Goal: Transaction & Acquisition: Purchase product/service

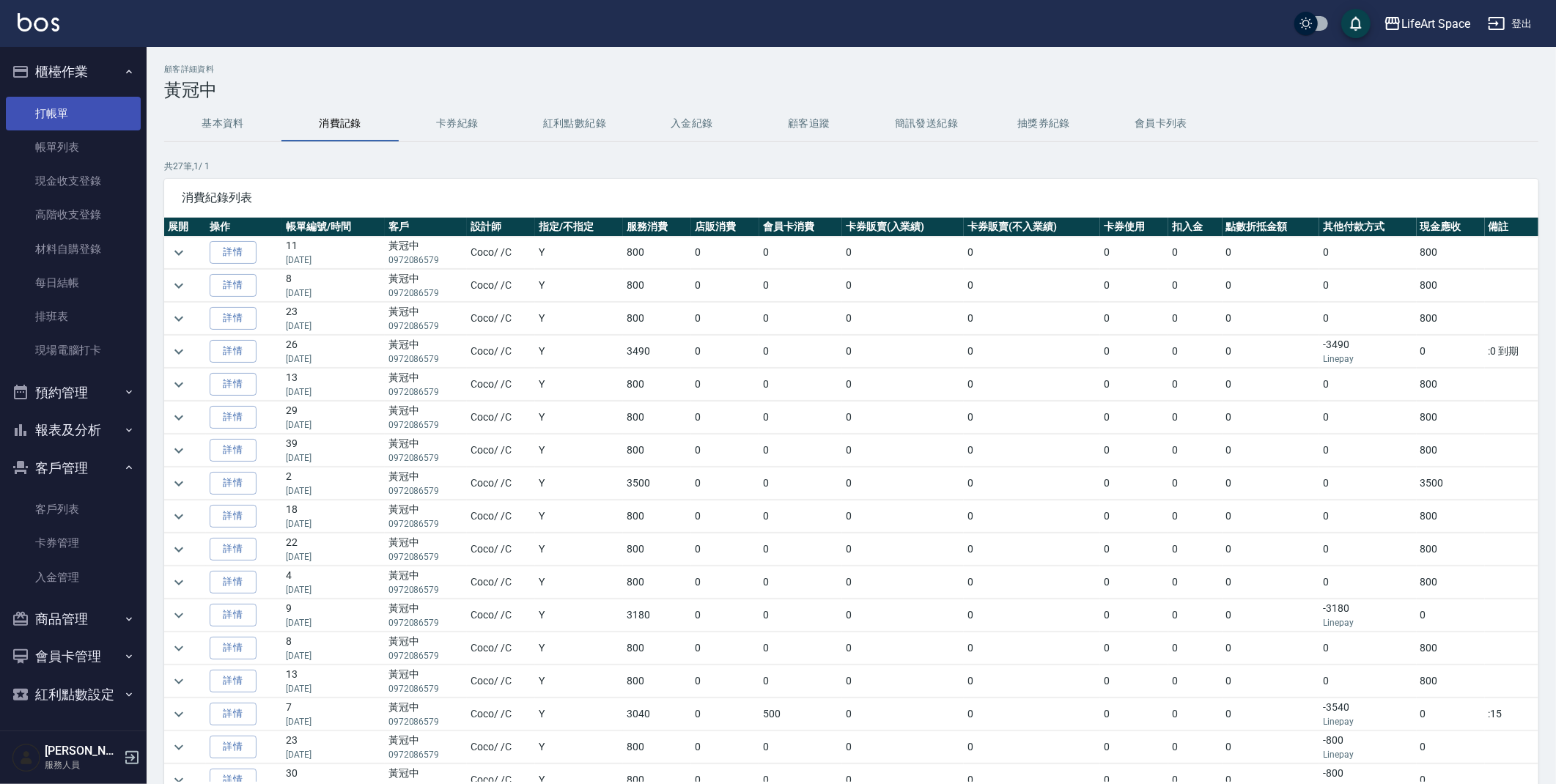
click at [74, 105] on link "打帳單" at bounding box center [73, 113] width 135 height 33
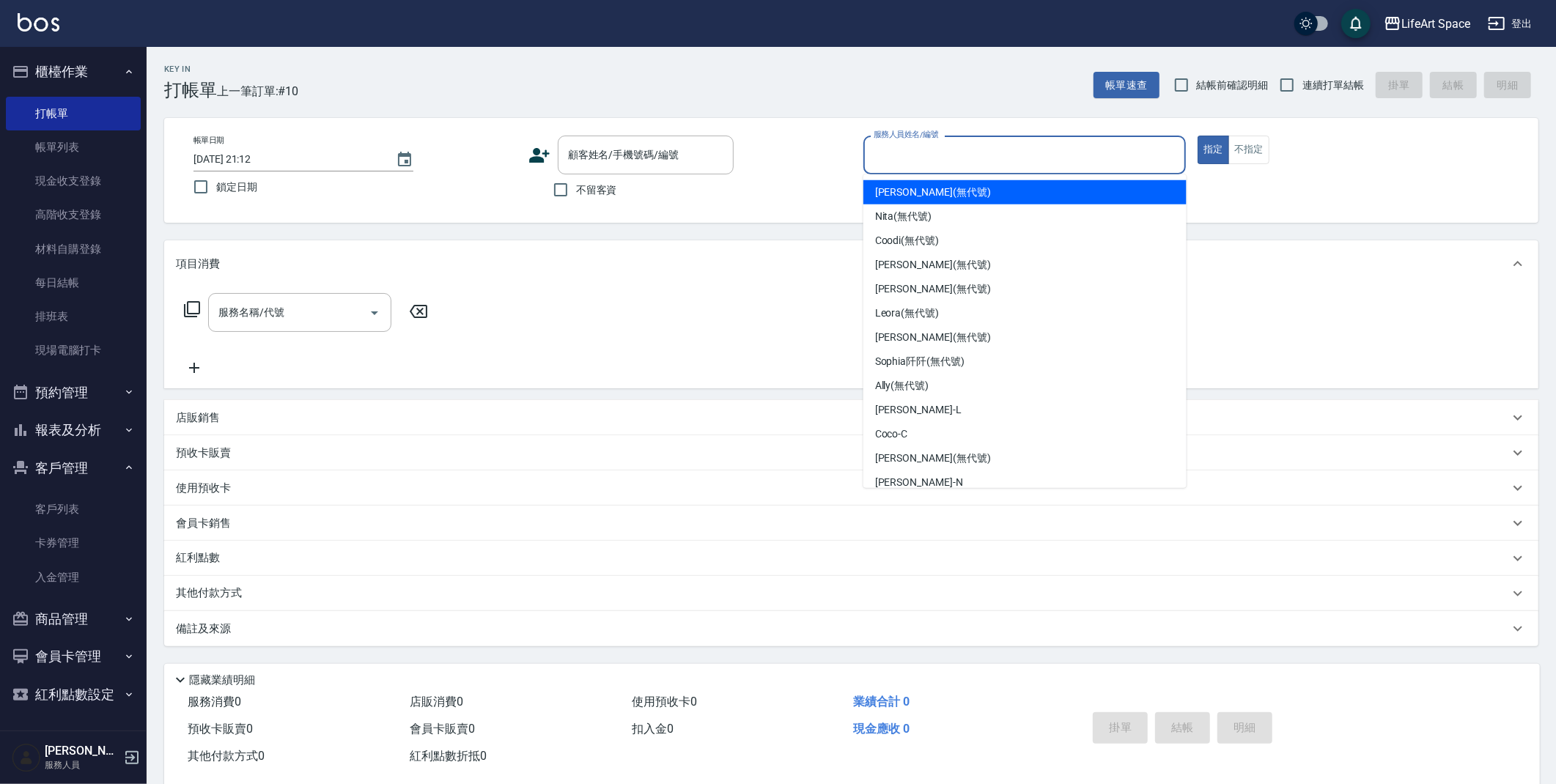
click at [932, 153] on input "服務人員姓名/編號" at bounding box center [1025, 154] width 310 height 25
click at [943, 191] on div "Joyce (無代號)" at bounding box center [1025, 193] width 323 height 24
type input "Joyce(無代號)"
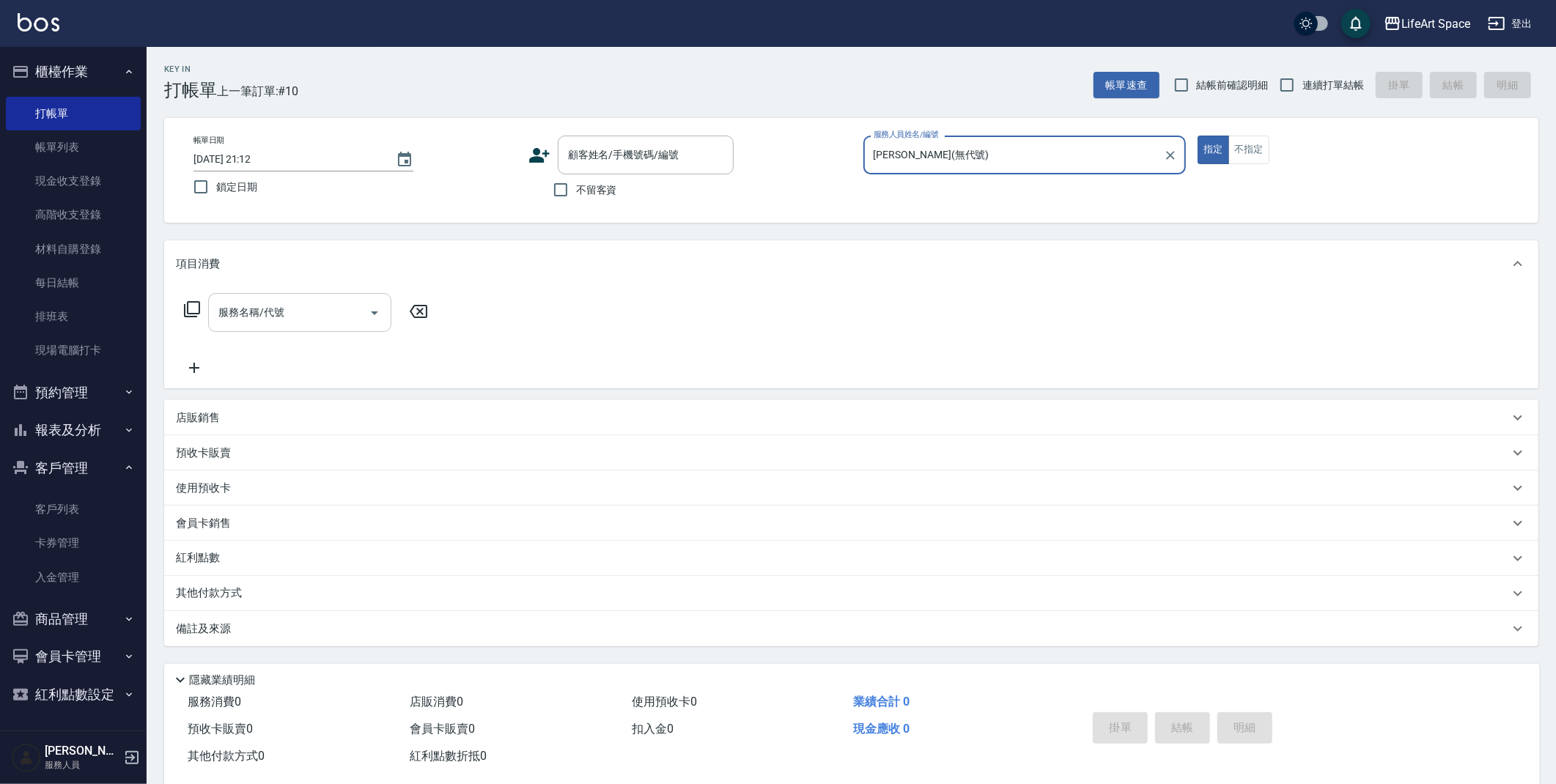
click at [252, 307] on div "服務名稱/代號 服務名稱/代號" at bounding box center [300, 313] width 183 height 39
drag, startPoint x: 555, startPoint y: 194, endPoint x: 505, endPoint y: 227, distance: 59.9
click at [555, 194] on input "不留客資" at bounding box center [561, 190] width 31 height 31
checkbox input "true"
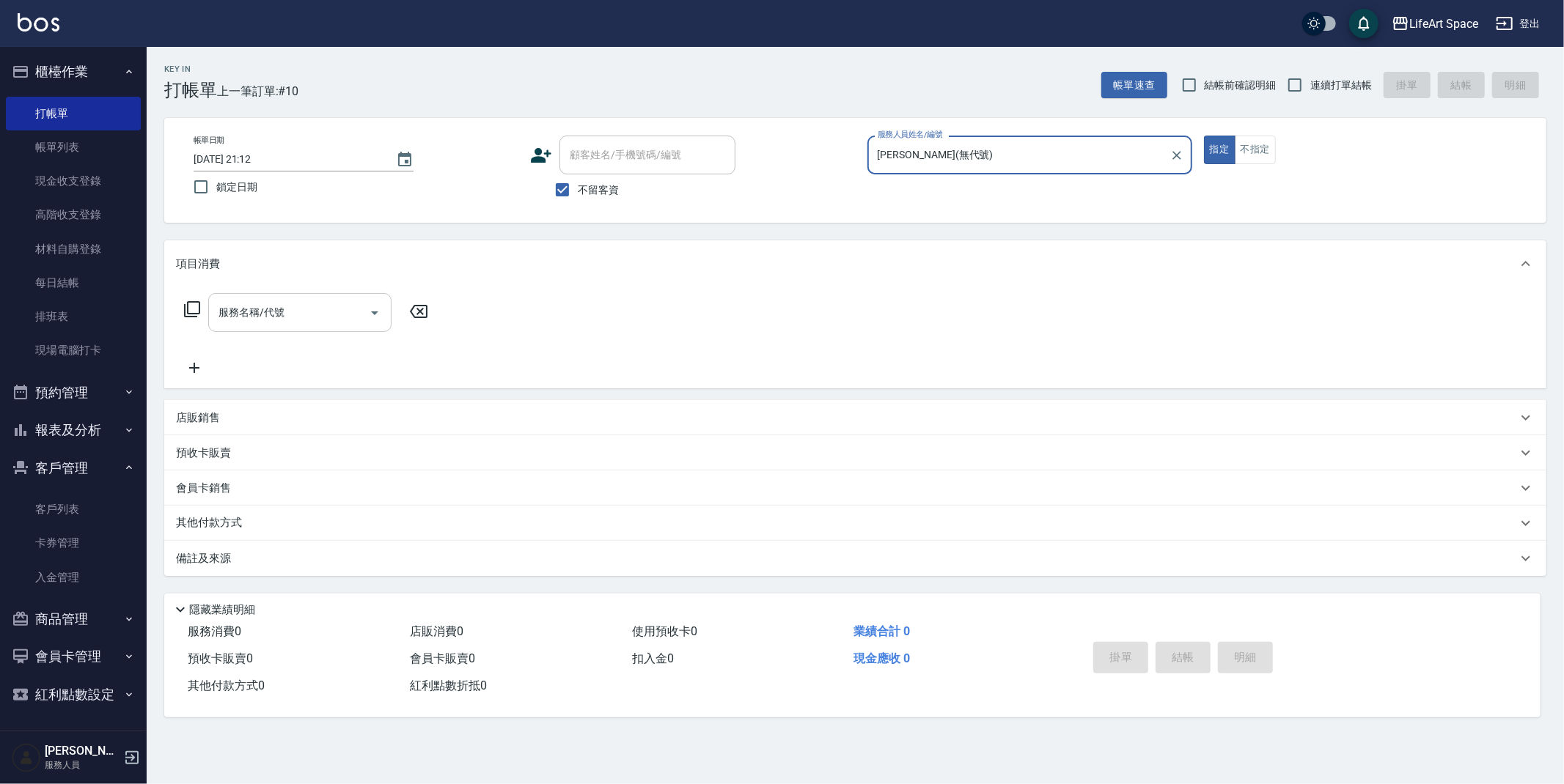
click at [322, 318] on input "服務名稱/代號" at bounding box center [288, 312] width 148 height 25
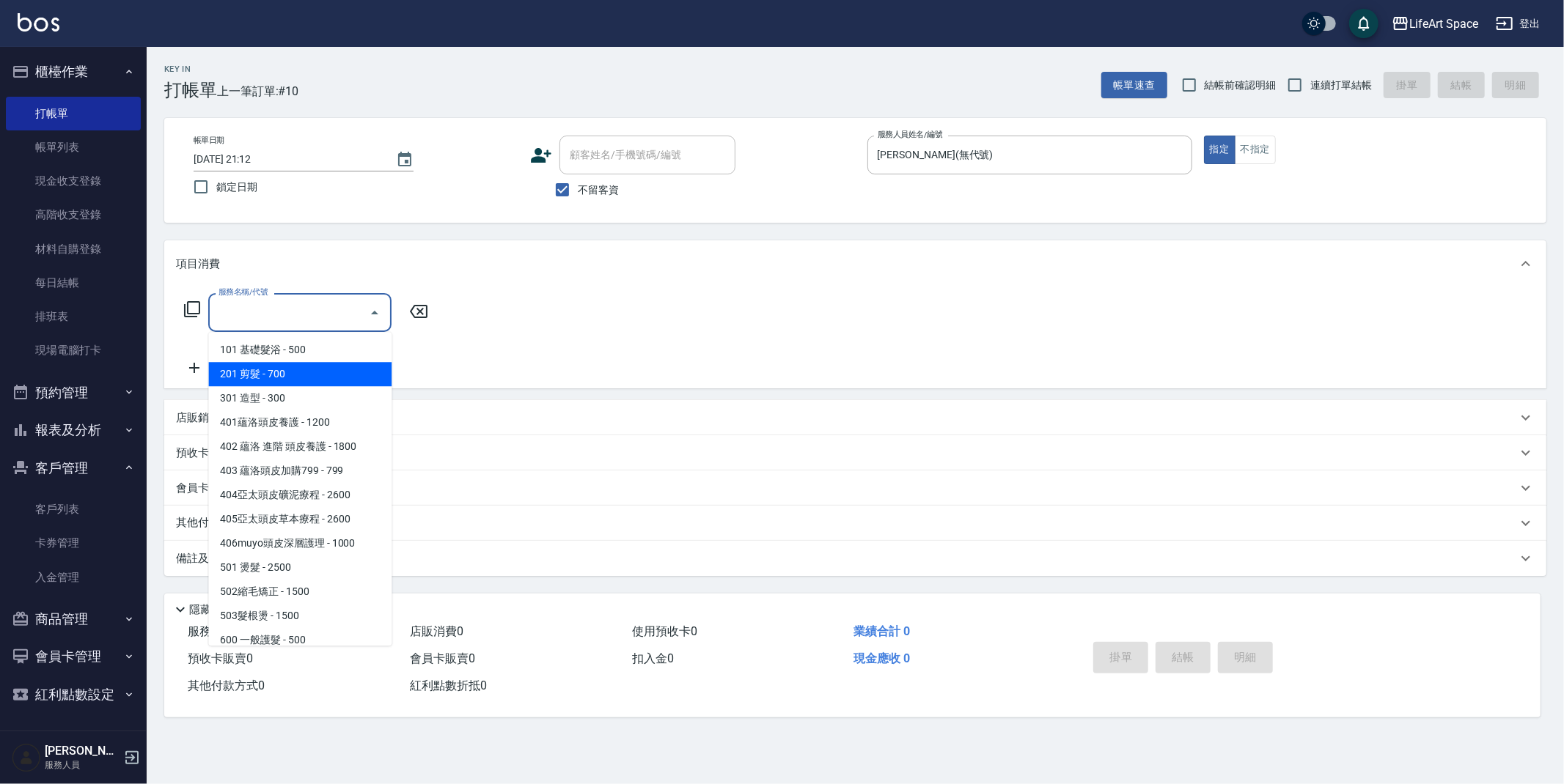
click at [296, 368] on span "201 剪髮 - 700" at bounding box center [300, 374] width 183 height 24
type input "201 剪髮(201)"
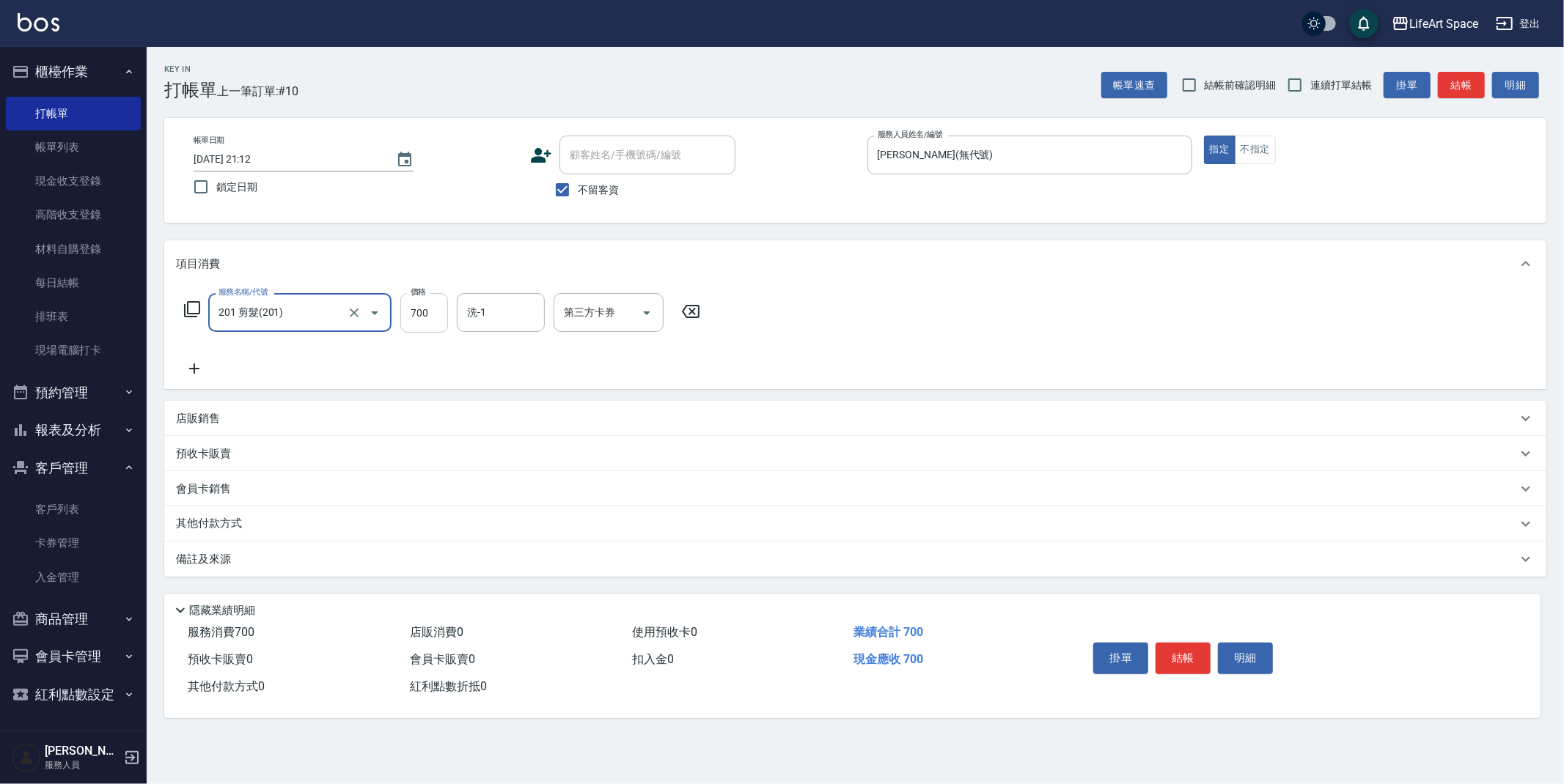
click at [427, 311] on input "700" at bounding box center [424, 313] width 47 height 39
type input "900"
click at [485, 313] on input "洗-1" at bounding box center [501, 312] width 75 height 25
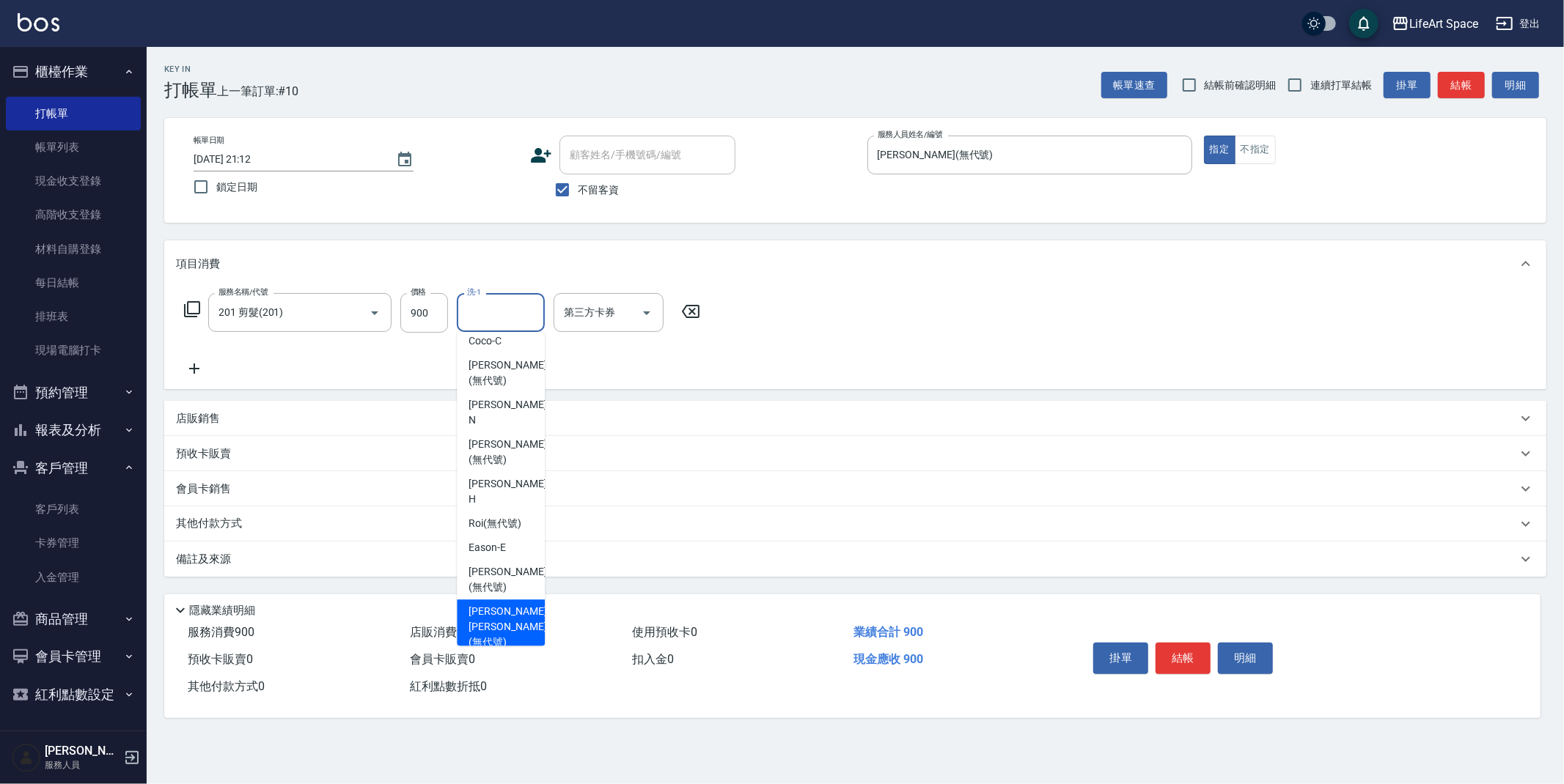
scroll to position [453, 0]
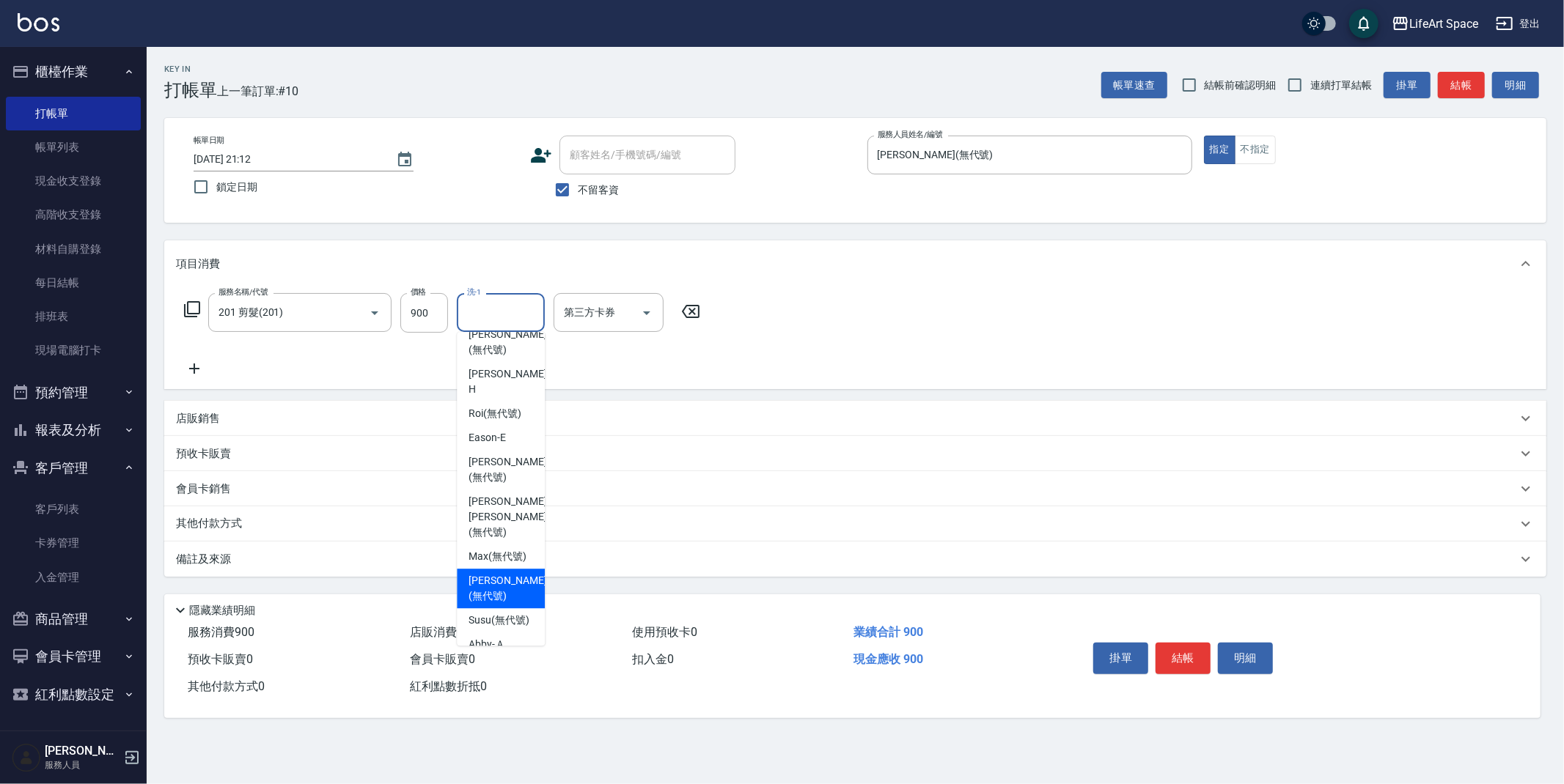
click at [488, 573] on span "Patty (無代號)" at bounding box center [507, 589] width 78 height 31
type input "Patty(無代號)"
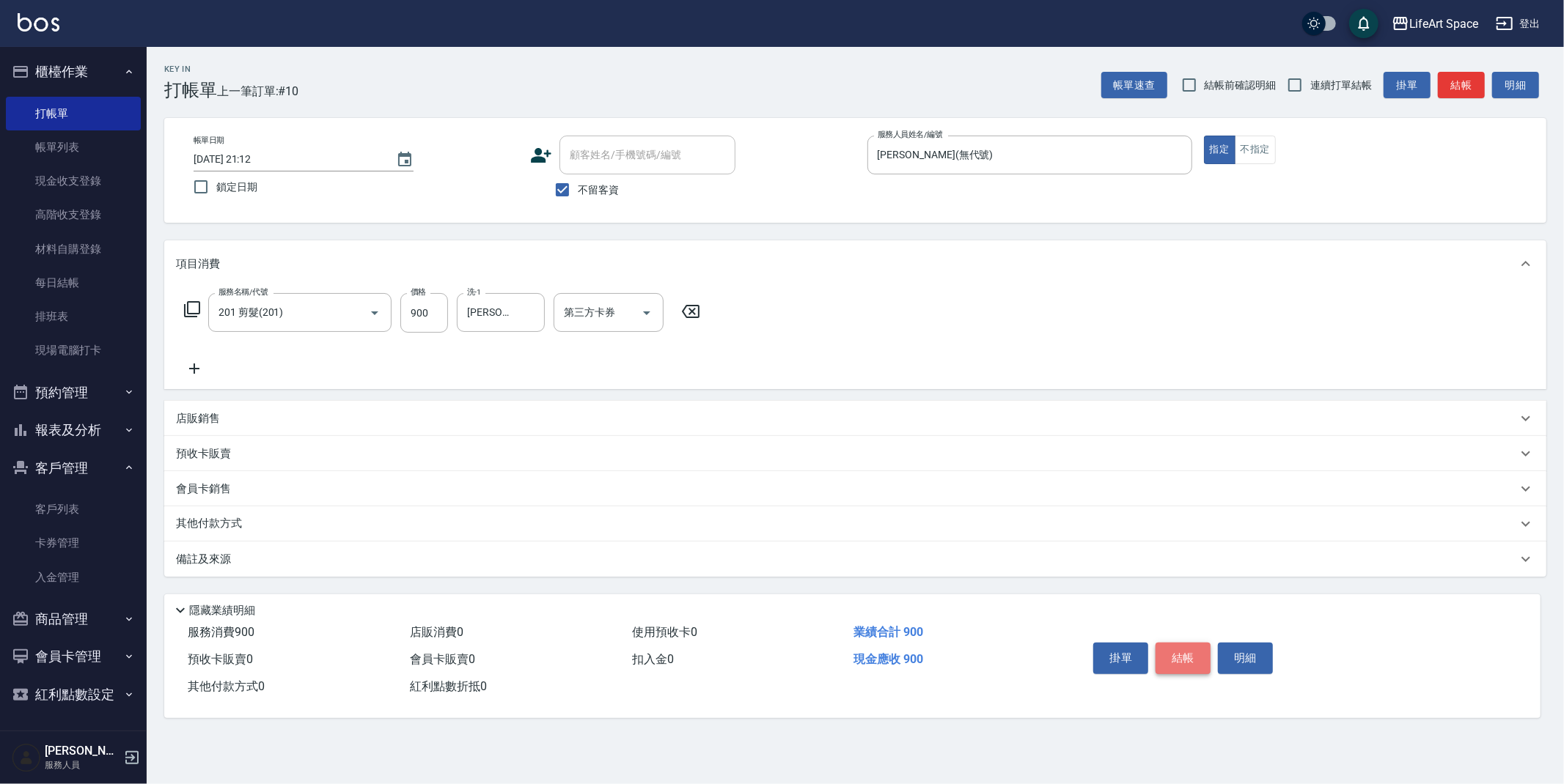
click at [1199, 650] on button "結帳" at bounding box center [1182, 658] width 55 height 31
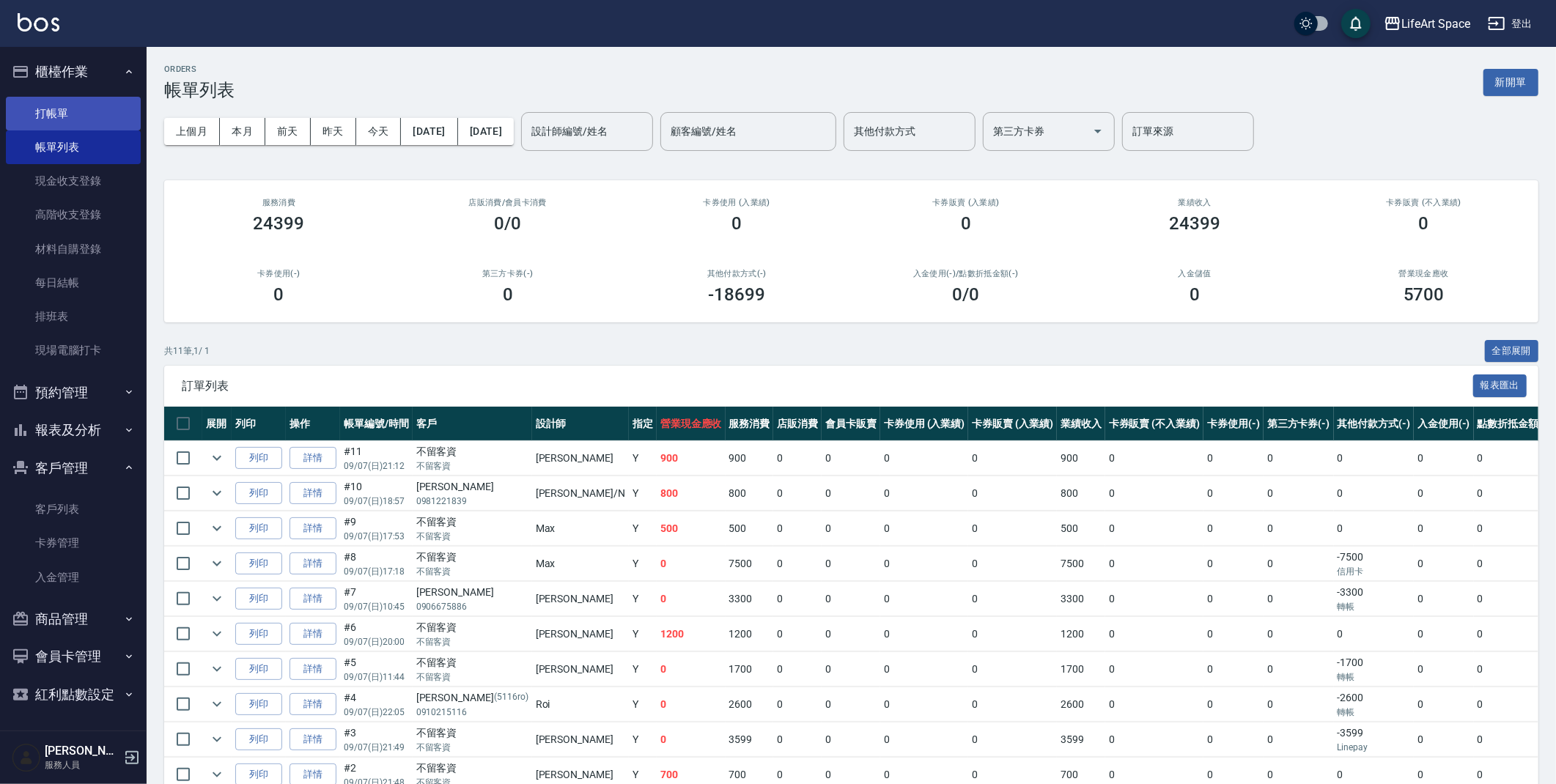
click at [90, 110] on link "打帳單" at bounding box center [73, 113] width 135 height 33
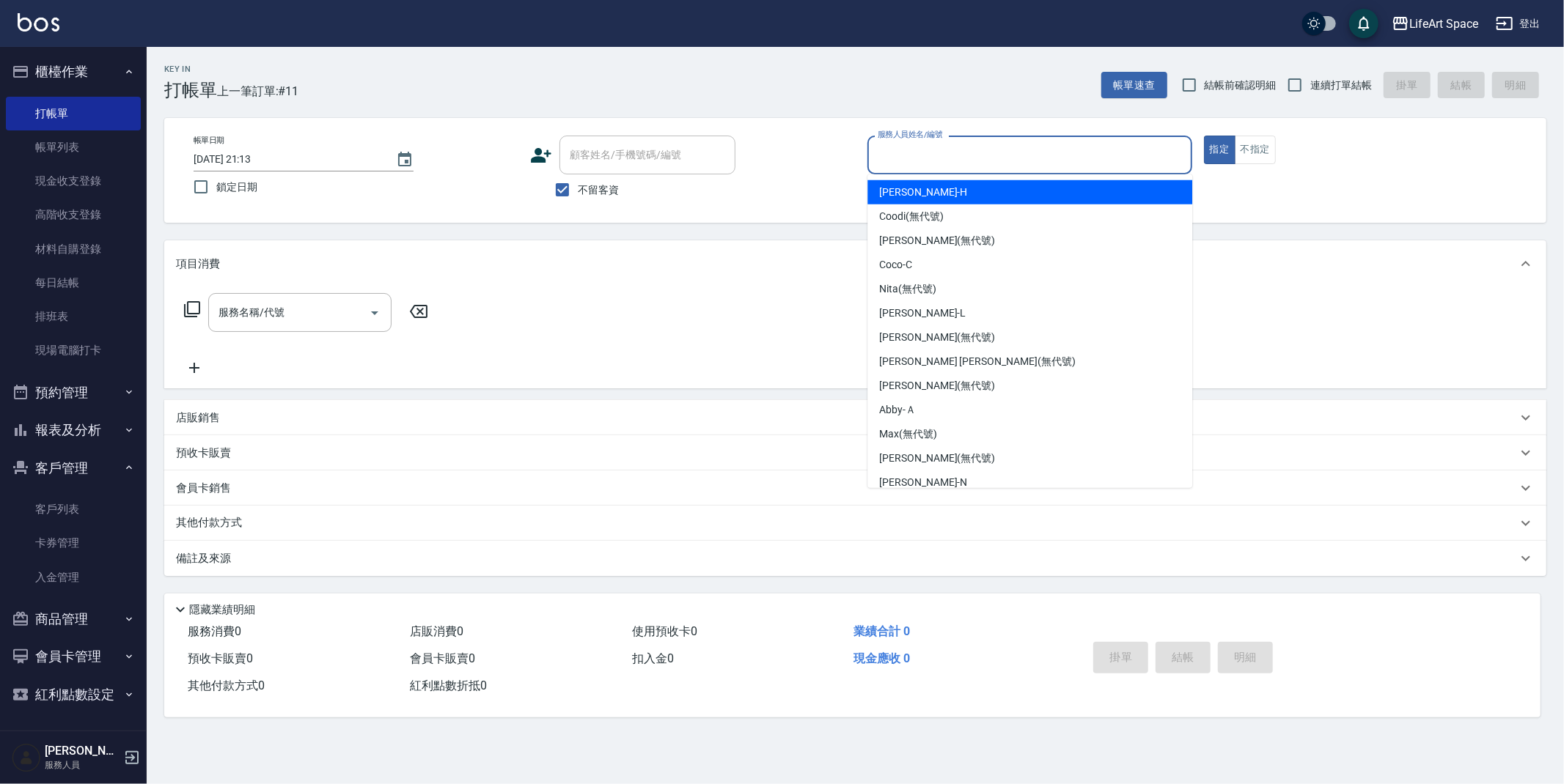
click at [938, 153] on input "服務人員姓名/編號" at bounding box center [1030, 154] width 311 height 25
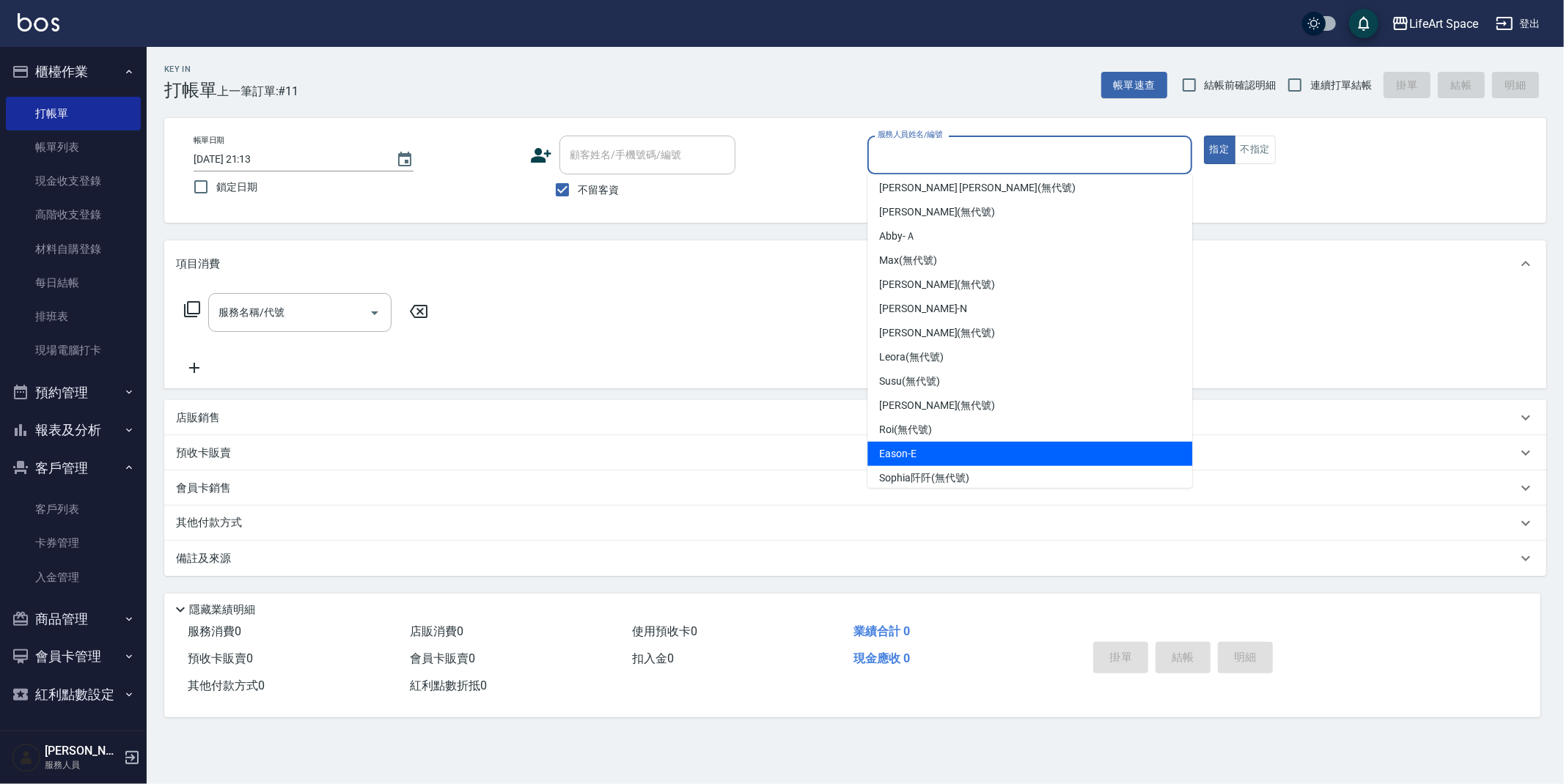
scroll to position [254, 0]
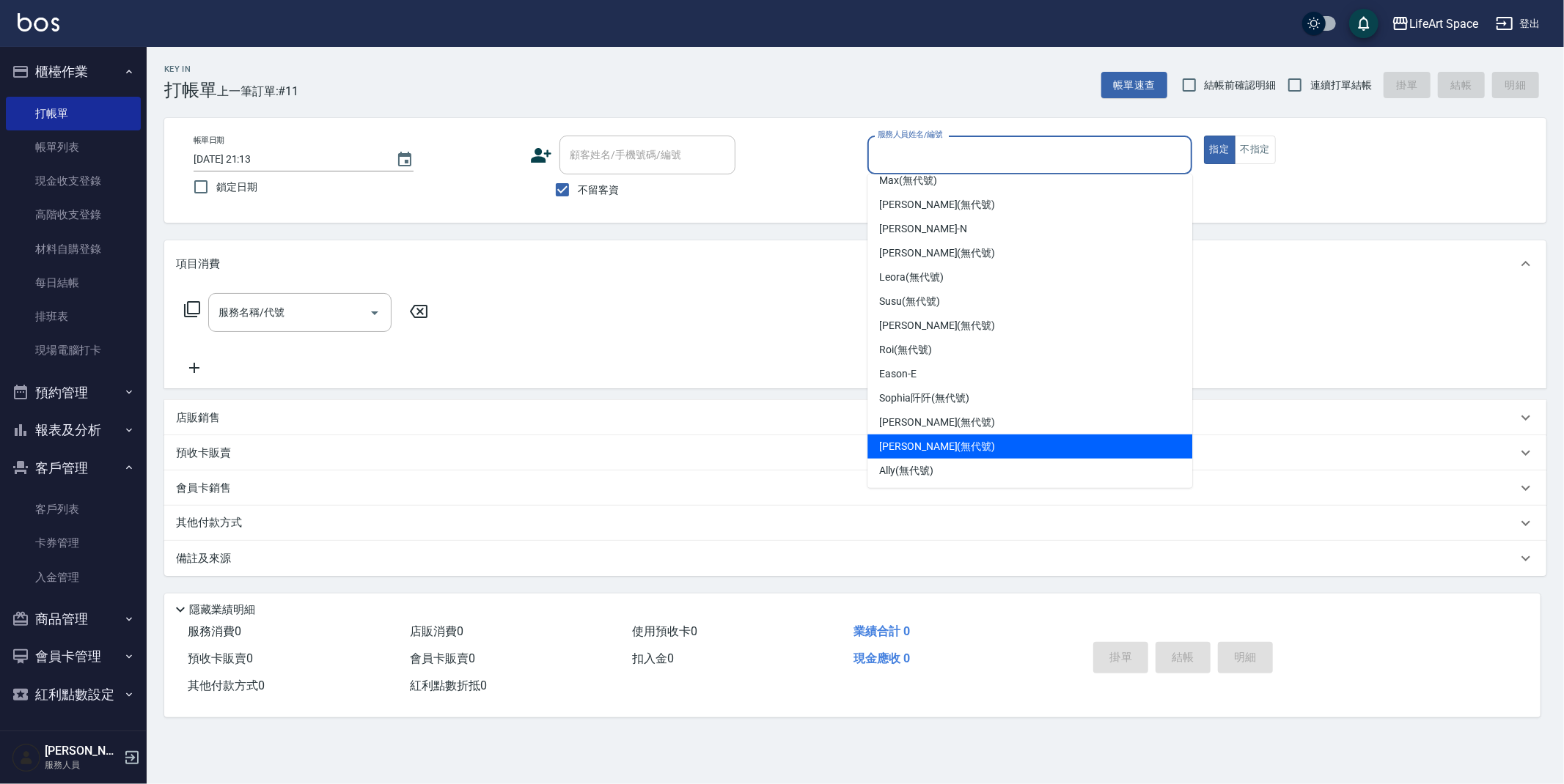
click at [942, 447] on span "Joyce (無代號)" at bounding box center [937, 447] width 116 height 16
type input "Joyce(無代號)"
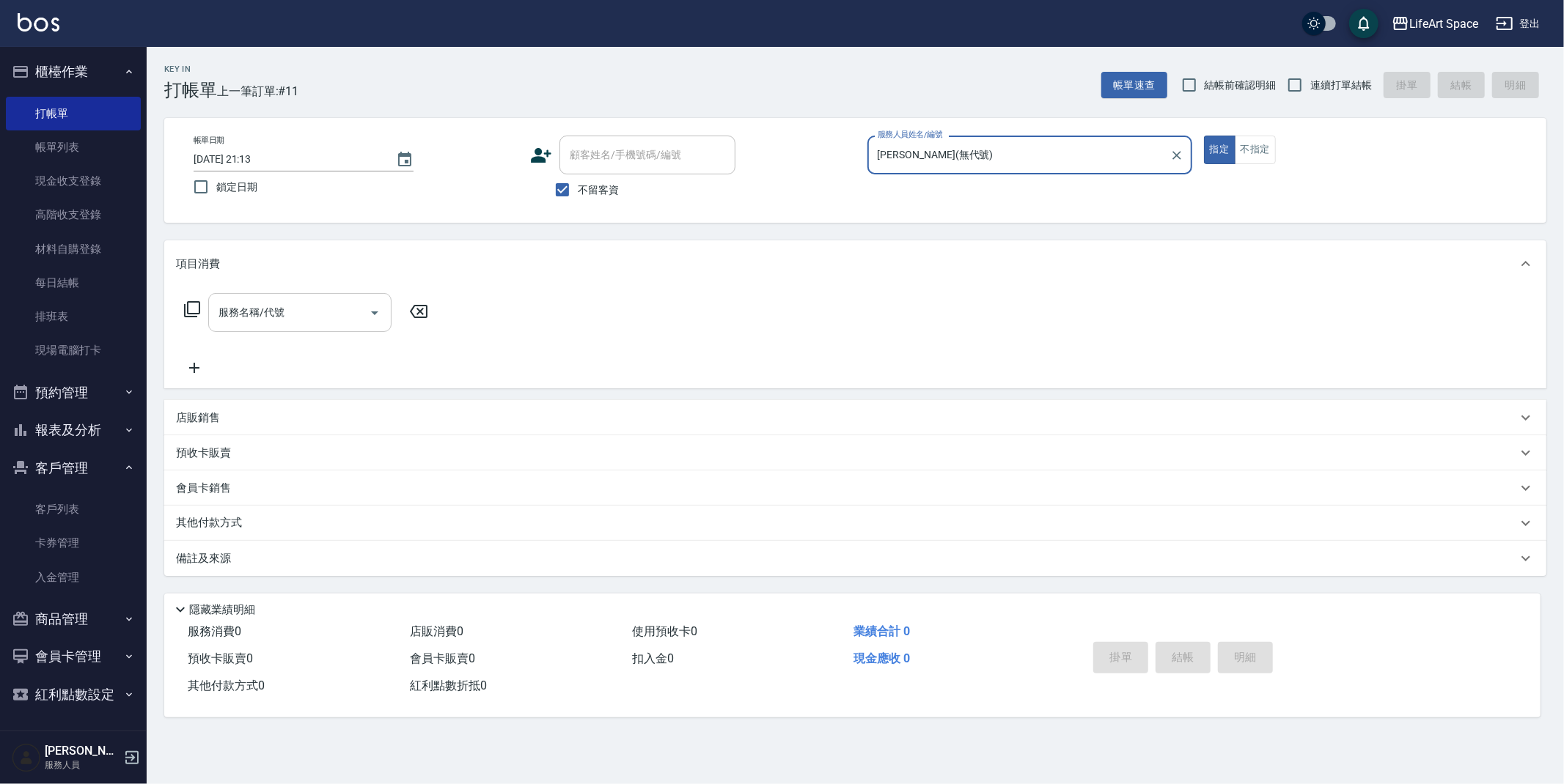
click at [320, 320] on input "服務名稱/代號" at bounding box center [288, 312] width 148 height 25
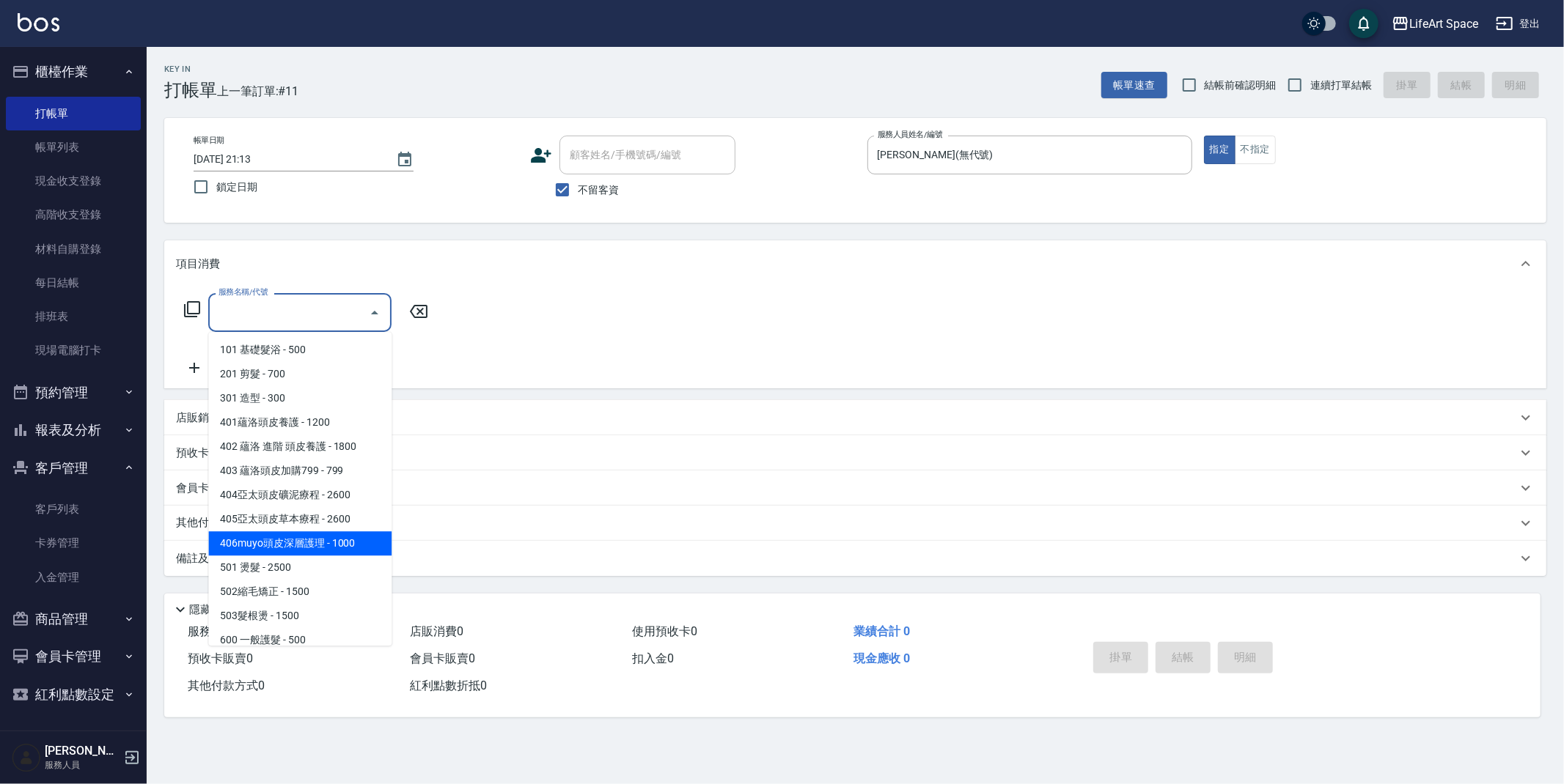
scroll to position [229, 0]
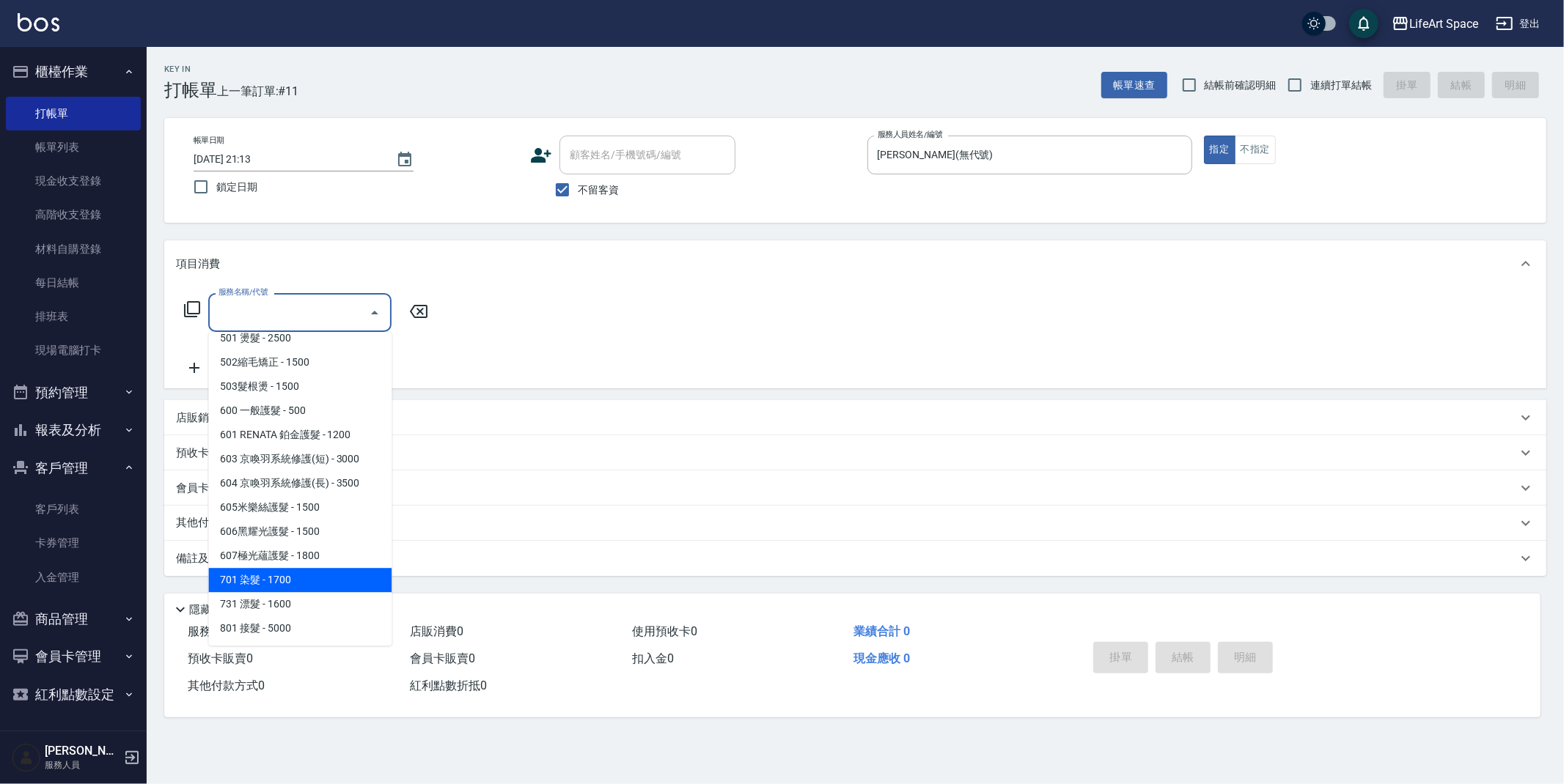
click at [282, 582] on span "701 染髮 - 1700" at bounding box center [300, 580] width 183 height 24
type input "701 染髮(701)"
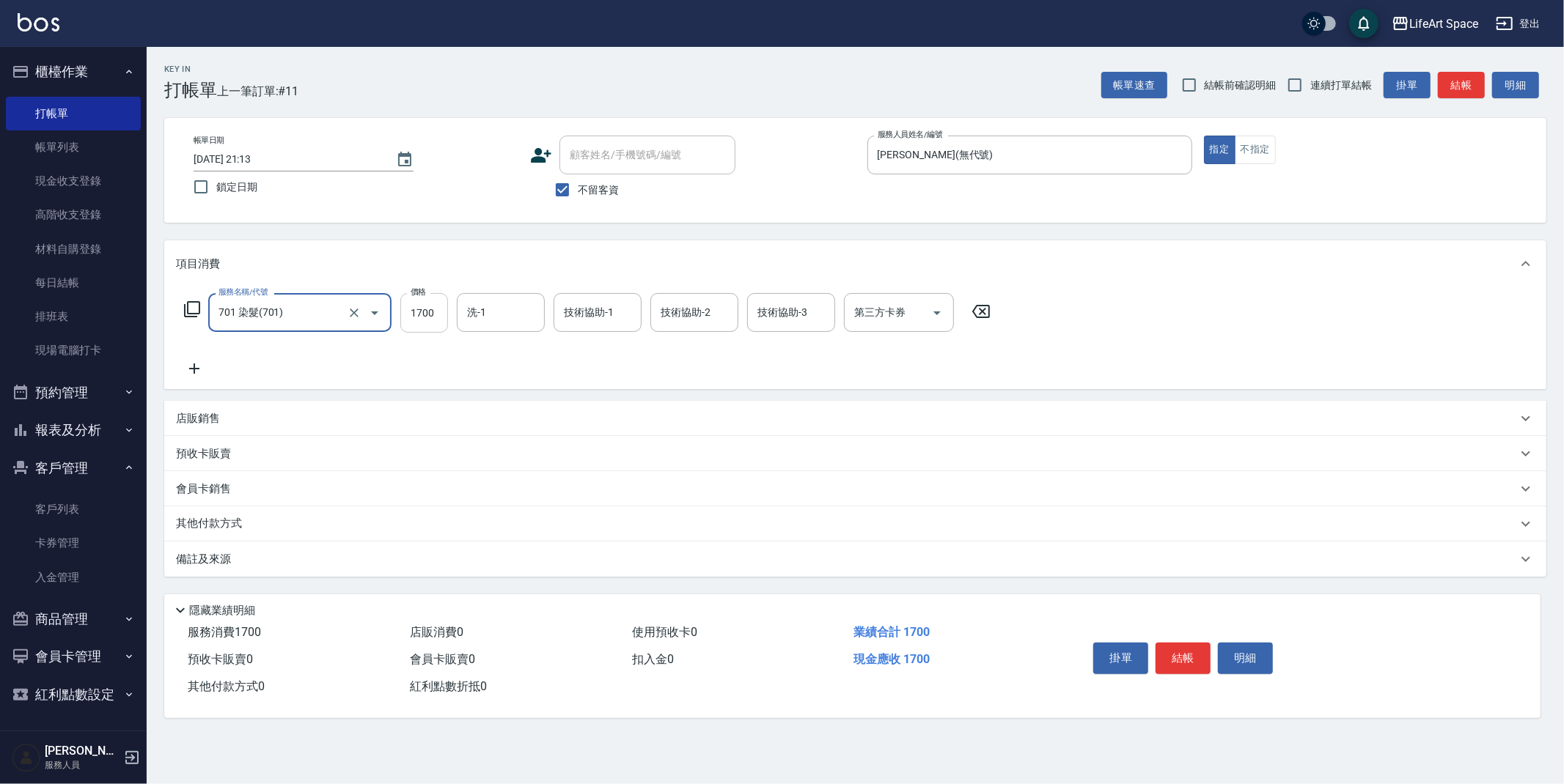
click at [440, 305] on input "1700" at bounding box center [424, 313] width 47 height 39
type input "4399"
click at [477, 305] on input "洗-1" at bounding box center [501, 312] width 75 height 25
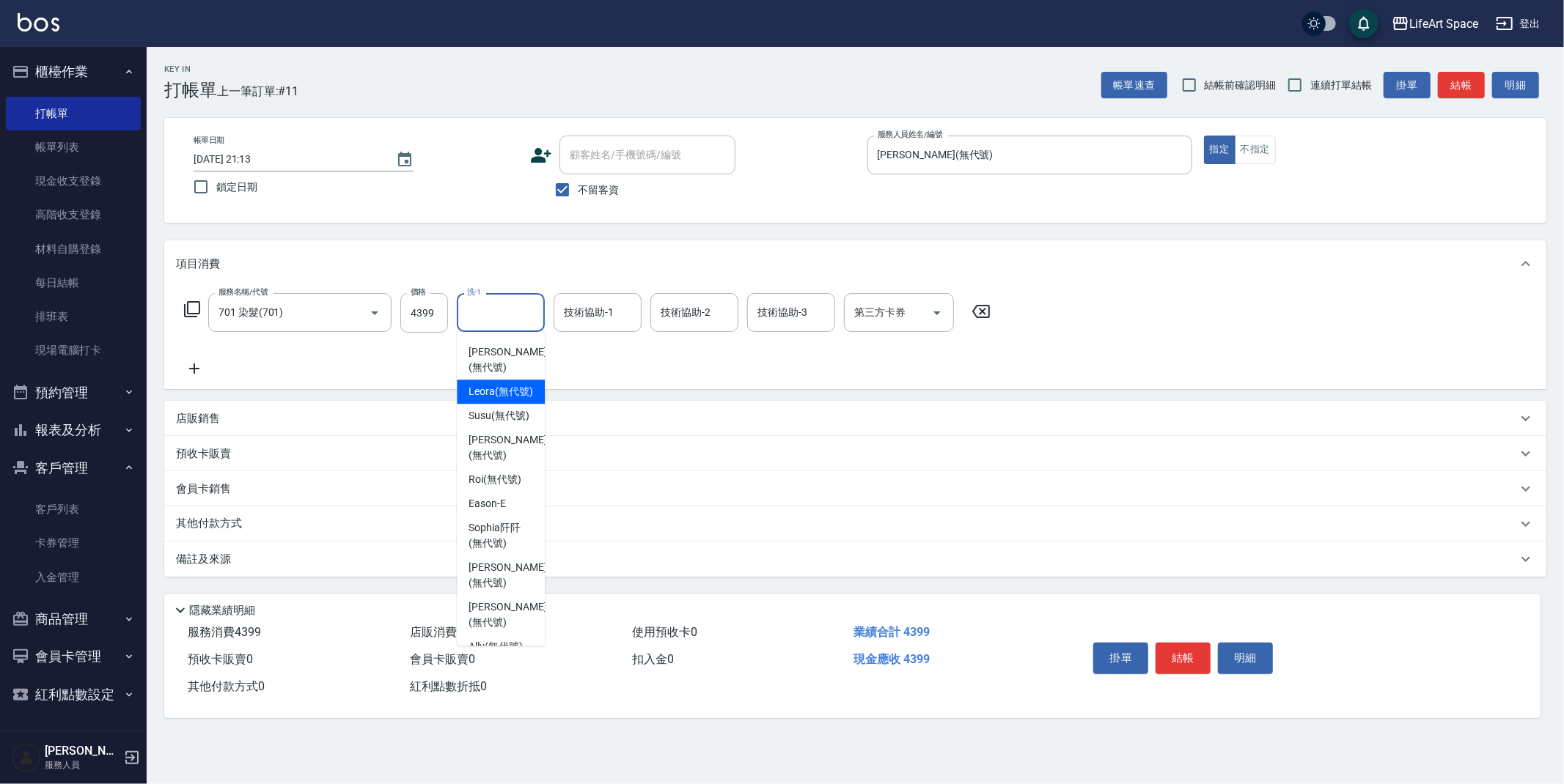
scroll to position [453, 0]
drag, startPoint x: 471, startPoint y: 421, endPoint x: 623, endPoint y: 285, distance: 204.0
click at [471, 430] on span "Patty (無代號)" at bounding box center [507, 446] width 78 height 31
type input "Patty(無代號)"
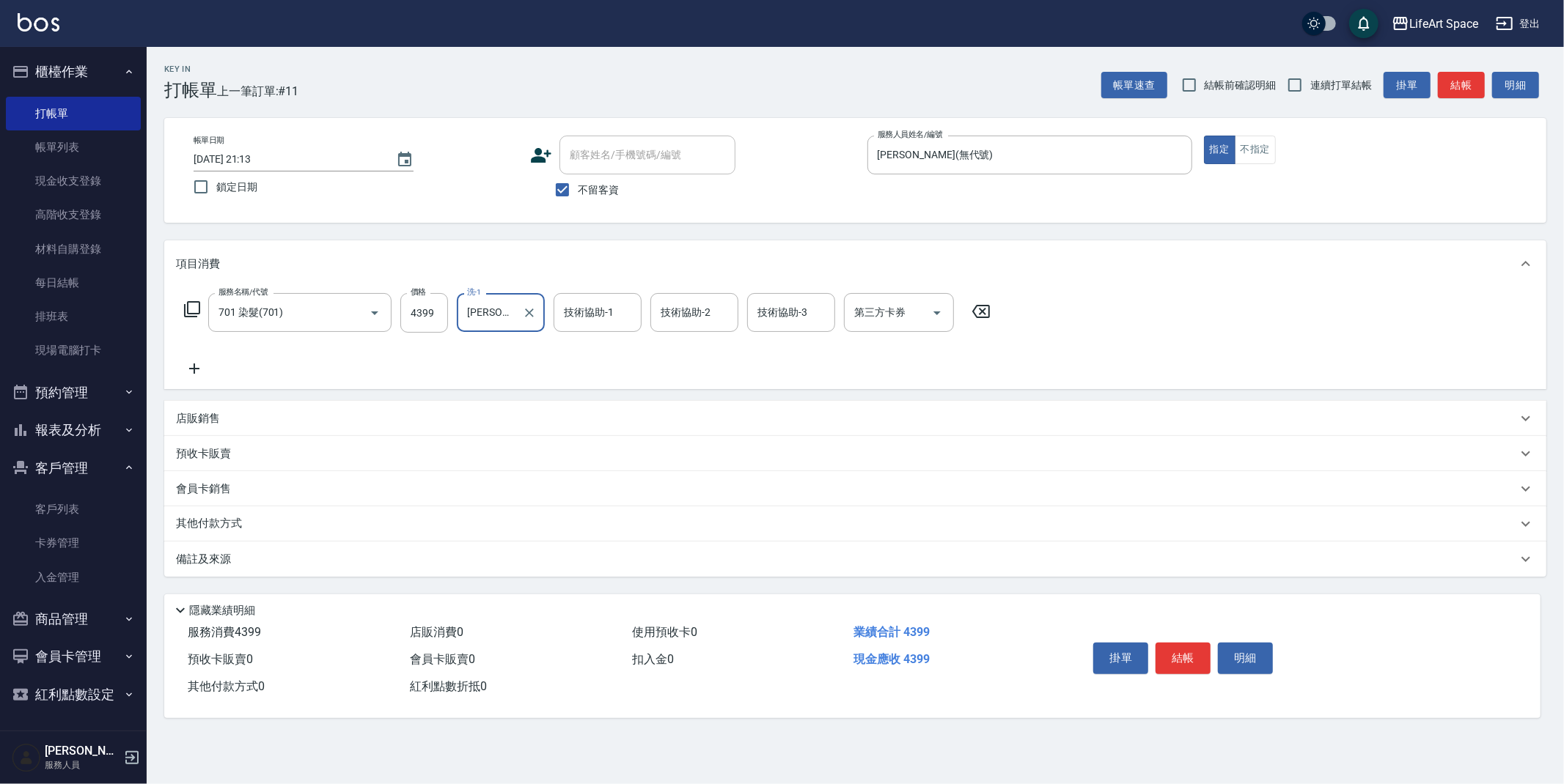
click at [574, 314] on div "技術協助-1 技術協助-1" at bounding box center [598, 313] width 88 height 39
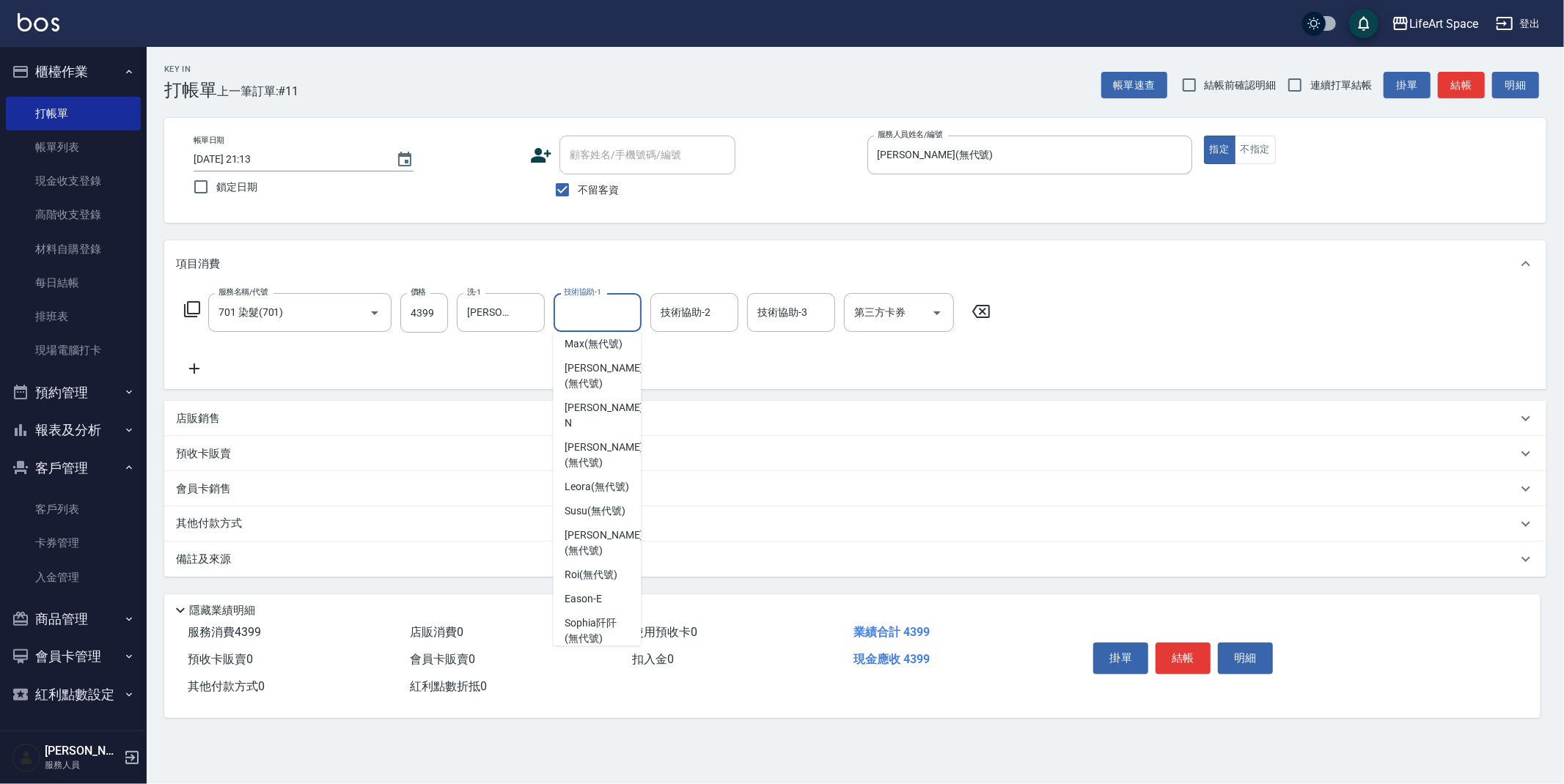
scroll to position [376, 0]
click at [577, 506] on span "Patty (無代號)" at bounding box center [603, 522] width 78 height 31
type input "Patty(無代號)"
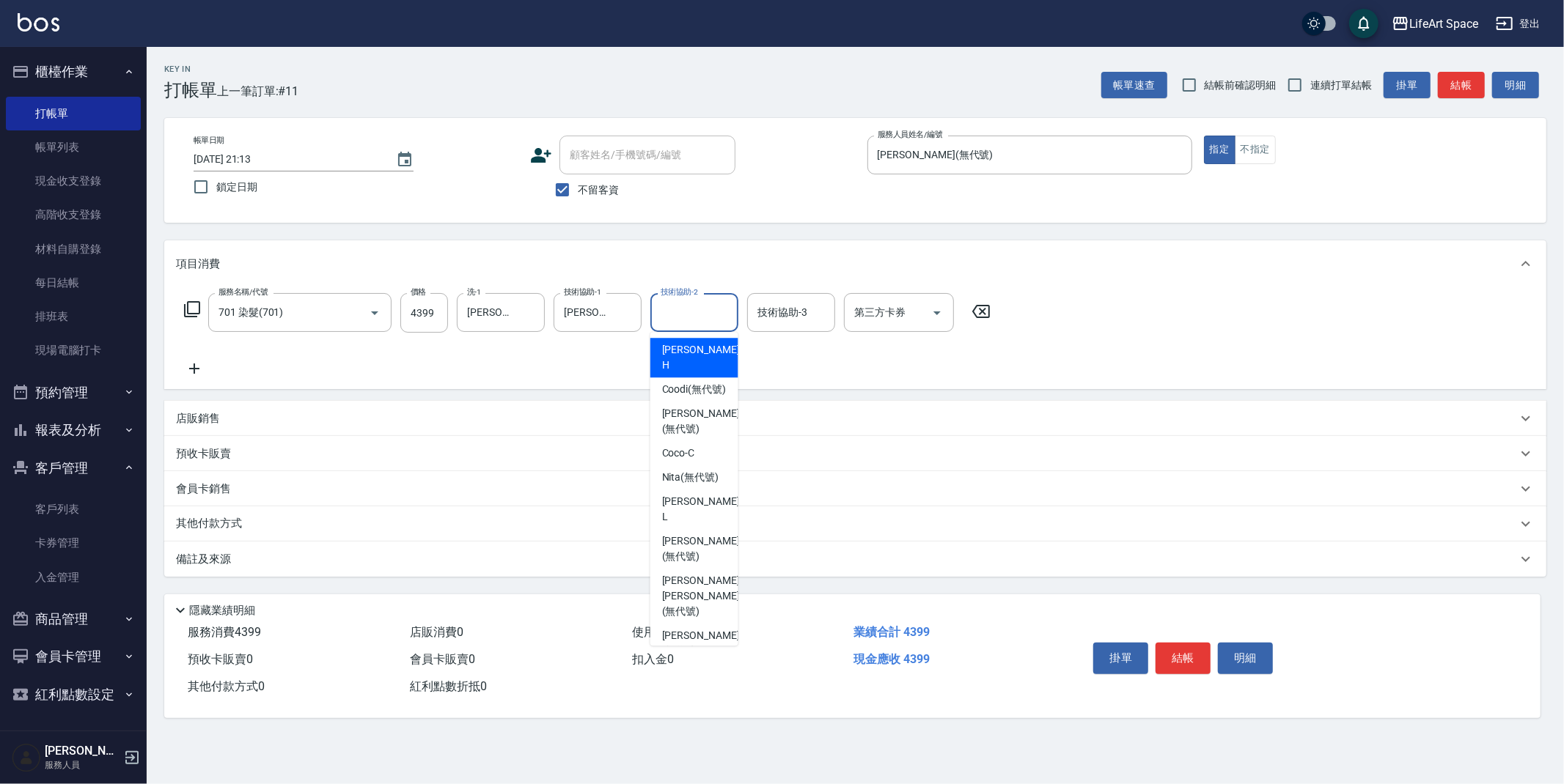
click at [673, 318] on div "技術協助-2 技術協助-2" at bounding box center [695, 313] width 88 height 39
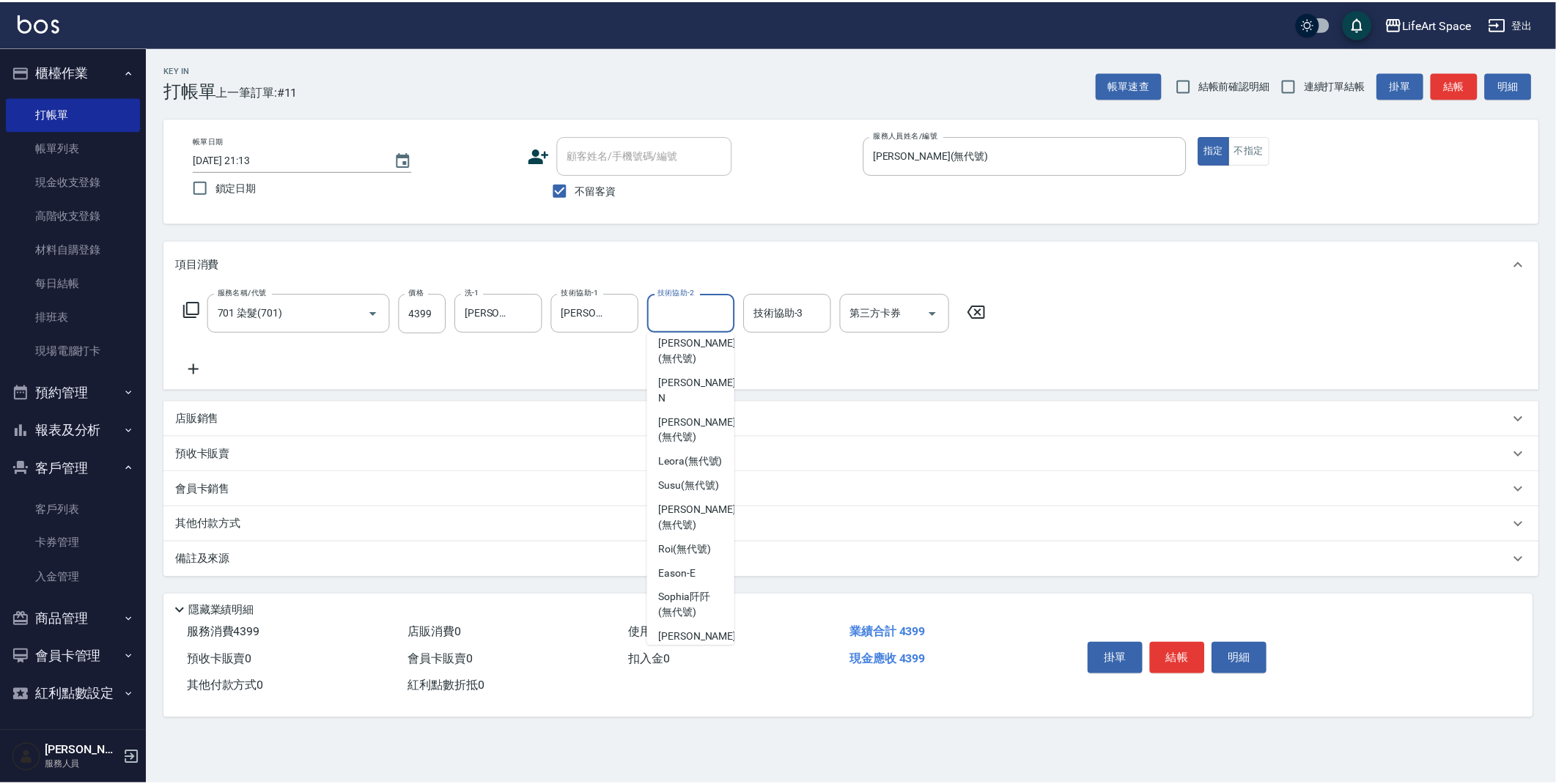
scroll to position [453, 0]
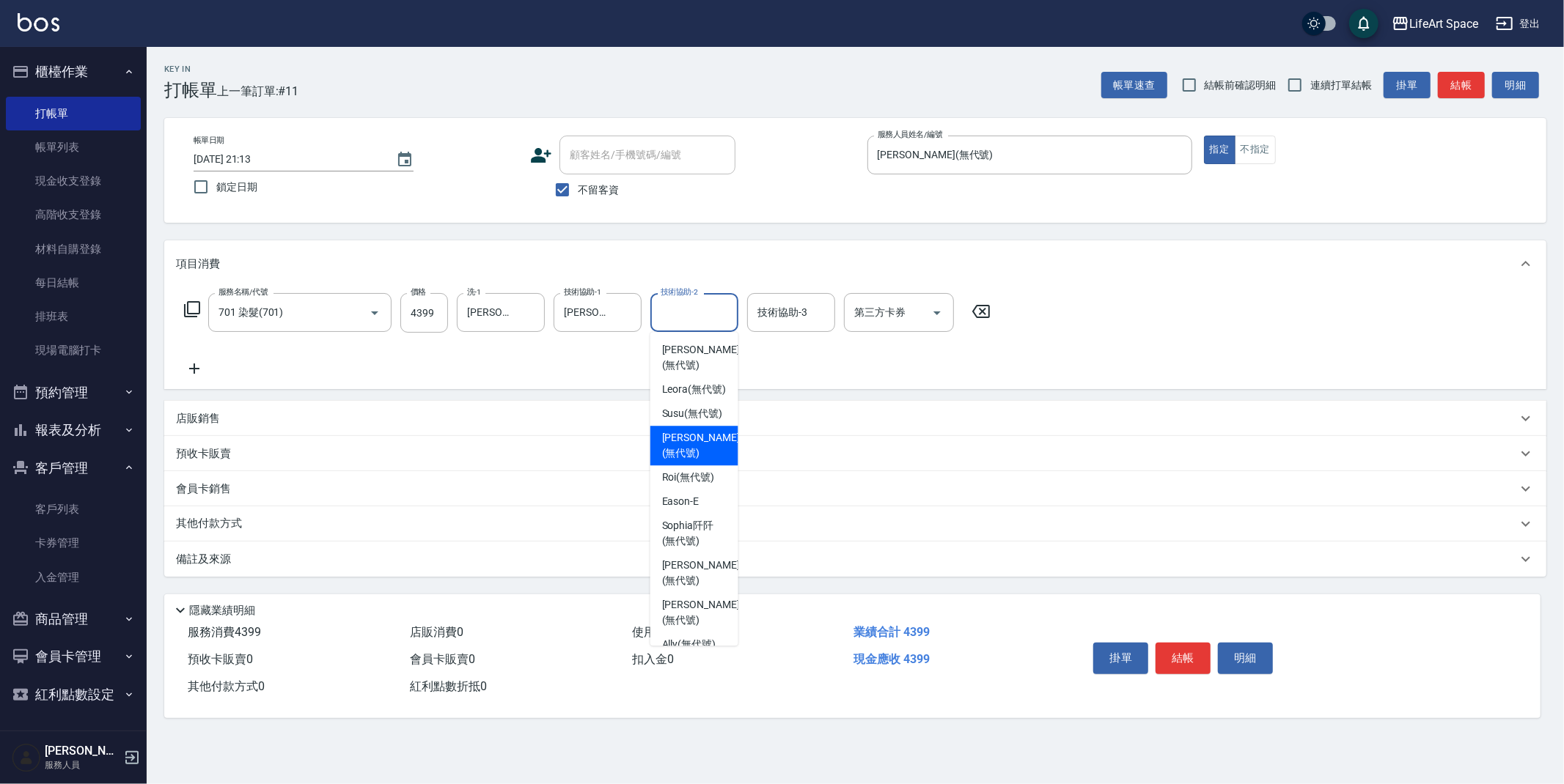
click at [682, 430] on span "Patty (無代號)" at bounding box center [700, 446] width 78 height 31
type input "Patty(無代號)"
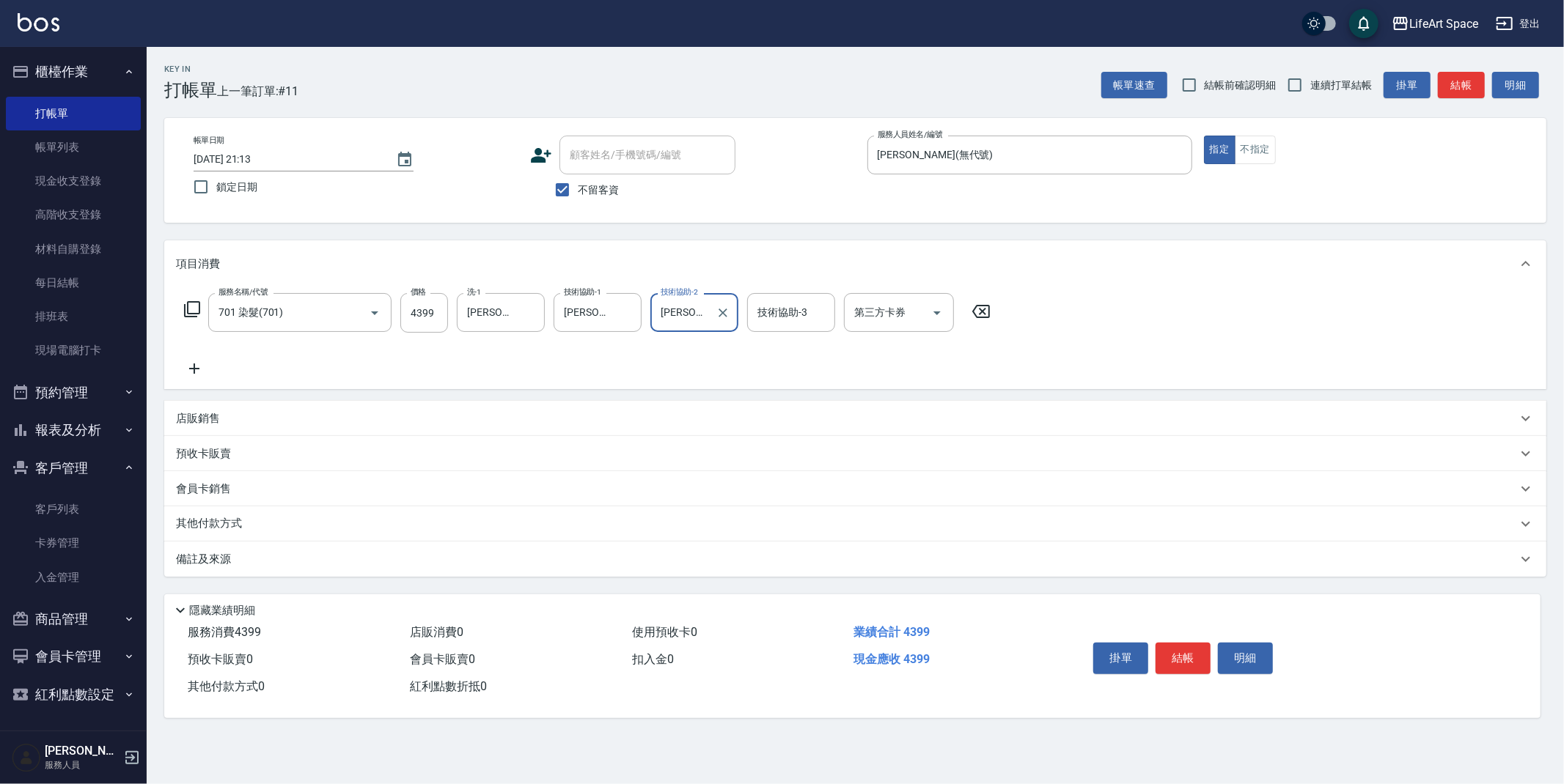
click at [195, 368] on icon at bounding box center [194, 368] width 11 height 11
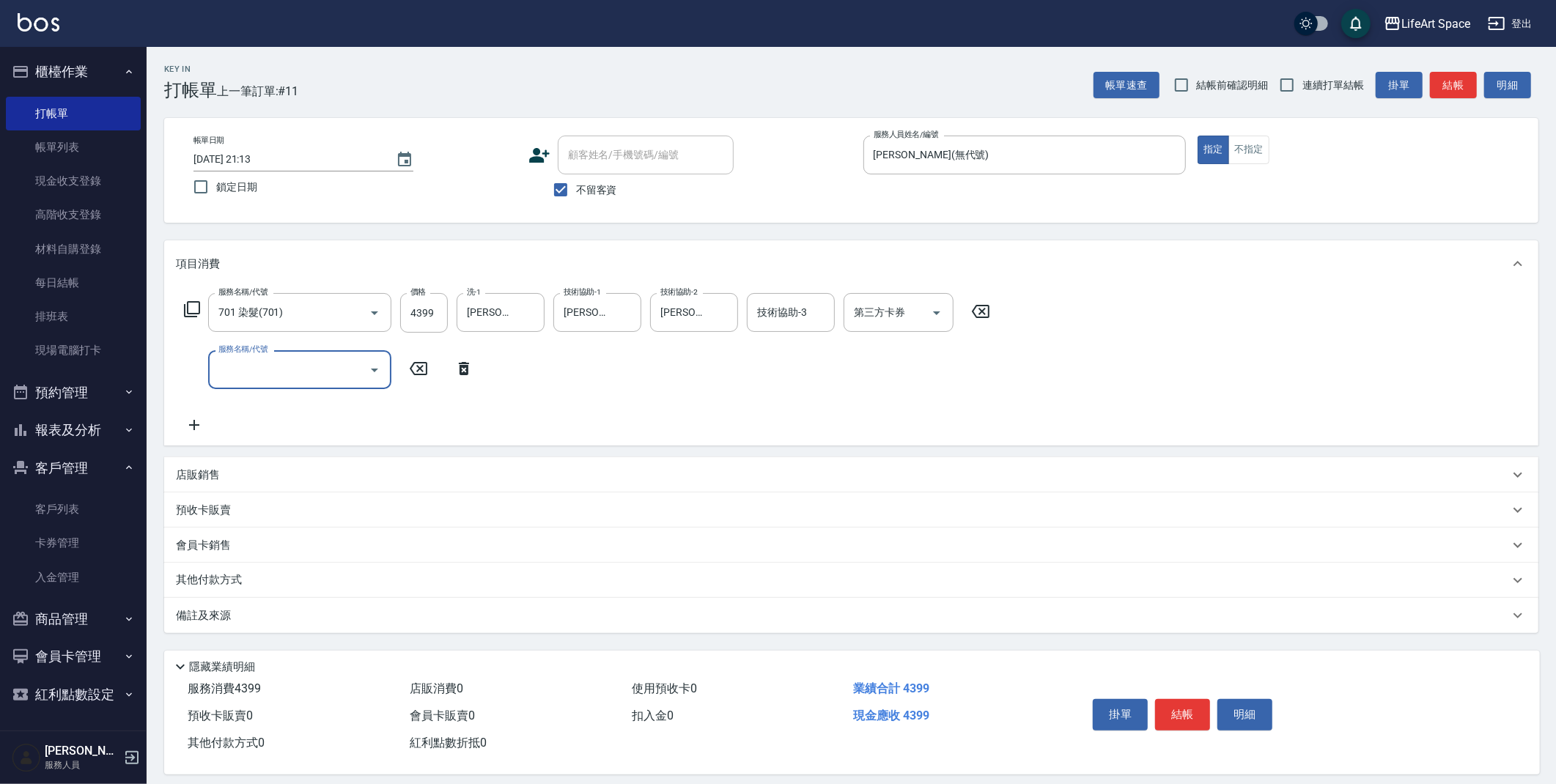
click at [328, 370] on input "服務名稱/代號" at bounding box center [288, 369] width 148 height 25
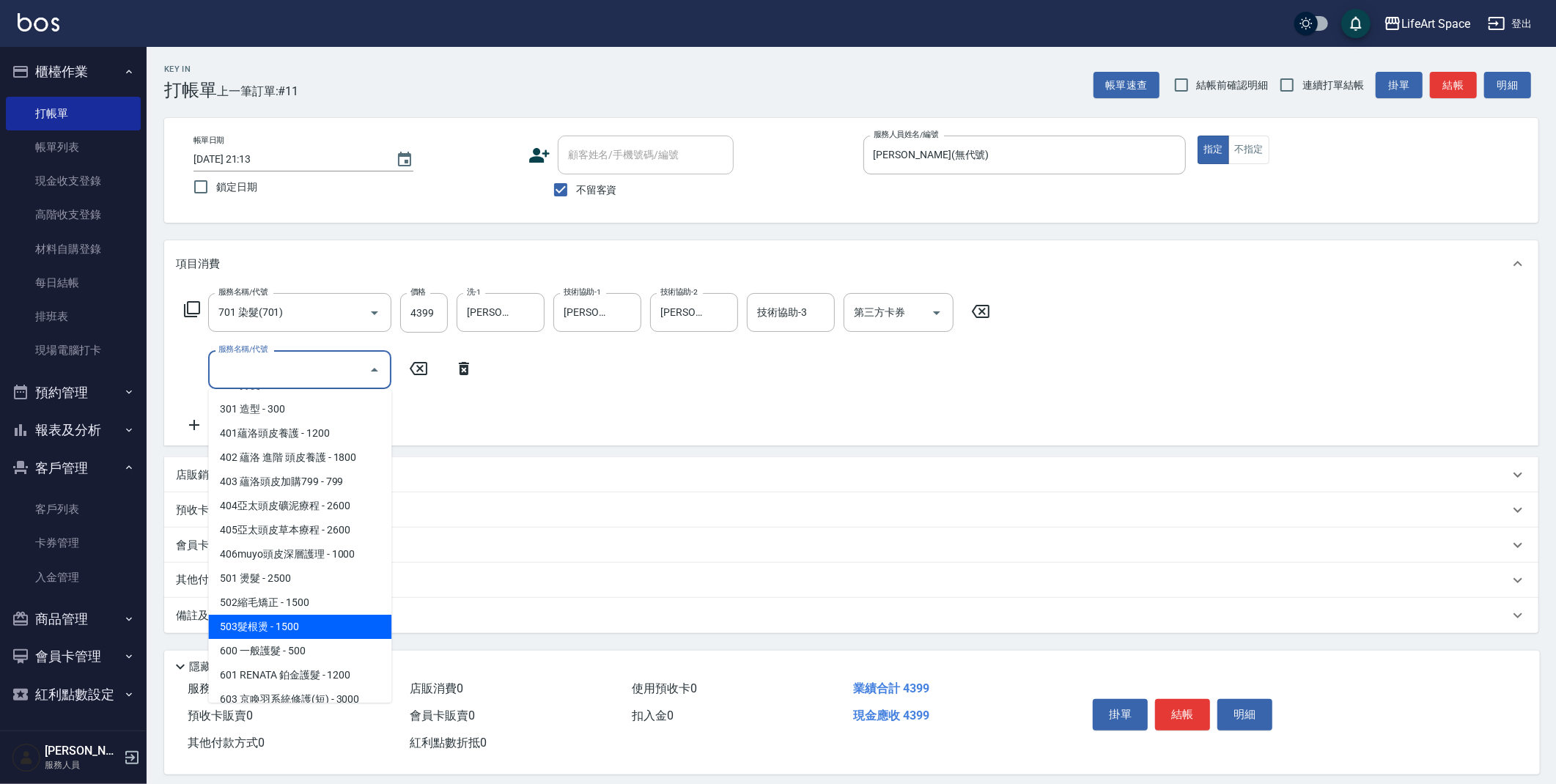
scroll to position [229, 0]
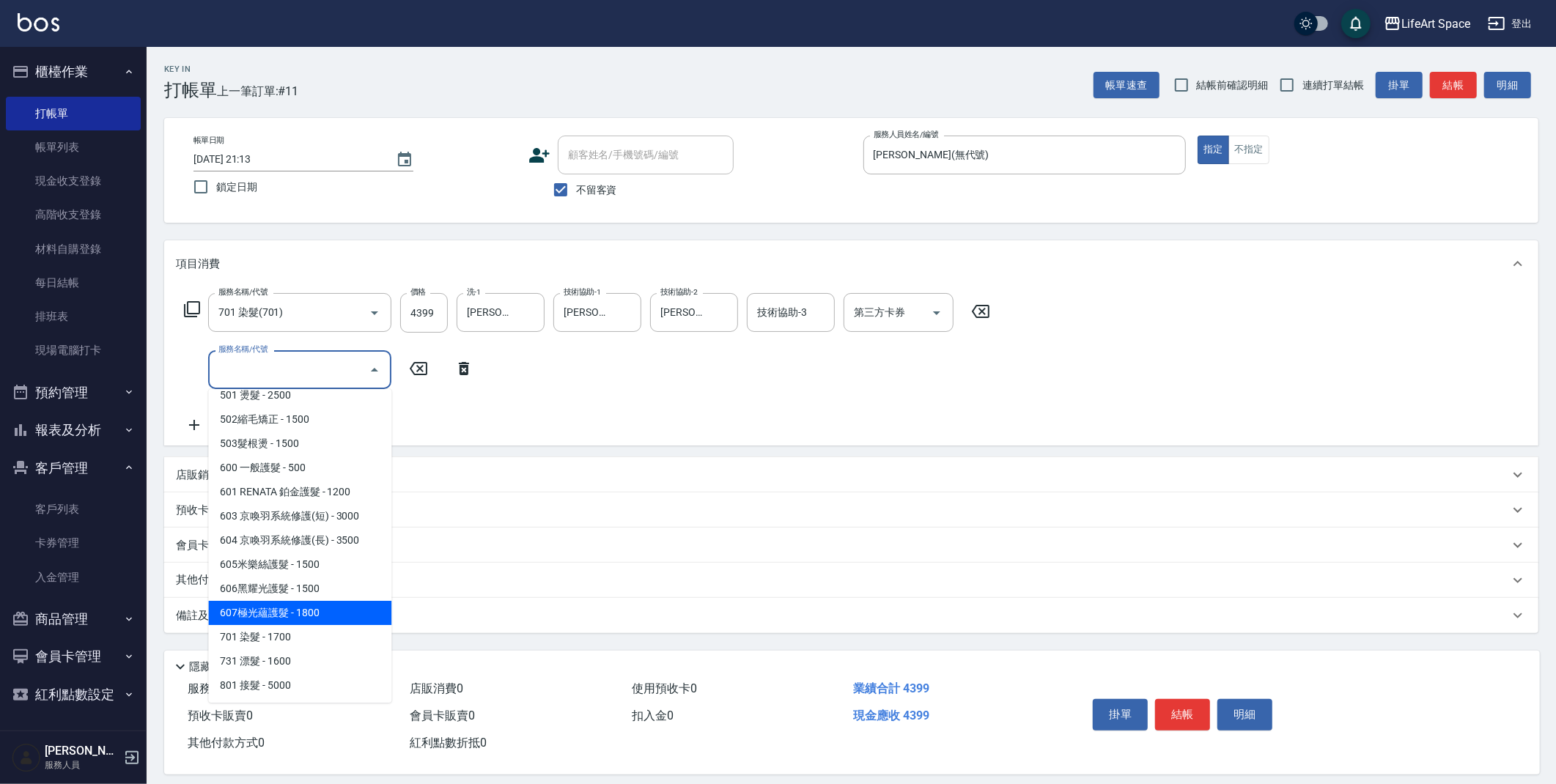
click at [292, 610] on span "607極光蘊護髮 - 1800" at bounding box center [300, 613] width 183 height 24
type input "607極光蘊護髮(607)"
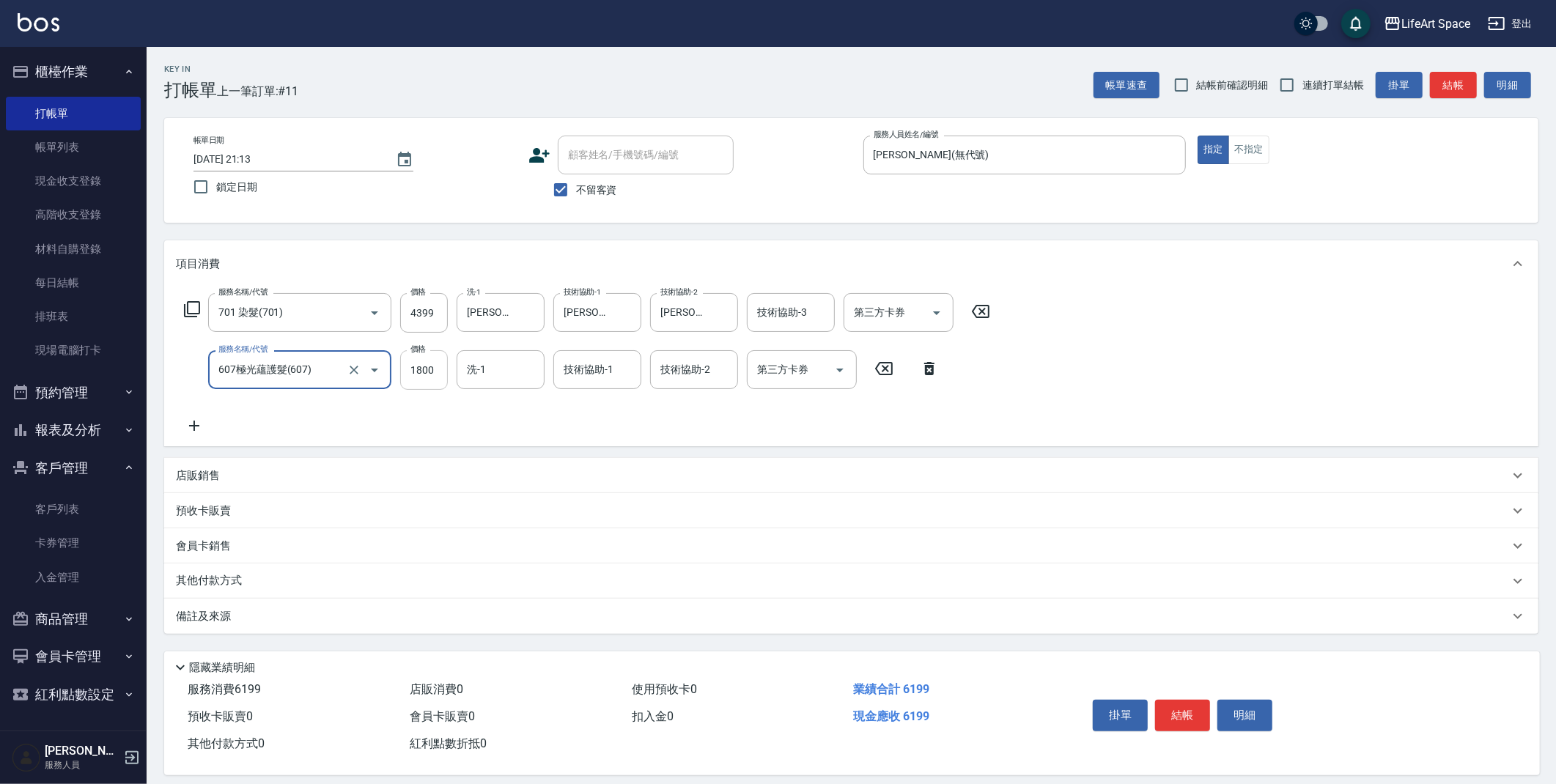
click at [435, 377] on input "1800" at bounding box center [424, 370] width 47 height 39
type input "2200"
click at [506, 372] on input "洗-1" at bounding box center [501, 369] width 75 height 25
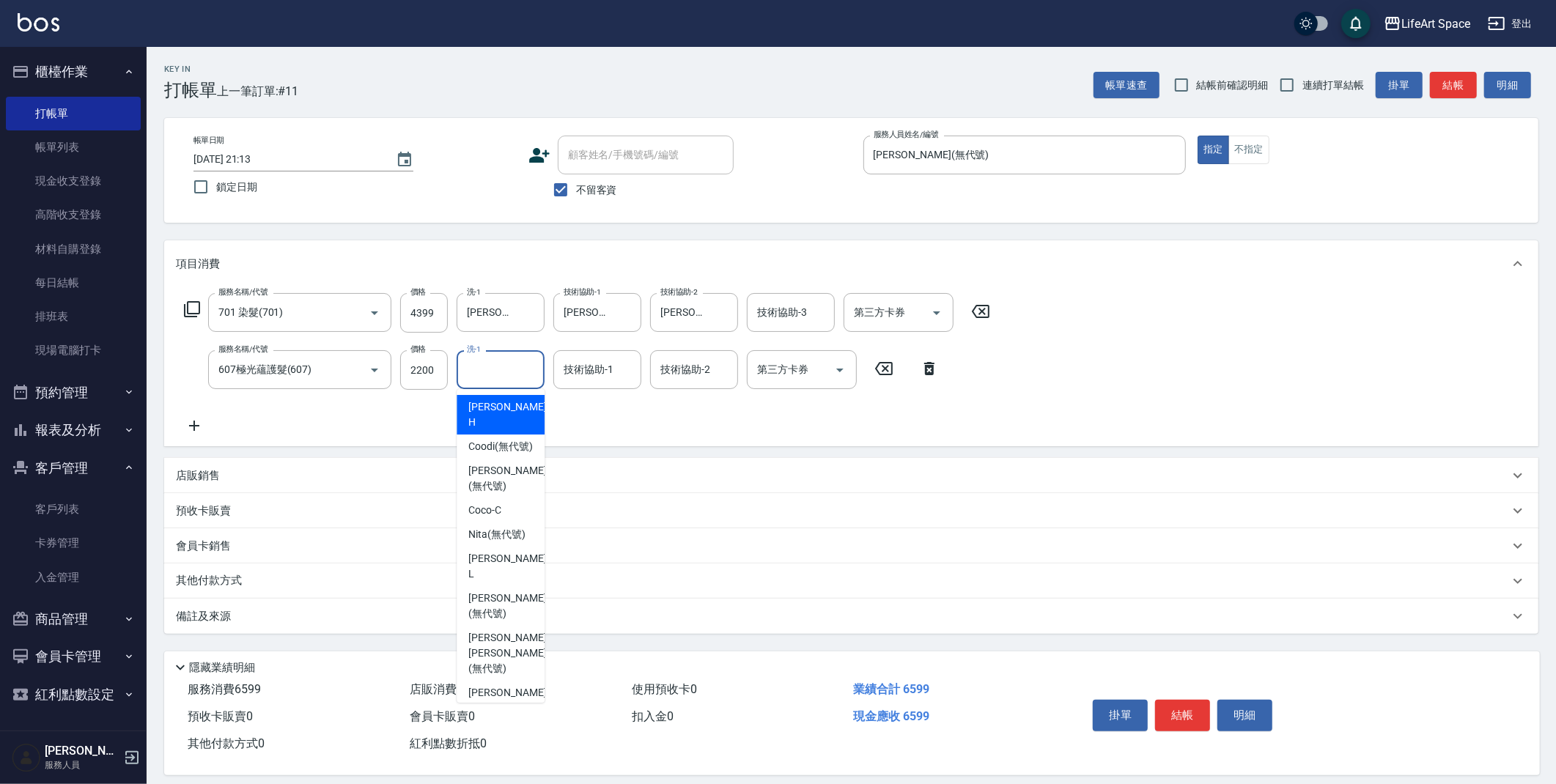
click at [604, 372] on div "技術協助-1 技術協助-1" at bounding box center [598, 370] width 88 height 39
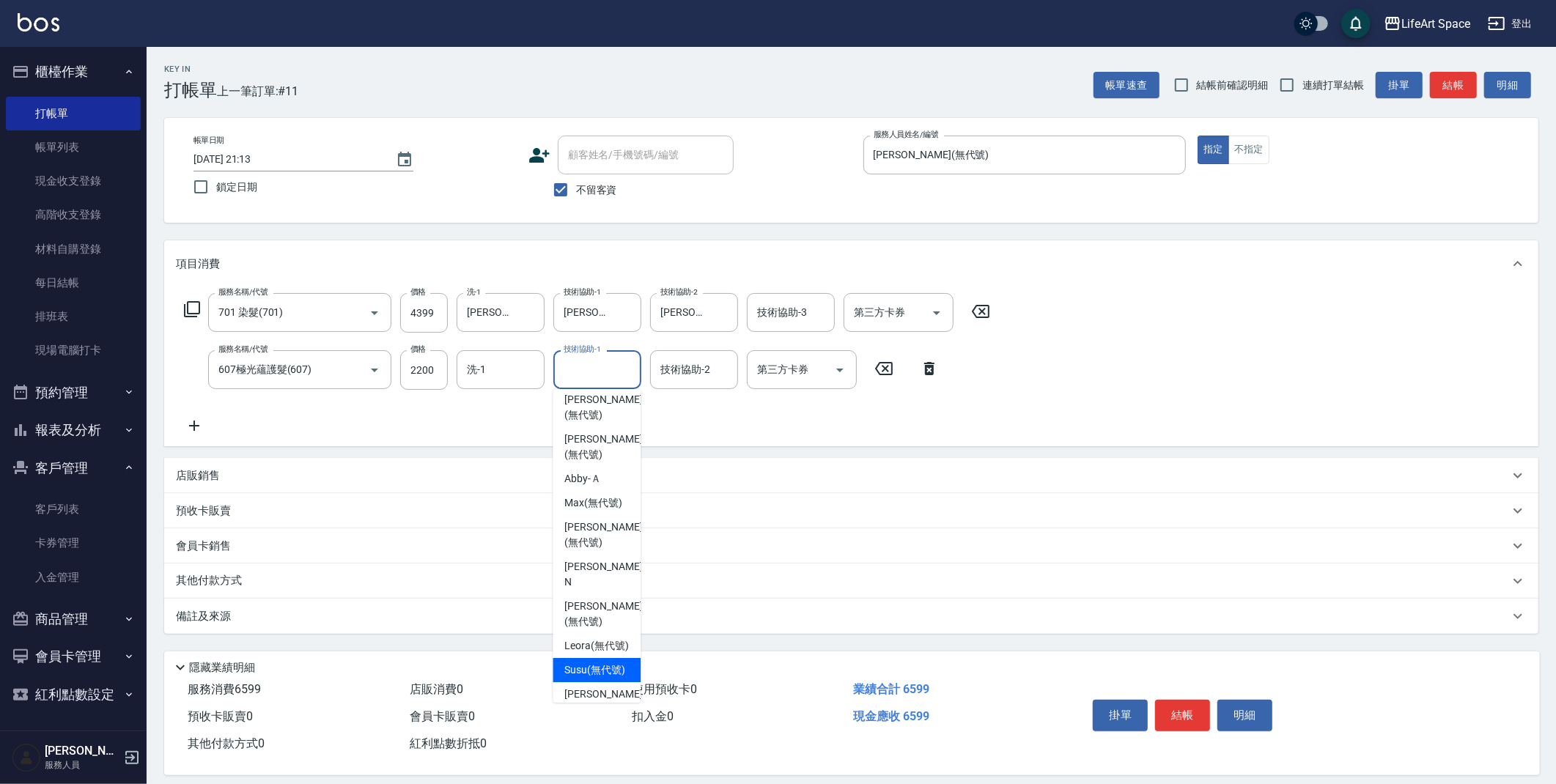
scroll to position [453, 0]
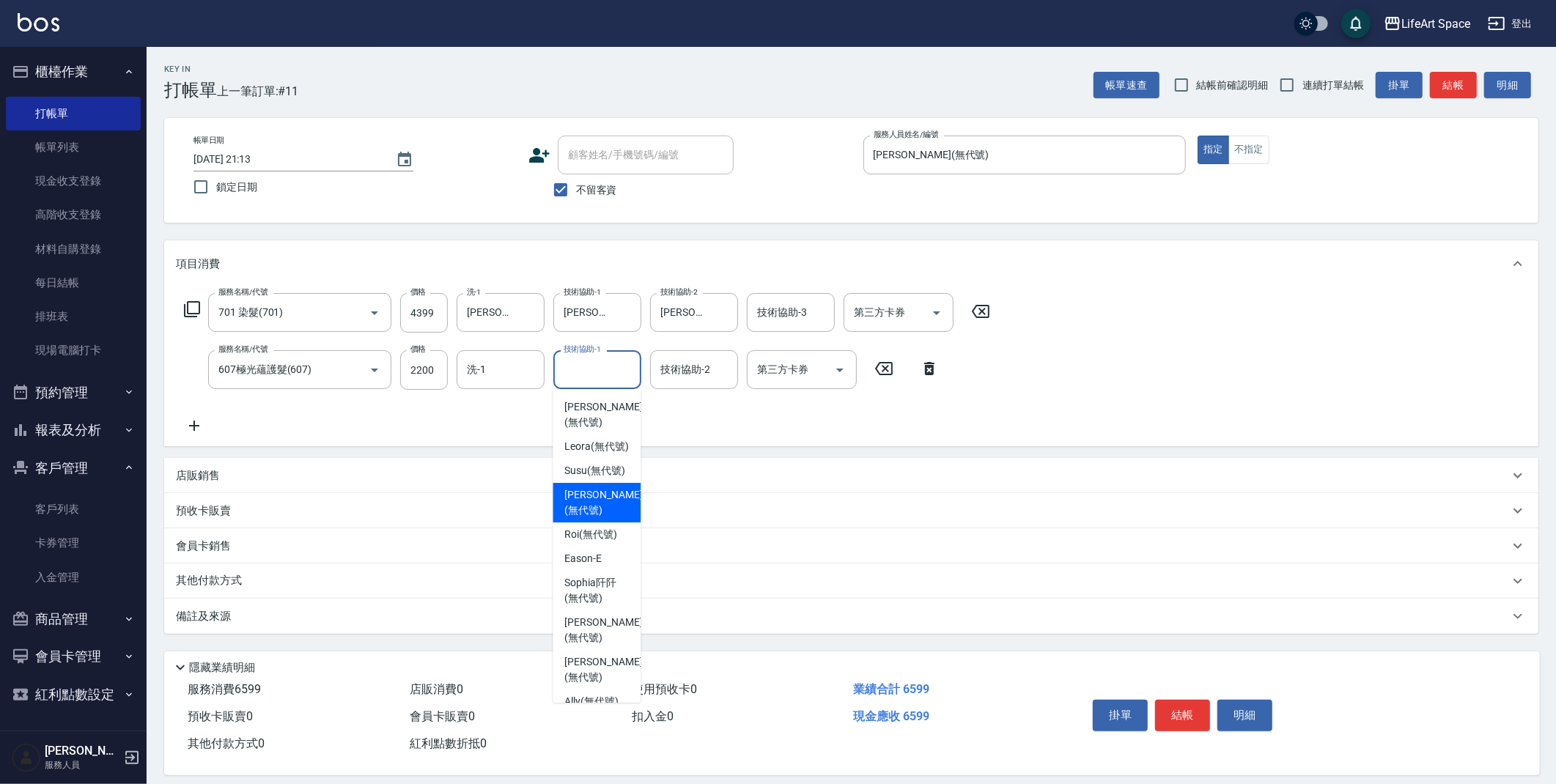
click at [575, 488] on span "Patty (無代號)" at bounding box center [603, 503] width 78 height 31
type input "Patty(無代號)"
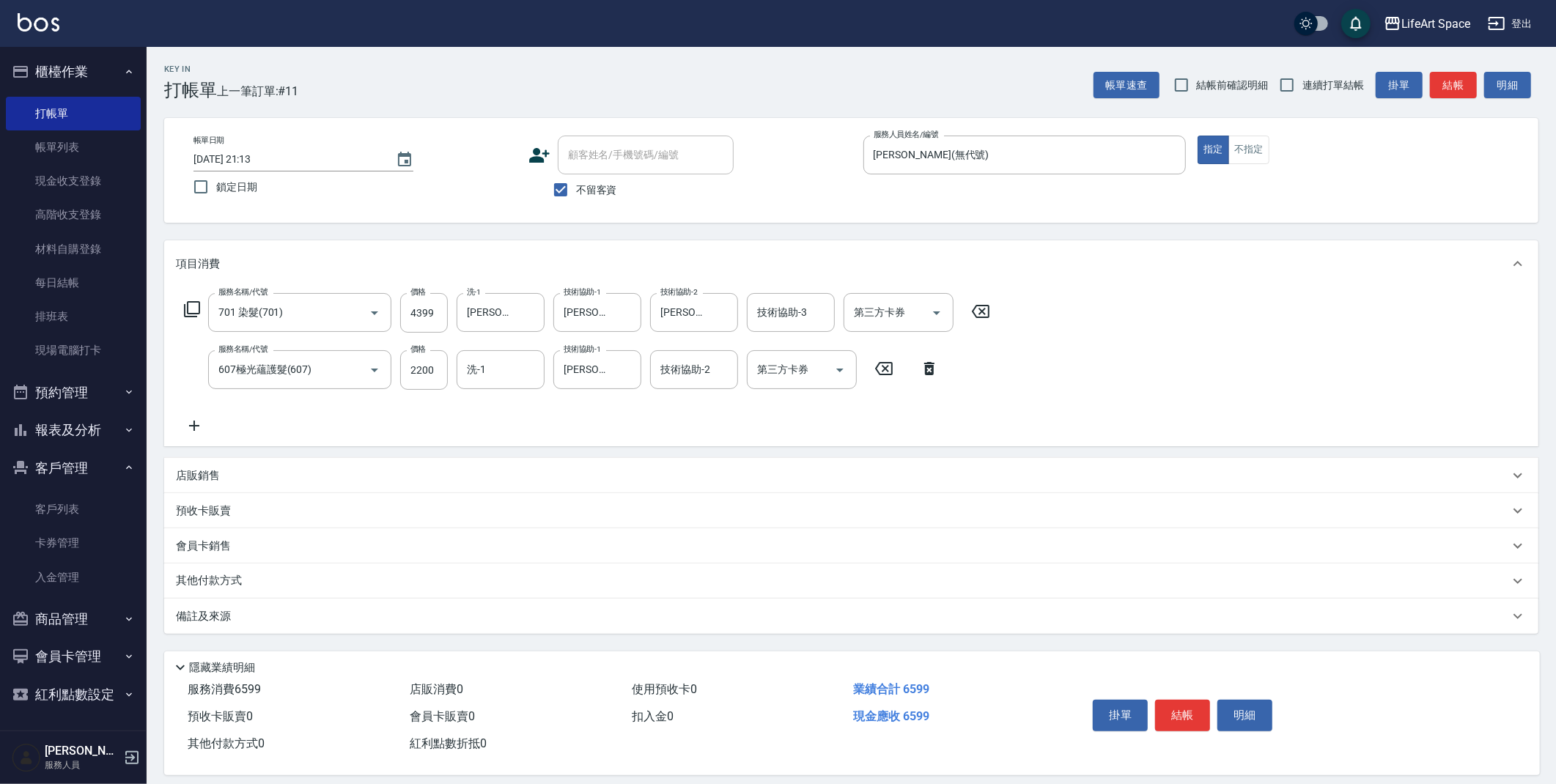
click at [211, 572] on div "其他付款方式" at bounding box center [851, 581] width 1375 height 35
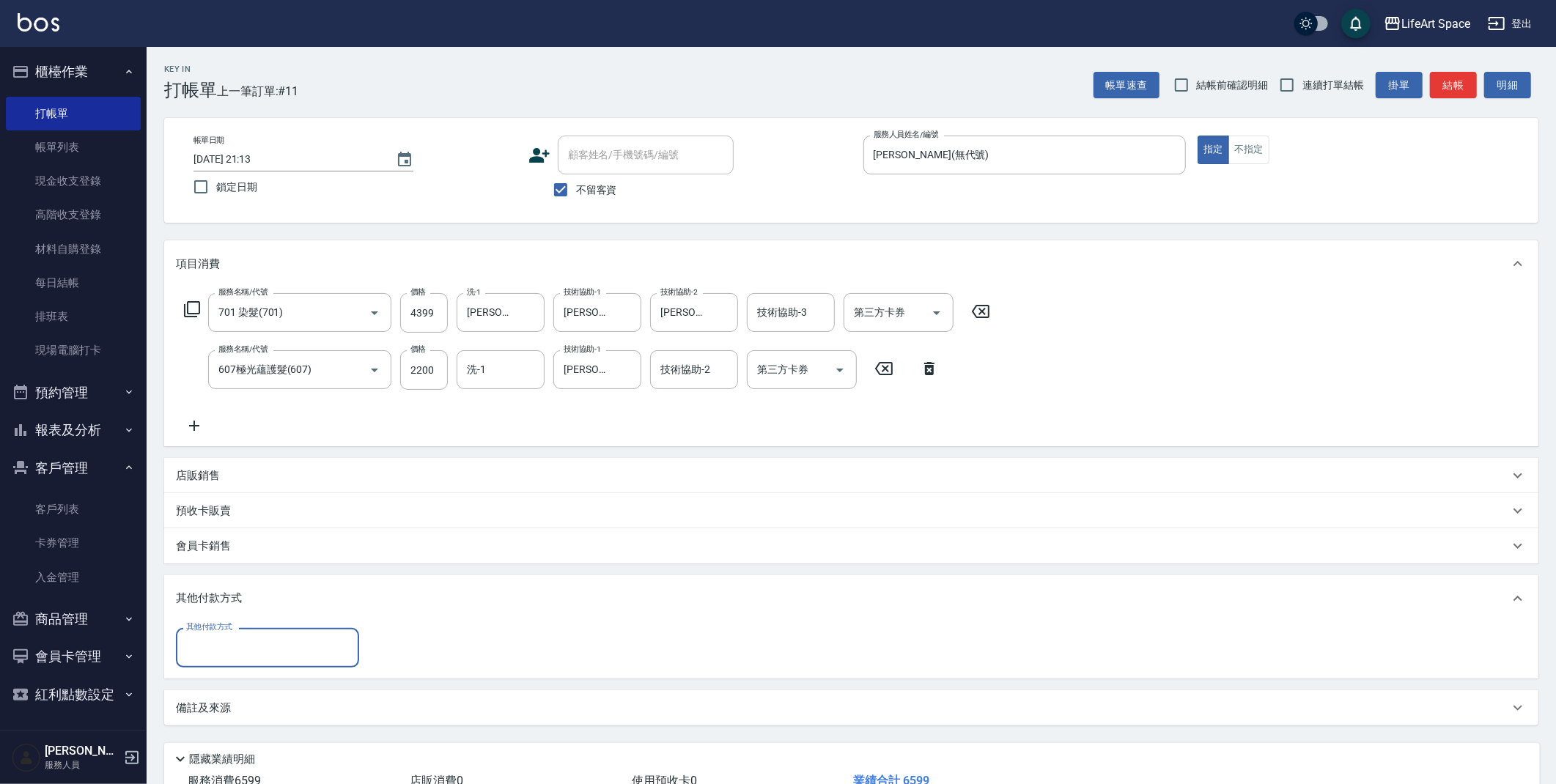
scroll to position [0, 0]
click at [245, 637] on input "其他付款方式" at bounding box center [267, 647] width 170 height 25
click at [239, 735] on span "信用卡" at bounding box center [267, 733] width 183 height 24
type input "信用卡"
type input "6599"
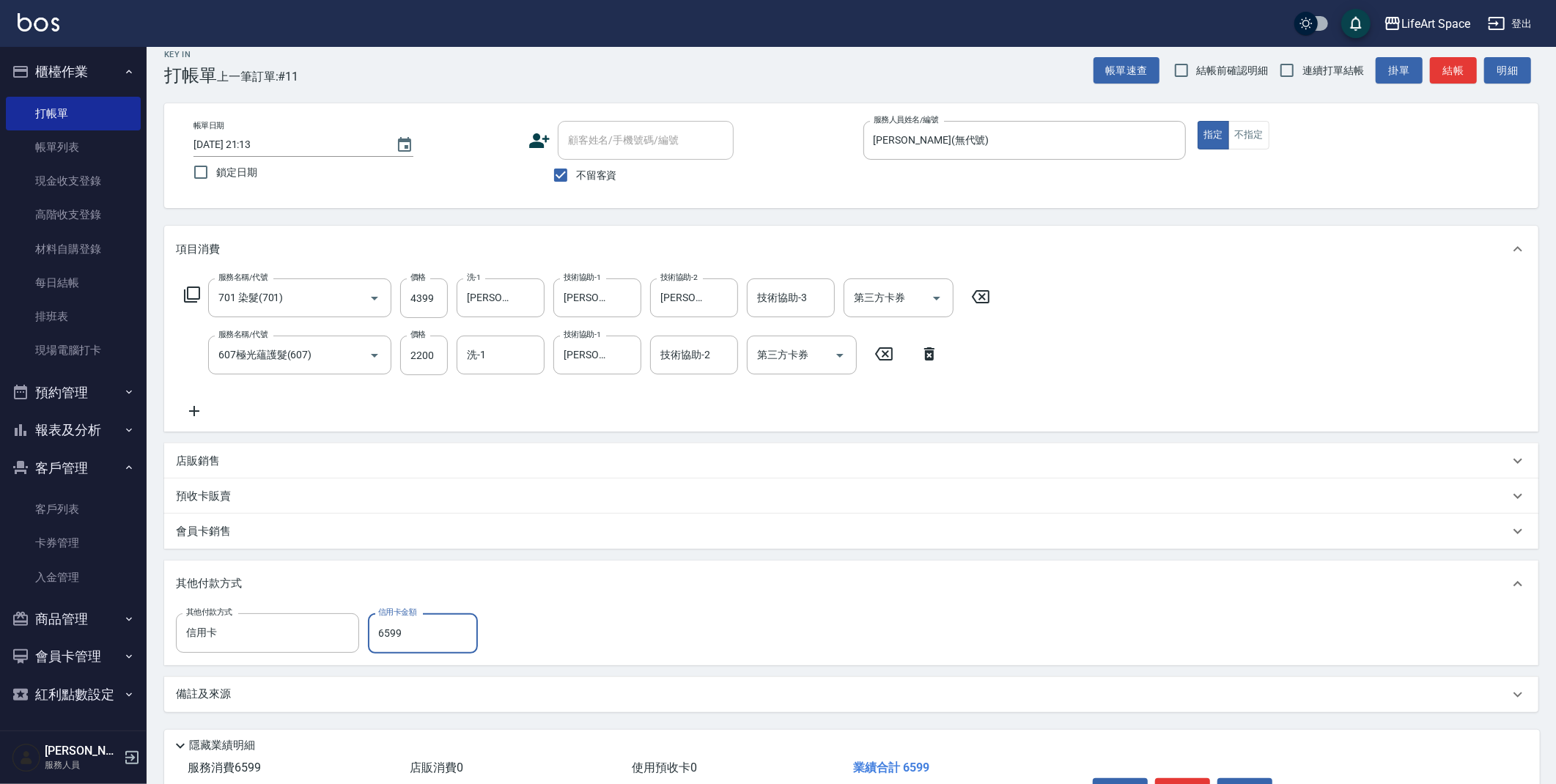
scroll to position [16, 0]
drag, startPoint x: 232, startPoint y: 689, endPoint x: 250, endPoint y: 670, distance: 26.2
click at [232, 689] on div "備註及來源" at bounding box center [842, 693] width 1333 height 16
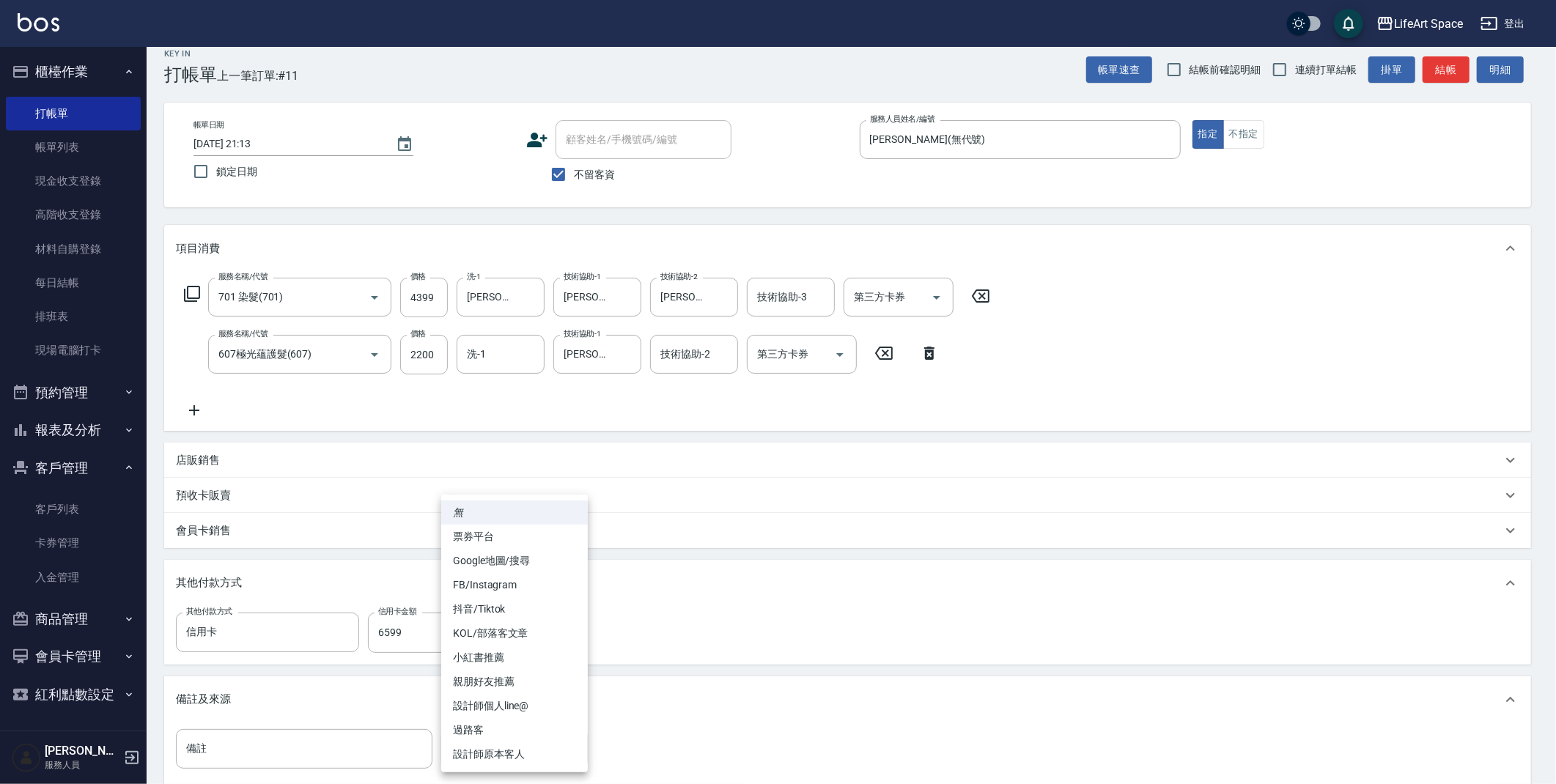
click at [497, 741] on body "LifeArt Space 登出 櫃檯作業 打帳單 帳單列表 現金收支登錄 高階收支登錄 材料自購登錄 每日結帳 排班表 現場電腦打卡 預約管理 預約管理 單…" at bounding box center [778, 470] width 1556 height 973
click at [501, 590] on li "FB/Instagram" at bounding box center [514, 586] width 146 height 24
type input "FB/Instagram"
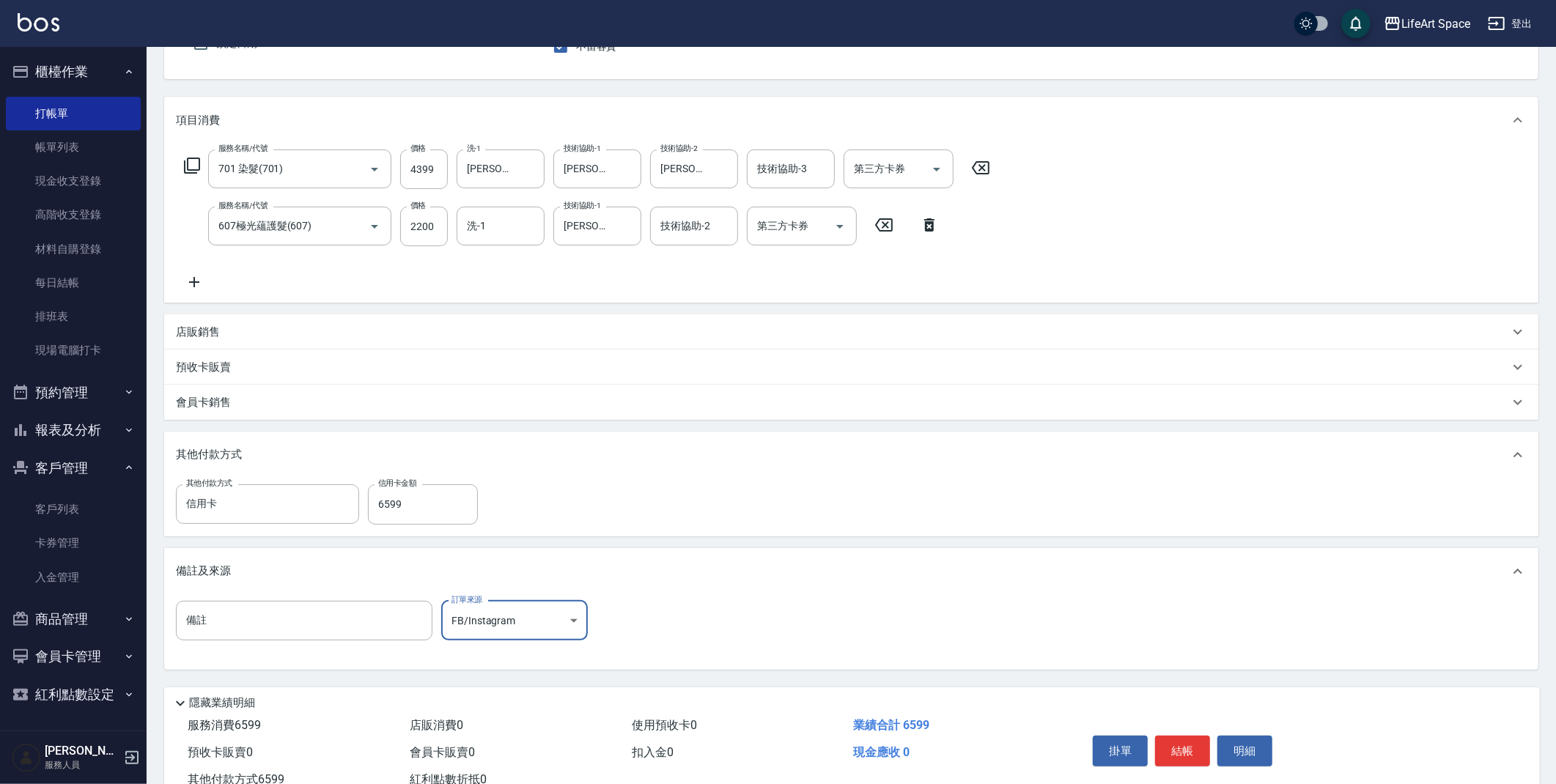
scroll to position [193, 0]
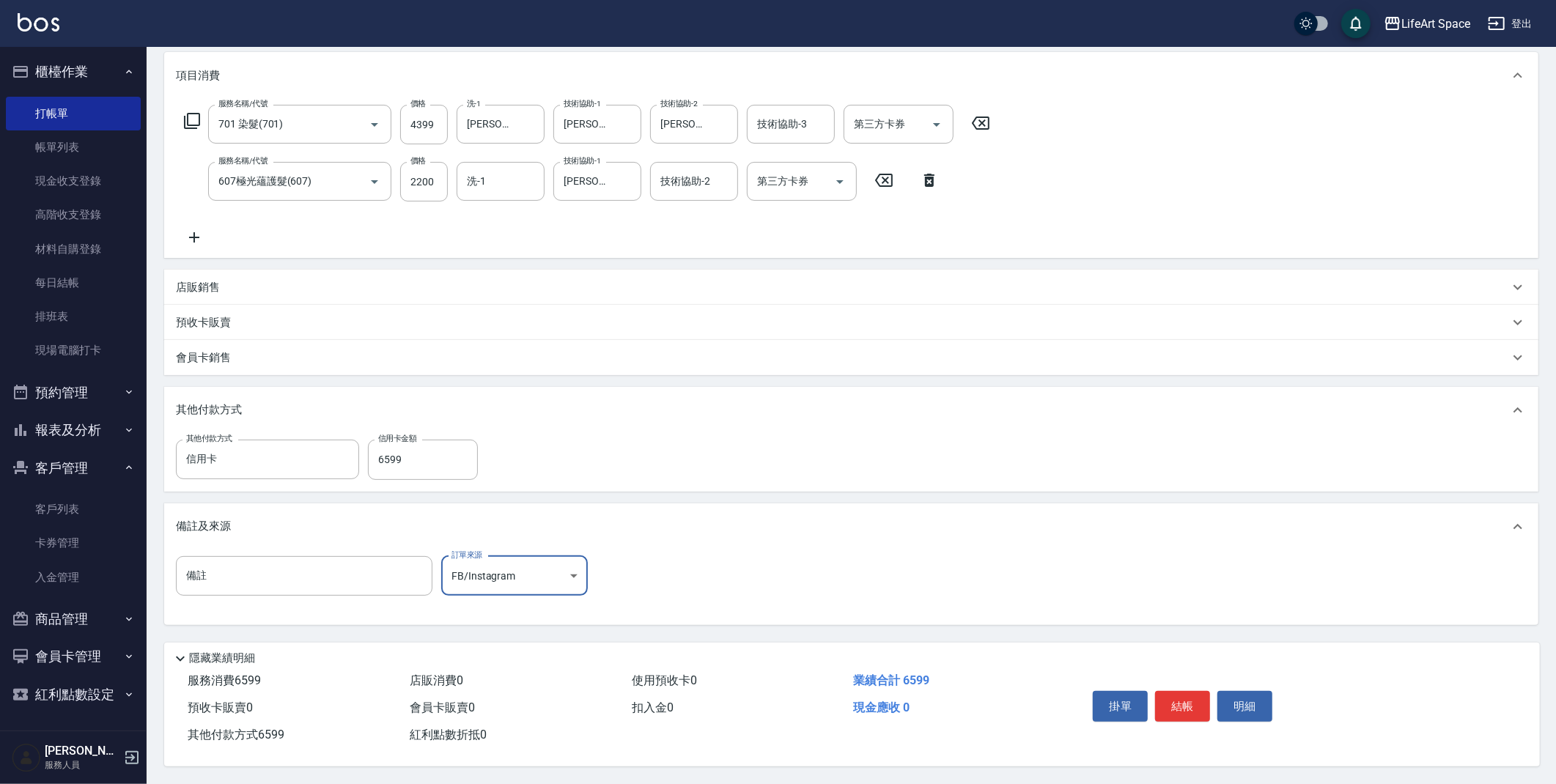
click at [1175, 705] on button "結帳" at bounding box center [1182, 706] width 55 height 31
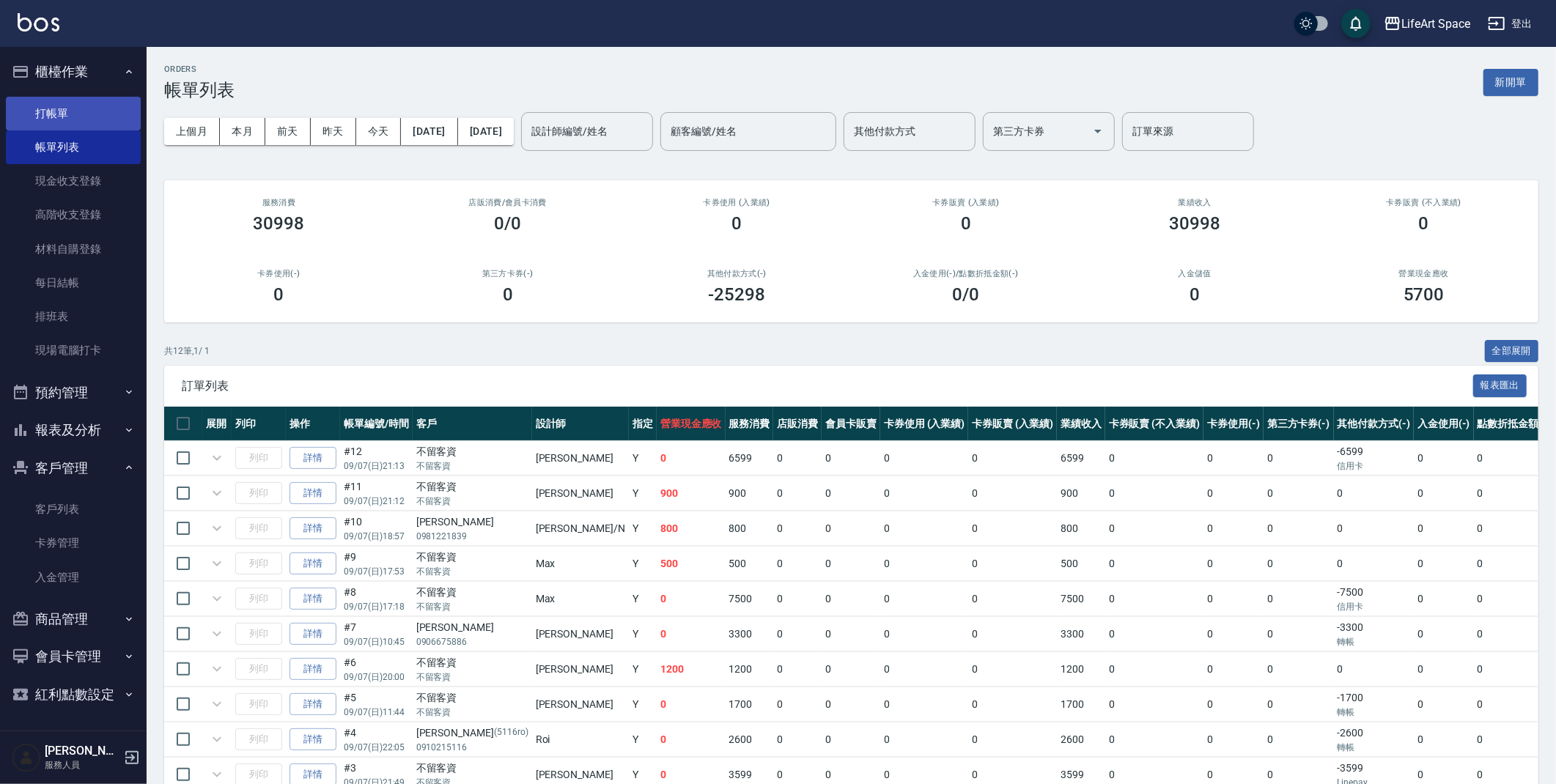
click at [59, 118] on link "打帳單" at bounding box center [73, 113] width 135 height 33
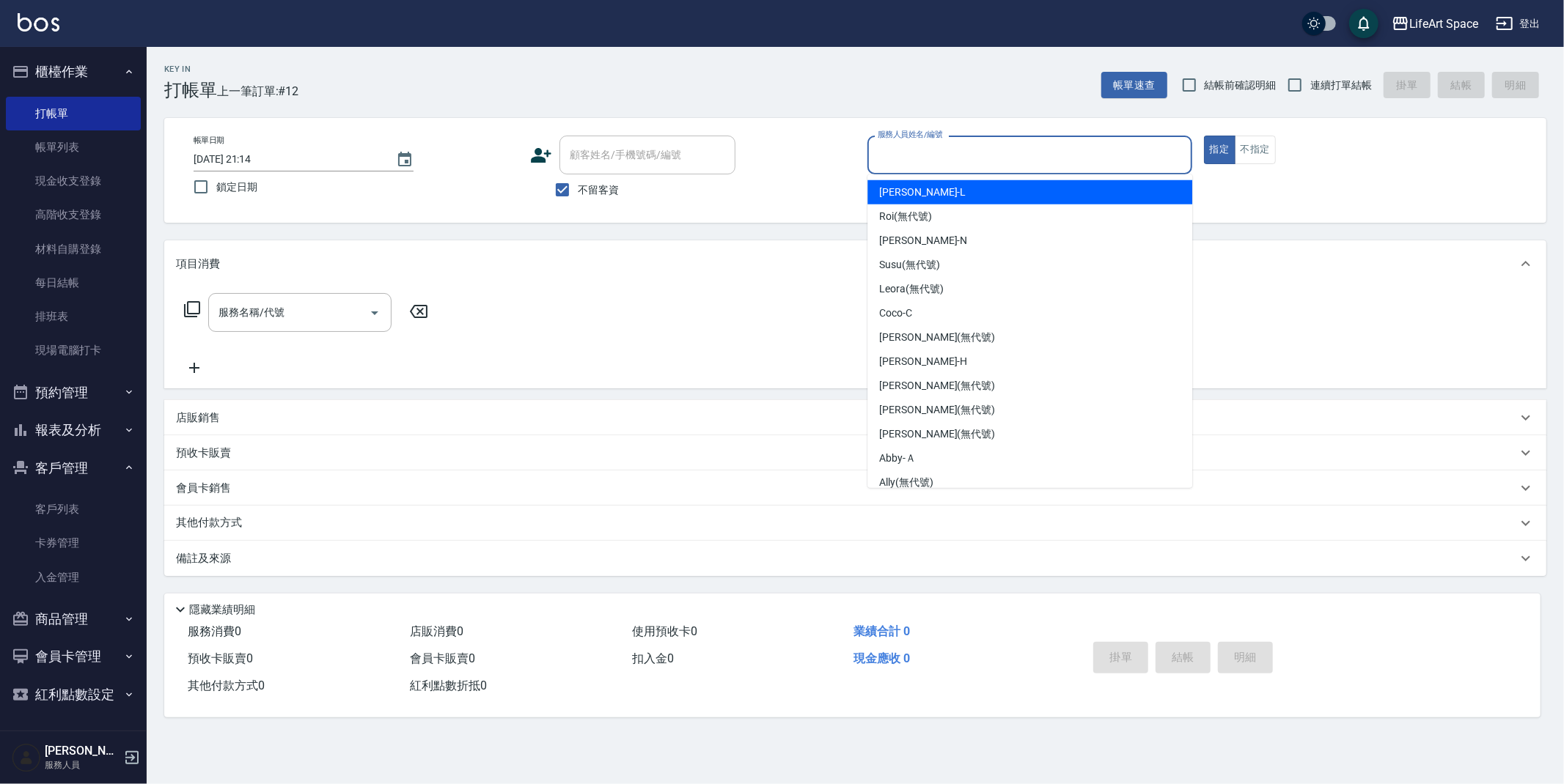
click at [989, 157] on input "服務人員姓名/編號" at bounding box center [1030, 154] width 311 height 25
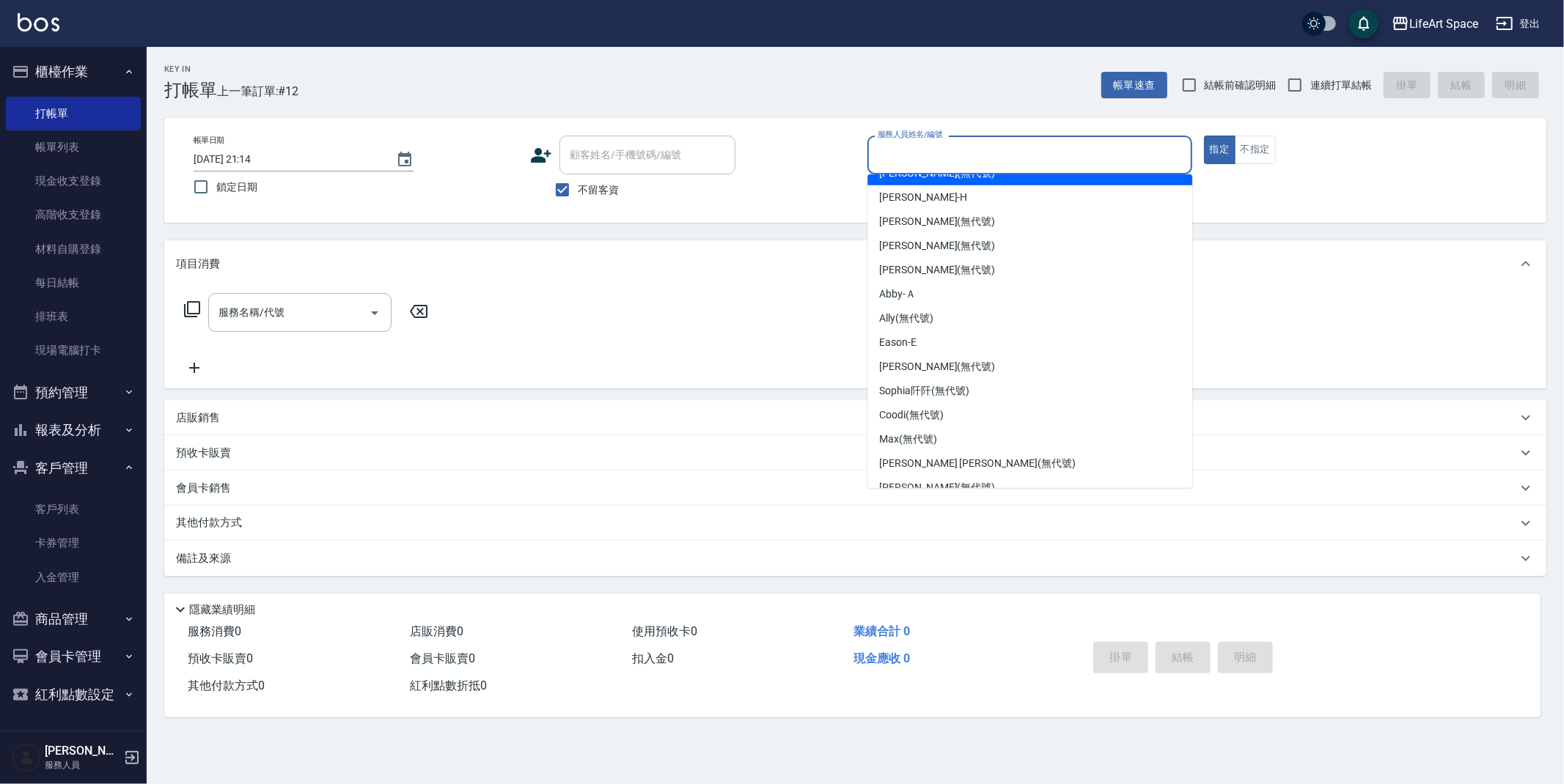
scroll to position [254, 0]
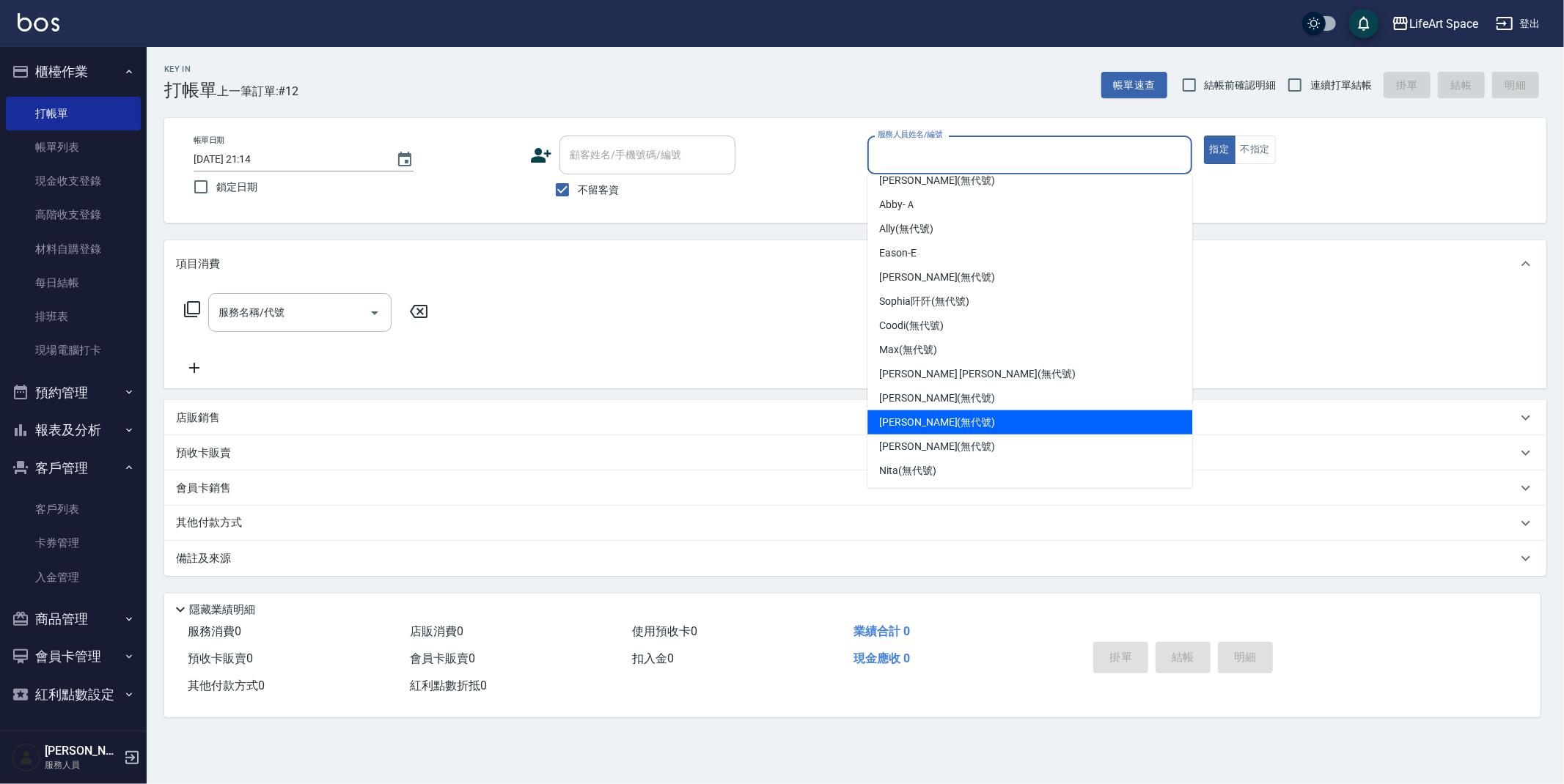
click at [940, 411] on div "Patty (無代號)" at bounding box center [1030, 423] width 325 height 24
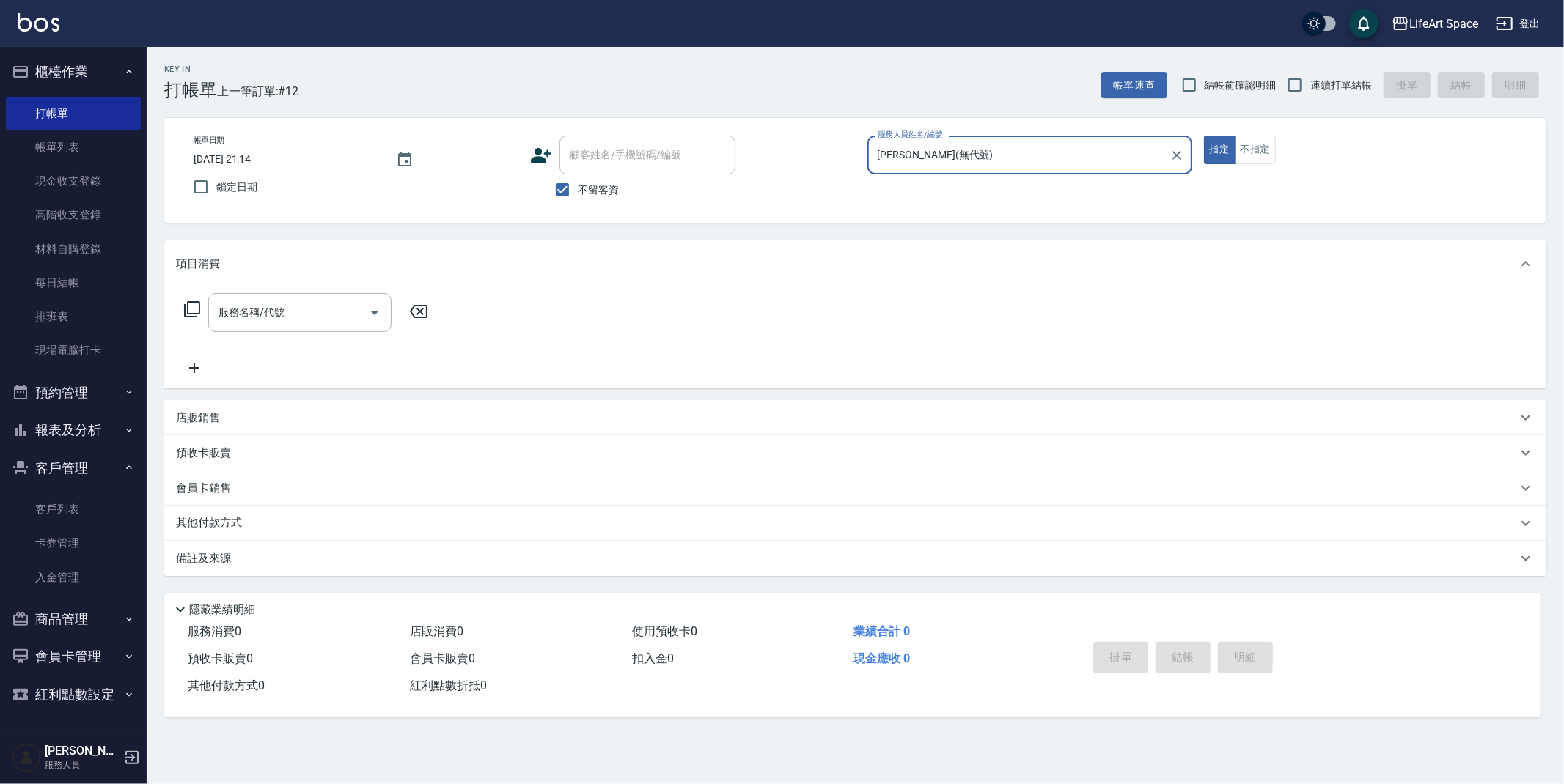
click at [945, 163] on input "Patty(無代號)" at bounding box center [1019, 154] width 289 height 25
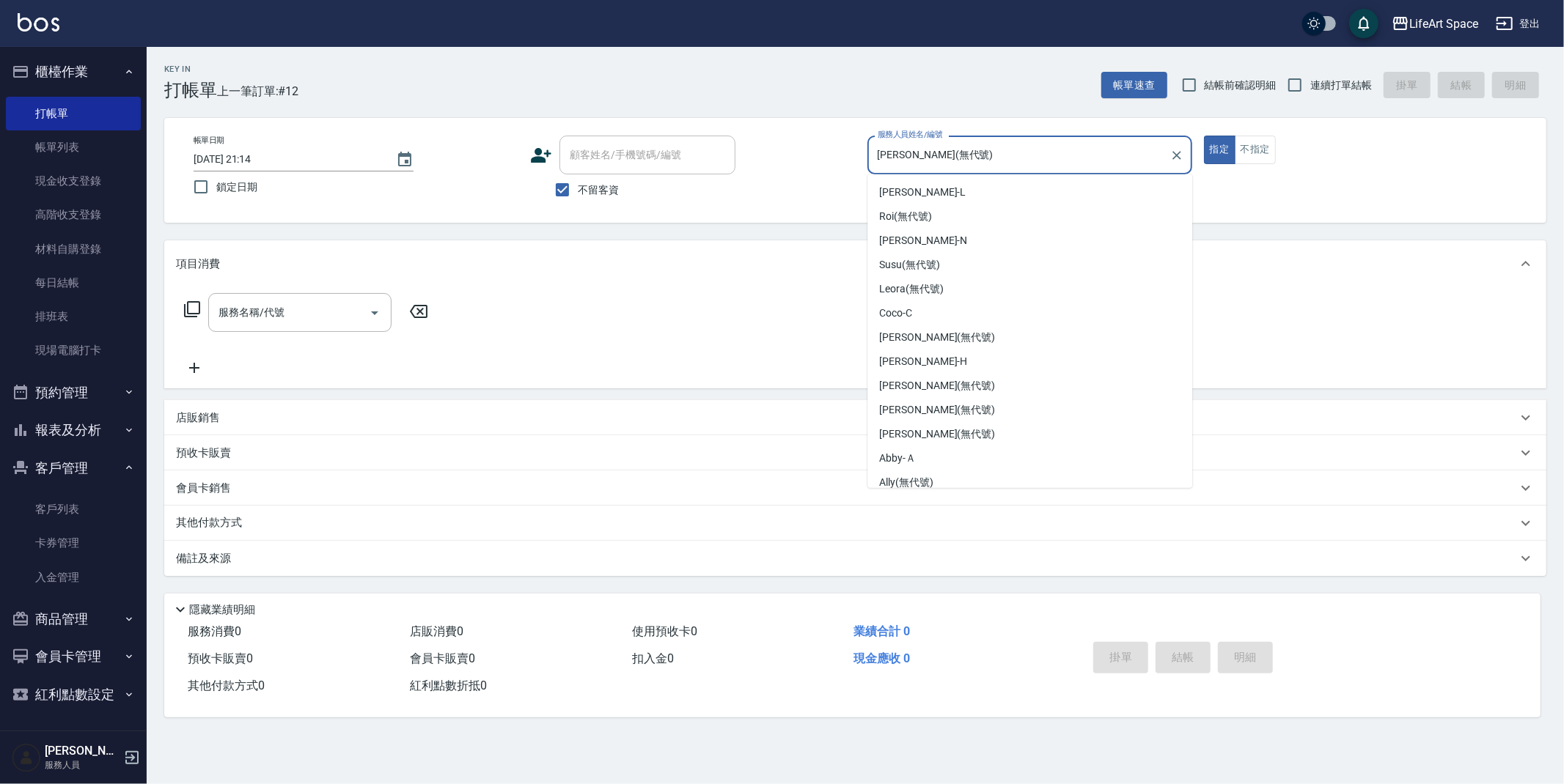
scroll to position [198, 0]
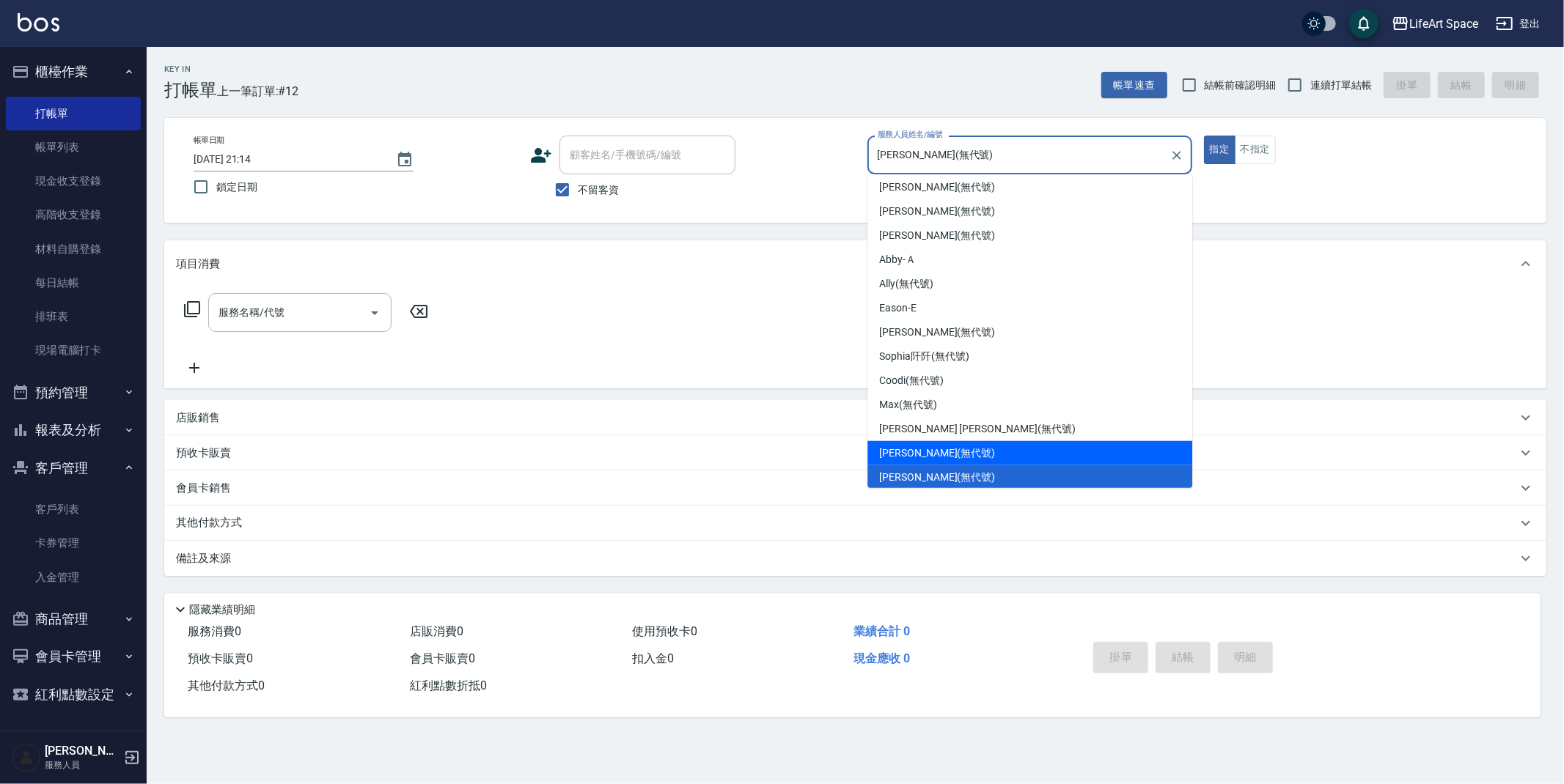
drag, startPoint x: 938, startPoint y: 451, endPoint x: 717, endPoint y: 366, distance: 236.8
click at [938, 451] on span "Joyce (無代號)" at bounding box center [937, 453] width 116 height 16
type input "Joyce(無代號)"
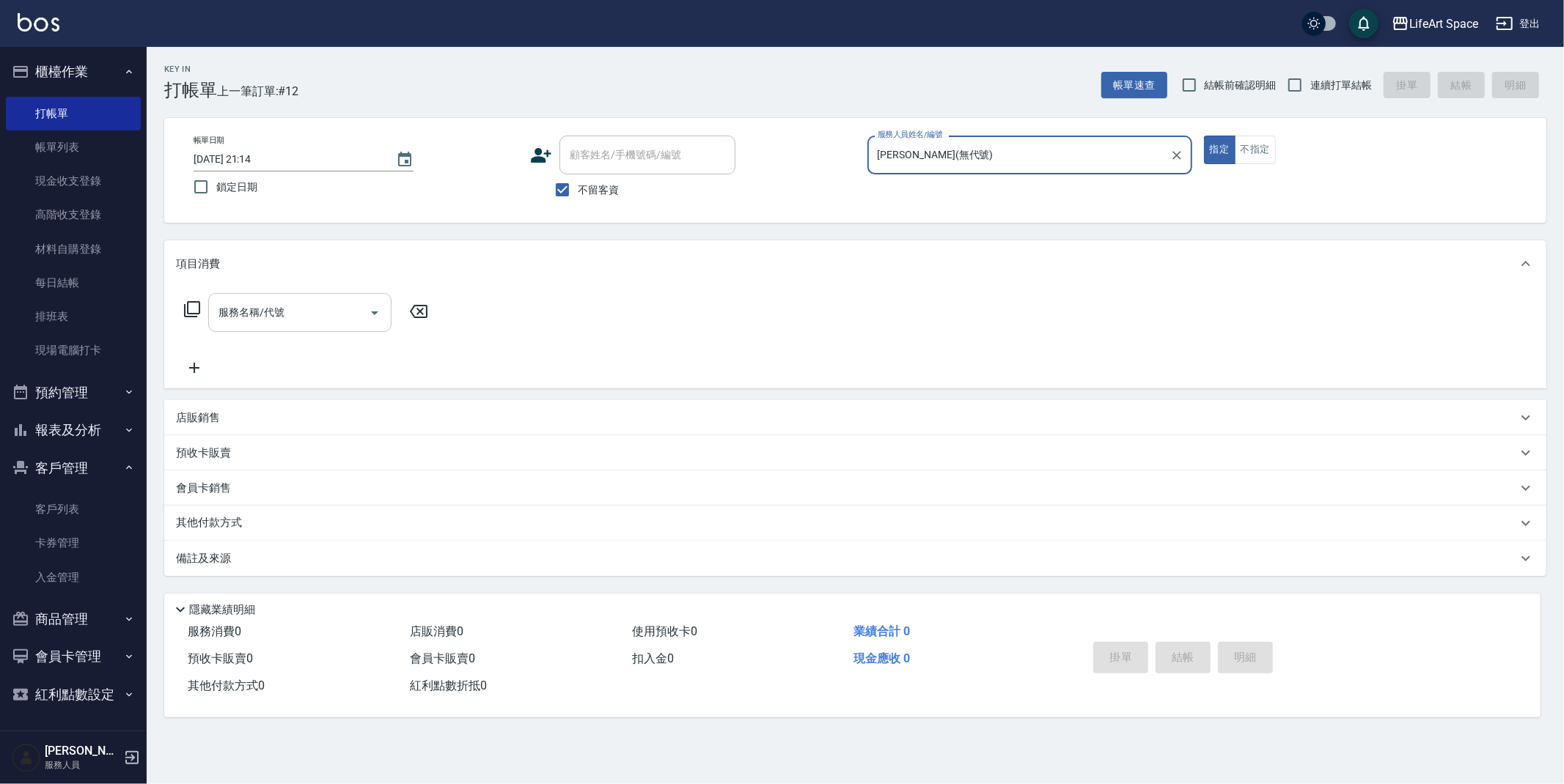
click at [288, 327] on div "服務名稱/代號" at bounding box center [300, 313] width 183 height 39
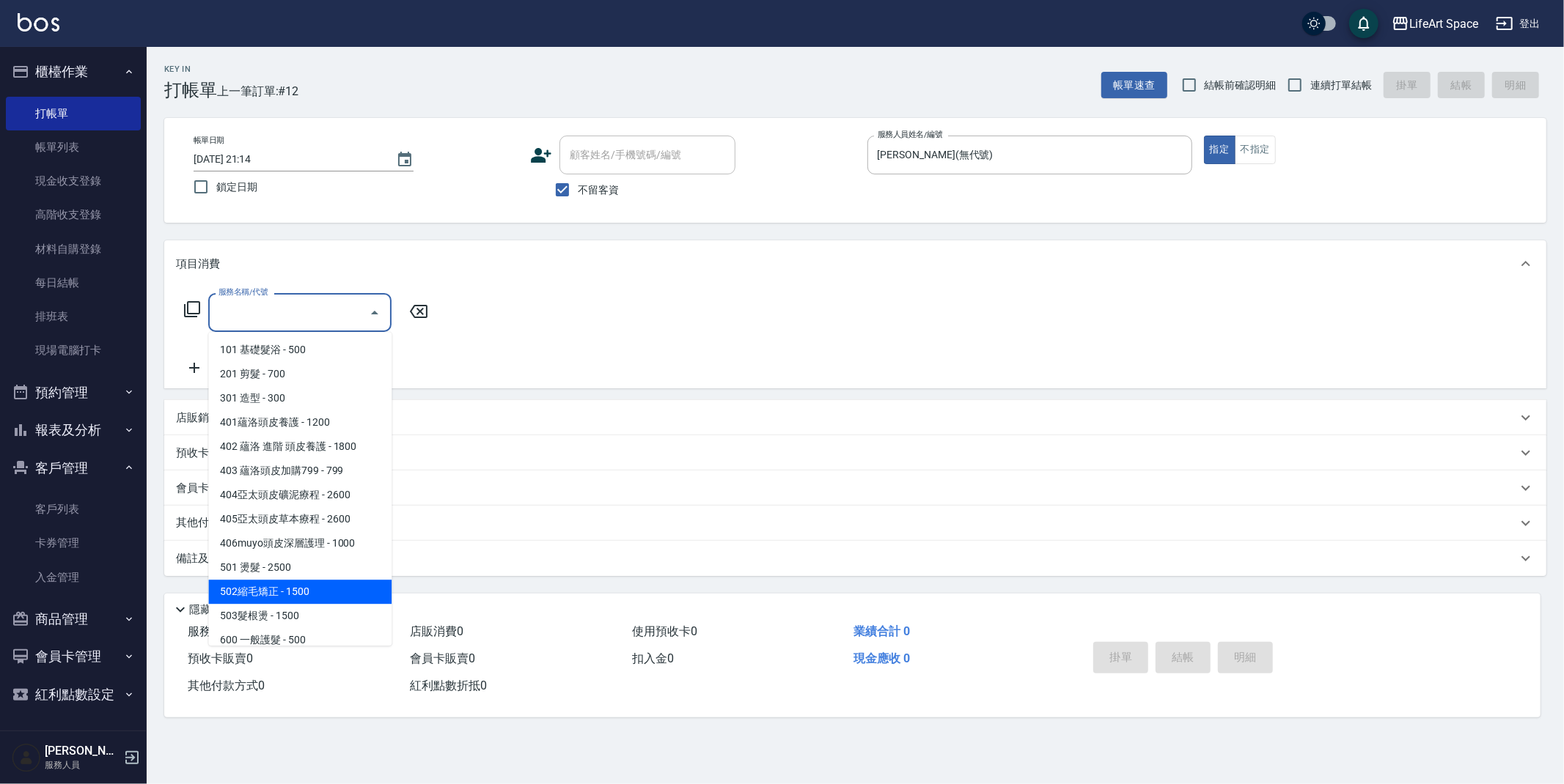
scroll to position [3, 0]
click at [270, 561] on span "501 燙髮 - 2500" at bounding box center [300, 565] width 183 height 24
type input "501 燙髮(501)"
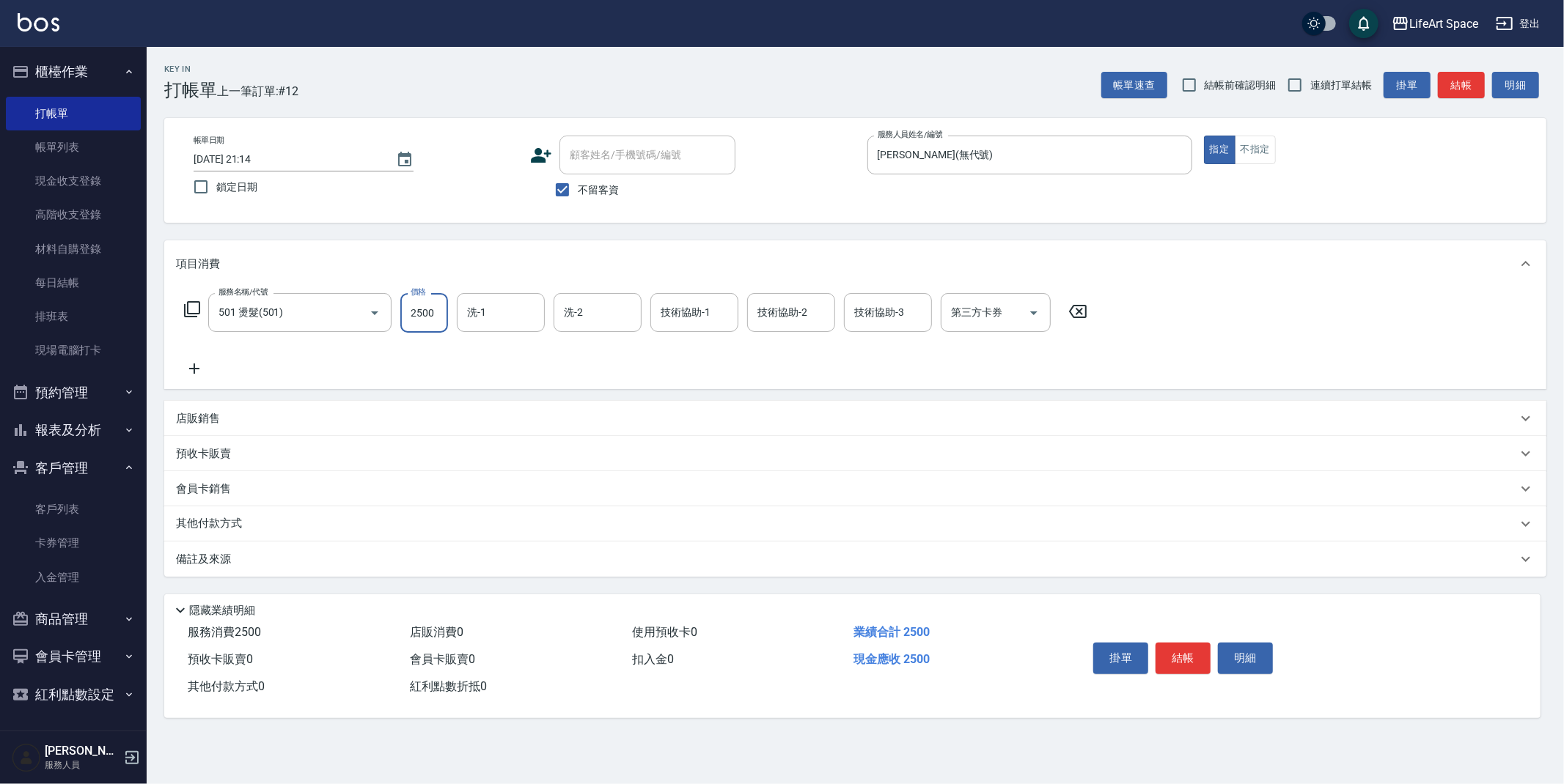
click at [444, 318] on input "2500" at bounding box center [424, 313] width 47 height 39
type input "4800"
click at [676, 320] on input "技術協助-1" at bounding box center [695, 312] width 75 height 25
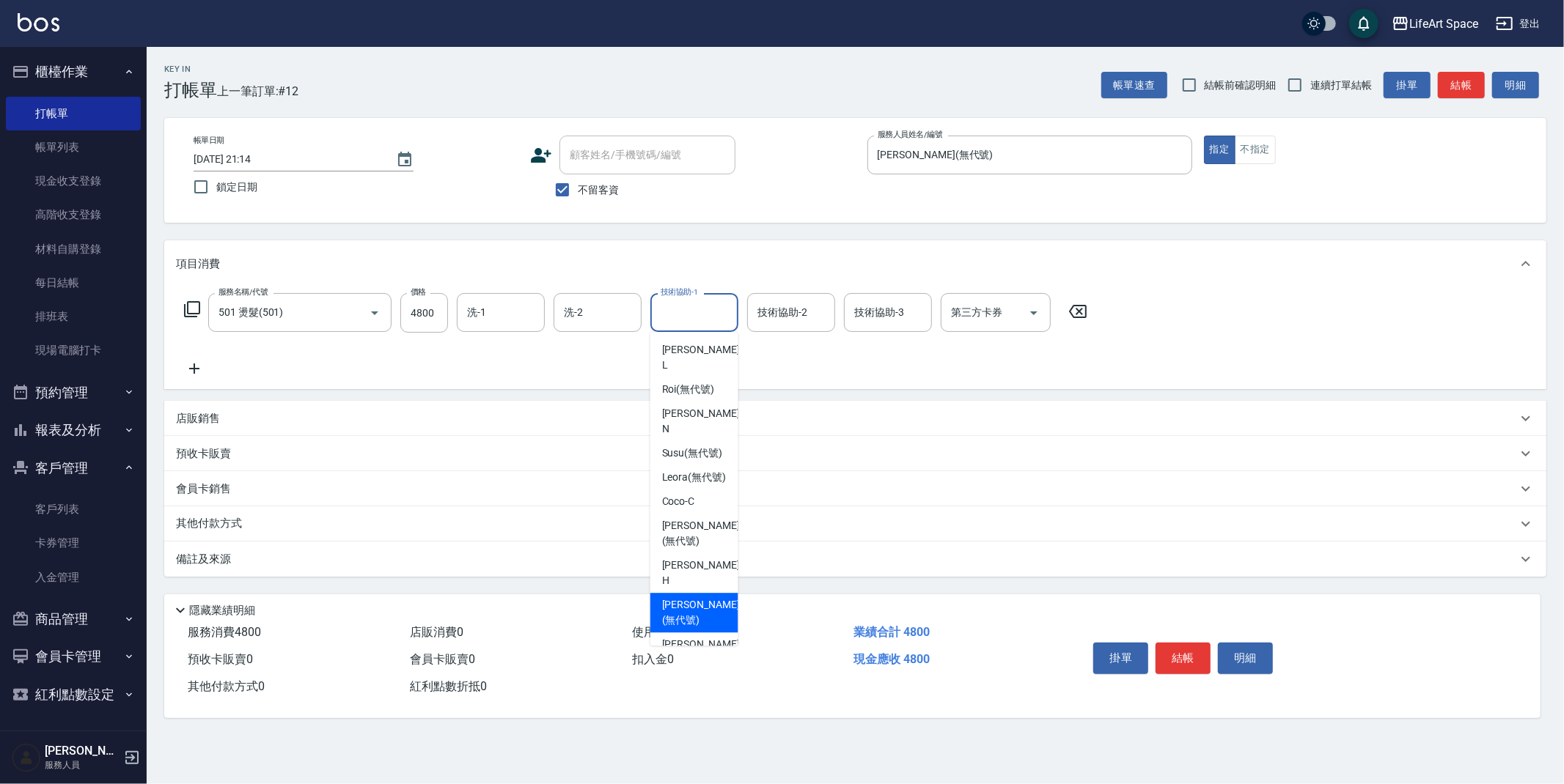
scroll to position [341, 0]
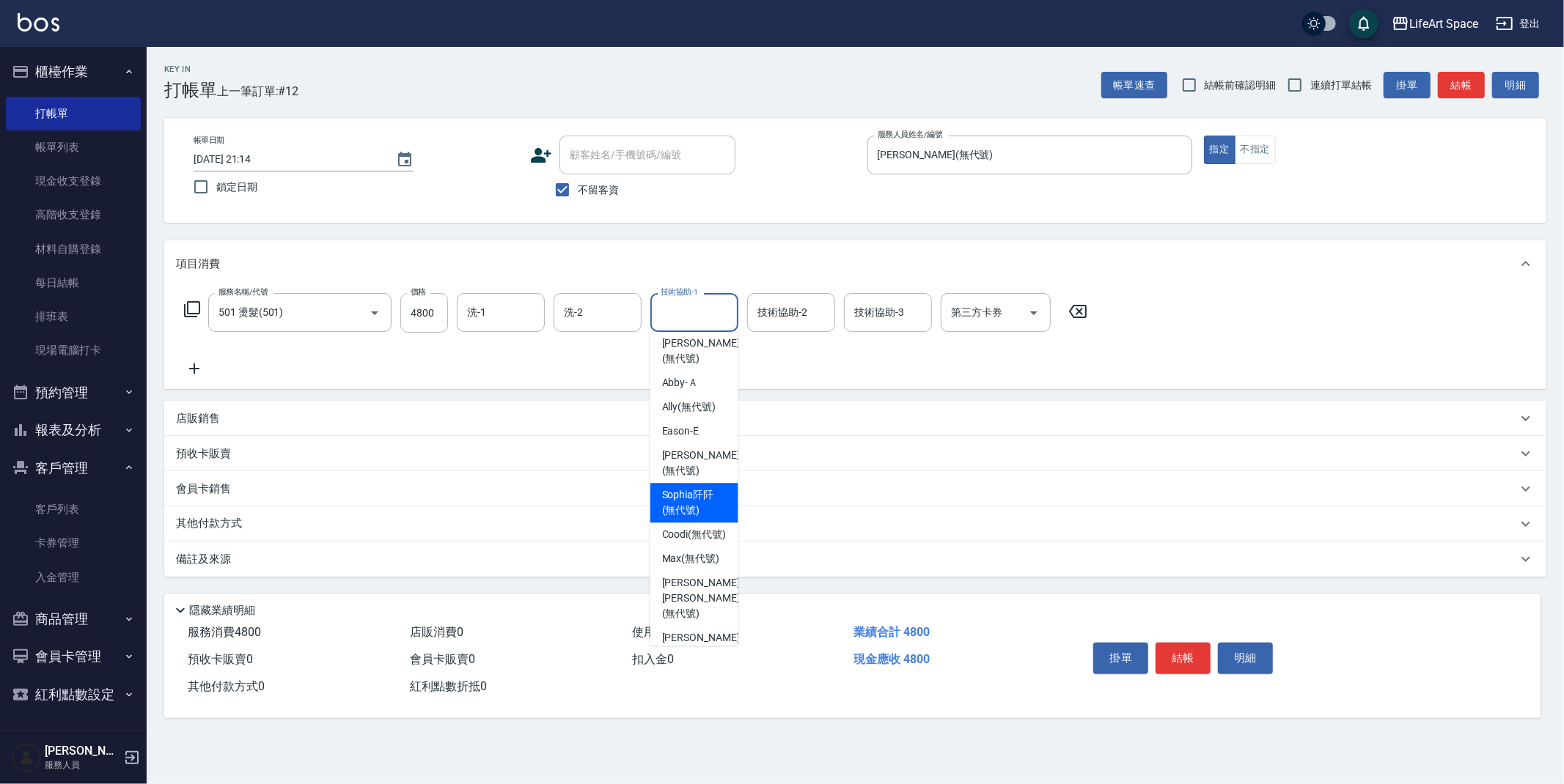
click at [686, 488] on span "Sophia阡阡 (無代號)" at bounding box center [694, 503] width 65 height 31
type input "Sophia阡阡(無代號)"
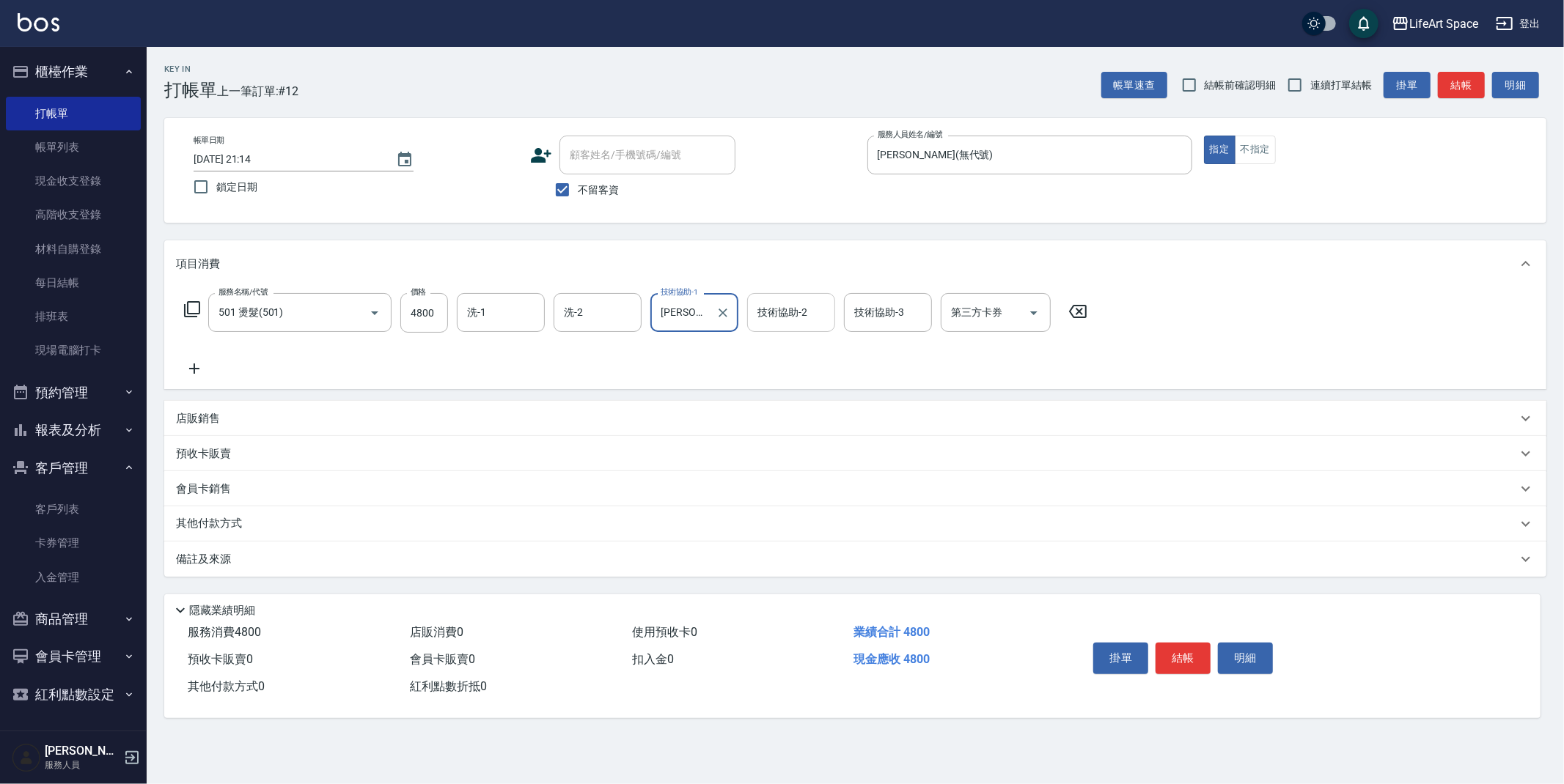
click at [784, 310] on div "技術協助-2 技術協助-2" at bounding box center [791, 313] width 88 height 39
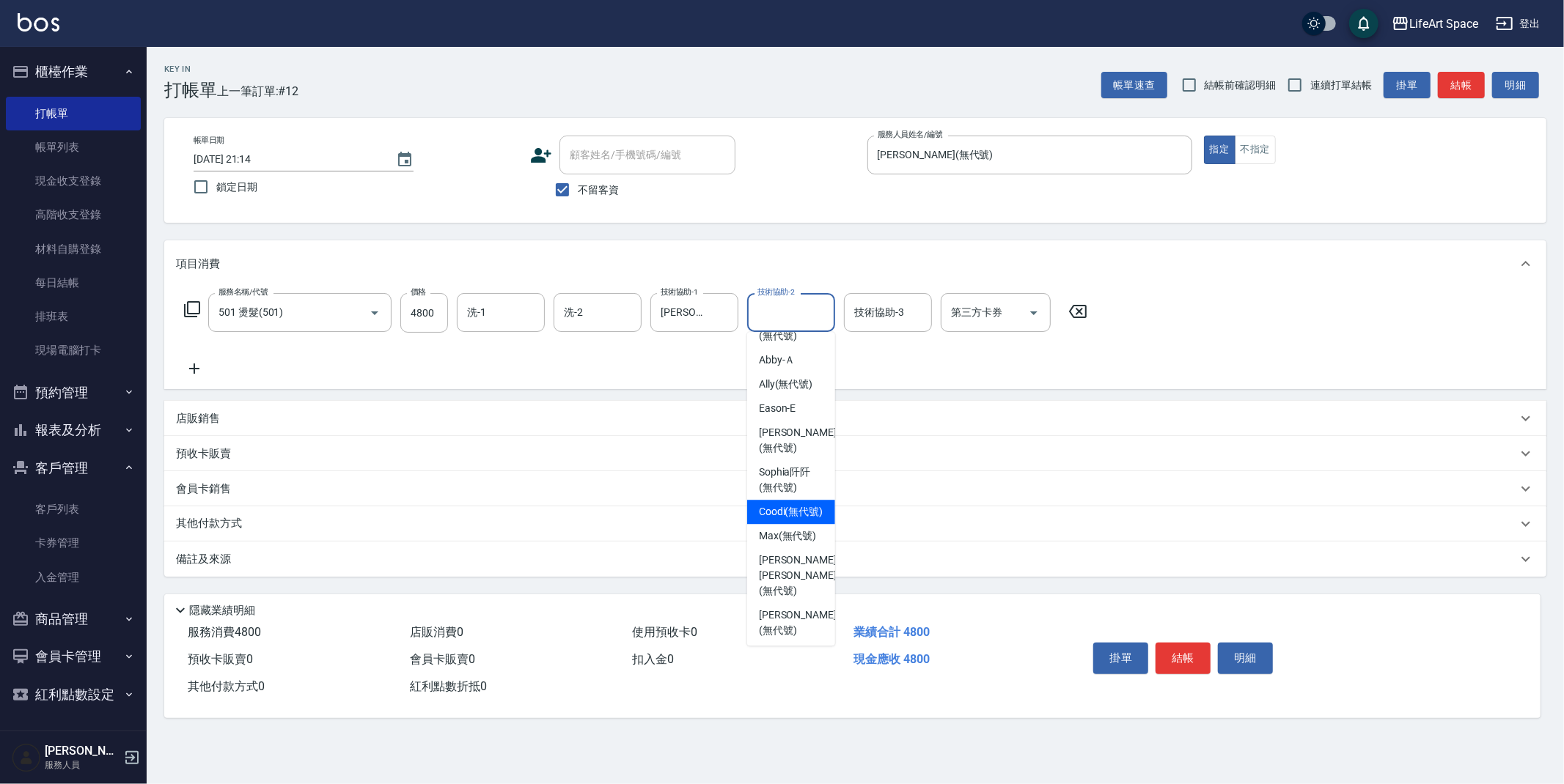
scroll to position [453, 0]
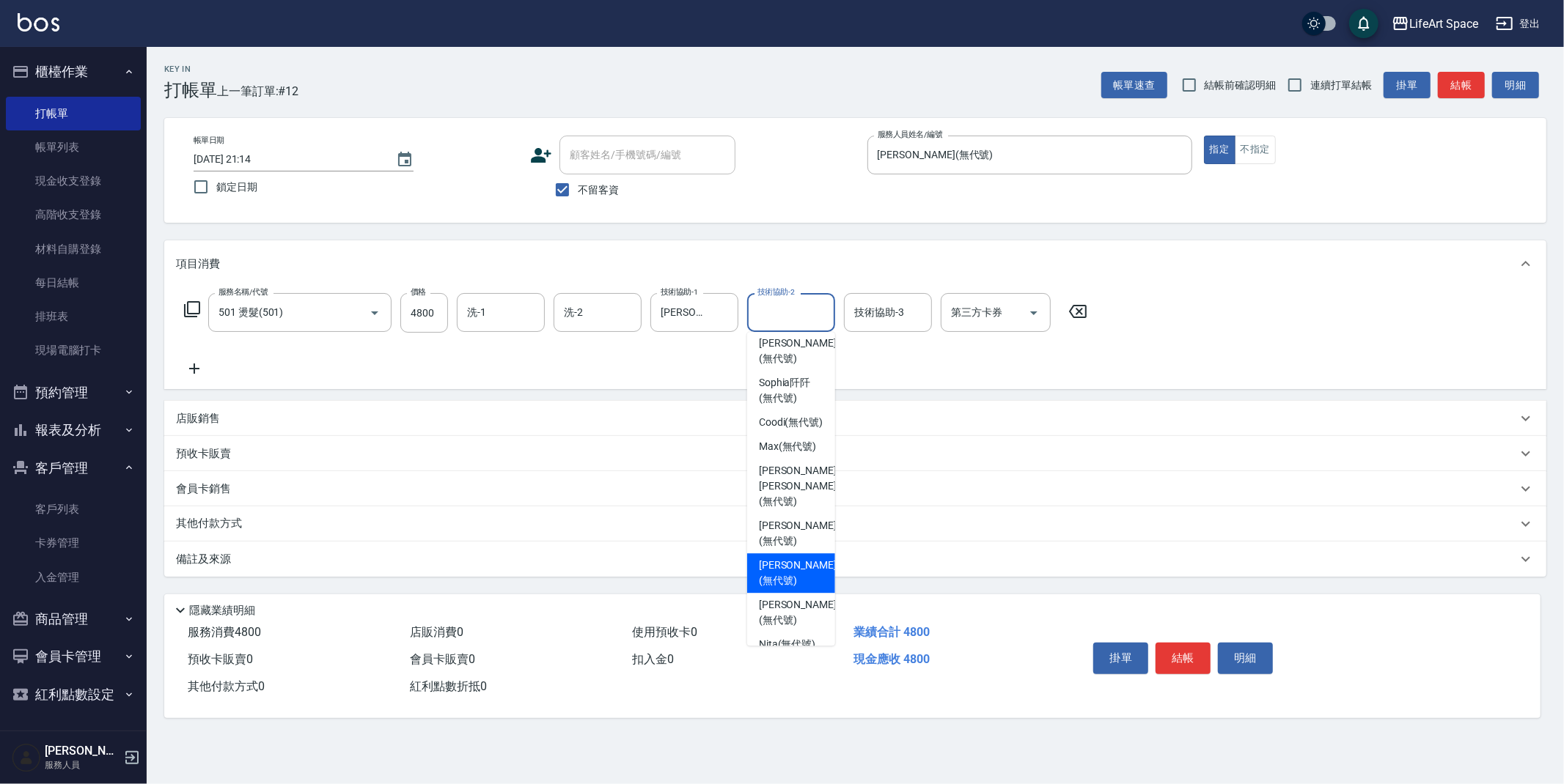
drag, startPoint x: 789, startPoint y: 536, endPoint x: 762, endPoint y: 471, distance: 70.4
click at [789, 558] on span "Patty (無代號)" at bounding box center [798, 573] width 78 height 31
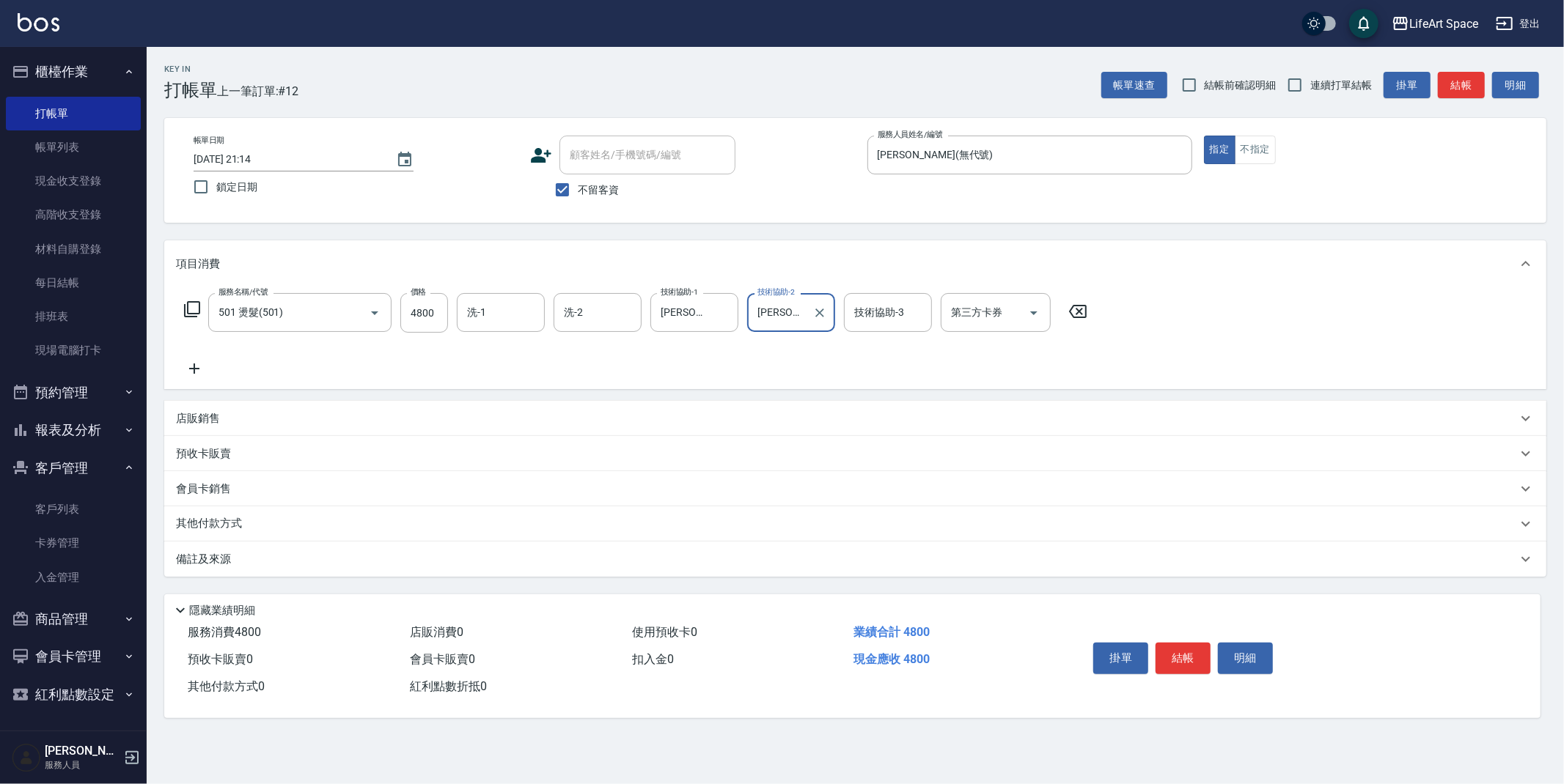
type input "Patty(無代號)"
click at [489, 317] on input "洗-1" at bounding box center [501, 312] width 75 height 25
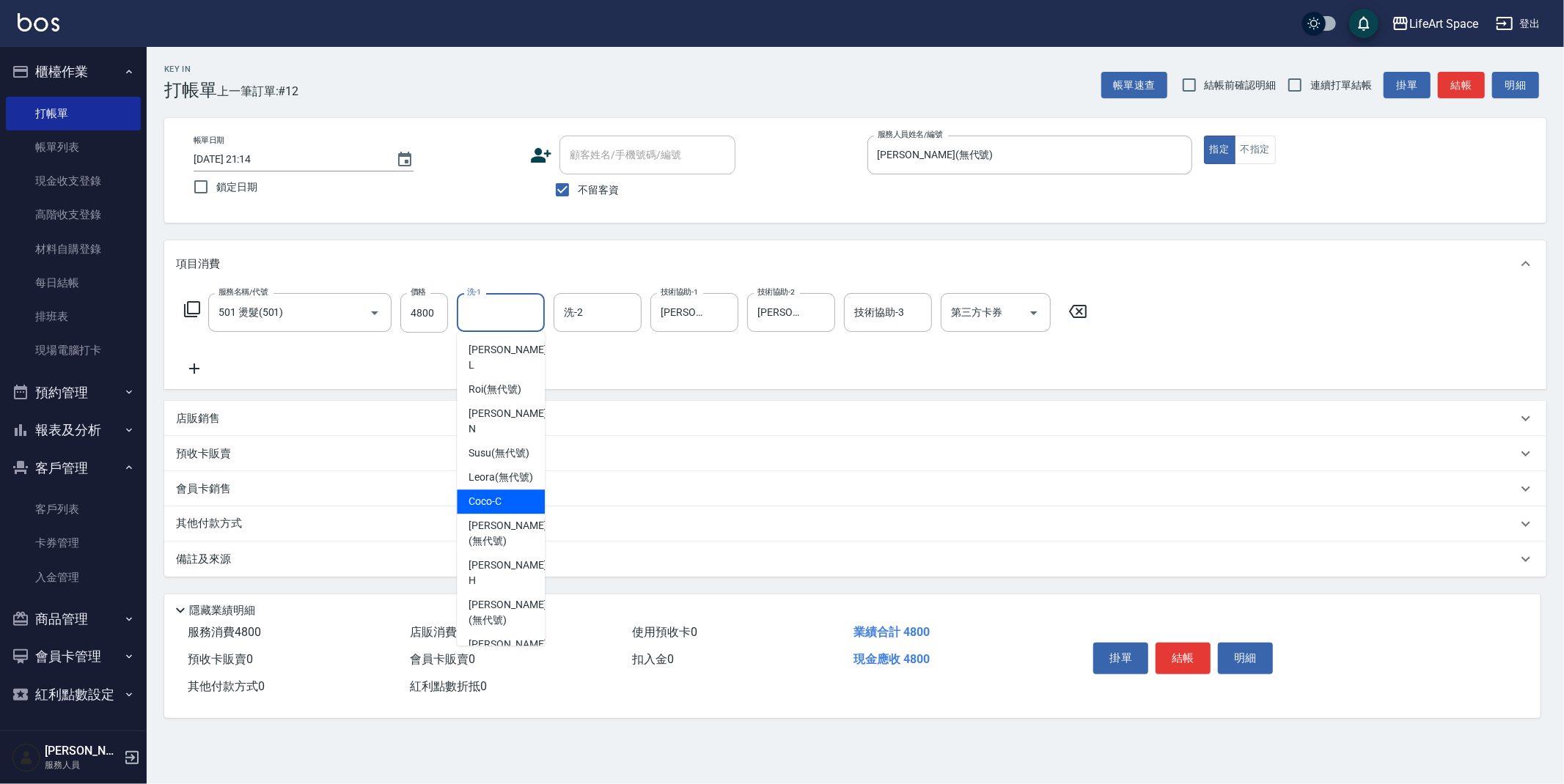
scroll to position [346, 0]
click at [492, 482] on span "Sophia阡阡 (無代號)" at bounding box center [500, 497] width 65 height 31
type input "Sophia阡阡(無代號)"
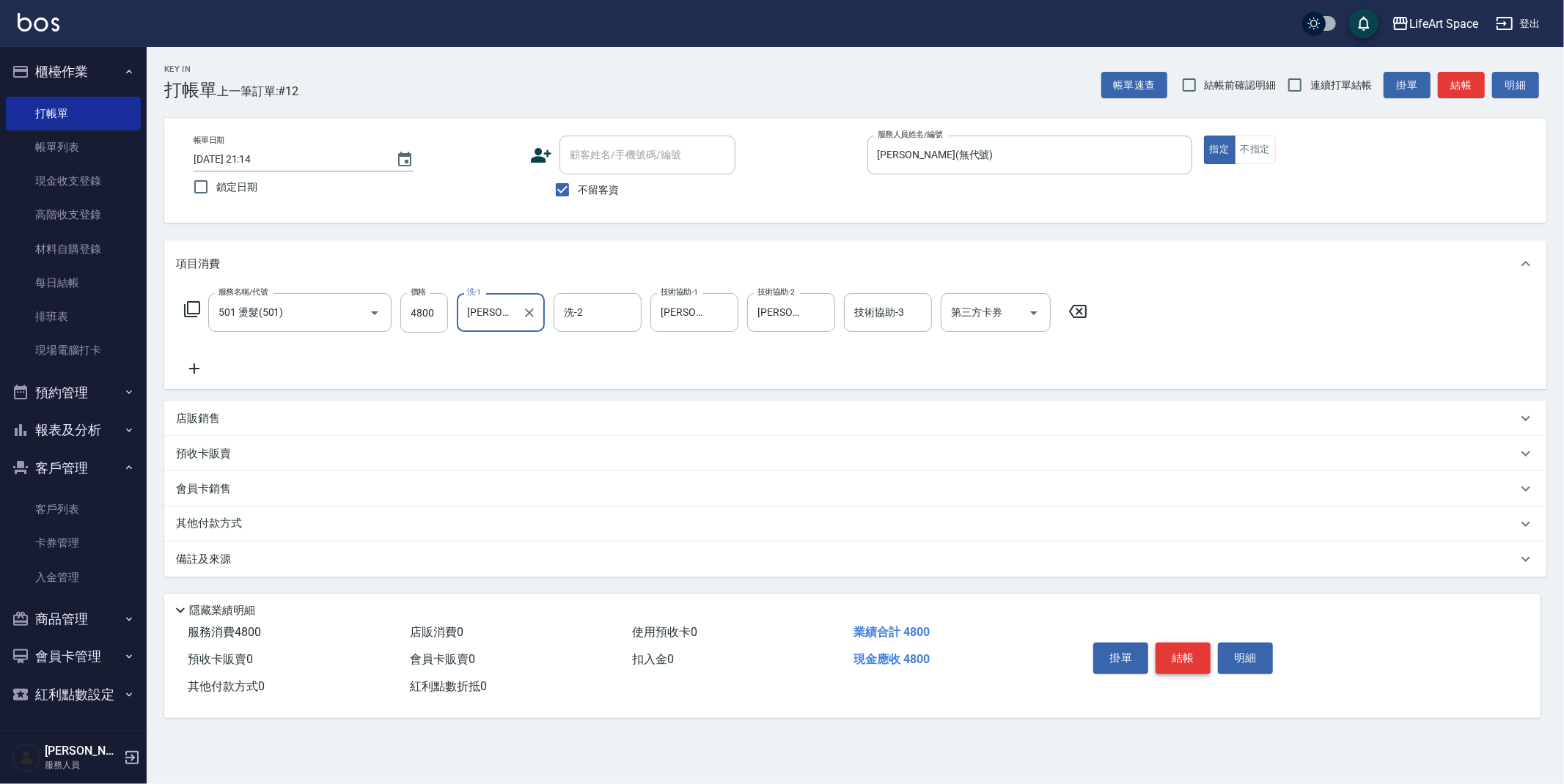
click at [1190, 659] on button "結帳" at bounding box center [1182, 658] width 55 height 31
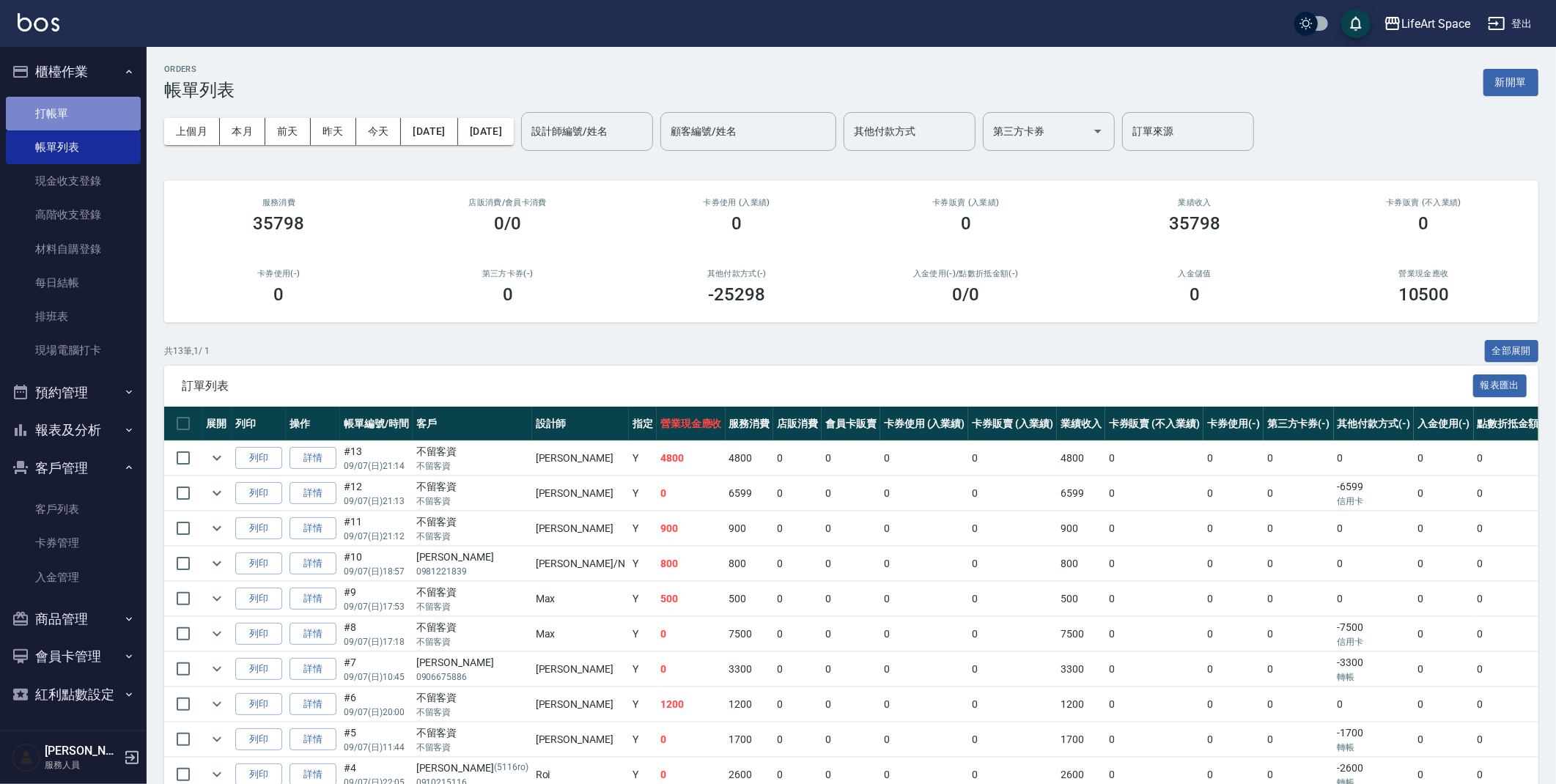
click at [78, 115] on link "打帳單" at bounding box center [73, 113] width 135 height 33
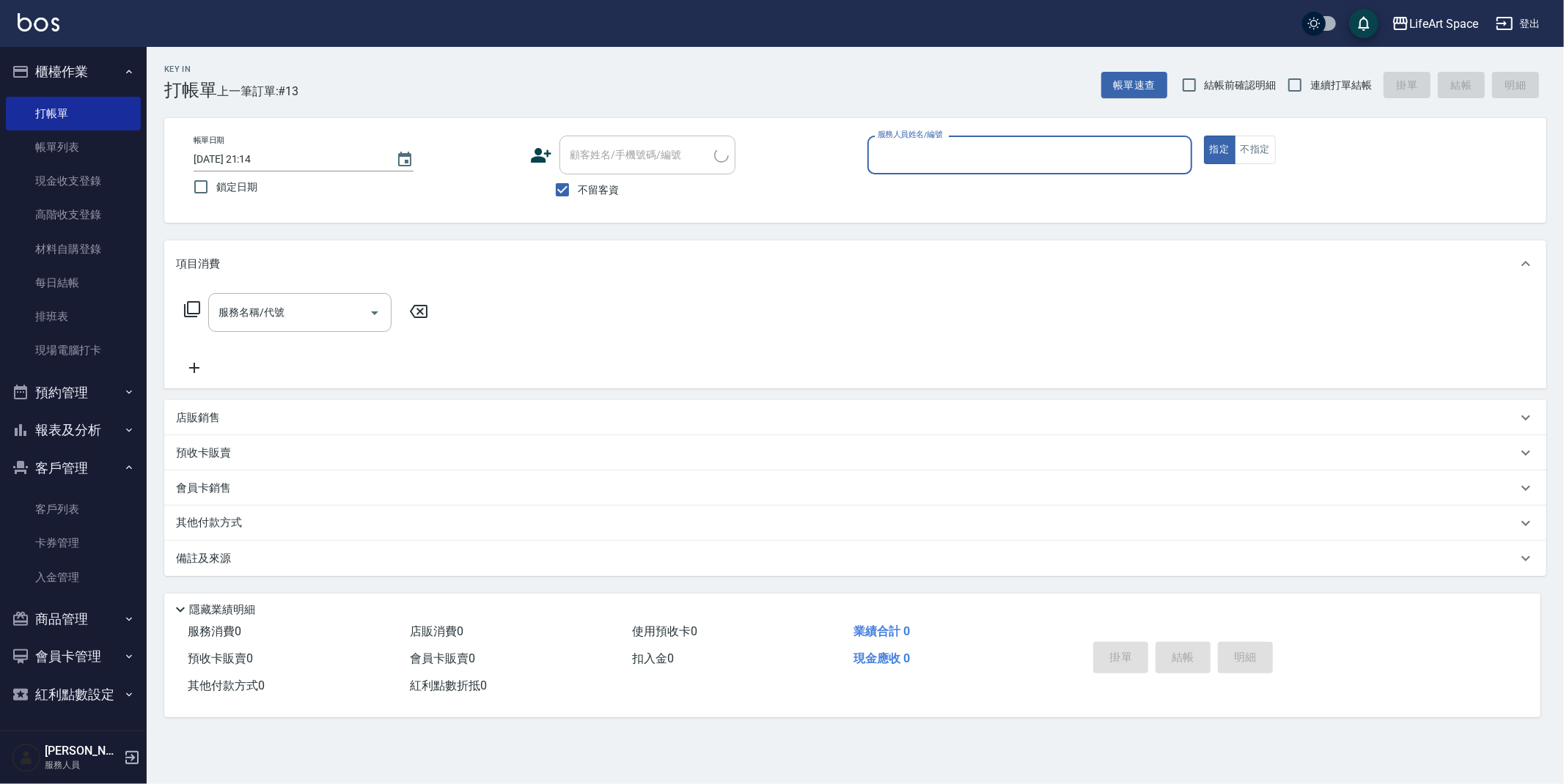
click at [918, 158] on input "服務人員姓名/編號" at bounding box center [1030, 154] width 311 height 25
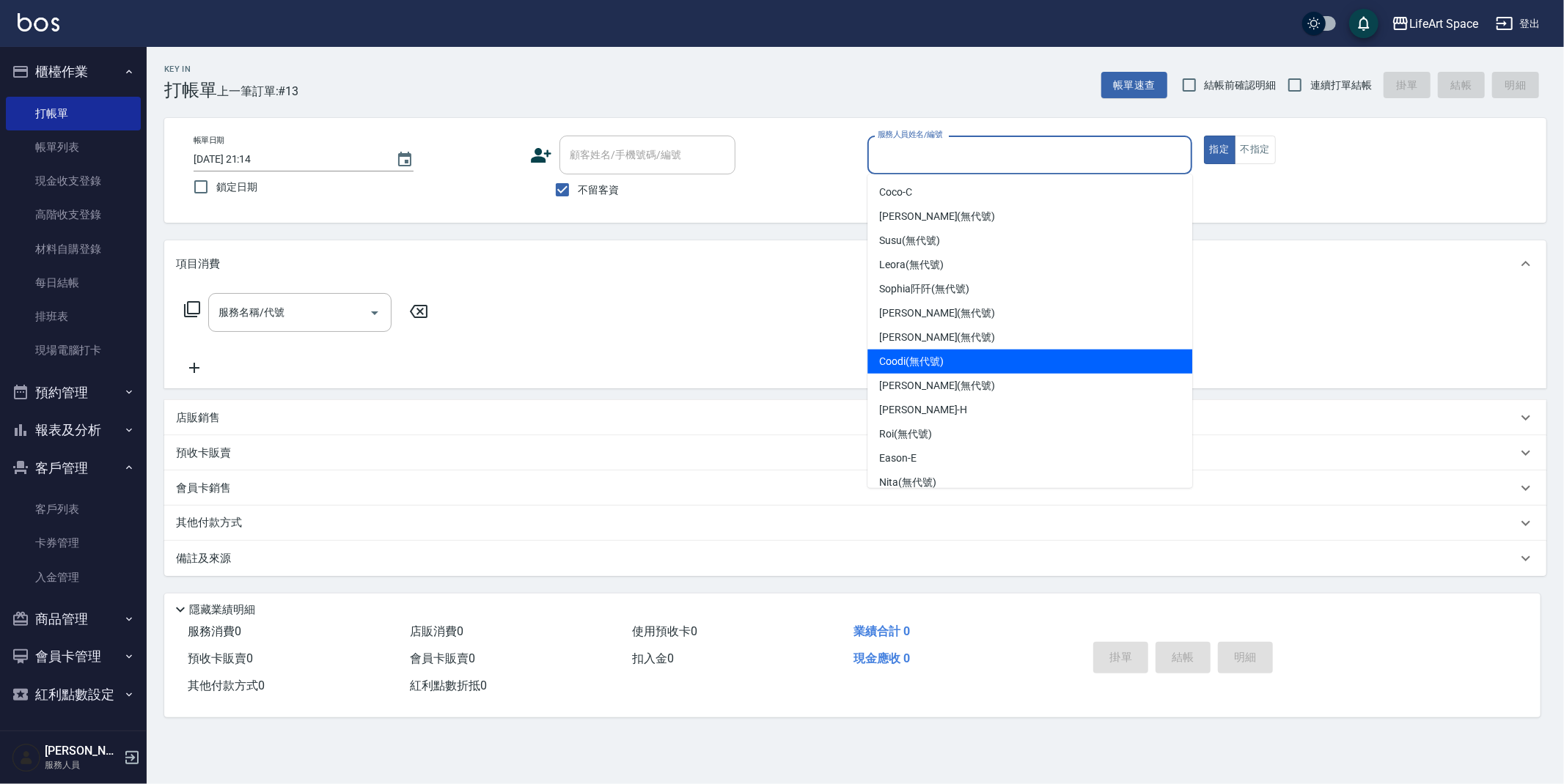
click at [907, 372] on div "Coodi (無代號)" at bounding box center [1030, 362] width 325 height 24
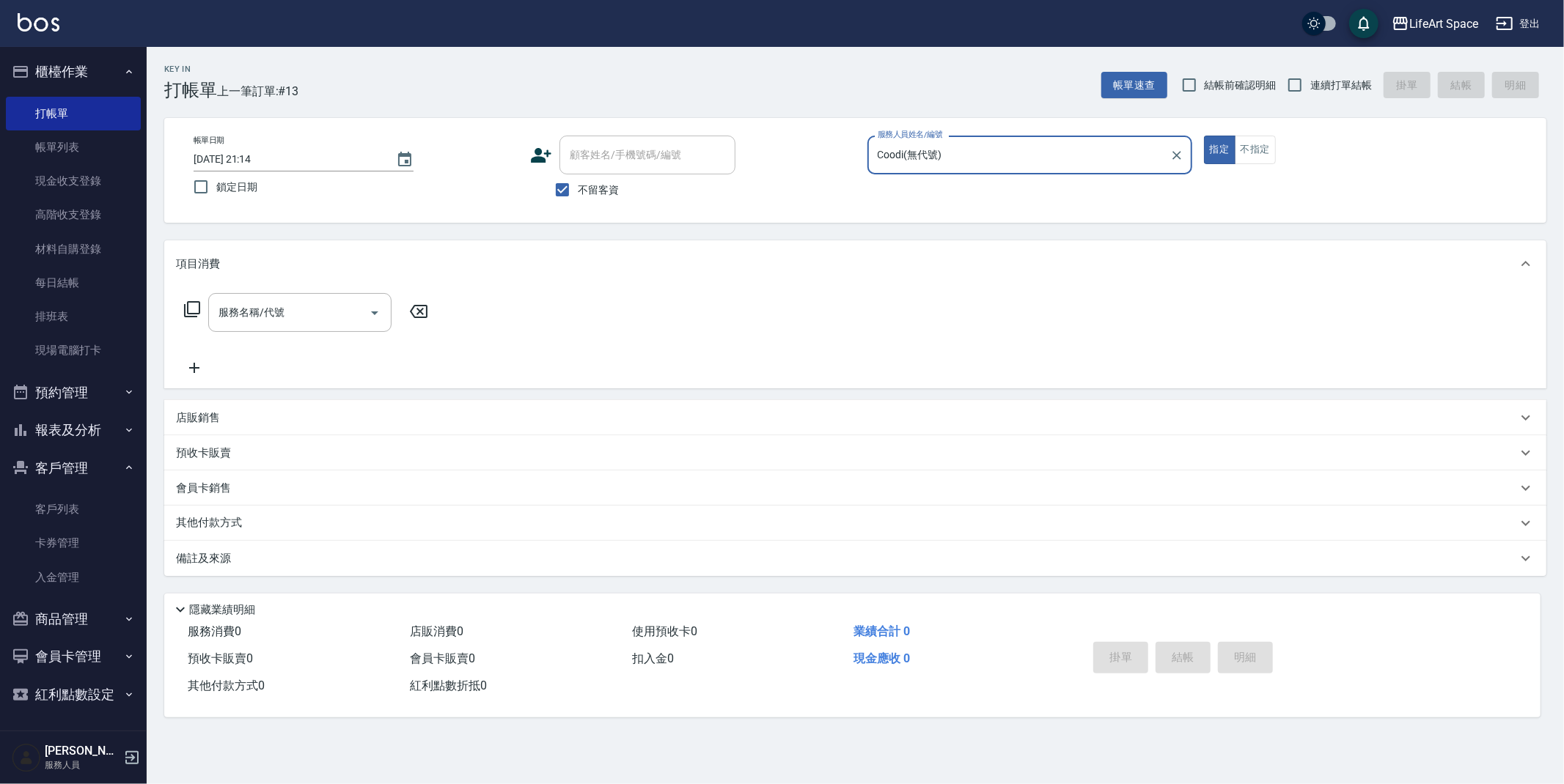
click at [961, 155] on input "Coodi(無代號)" at bounding box center [1019, 154] width 289 height 25
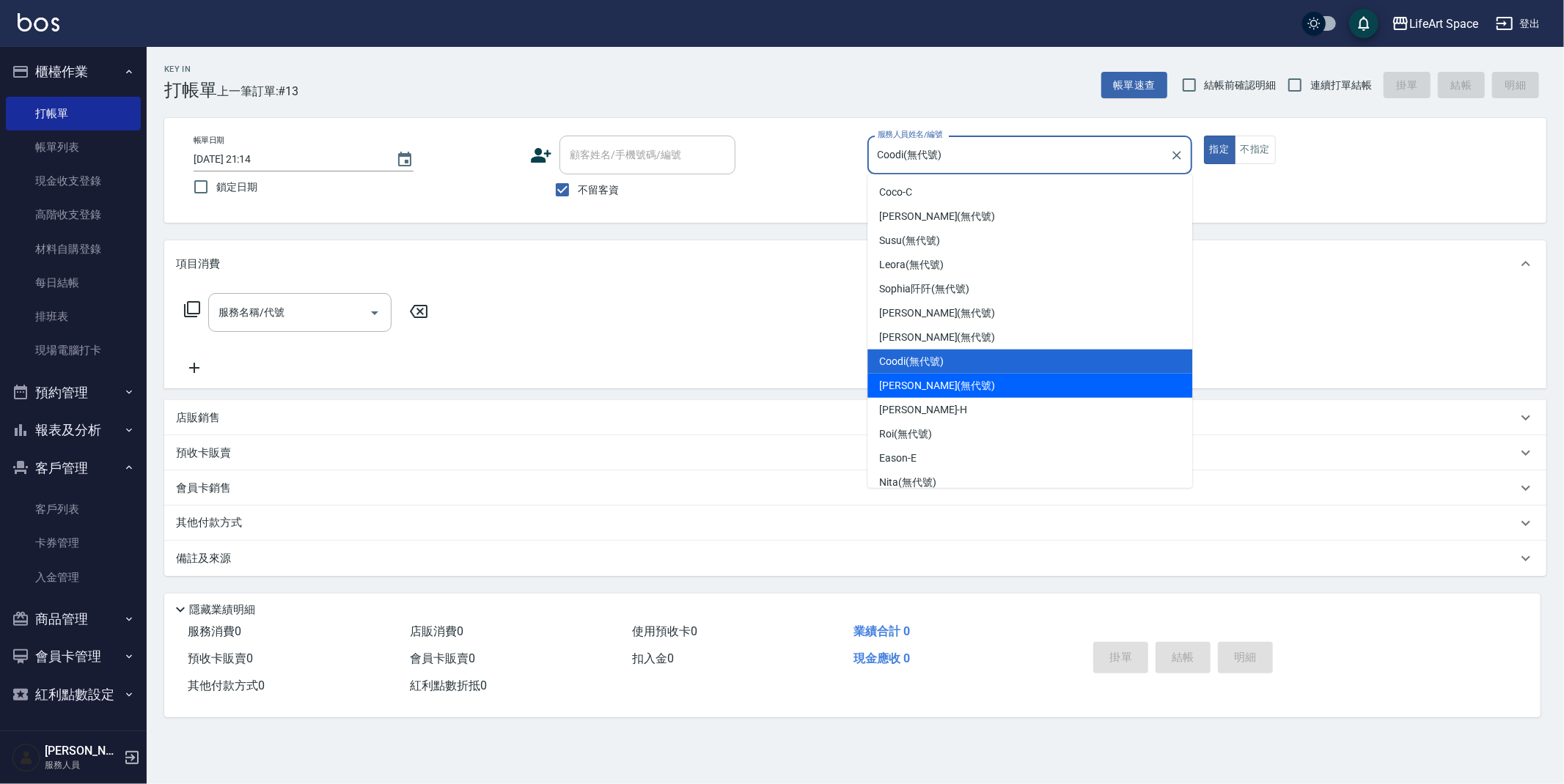
click at [967, 376] on div "Joyce (無代號)" at bounding box center [1030, 386] width 325 height 24
type input "Joyce(無代號)"
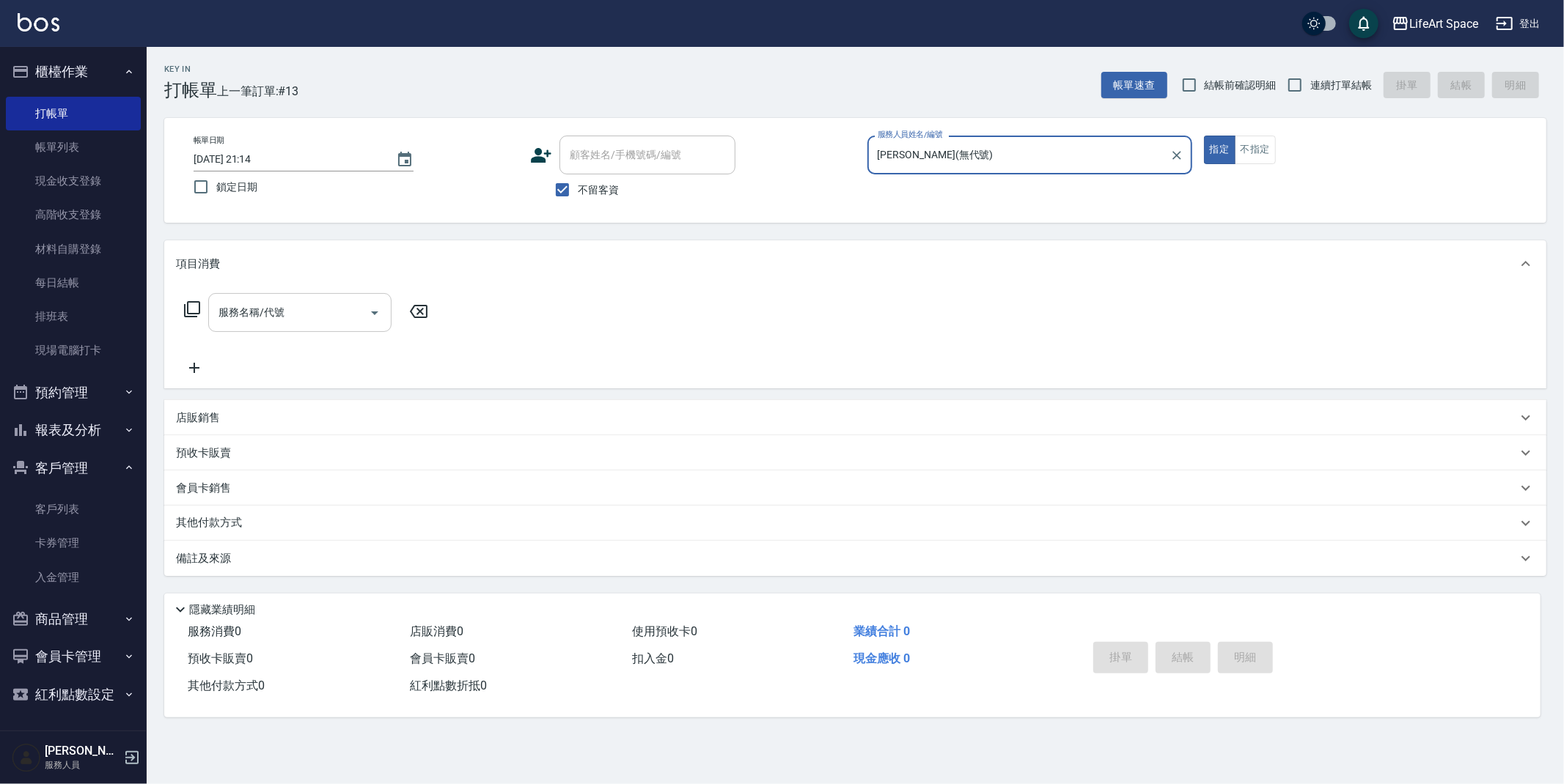
click at [327, 310] on input "服務名稱/代號" at bounding box center [288, 312] width 148 height 25
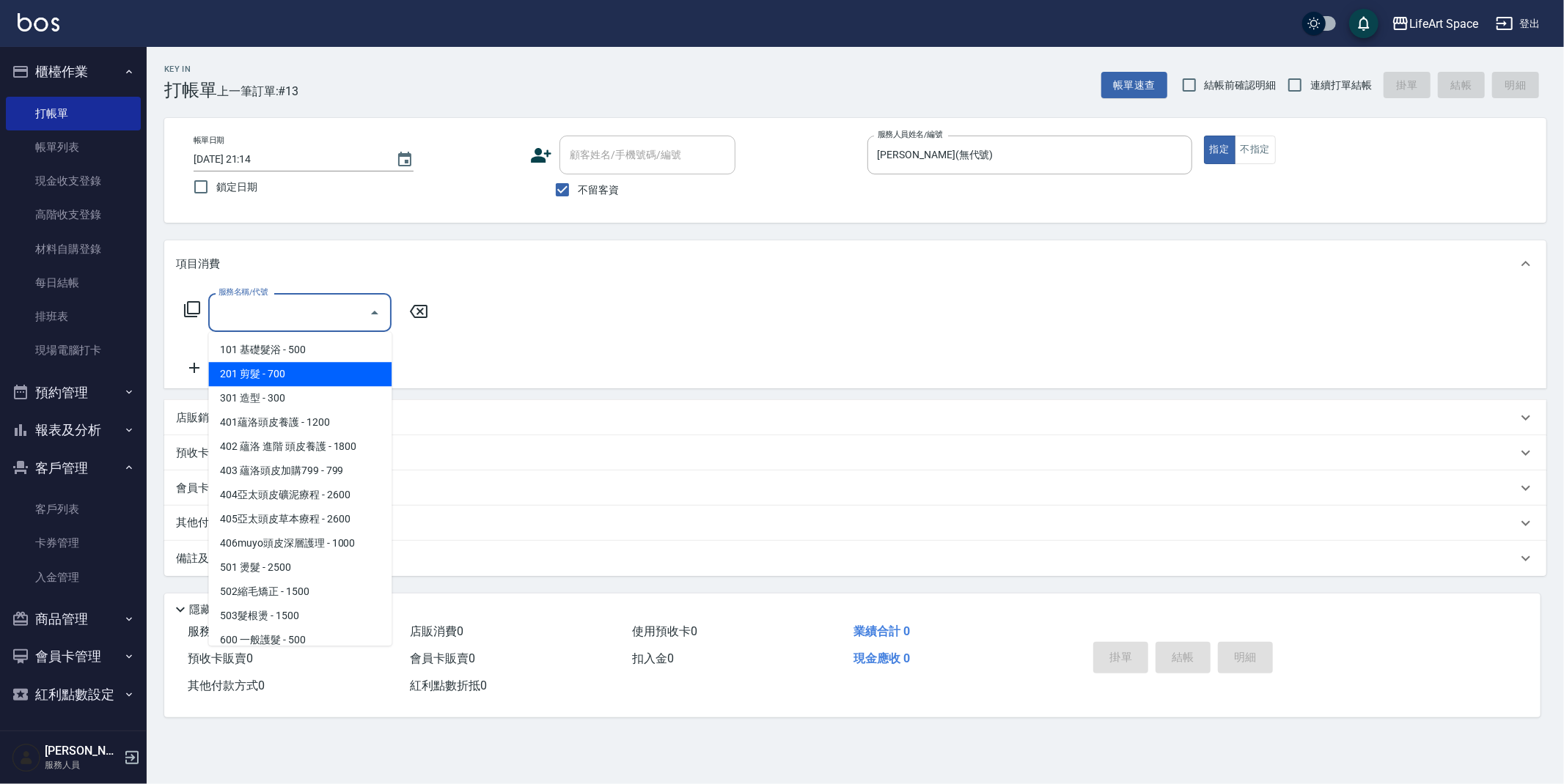
click at [318, 368] on span "201 剪髮 - 700" at bounding box center [300, 374] width 183 height 24
type input "201 剪髮(201)"
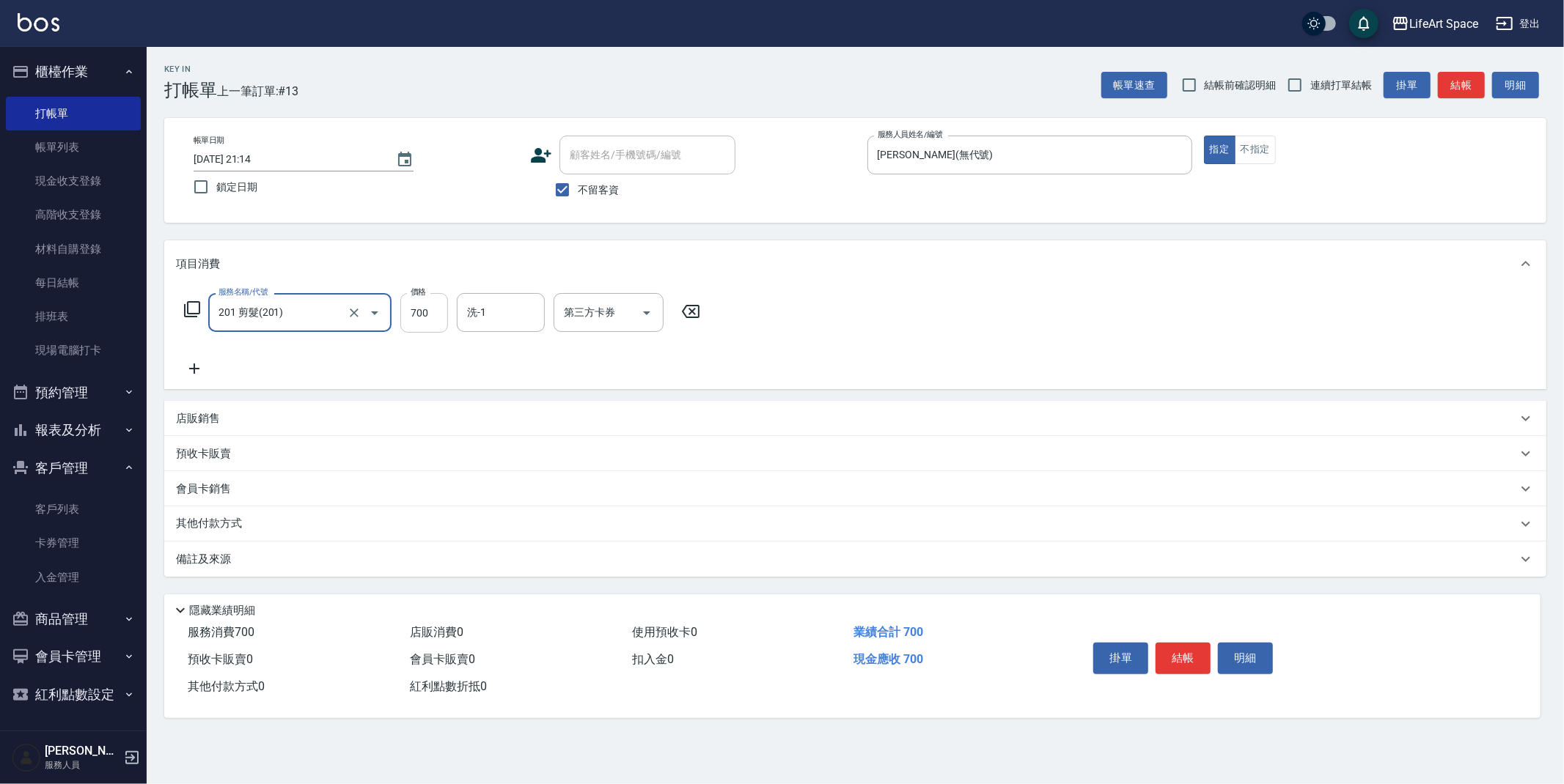
click at [440, 311] on input "700" at bounding box center [424, 313] width 47 height 39
type input "650"
click at [1192, 657] on button "結帳" at bounding box center [1182, 658] width 55 height 31
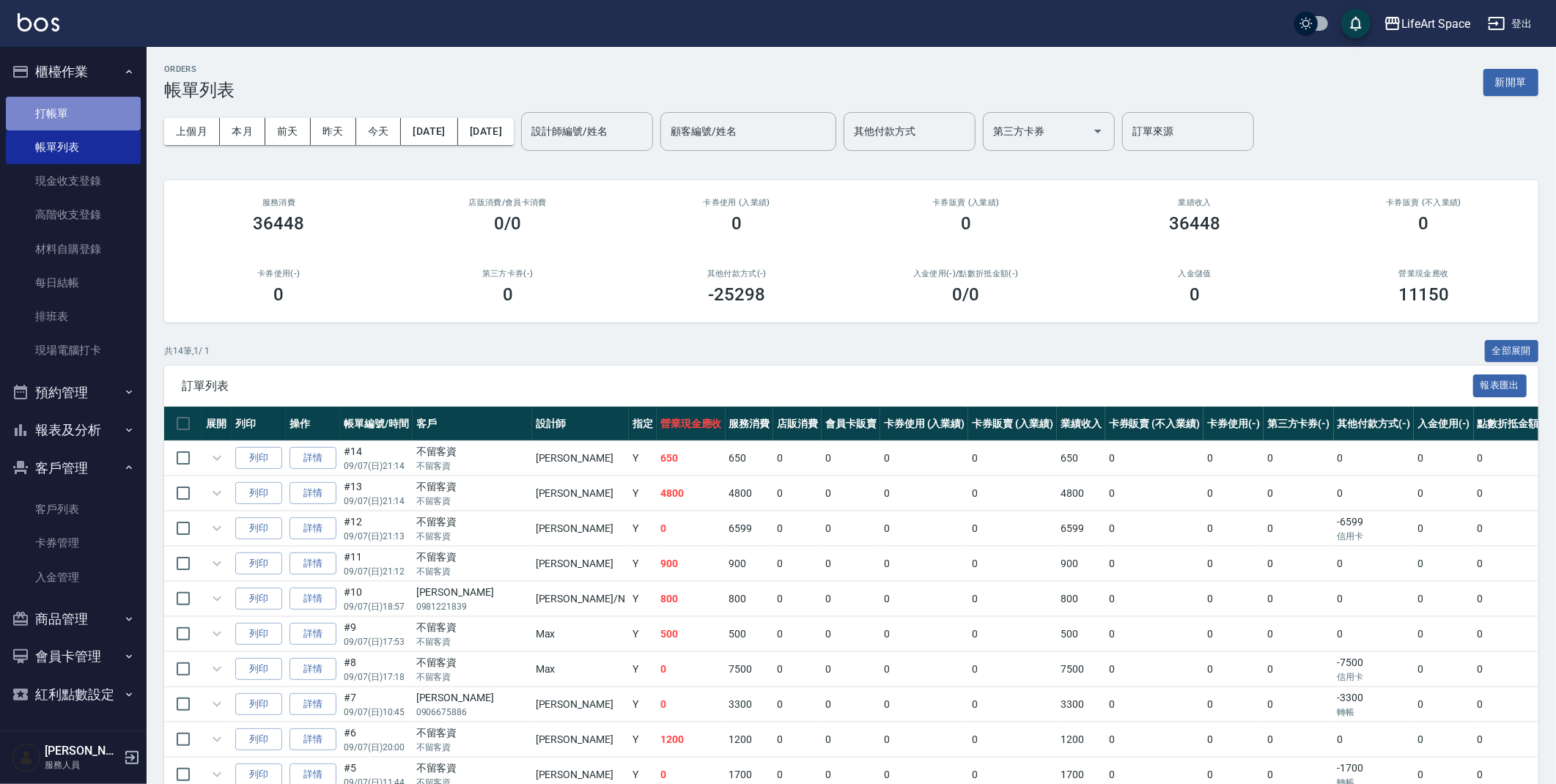
click at [68, 111] on link "打帳單" at bounding box center [73, 113] width 135 height 33
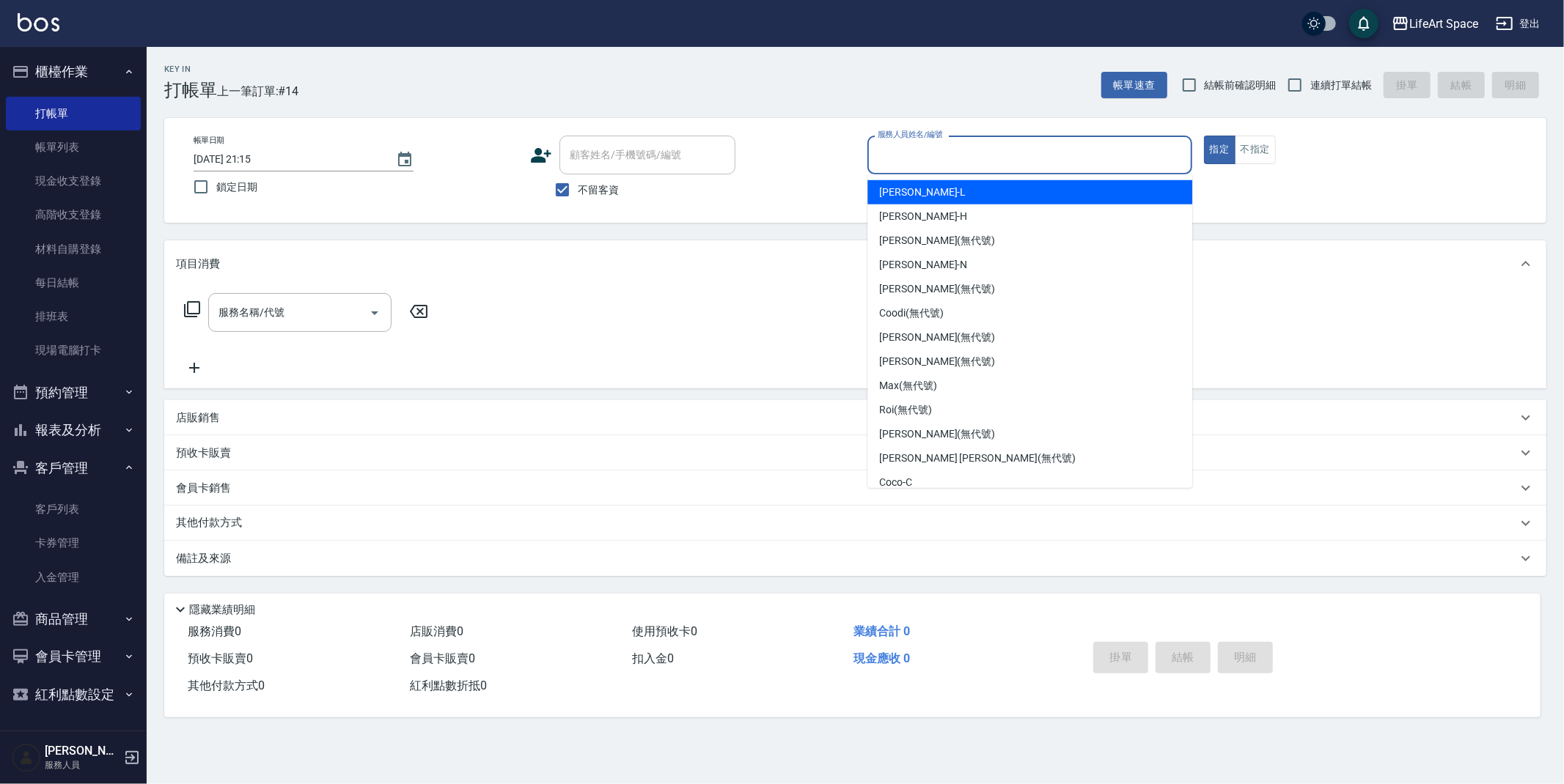
click at [894, 155] on input "服務人員姓名/編號" at bounding box center [1030, 154] width 311 height 25
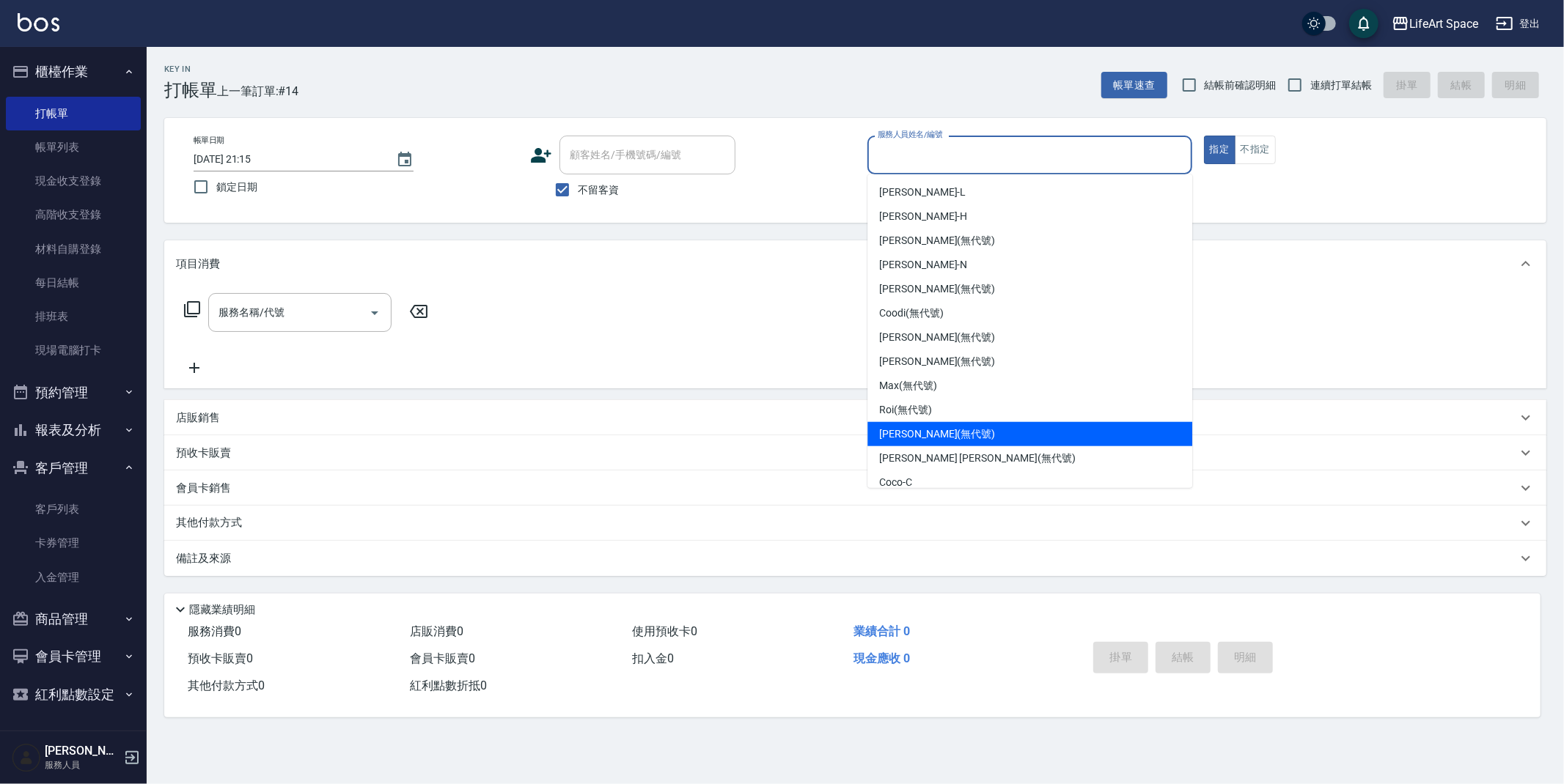
click at [967, 434] on div "Joyce (無代號)" at bounding box center [1030, 434] width 325 height 24
type input "Joyce(無代號)"
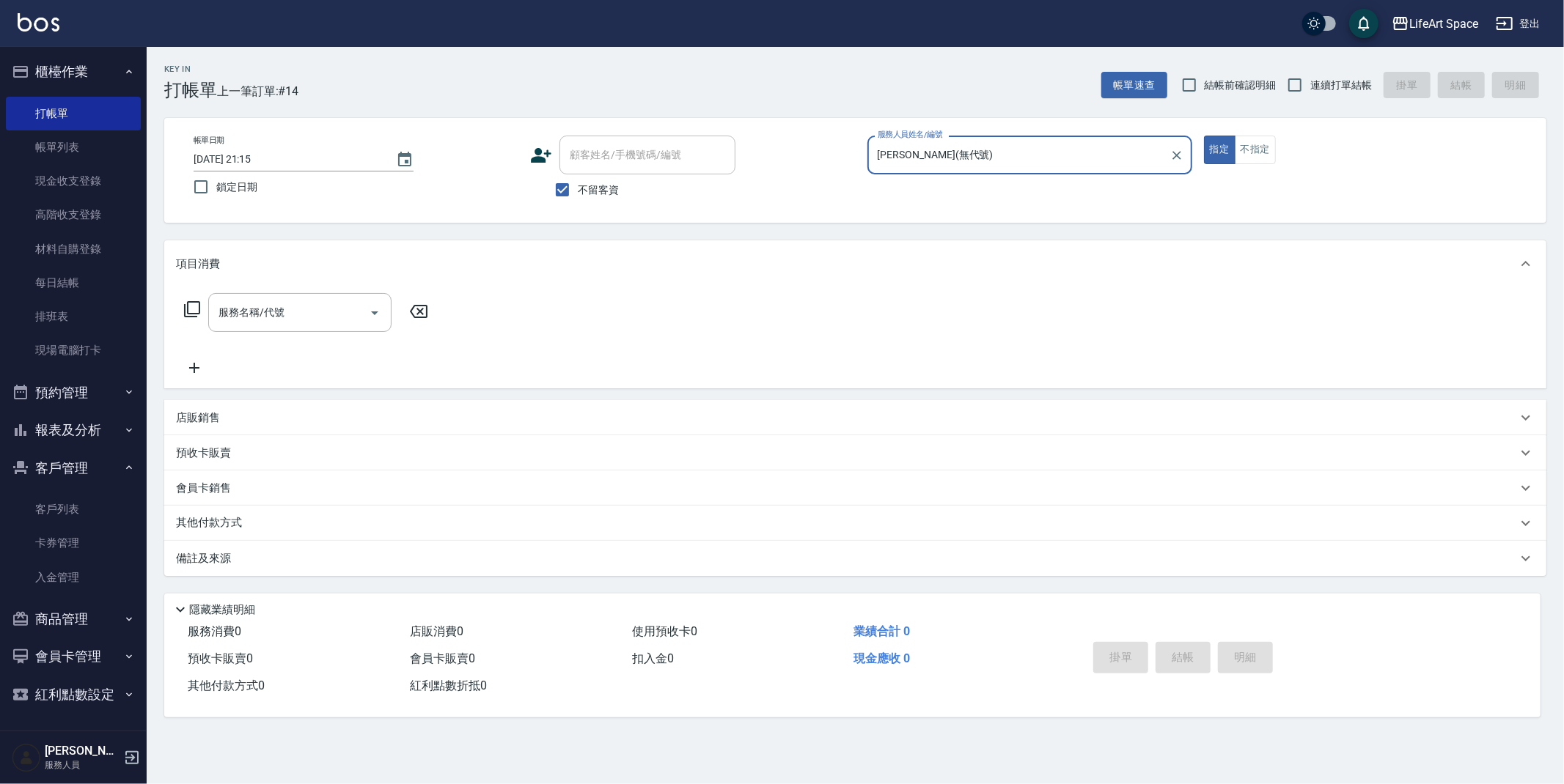
click at [270, 318] on div "服務名稱/代號 服務名稱/代號" at bounding box center [300, 313] width 183 height 39
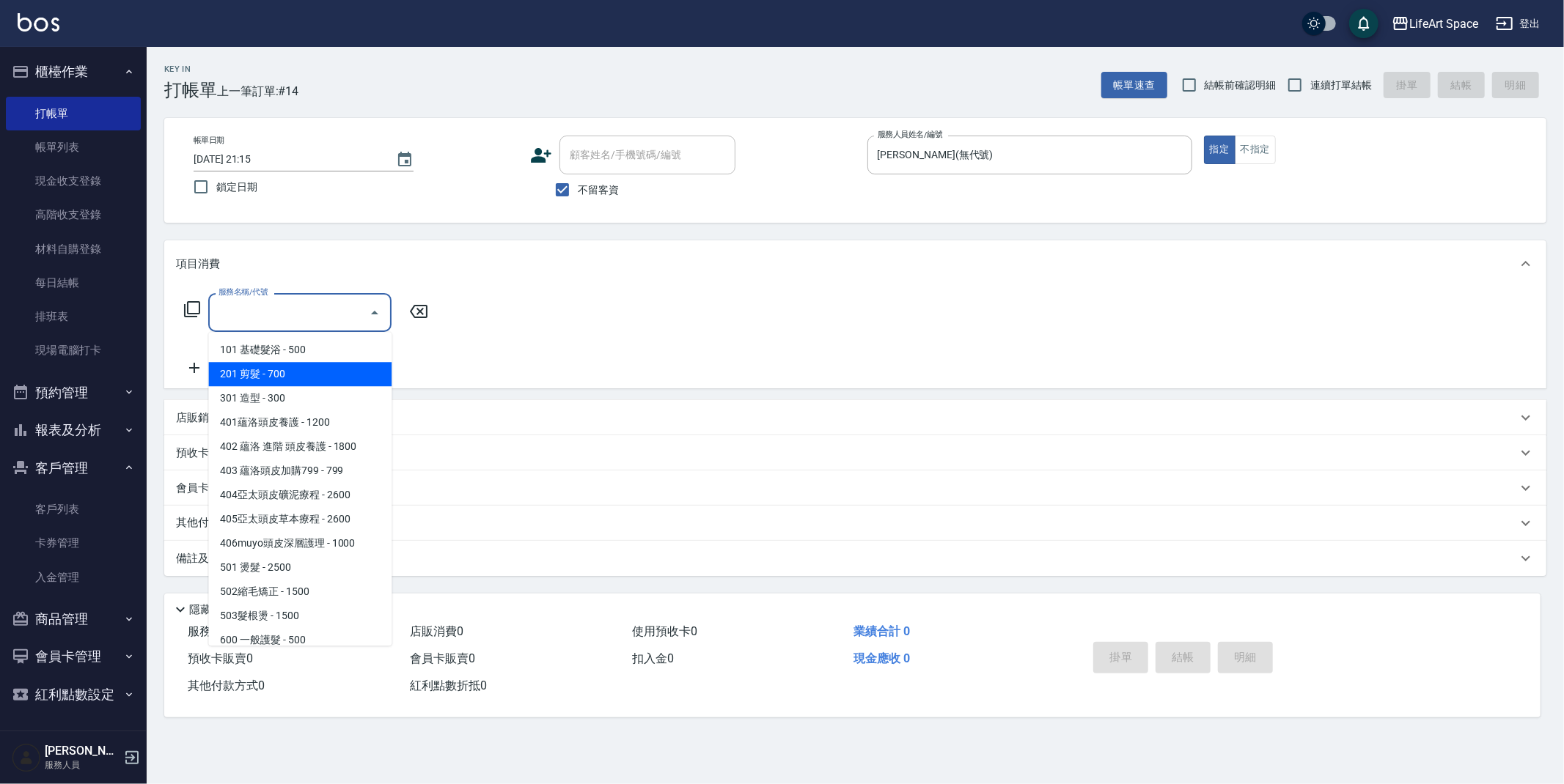
click at [282, 369] on span "201 剪髮 - 700" at bounding box center [300, 374] width 183 height 24
type input "201 剪髮(201)"
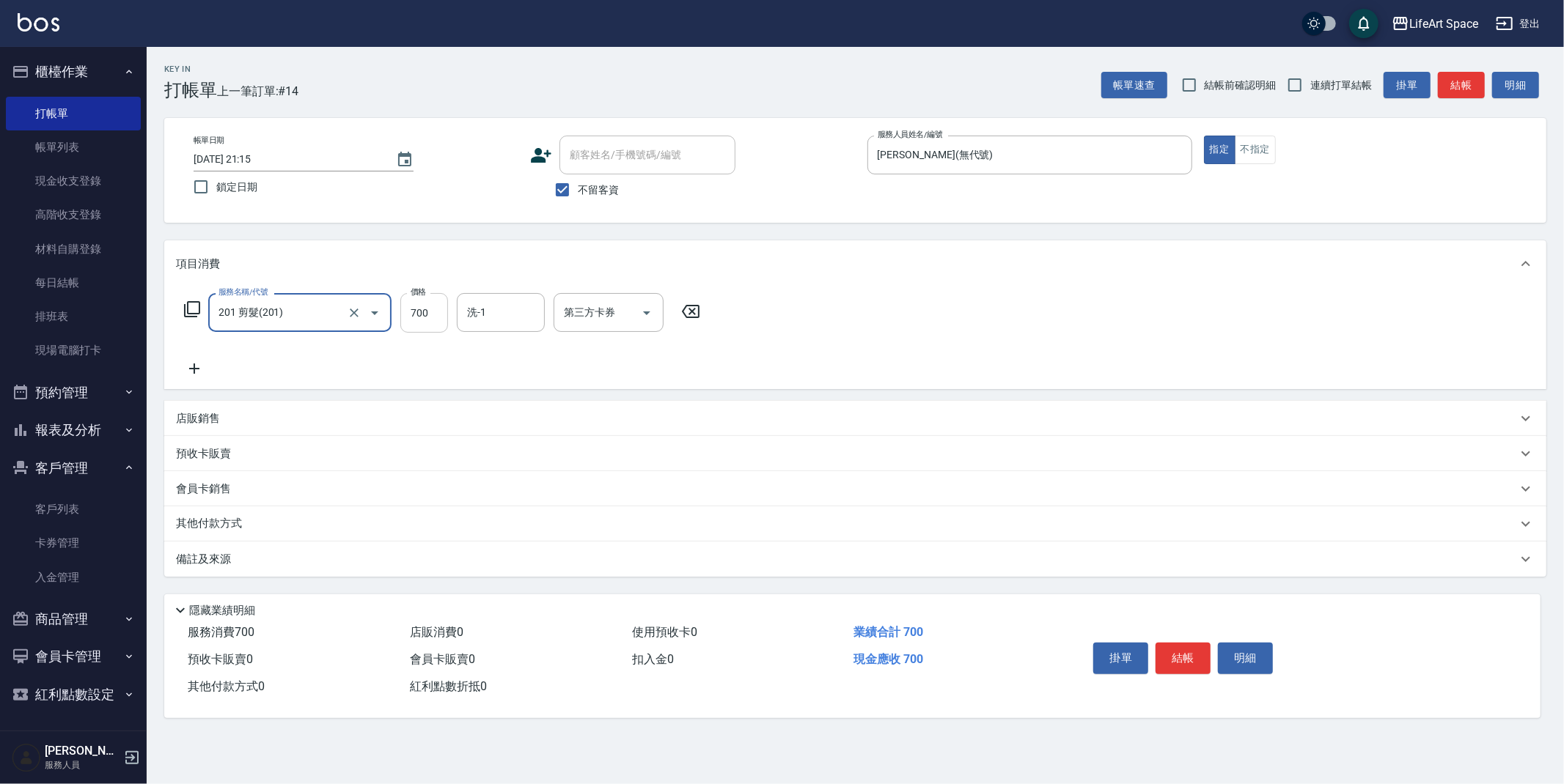
click at [432, 317] on input "700" at bounding box center [424, 313] width 47 height 39
type input "900"
click at [193, 368] on icon at bounding box center [194, 368] width 11 height 11
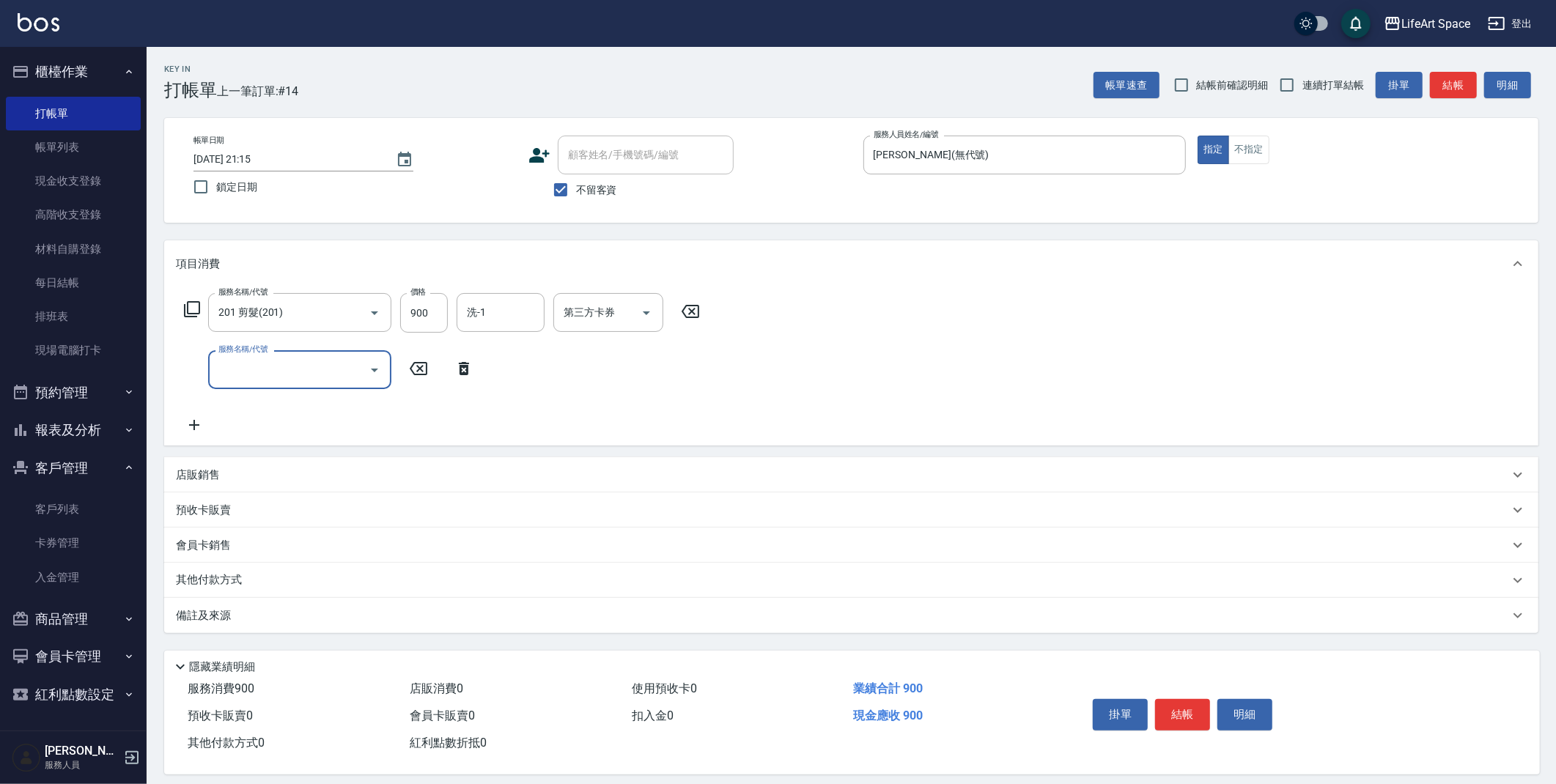
click at [252, 357] on input "服務名稱/代號" at bounding box center [288, 369] width 148 height 25
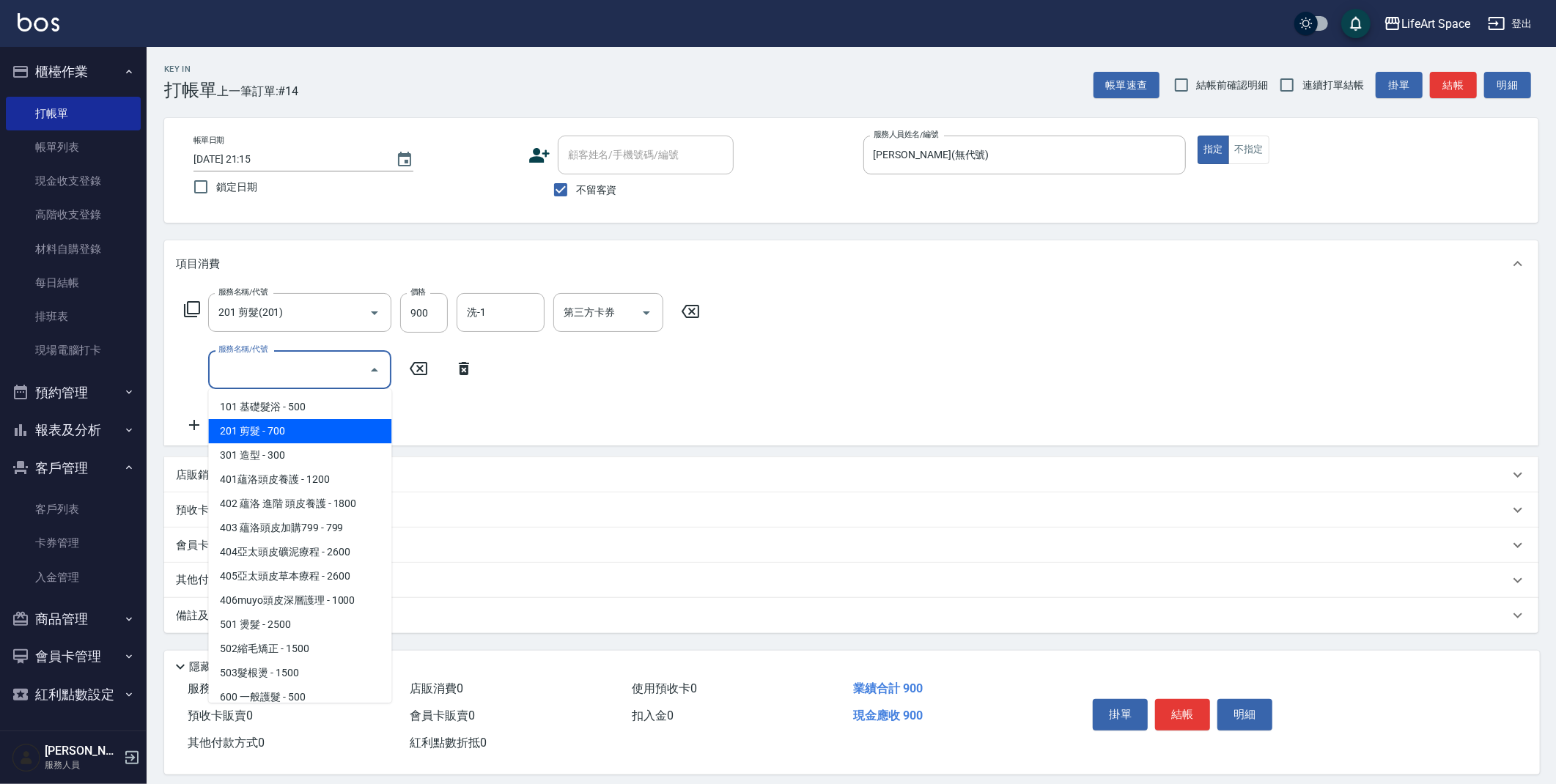
click at [271, 426] on span "201 剪髮 - 700" at bounding box center [300, 431] width 183 height 24
type input "201 剪髮(201)"
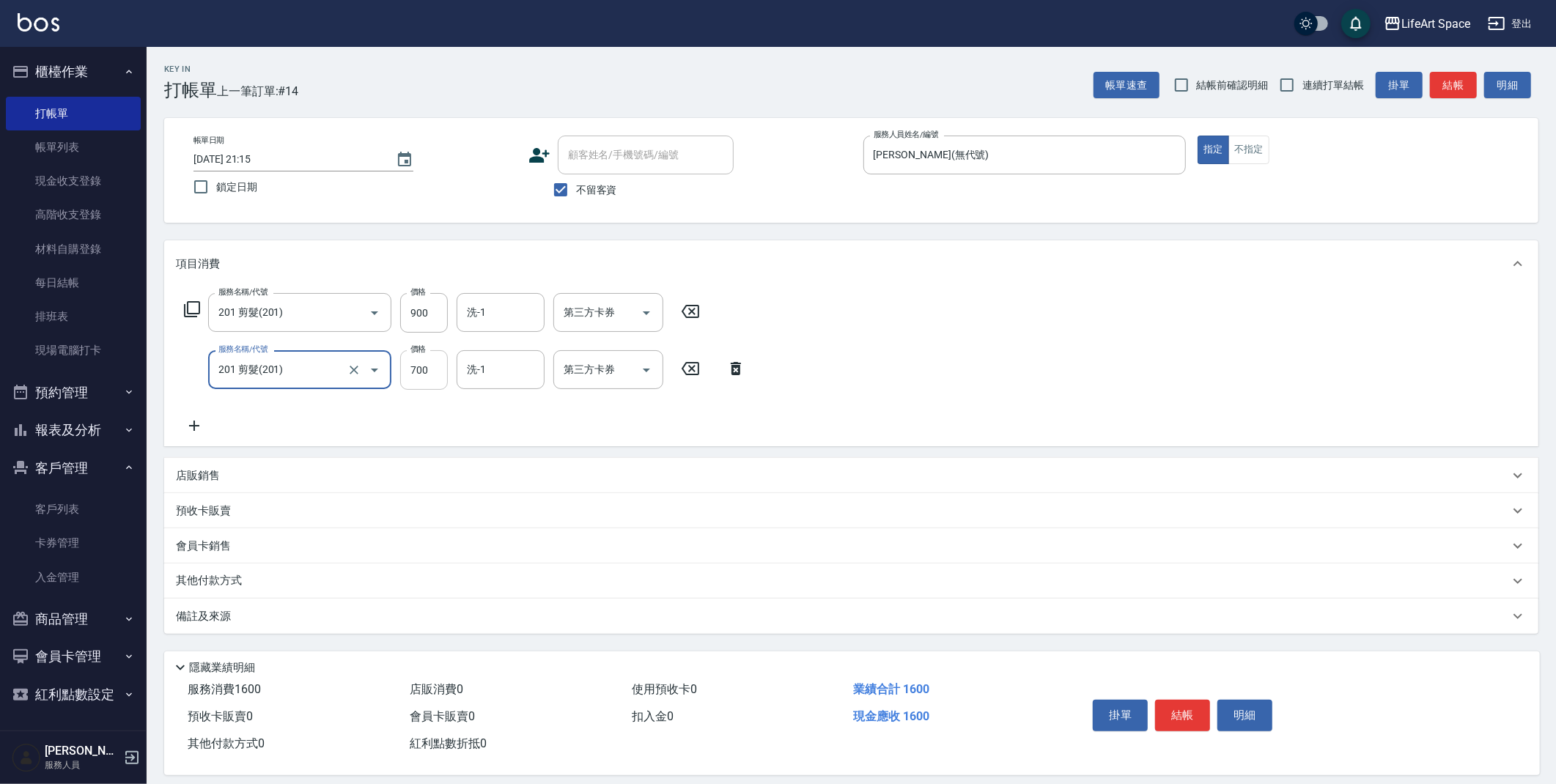
click at [435, 368] on input "700" at bounding box center [424, 370] width 47 height 39
type input "900"
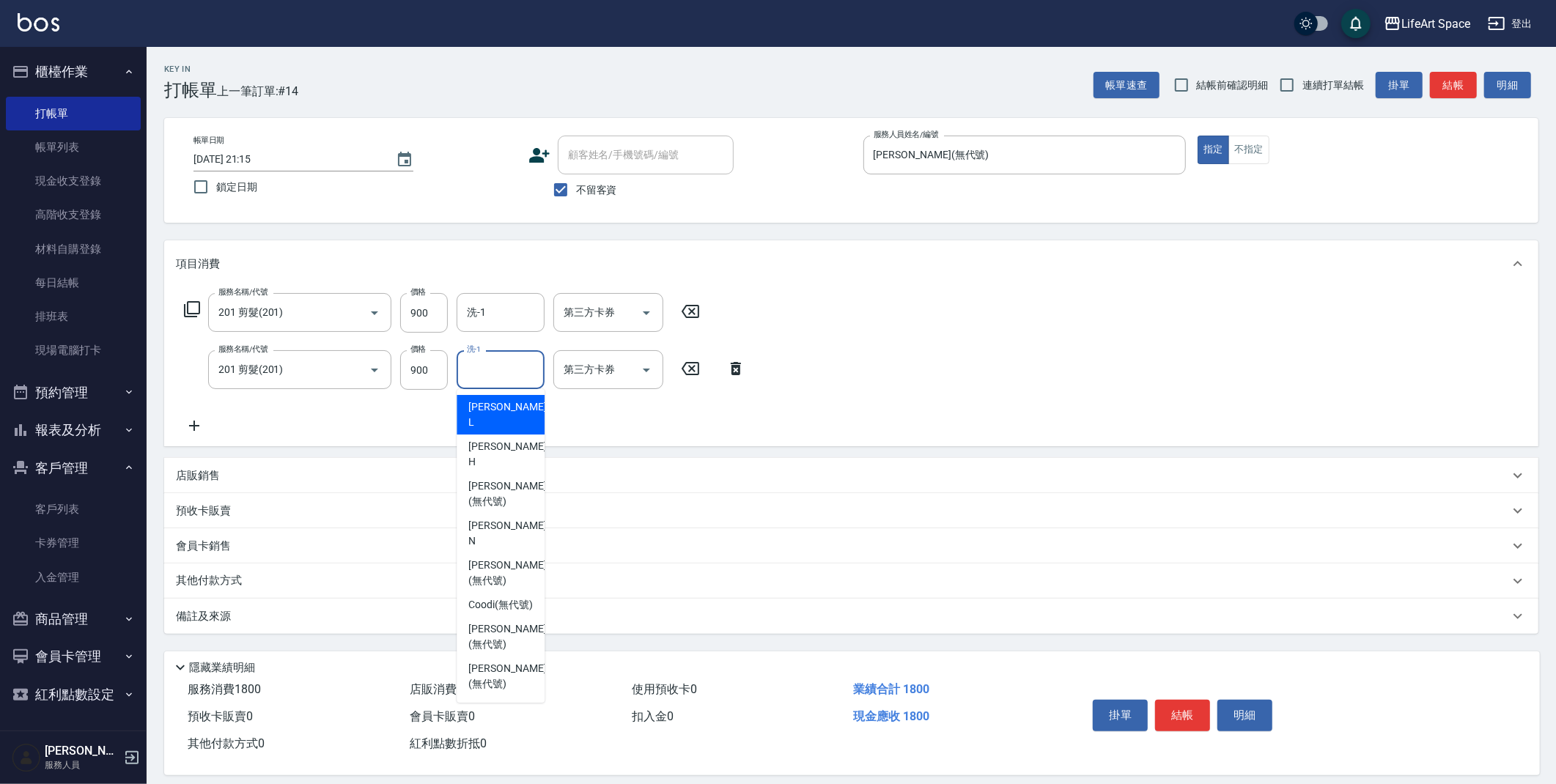
click at [490, 364] on input "洗-1" at bounding box center [501, 369] width 75 height 25
click at [501, 695] on span "Sophia阡阡 (無代號)" at bounding box center [500, 710] width 65 height 31
type input "Sophia阡阡(無代號)"
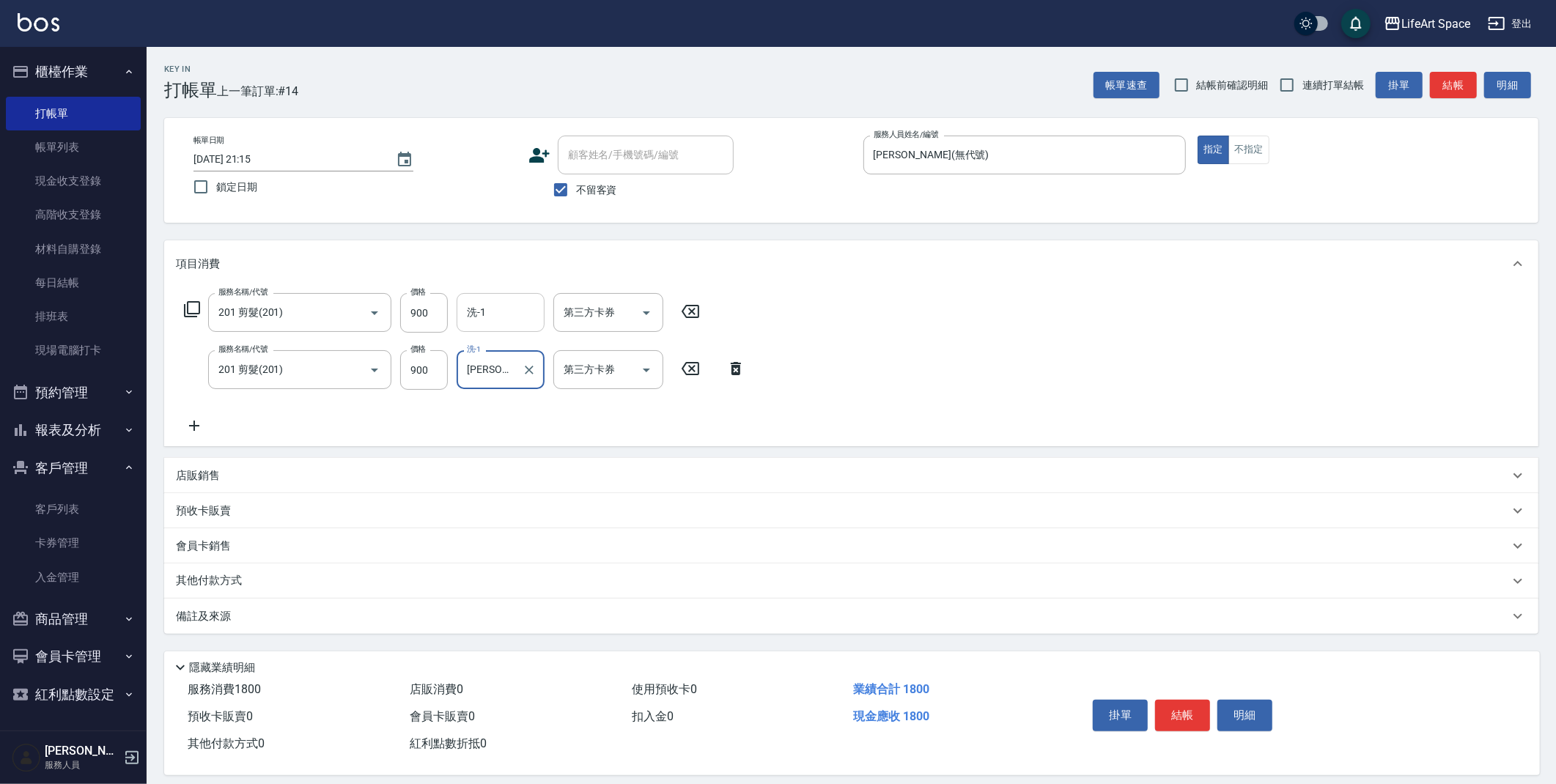
click at [518, 310] on input "洗-1" at bounding box center [501, 312] width 75 height 25
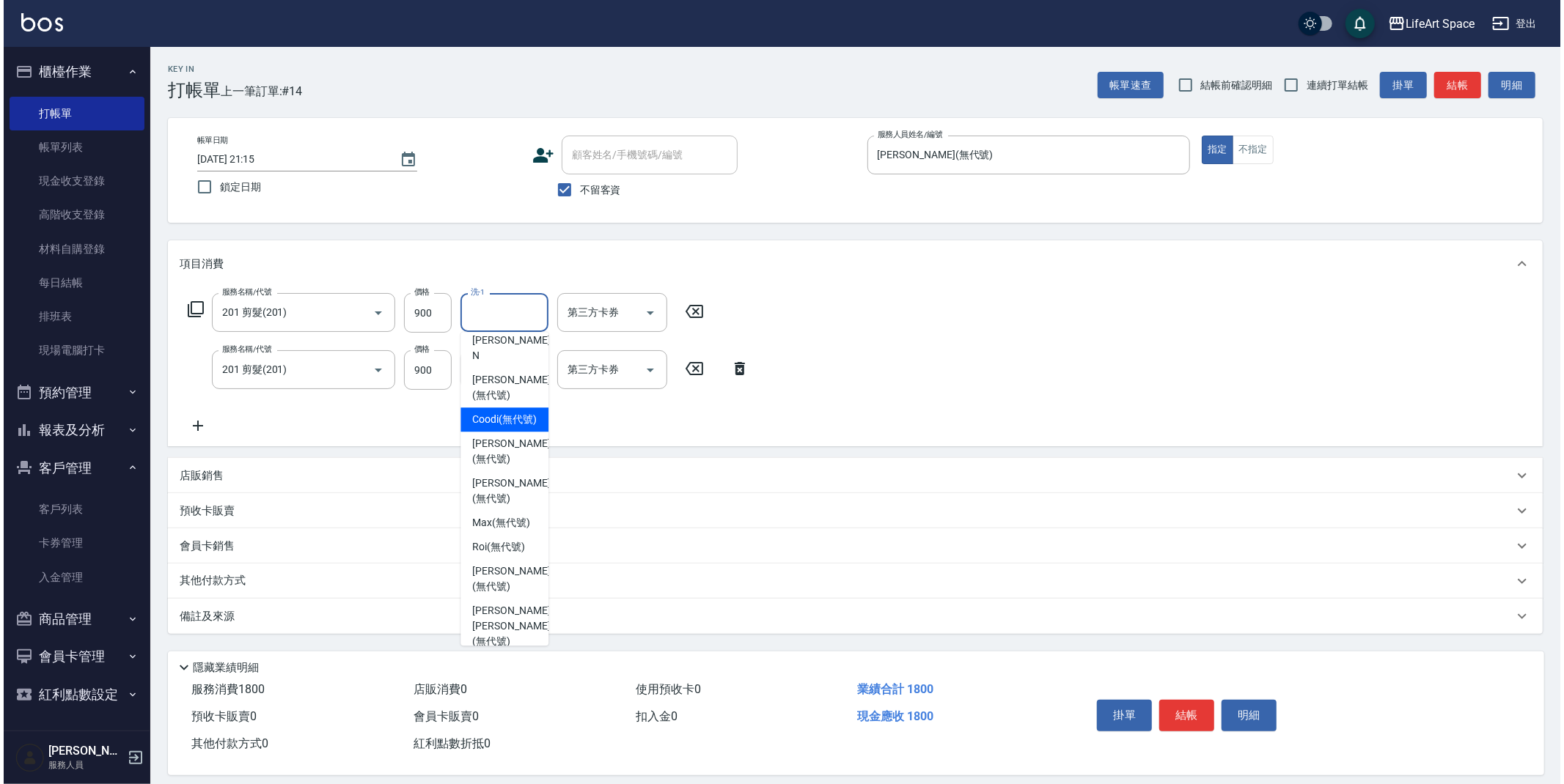
scroll to position [309, 0]
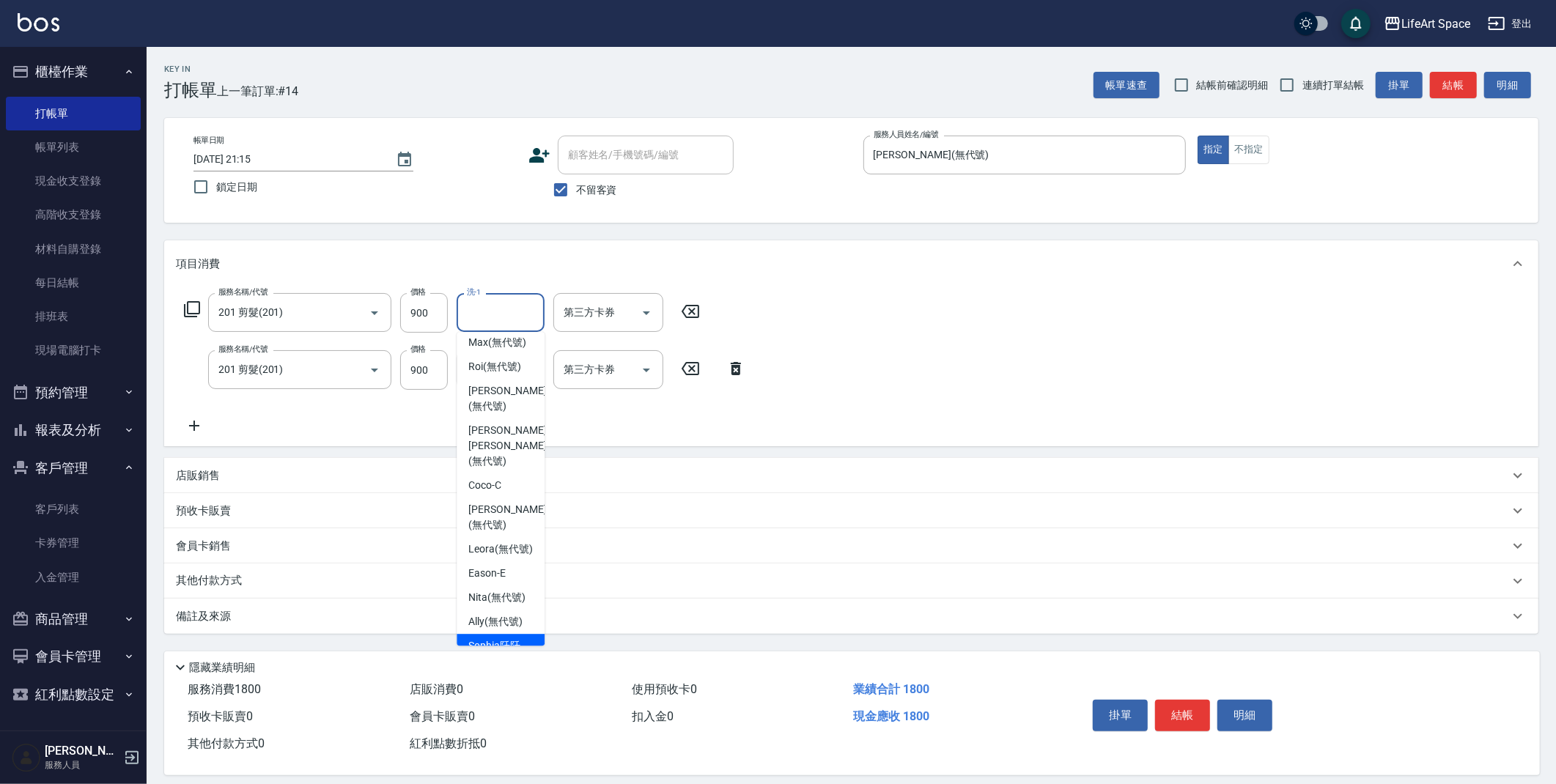
click at [512, 641] on span "Sophia阡阡 (無代號)" at bounding box center [500, 654] width 65 height 31
type input "Sophia阡阡(無代號)"
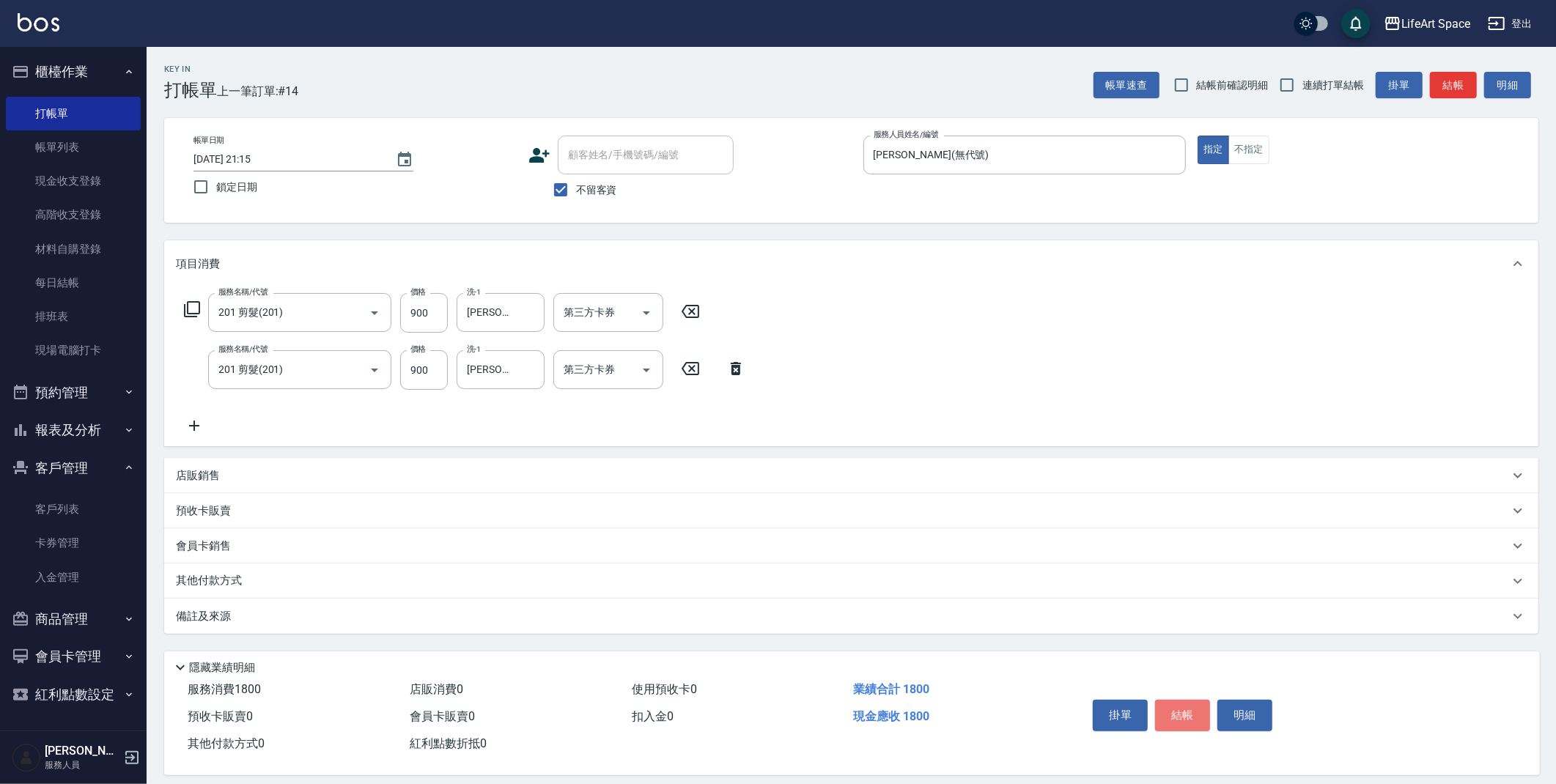
drag, startPoint x: 1199, startPoint y: 718, endPoint x: 945, endPoint y: 479, distance: 348.8
click at [1198, 718] on button "結帳" at bounding box center [1182, 715] width 55 height 31
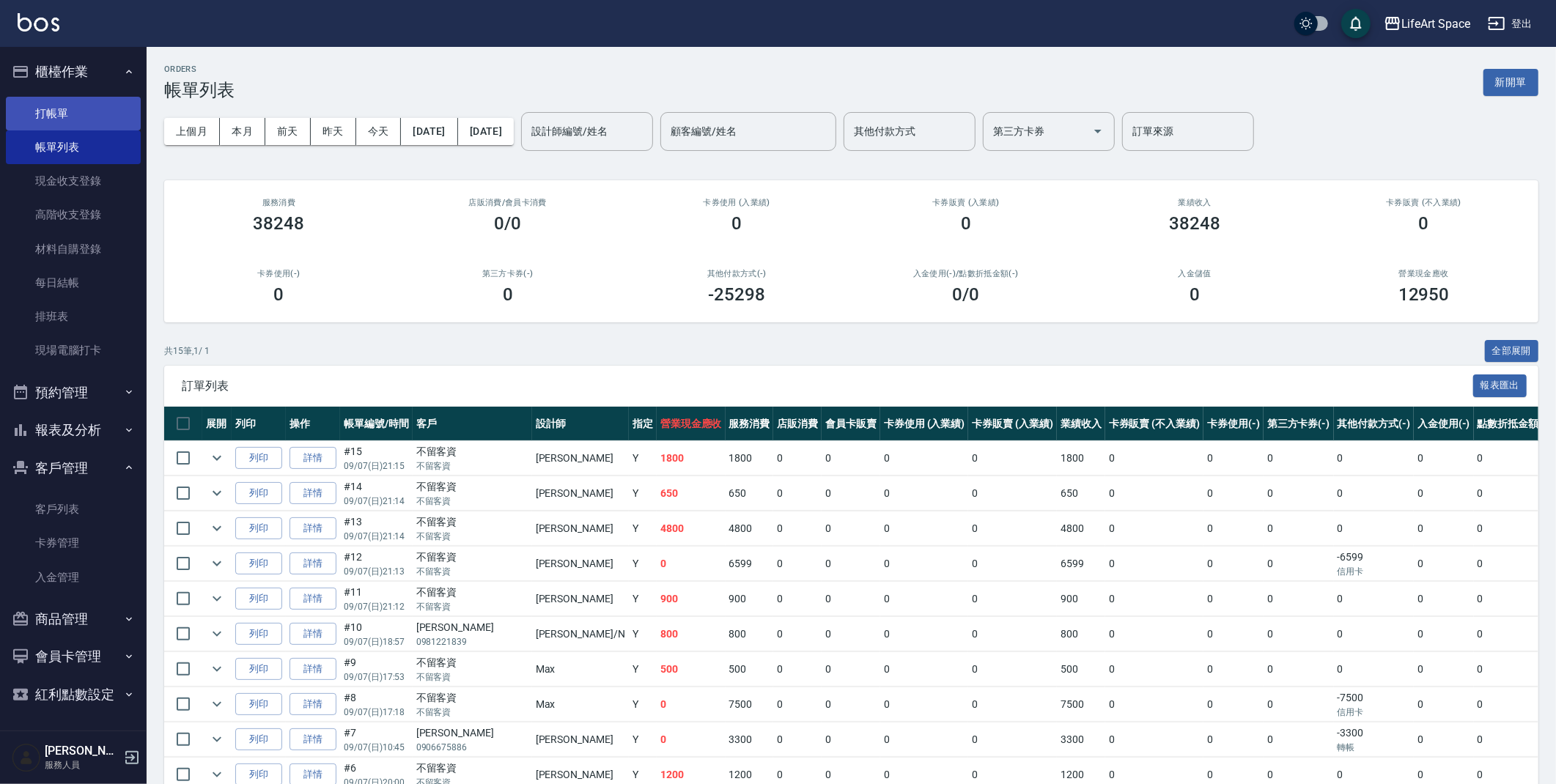
click at [74, 108] on link "打帳單" at bounding box center [73, 113] width 135 height 33
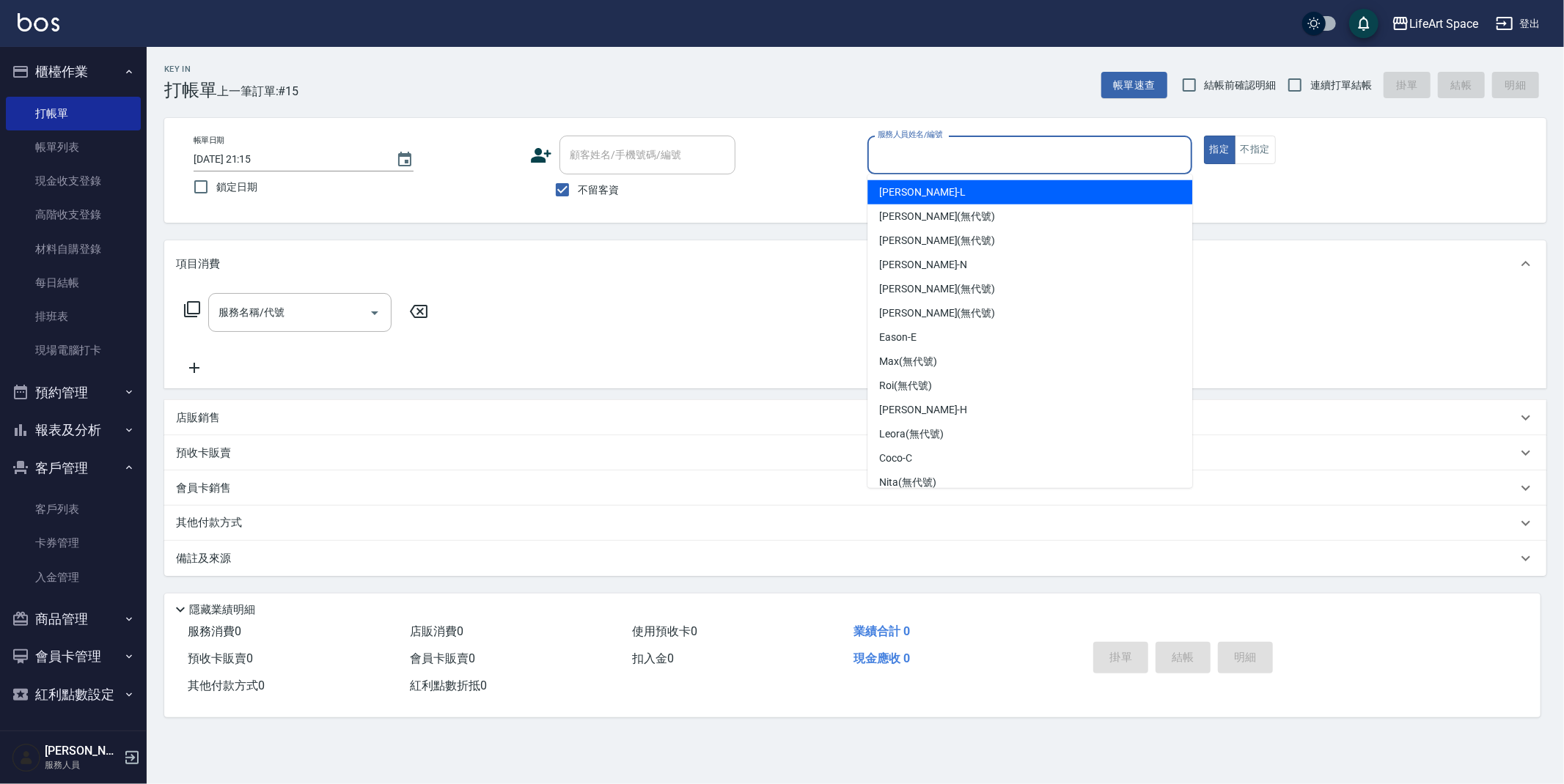
click at [891, 161] on input "服務人員姓名/編號" at bounding box center [1030, 154] width 311 height 25
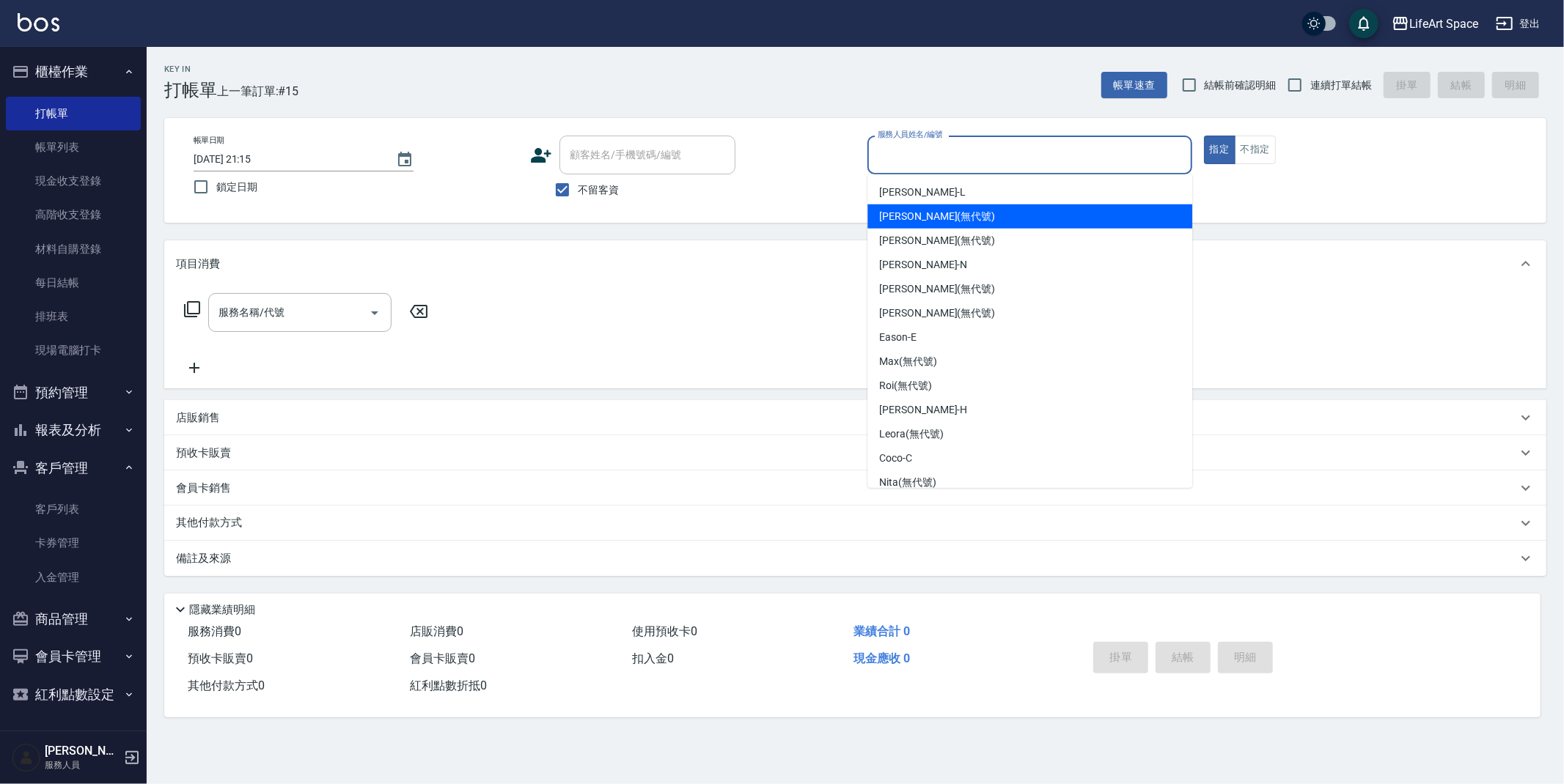
click at [940, 211] on span "Joyce (無代號)" at bounding box center [937, 216] width 116 height 16
type input "Joyce(無代號)"
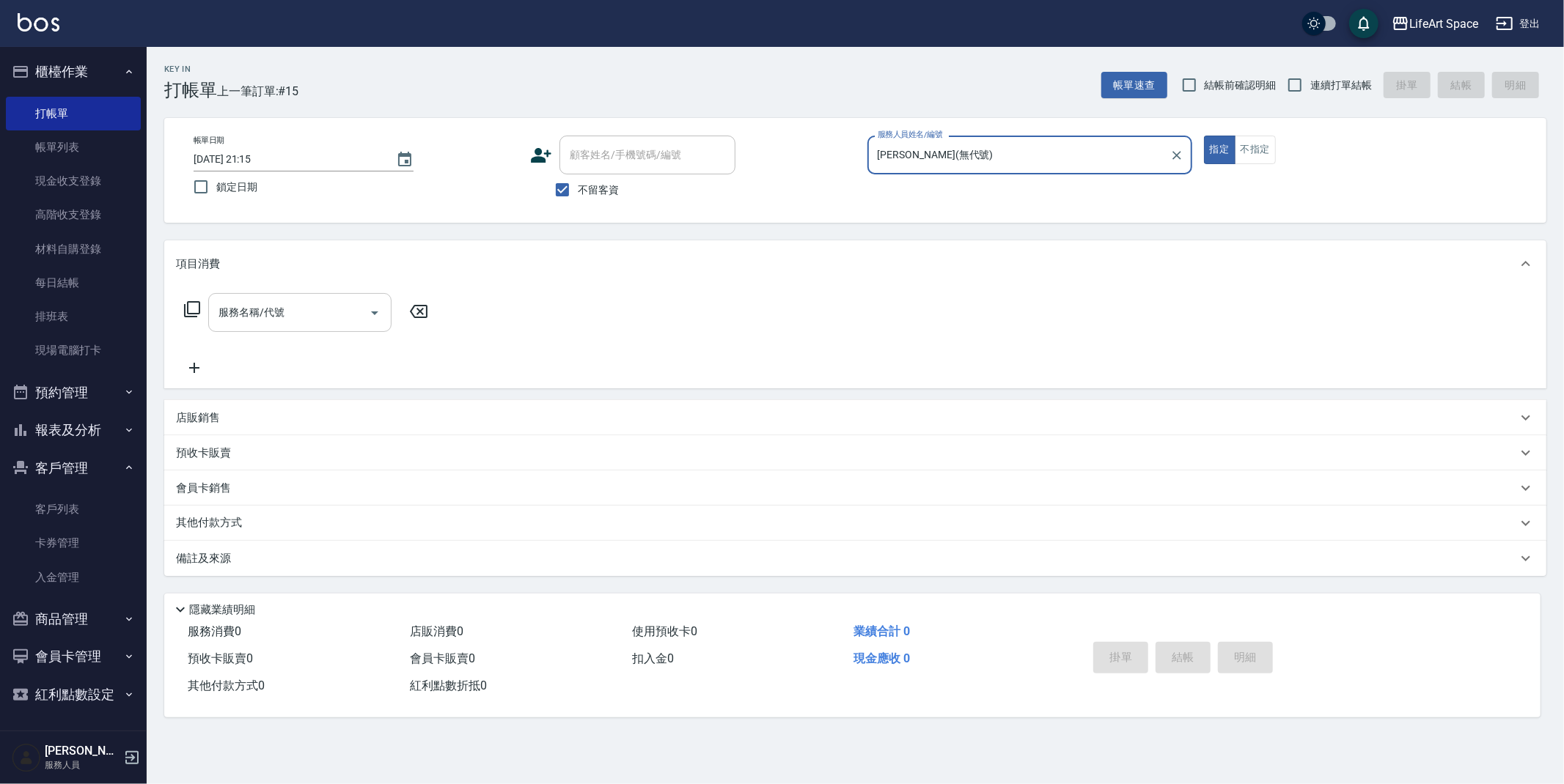
click at [252, 310] on div "服務名稱/代號 服務名稱/代號" at bounding box center [300, 313] width 183 height 39
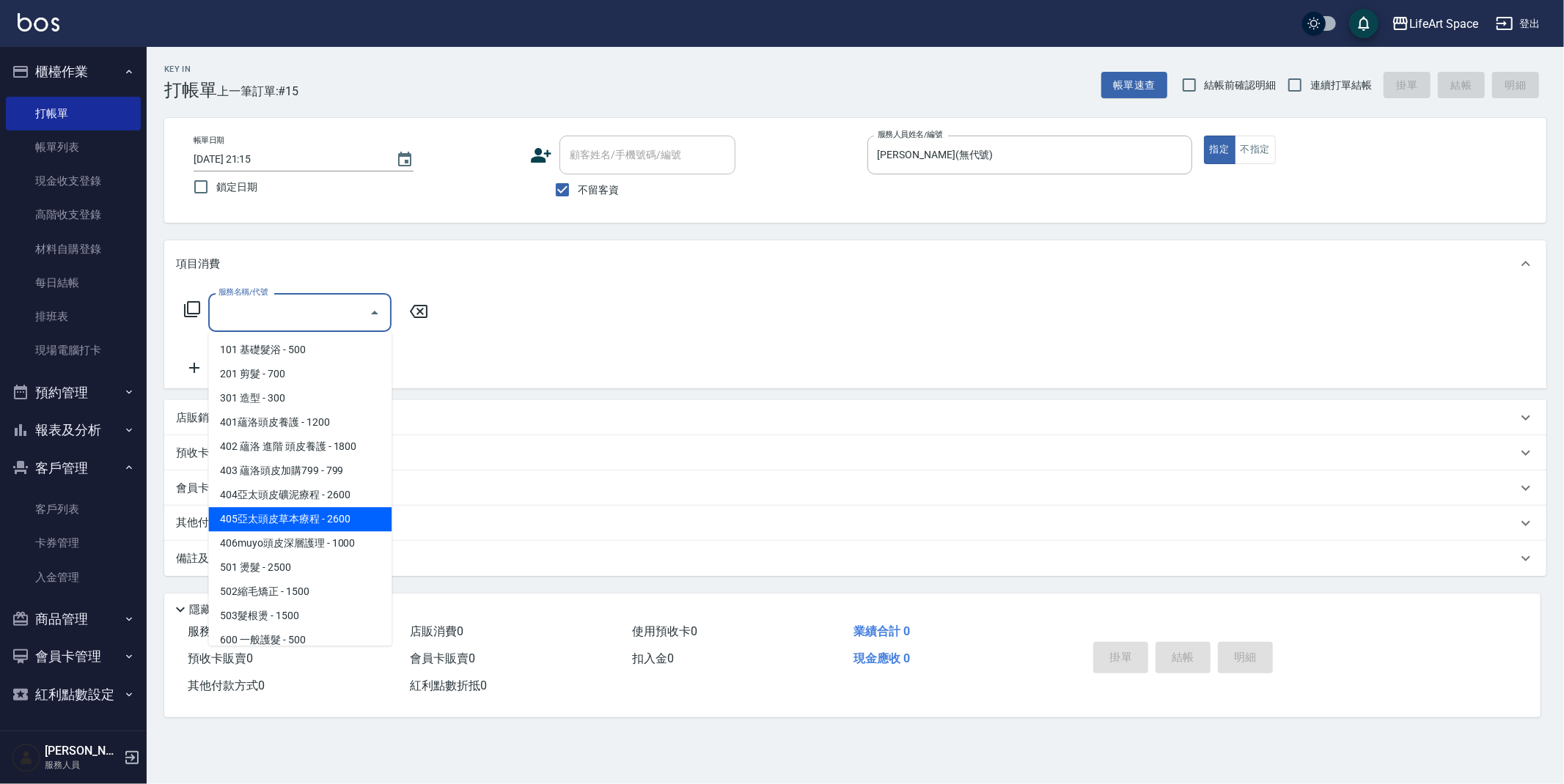
scroll to position [229, 0]
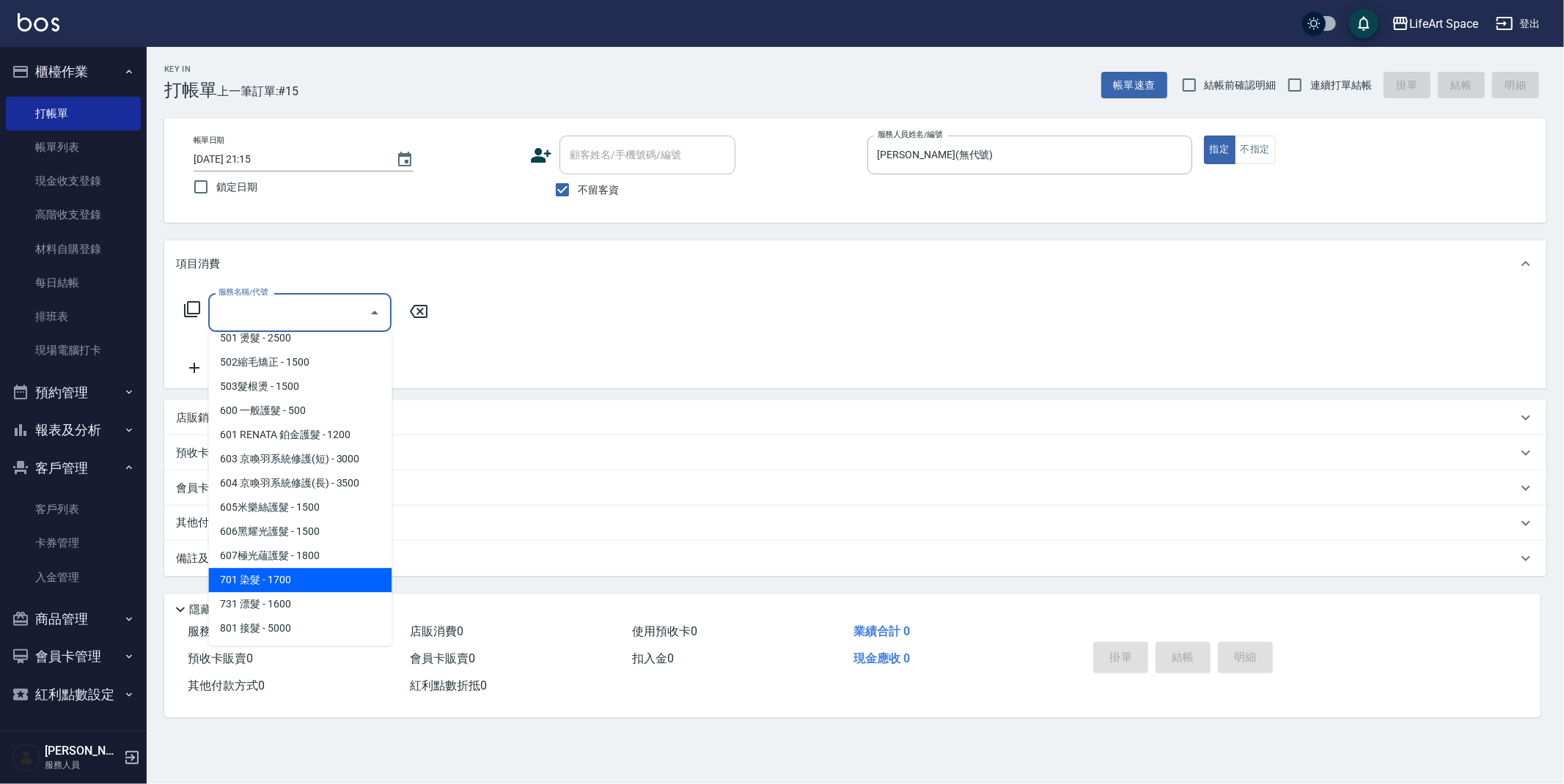
click at [298, 574] on span "701 染髮 - 1700" at bounding box center [300, 580] width 183 height 24
type input "701 染髮(701)"
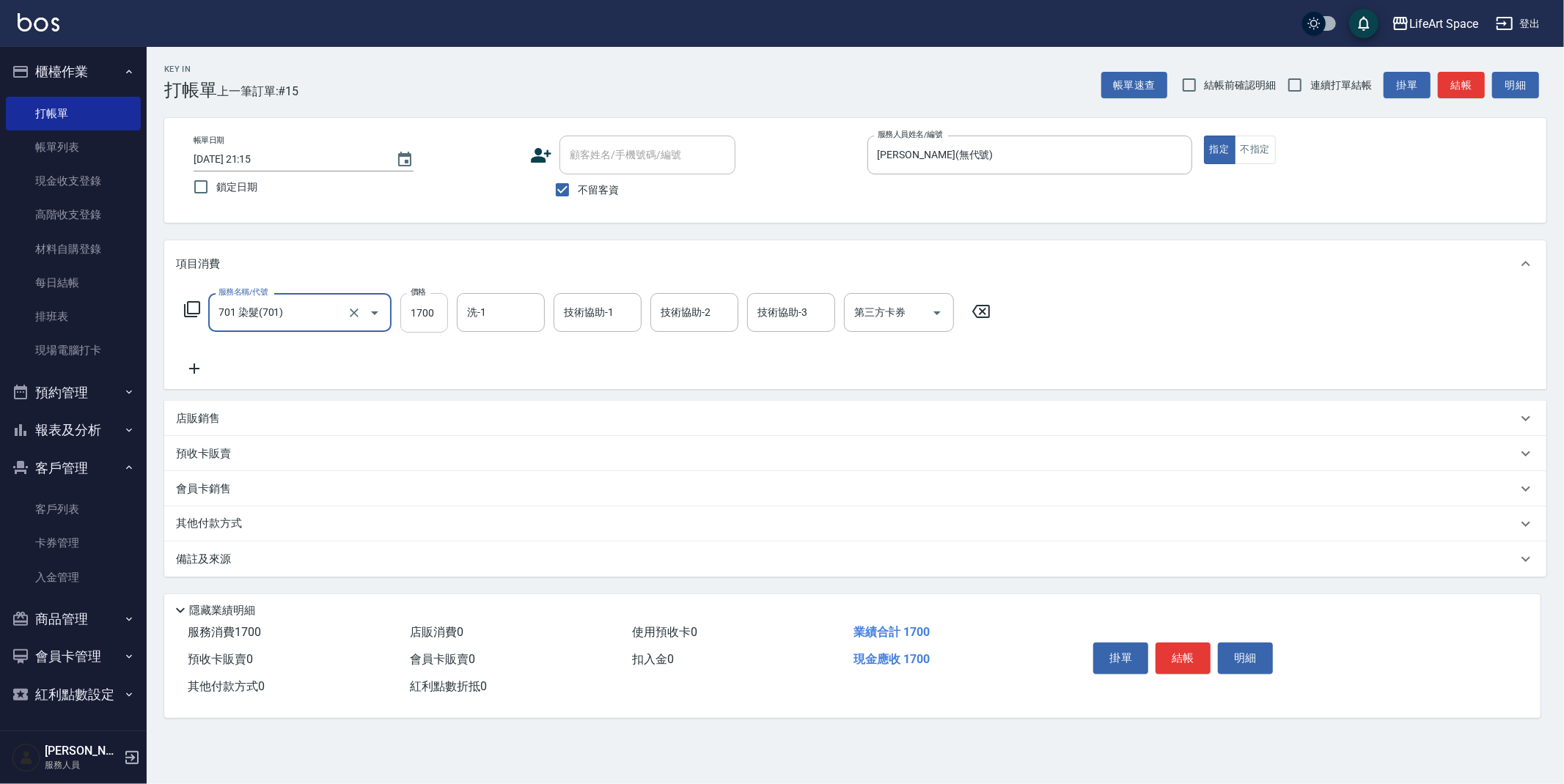
click at [434, 318] on input "1700" at bounding box center [424, 313] width 47 height 39
type input "5300"
click at [498, 314] on input "洗-1" at bounding box center [501, 312] width 75 height 25
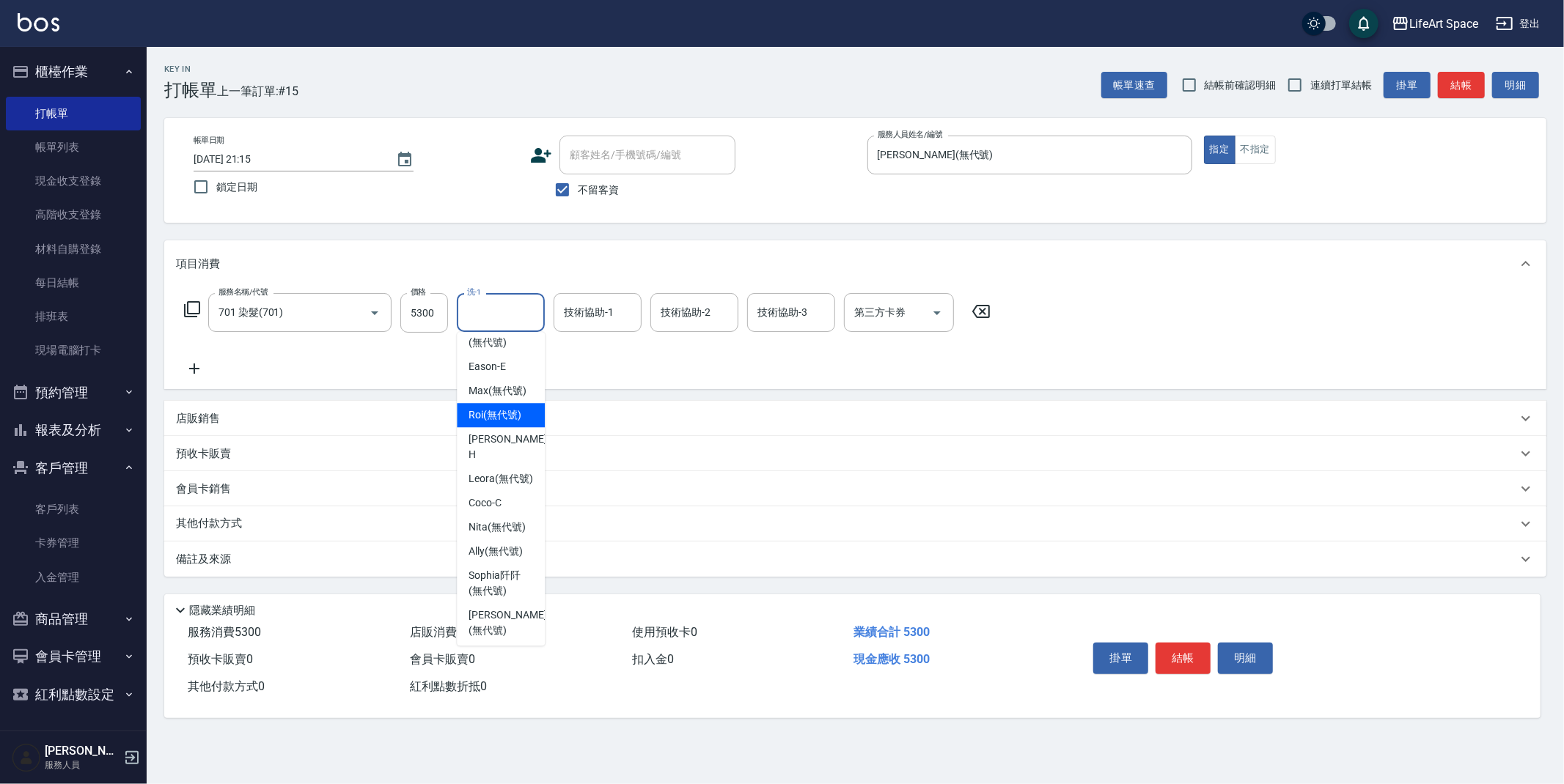
scroll to position [319, 0]
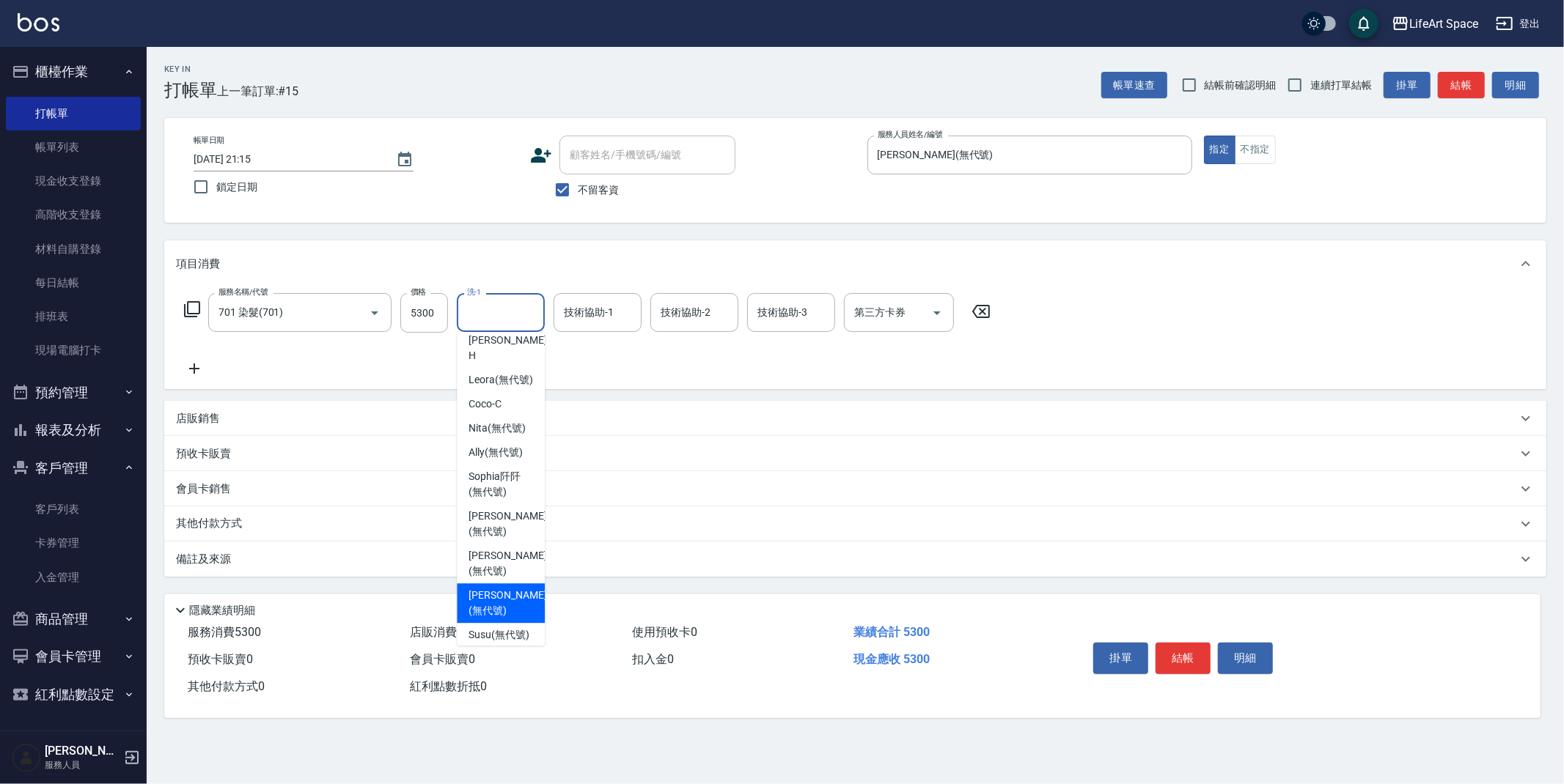
click at [489, 583] on div "Patty (無代號)" at bounding box center [501, 603] width 88 height 39
type input "Patty(無代號)"
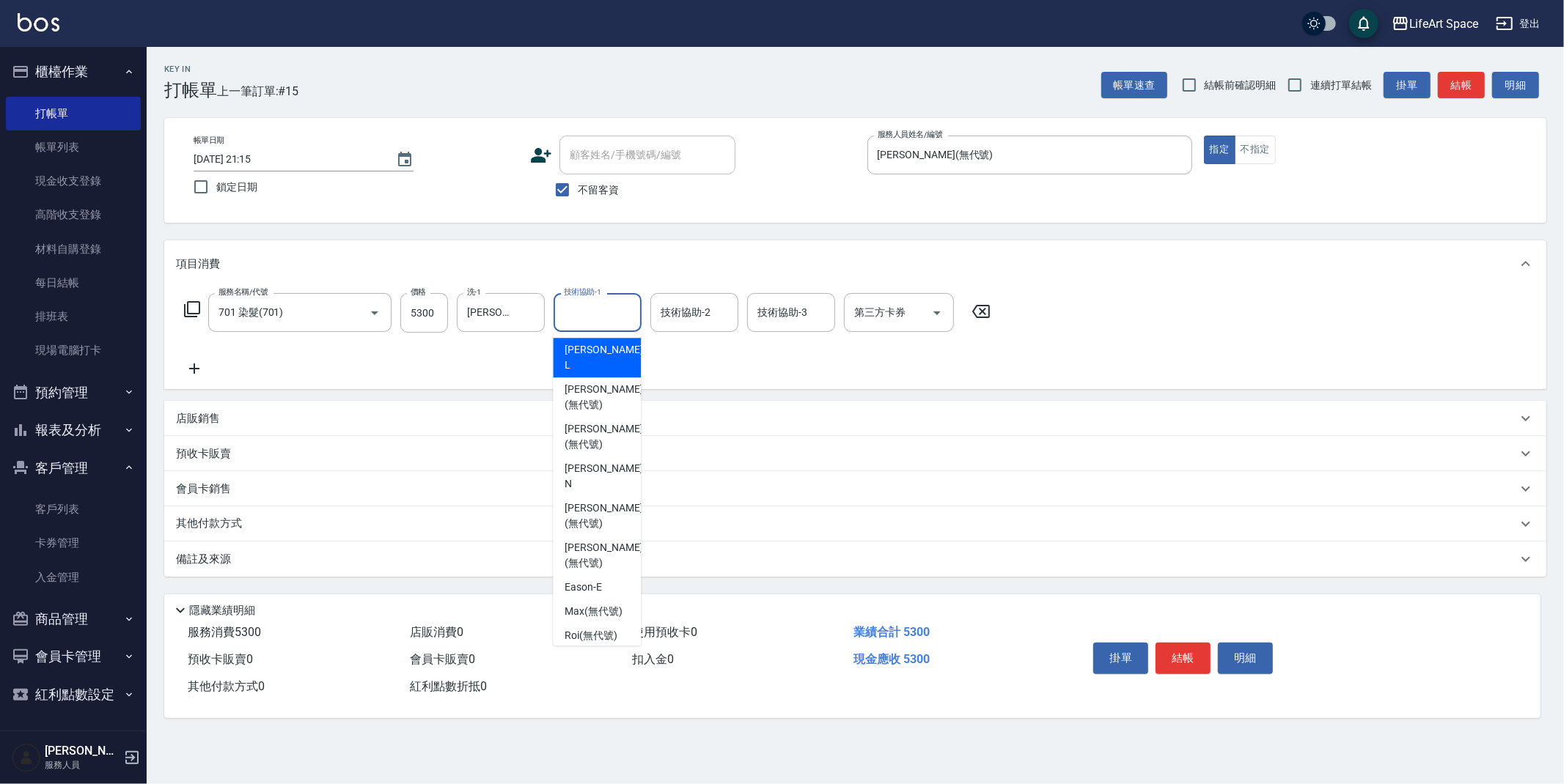
click at [596, 308] on div "技術協助-1 技術協助-1" at bounding box center [598, 313] width 88 height 39
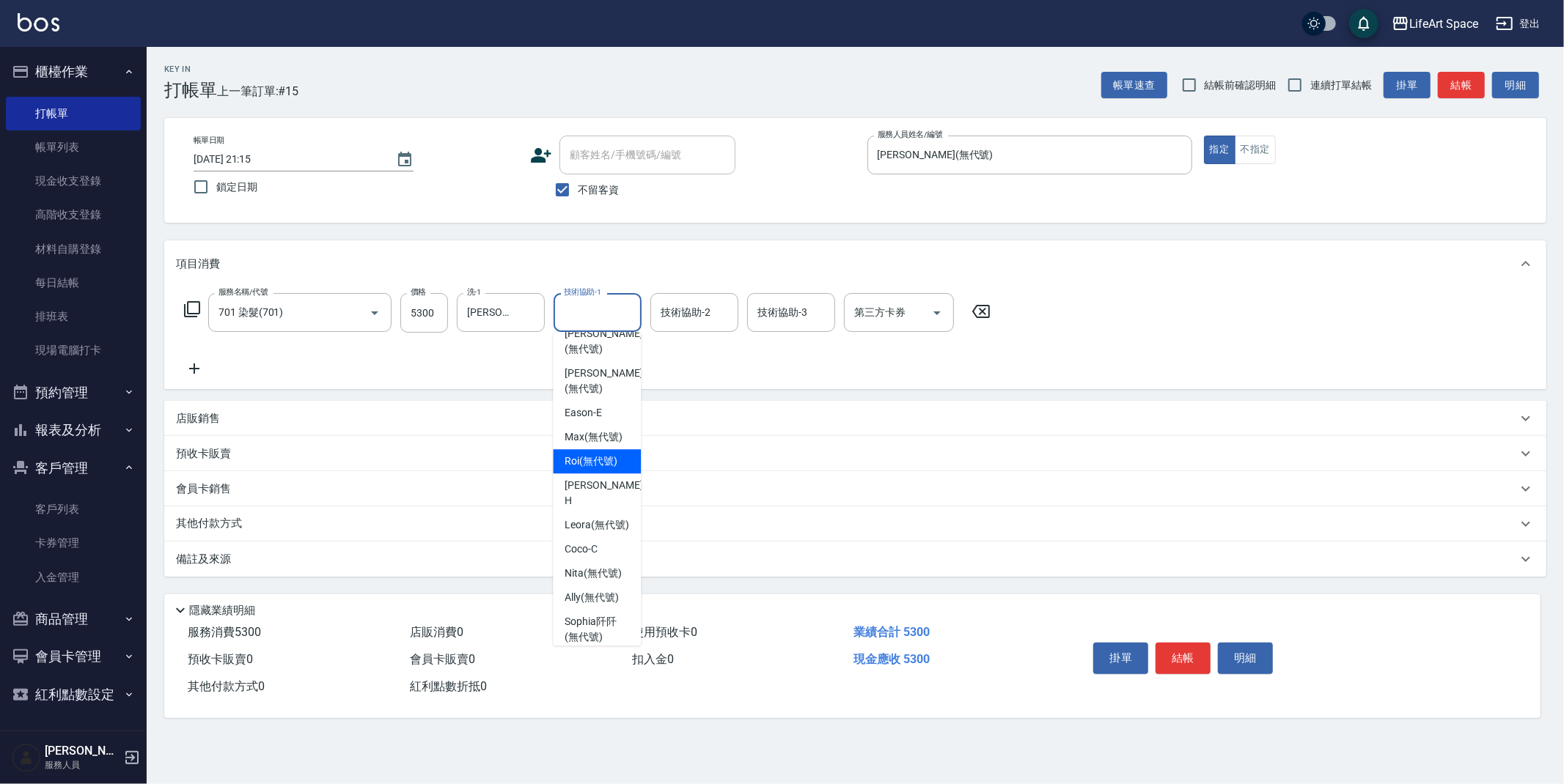
scroll to position [296, 0]
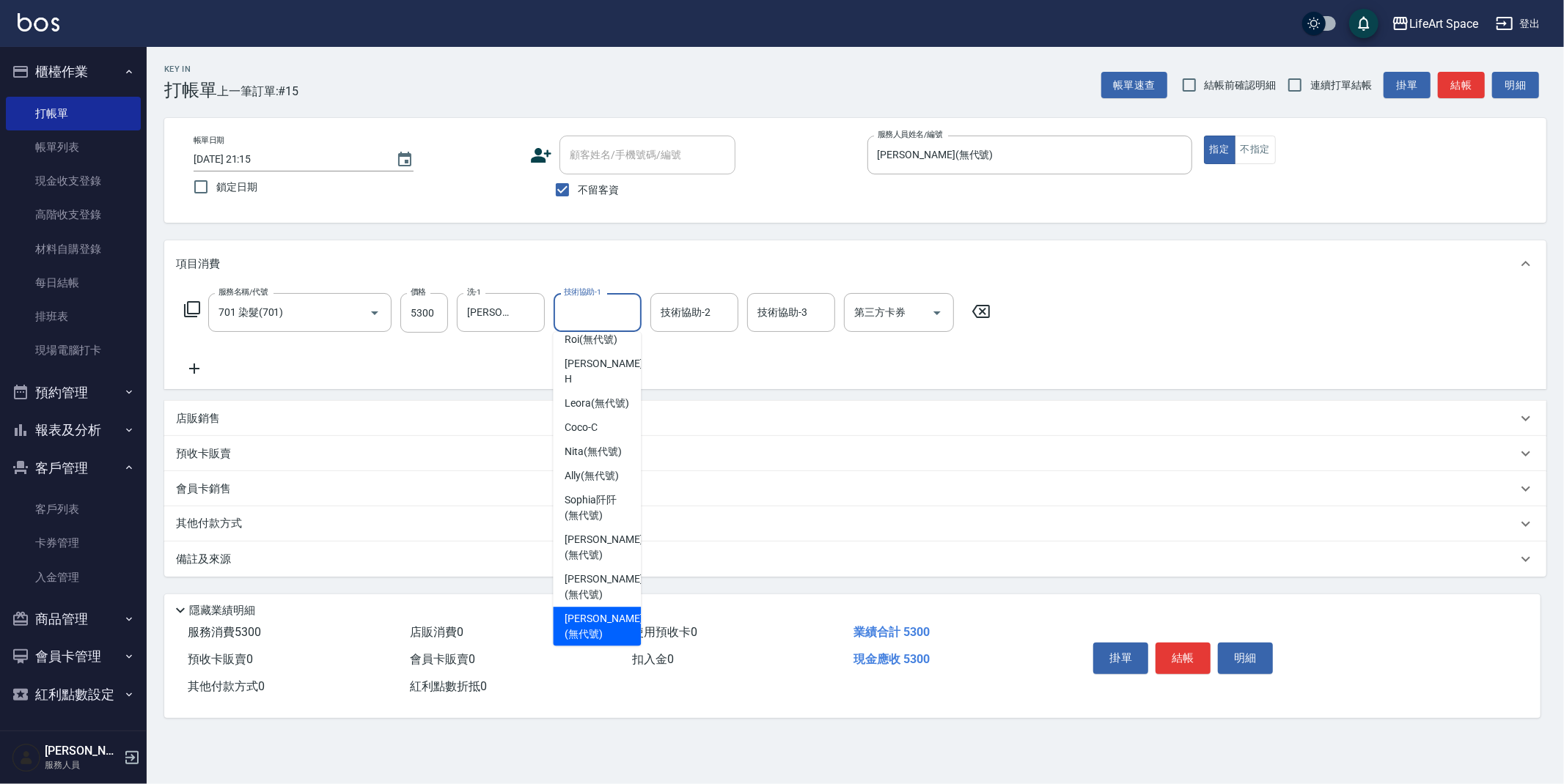
click at [600, 611] on span "Patty (無代號)" at bounding box center [603, 626] width 78 height 31
type input "Patty(無代號)"
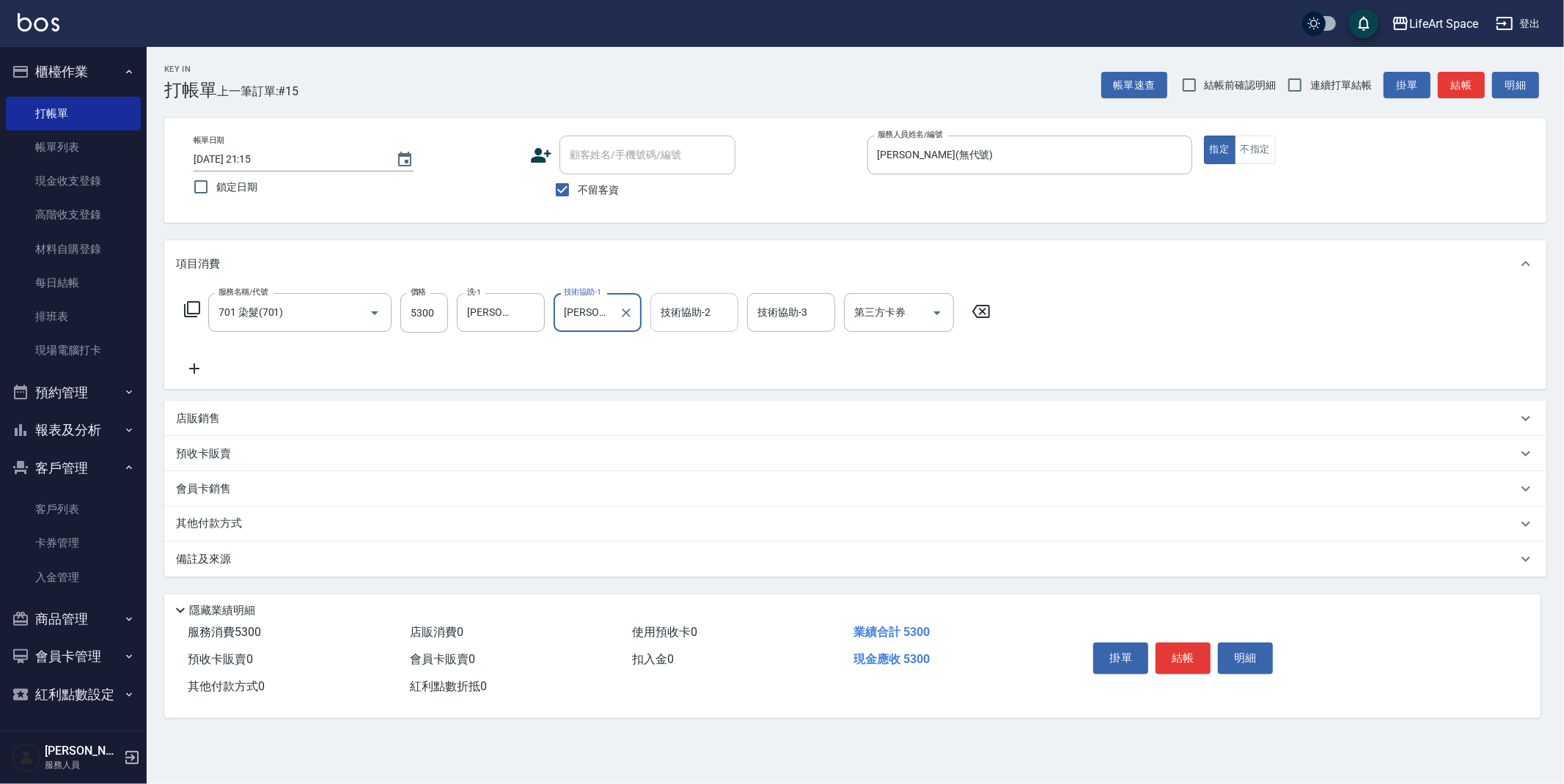
click at [697, 319] on input "技術協助-2" at bounding box center [695, 312] width 75 height 25
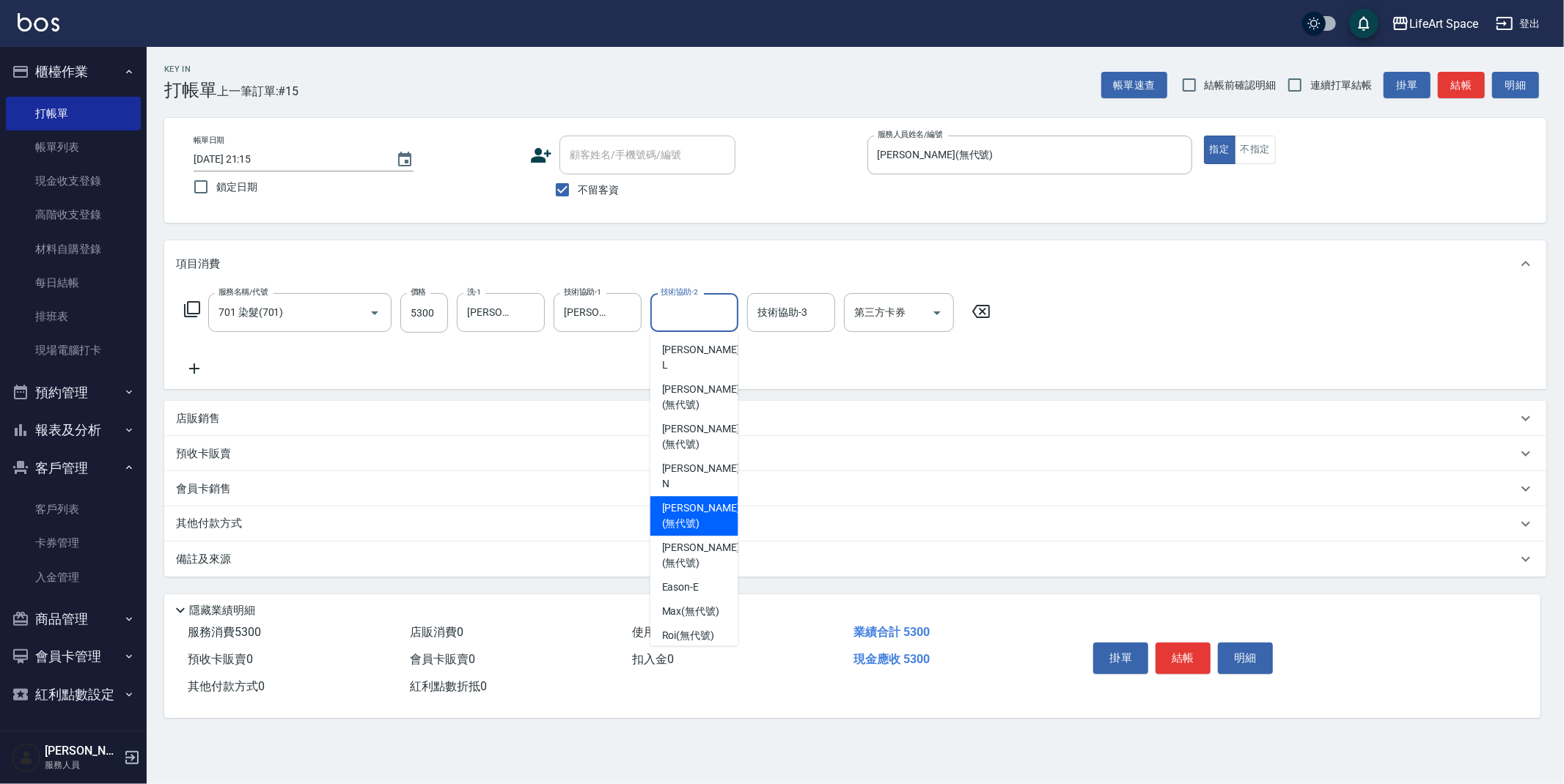
scroll to position [453, 0]
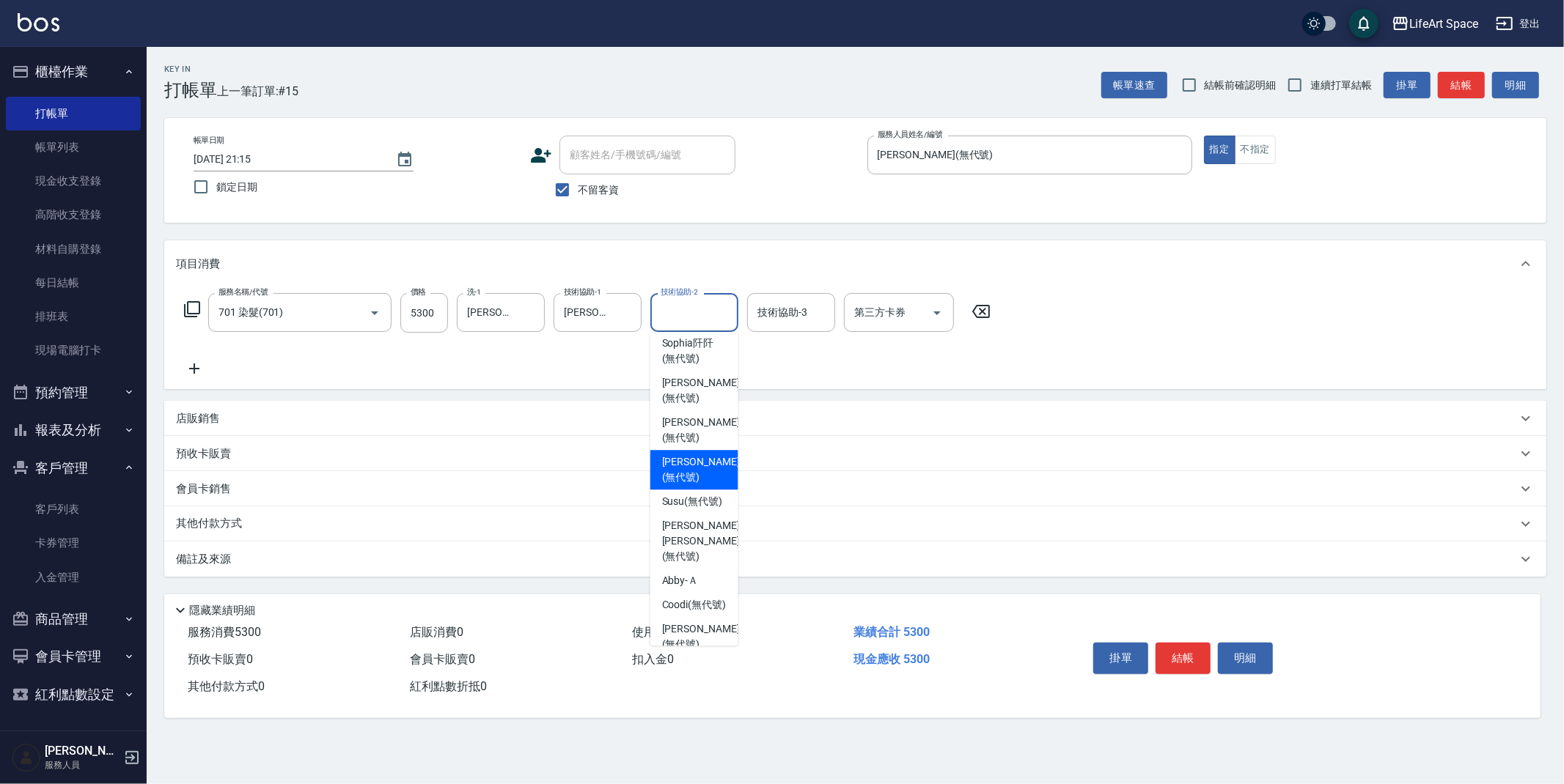
click at [676, 454] on span "Patty (無代號)" at bounding box center [700, 470] width 78 height 31
type input "Patty(無代號)"
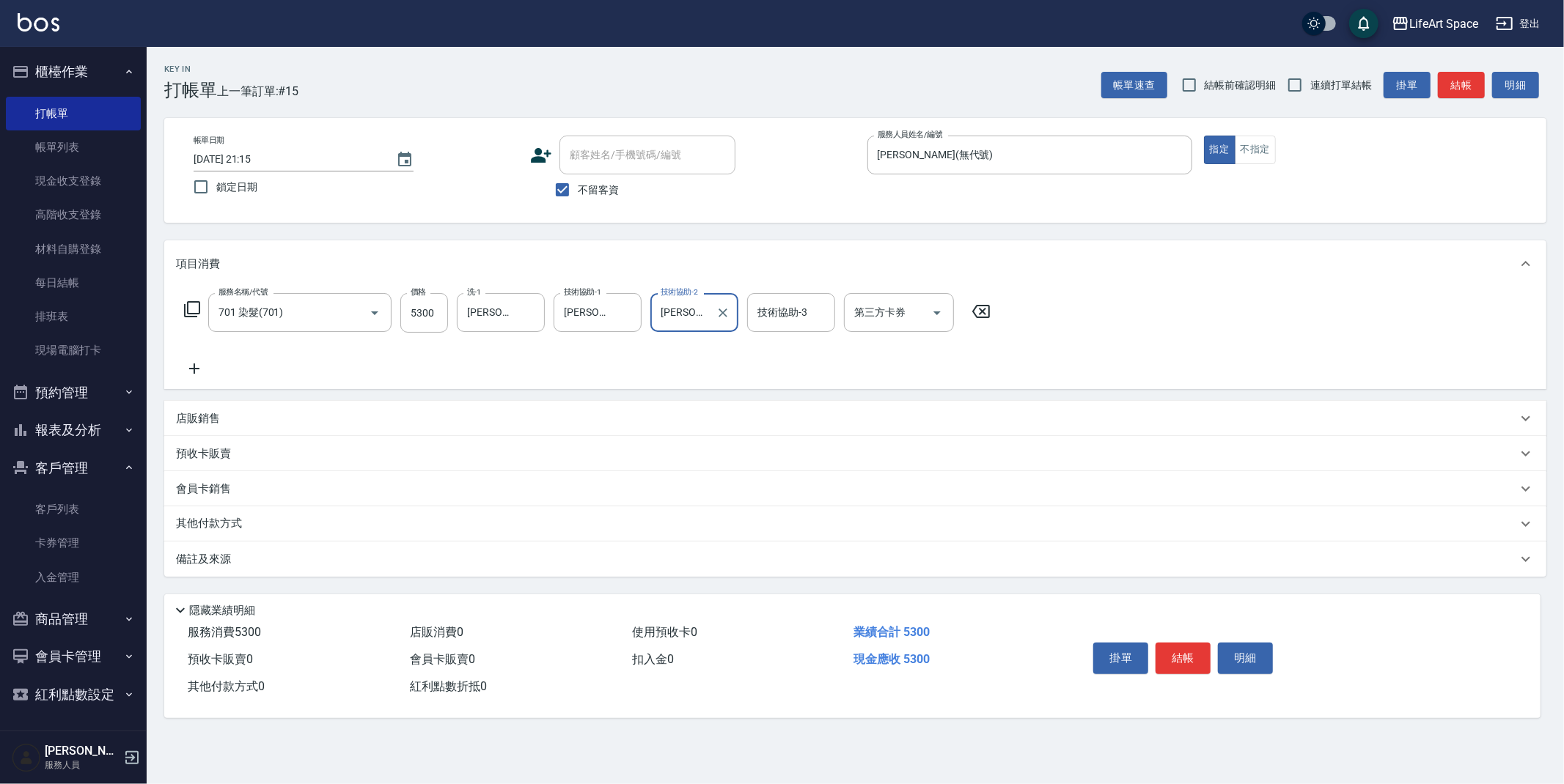
click at [190, 535] on div "其他付款方式" at bounding box center [856, 523] width 1383 height 35
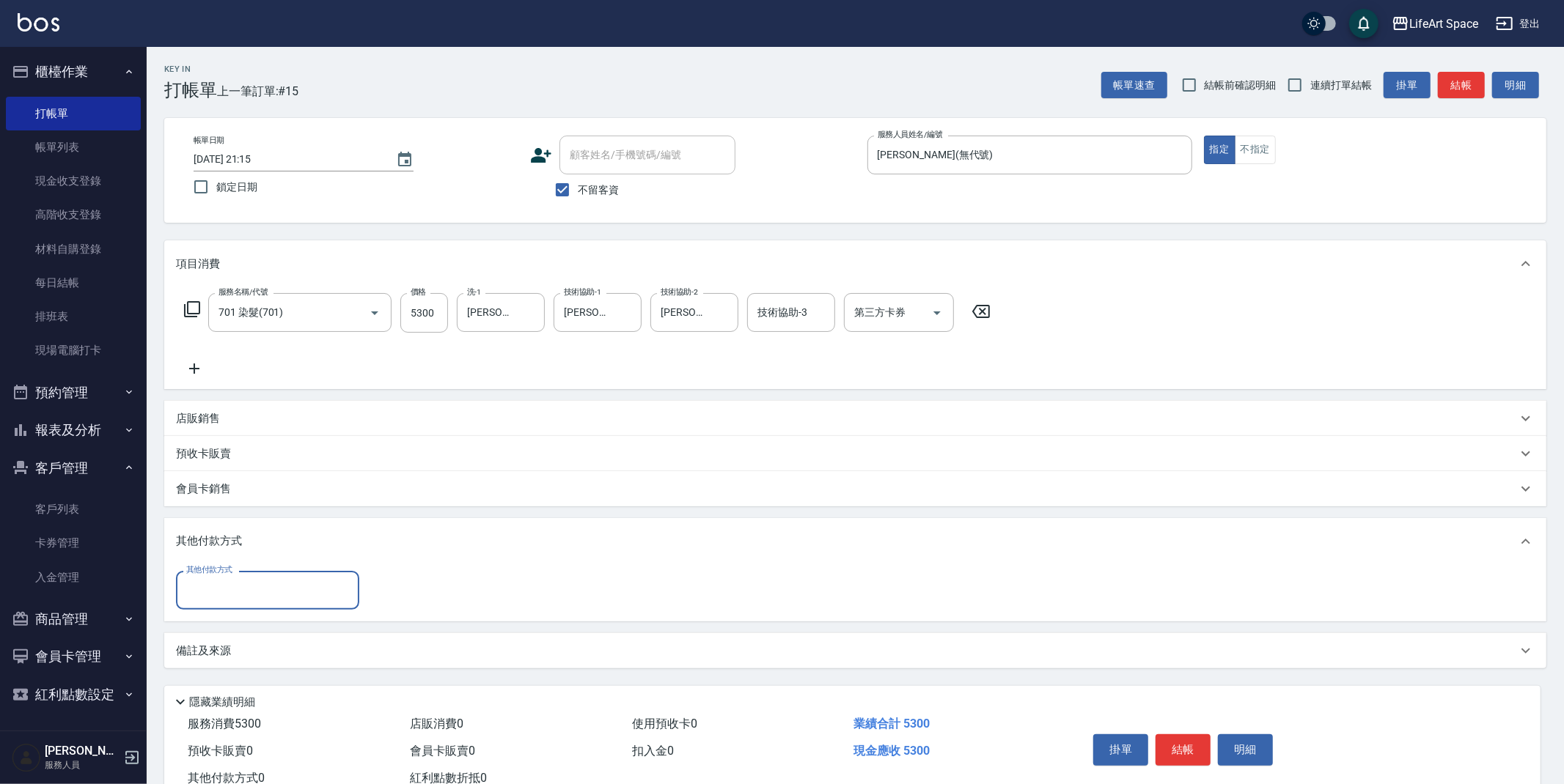
scroll to position [0, 0]
click at [269, 582] on input "其他付款方式" at bounding box center [267, 590] width 170 height 25
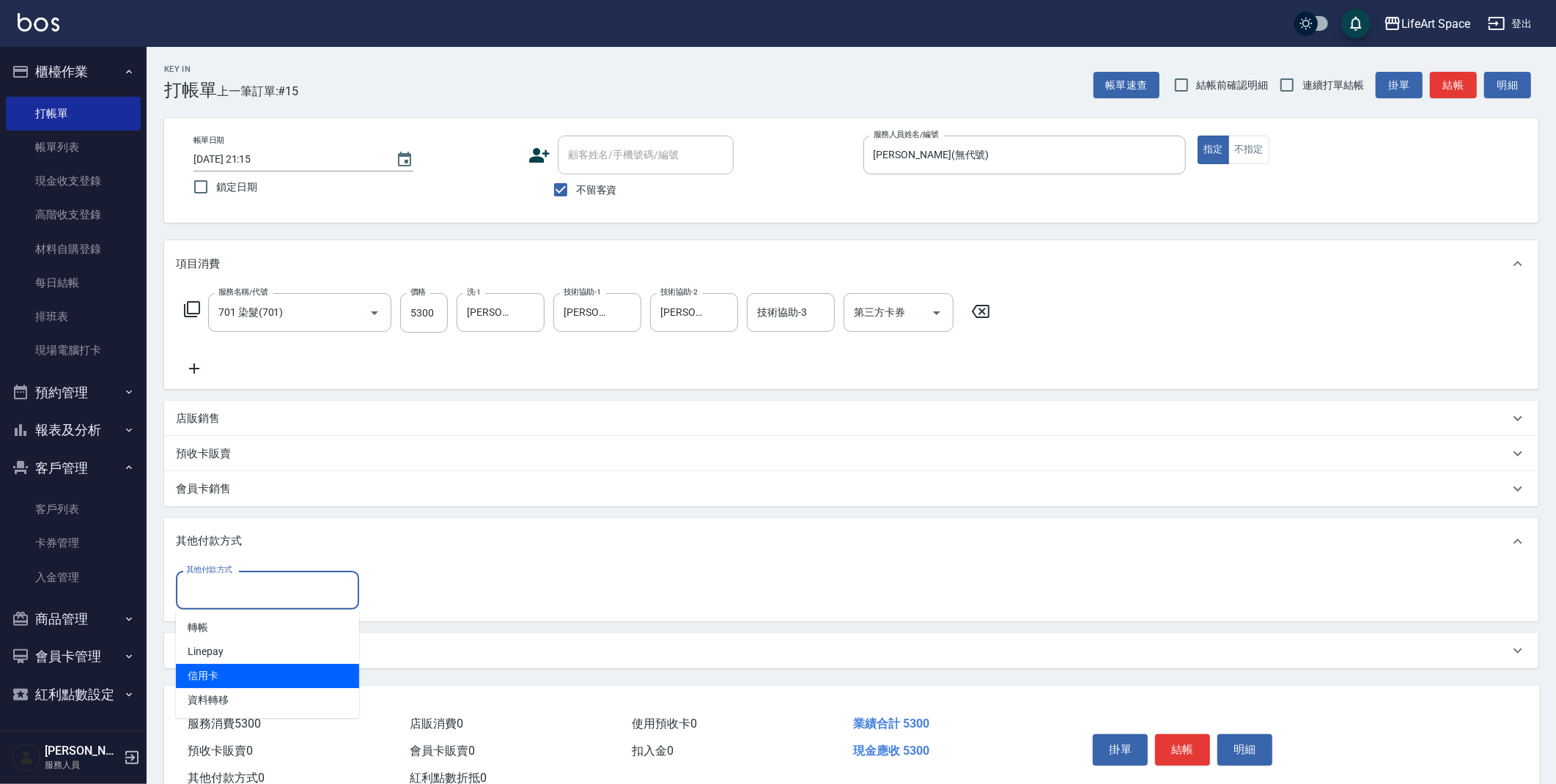
click at [236, 673] on span "信用卡" at bounding box center [267, 676] width 183 height 24
type input "信用卡"
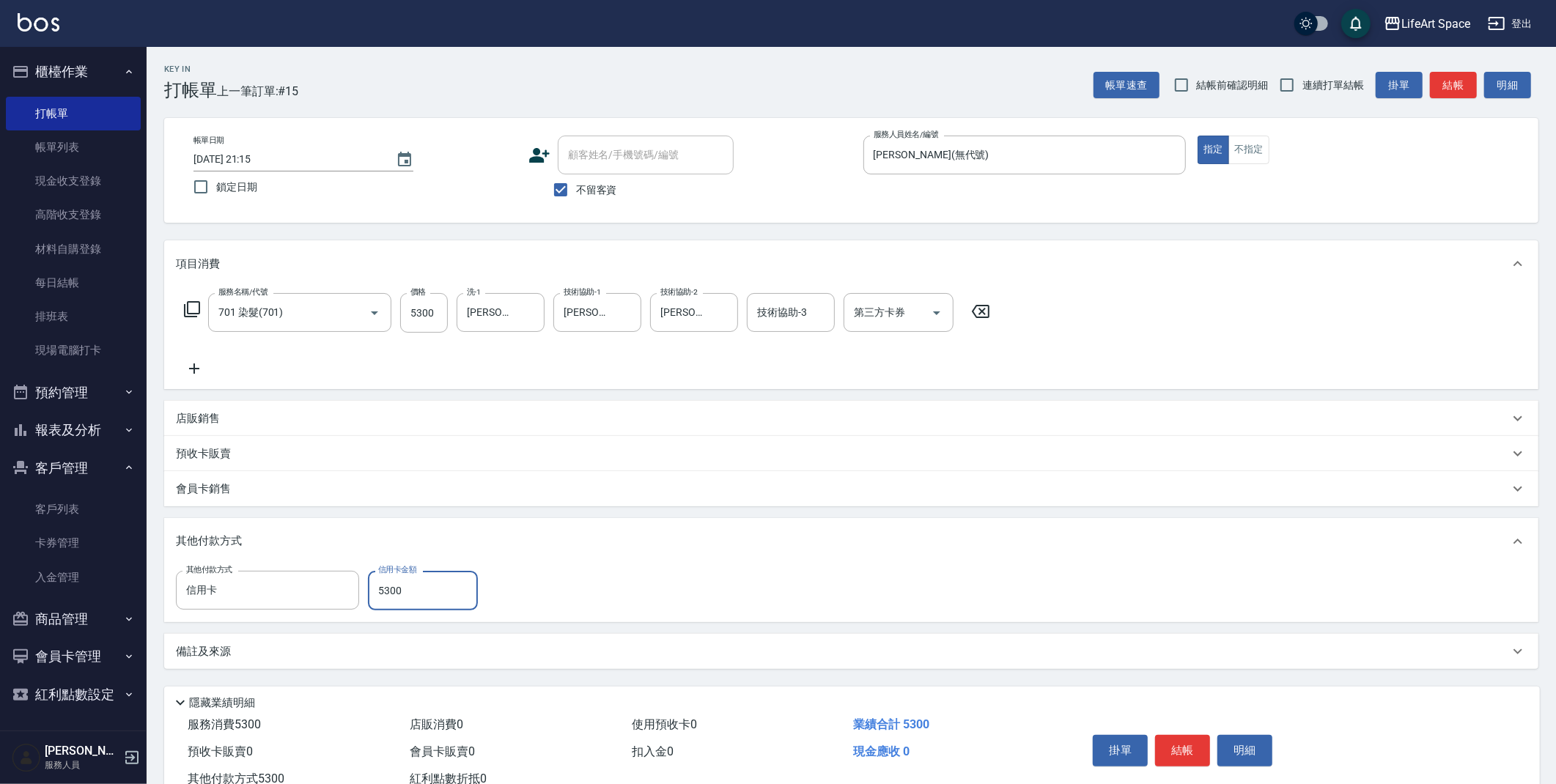
type input "5300"
click at [1193, 755] on button "結帳" at bounding box center [1182, 751] width 55 height 31
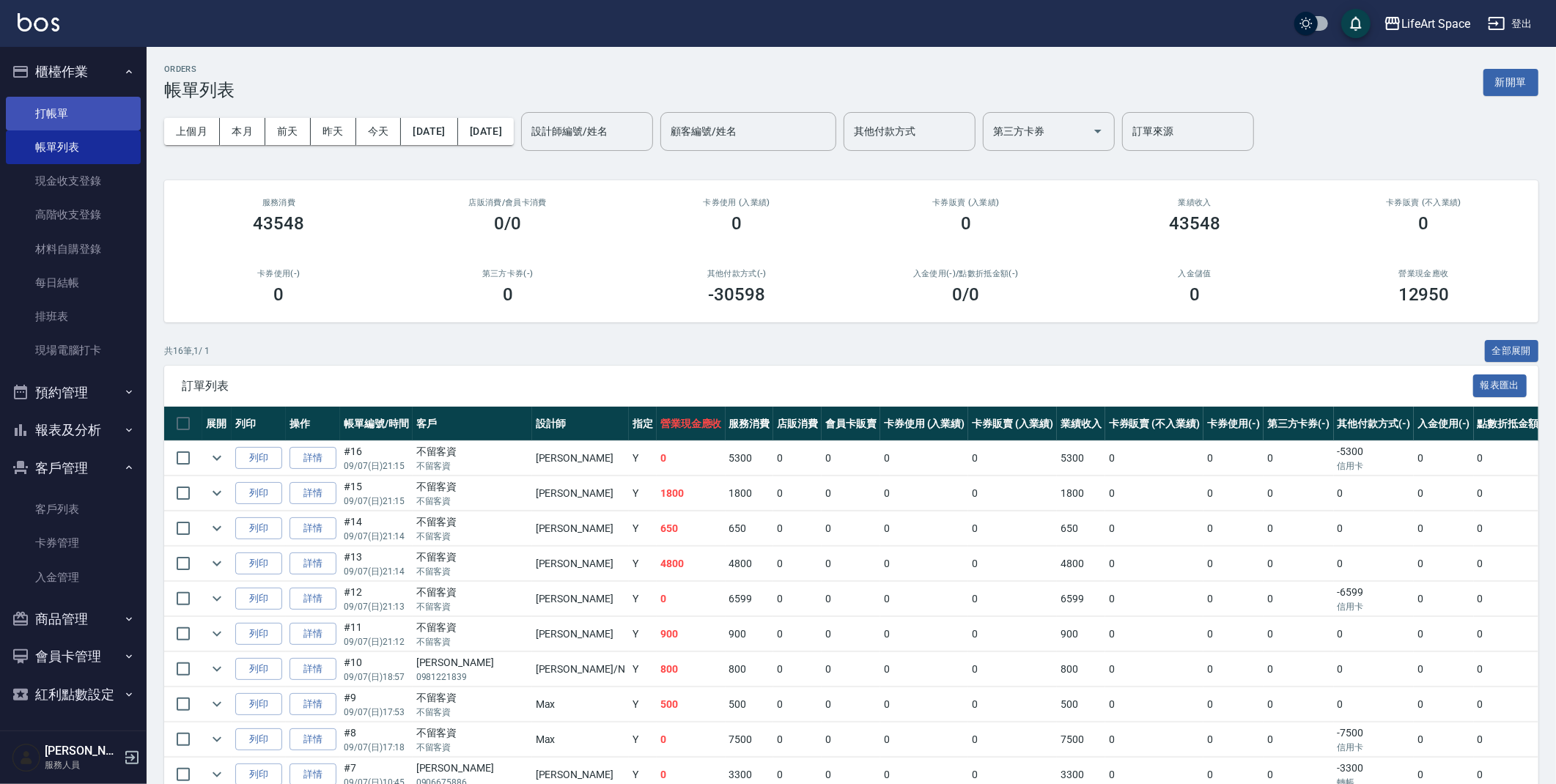
click at [69, 104] on link "打帳單" at bounding box center [73, 113] width 135 height 33
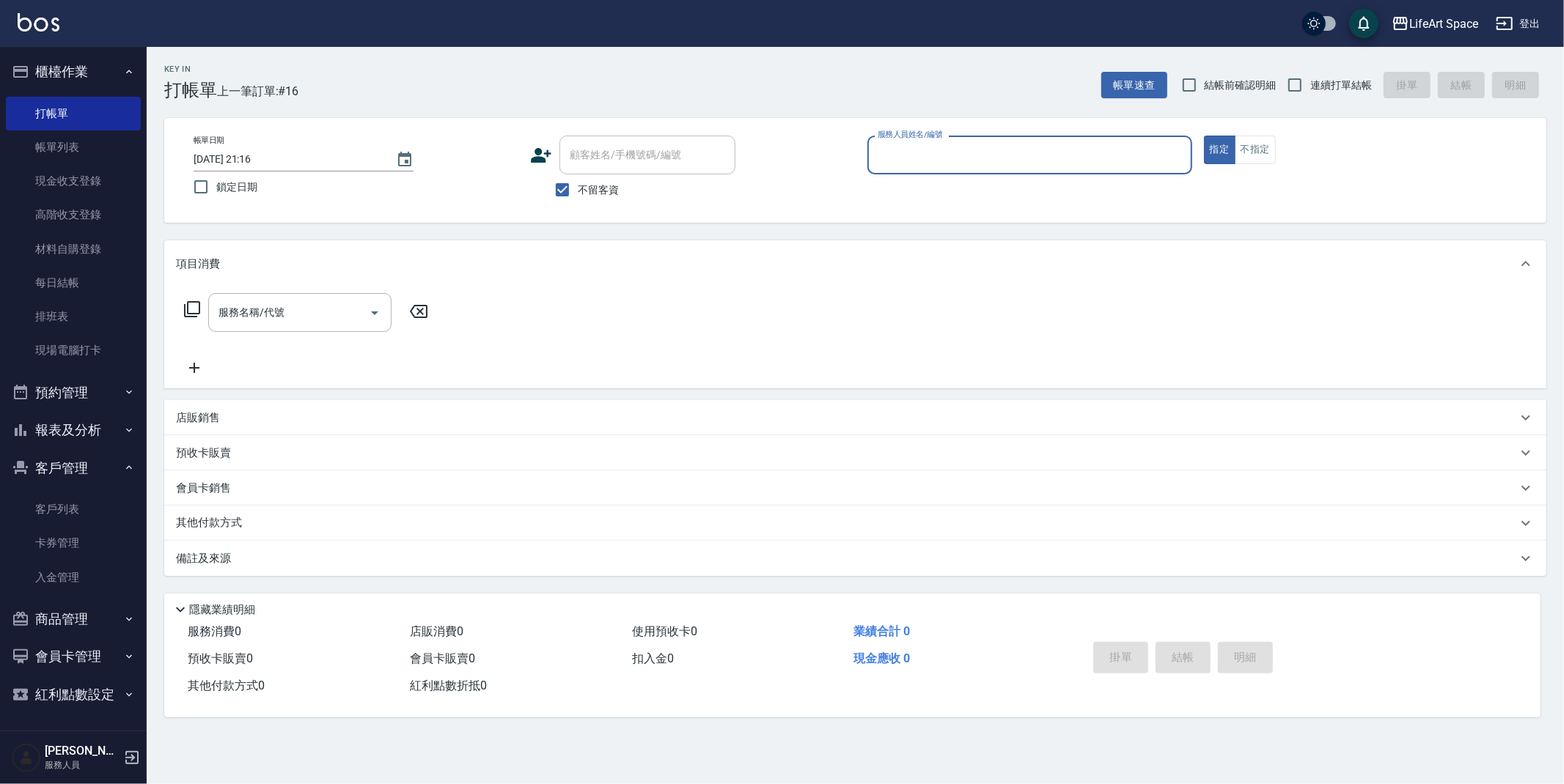
click at [962, 158] on input "服務人員姓名/編號" at bounding box center [1030, 154] width 311 height 25
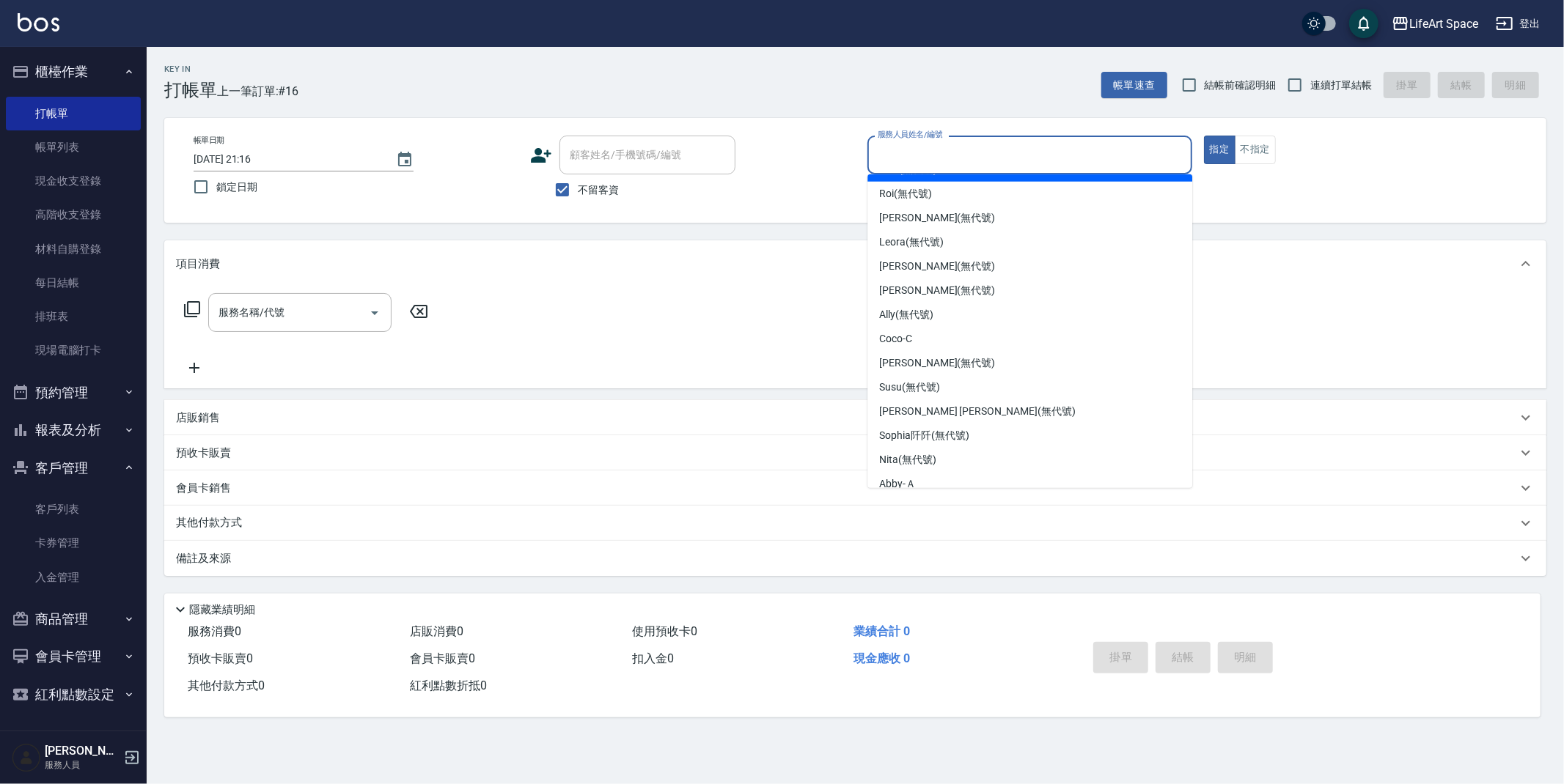
scroll to position [242, 0]
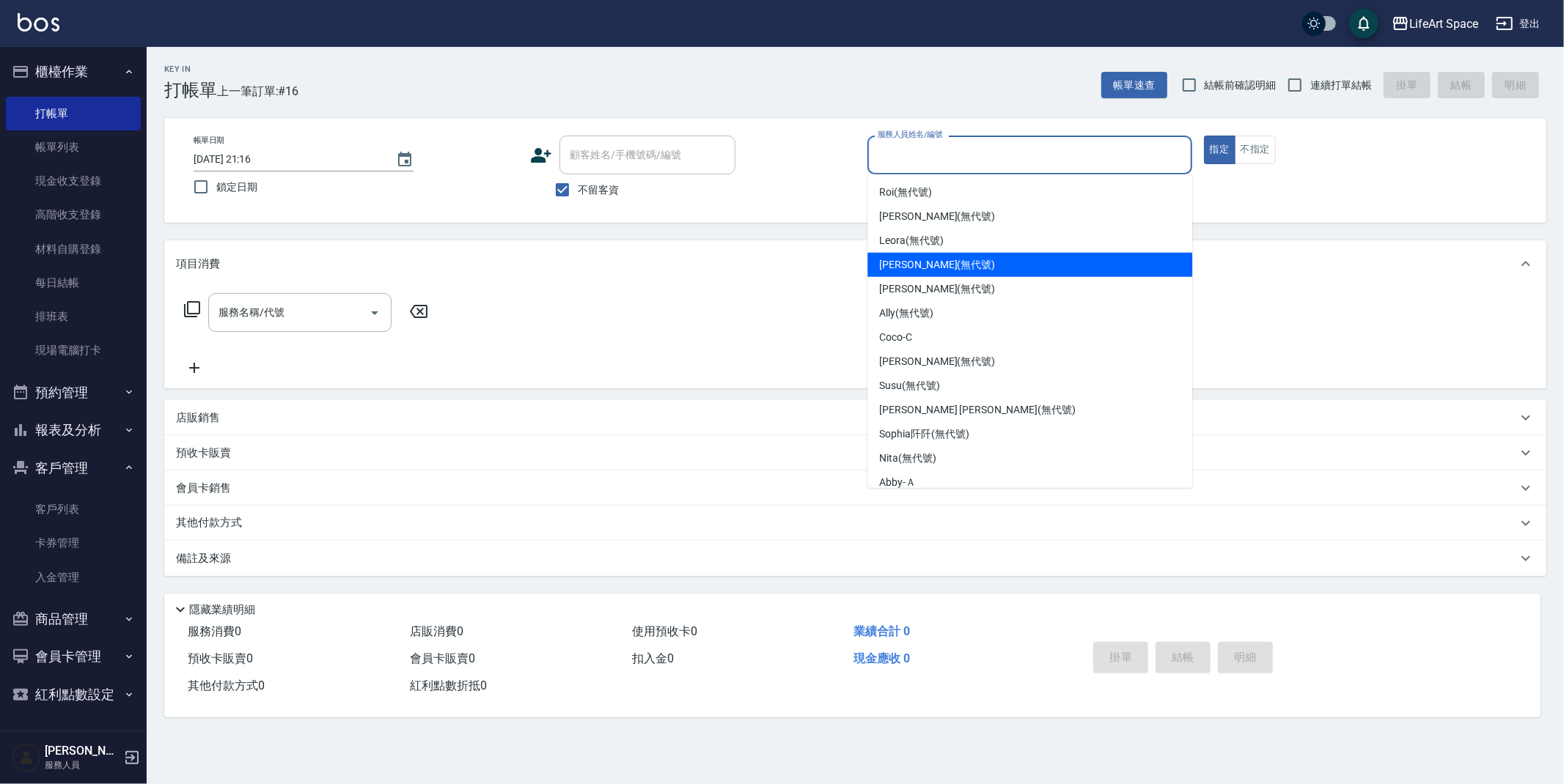
click at [945, 261] on div "Joyce (無代號)" at bounding box center [1030, 265] width 325 height 24
type input "Joyce(無代號)"
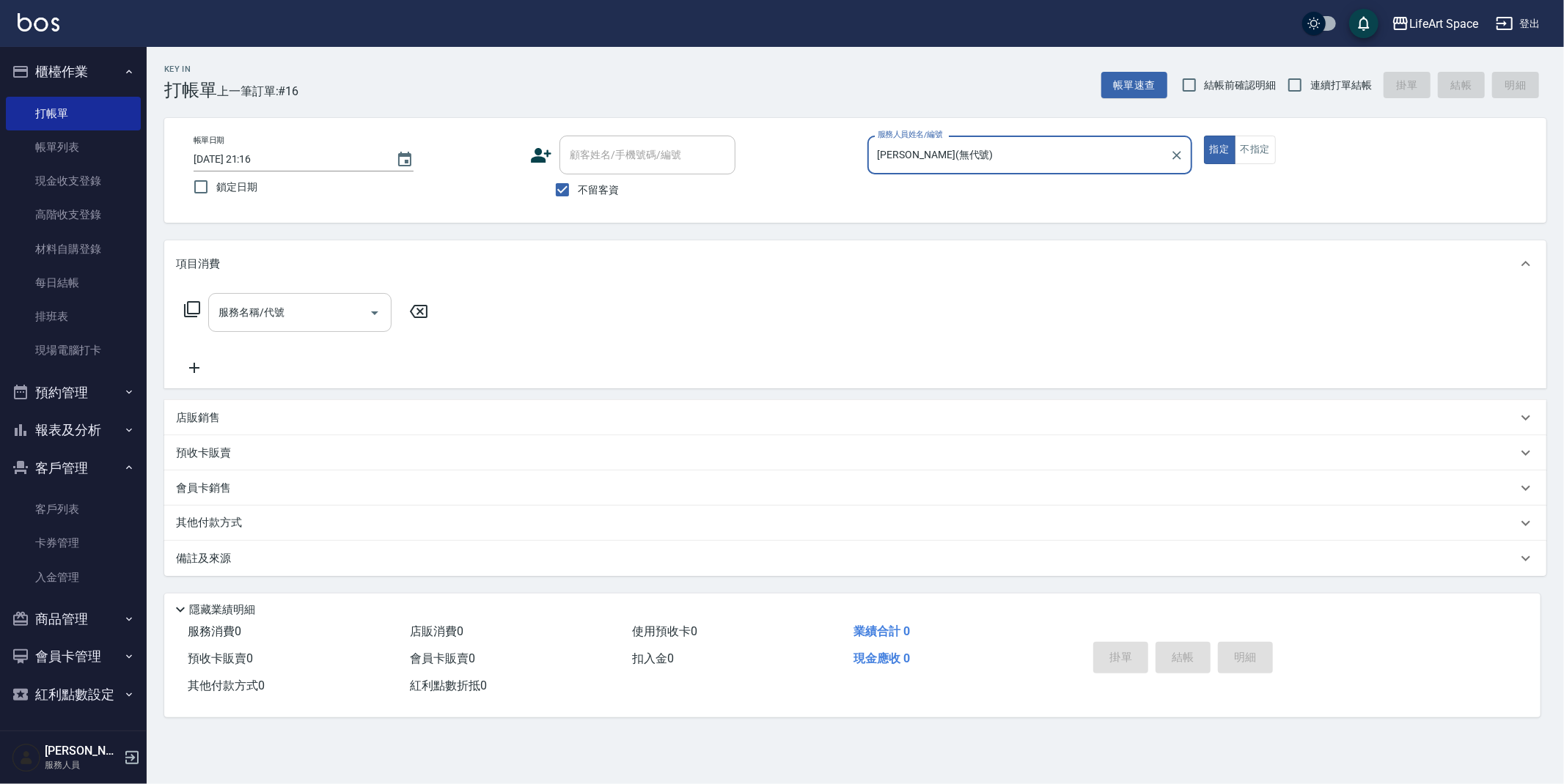
click at [268, 315] on input "服務名稱/代號" at bounding box center [288, 312] width 148 height 25
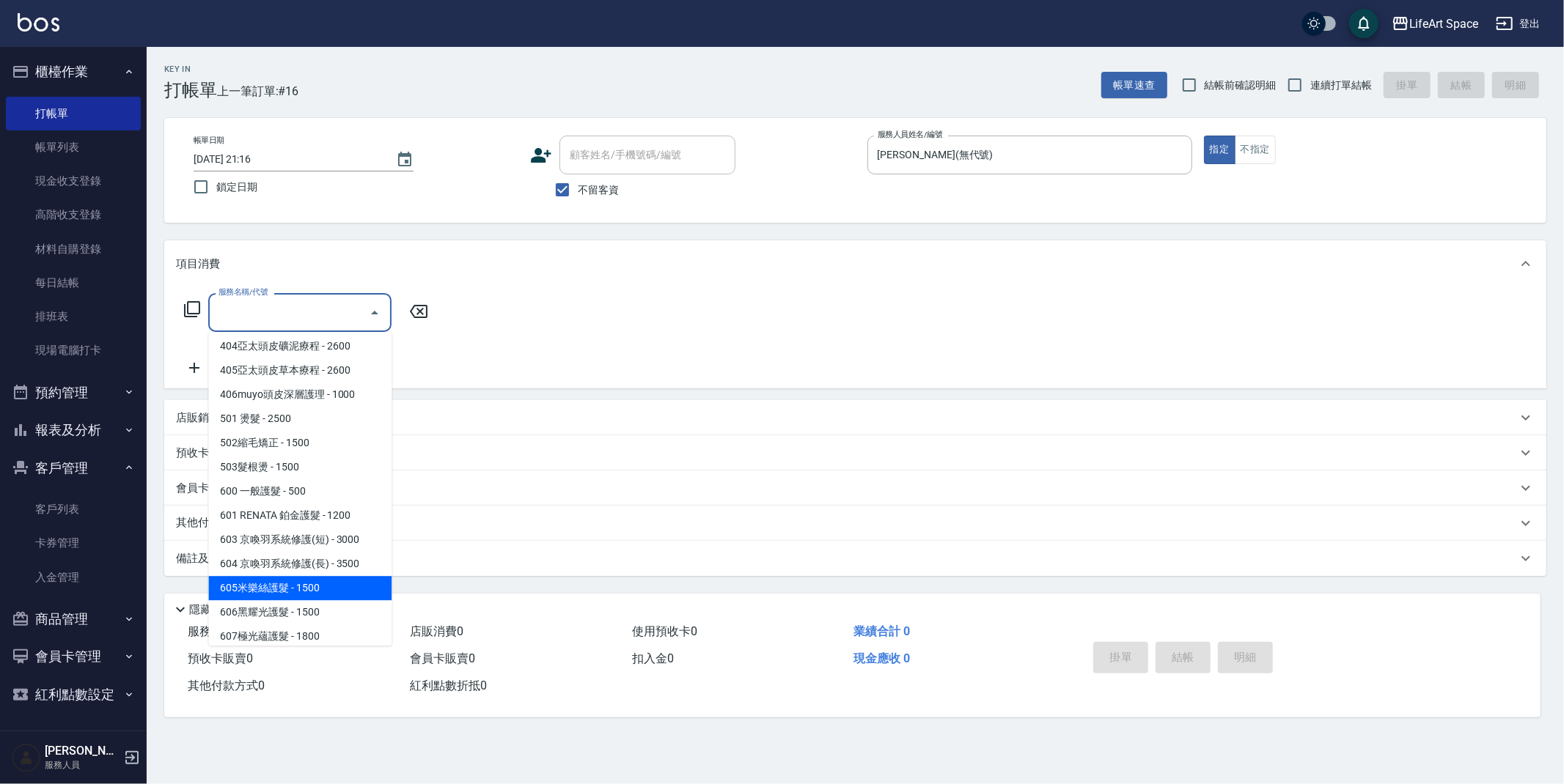
scroll to position [229, 0]
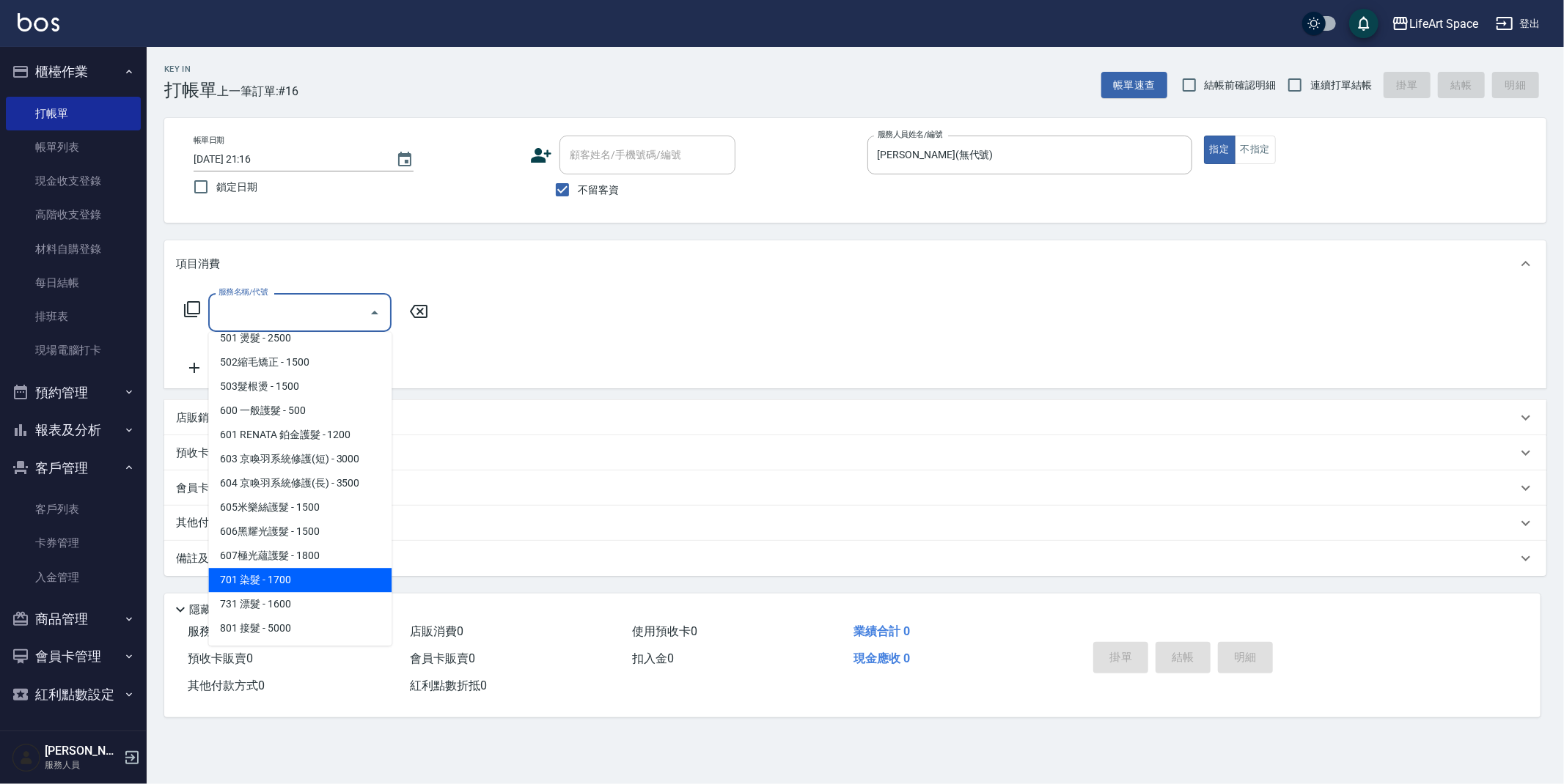
click at [313, 575] on span "701 染髮 - 1700" at bounding box center [300, 580] width 183 height 24
type input "701 染髮(701)"
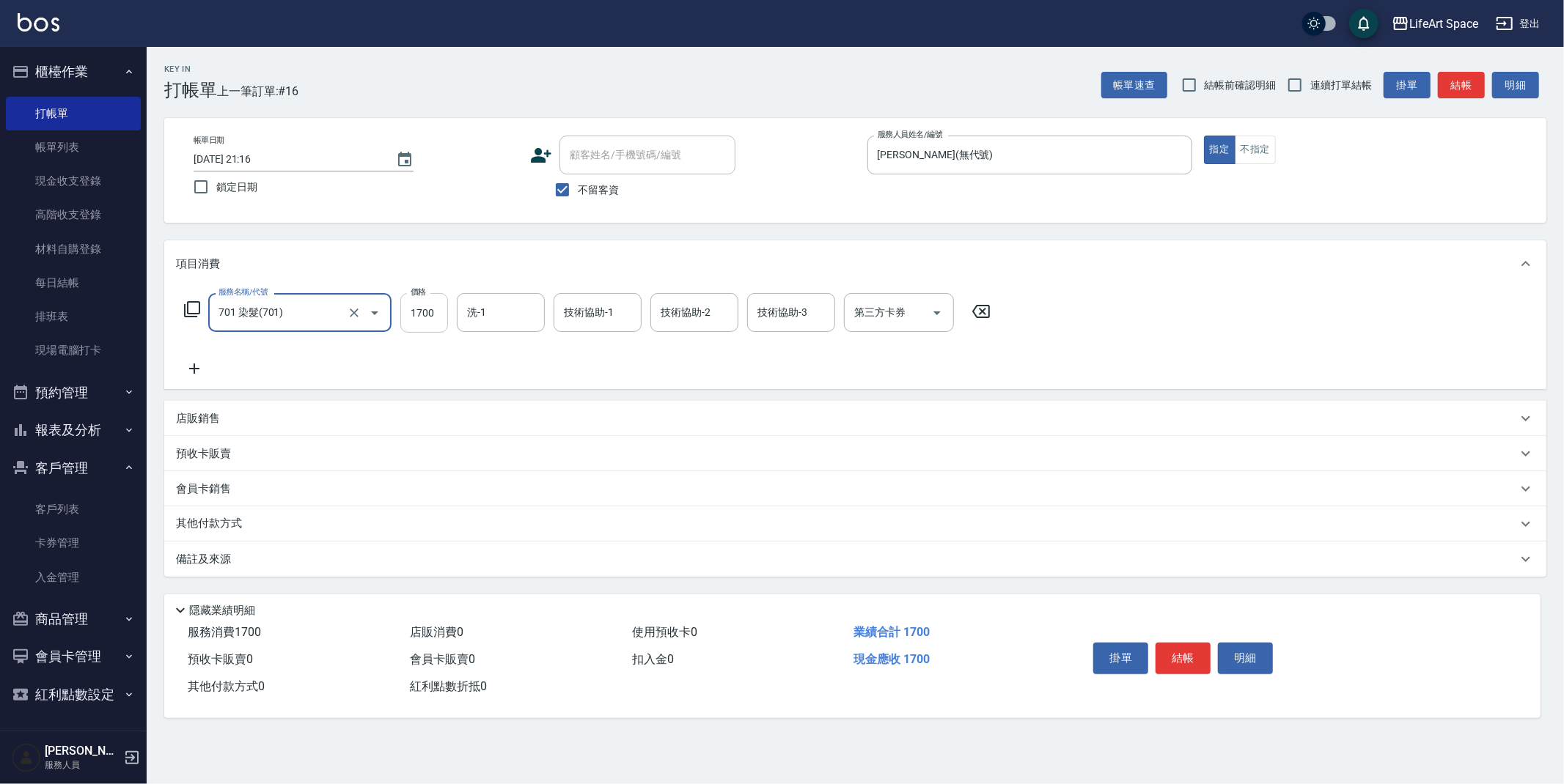
click at [445, 315] on input "1700" at bounding box center [424, 313] width 47 height 39
type input "5179"
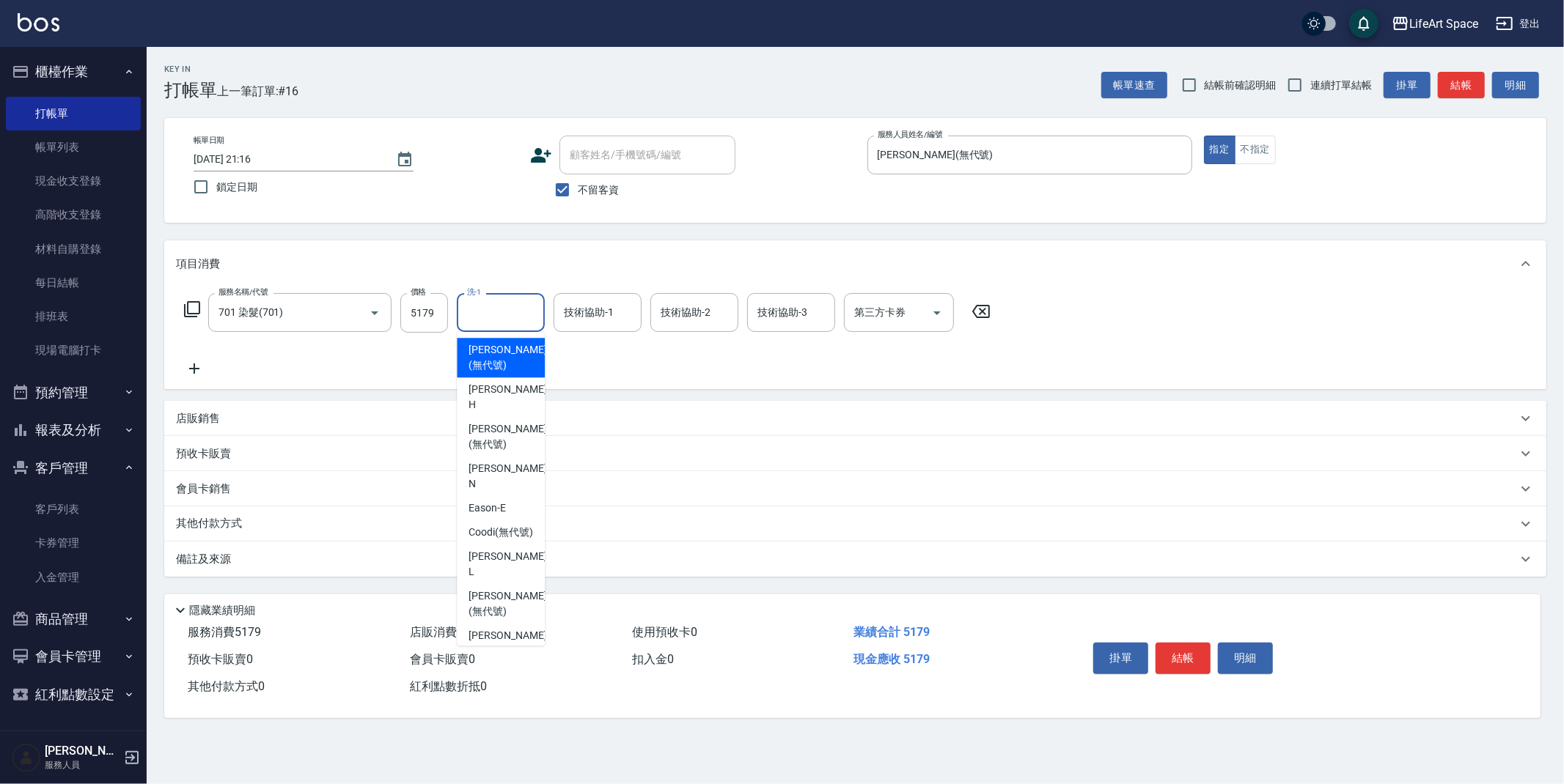
click at [516, 318] on input "洗-1" at bounding box center [501, 312] width 75 height 25
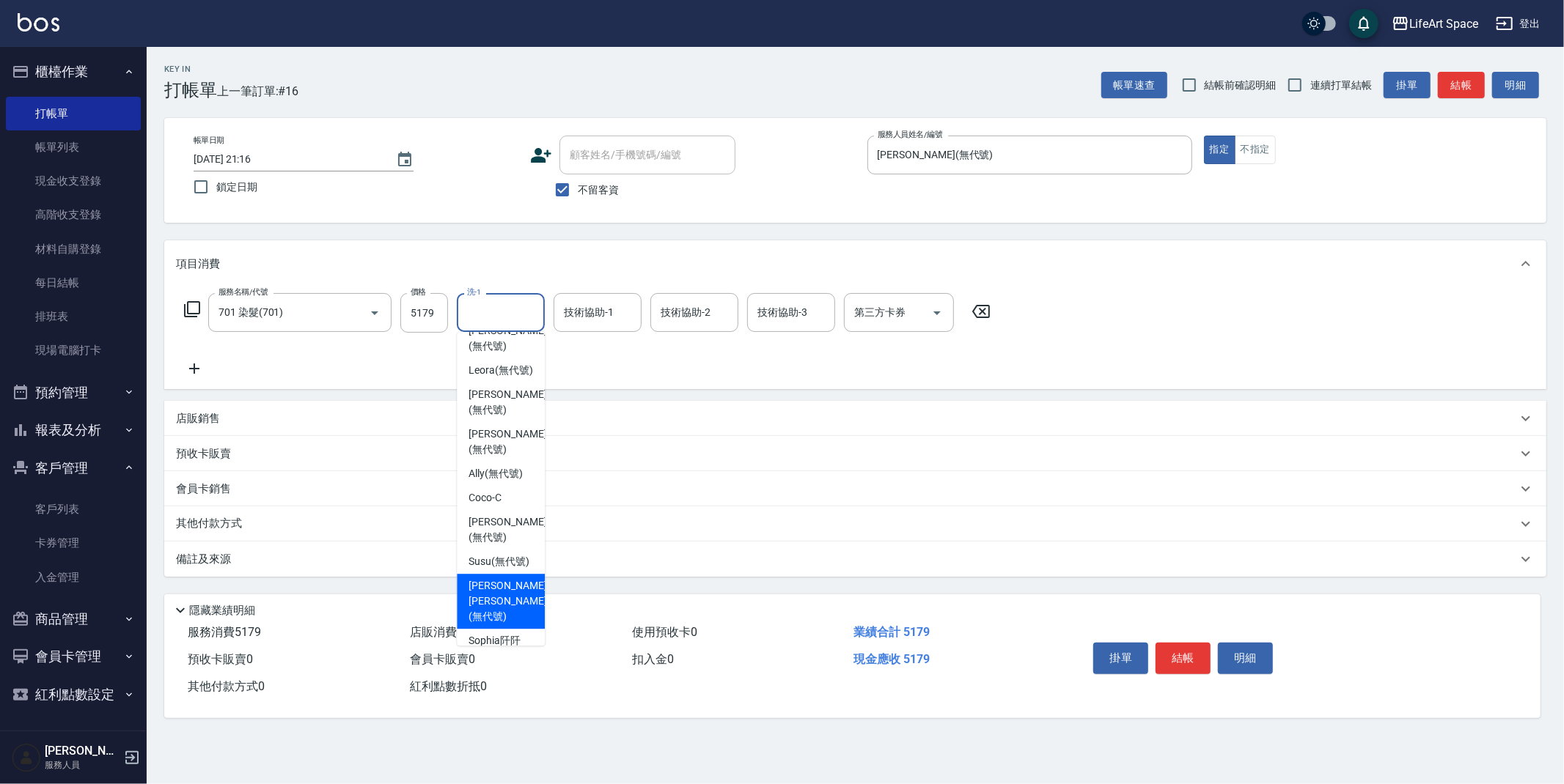
scroll to position [418, 0]
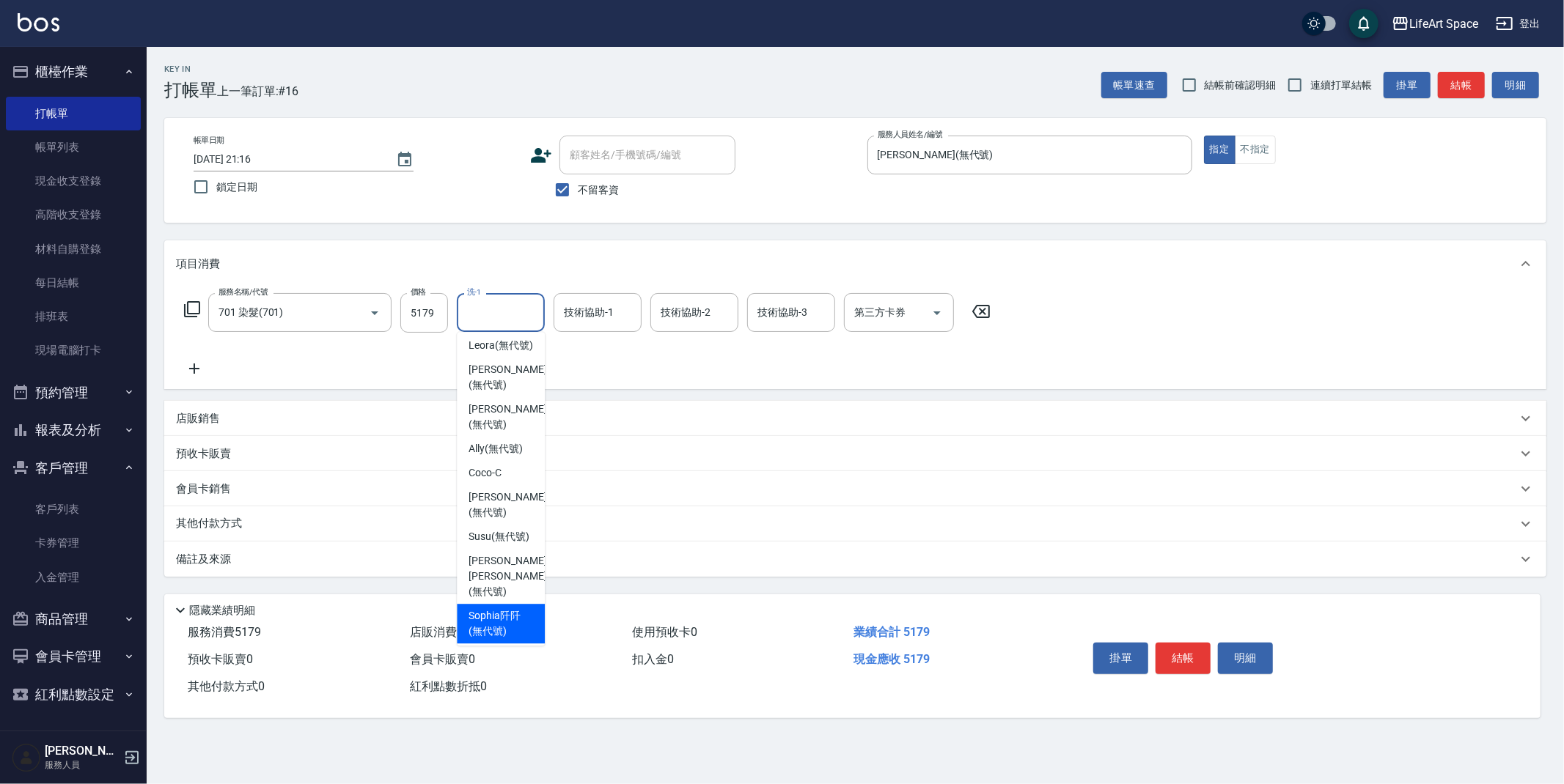
click at [497, 608] on span "Sophia阡阡 (無代號)" at bounding box center [500, 624] width 65 height 31
type input "Sophia阡阡(無代號)"
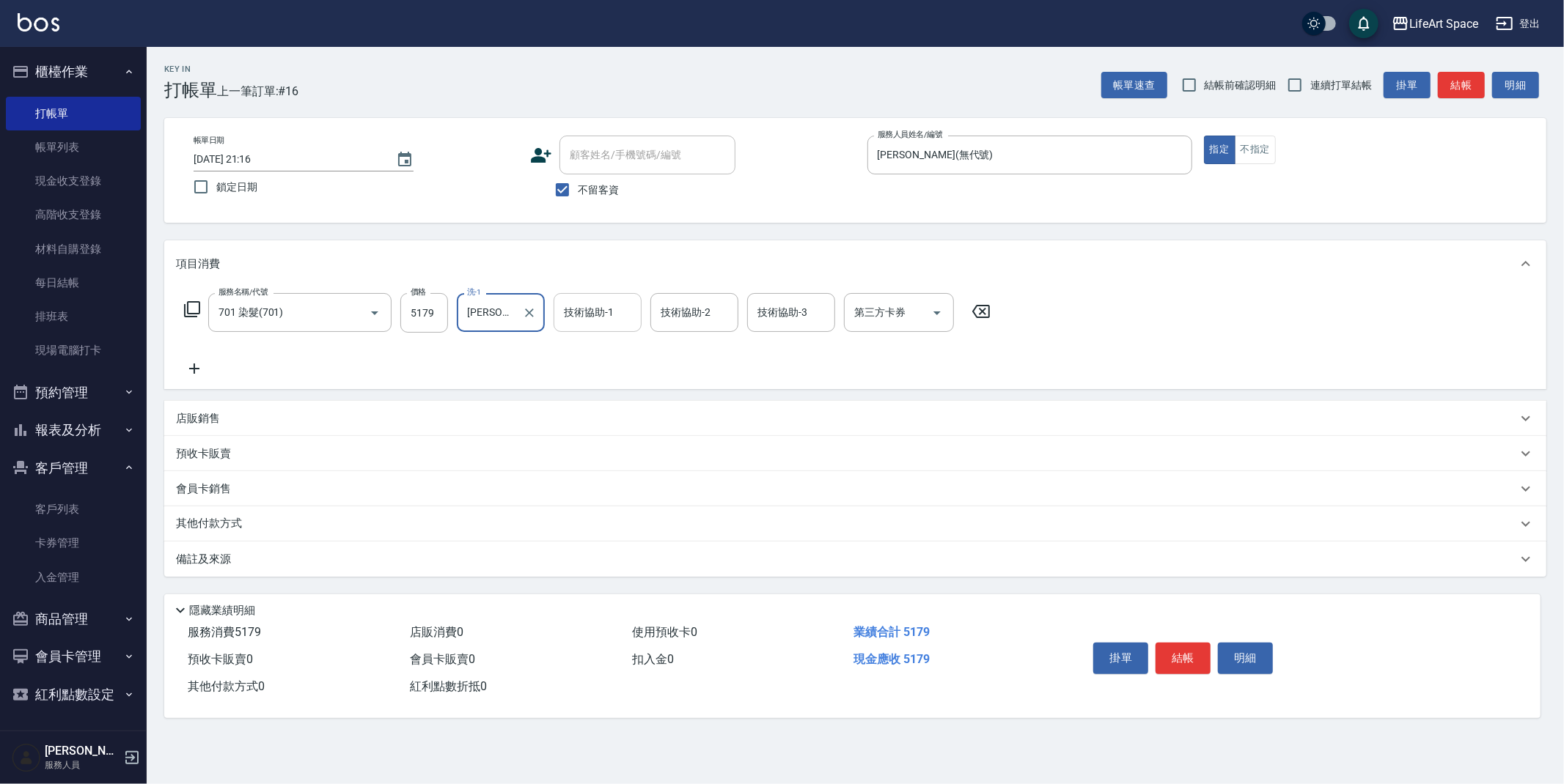
click at [595, 293] on div "技術協助-1" at bounding box center [598, 313] width 88 height 39
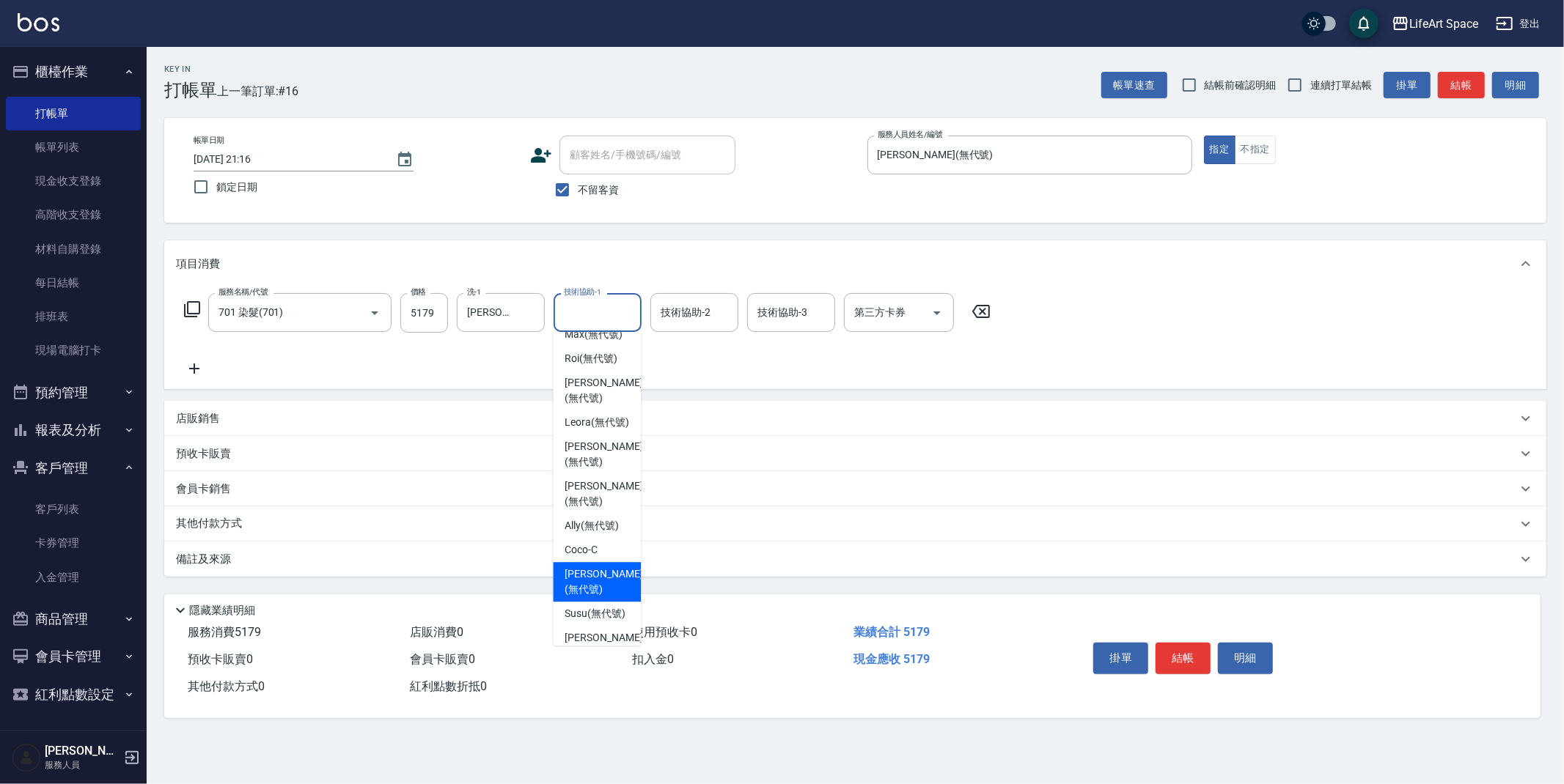
scroll to position [379, 0]
click at [596, 647] on span "Sophia阡阡 (無代號)" at bounding box center [597, 662] width 65 height 31
type input "Sophia阡阡(無代號)"
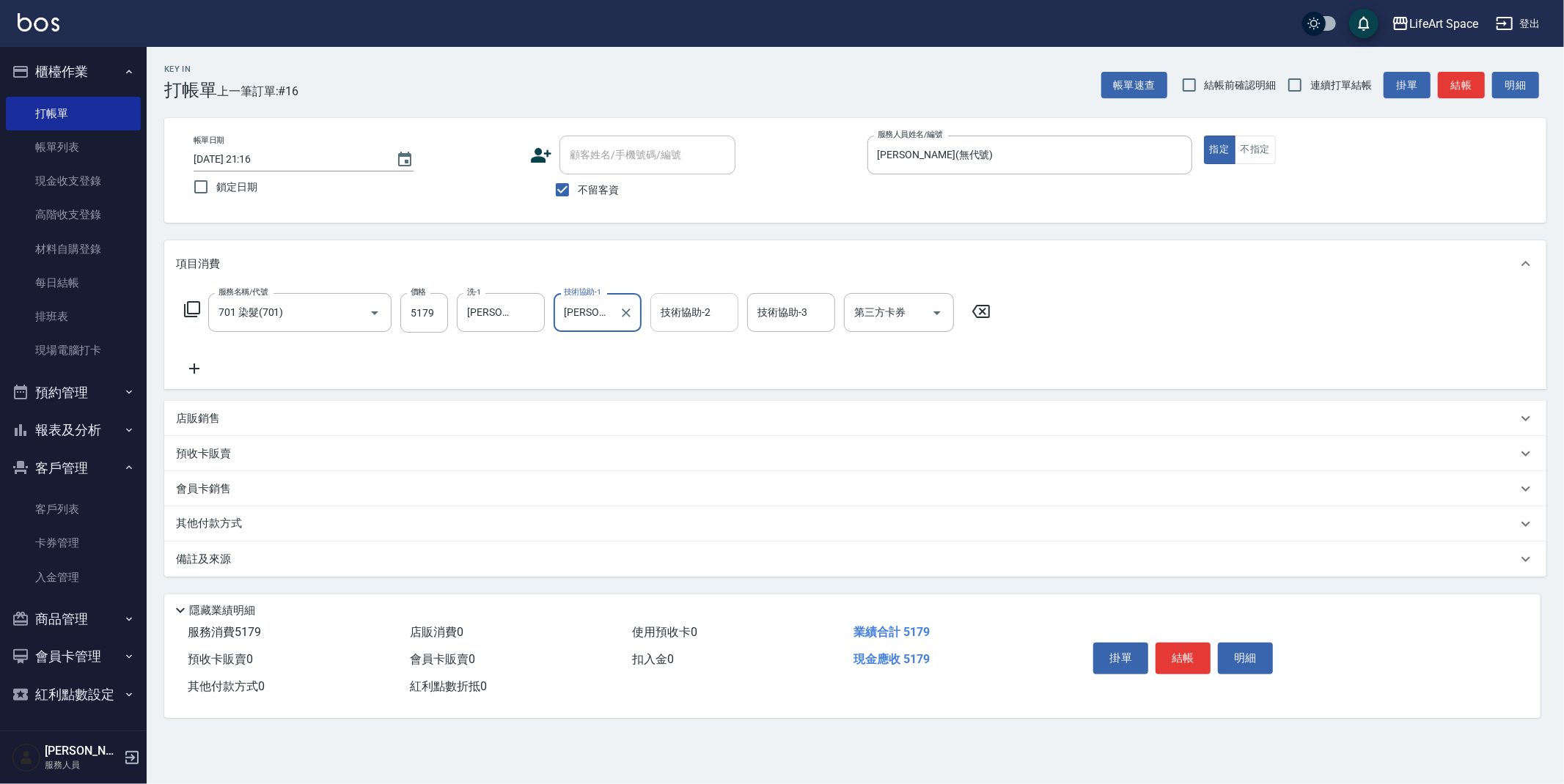
click at [699, 307] on div "技術協助-2 技術協助-2" at bounding box center [695, 313] width 88 height 39
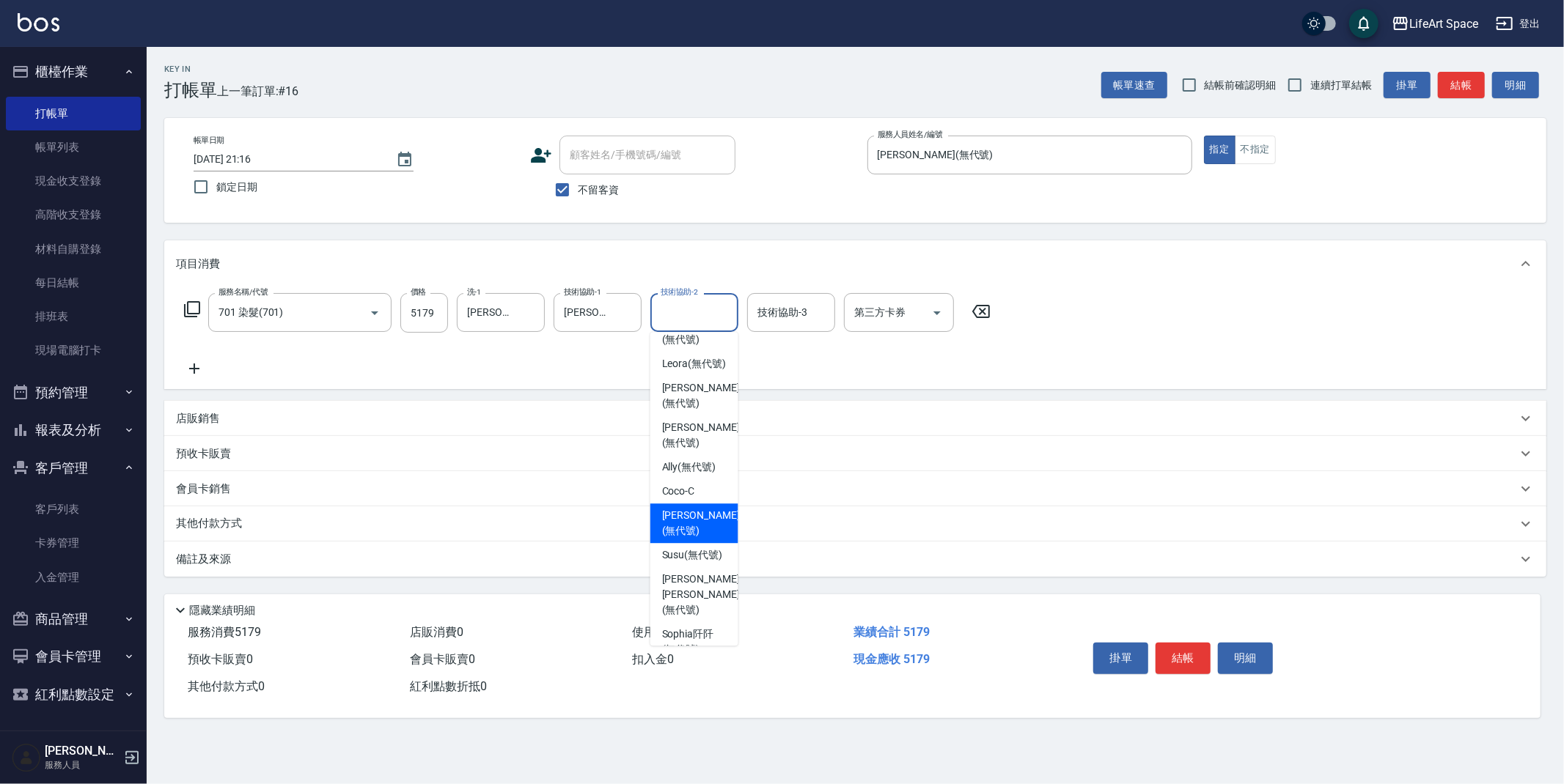
scroll to position [453, 0]
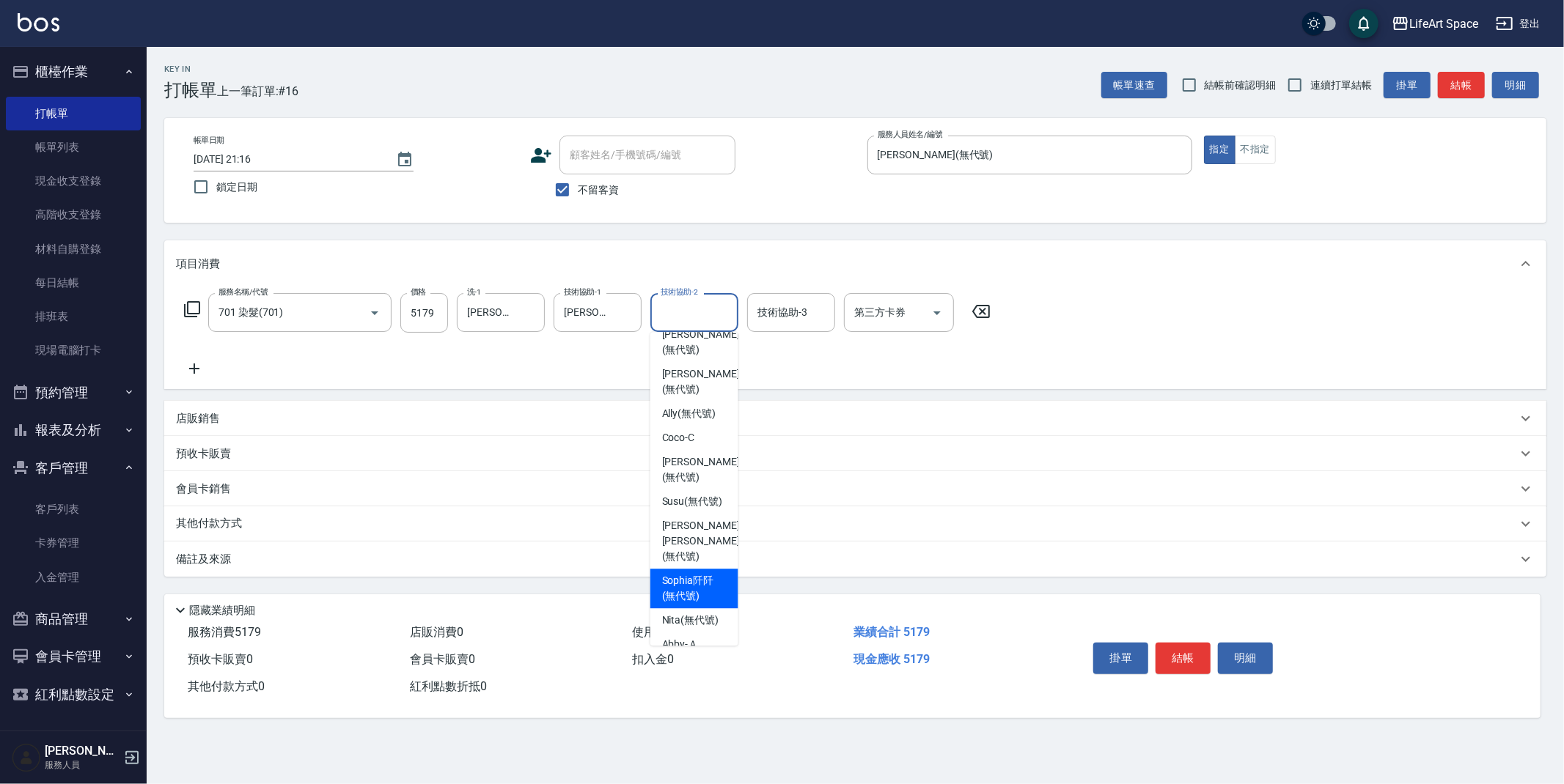
drag, startPoint x: 683, startPoint y: 551, endPoint x: 794, endPoint y: 354, distance: 226.1
click at [683, 573] on span "Sophia阡阡 (無代號)" at bounding box center [694, 589] width 65 height 31
type input "Sophia阡阡(無代號)"
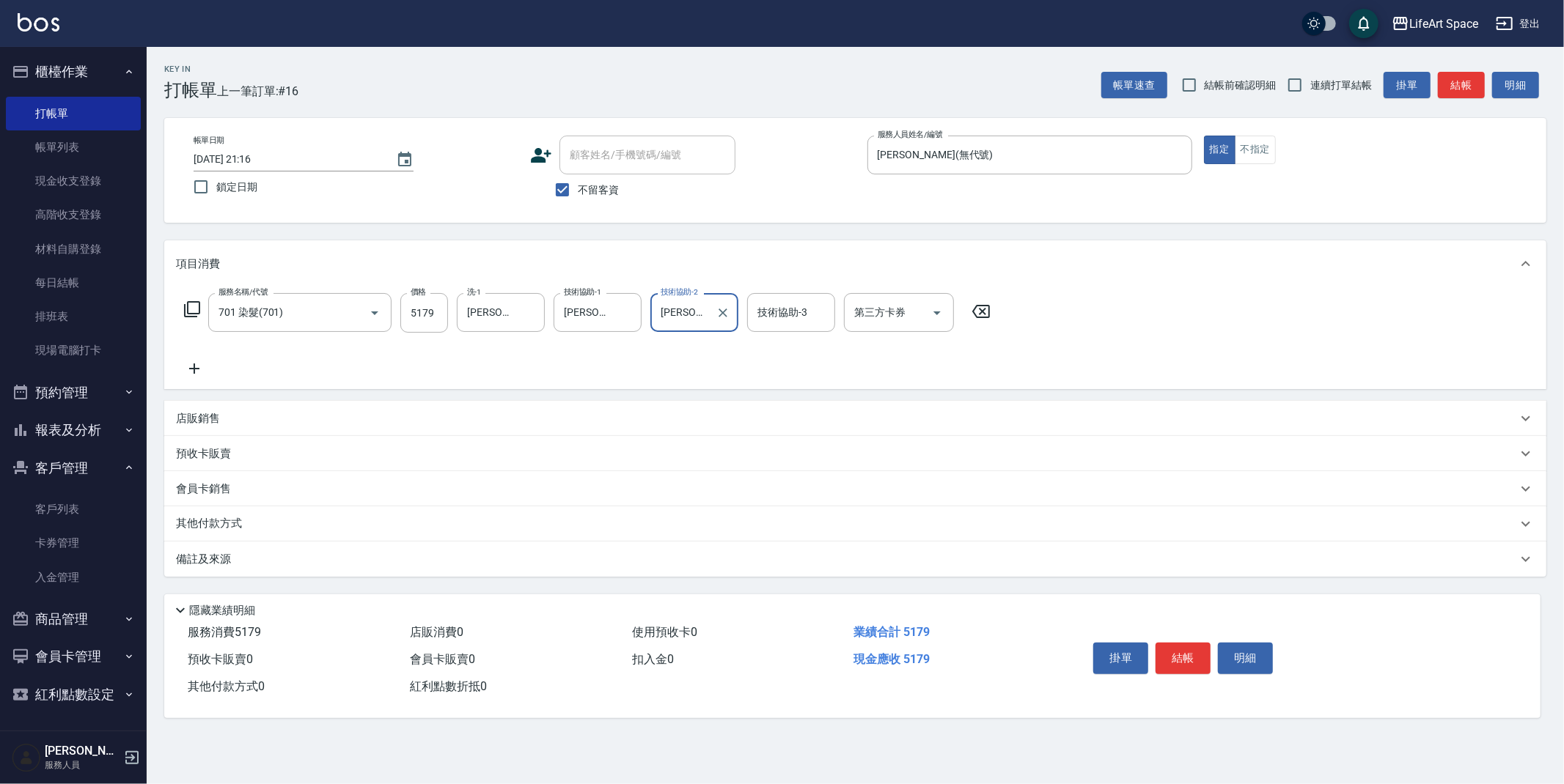
click at [794, 312] on div "技術協助-3 技術協助-3" at bounding box center [791, 313] width 88 height 39
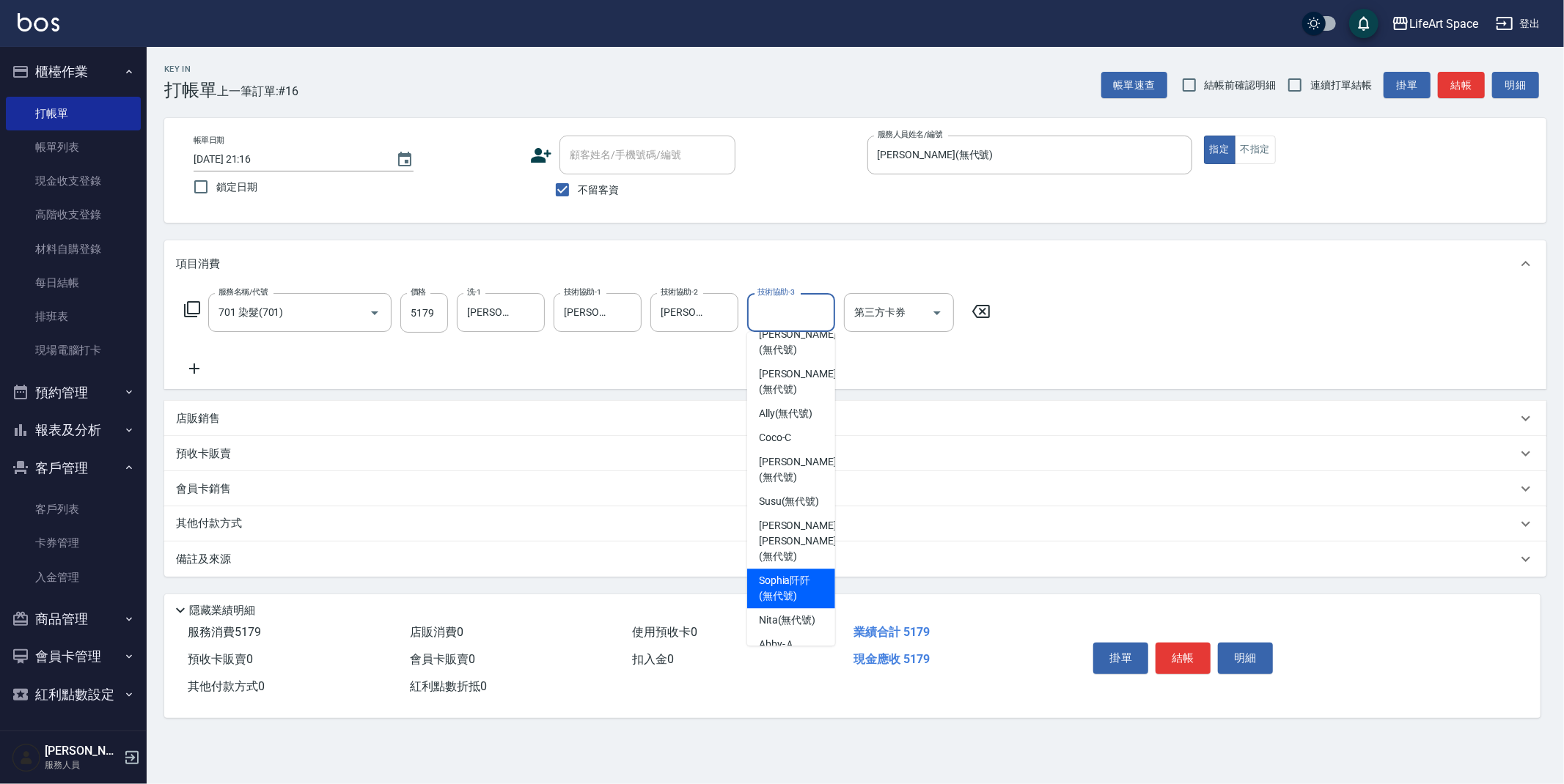
click at [795, 573] on span "Sophia阡阡 (無代號)" at bounding box center [791, 589] width 65 height 31
type input "Sophia阡阡(無代號)"
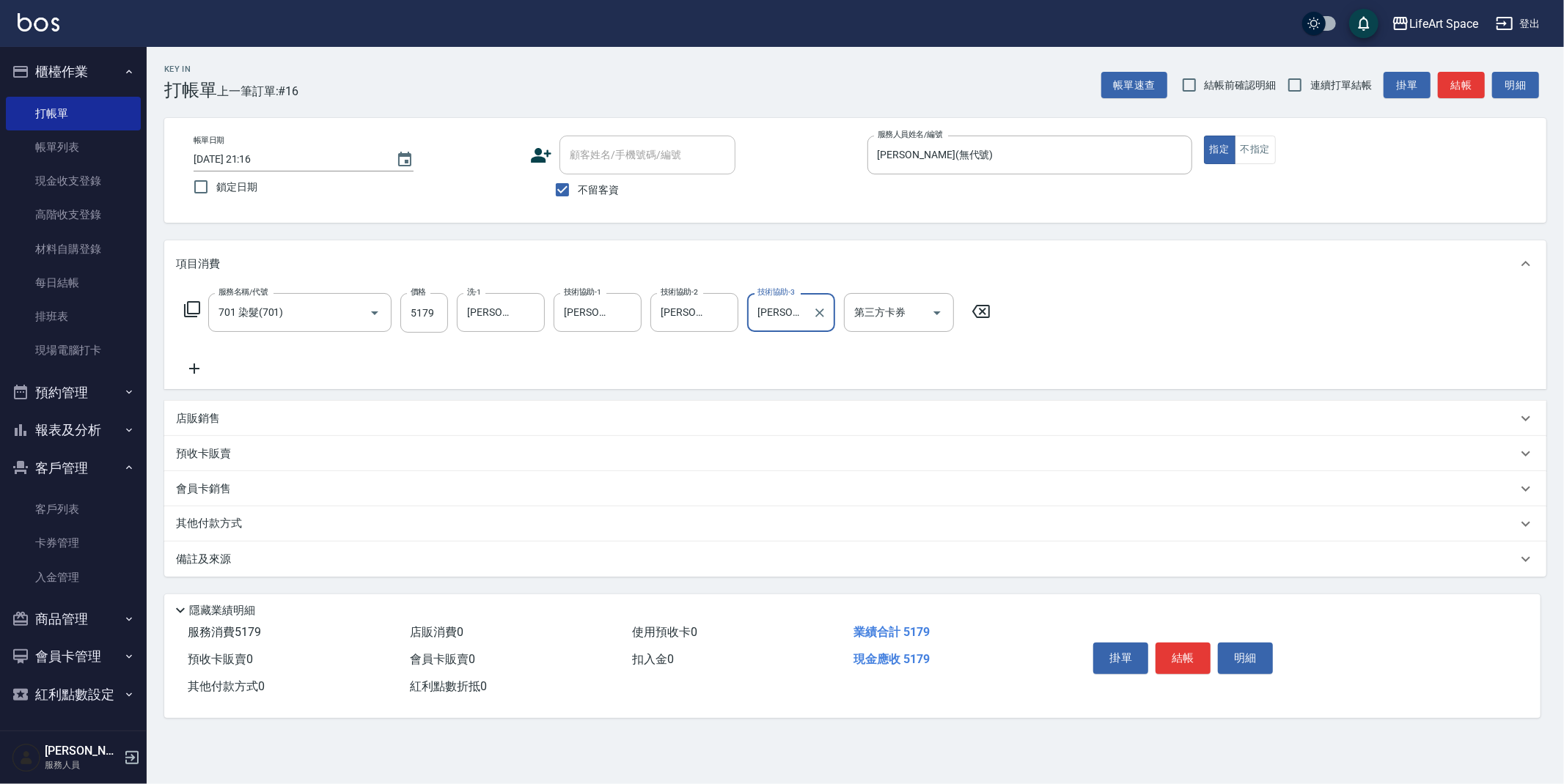
click at [194, 368] on icon at bounding box center [194, 368] width 11 height 11
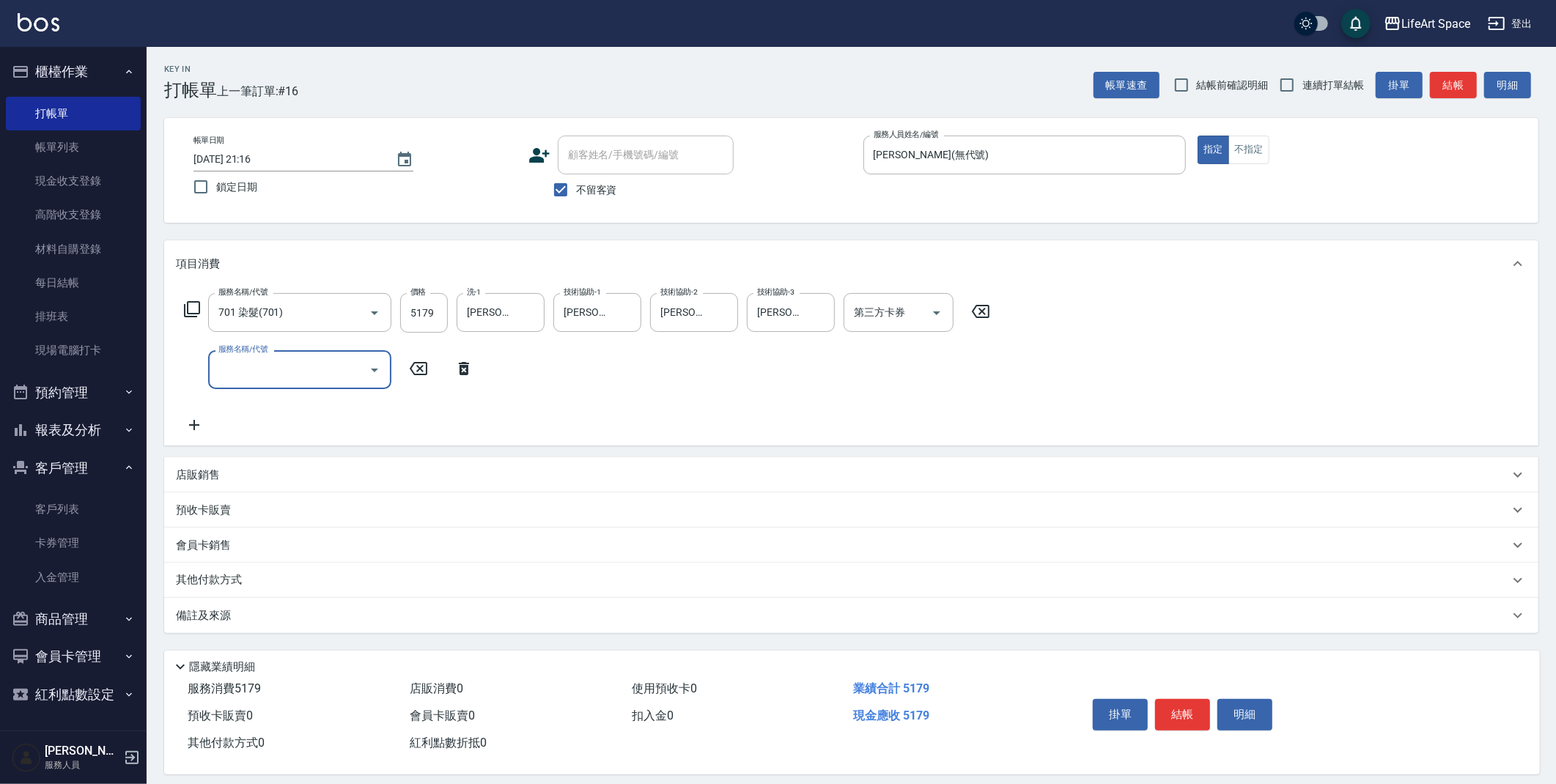
click at [224, 377] on input "服務名稱/代號" at bounding box center [288, 369] width 148 height 25
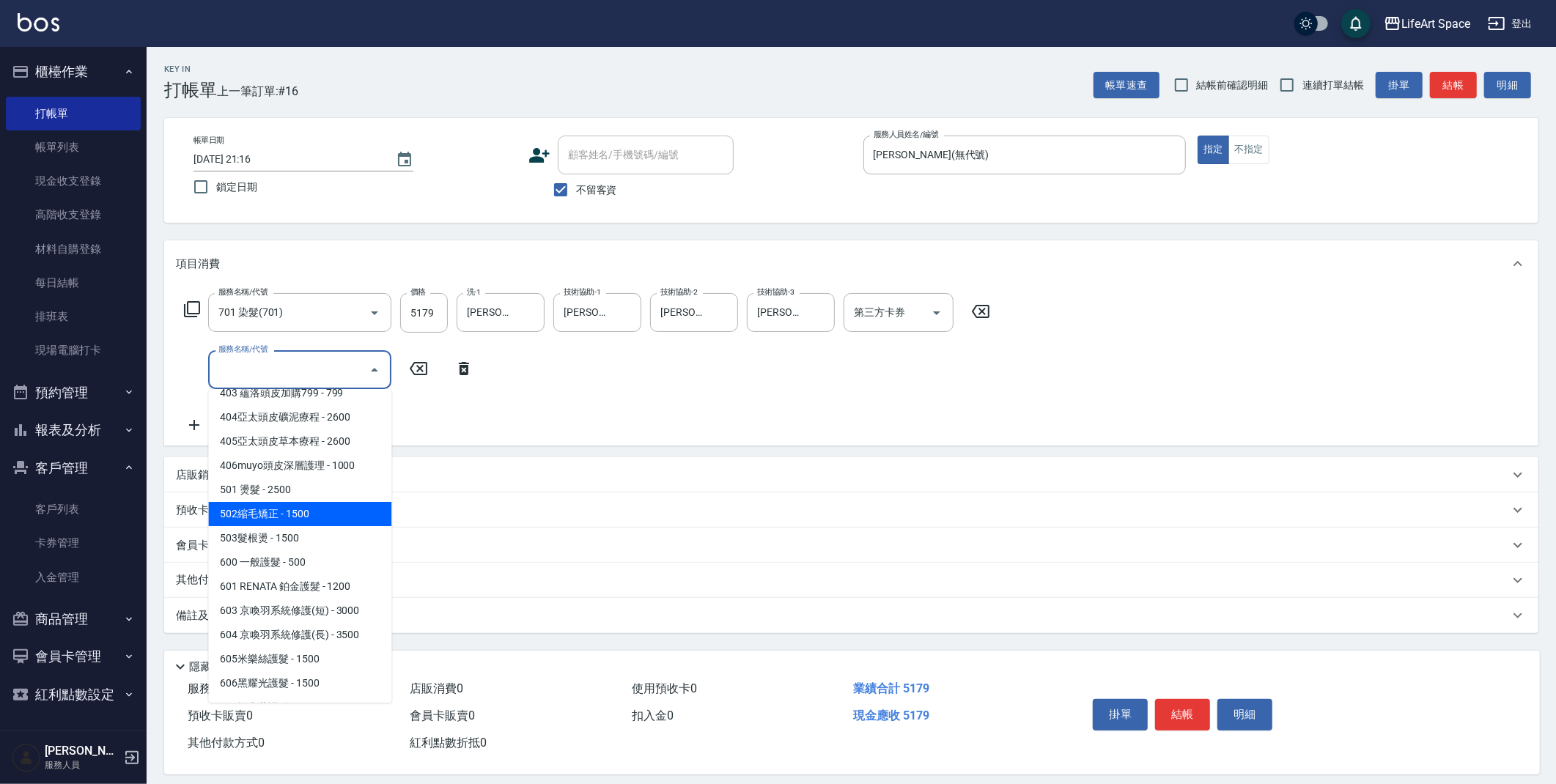
scroll to position [229, 0]
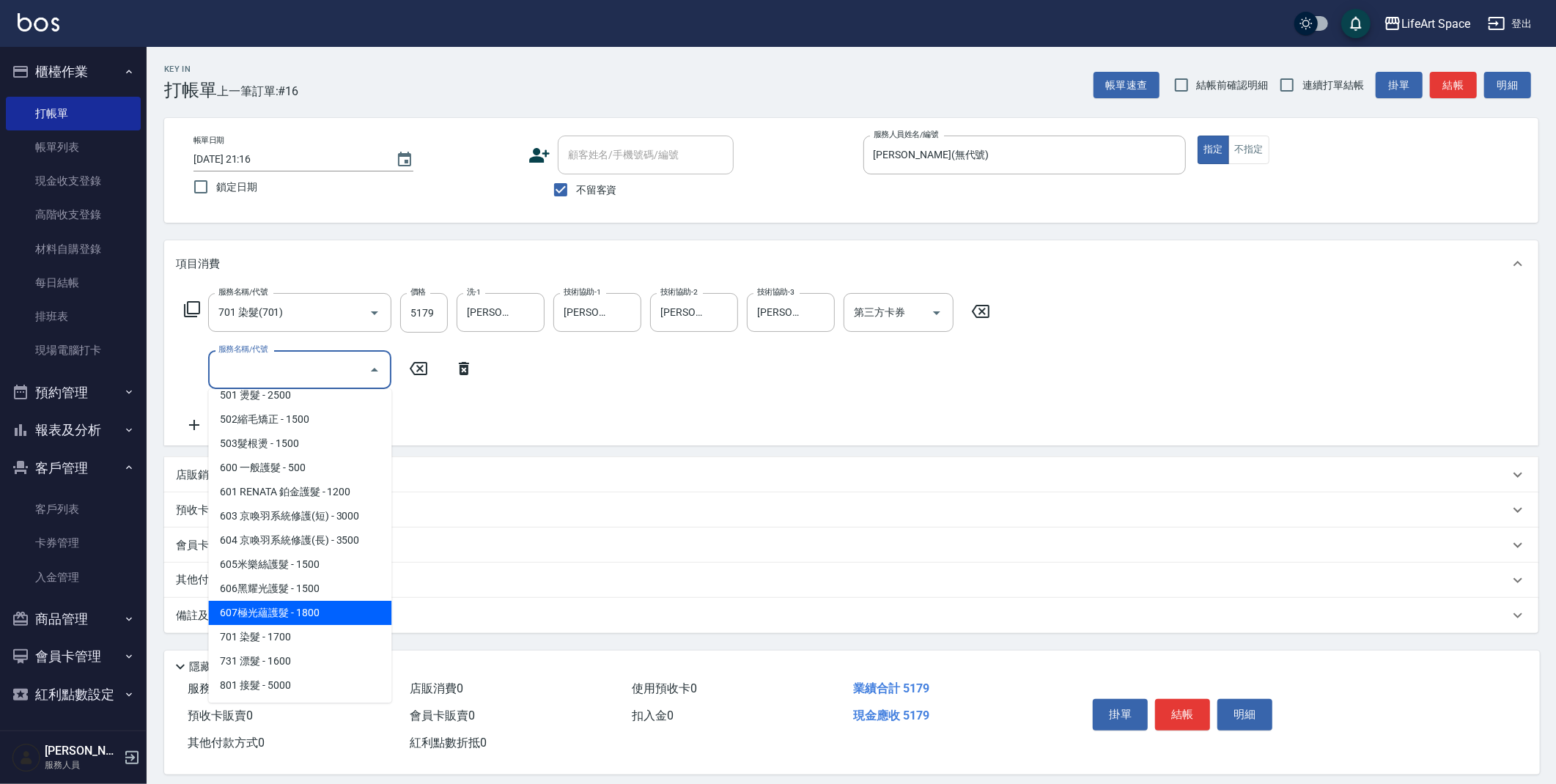
click at [292, 609] on span "607極光蘊護髮 - 1800" at bounding box center [300, 613] width 183 height 24
type input "607極光蘊護髮(607)"
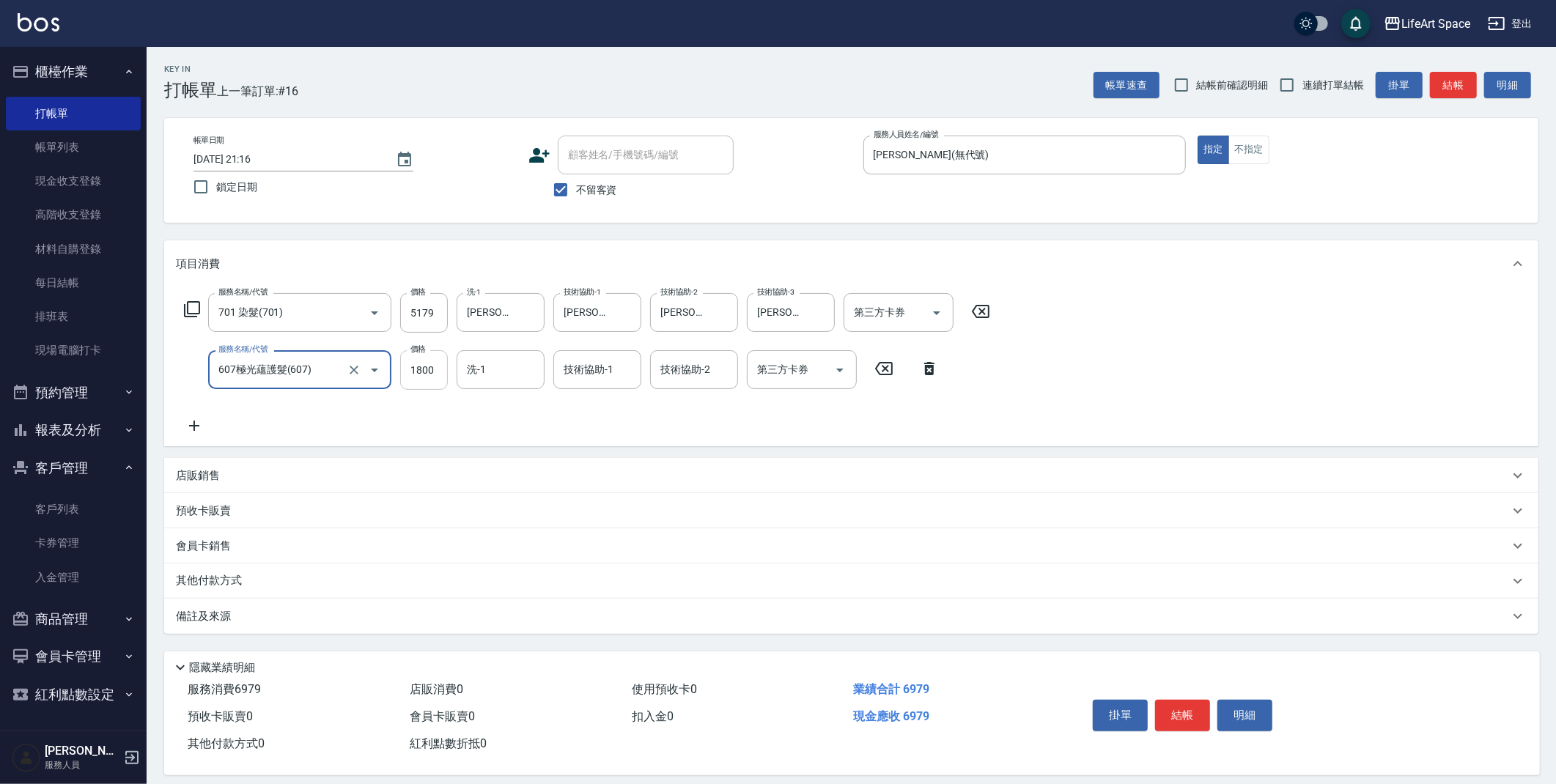
click at [442, 374] on input "1800" at bounding box center [424, 370] width 47 height 39
type input "2200"
click at [613, 372] on input "技術協助-1" at bounding box center [598, 369] width 75 height 25
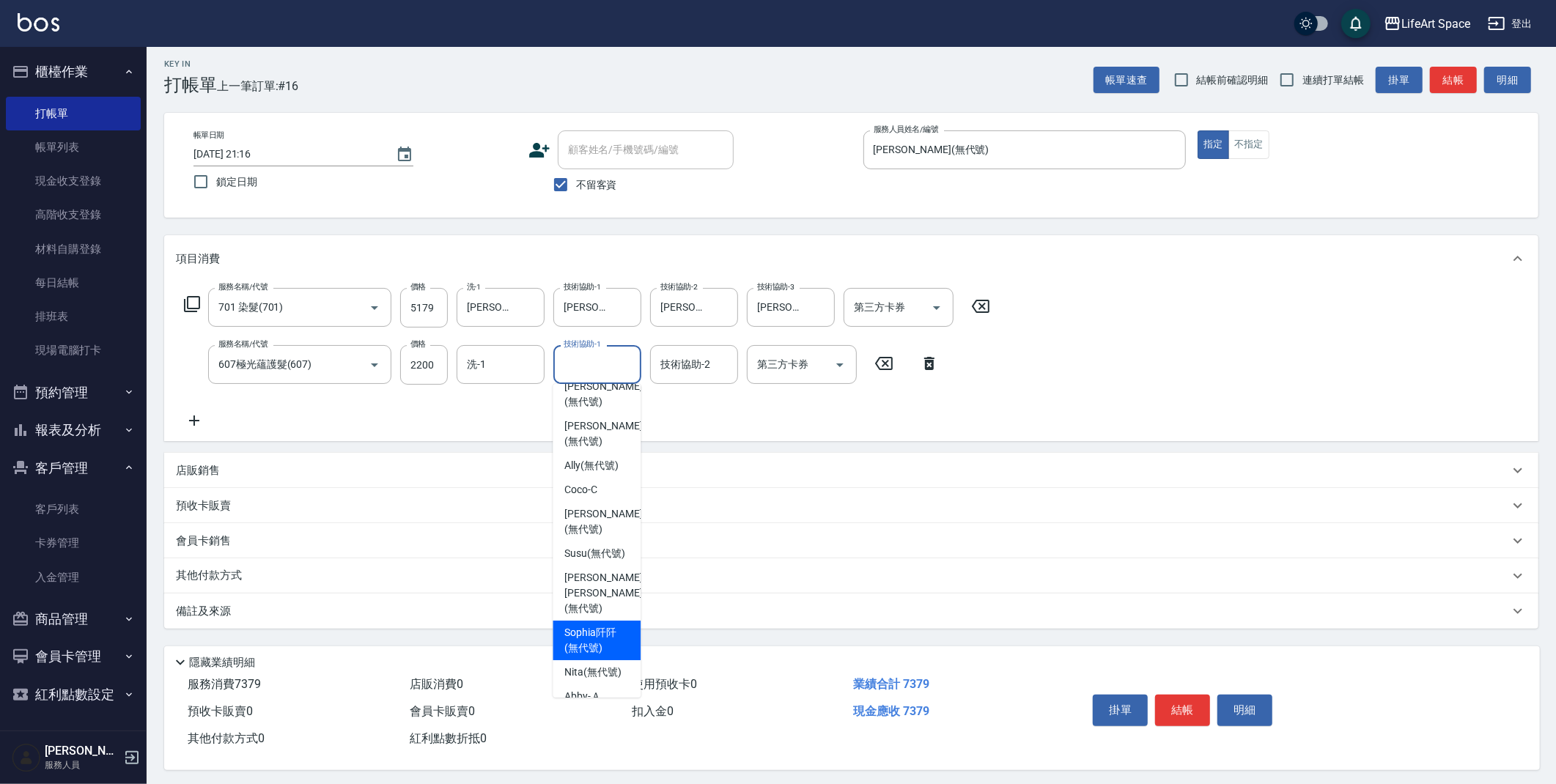
scroll to position [13, 0]
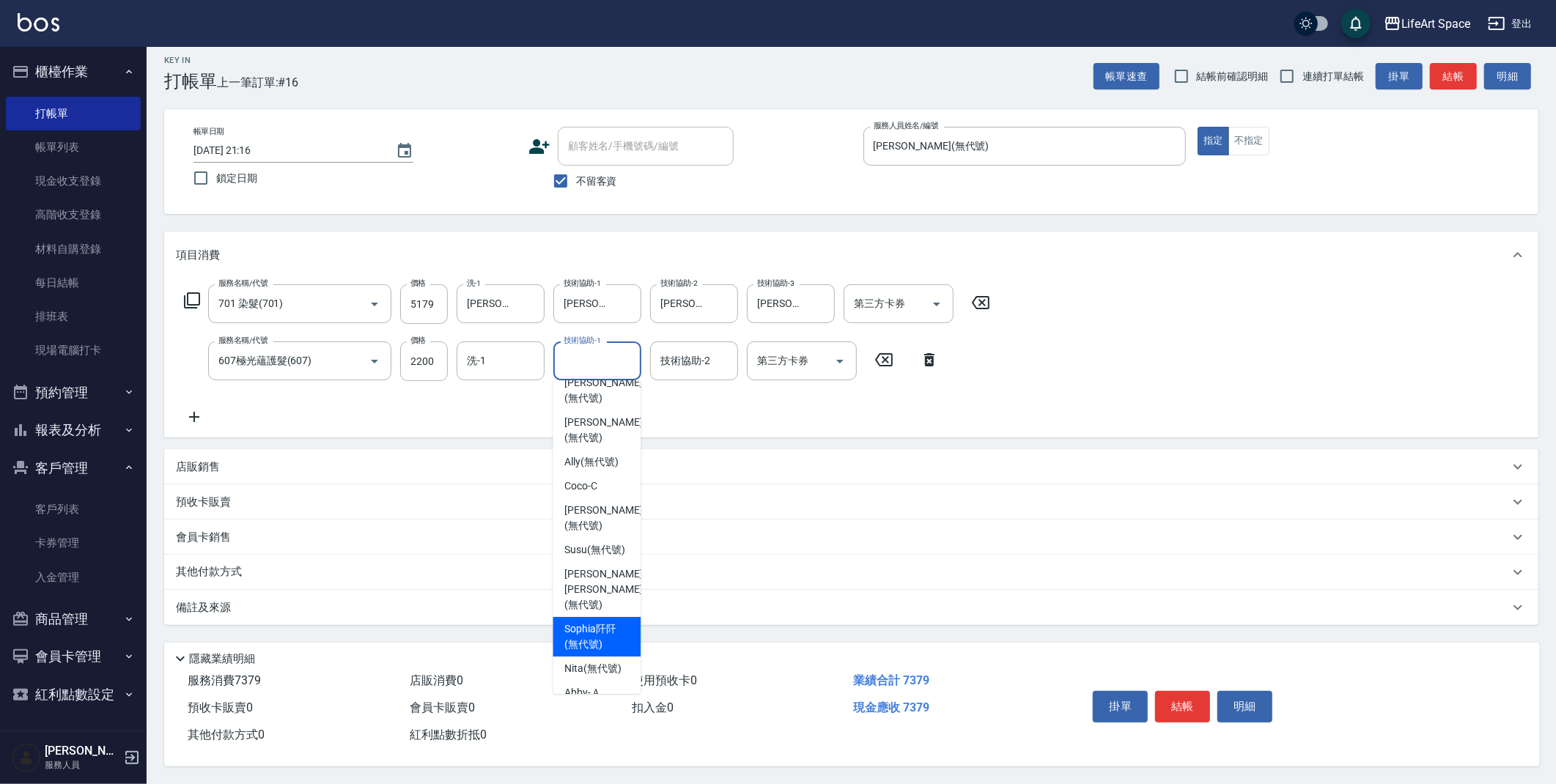
click at [598, 621] on span "Sophia阡阡 (無代號)" at bounding box center [596, 637] width 65 height 31
type input "Sophia阡阡(無代號)"
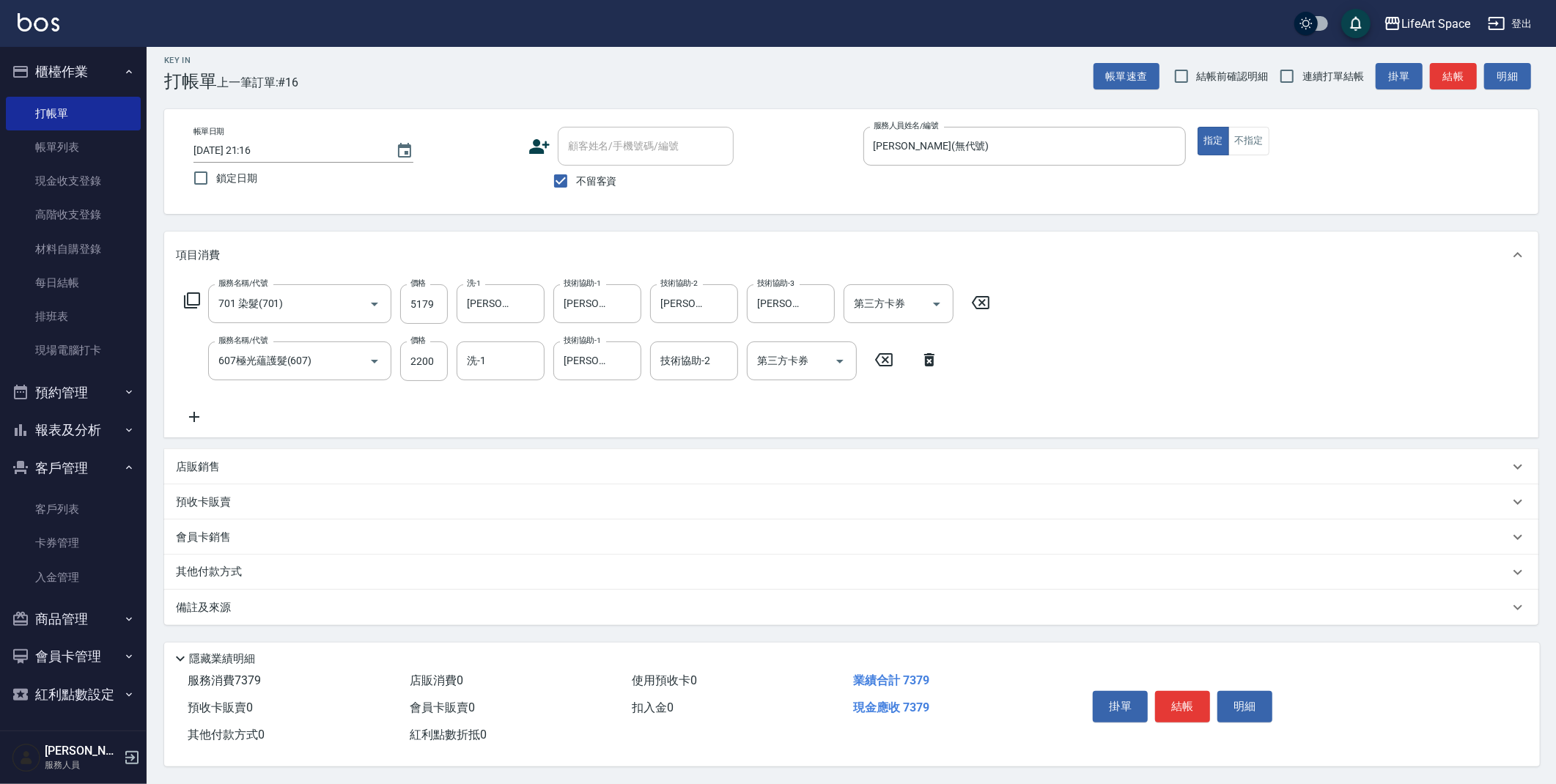
click at [193, 460] on p "店販銷售" at bounding box center [198, 467] width 44 height 16
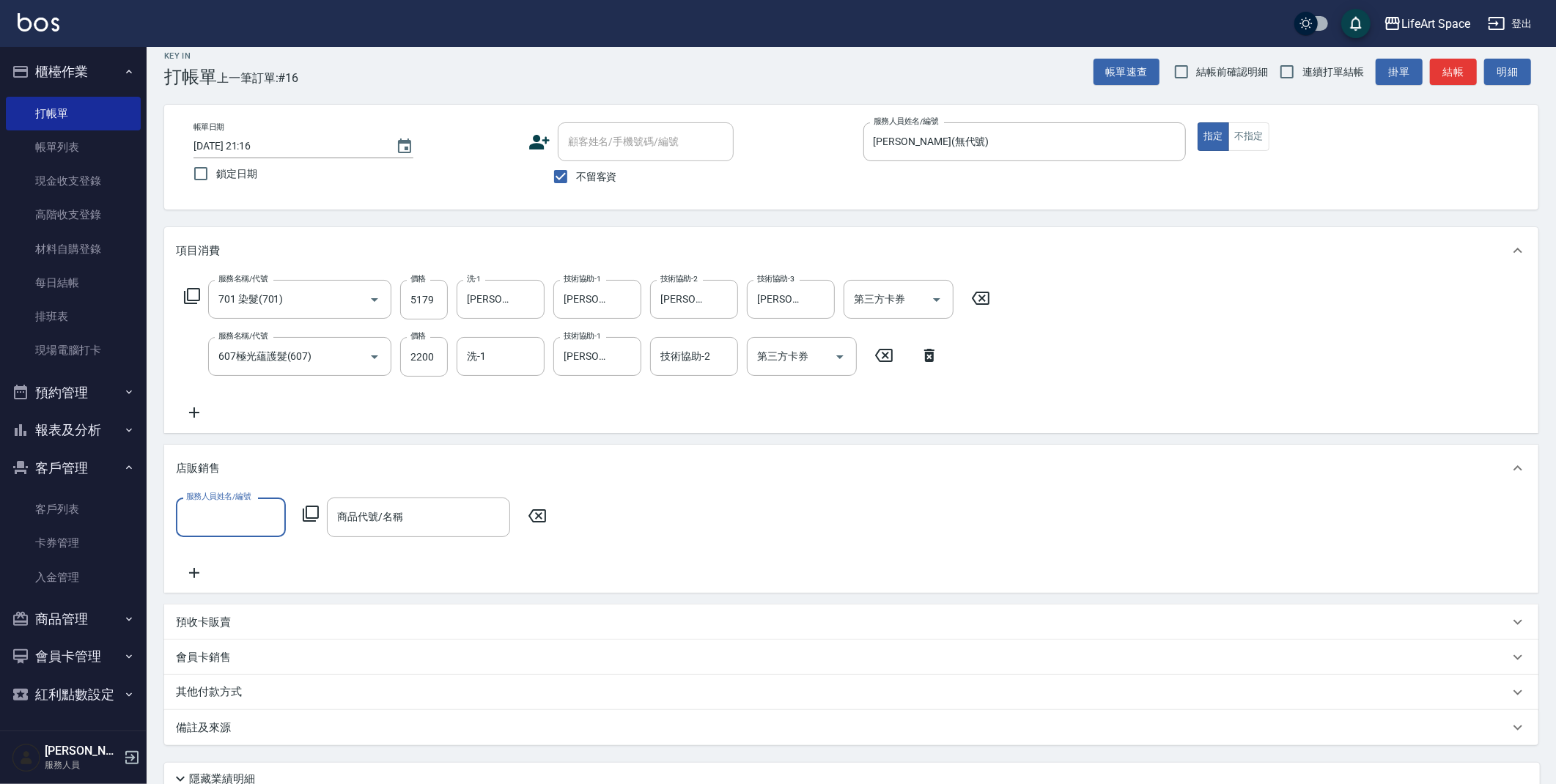
scroll to position [0, 0]
click at [225, 519] on input "服務人員姓名/編號" at bounding box center [230, 516] width 96 height 25
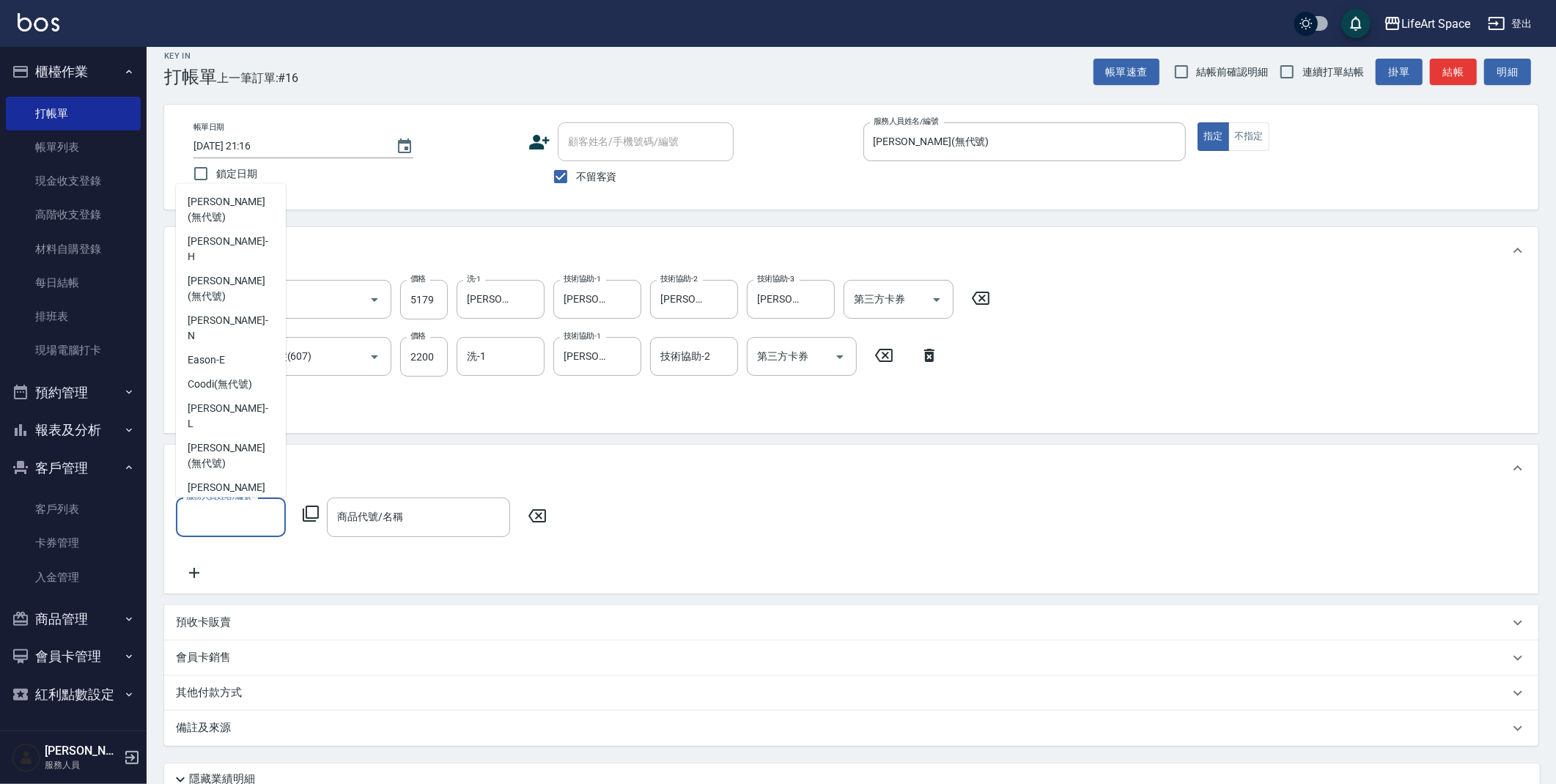
scroll to position [269, 0]
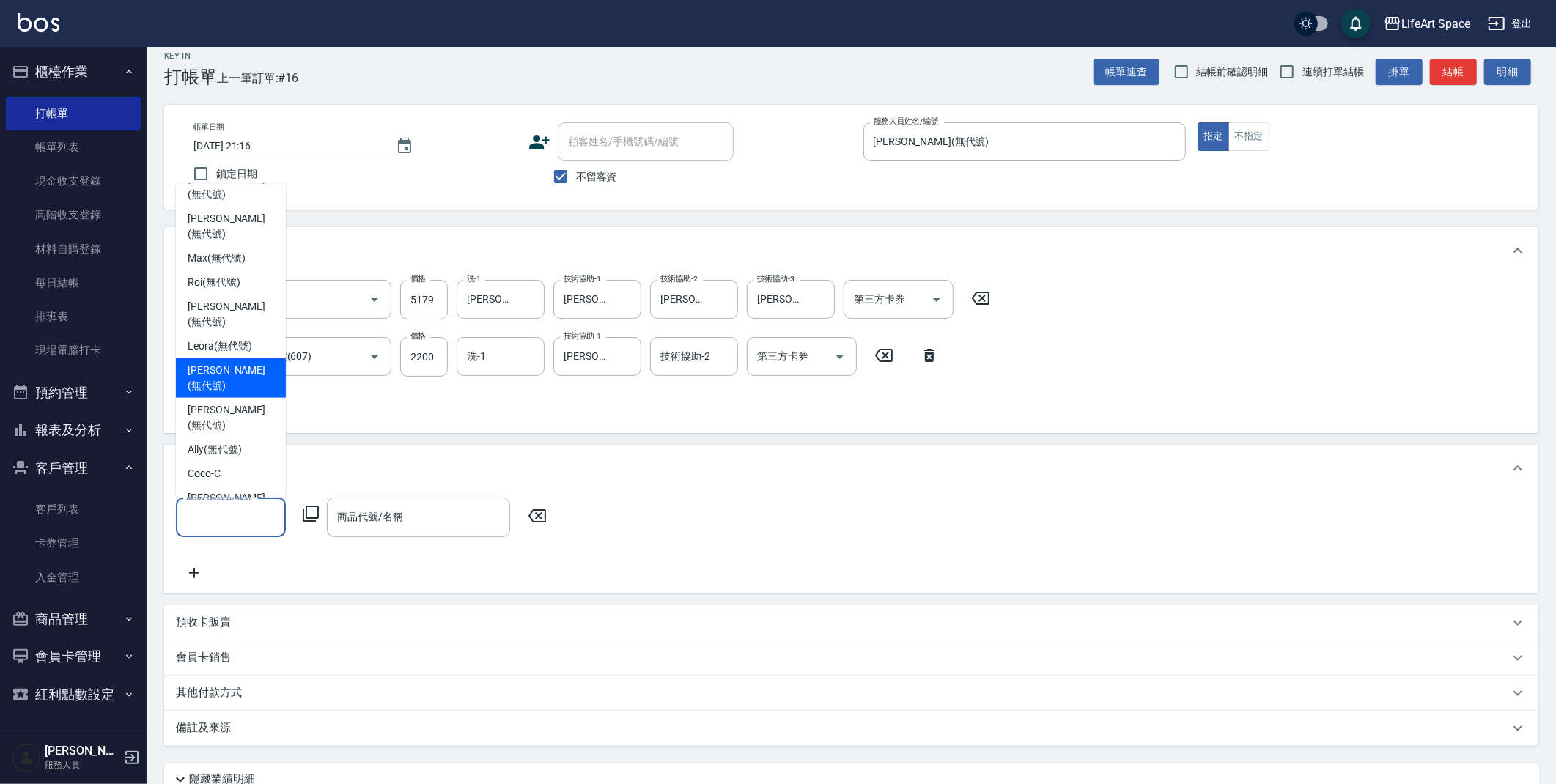
click at [223, 363] on span "Joyce (無代號)" at bounding box center [231, 378] width 87 height 31
type input "Joyce(無代號)"
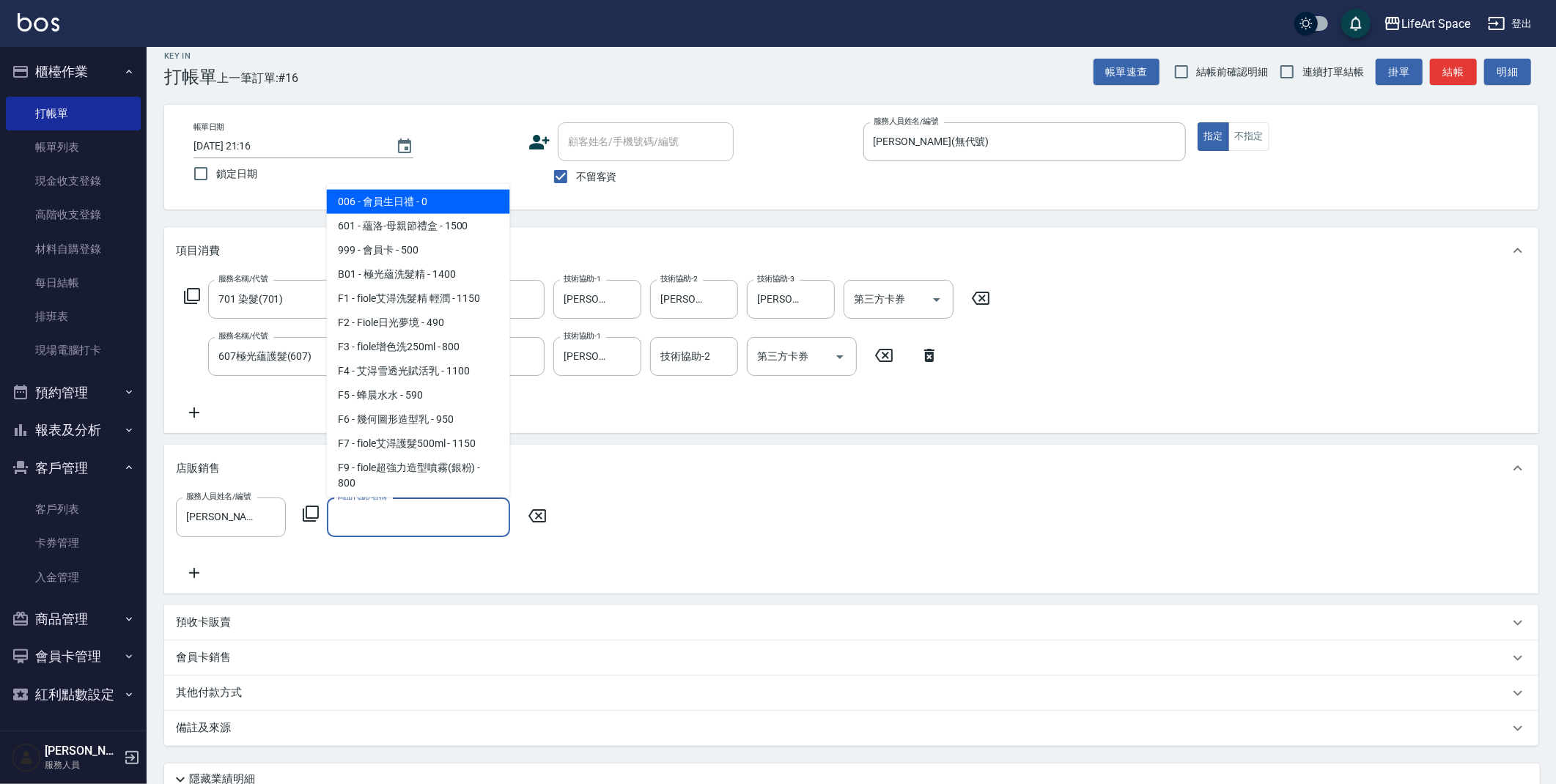
click at [403, 519] on input "商品代號/名稱" at bounding box center [418, 516] width 170 height 25
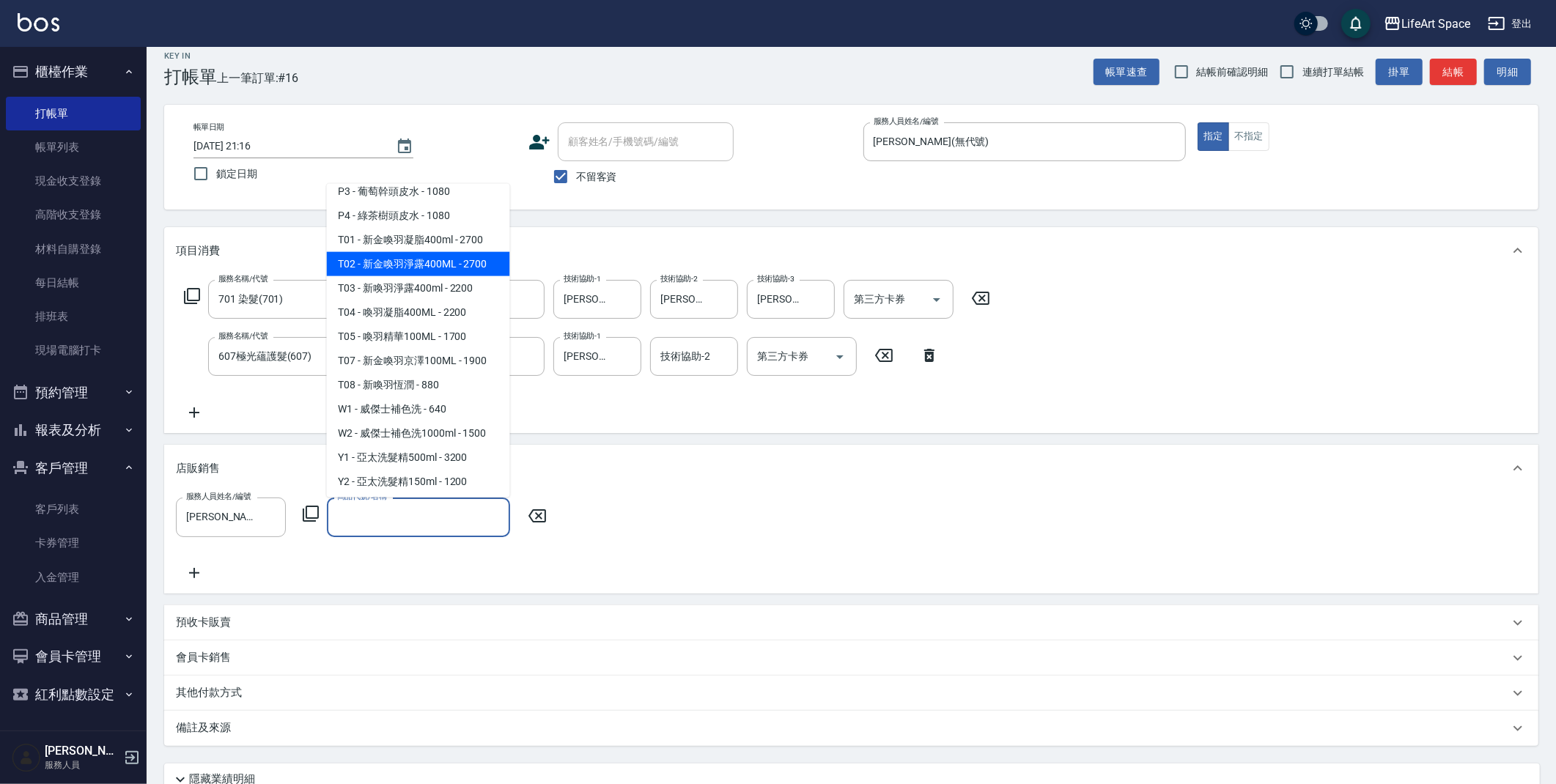
scroll to position [943, 0]
click at [430, 295] on span "W1 - 威傑士補色洗 - 640" at bounding box center [418, 287] width 183 height 24
type input "威傑士補色洗"
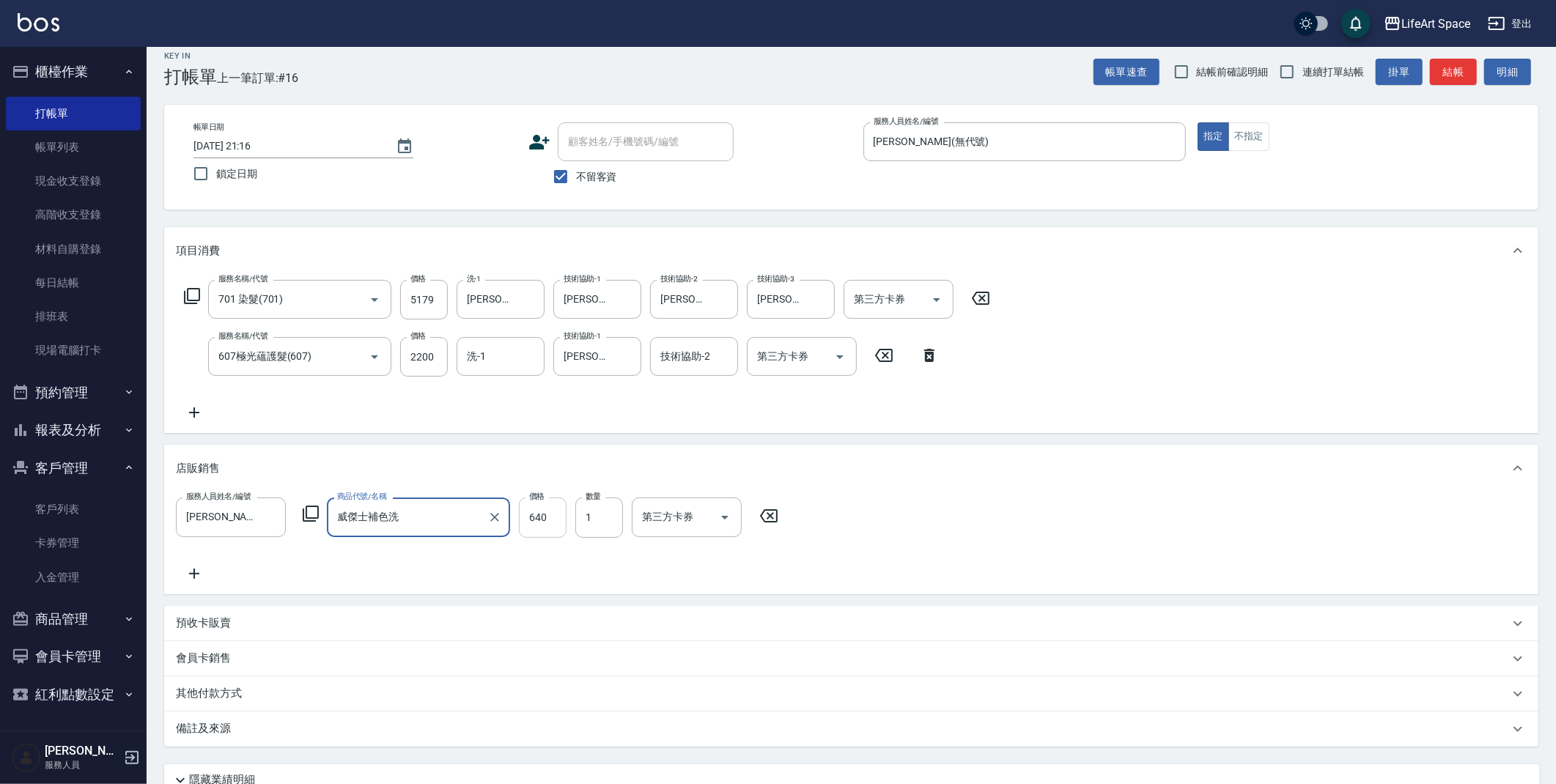
click at [549, 518] on input "640" at bounding box center [542, 517] width 47 height 39
type input "576"
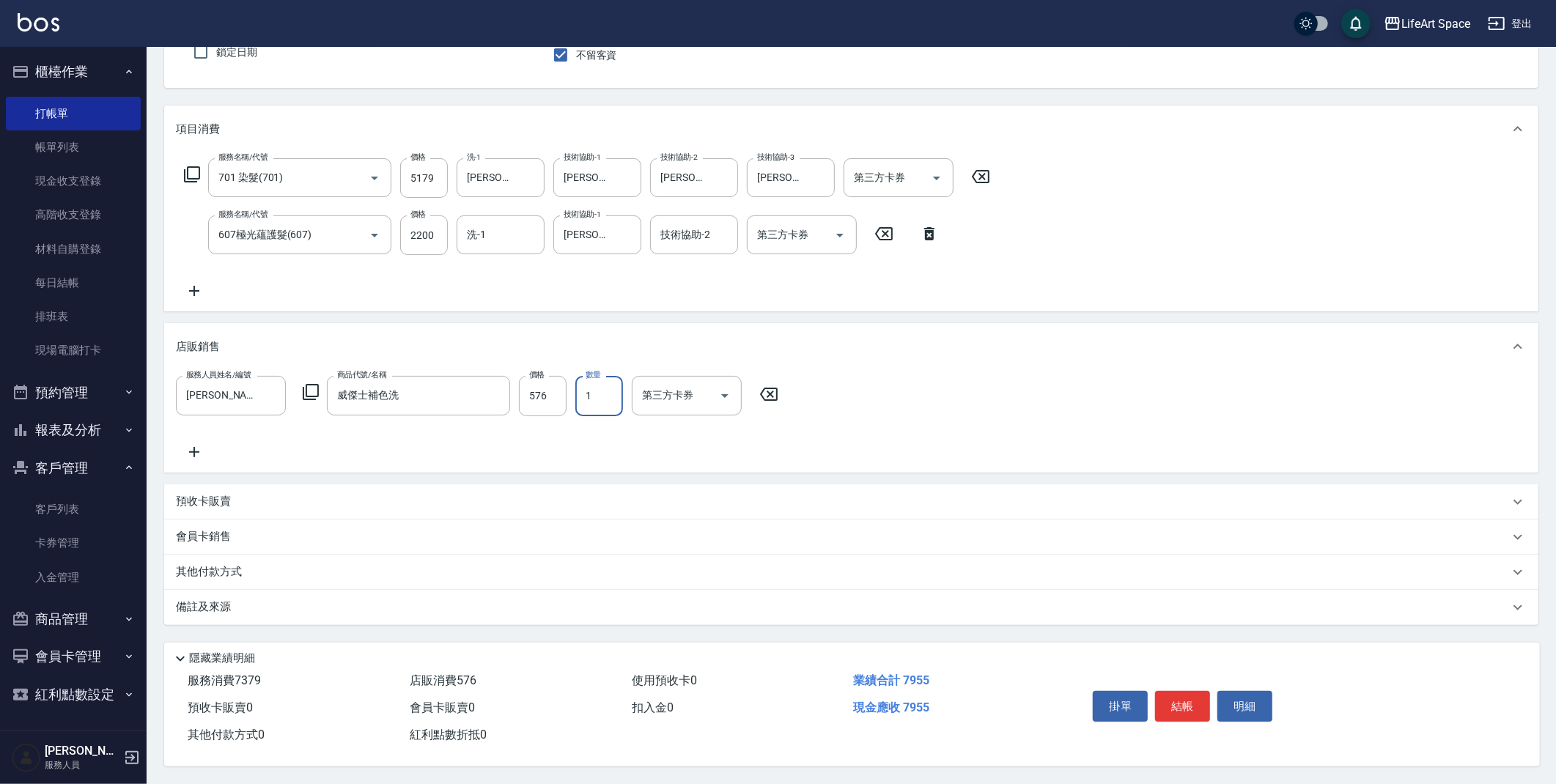
scroll to position [140, 0]
click at [256, 564] on div "其他付款方式" at bounding box center [842, 572] width 1333 height 16
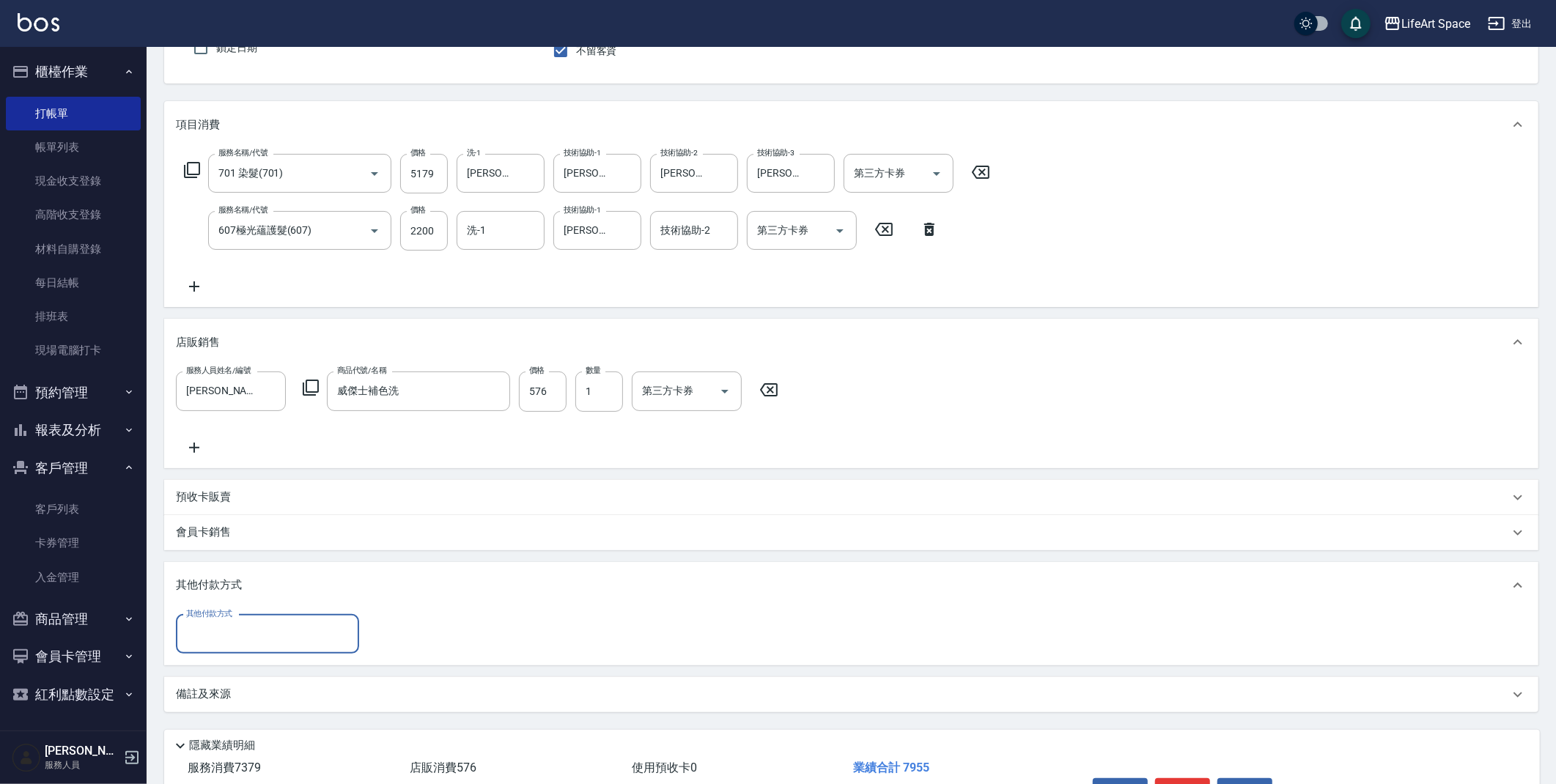
scroll to position [0, 0]
click at [219, 631] on input "其他付款方式" at bounding box center [267, 634] width 170 height 25
click at [251, 725] on span "信用卡" at bounding box center [267, 719] width 183 height 24
type input "信用卡"
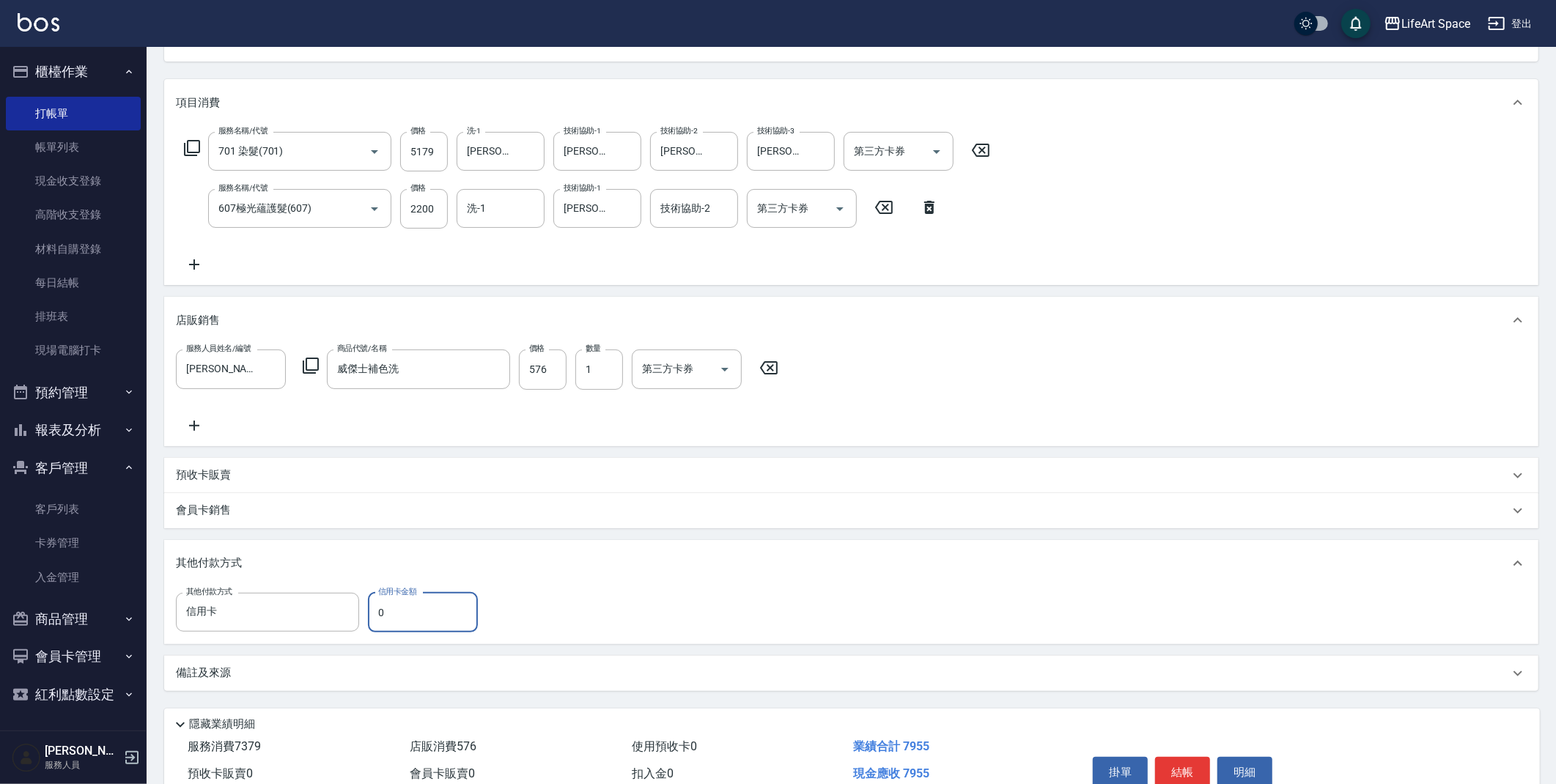
scroll to position [184, 0]
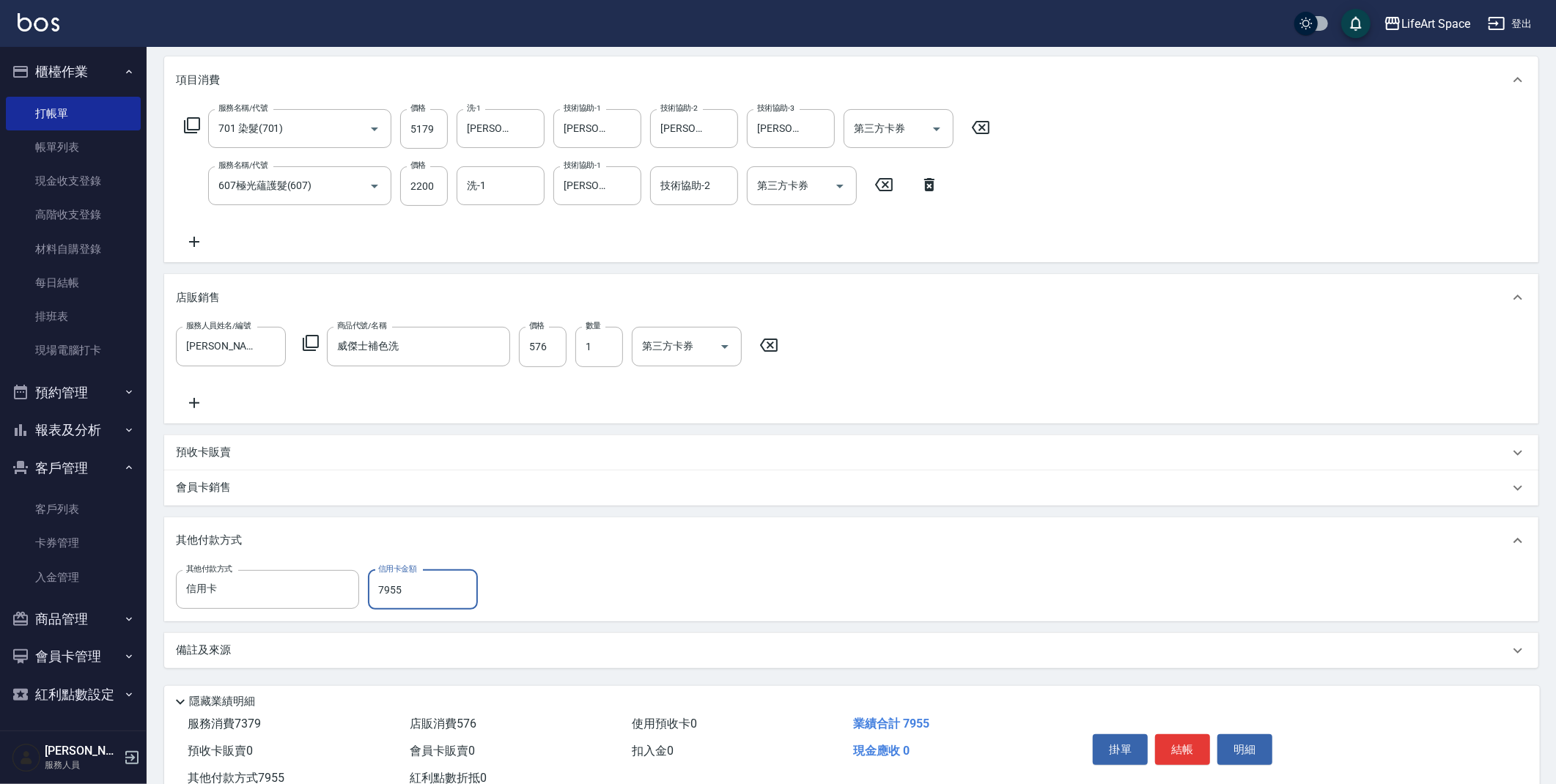
type input "7955"
click at [1195, 744] on button "結帳" at bounding box center [1182, 750] width 55 height 31
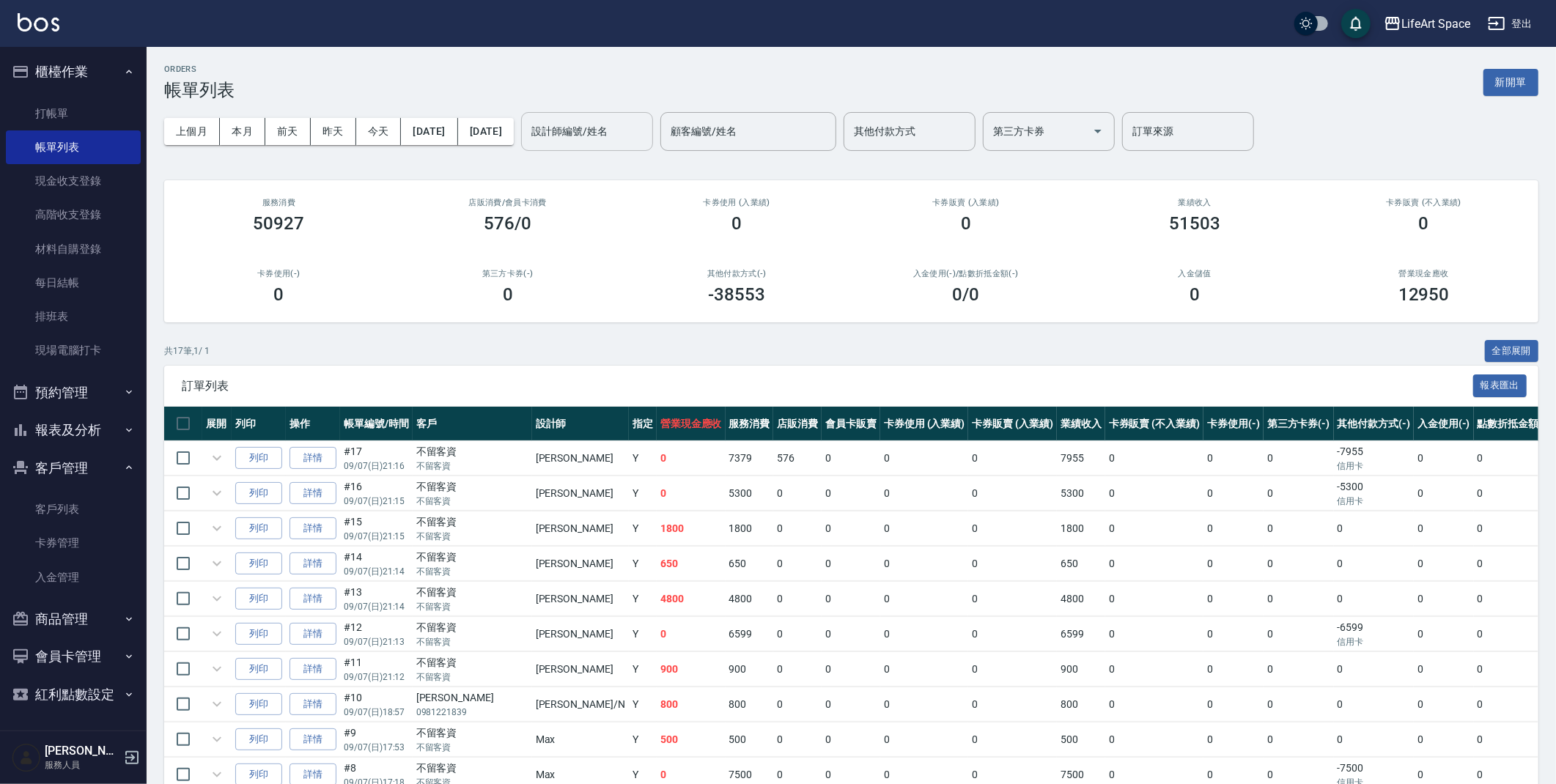
click at [608, 131] on div "設計師編號/姓名 設計師編號/姓名" at bounding box center [587, 131] width 132 height 39
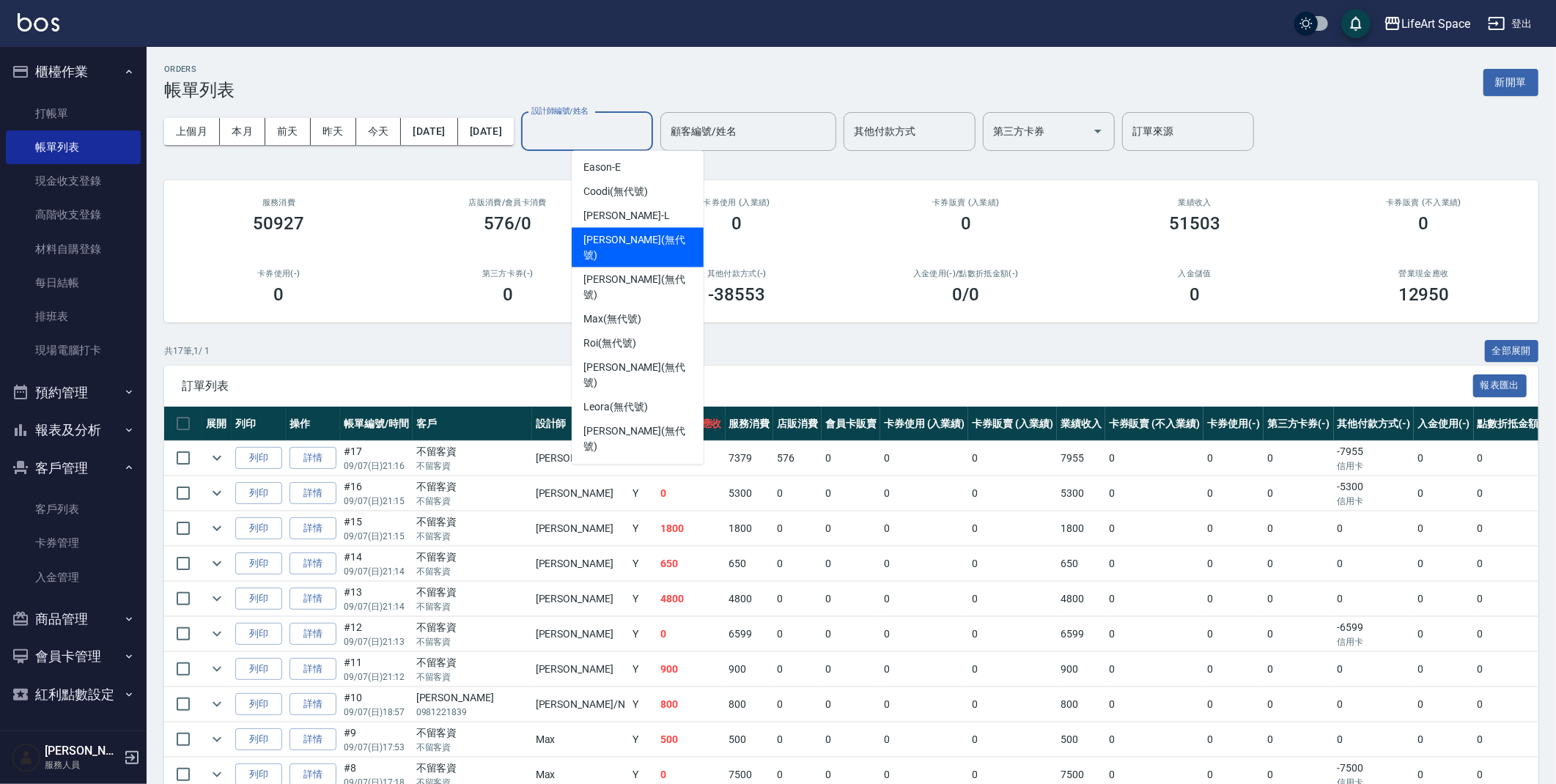
scroll to position [254, 0]
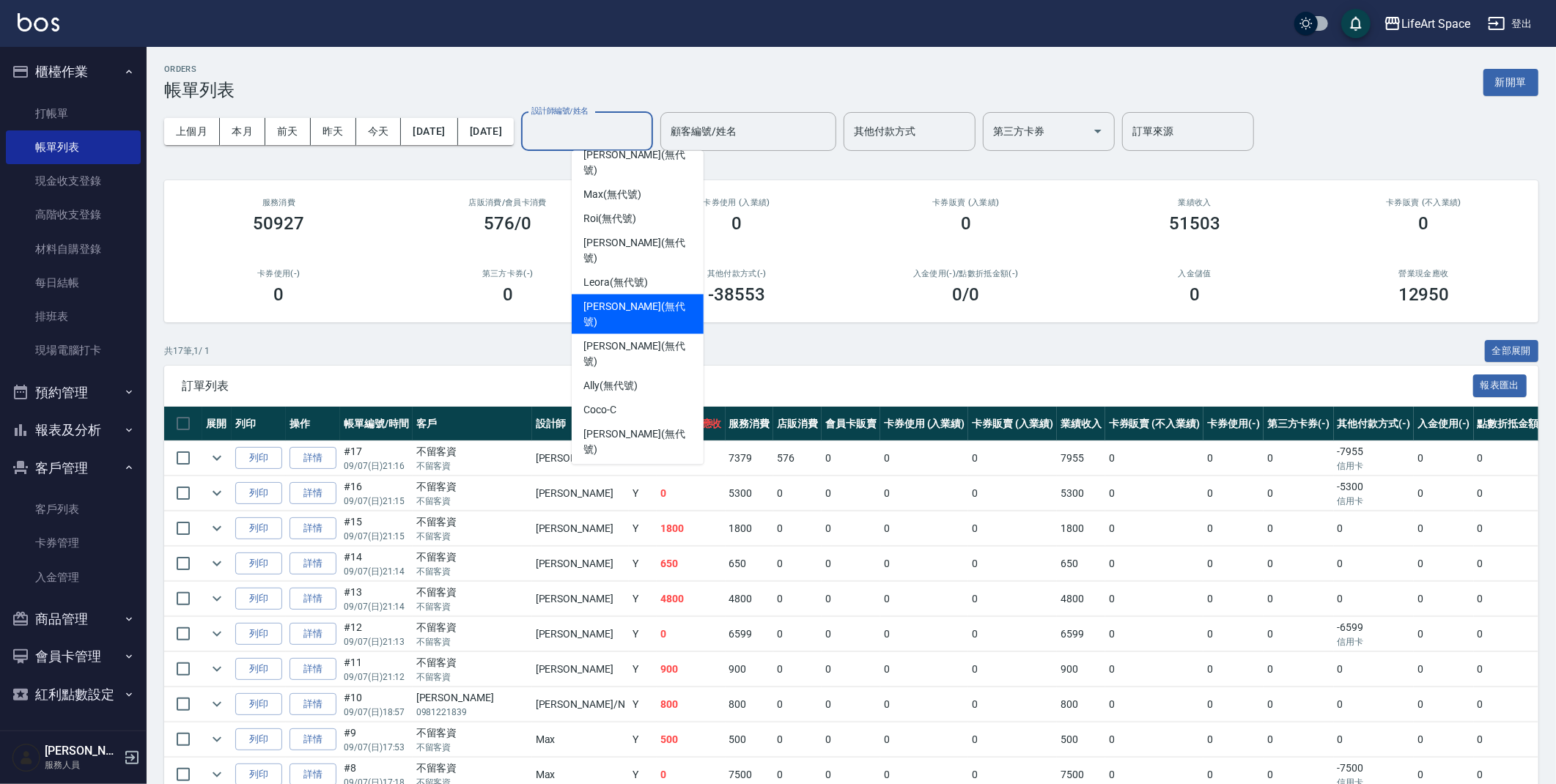
click at [650, 295] on div "Joyce (無代號)" at bounding box center [638, 314] width 132 height 39
type input "Joyce(無代號)"
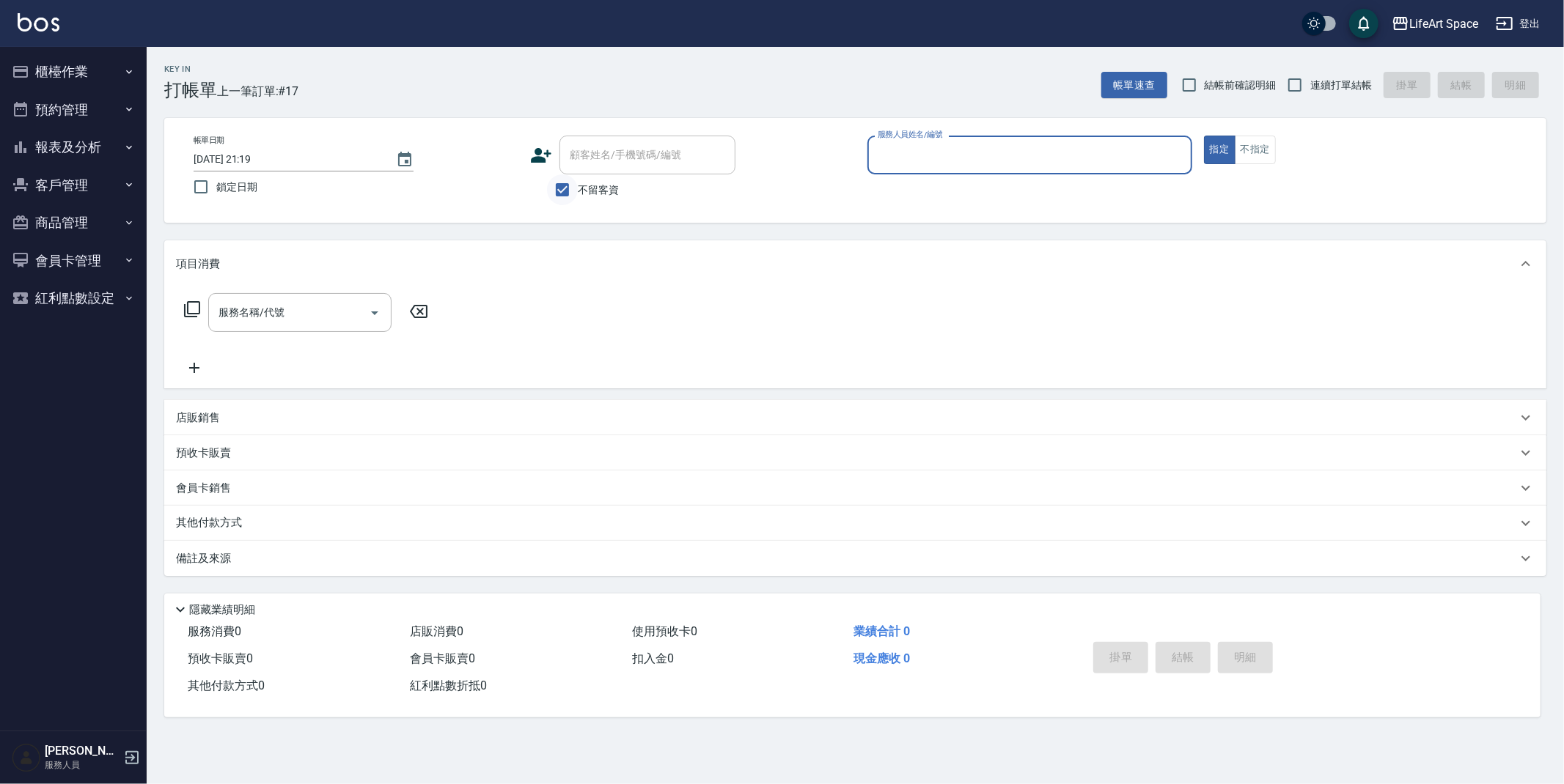
click at [560, 189] on input "不留客資" at bounding box center [562, 190] width 31 height 31
checkbox input "false"
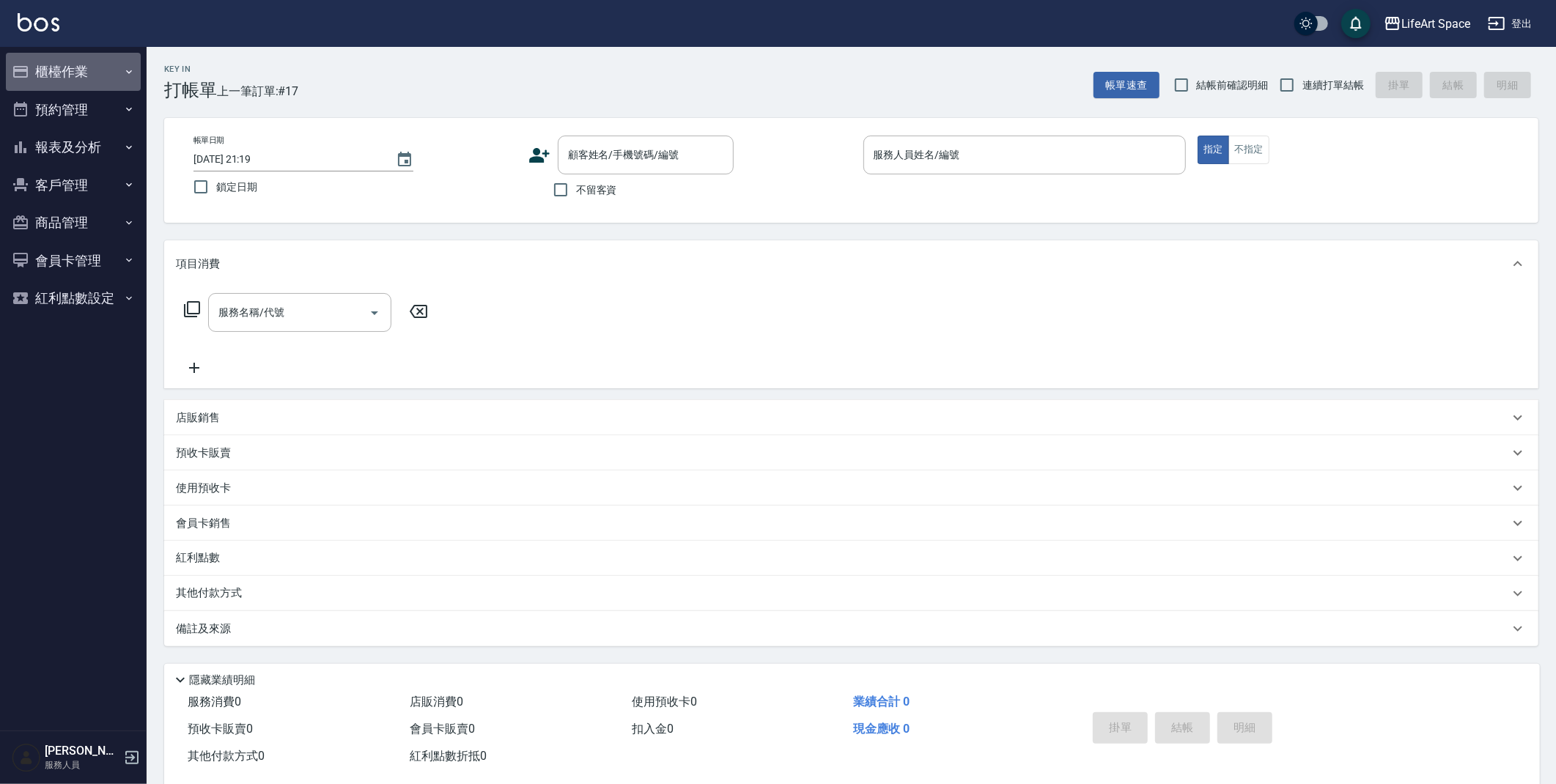
click at [74, 86] on button "櫃檯作業" at bounding box center [73, 72] width 135 height 38
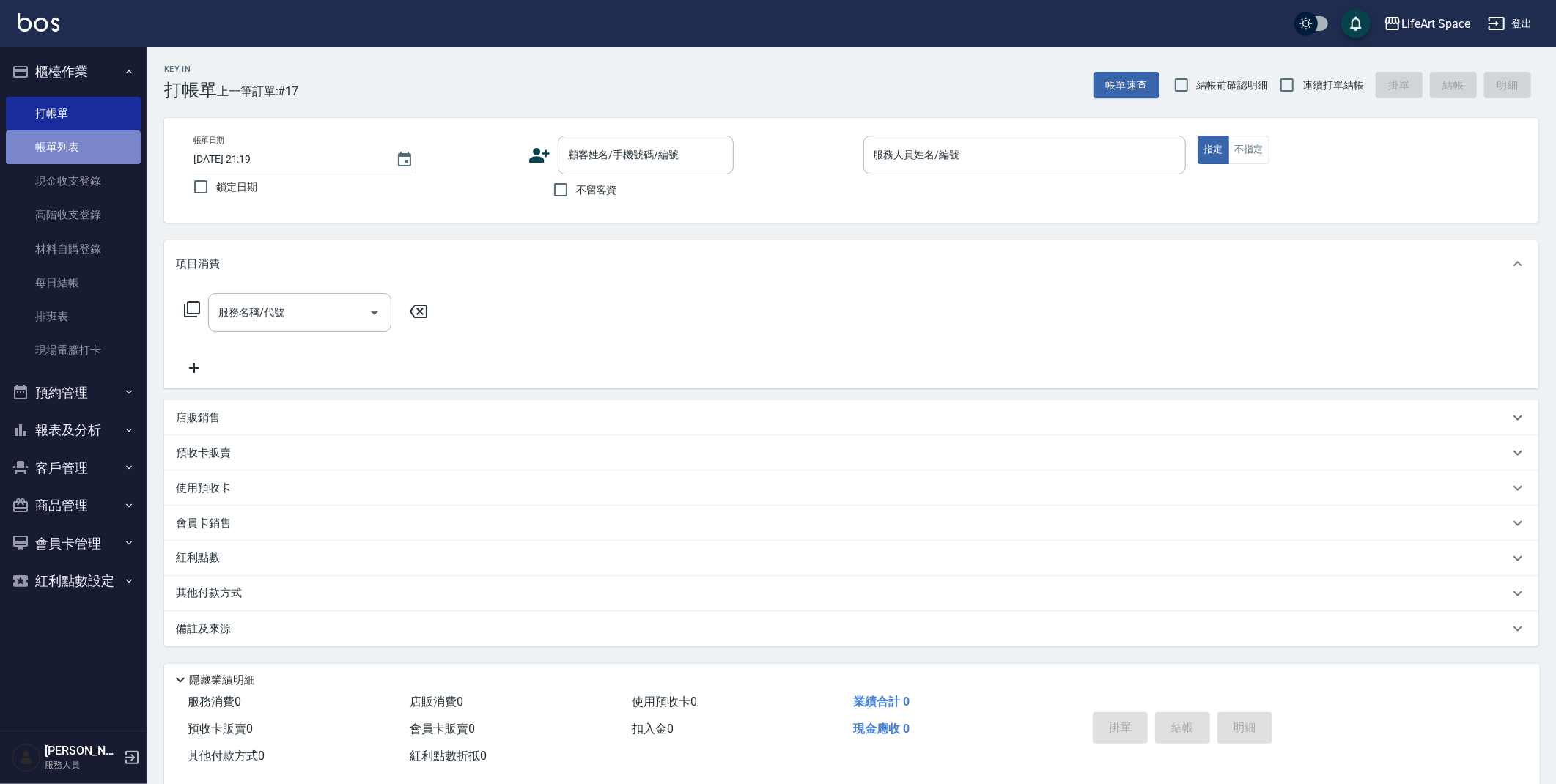
click at [64, 145] on link "帳單列表" at bounding box center [73, 147] width 135 height 33
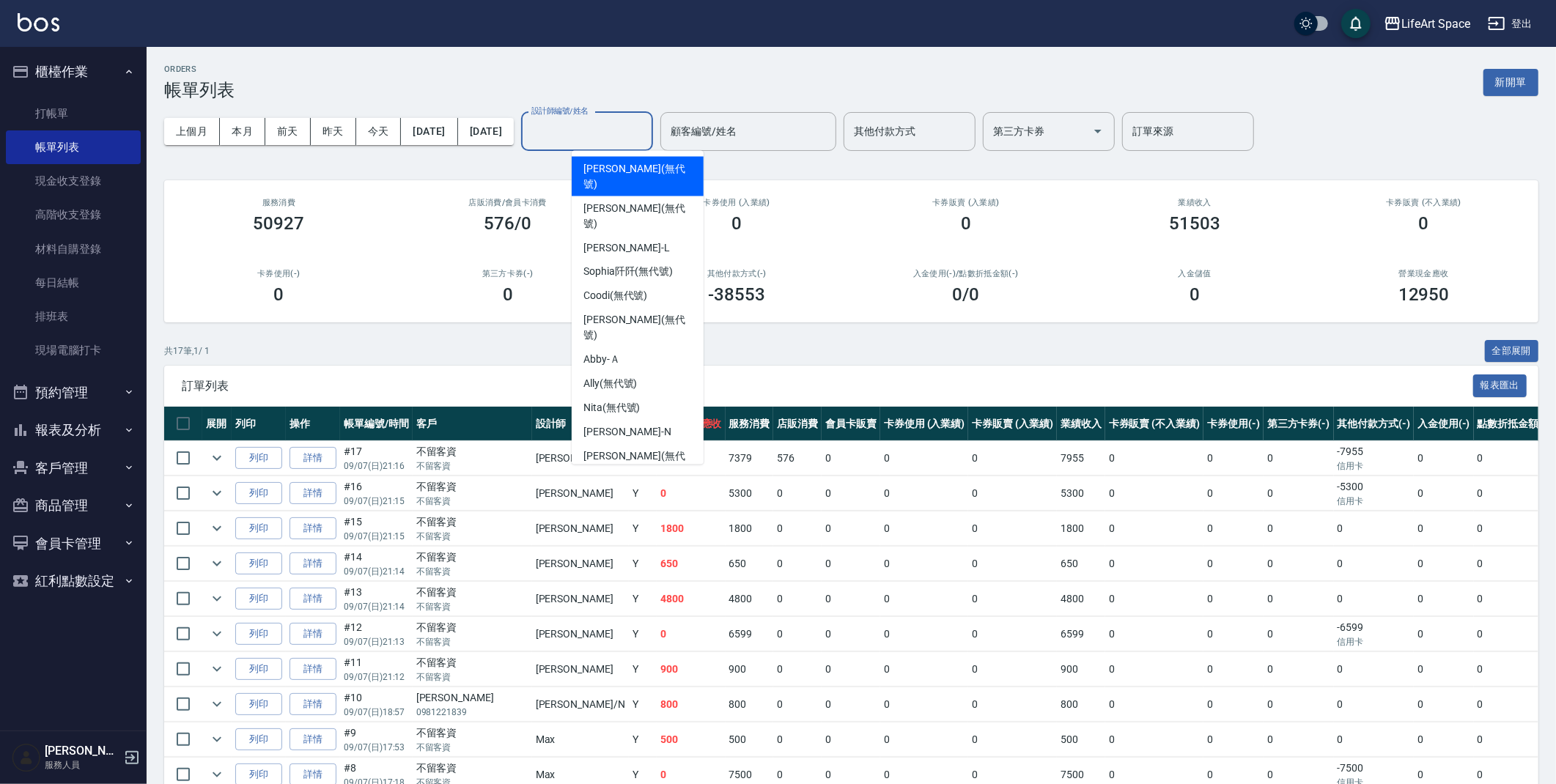
click at [645, 143] on input "設計師編號/姓名" at bounding box center [586, 131] width 118 height 25
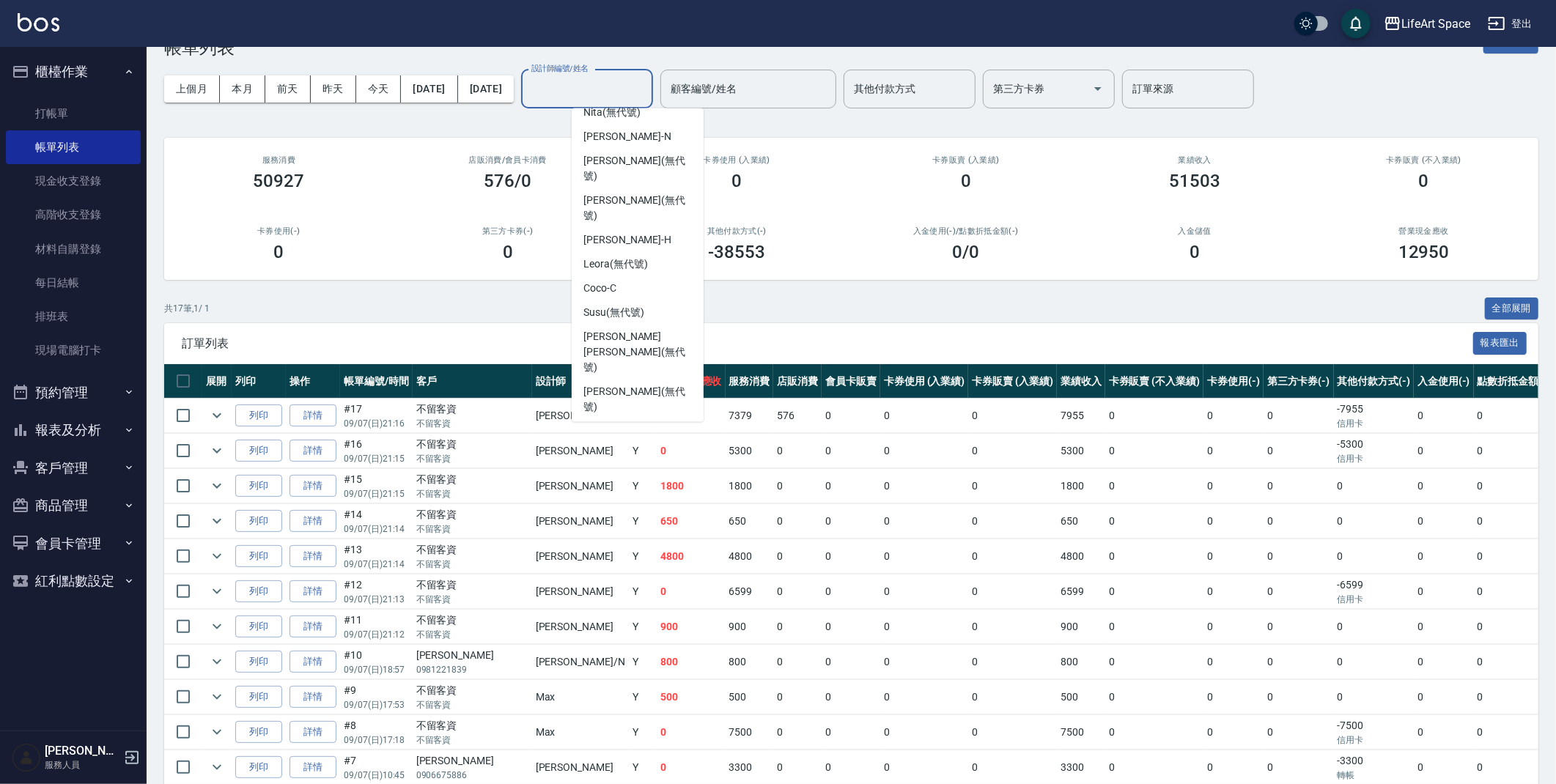
scroll to position [39, 0]
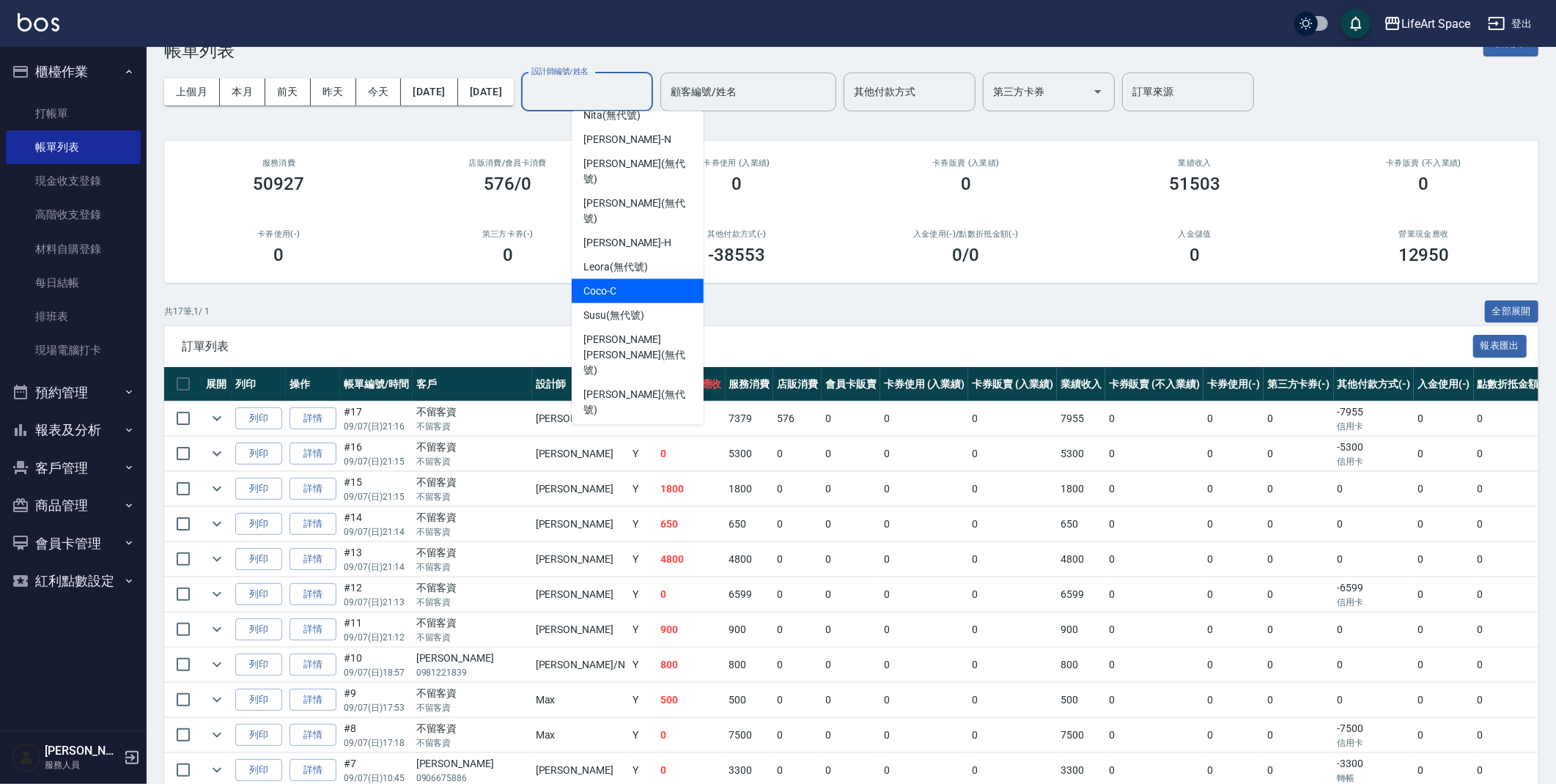
click at [617, 279] on div "Coco -C" at bounding box center [638, 292] width 132 height 24
type input "Coco-C"
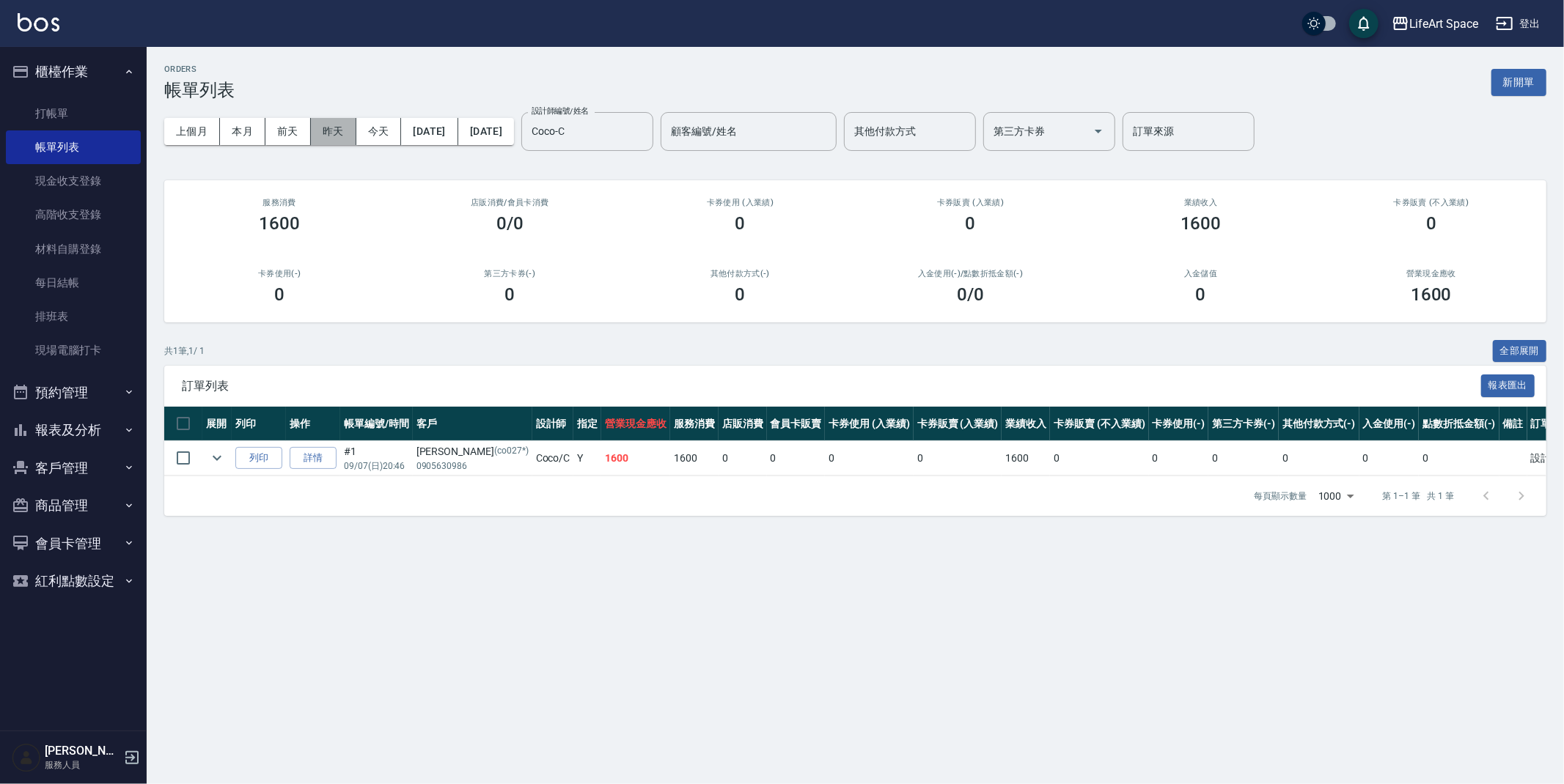
click at [351, 135] on button "昨天" at bounding box center [333, 131] width 46 height 27
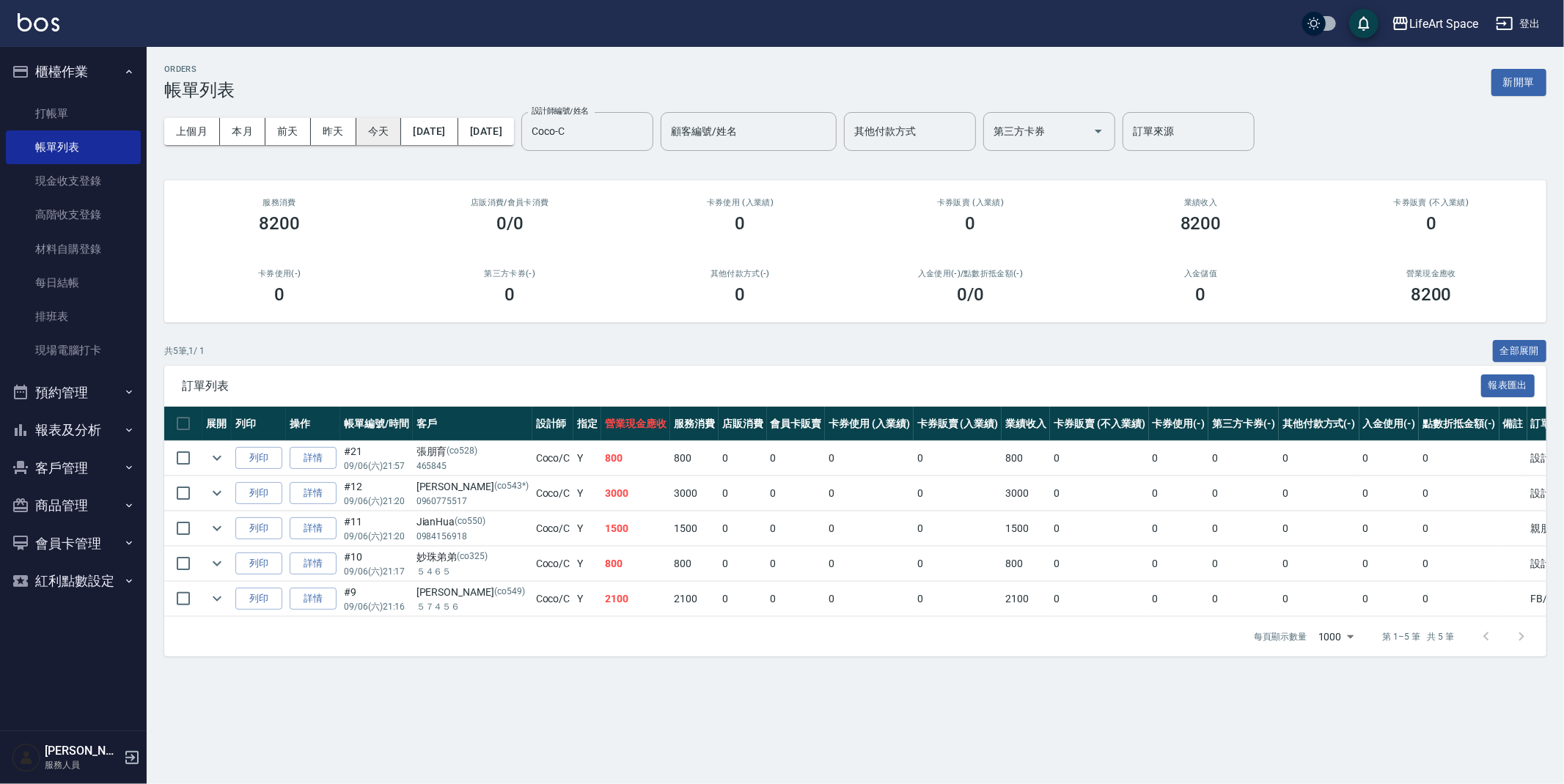
click at [364, 132] on button "今天" at bounding box center [379, 131] width 46 height 27
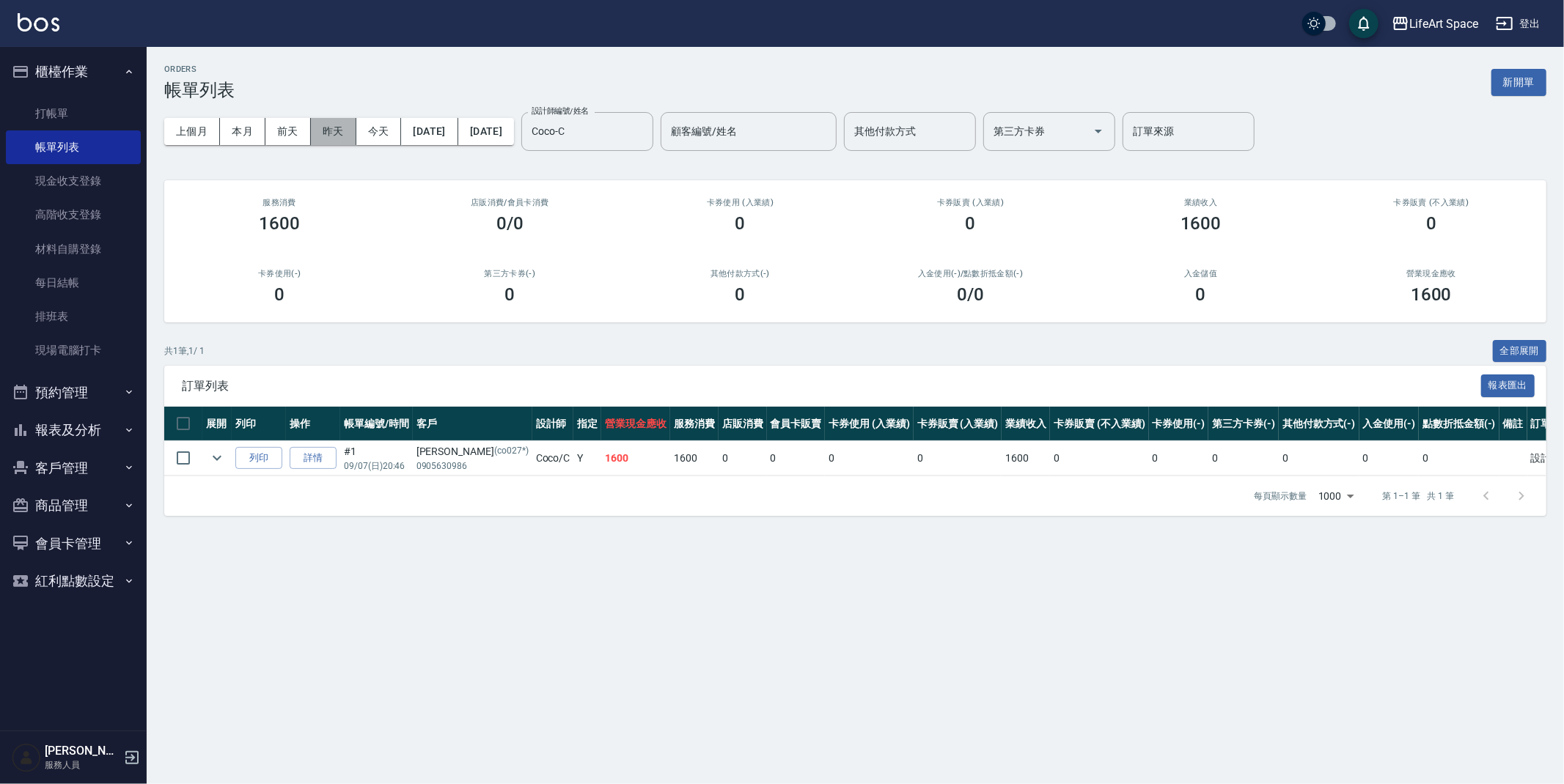
click at [342, 136] on button "昨天" at bounding box center [333, 131] width 46 height 27
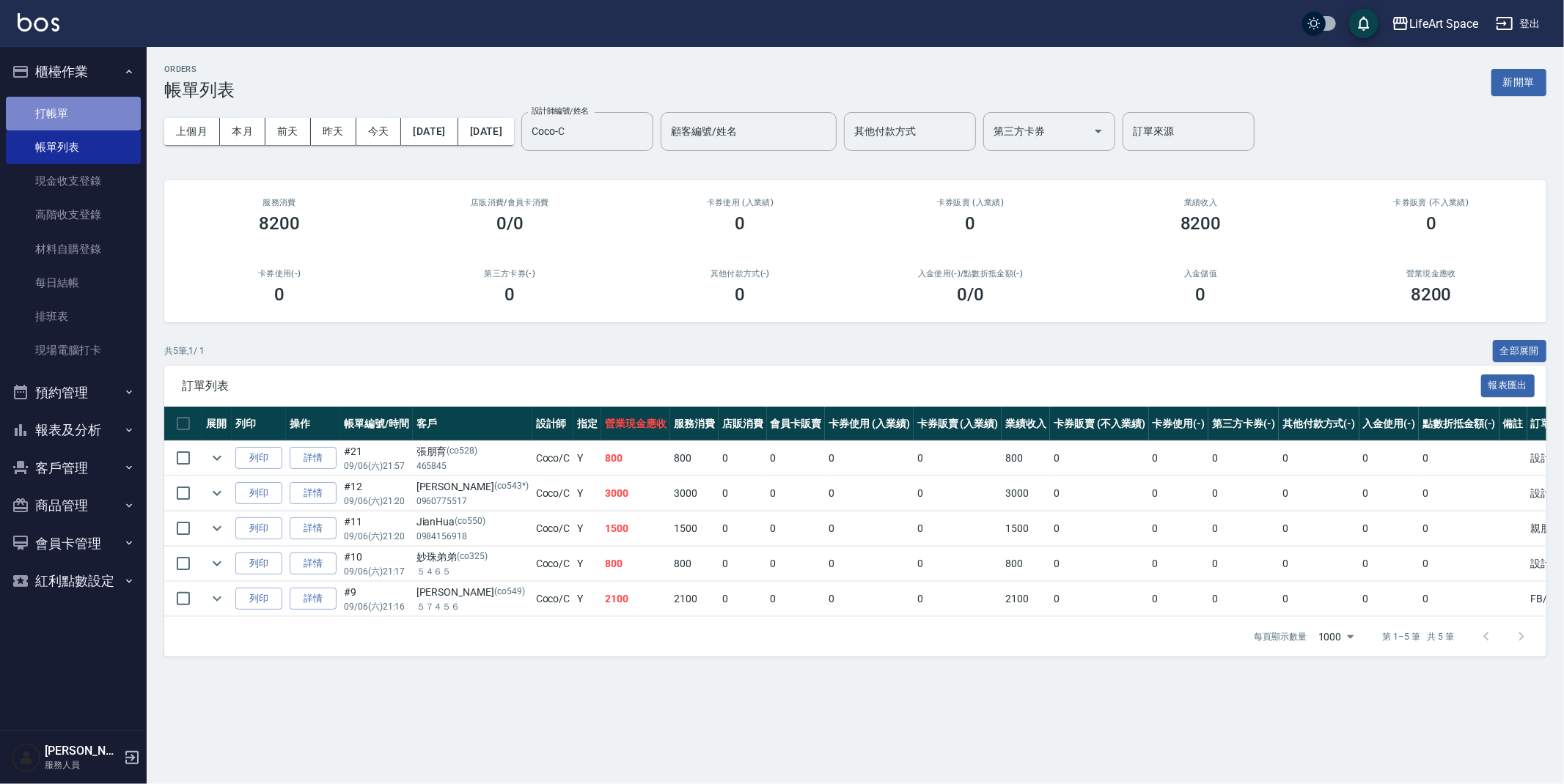
click at [109, 120] on link "打帳單" at bounding box center [73, 113] width 135 height 33
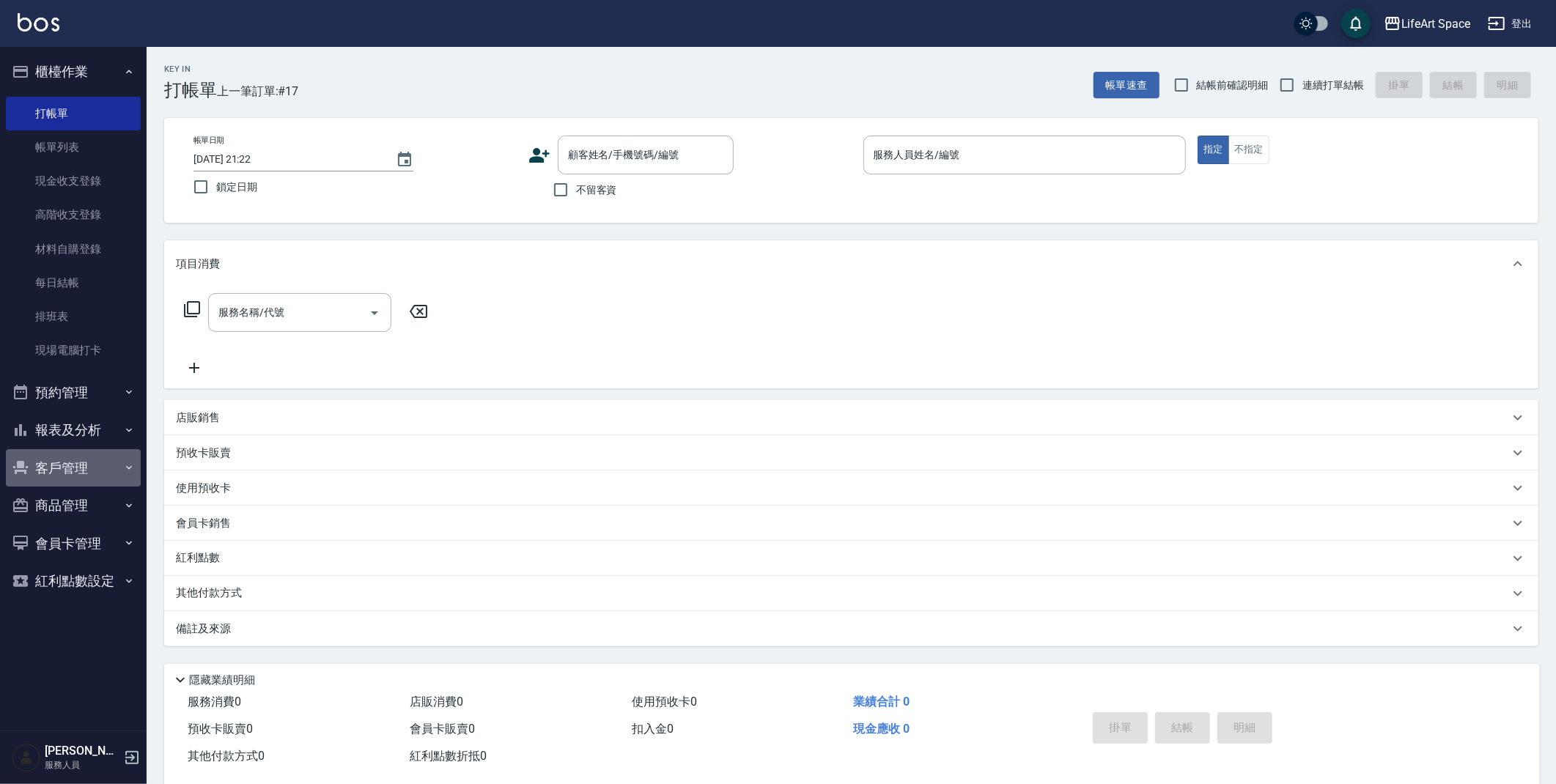
drag, startPoint x: 86, startPoint y: 474, endPoint x: 75, endPoint y: 492, distance: 21.1
click at [86, 474] on button "客戶管理" at bounding box center [73, 468] width 135 height 38
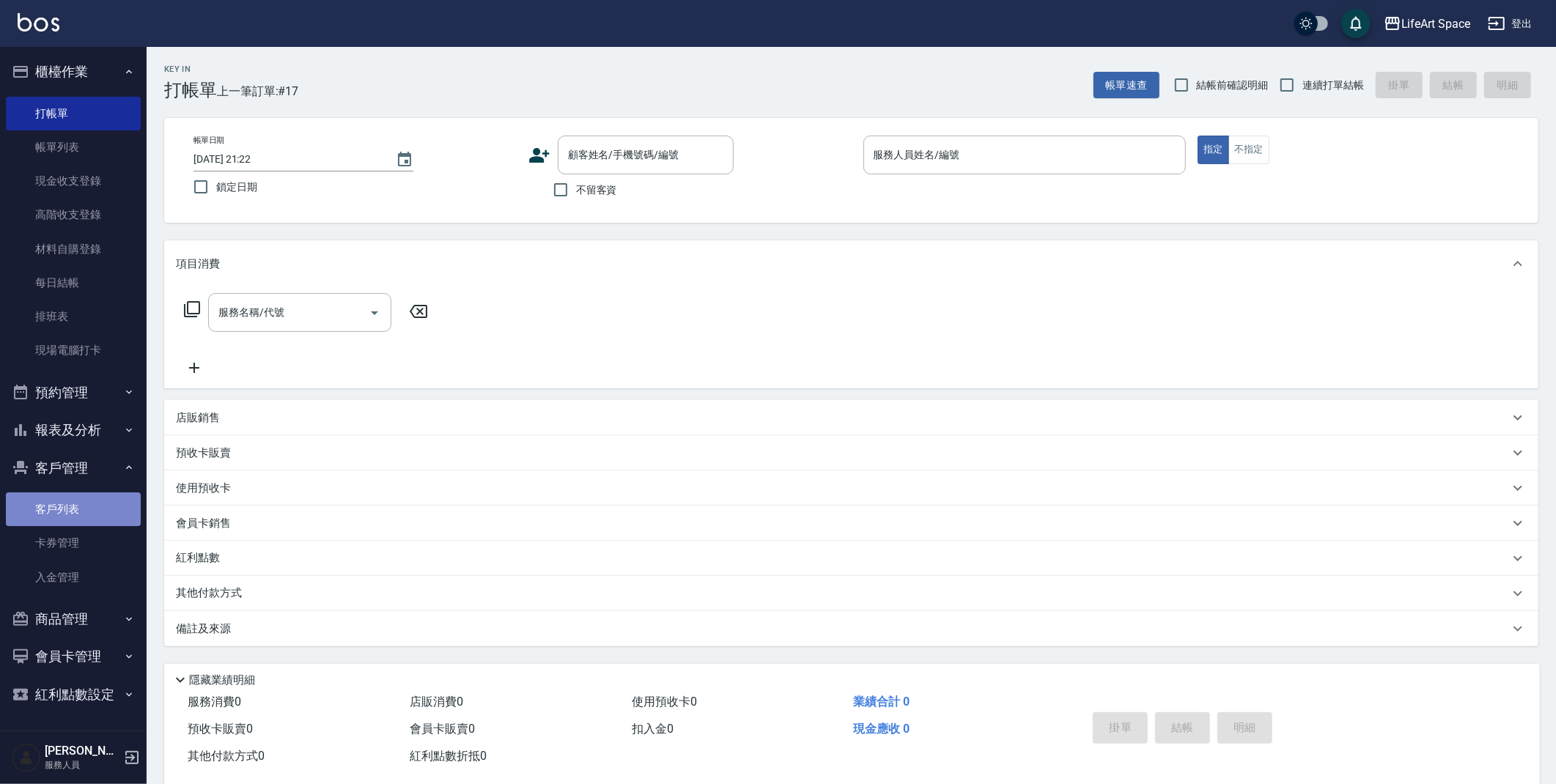
click at [76, 505] on link "客戶列表" at bounding box center [73, 509] width 135 height 33
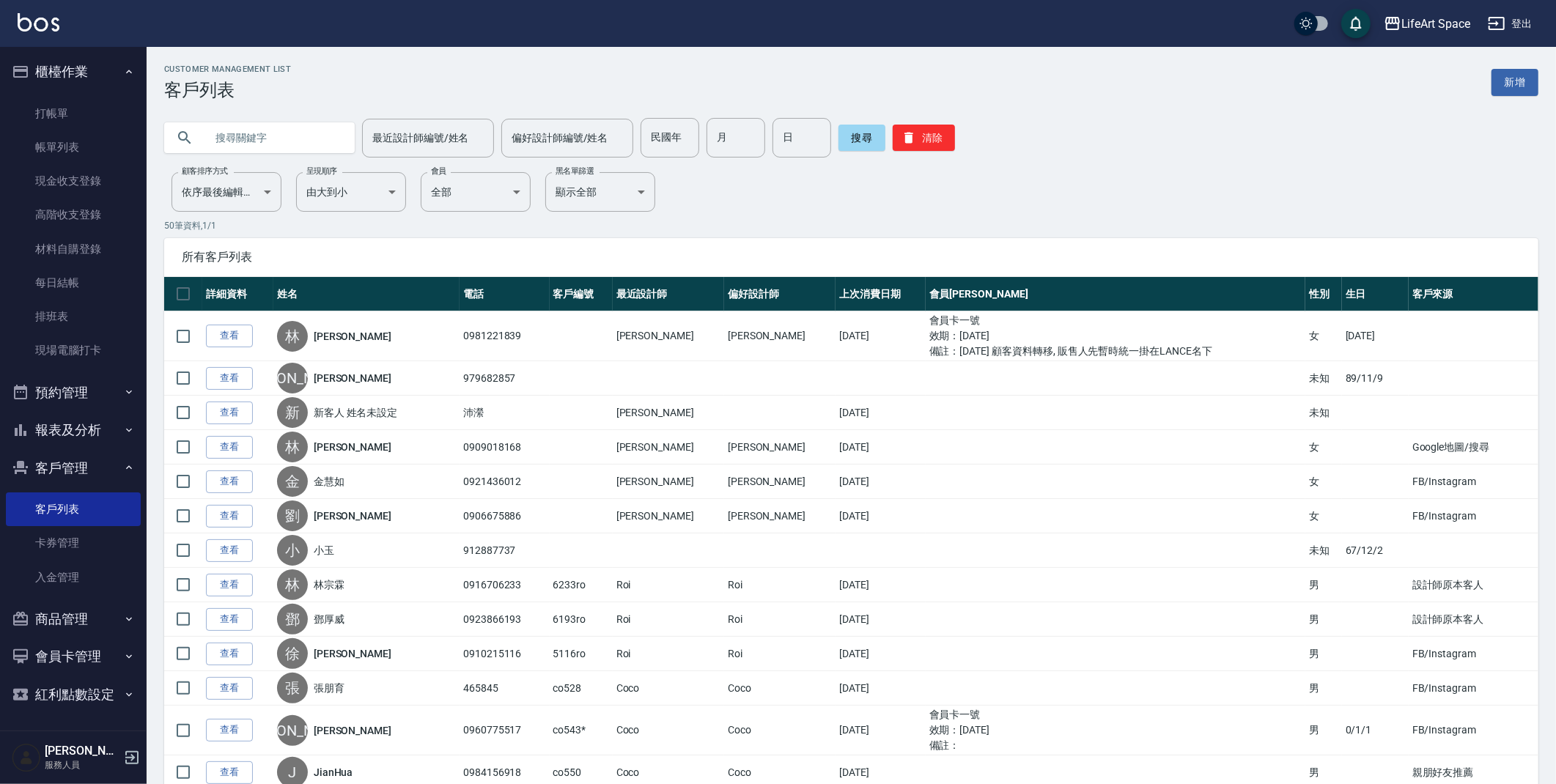
click at [310, 137] on input "text" at bounding box center [274, 137] width 138 height 39
type input "co55"
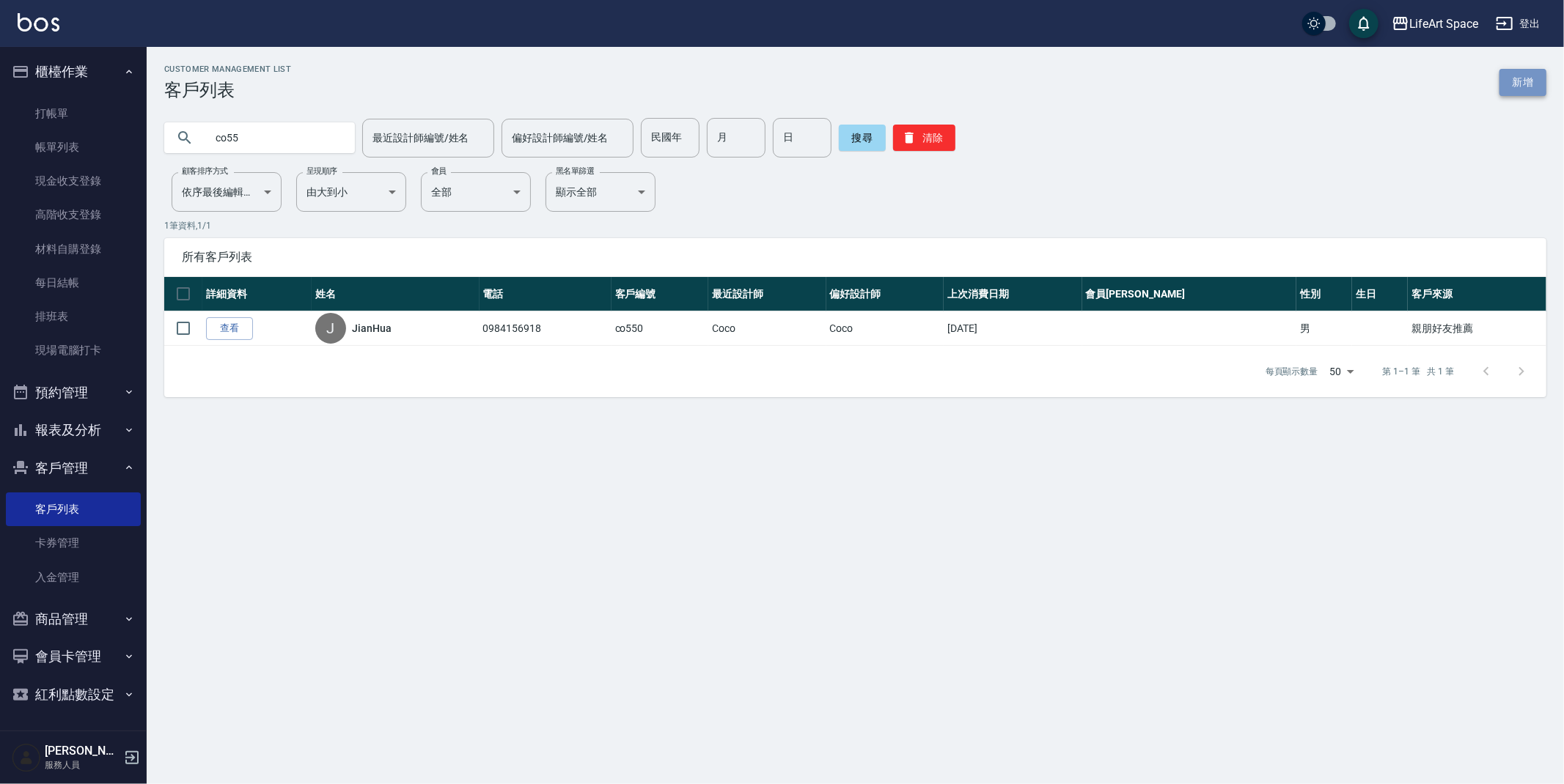
click at [1504, 75] on link "新增" at bounding box center [1522, 82] width 47 height 27
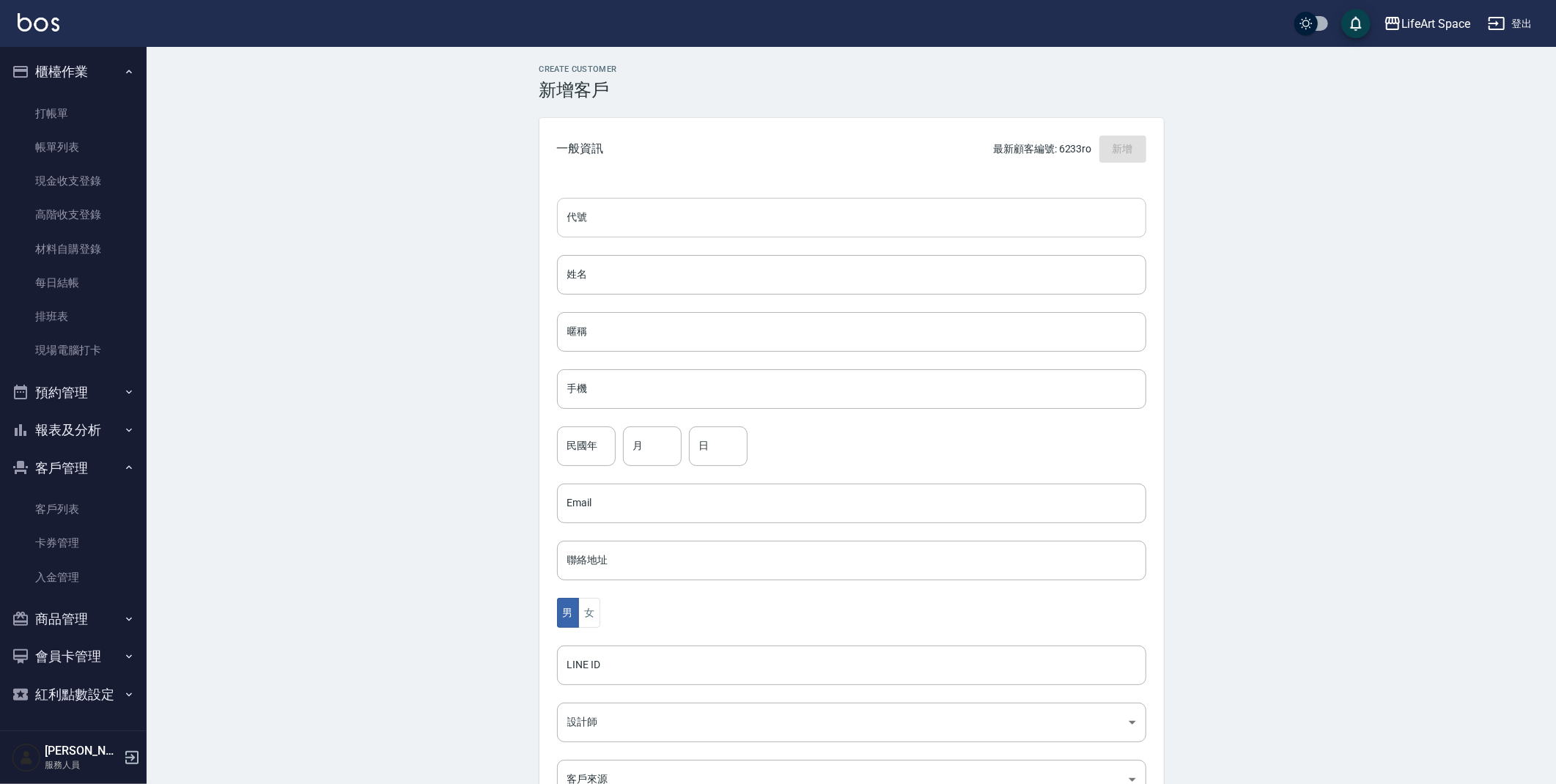
click at [597, 220] on input "代號" at bounding box center [852, 217] width 590 height 39
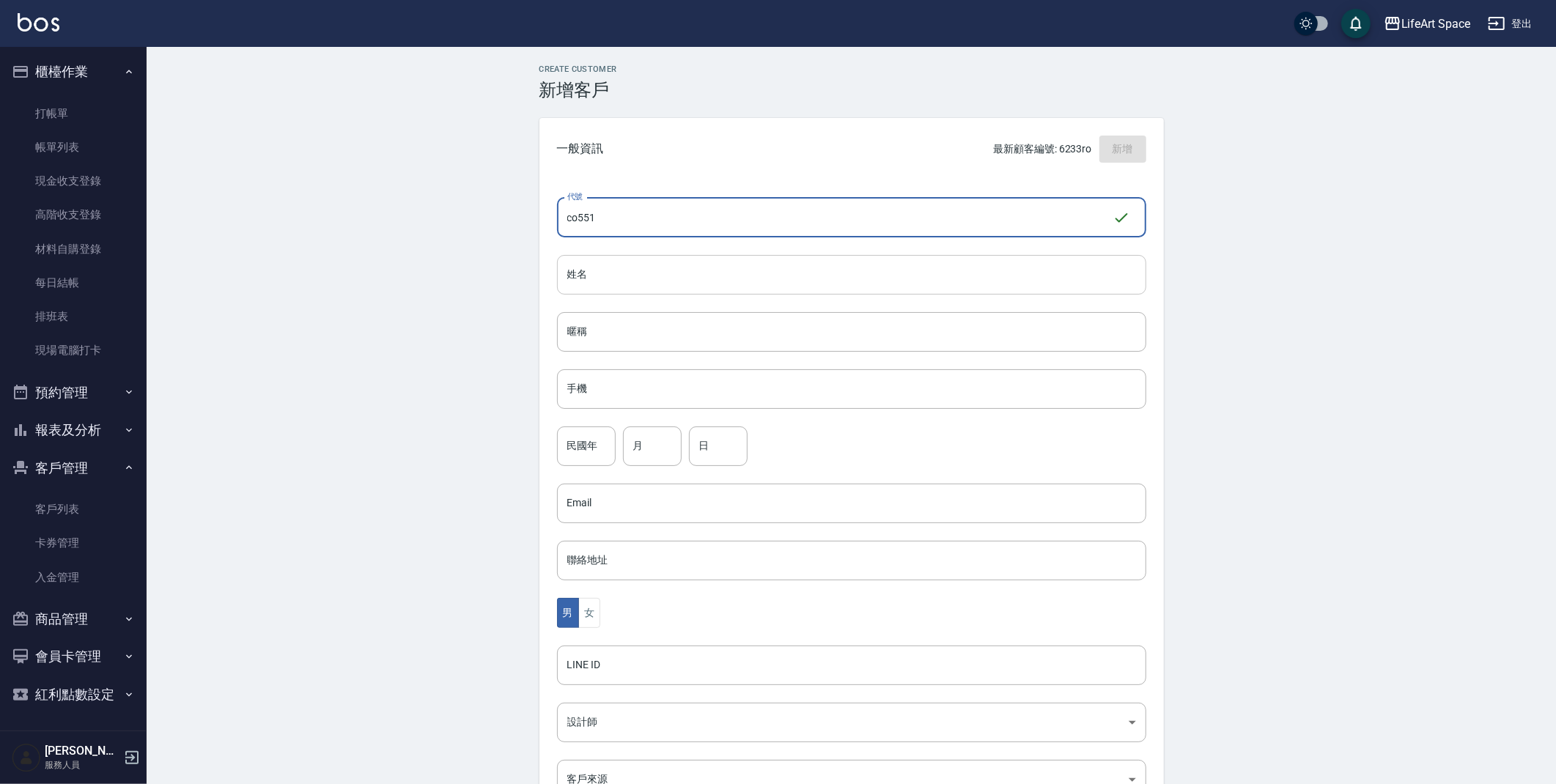
type input "co551"
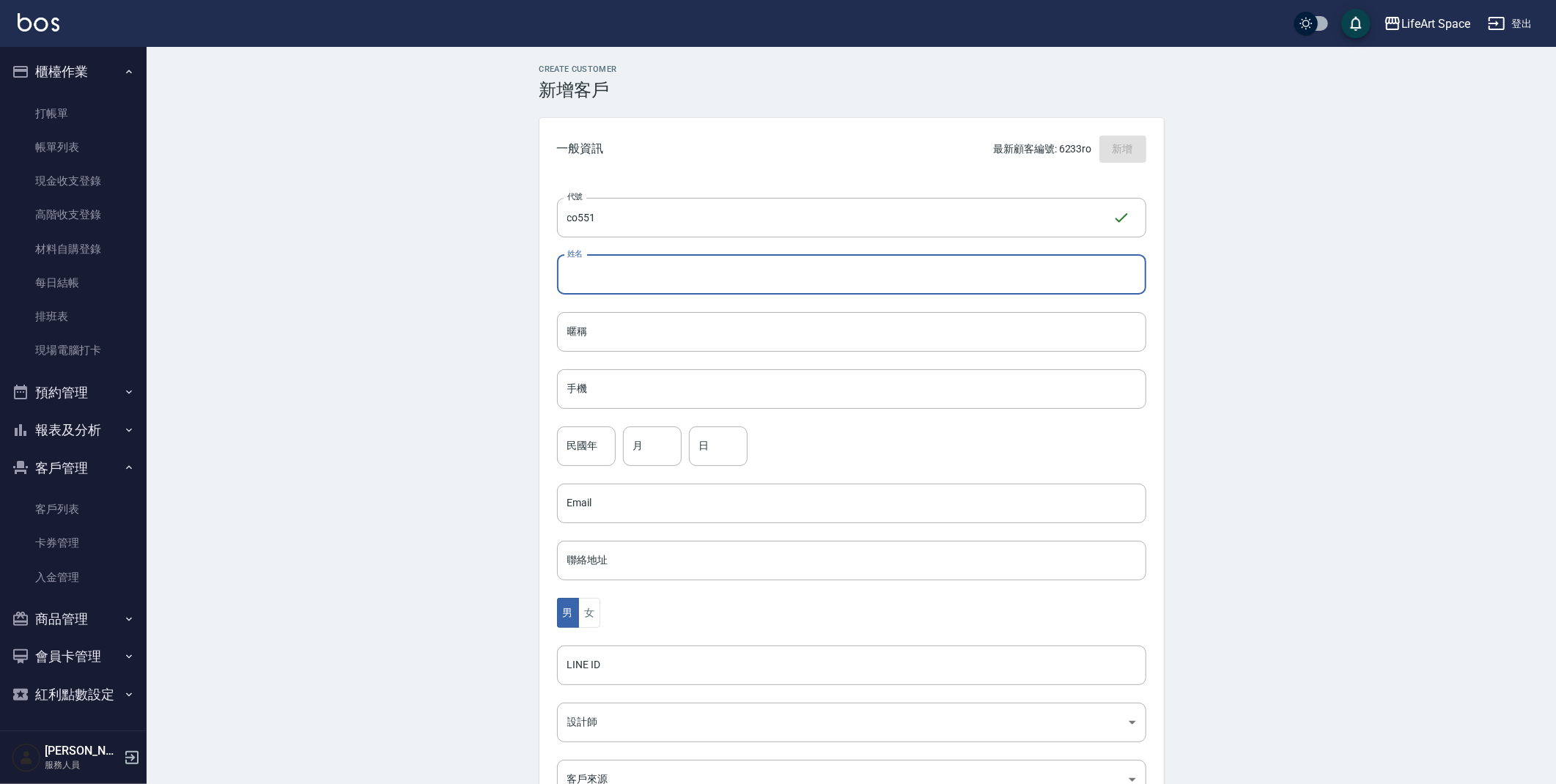
click at [615, 273] on input "姓名" at bounding box center [852, 274] width 590 height 39
type input "n"
type input "蘇駿騰"
click at [639, 389] on input "手機" at bounding box center [852, 389] width 590 height 39
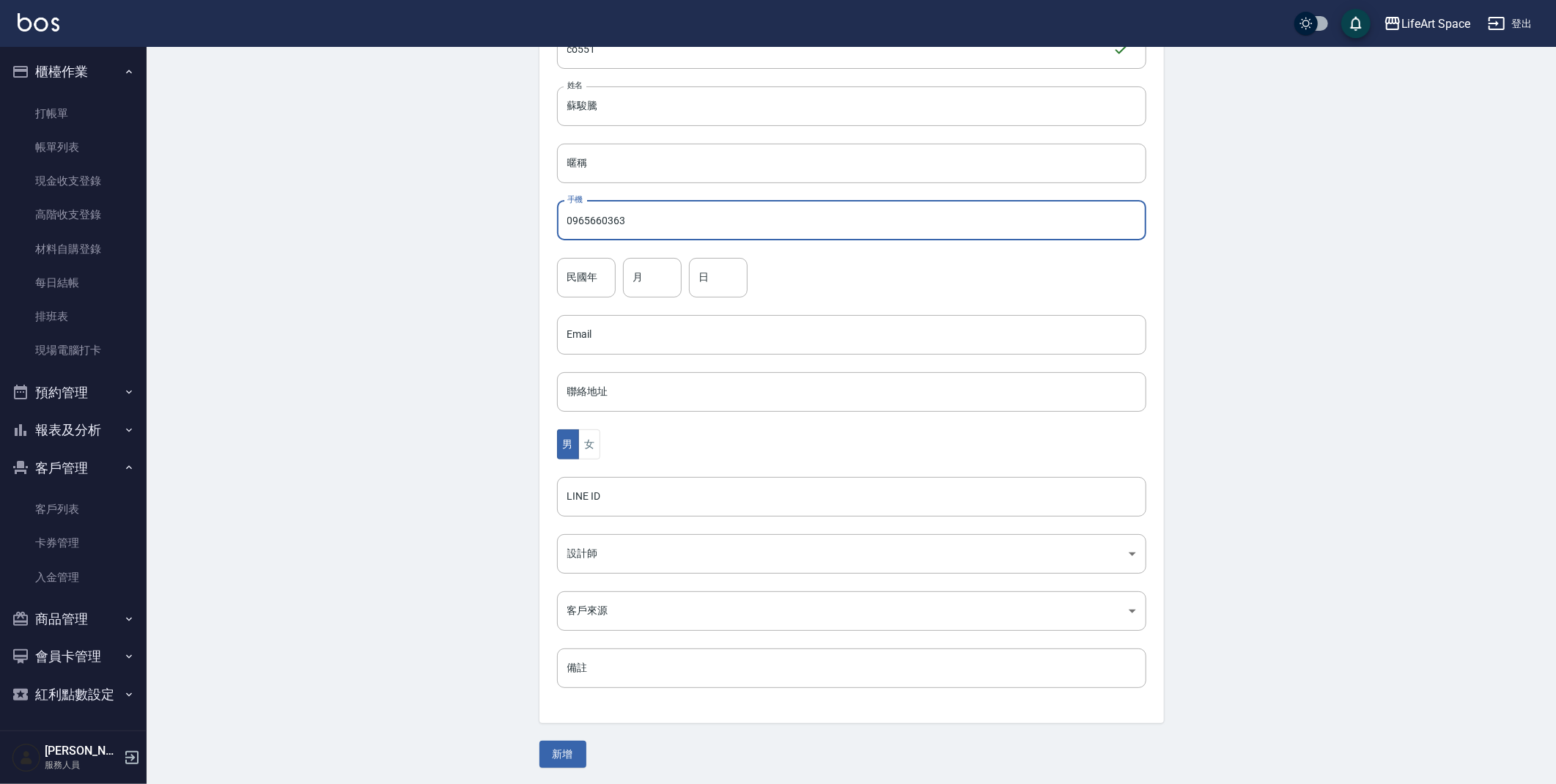
scroll to position [170, 0]
type input "0965660363"
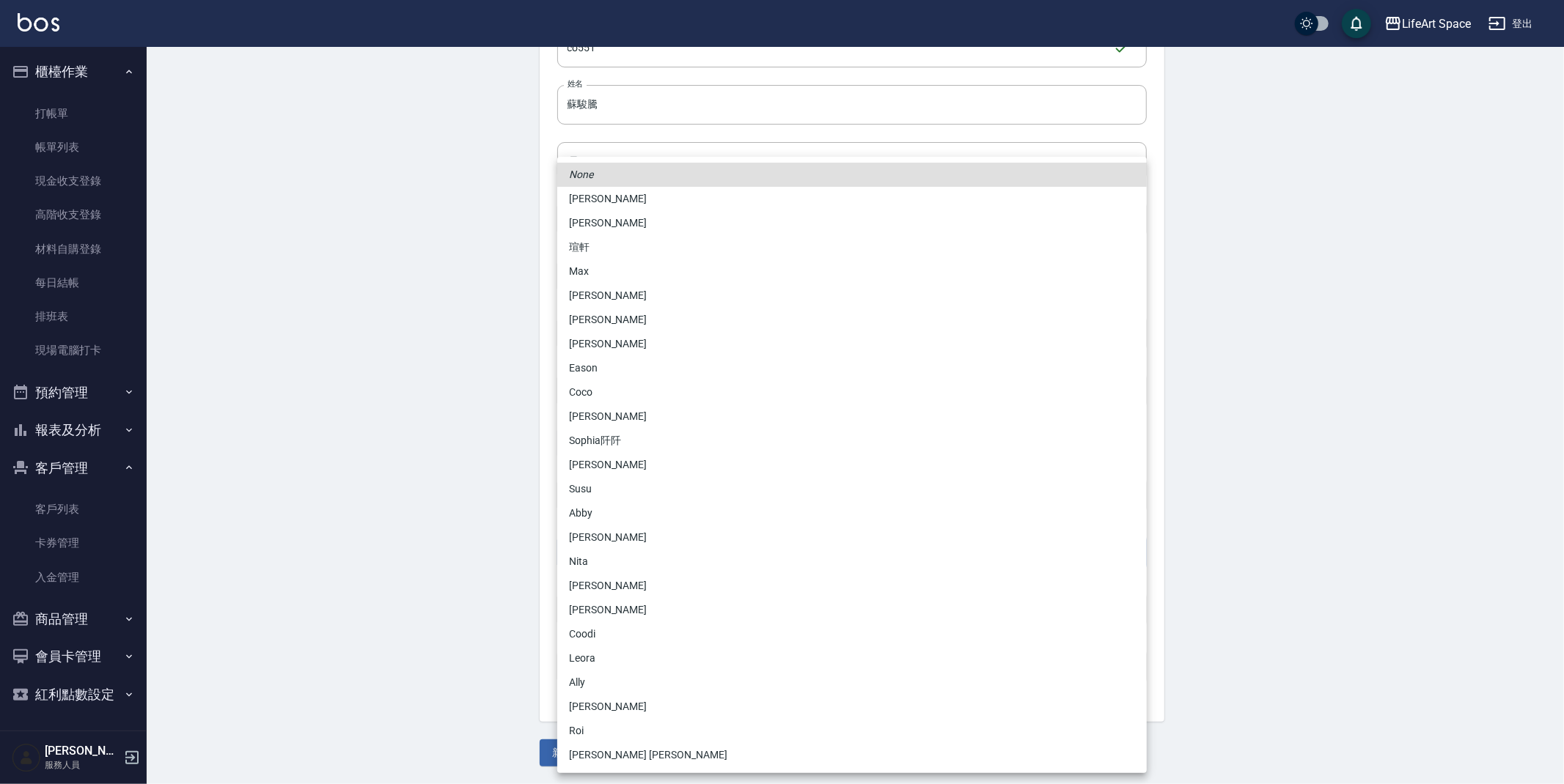
click at [615, 556] on body "LifeArt Space 登出 櫃檯作業 打帳單 帳單列表 現金收支登錄 高階收支登錄 材料自購登錄 每日結帳 排班表 現場電腦打卡 預約管理 預約管理 單…" at bounding box center [782, 307] width 1564 height 954
click at [597, 398] on li "Coco" at bounding box center [852, 393] width 590 height 24
type input "cda1efc3-0924-40dc-b120-f8115da55f2e"
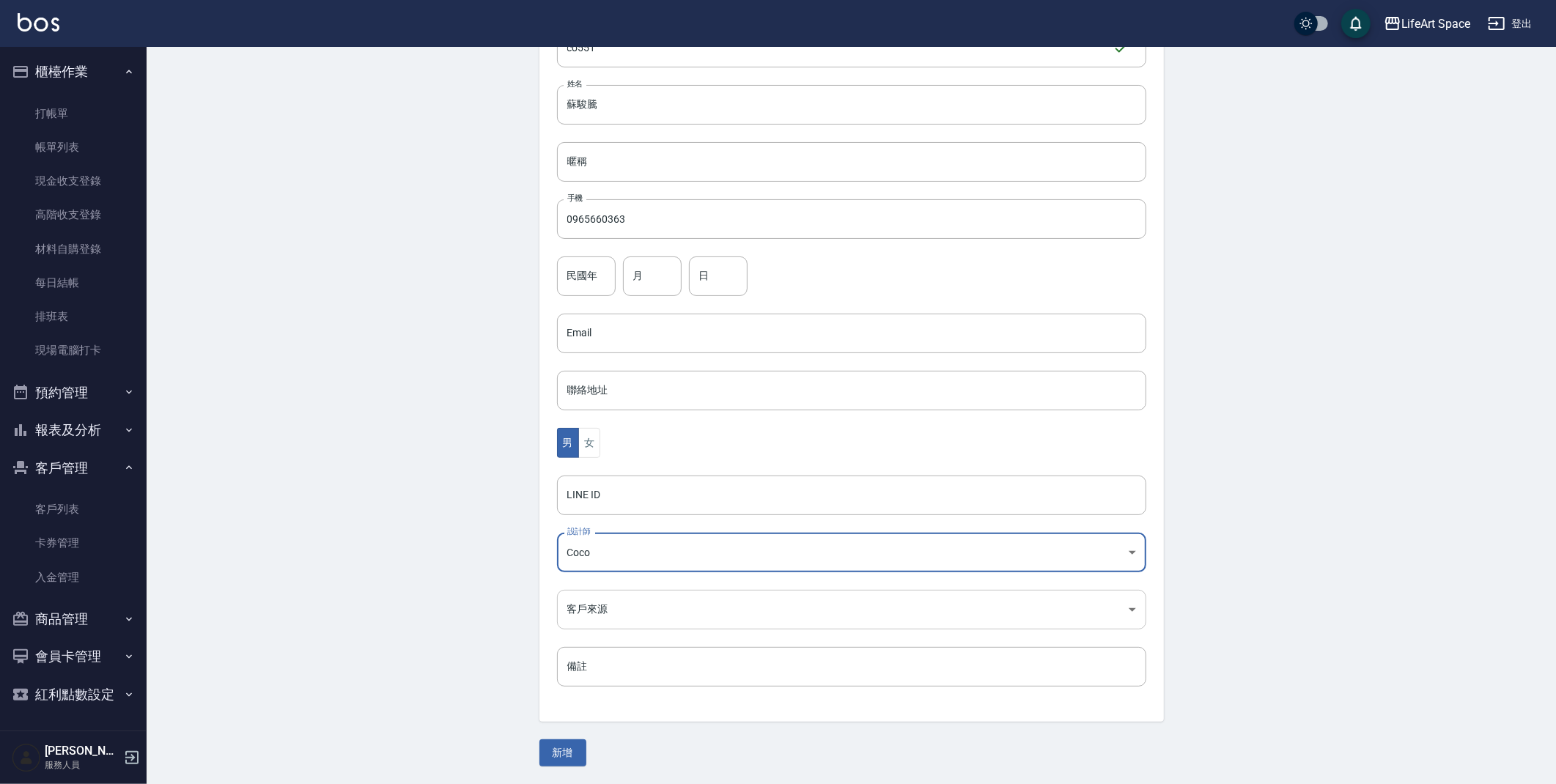
click at [596, 610] on body "LifeArt Space 登出 櫃檯作業 打帳單 帳單列表 現金收支登錄 高階收支登錄 材料自購登錄 每日結帳 排班表 現場電腦打卡 預約管理 預約管理 單…" at bounding box center [778, 307] width 1556 height 954
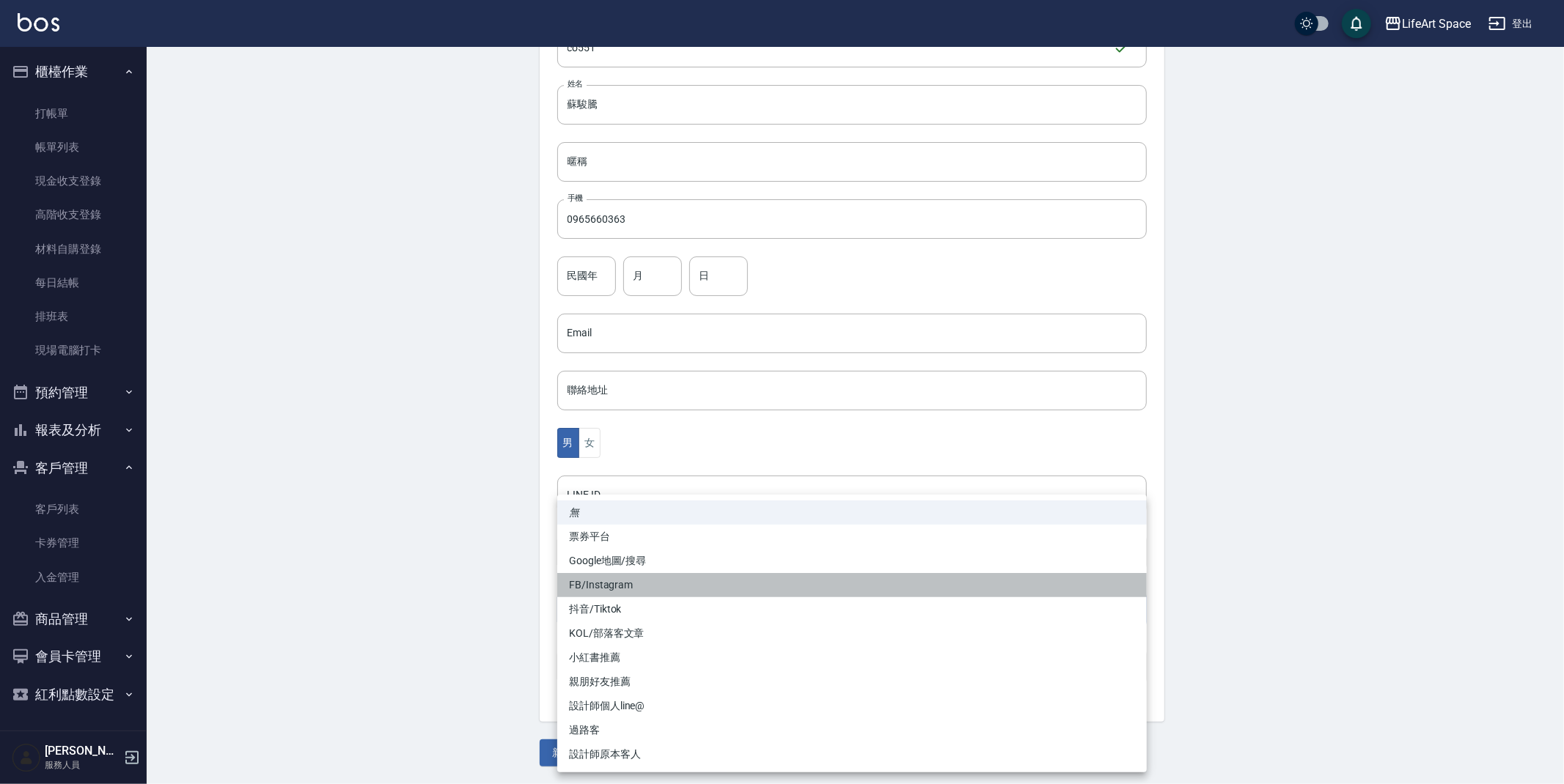
click at [599, 576] on li "FB/Instagram" at bounding box center [852, 586] width 590 height 24
type input "FB/Instagram"
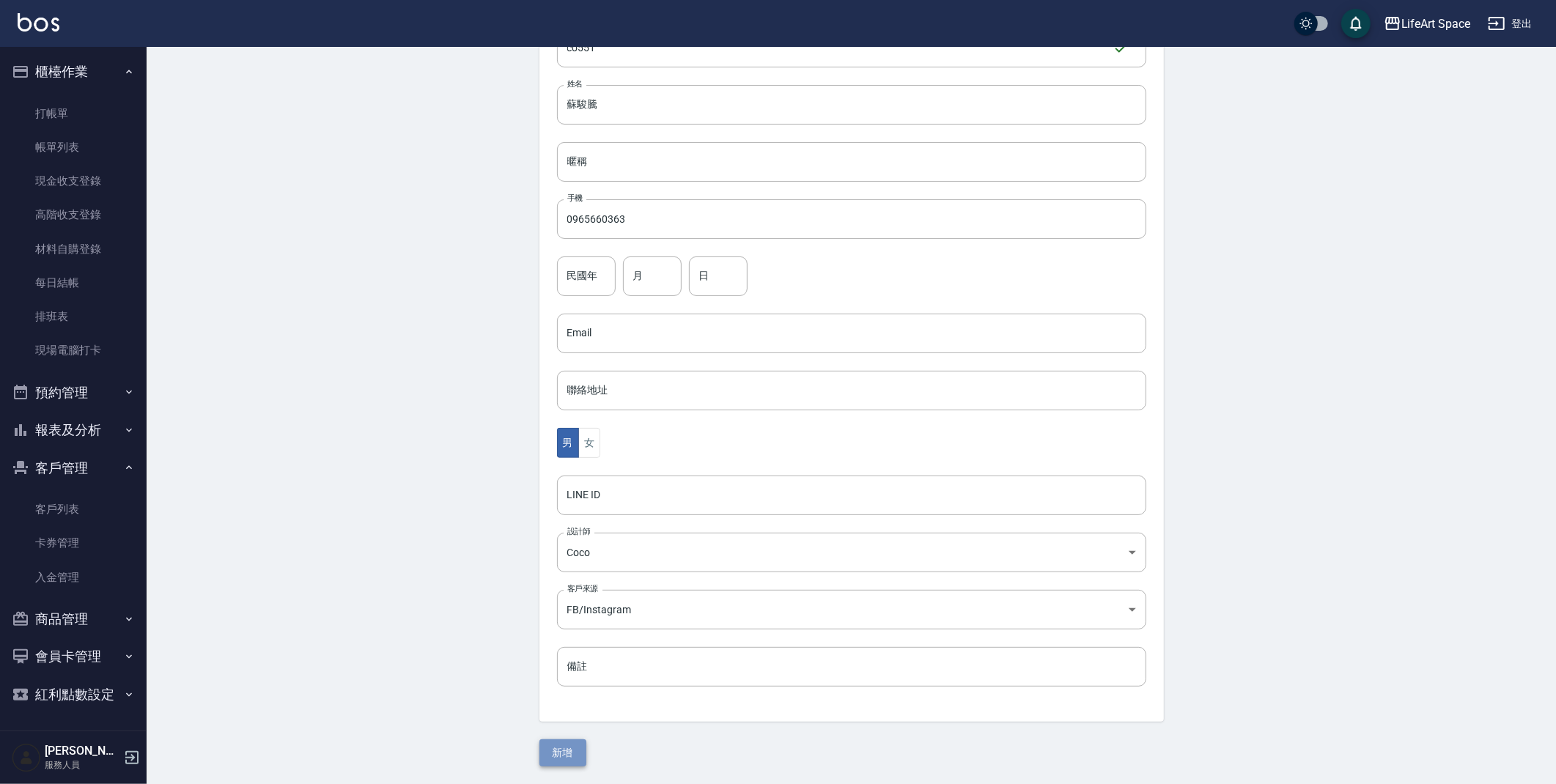
click at [551, 761] on button "新增" at bounding box center [562, 752] width 47 height 27
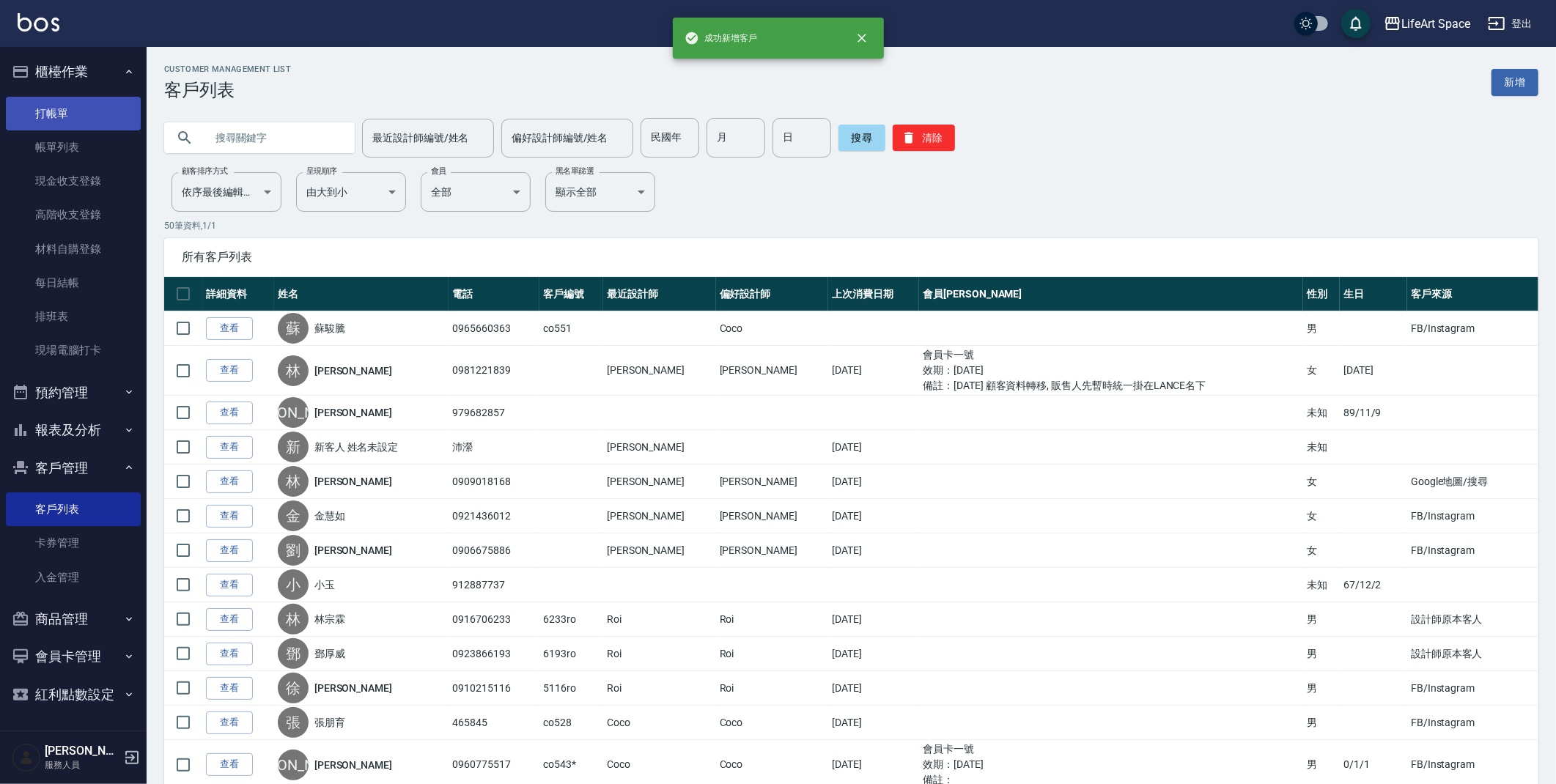
click at [69, 118] on link "打帳單" at bounding box center [73, 113] width 135 height 33
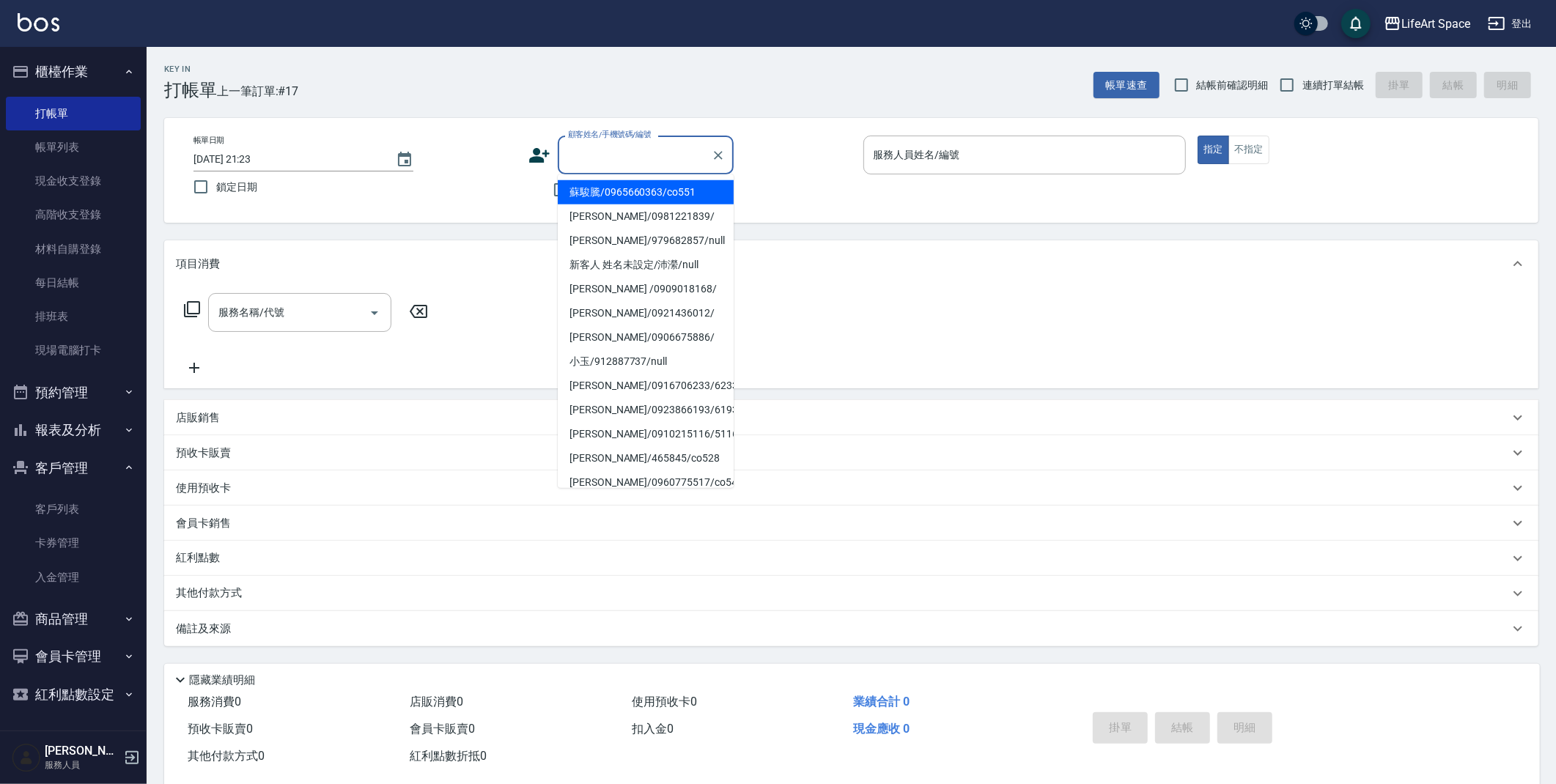
click at [604, 157] on input "顧客姓名/手機號碼/編號" at bounding box center [635, 154] width 140 height 25
click at [603, 192] on li "蘇駿騰/0965660363/co551" at bounding box center [645, 193] width 176 height 24
type input "蘇駿騰/0965660363/co551"
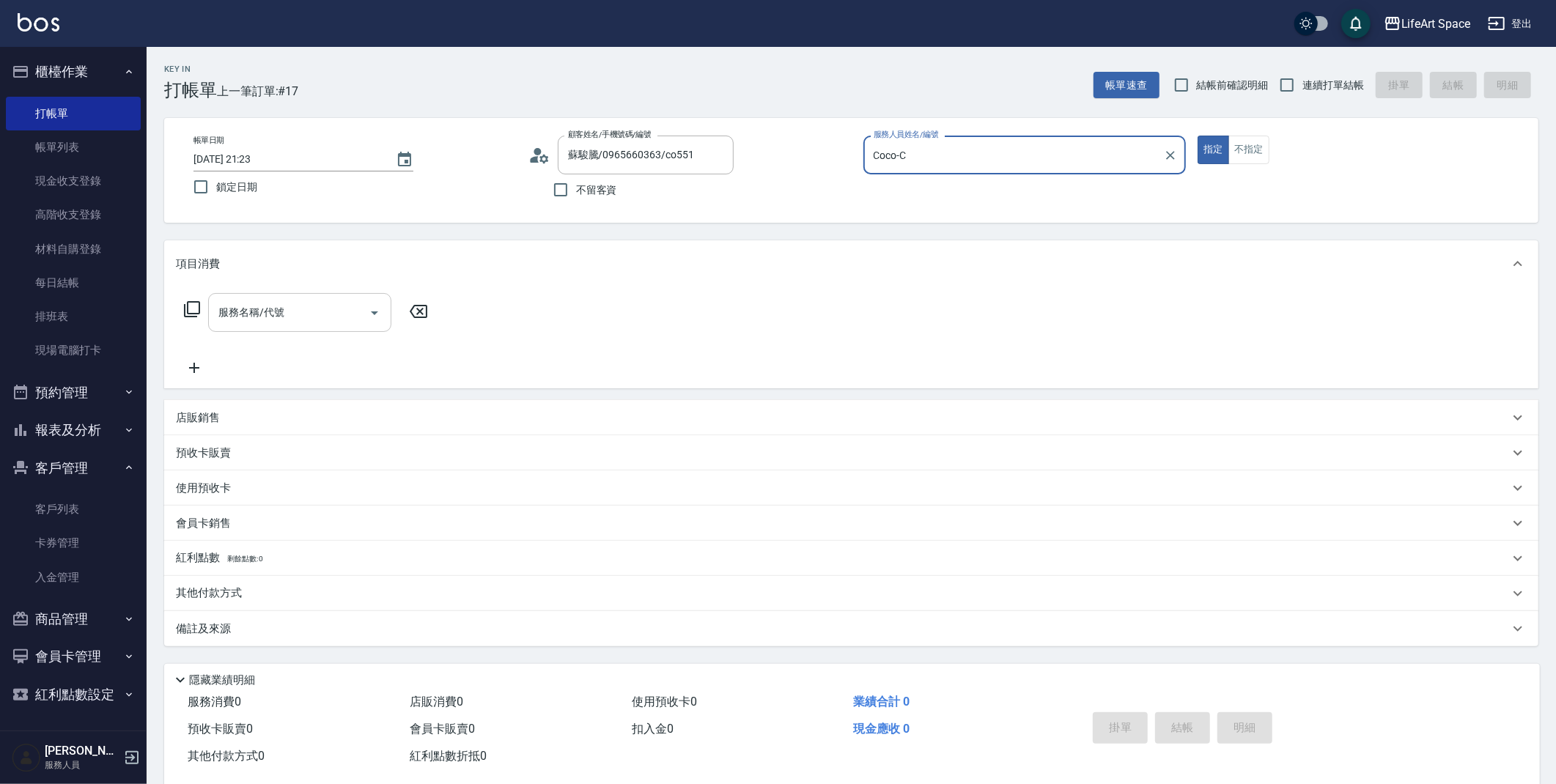
type input "Coco-C"
click at [337, 305] on input "服務名稱/代號" at bounding box center [288, 312] width 148 height 25
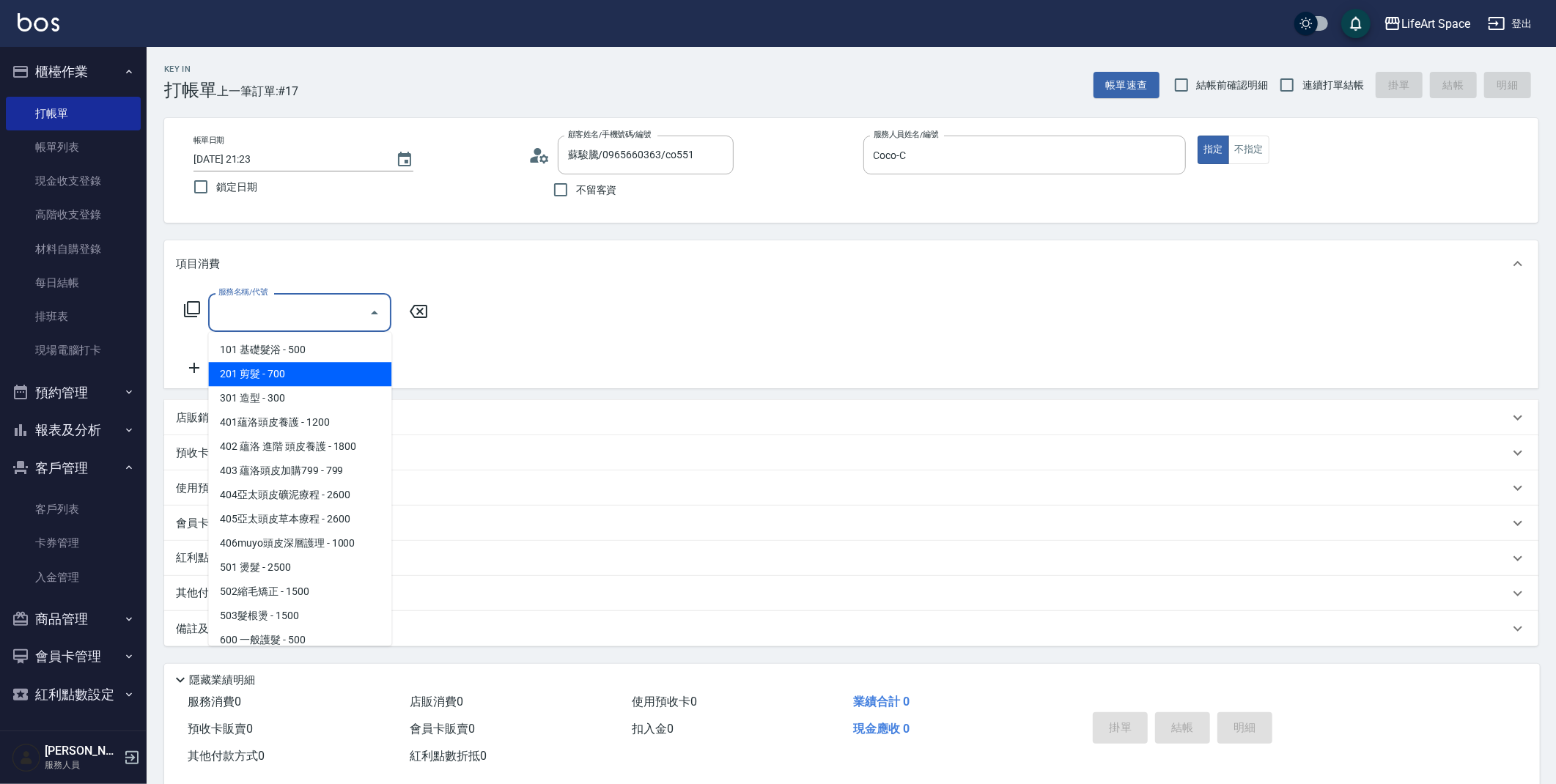
click at [297, 376] on span "201 剪髮 - 700" at bounding box center [300, 374] width 183 height 24
type input "201 剪髮(201)"
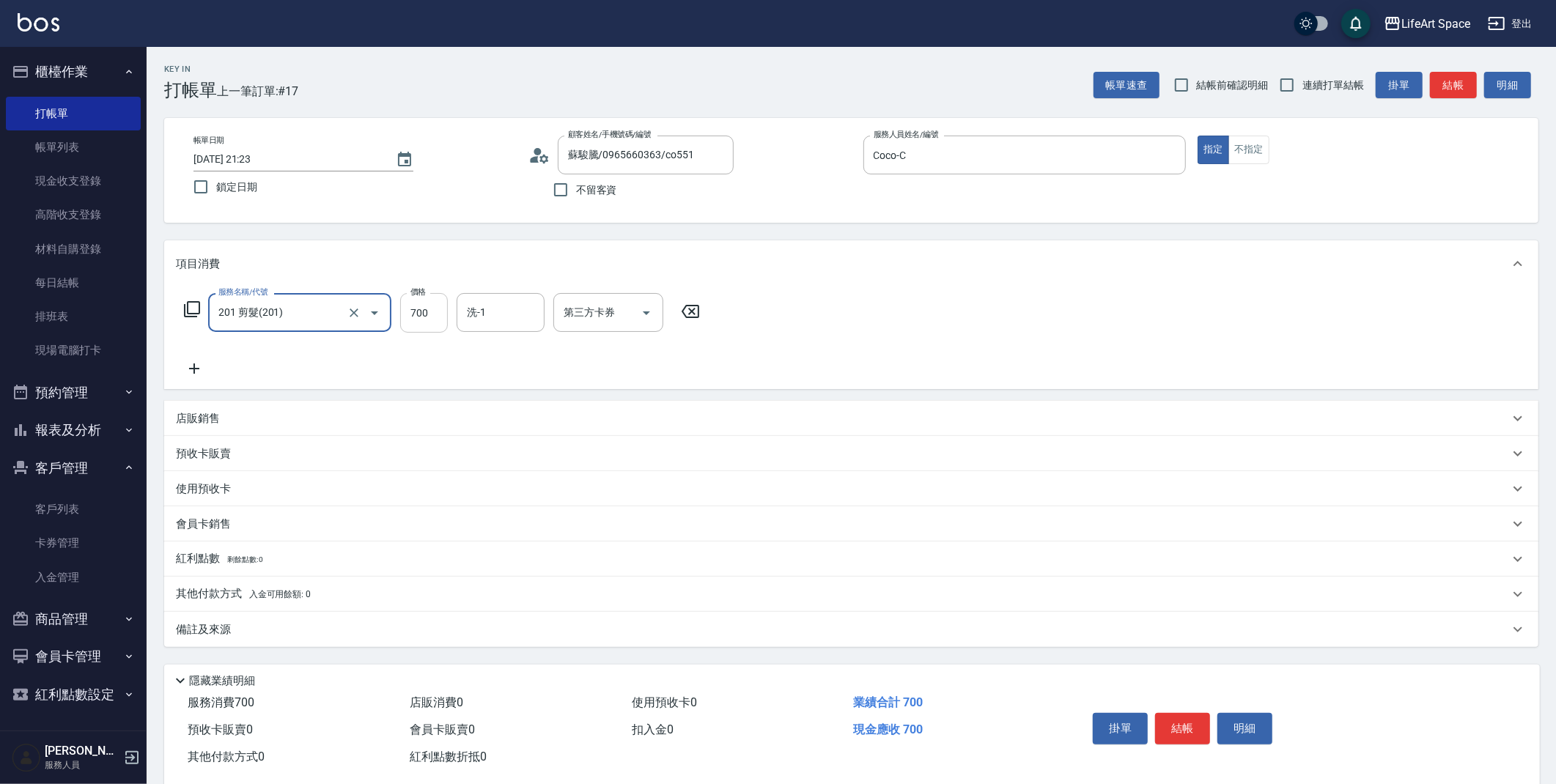
click at [430, 311] on input "700" at bounding box center [424, 313] width 47 height 39
type input "800"
click at [219, 631] on p "備註及來源" at bounding box center [203, 630] width 55 height 16
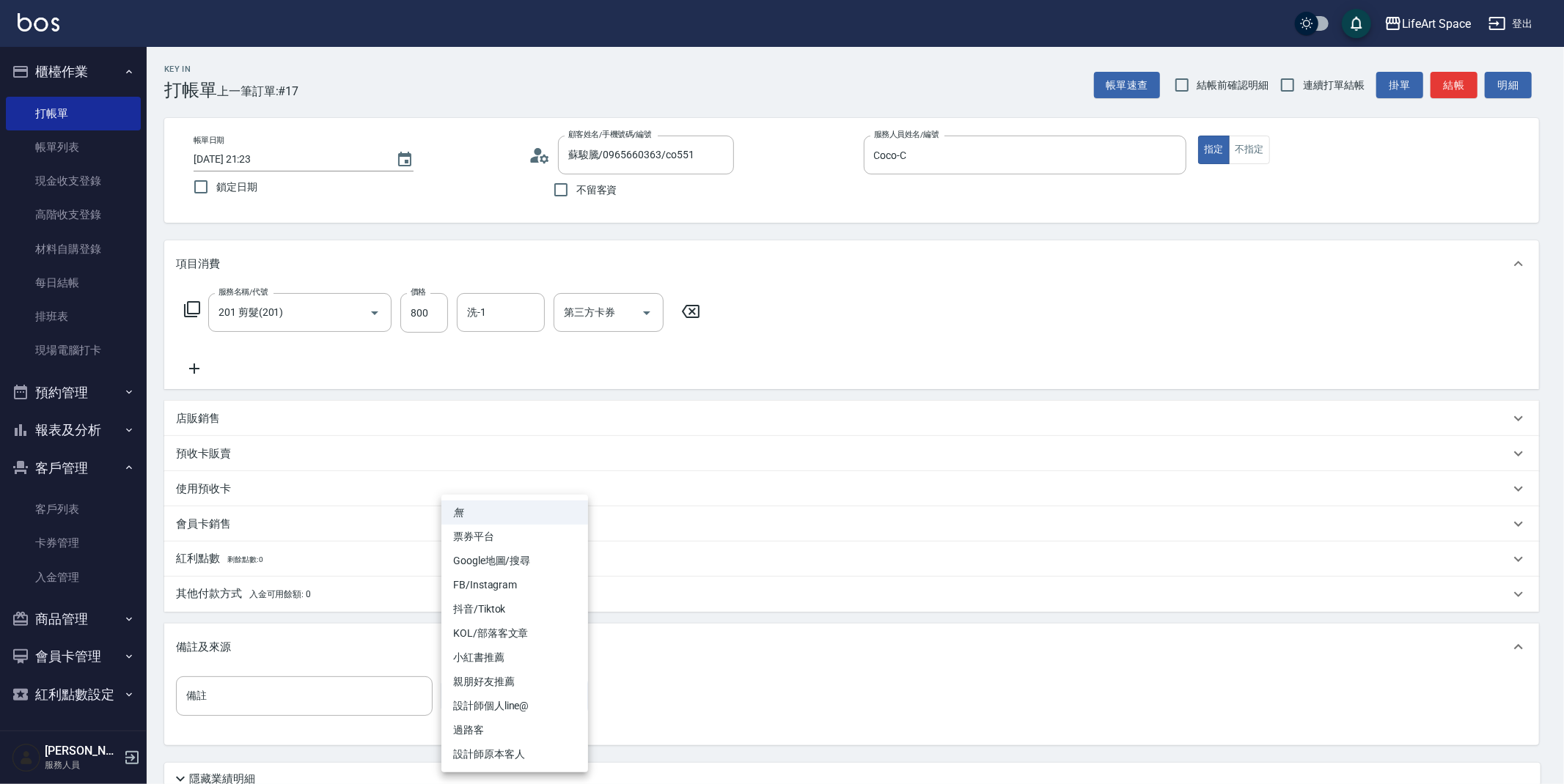
click at [466, 694] on body "LifeArt Space 登出 櫃檯作業 打帳單 帳單列表 現金收支登錄 高階收支登錄 材料自購登錄 每日結帳 排班表 現場電腦打卡 預約管理 預約管理 單…" at bounding box center [782, 452] width 1564 height 904
click at [486, 753] on li "設計師原本客人" at bounding box center [514, 755] width 146 height 24
type input "設計師原本客人"
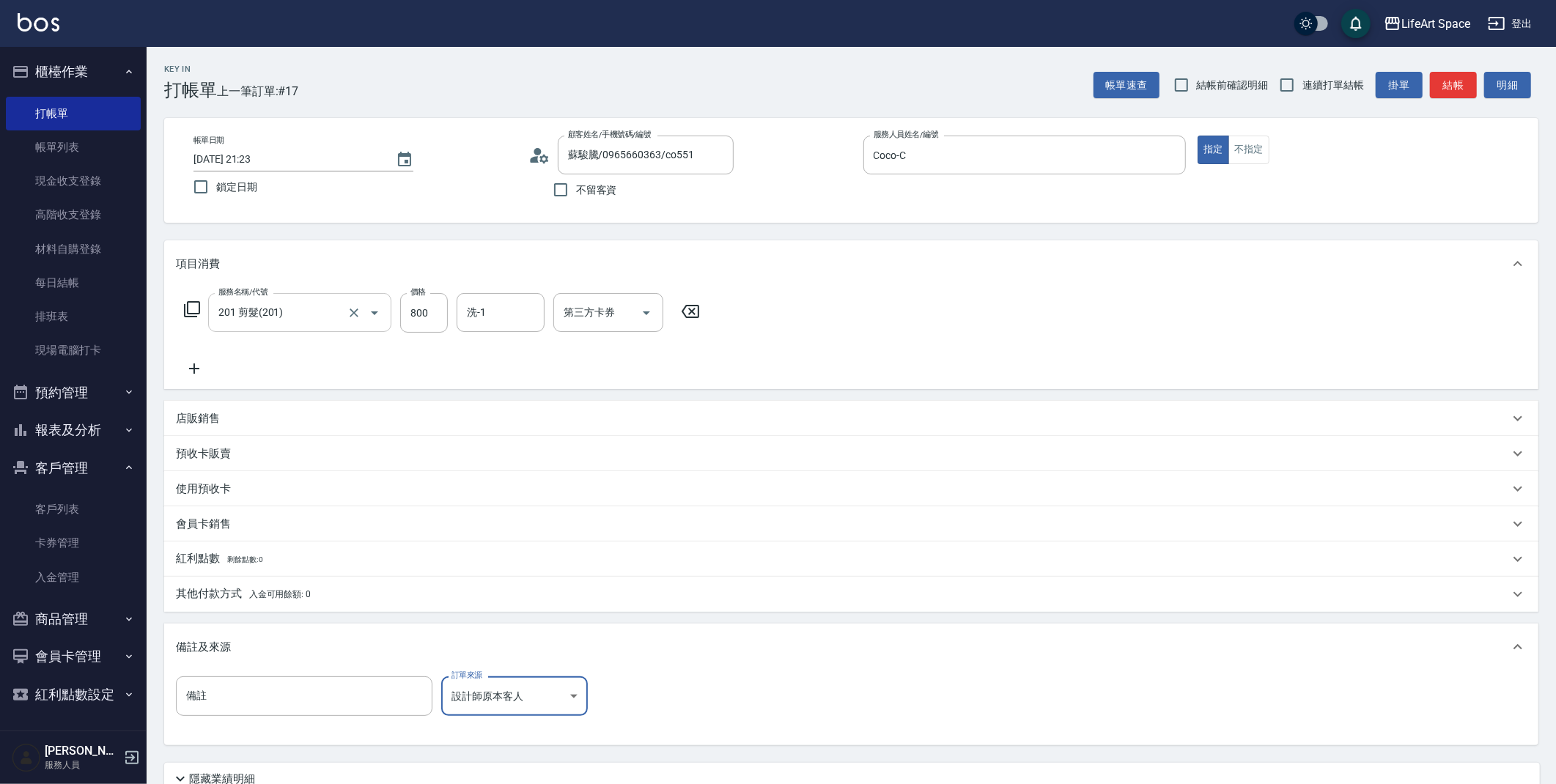
click at [373, 318] on icon "Open" at bounding box center [375, 313] width 18 height 18
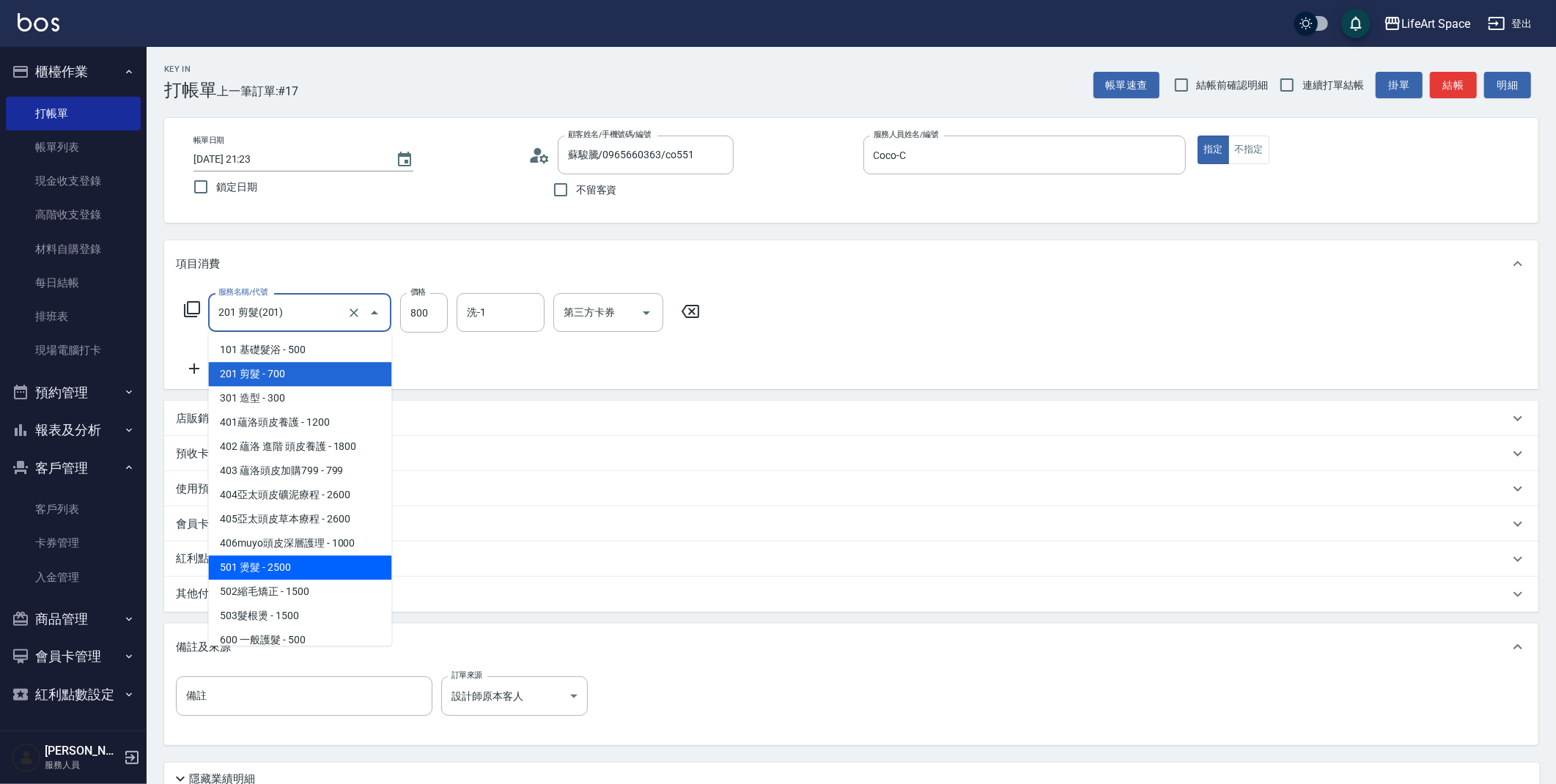
click at [299, 574] on span "501 燙髮 - 2500" at bounding box center [300, 568] width 183 height 24
type input "501 燙髮(501)"
type input "2500"
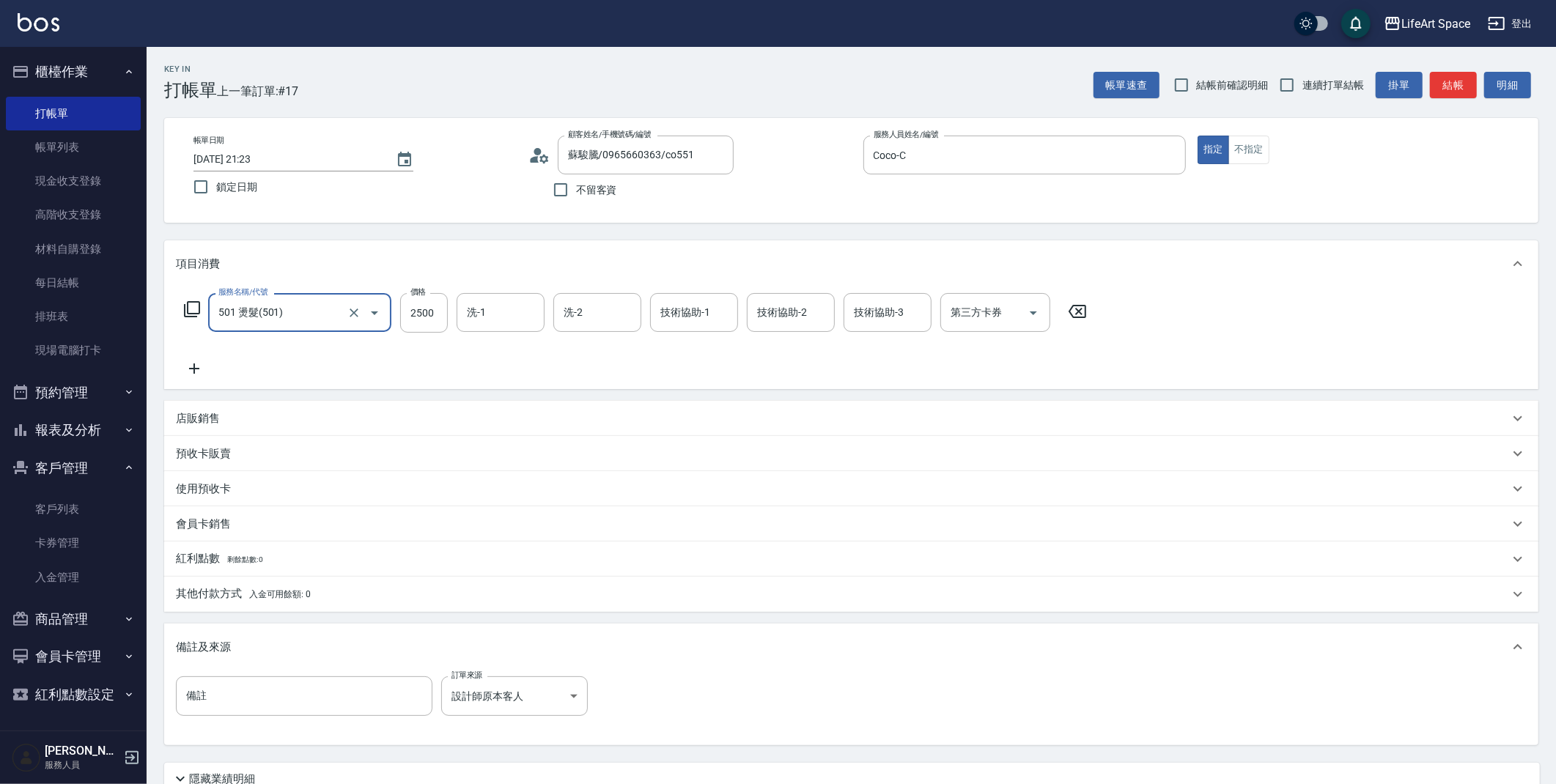
click at [311, 322] on input "501 燙髮(501)" at bounding box center [279, 312] width 129 height 25
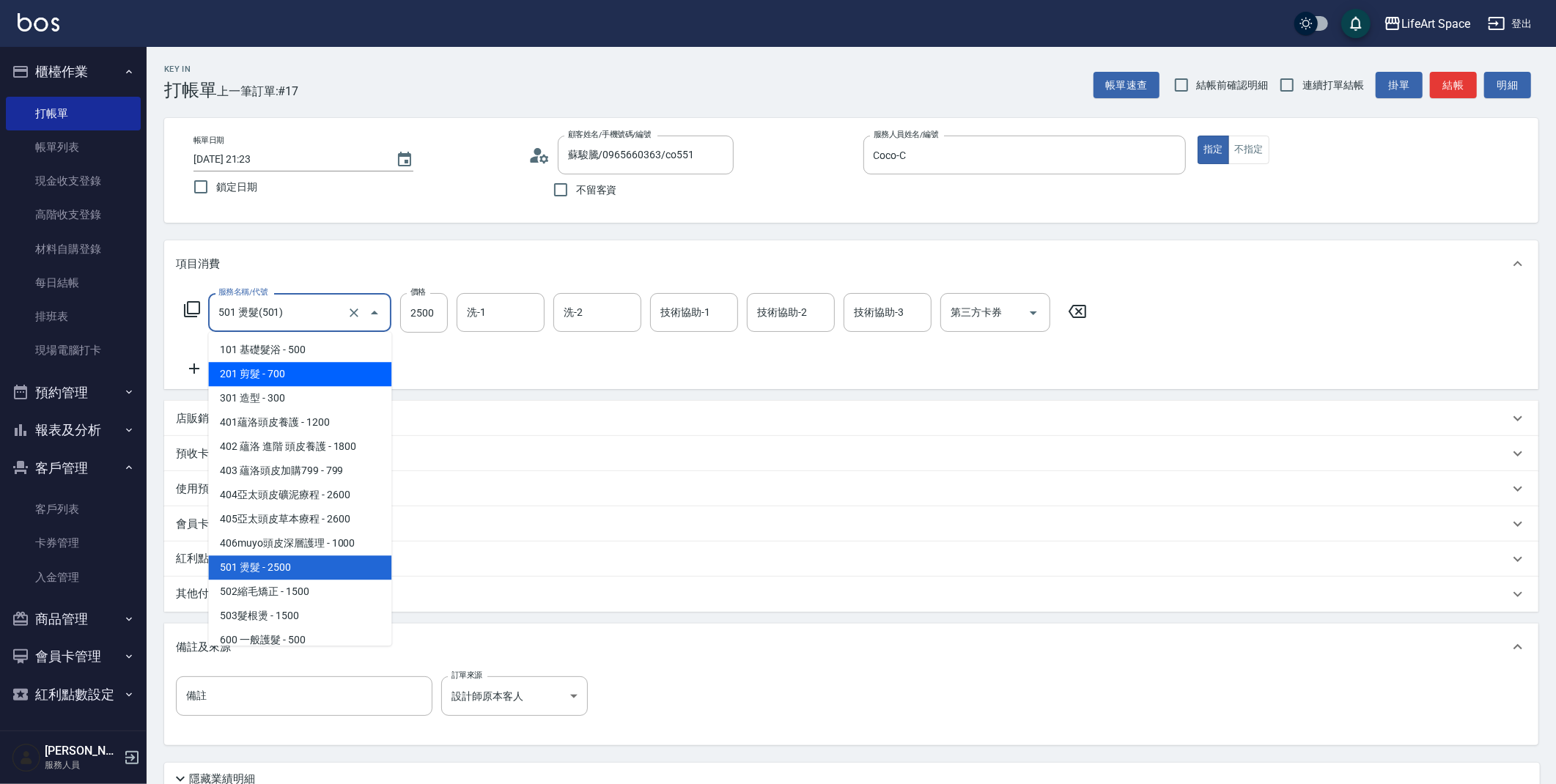
click at [288, 370] on span "201 剪髮 - 700" at bounding box center [300, 374] width 183 height 24
type input "201 剪髮(201)"
type input "700"
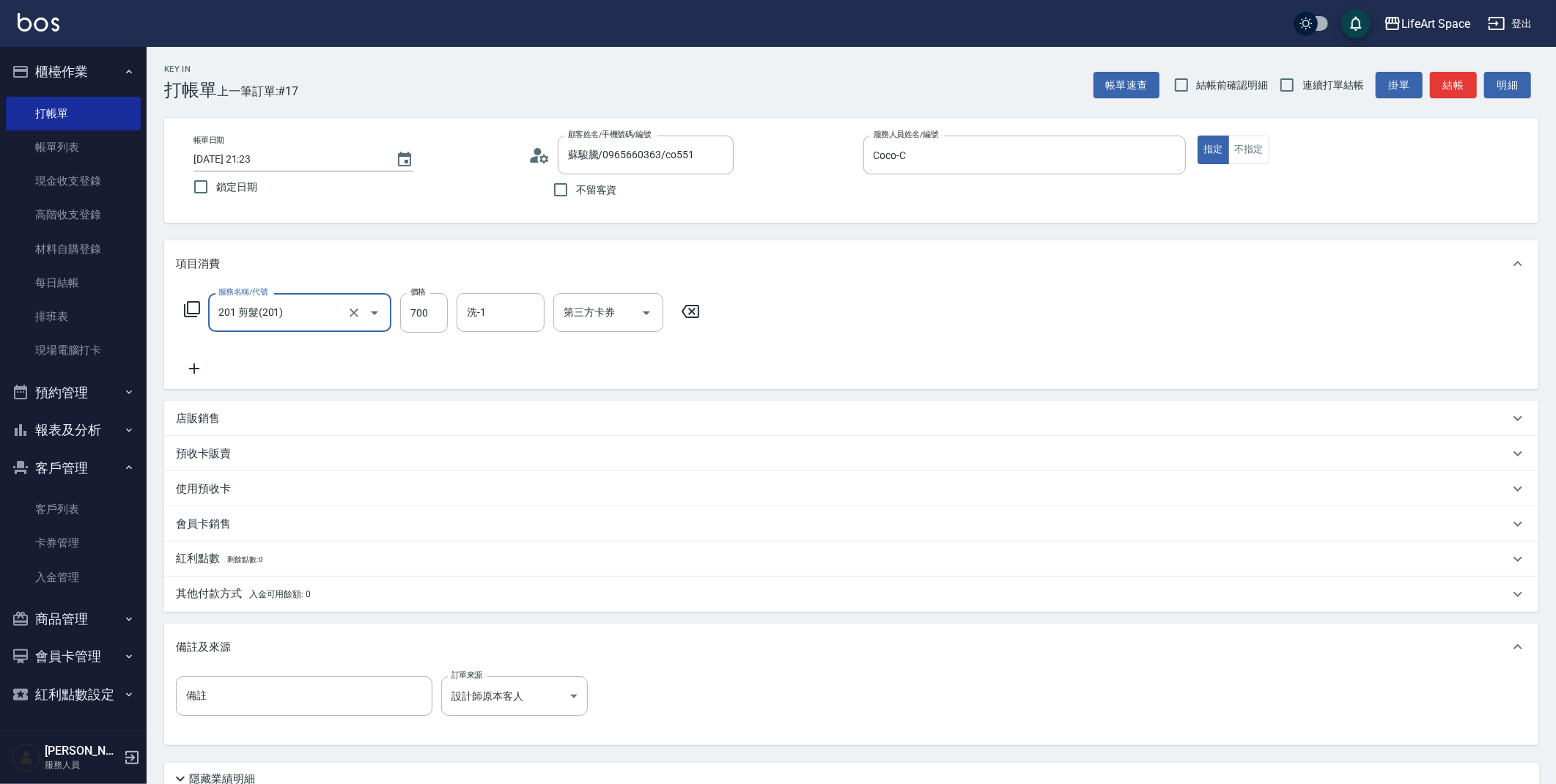
click at [195, 369] on icon at bounding box center [194, 369] width 37 height 18
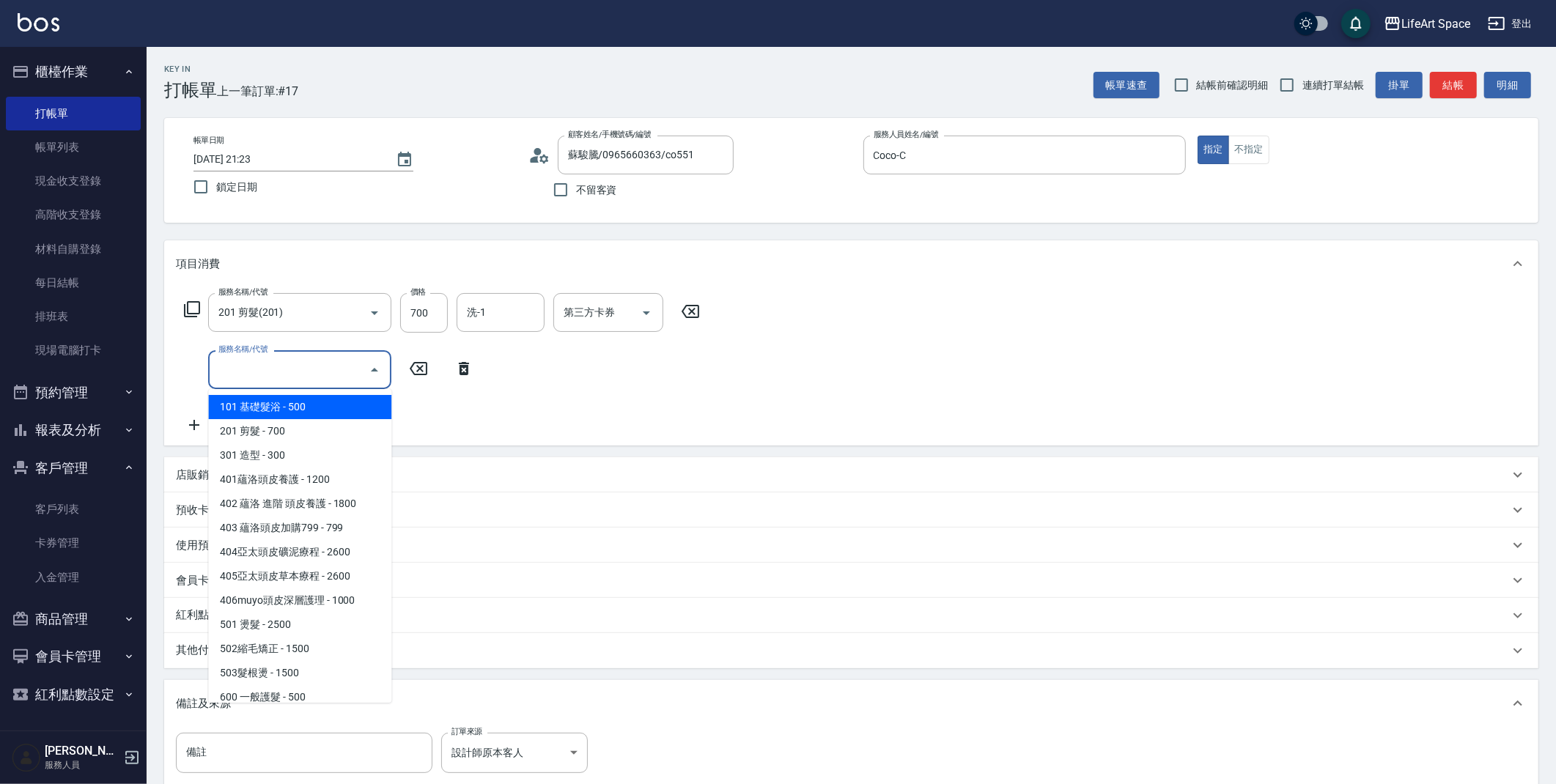
click at [246, 367] on input "服務名稱/代號" at bounding box center [288, 369] width 148 height 25
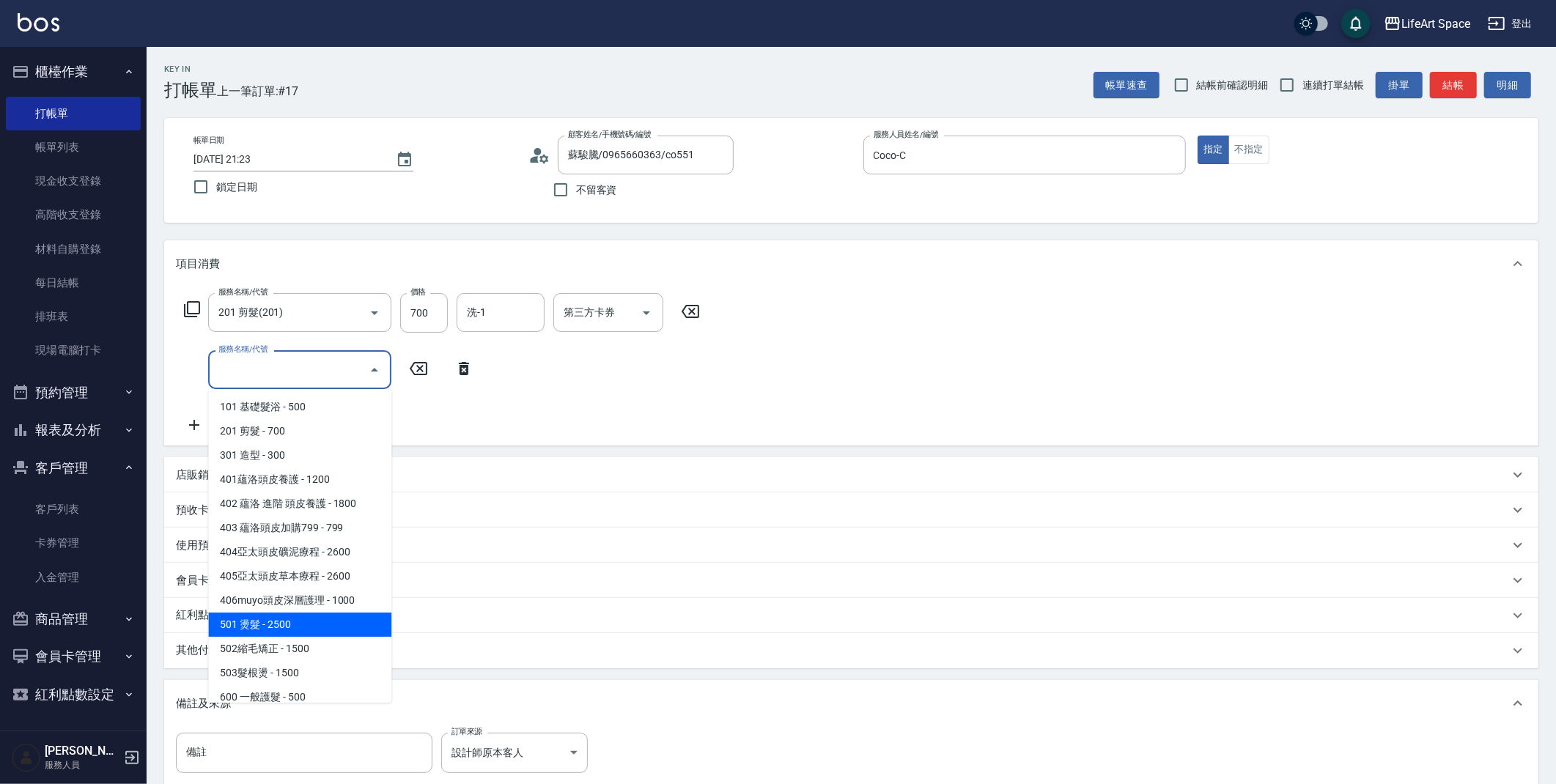
click at [255, 628] on span "501 燙髮 - 2500" at bounding box center [300, 625] width 183 height 24
type input "501 燙髮(501)"
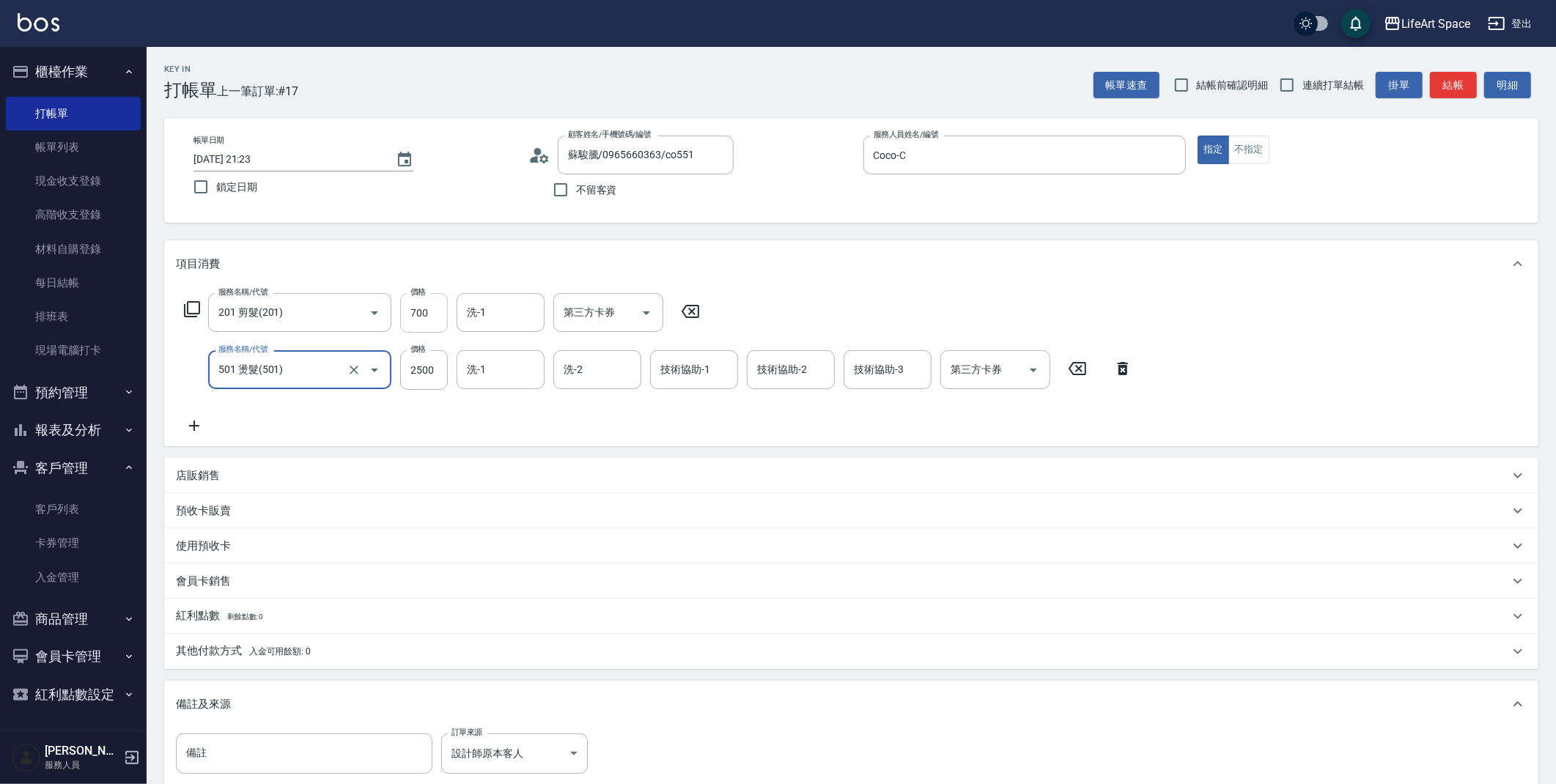
click at [424, 314] on input "700" at bounding box center [424, 313] width 47 height 39
type input "1000"
click at [424, 314] on input "700" at bounding box center [424, 313] width 47 height 39
type input "800"
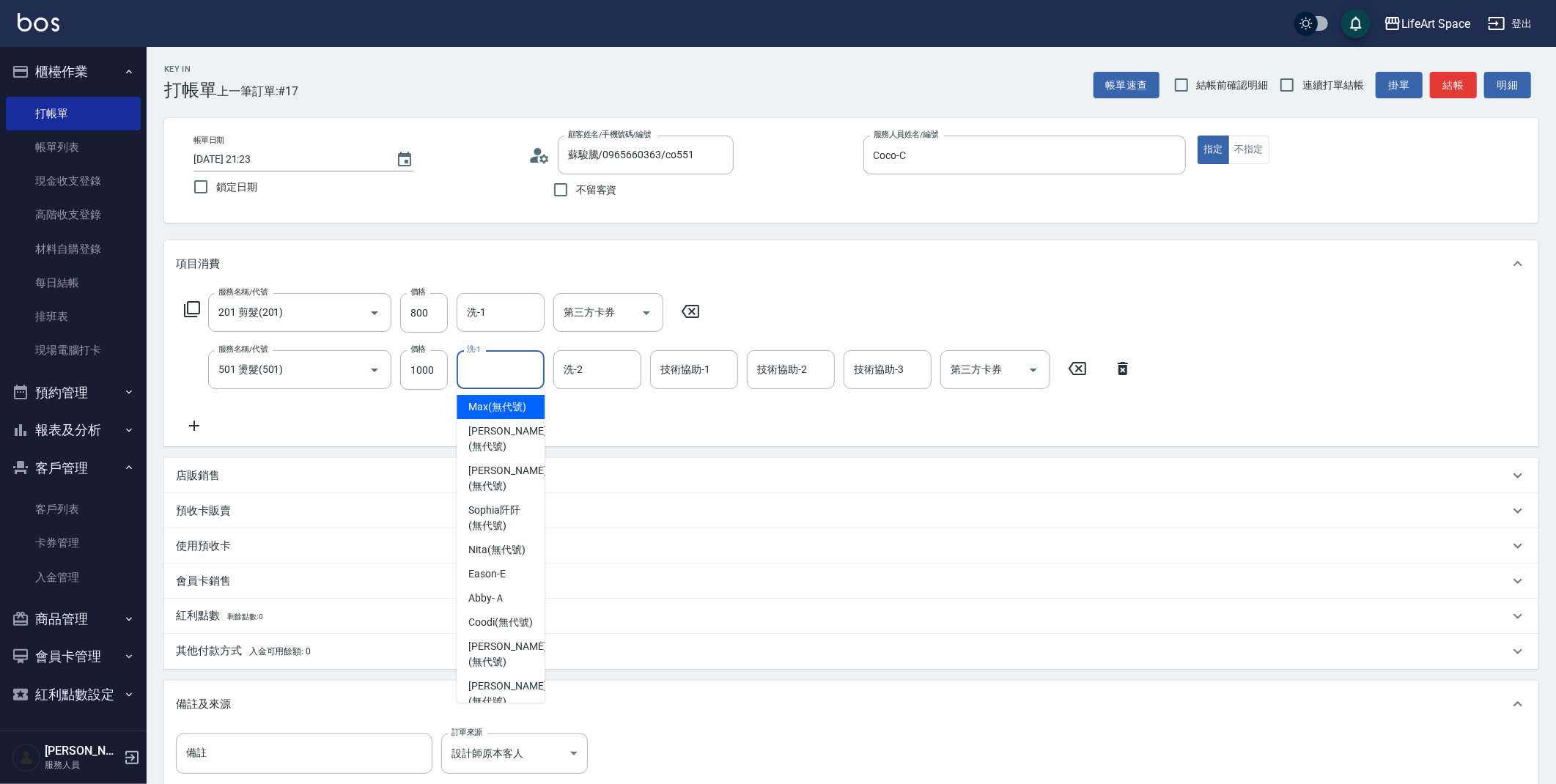
click at [481, 368] on input "洗-1" at bounding box center [501, 369] width 75 height 25
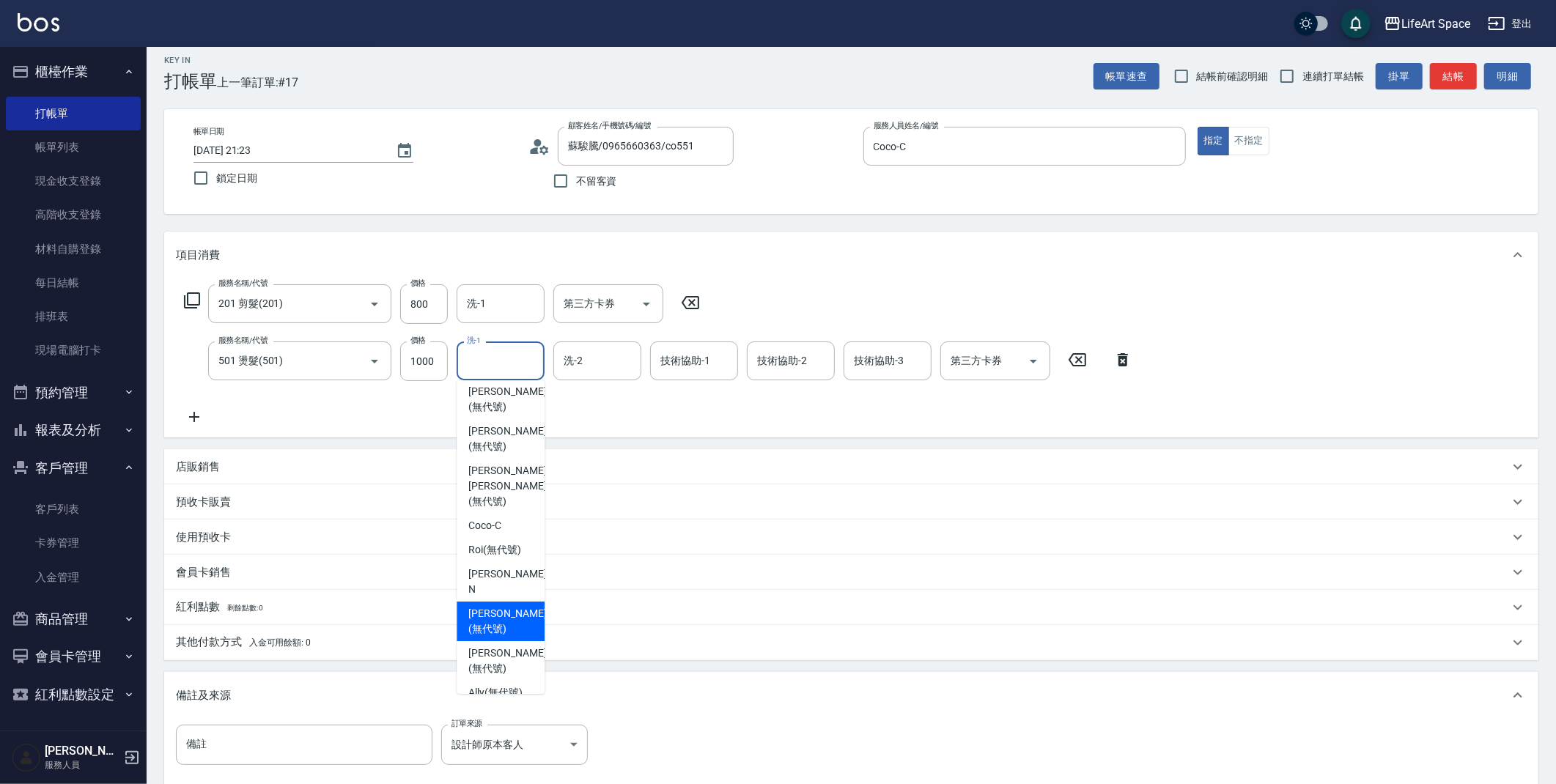
scroll to position [11, 0]
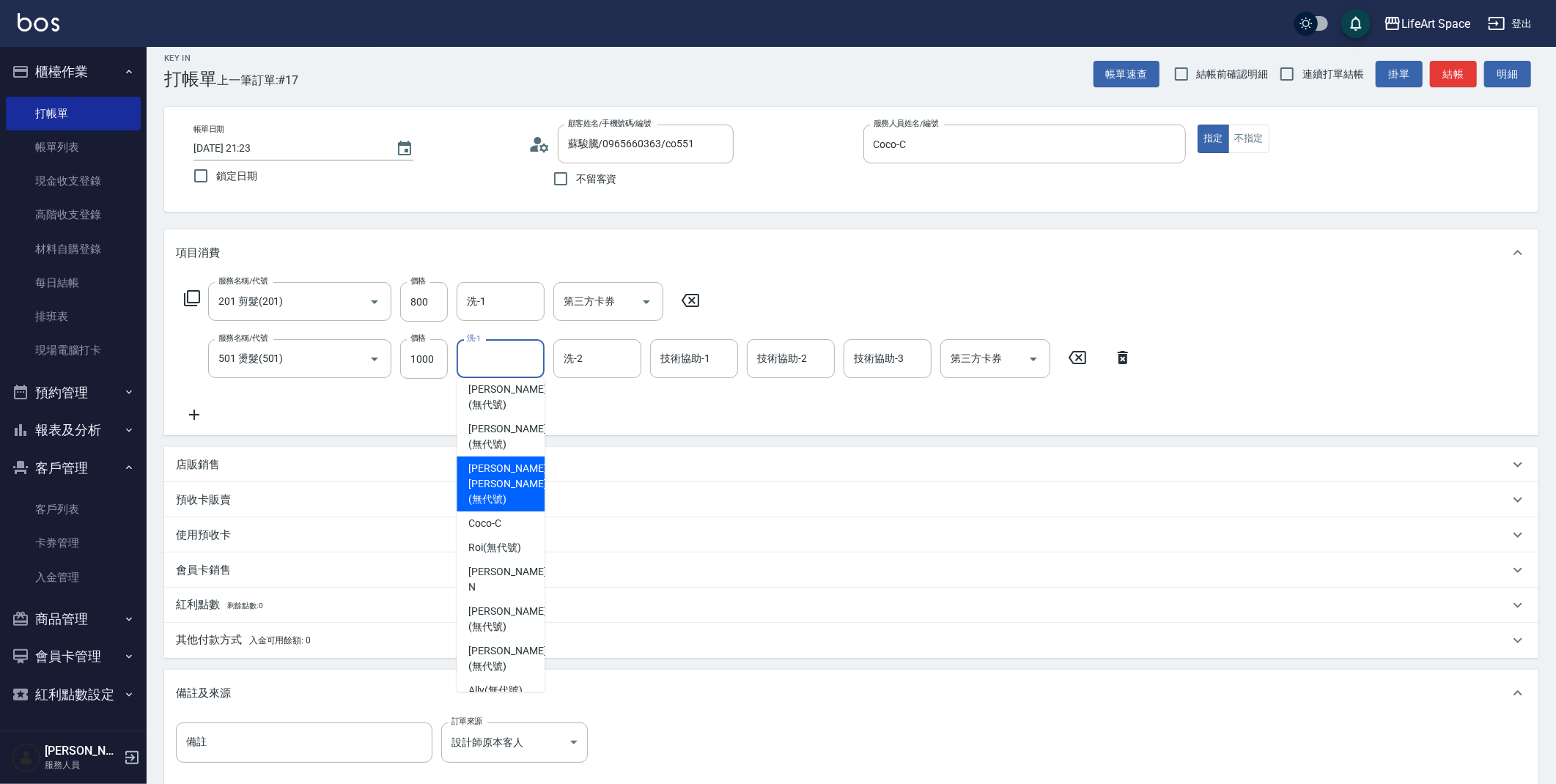
click at [469, 502] on span "[PERSON_NAME] [PERSON_NAME] (無代號)" at bounding box center [506, 483] width 78 height 47
type input "[PERSON_NAME] [PERSON_NAME](無代號)"
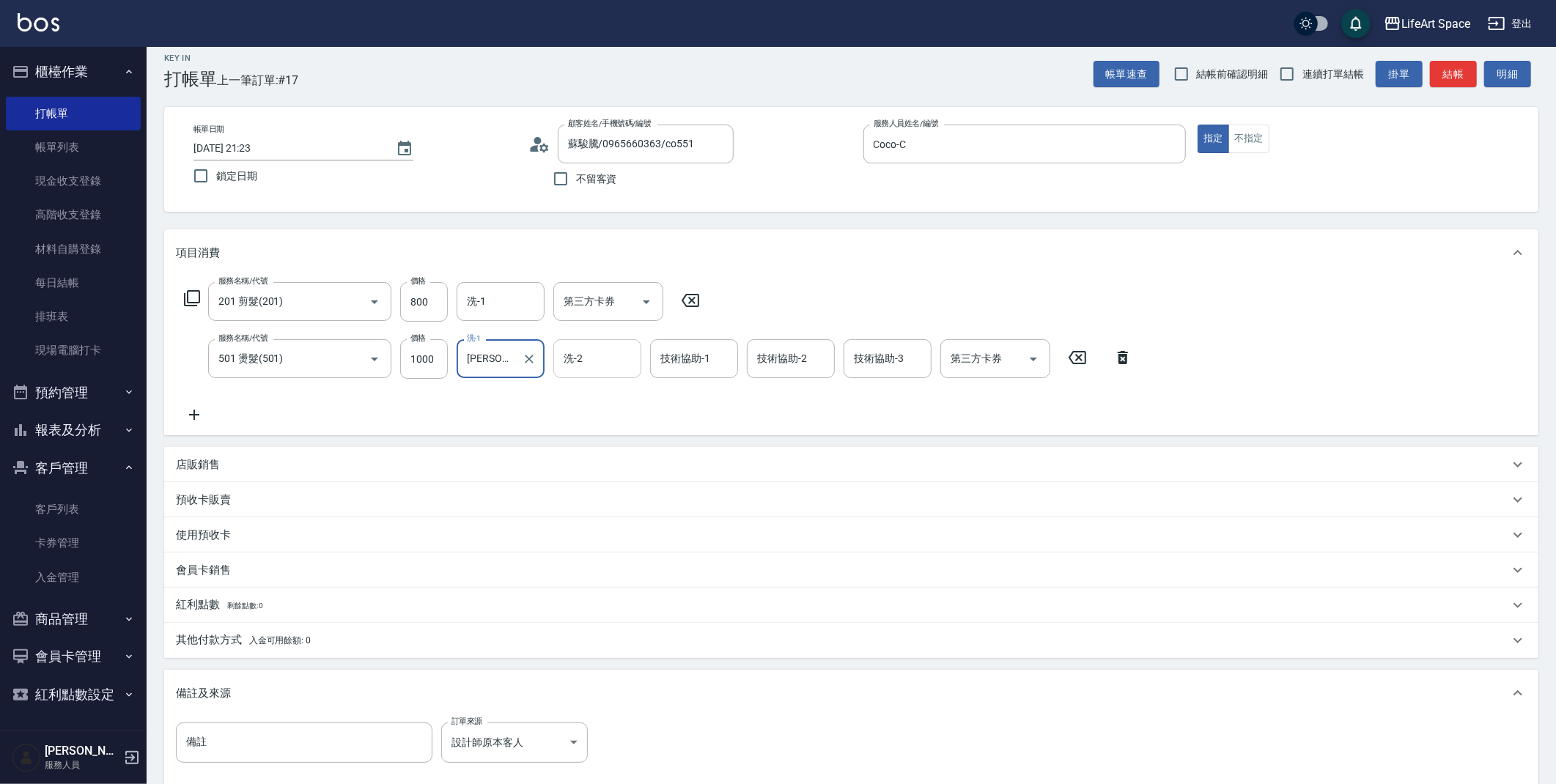
click at [586, 346] on input "洗-2" at bounding box center [598, 359] width 75 height 25
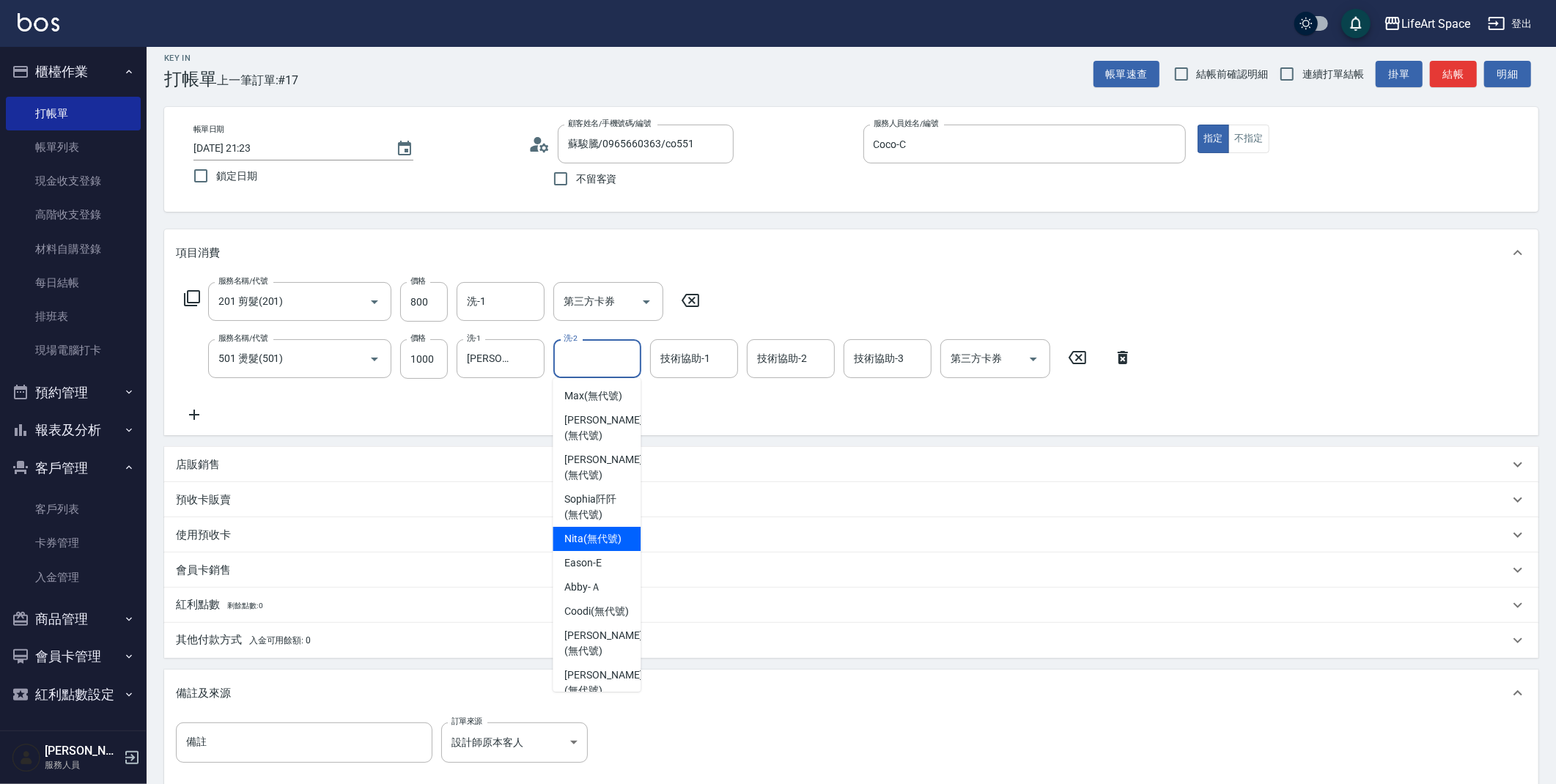
click at [603, 546] on span "Nita (無代號)" at bounding box center [593, 539] width 57 height 16
type input "Nita (無代號)"
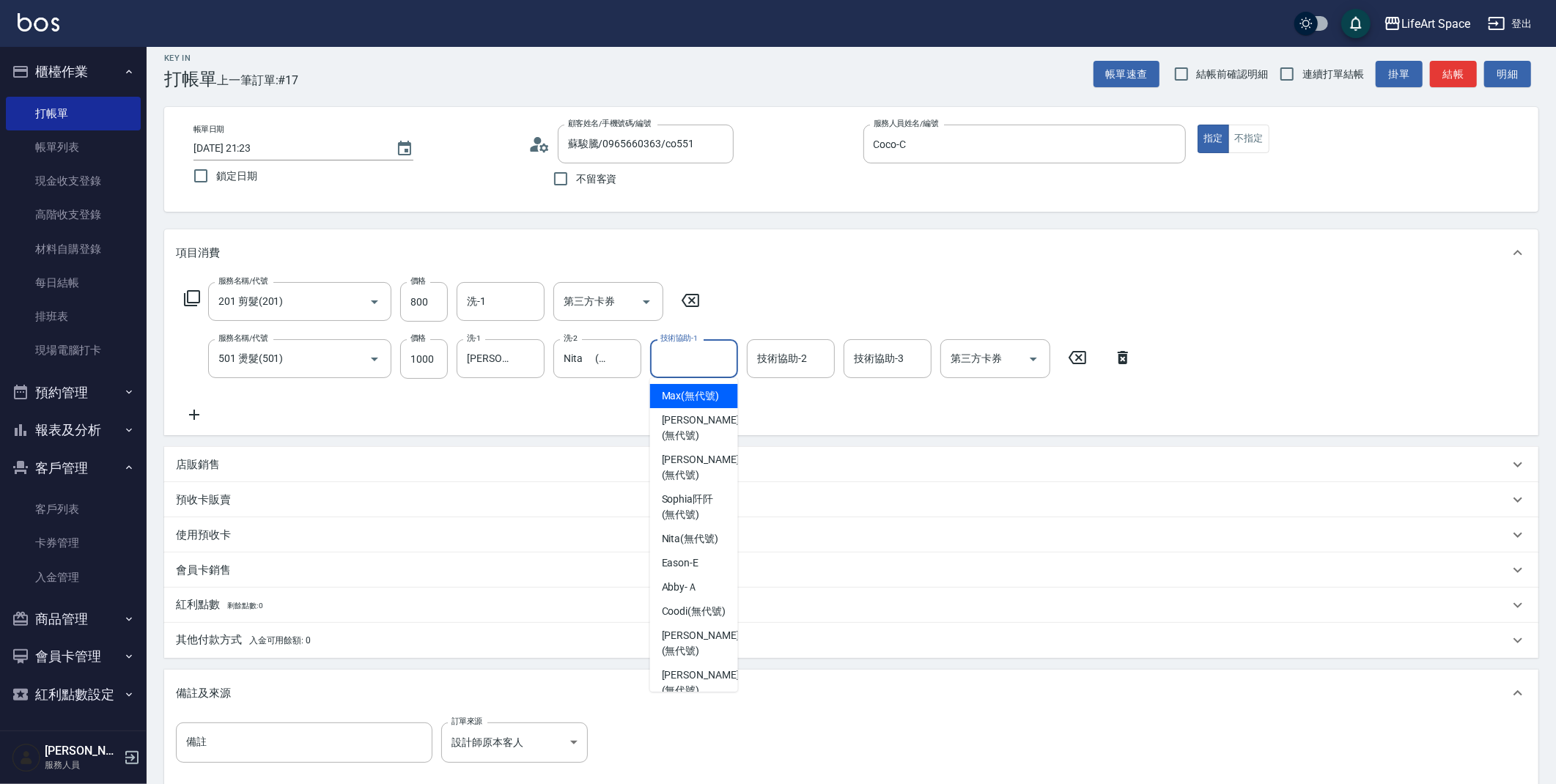
click at [699, 355] on div "技術協助-1 技術協助-1" at bounding box center [694, 359] width 88 height 39
click at [698, 546] on span "Nita (無代號)" at bounding box center [690, 539] width 57 height 16
type input "Nita (無代號)"
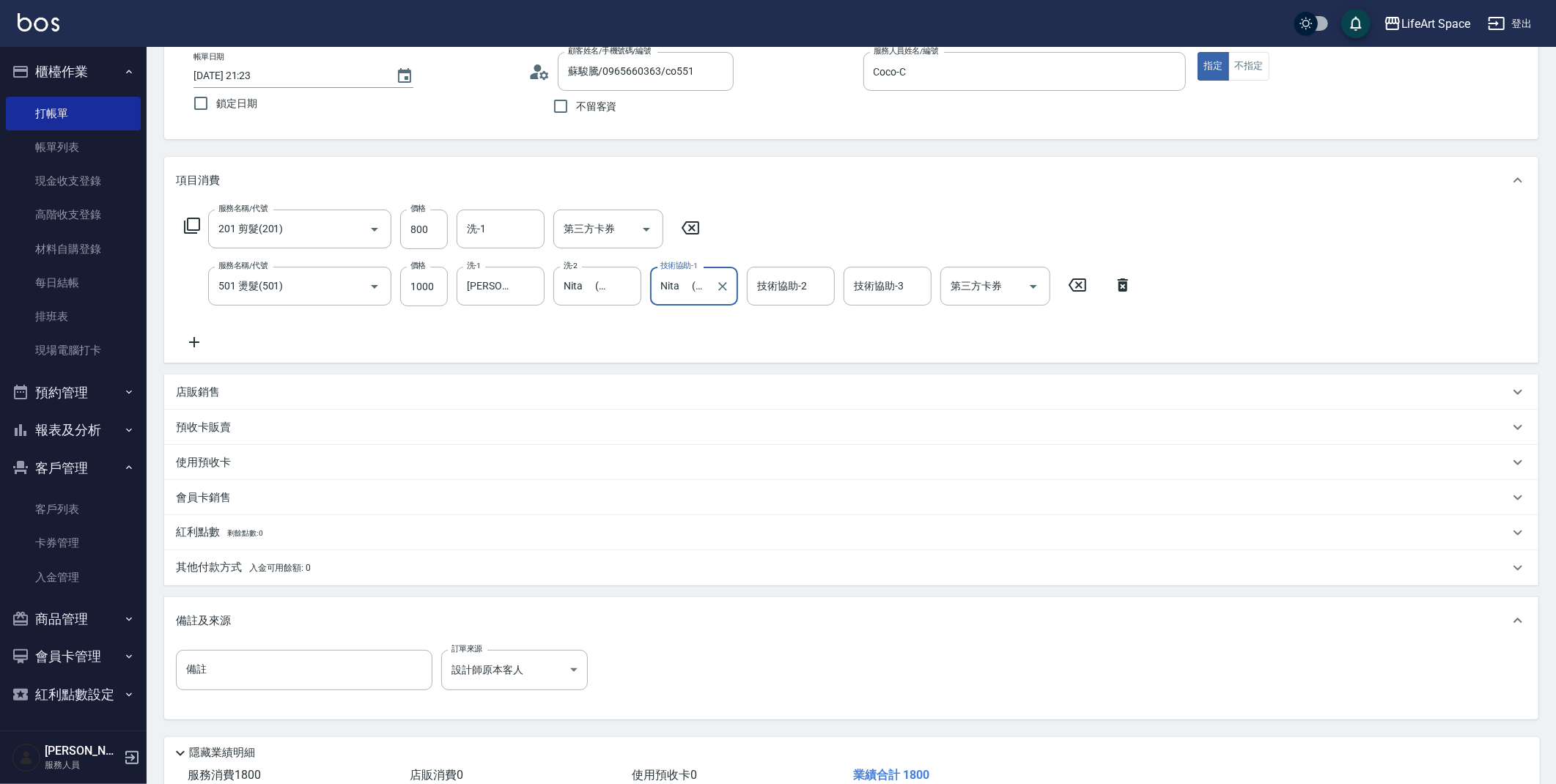
scroll to position [182, 0]
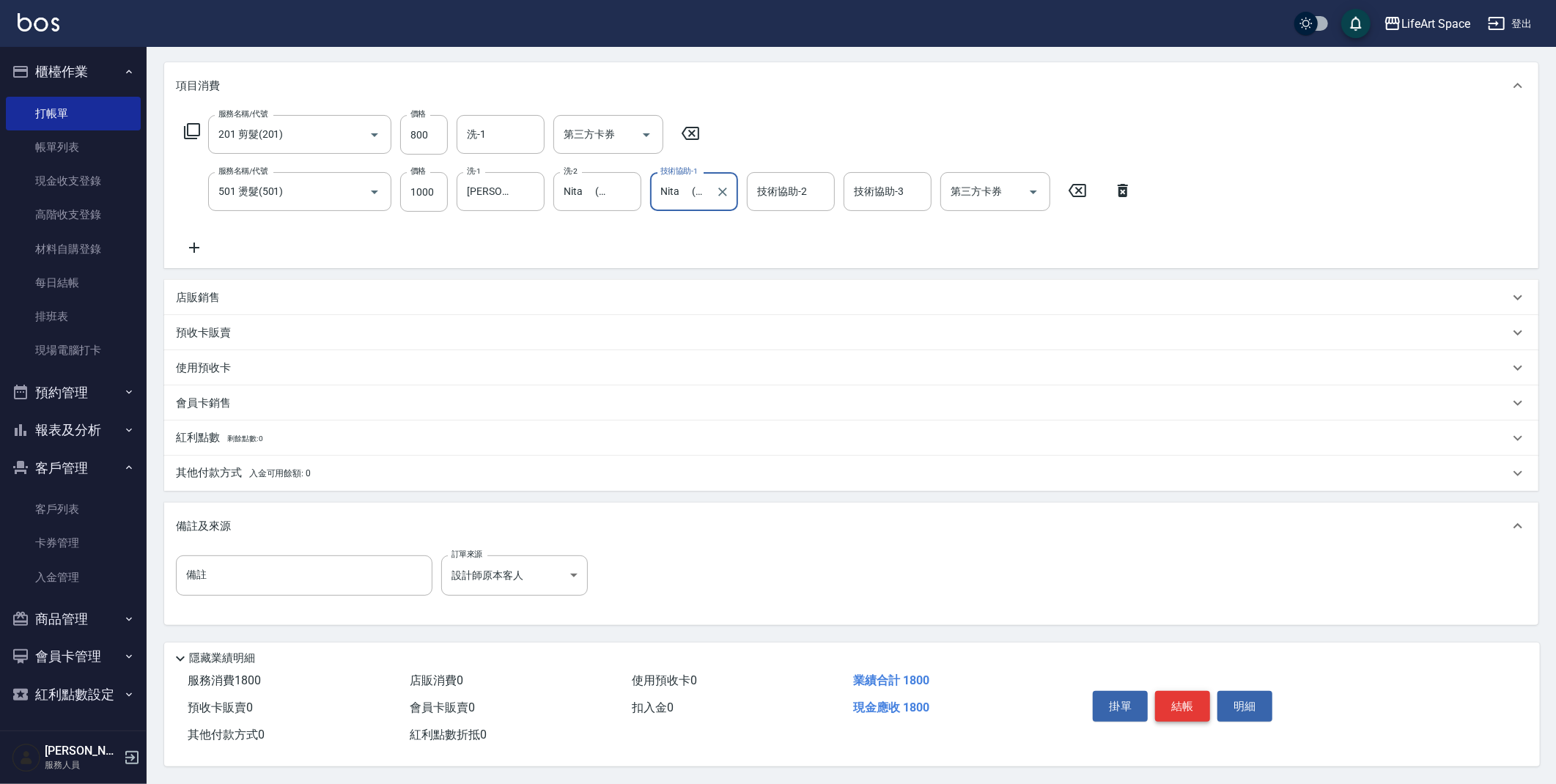
click at [1197, 700] on button "結帳" at bounding box center [1182, 706] width 55 height 31
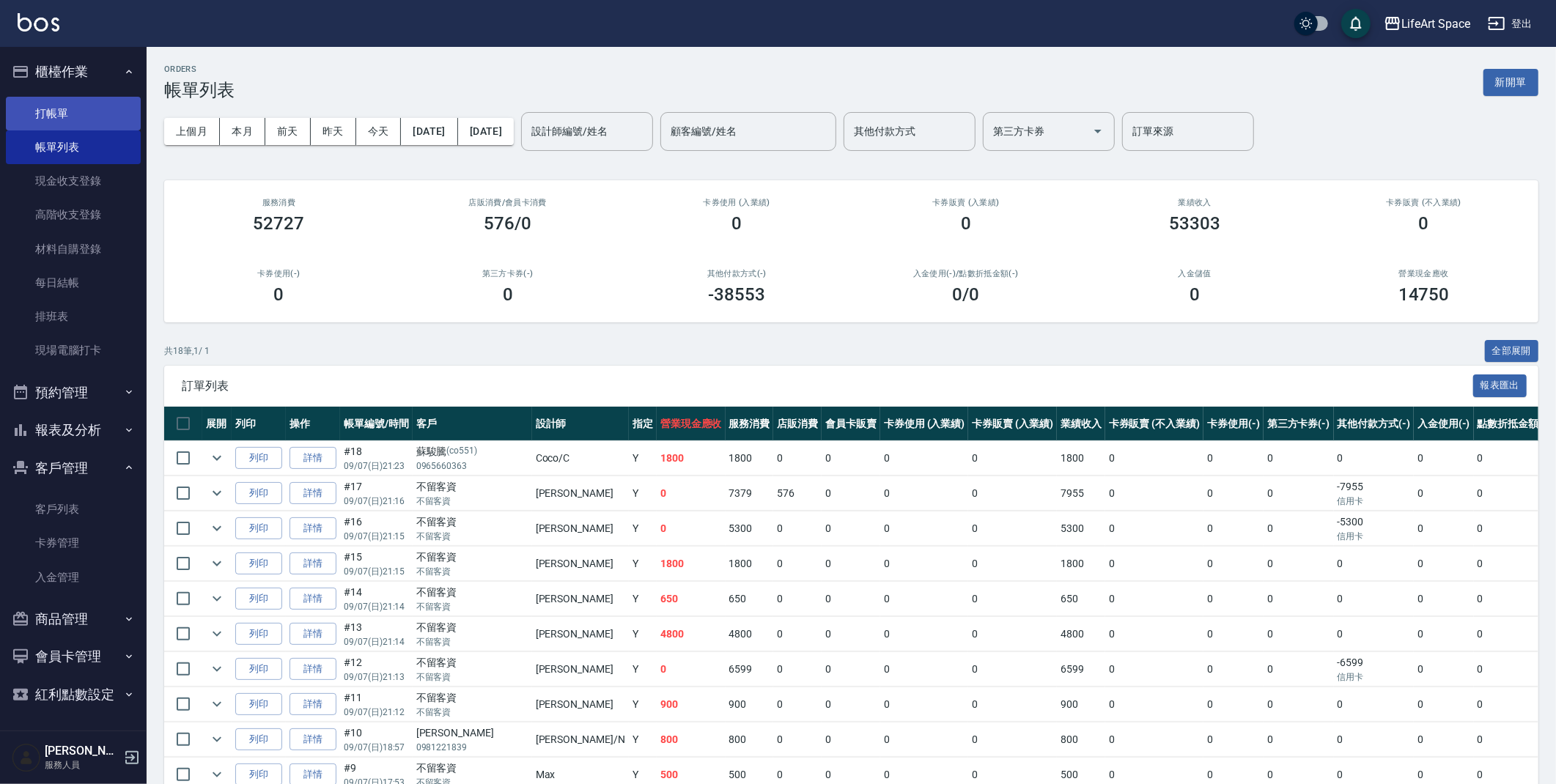
click at [42, 114] on link "打帳單" at bounding box center [73, 113] width 135 height 33
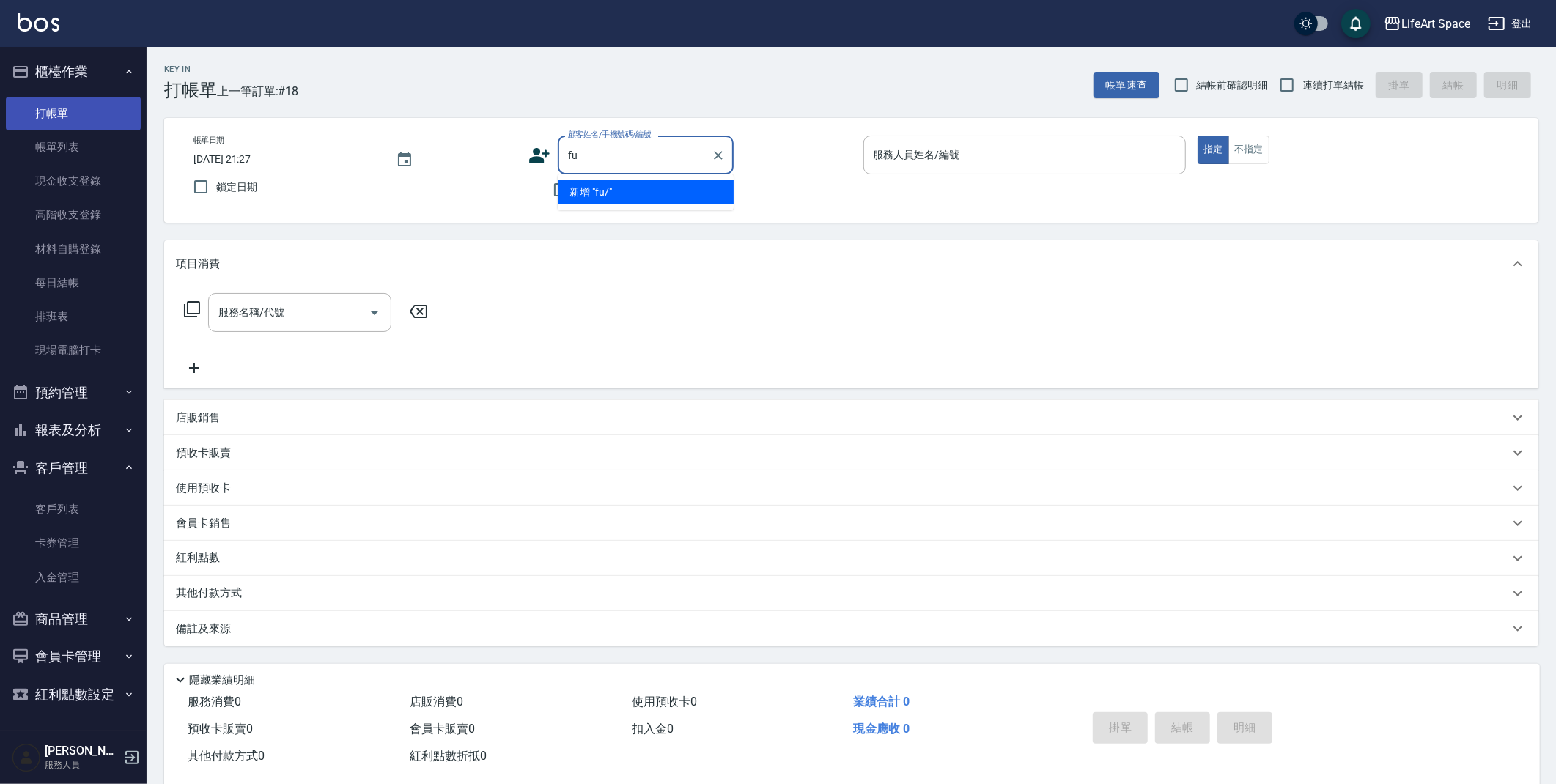
type input "f"
type input "清"
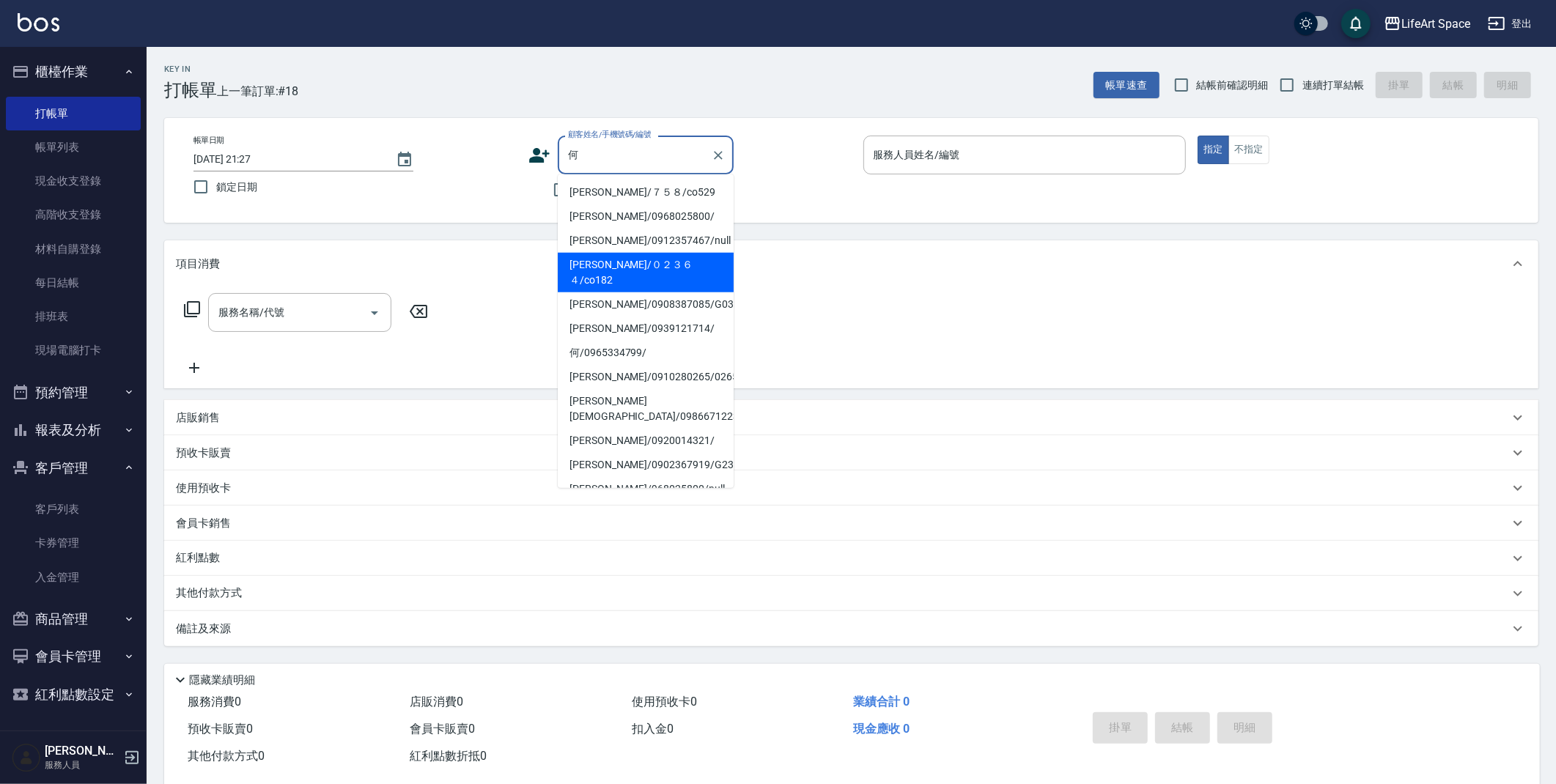
click at [668, 262] on li "[PERSON_NAME]/０２３６４/co182" at bounding box center [645, 273] width 176 height 39
type input "[PERSON_NAME]/０２３６４/co182"
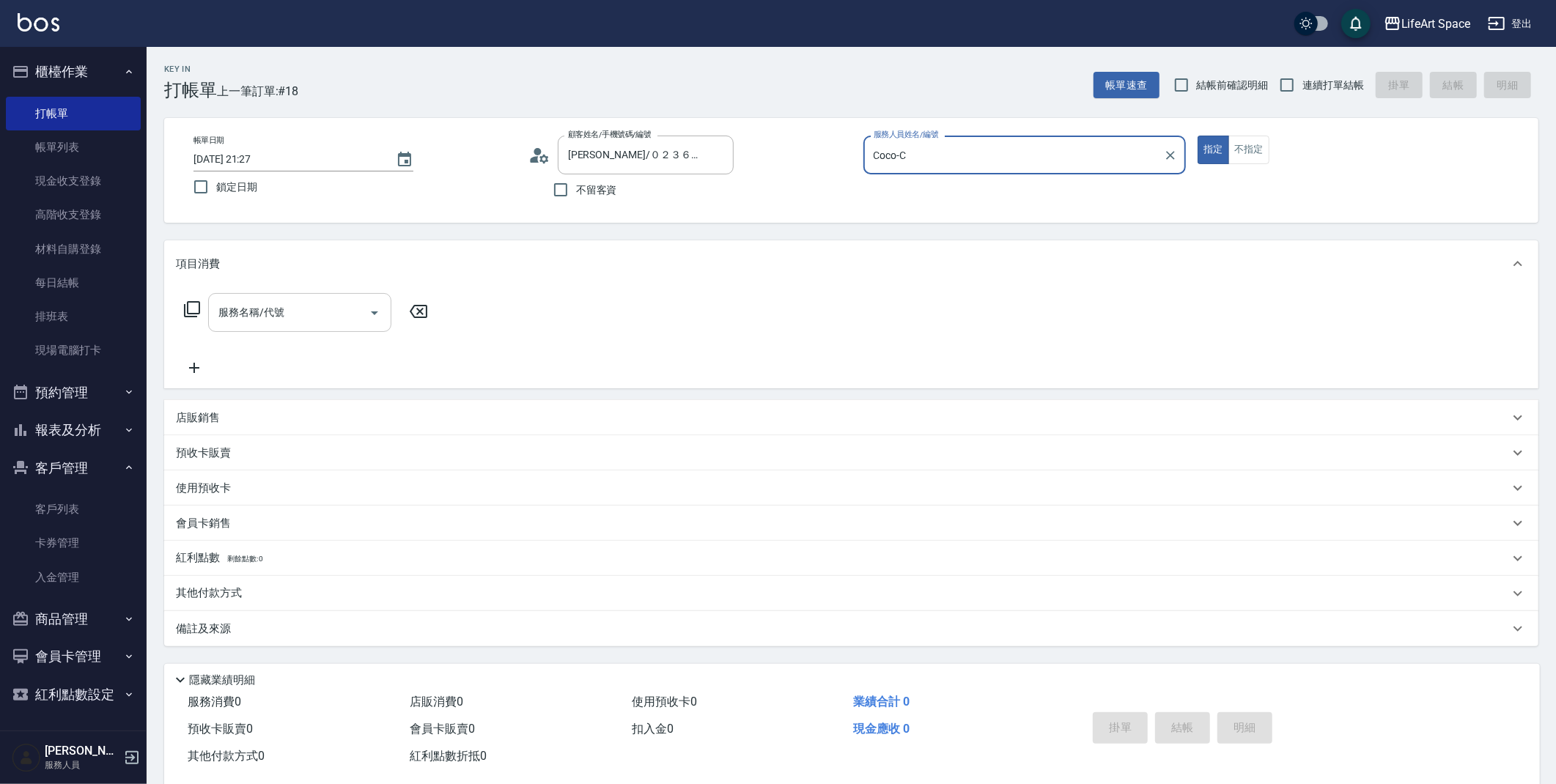
type input "Coco-C"
click at [277, 306] on div "服務名稱/代號 服務名稱/代號" at bounding box center [300, 313] width 183 height 39
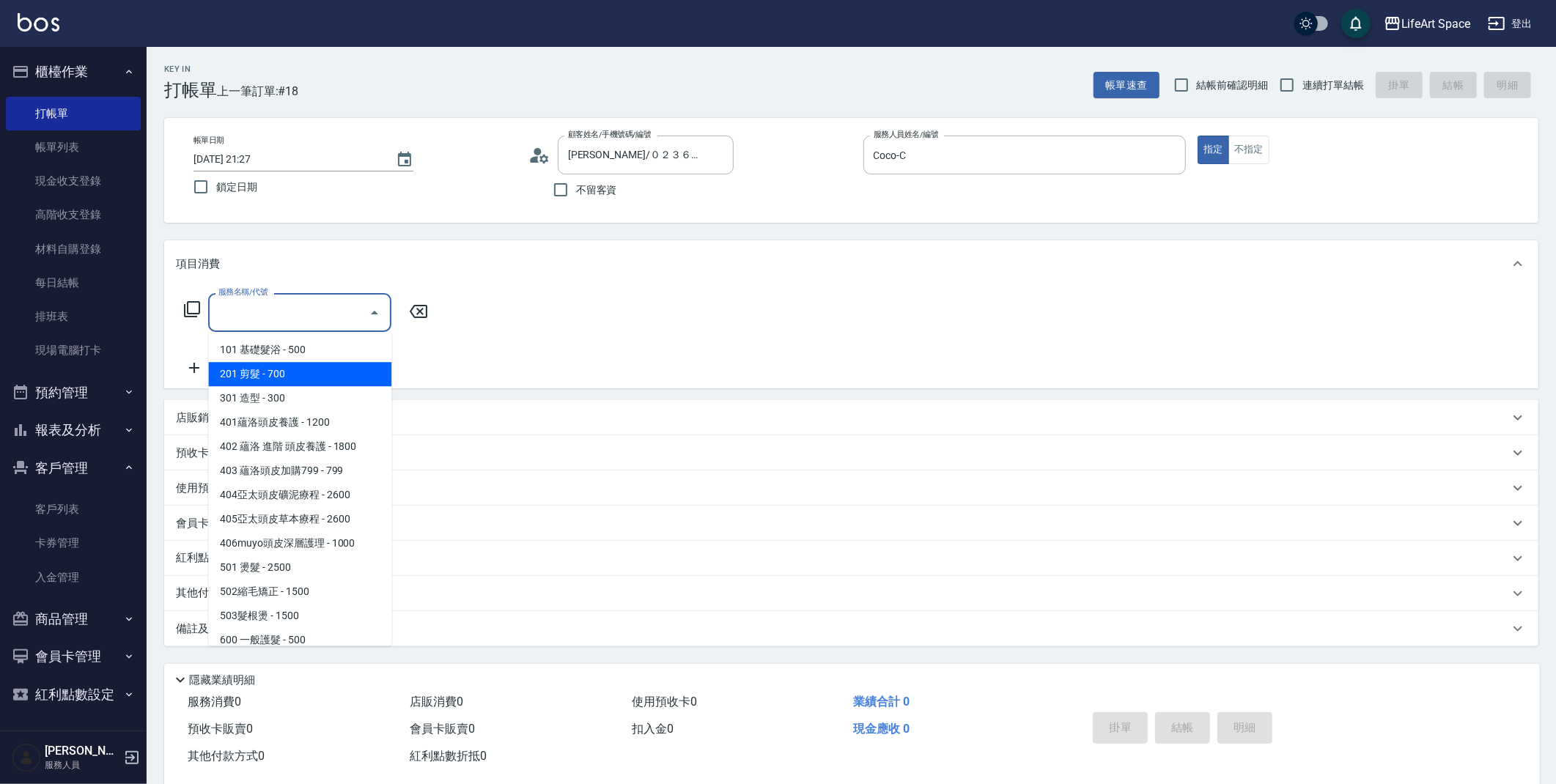
click at [307, 384] on span "201 剪髮 - 700" at bounding box center [300, 374] width 183 height 24
type input "201 剪髮(201)"
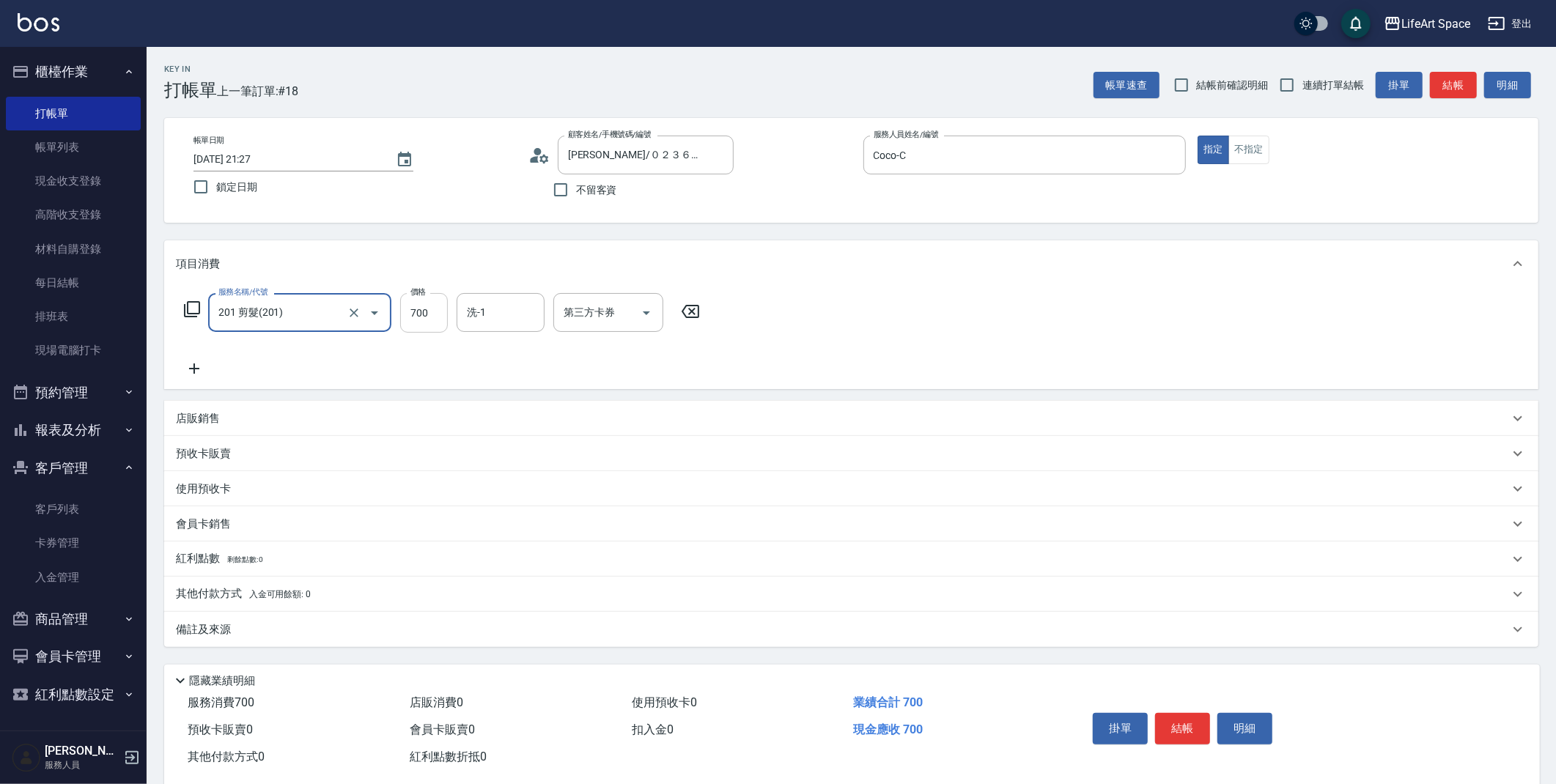
click at [429, 325] on input "700" at bounding box center [424, 313] width 47 height 39
click at [504, 327] on div "洗-1" at bounding box center [501, 313] width 88 height 39
type input "800"
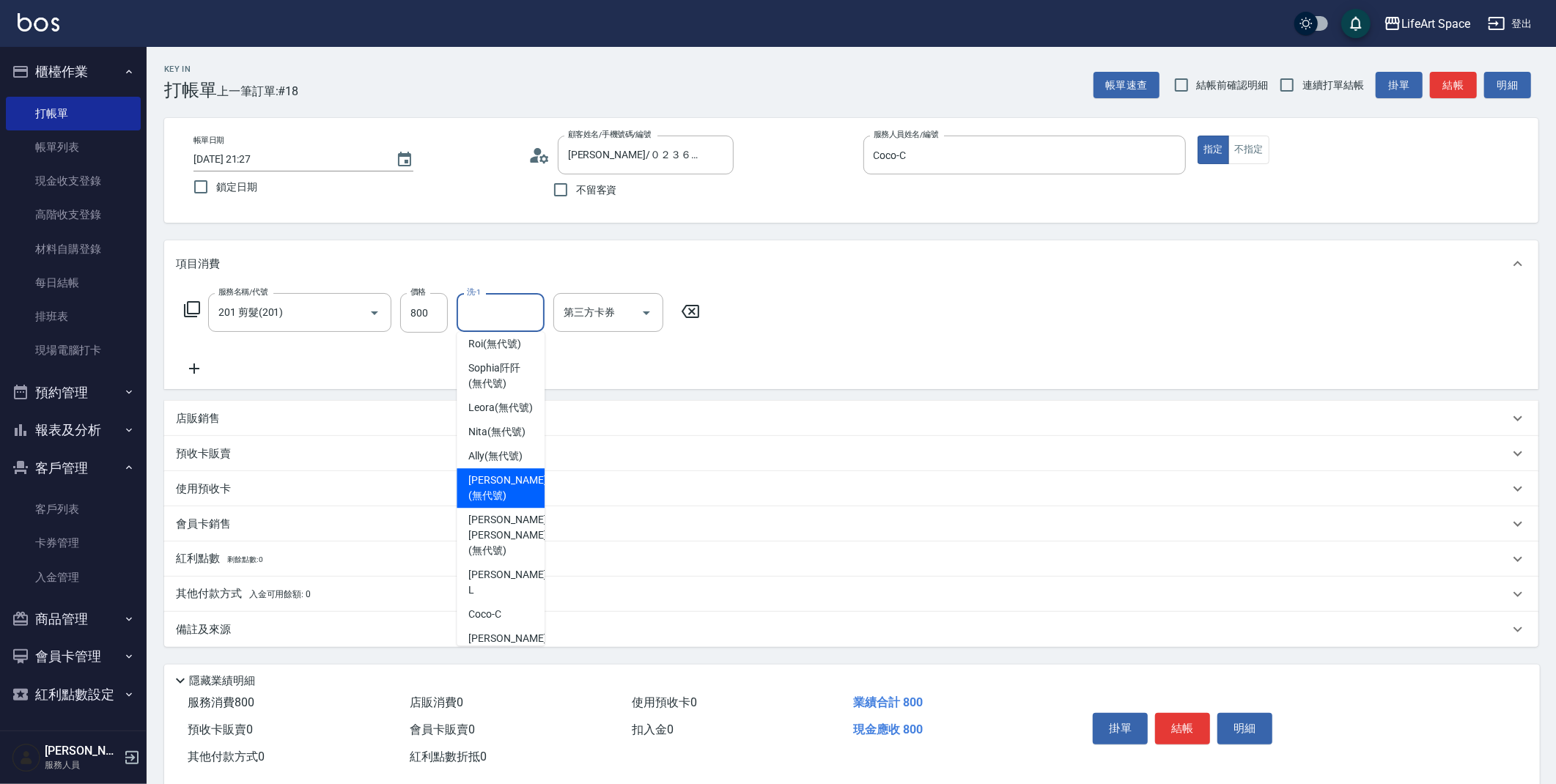
scroll to position [453, 0]
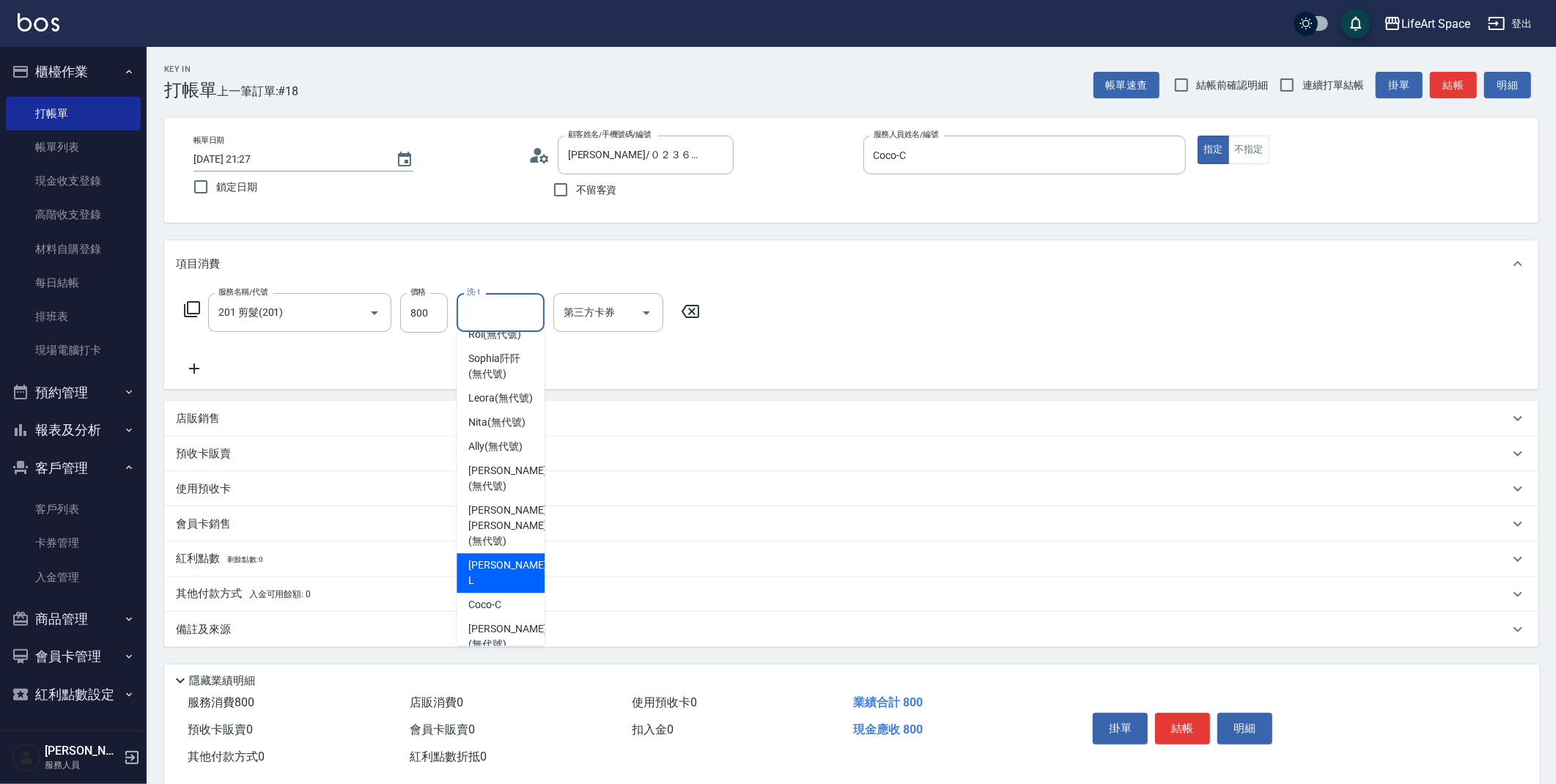
click at [497, 551] on ul "[PERSON_NAME] (無代號) [PERSON_NAME] (無代號) Susu (無代號) [PERSON_NAME] (無代號) [PERSON_…" at bounding box center [501, 489] width 88 height 314
click at [497, 544] on span "[PERSON_NAME] [PERSON_NAME] (無代號)" at bounding box center [506, 526] width 78 height 47
type input "[PERSON_NAME] [PERSON_NAME](無代號)"
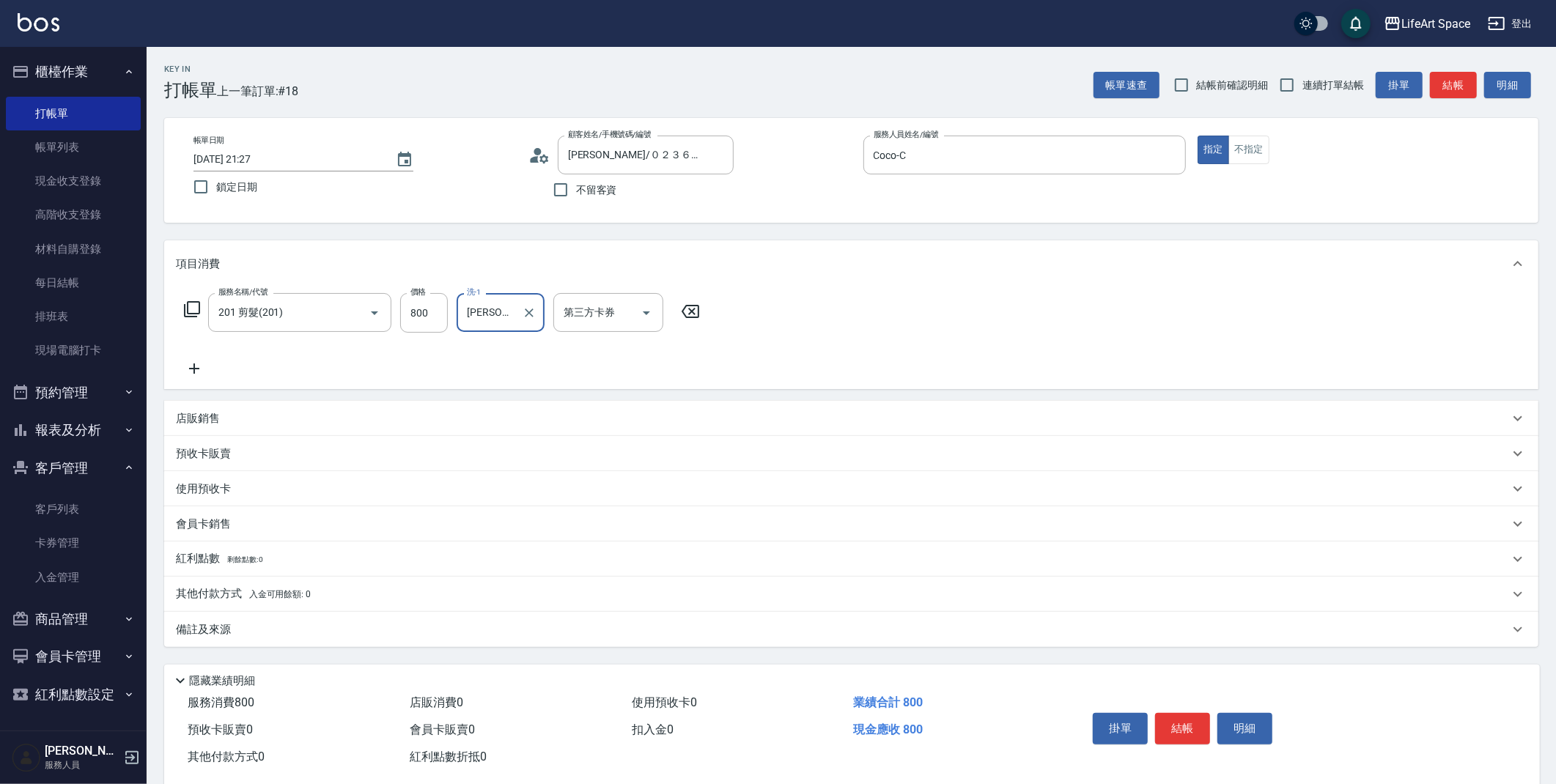
click at [423, 608] on div "其他付款方式 入金可用餘額: 0" at bounding box center [851, 594] width 1375 height 35
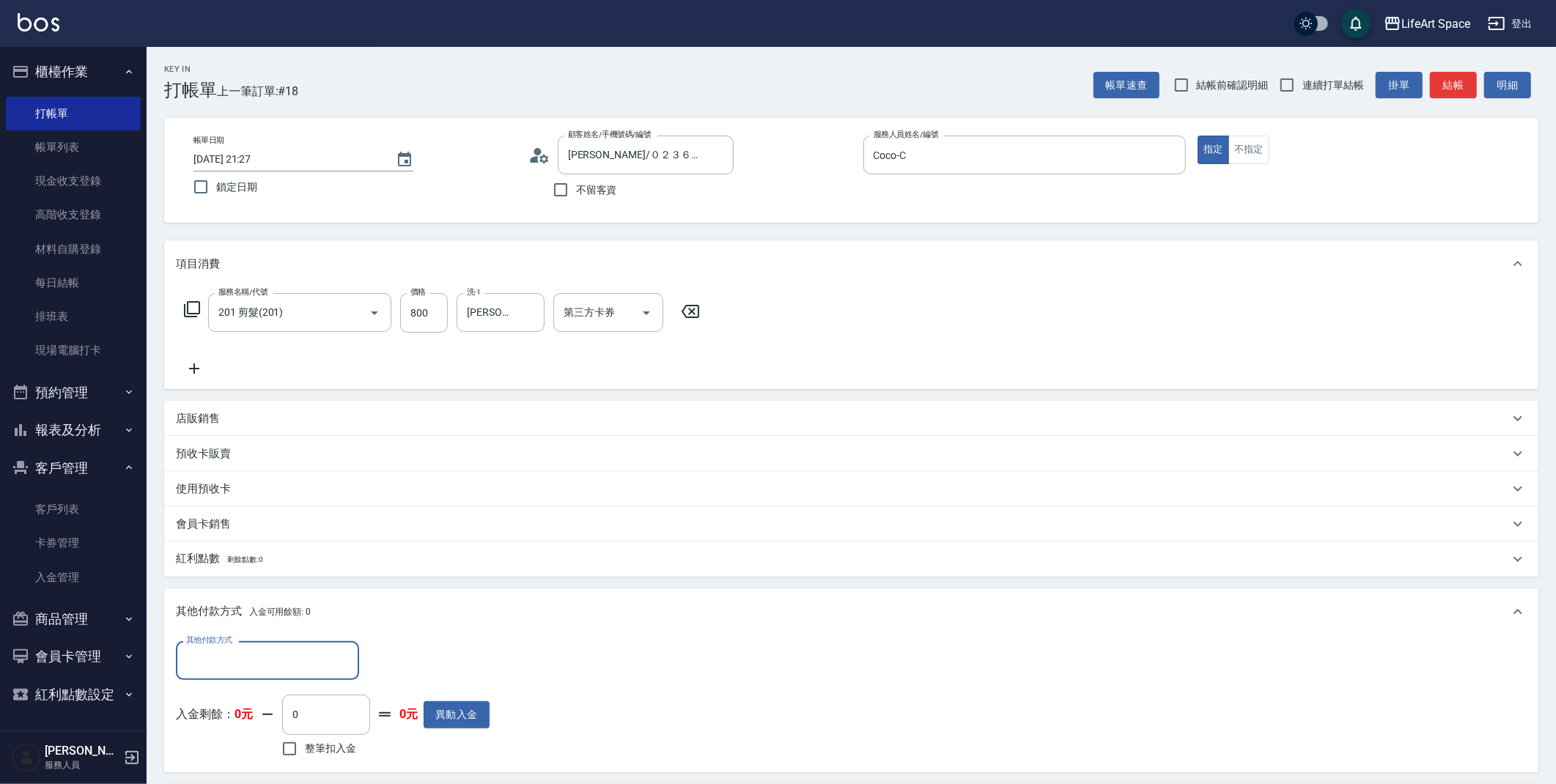
scroll to position [1, 0]
click at [425, 590] on div "其他付款方式 入金可用餘額: 0" at bounding box center [851, 612] width 1375 height 47
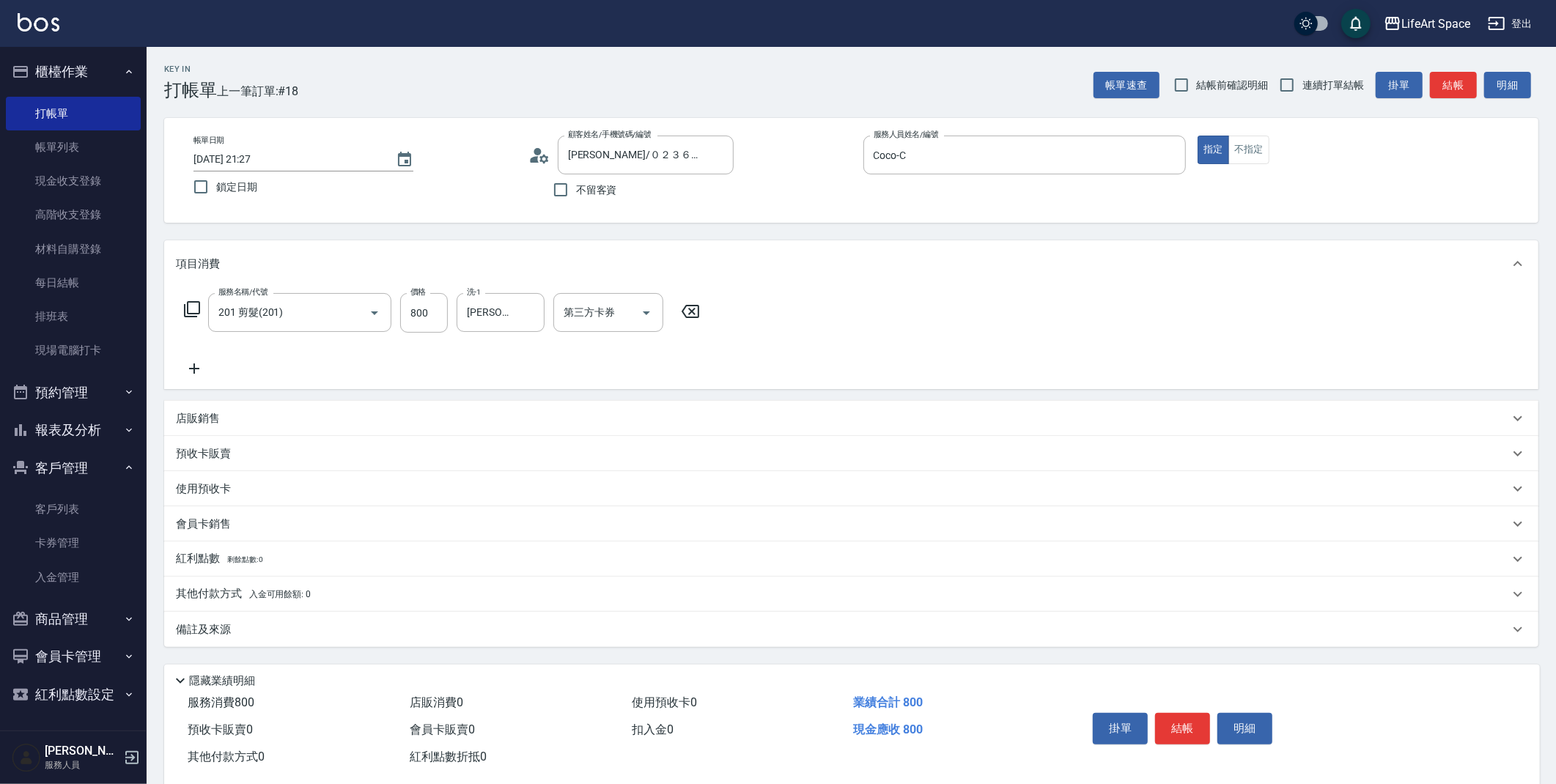
scroll to position [0, 0]
click at [409, 635] on div "備註及來源" at bounding box center [842, 630] width 1333 height 16
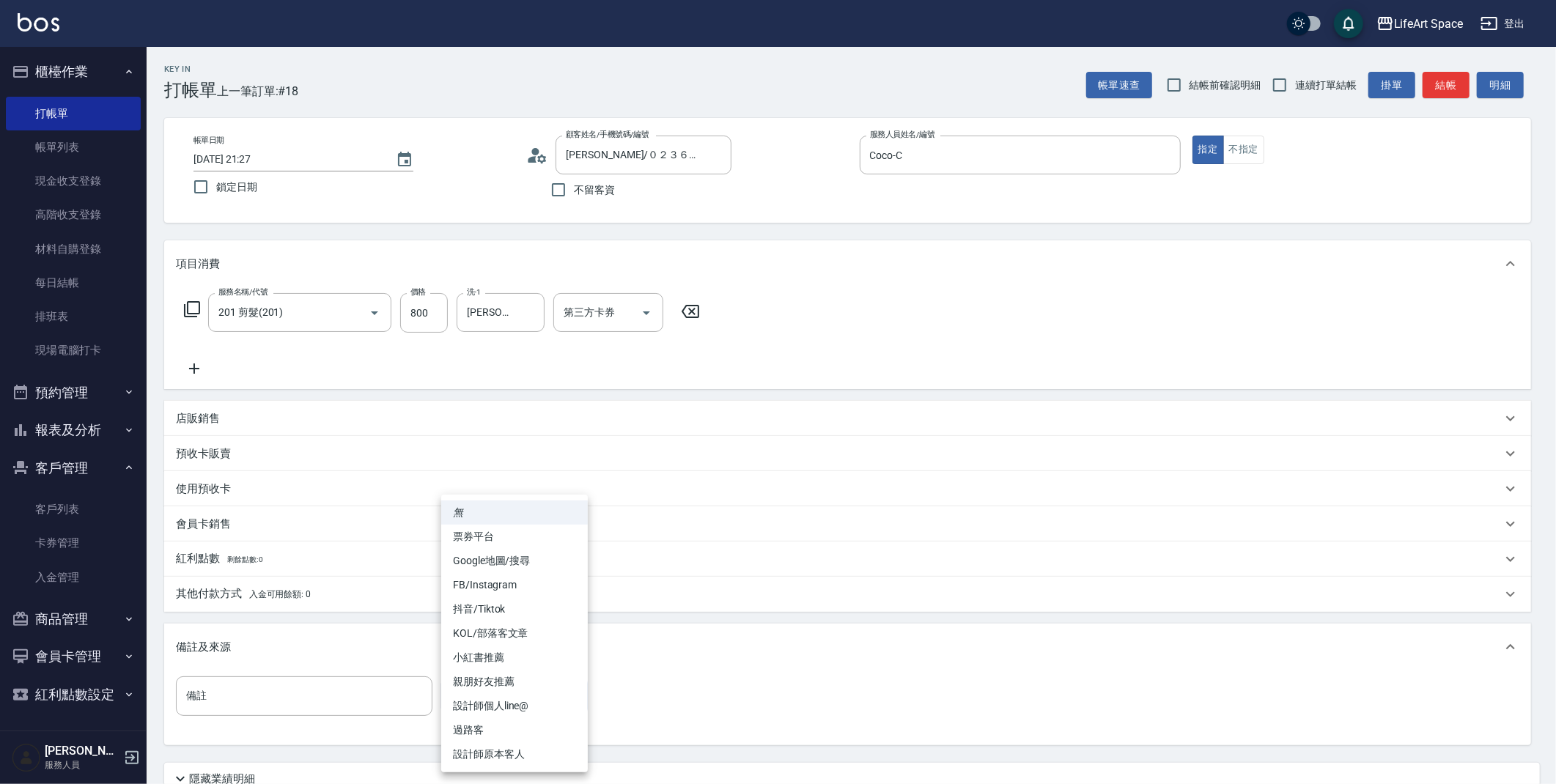
click at [489, 683] on body "LifeArt Space 登出 櫃檯作業 打帳單 帳單列表 現金收支登錄 高階收支登錄 材料自購登錄 每日結帳 排班表 現場電腦打卡 預約管理 預約管理 單…" at bounding box center [778, 452] width 1556 height 904
click at [540, 749] on li "設計師原本客人" at bounding box center [514, 755] width 146 height 24
type input "設計師原本客人"
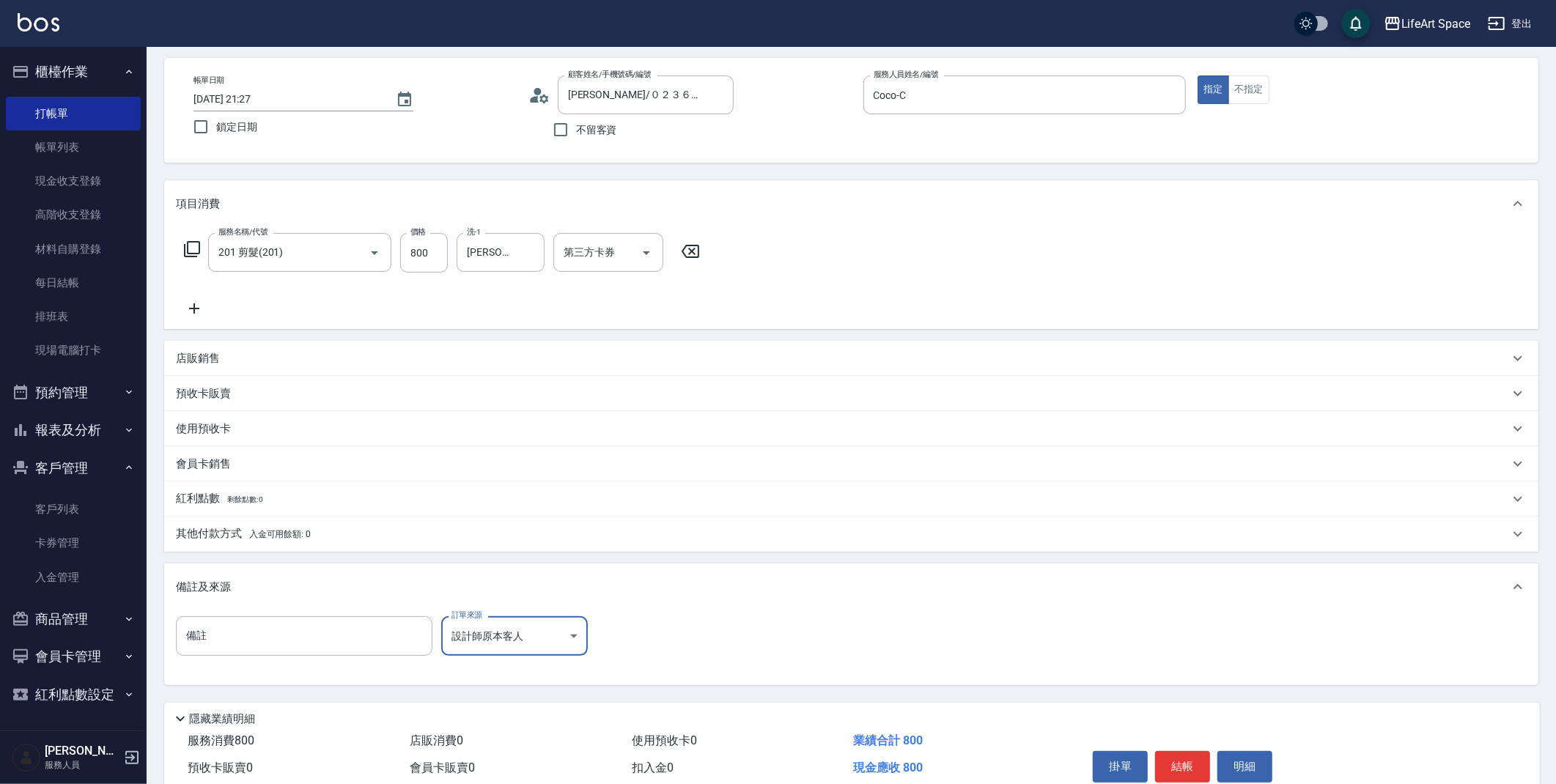
scroll to position [125, 0]
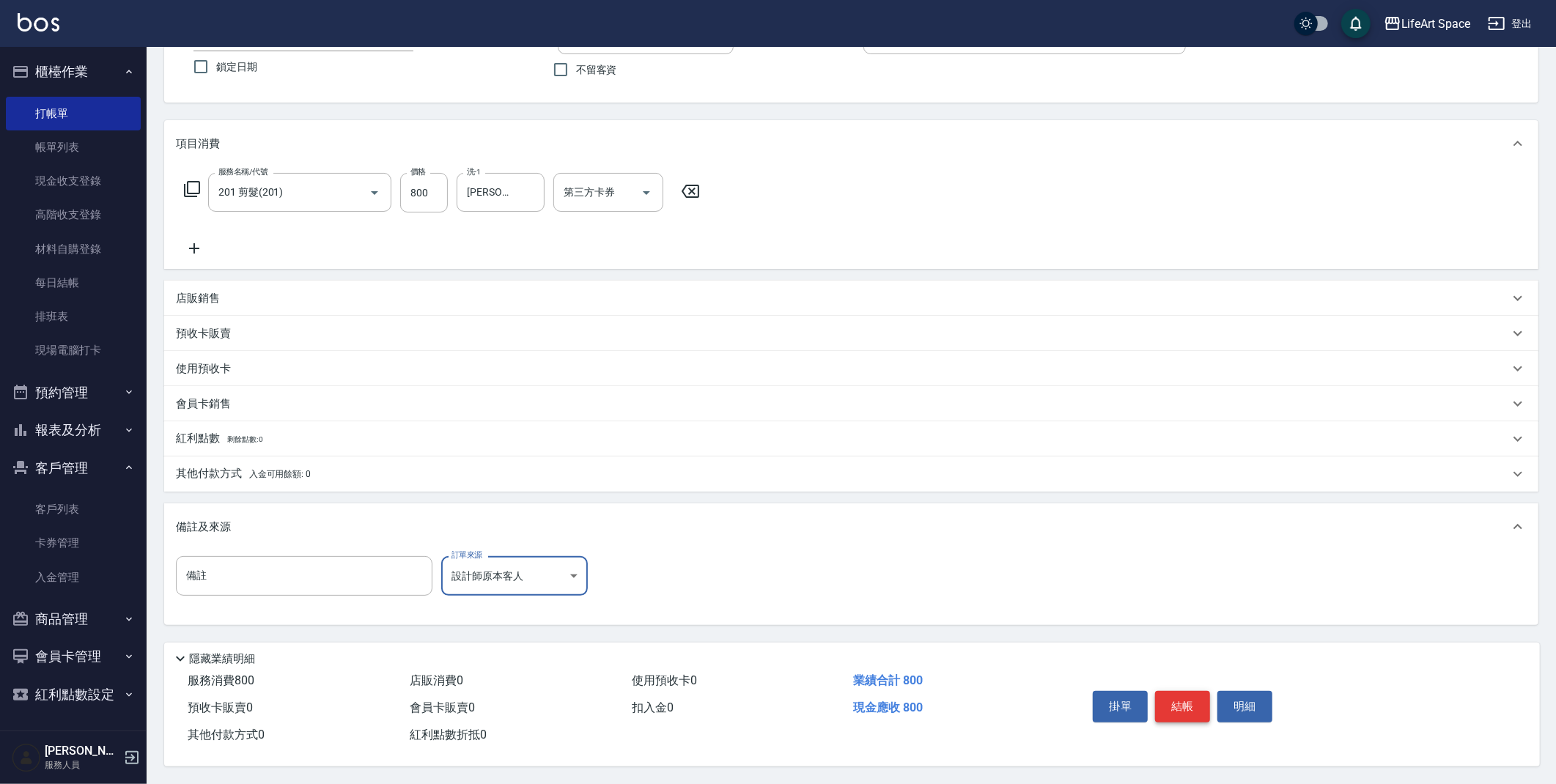
click at [1184, 705] on button "結帳" at bounding box center [1182, 706] width 55 height 31
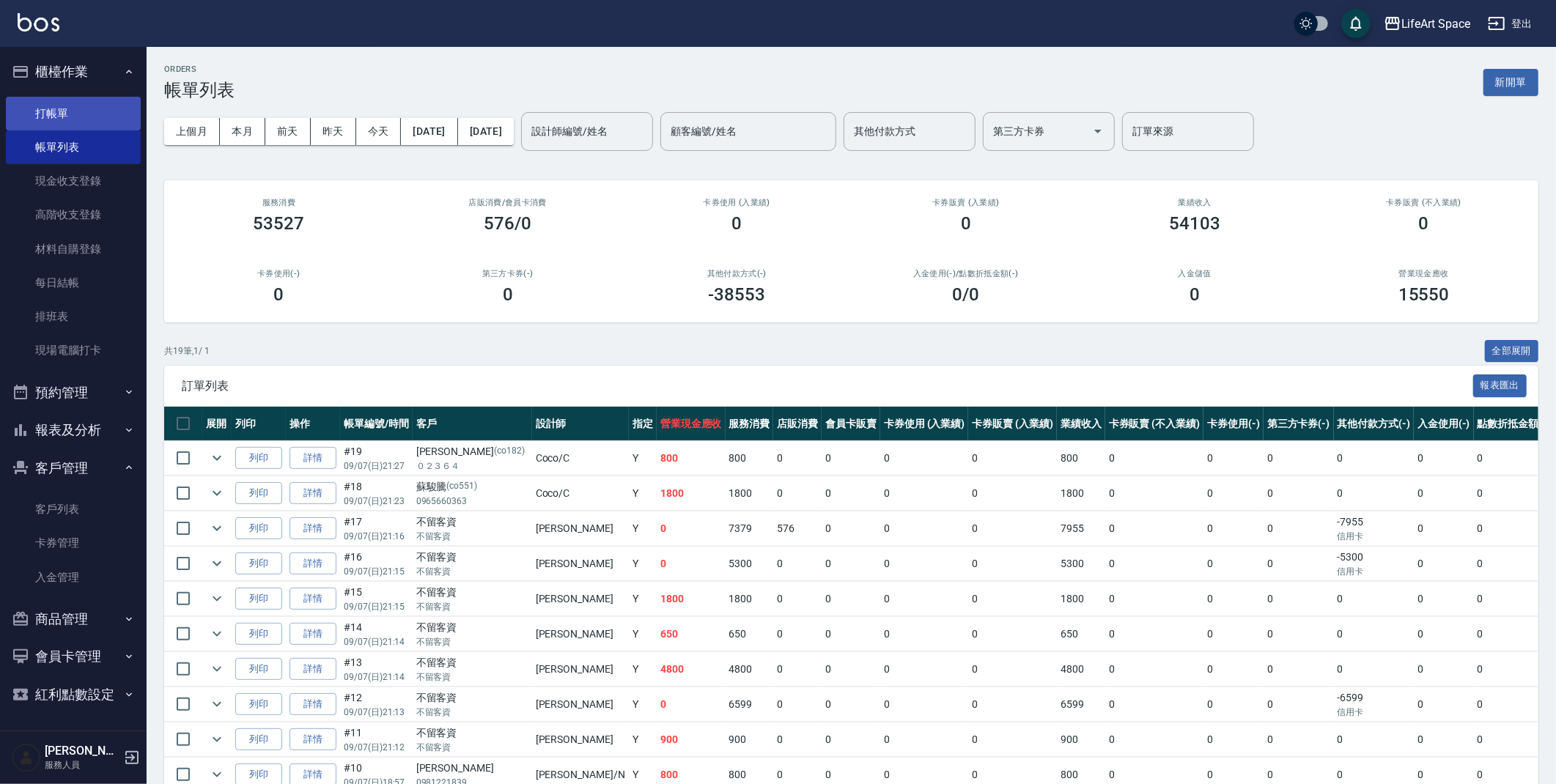
click at [102, 127] on link "打帳單" at bounding box center [73, 113] width 135 height 33
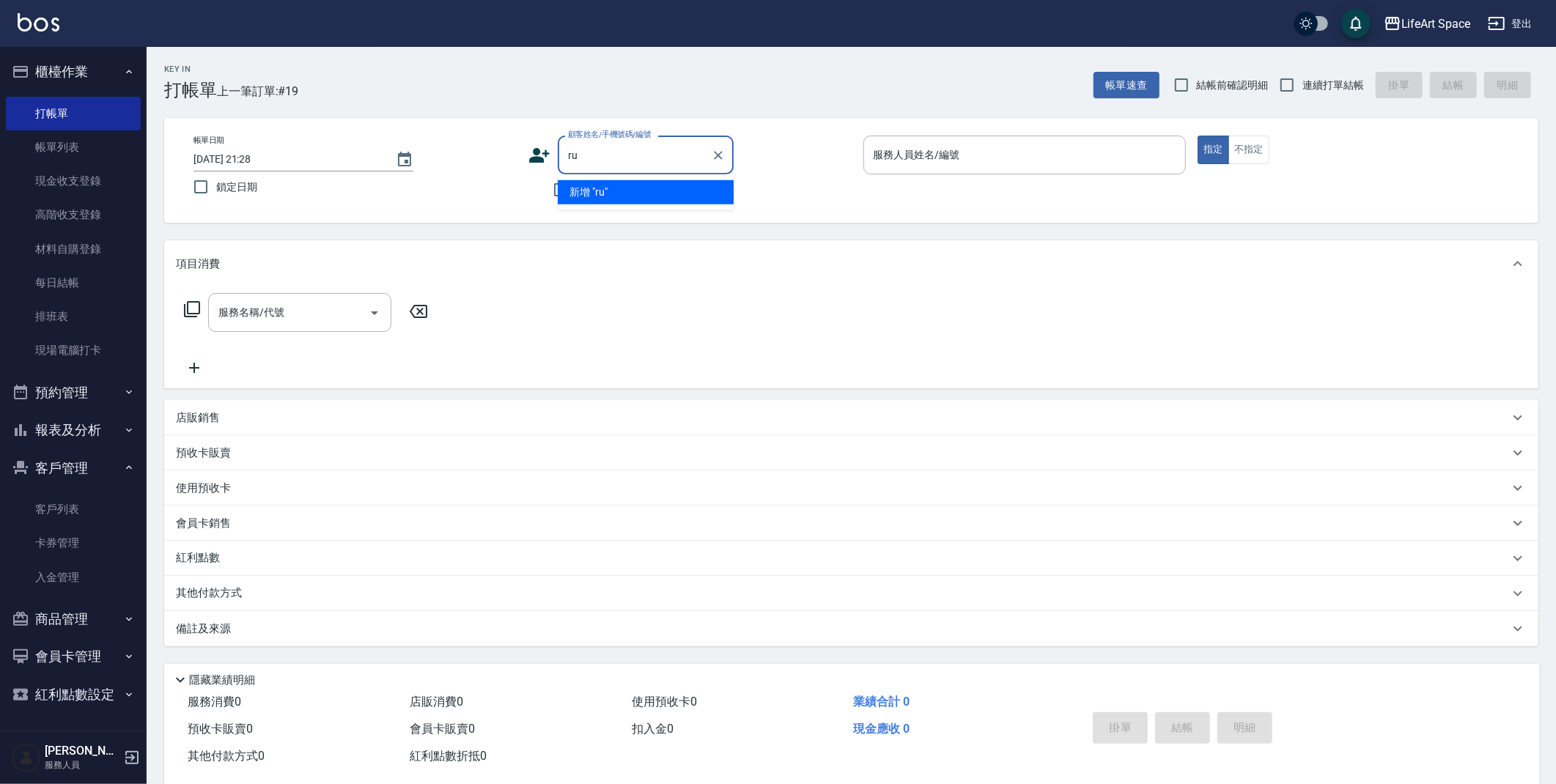
type input "r"
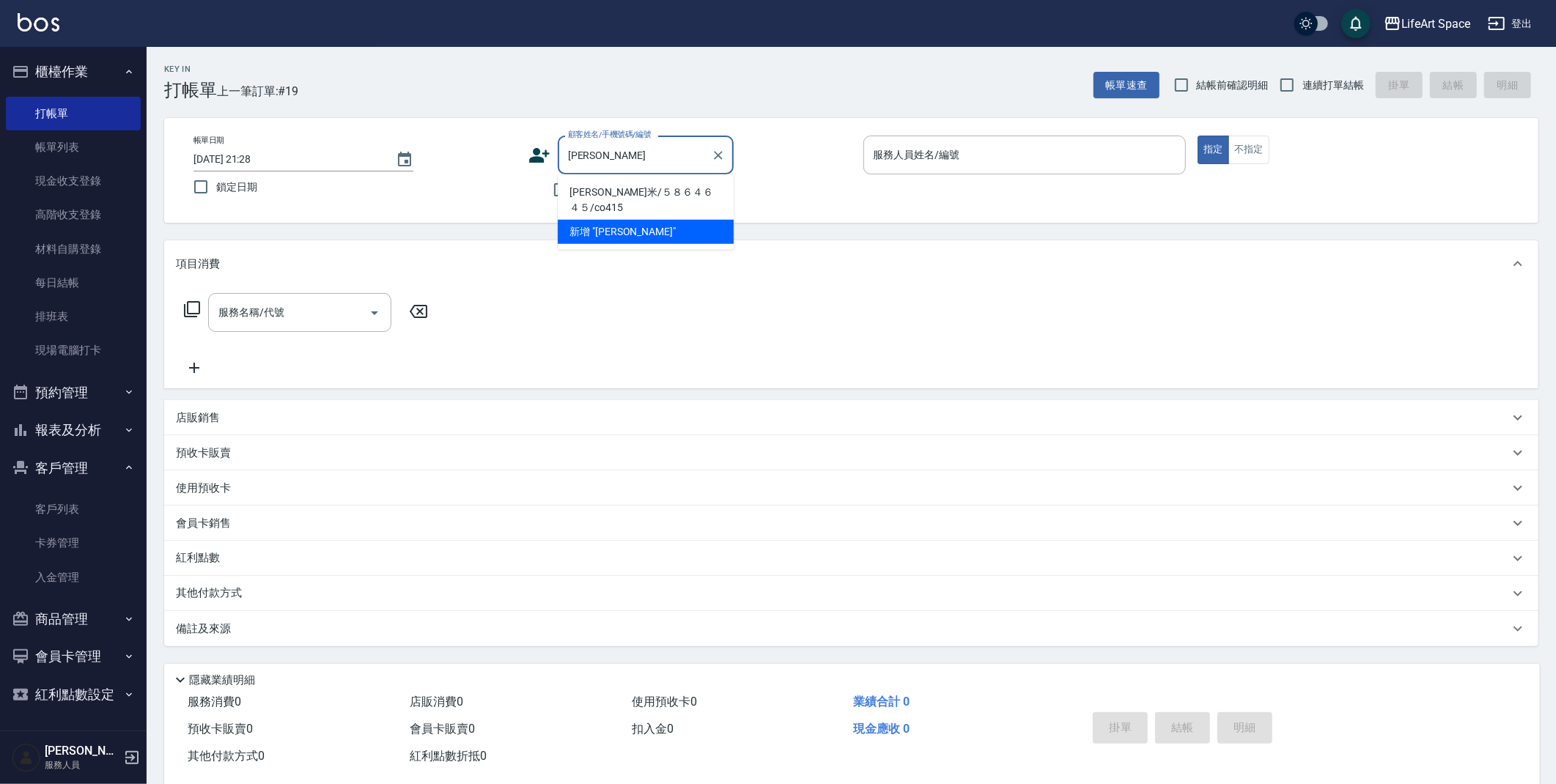
drag, startPoint x: 647, startPoint y: 189, endPoint x: 218, endPoint y: 336, distance: 453.5
click at [647, 189] on li "[PERSON_NAME]米/５８６４６４５/co415" at bounding box center [645, 200] width 176 height 39
type input "[PERSON_NAME]米/５８６４６４５/co415"
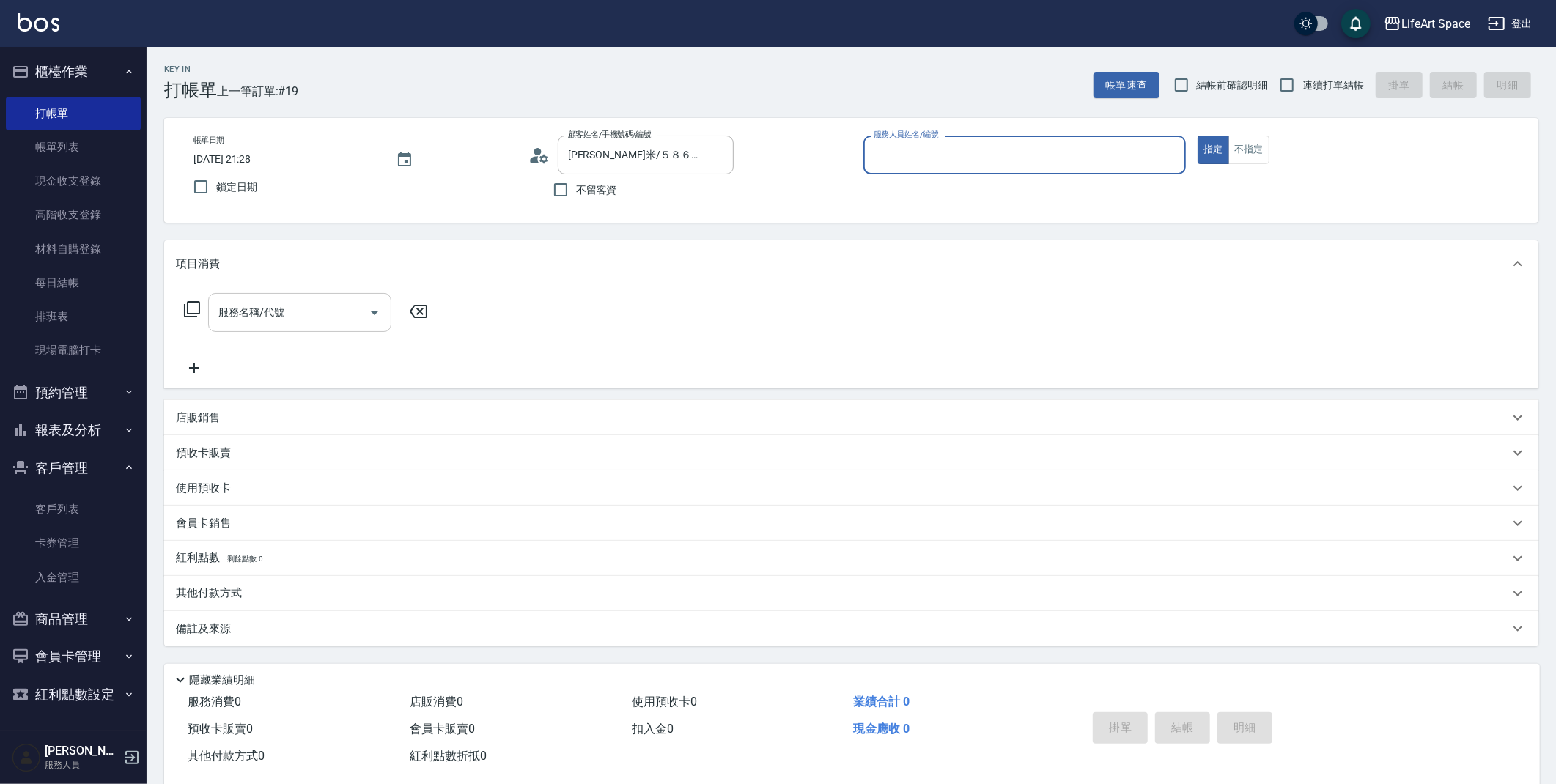
type input "Coco-C"
click at [244, 322] on input "服務名稱/代號" at bounding box center [288, 312] width 148 height 25
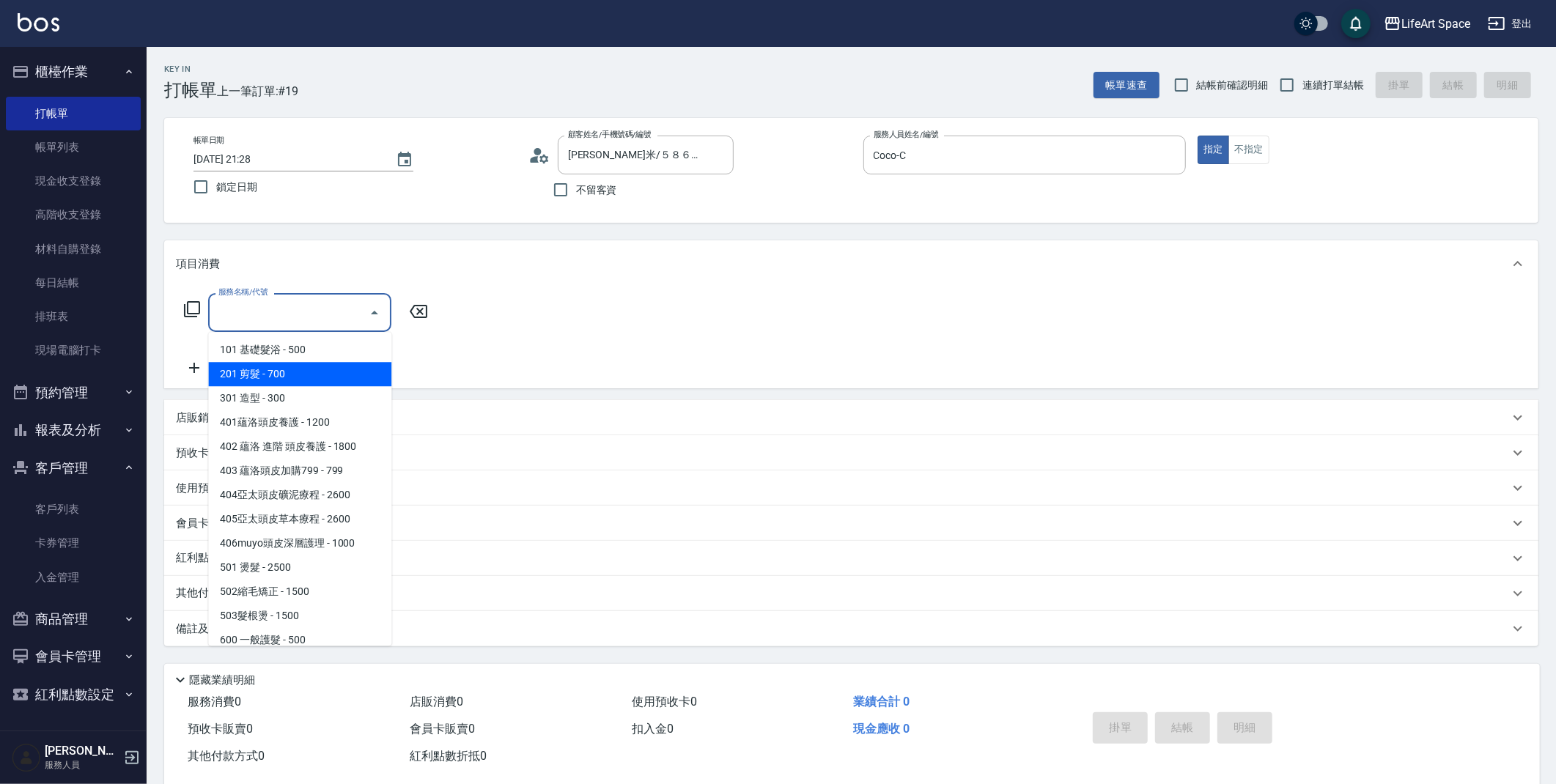
click at [263, 368] on span "201 剪髮 - 700" at bounding box center [300, 374] width 183 height 24
type input "201 剪髮(201)"
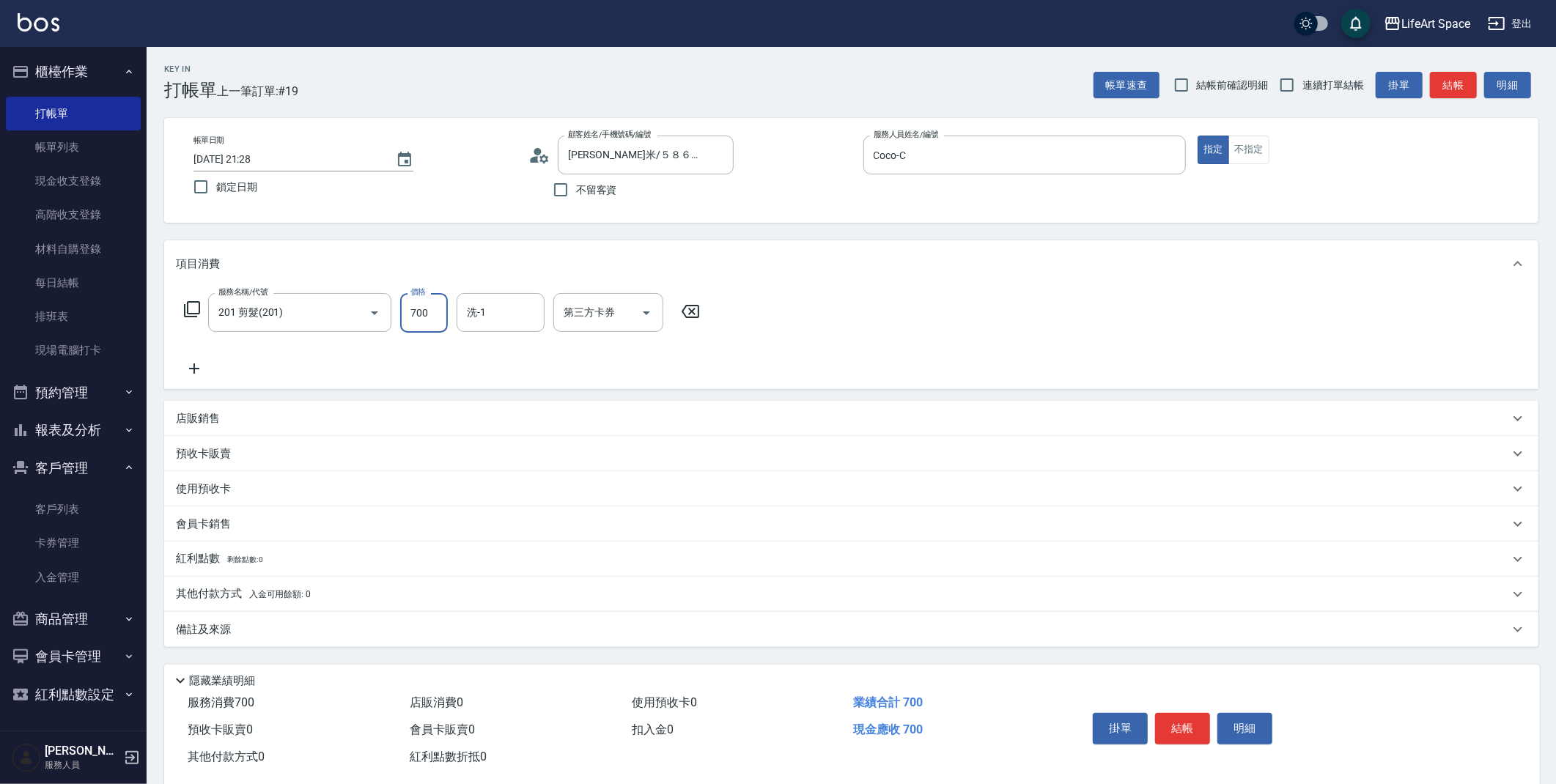
click at [430, 323] on input "700" at bounding box center [424, 313] width 47 height 39
type input "800"
click at [556, 630] on div "備註及來源" at bounding box center [842, 630] width 1333 height 16
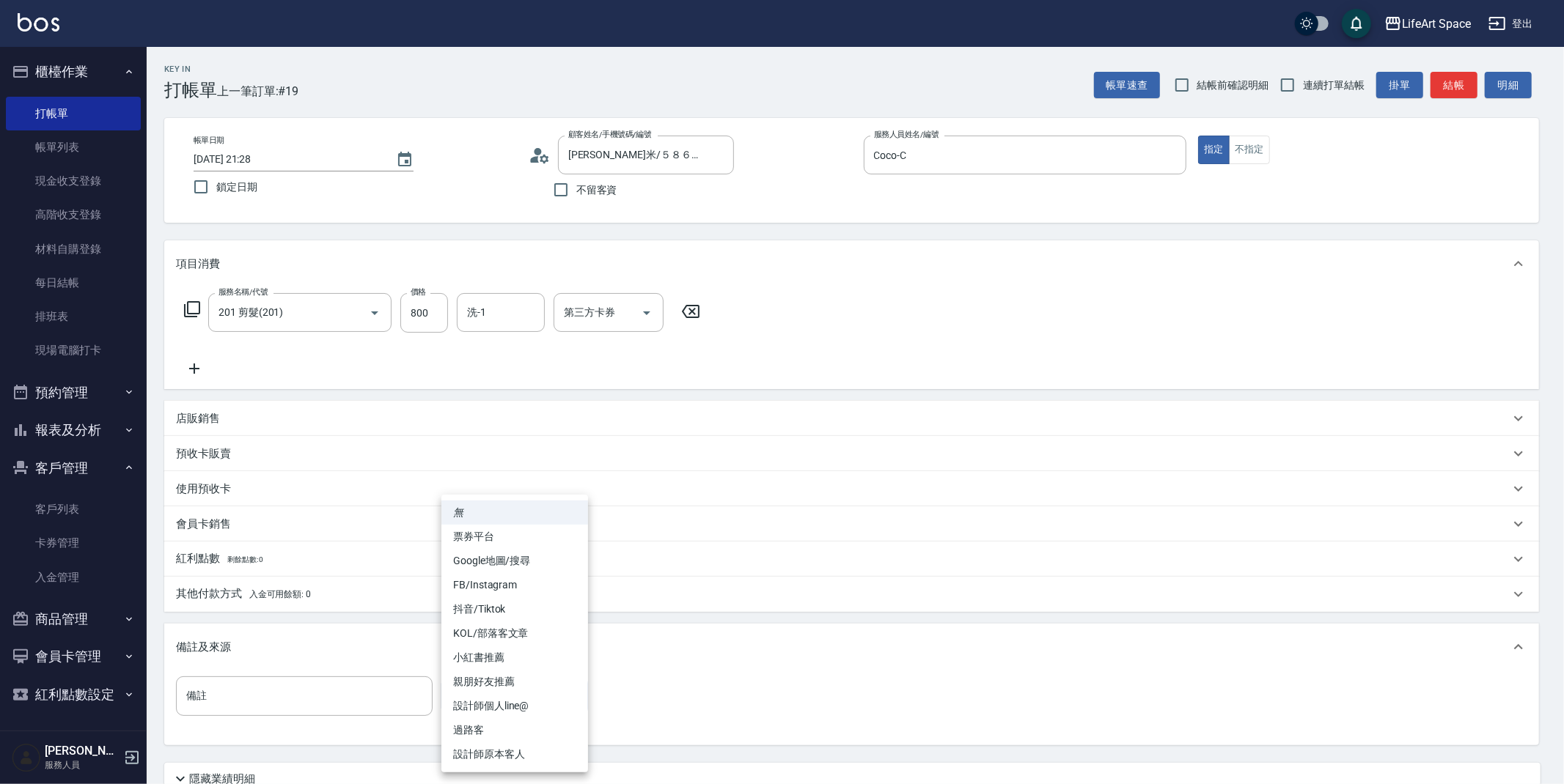
click at [561, 697] on body "LifeArt Space 登出 櫃檯作業 打帳單 帳單列表 現金收支登錄 高階收支登錄 材料自購登錄 每日結帳 排班表 現場電腦打卡 預約管理 預約管理 單…" at bounding box center [782, 452] width 1564 height 904
drag, startPoint x: 561, startPoint y: 752, endPoint x: 591, endPoint y: 735, distance: 34.5
click at [561, 752] on li "設計師原本客人" at bounding box center [514, 755] width 146 height 24
type input "設計師原本客人"
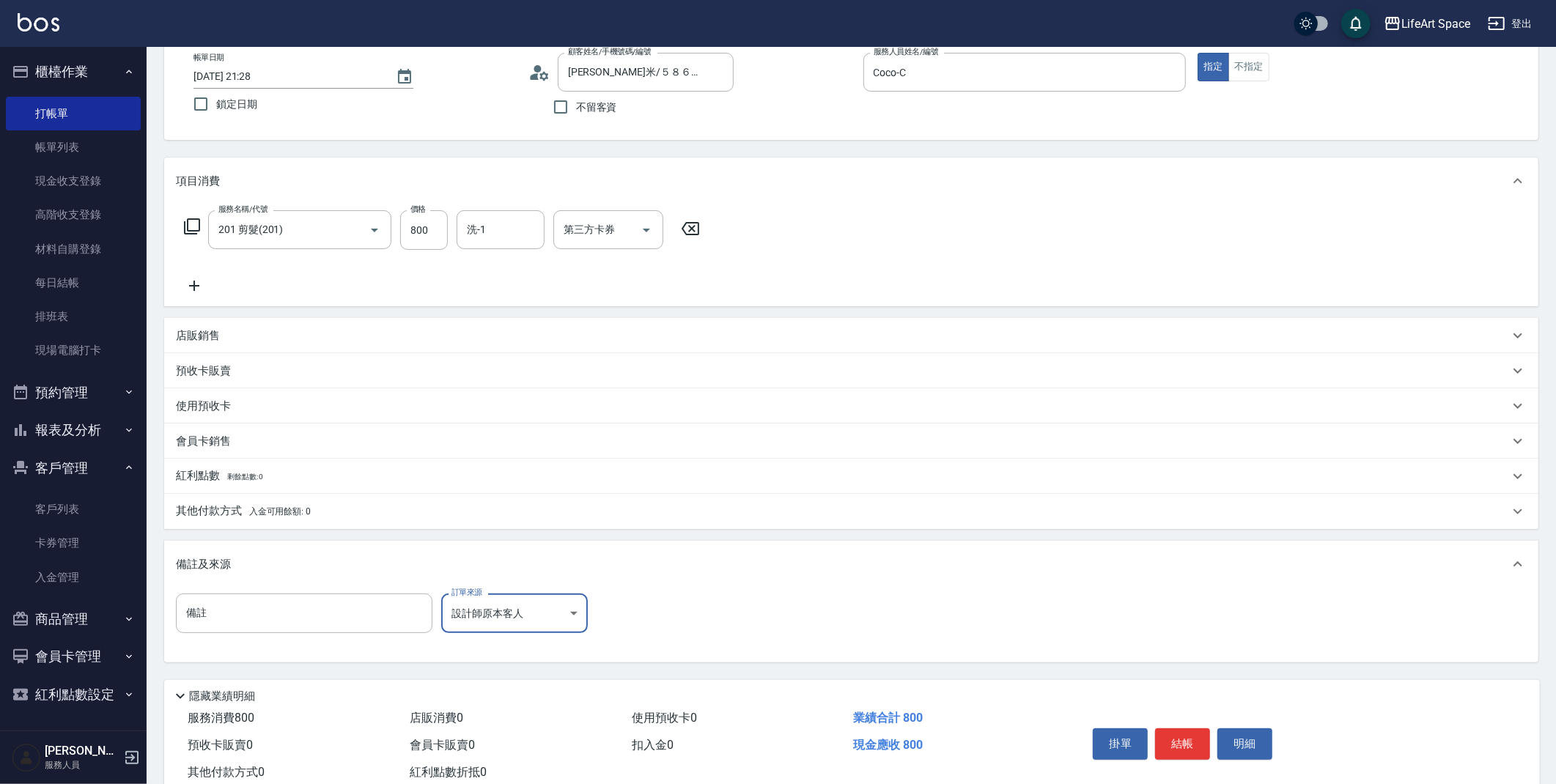
scroll to position [125, 0]
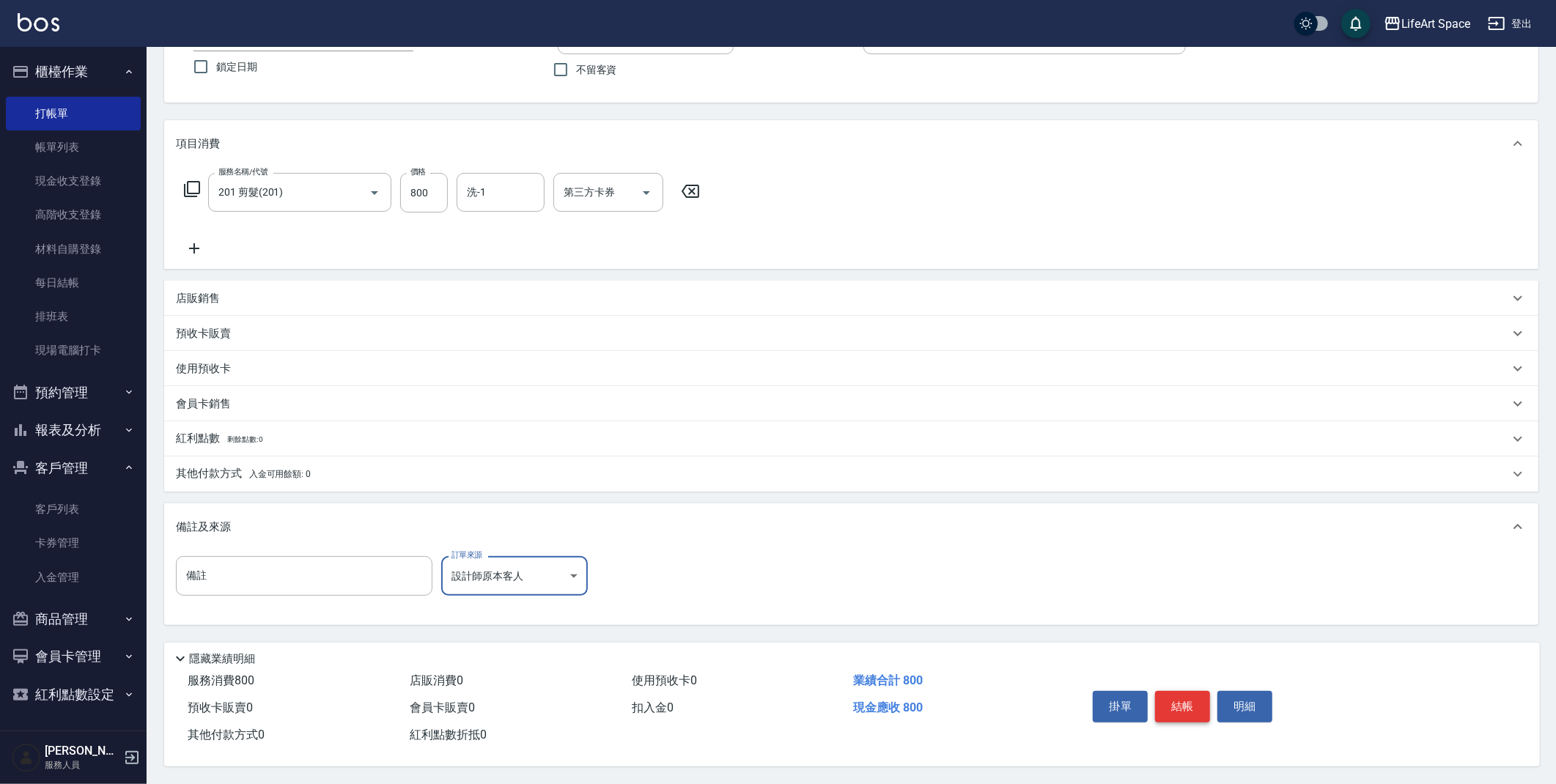
click at [1190, 704] on button "結帳" at bounding box center [1182, 706] width 55 height 31
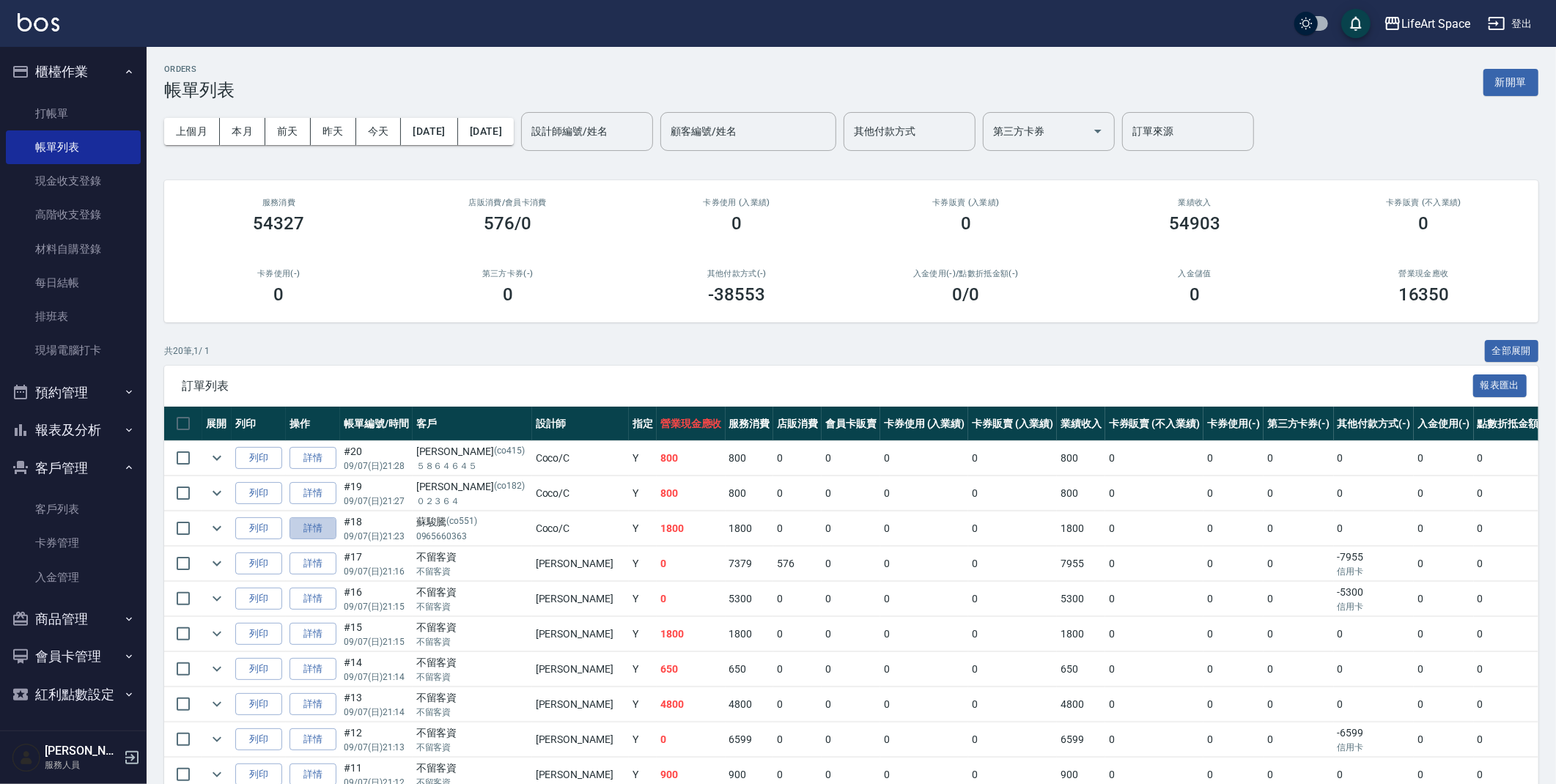
click at [332, 530] on link "詳情" at bounding box center [312, 529] width 47 height 23
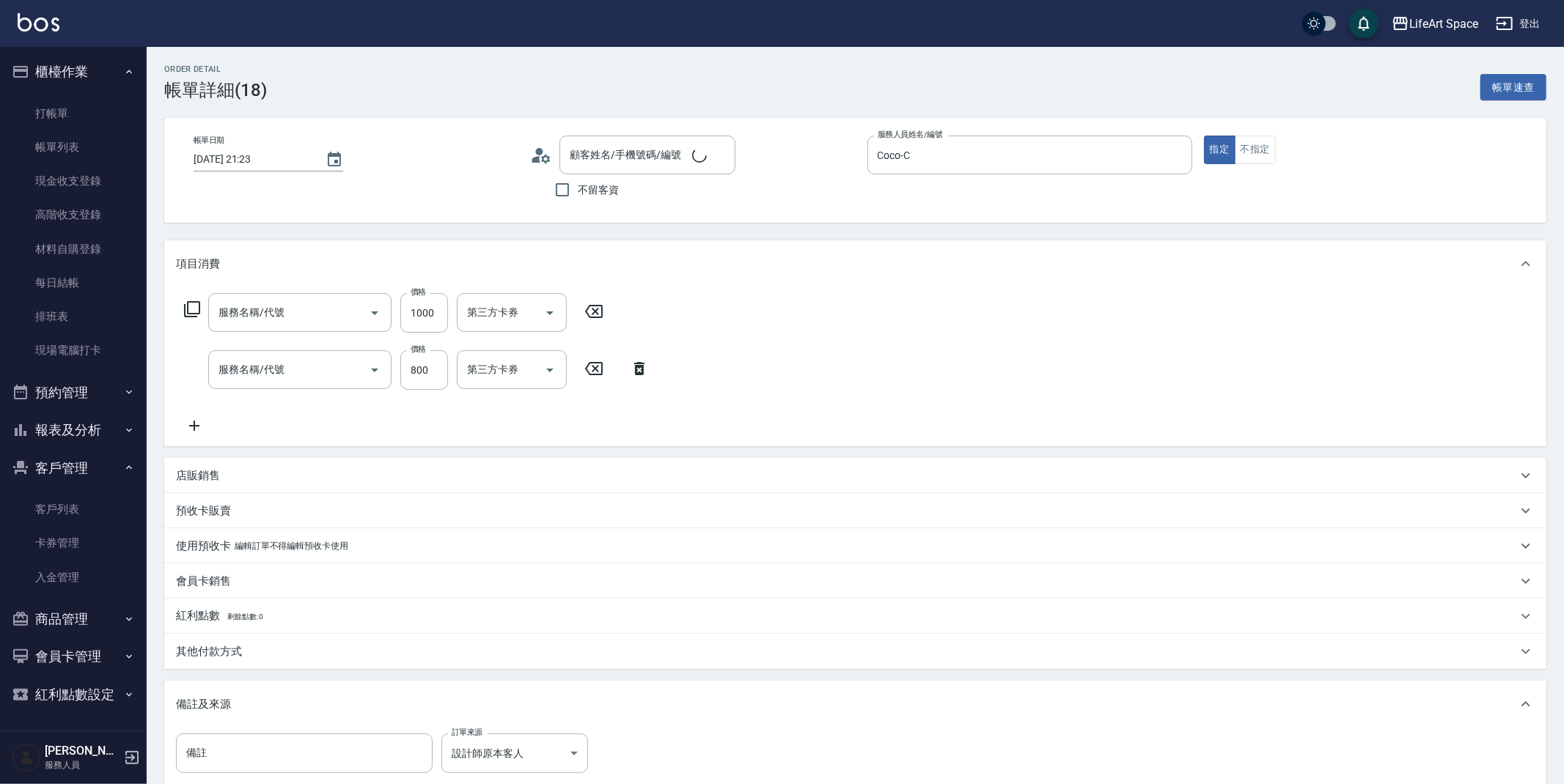
type input "[DATE] 21:23"
type input "Coco-C"
type input "501 燙髮(501)"
type input "201 剪髮(201)"
click at [543, 736] on body "LifeArt Space 登出 櫃檯作業 打帳單 帳單列表 現金收支登錄 高階收支登錄 材料自購登錄 每日結帳 排班表 現場電腦打卡 預約管理 預約管理 單…" at bounding box center [778, 477] width 1557 height 955
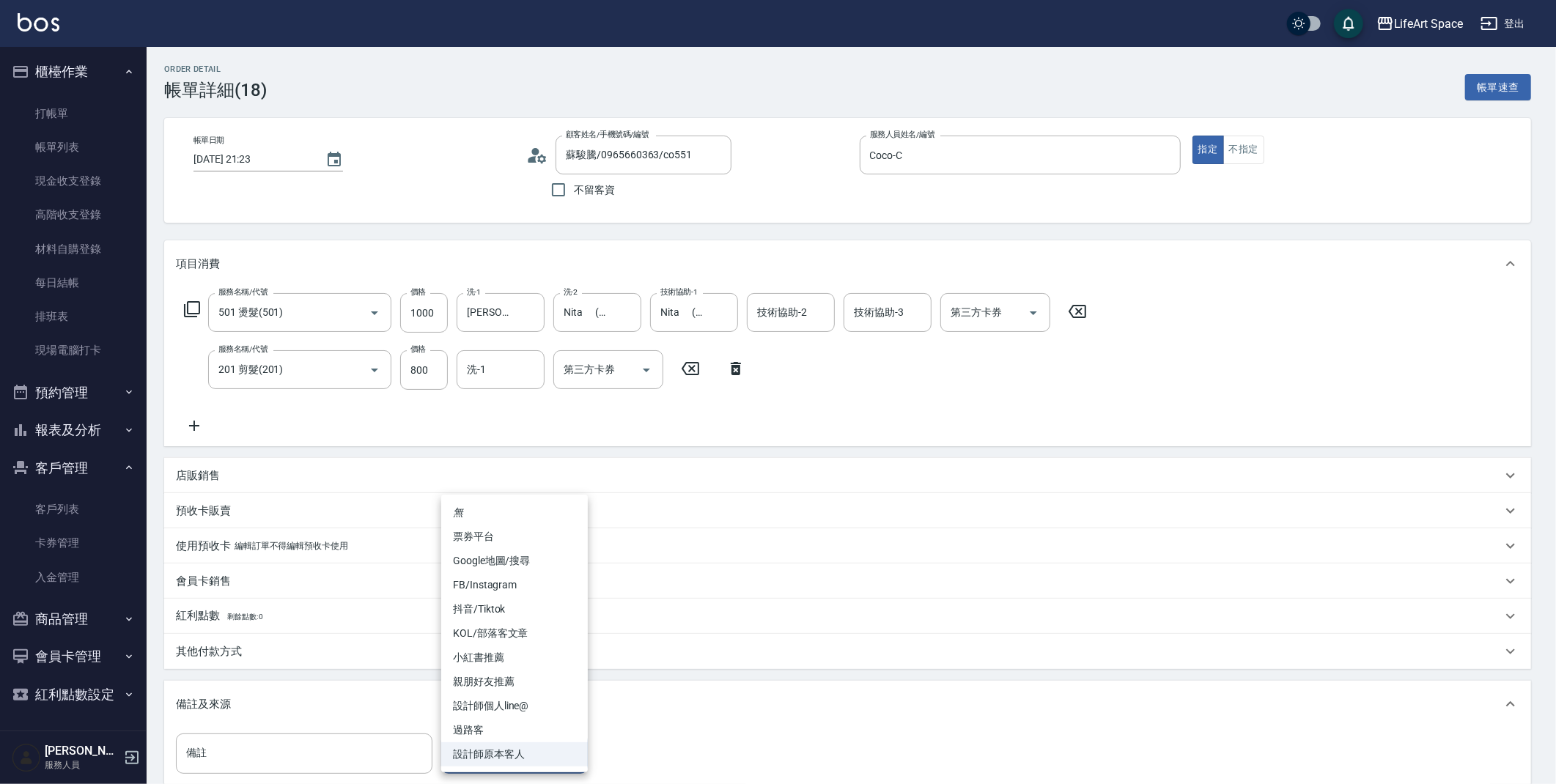
type input "蘇駿騰/0965660363/co551"
click at [517, 594] on li "FB/Instagram" at bounding box center [514, 586] width 146 height 24
type input "FB/Instagram"
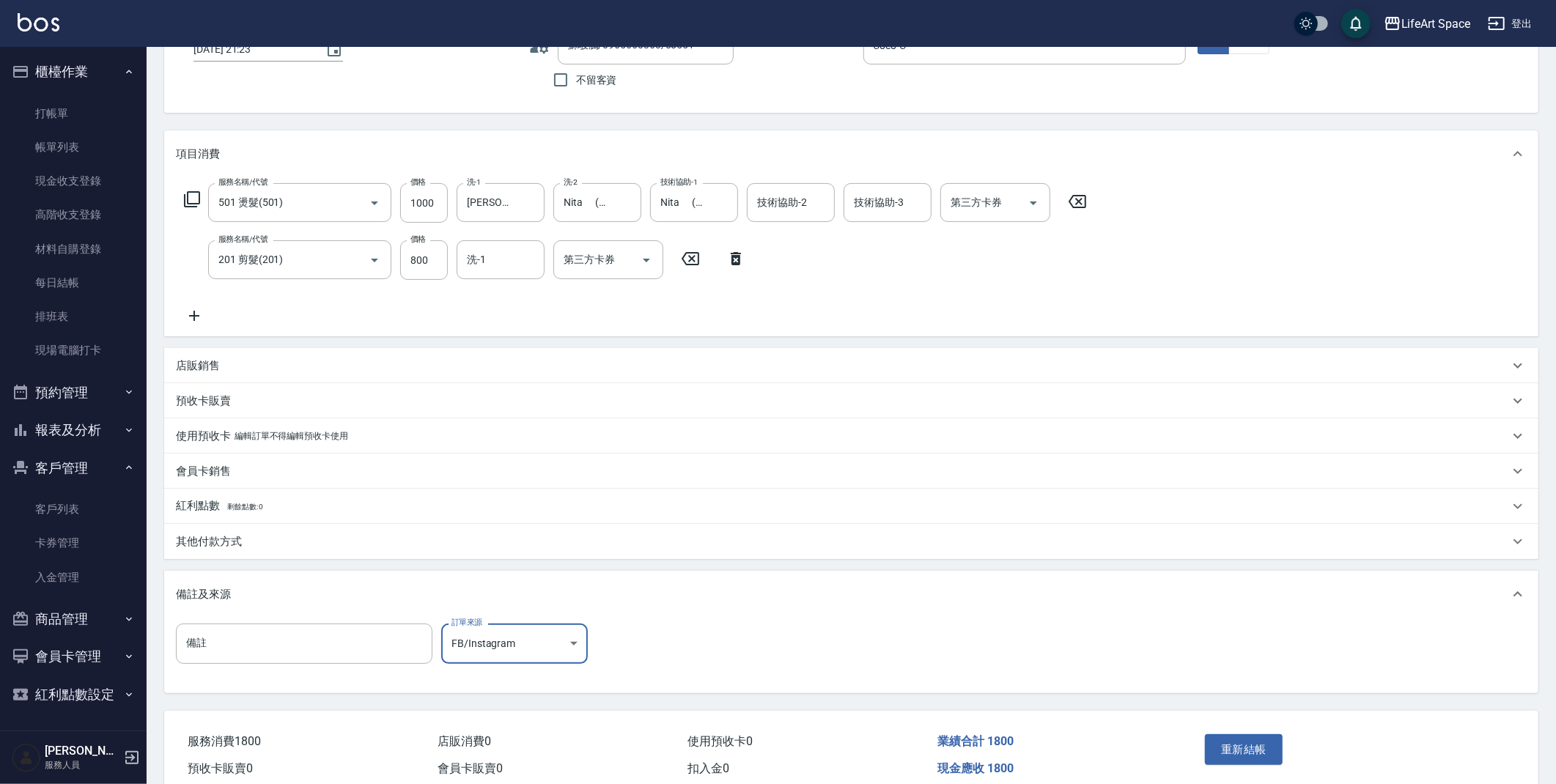
scroll to position [175, 0]
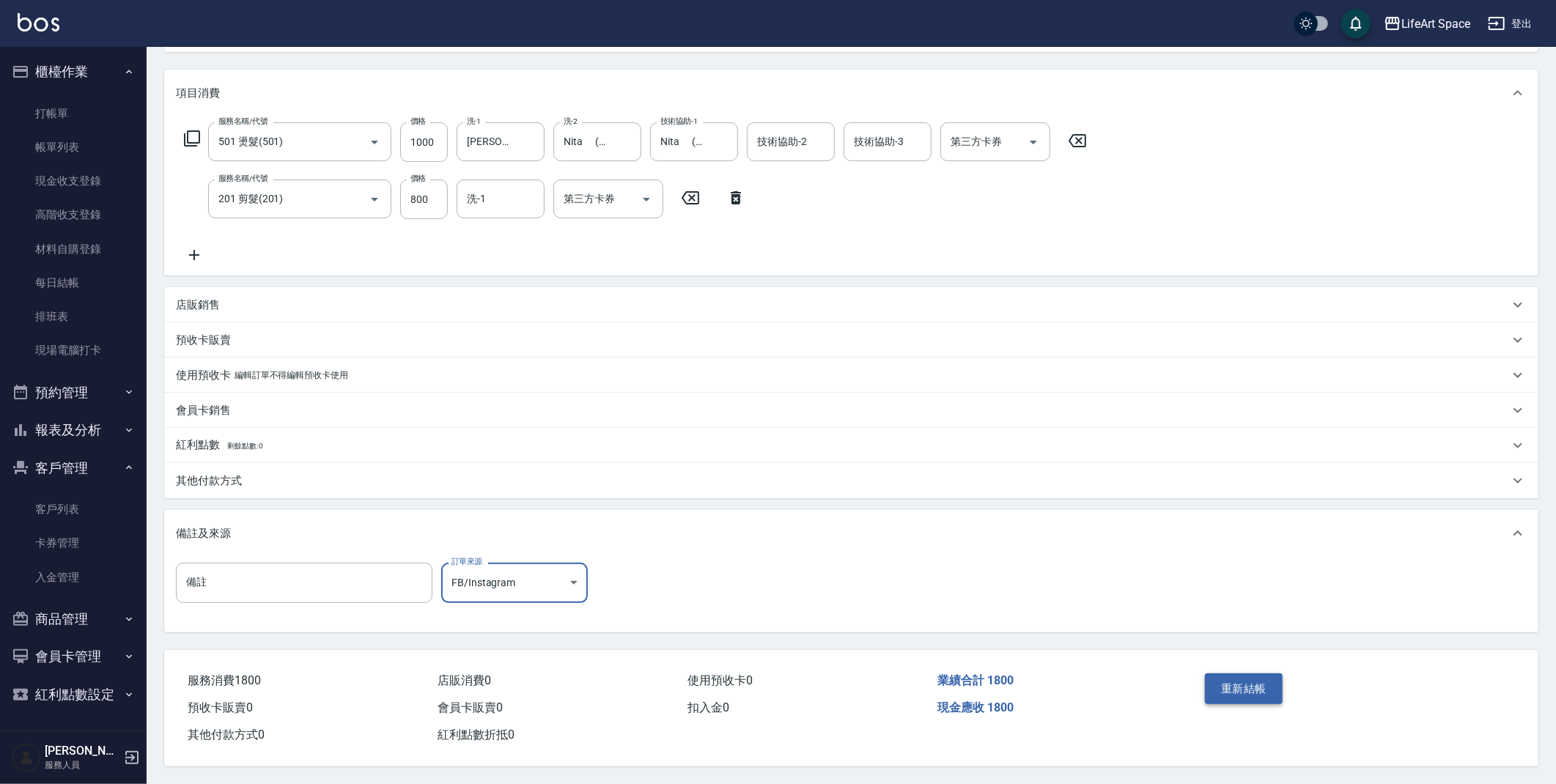
click at [1216, 693] on button "重新結帳" at bounding box center [1243, 689] width 78 height 31
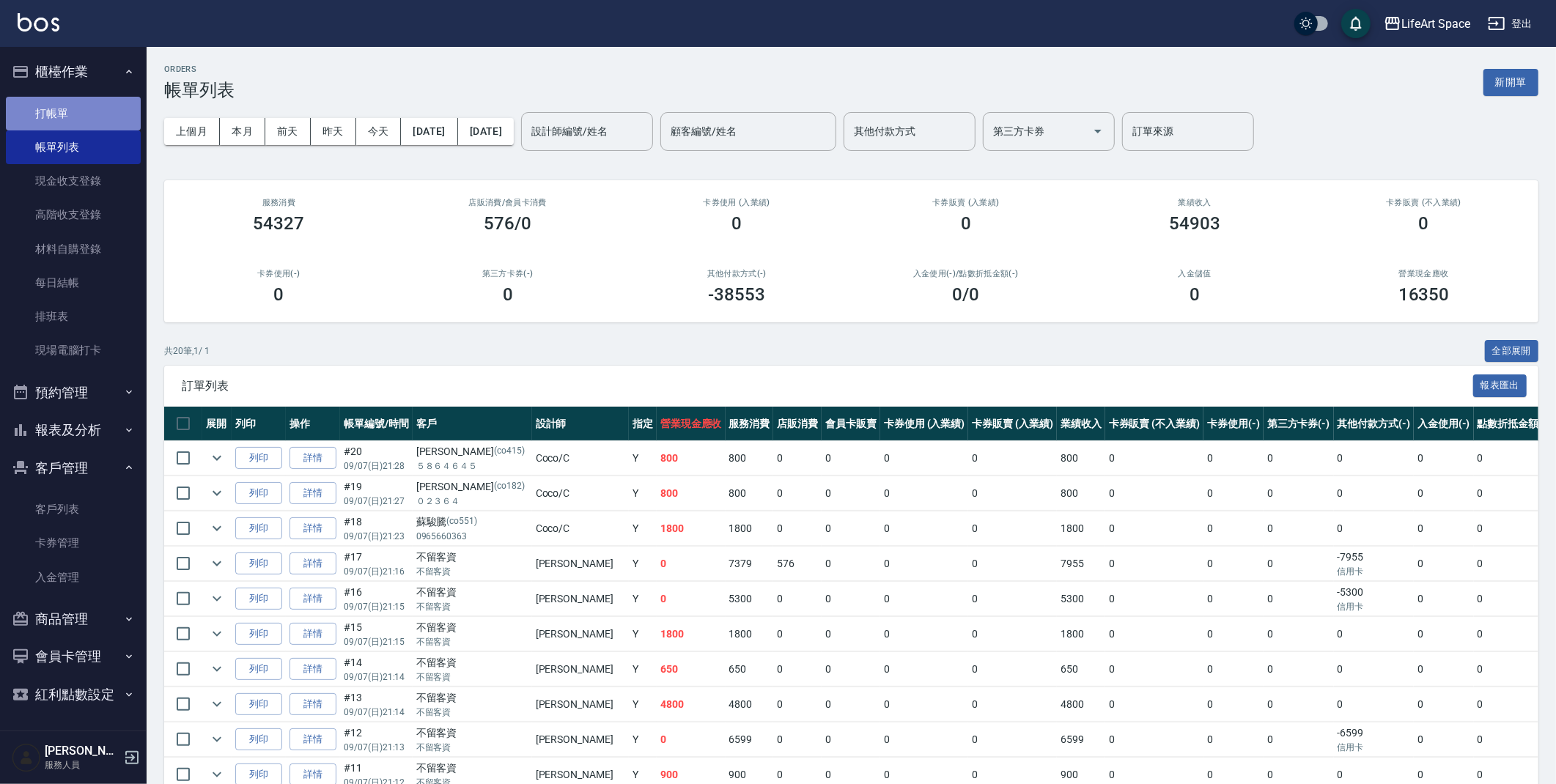
click at [64, 110] on link "打帳單" at bounding box center [73, 113] width 135 height 33
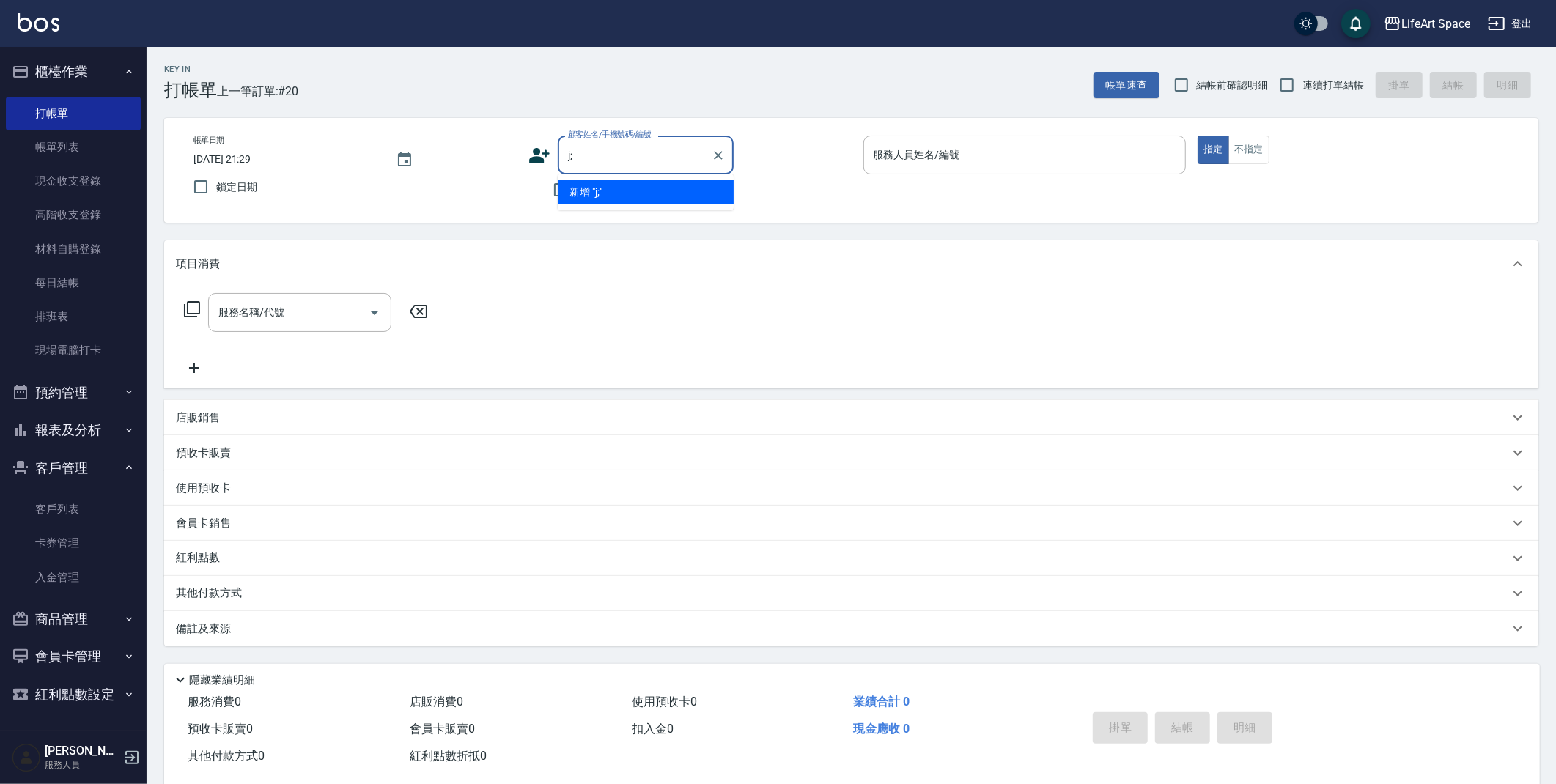
type input "j"
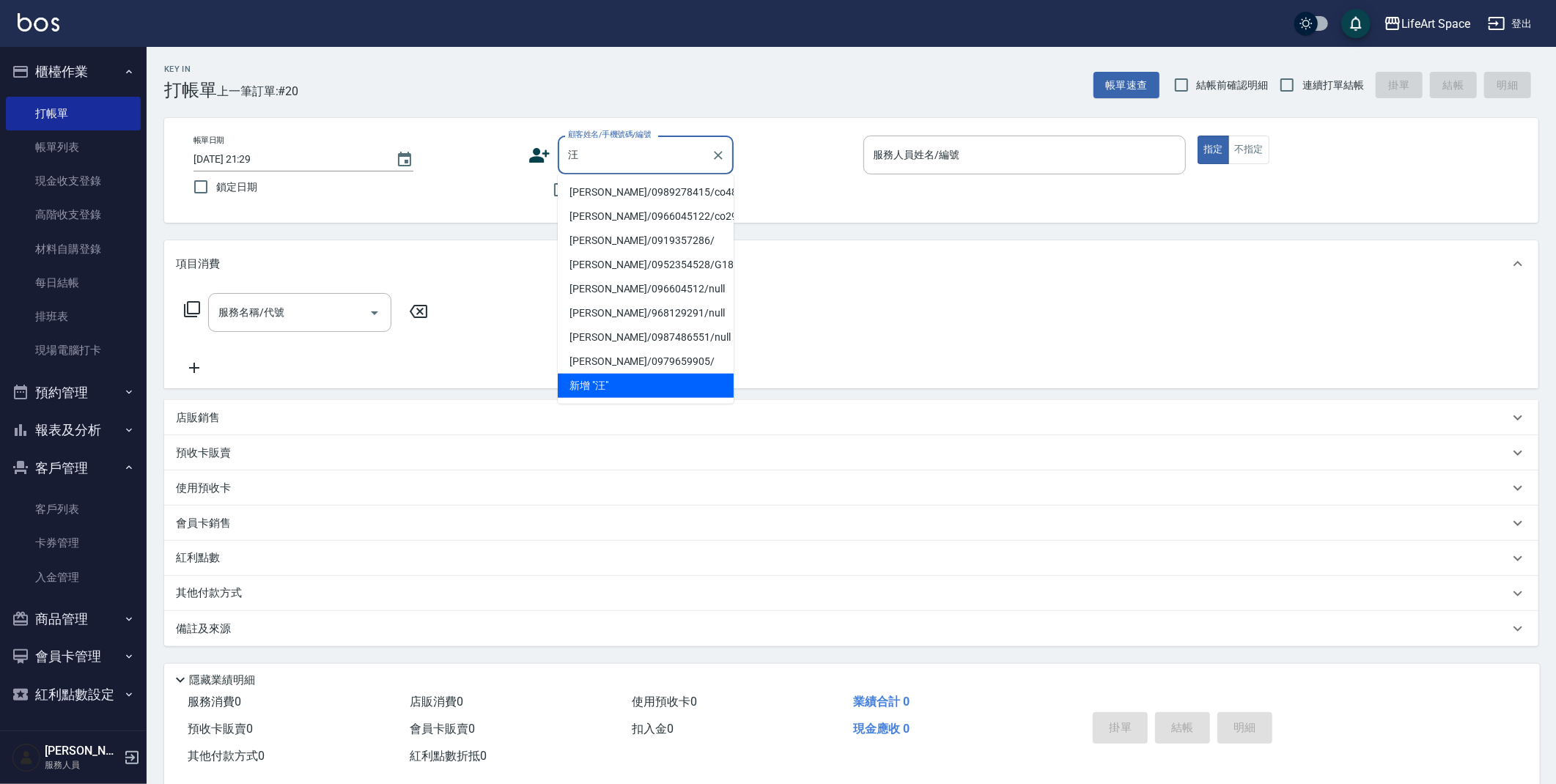
click at [618, 197] on li "[PERSON_NAME]/0989278415/co488*" at bounding box center [645, 193] width 176 height 24
type input "[PERSON_NAME]/0989278415/co488*"
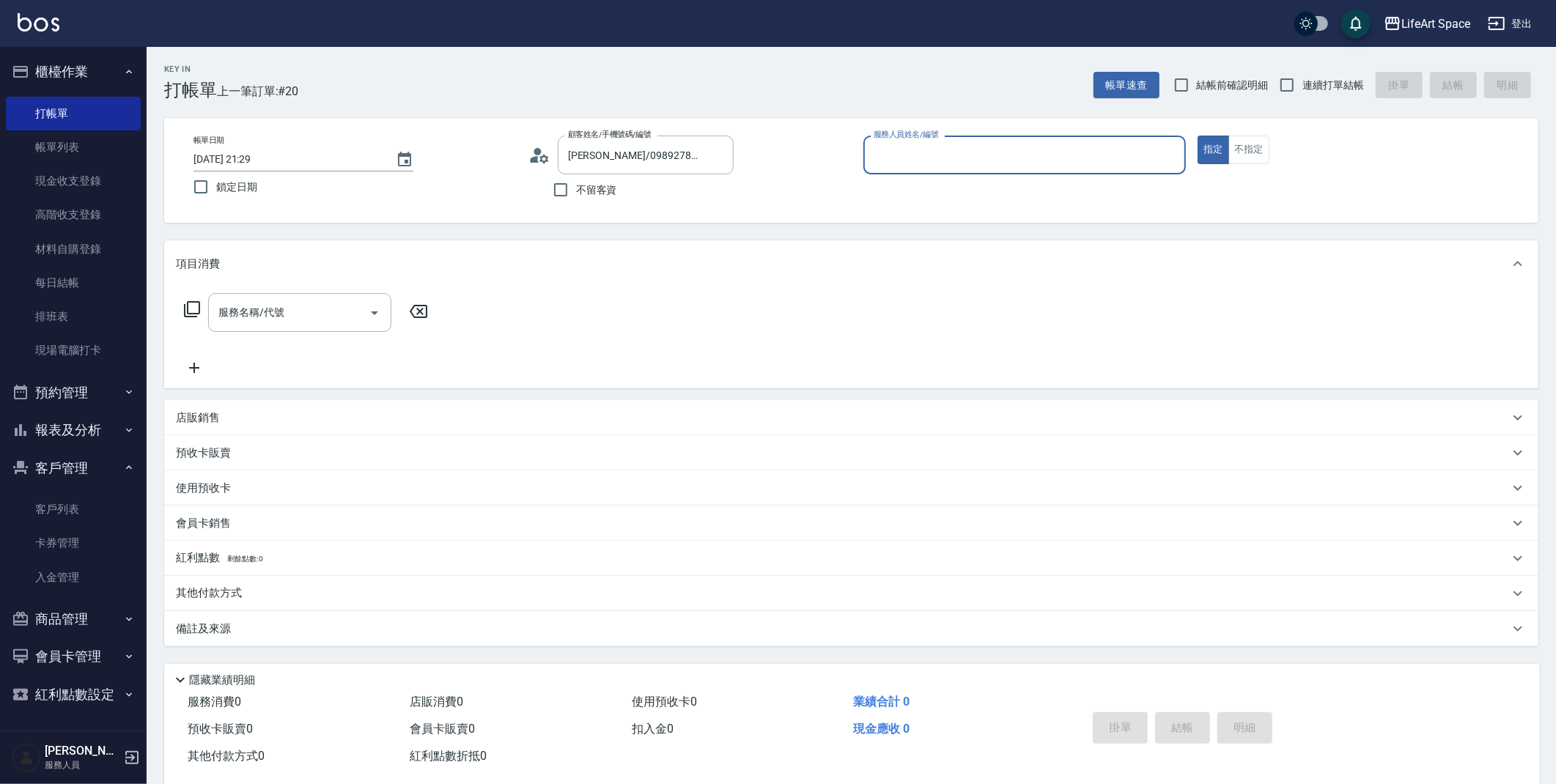
type input "Coco-C"
click at [631, 156] on input "[PERSON_NAME]/0989278415/co488*" at bounding box center [635, 154] width 140 height 25
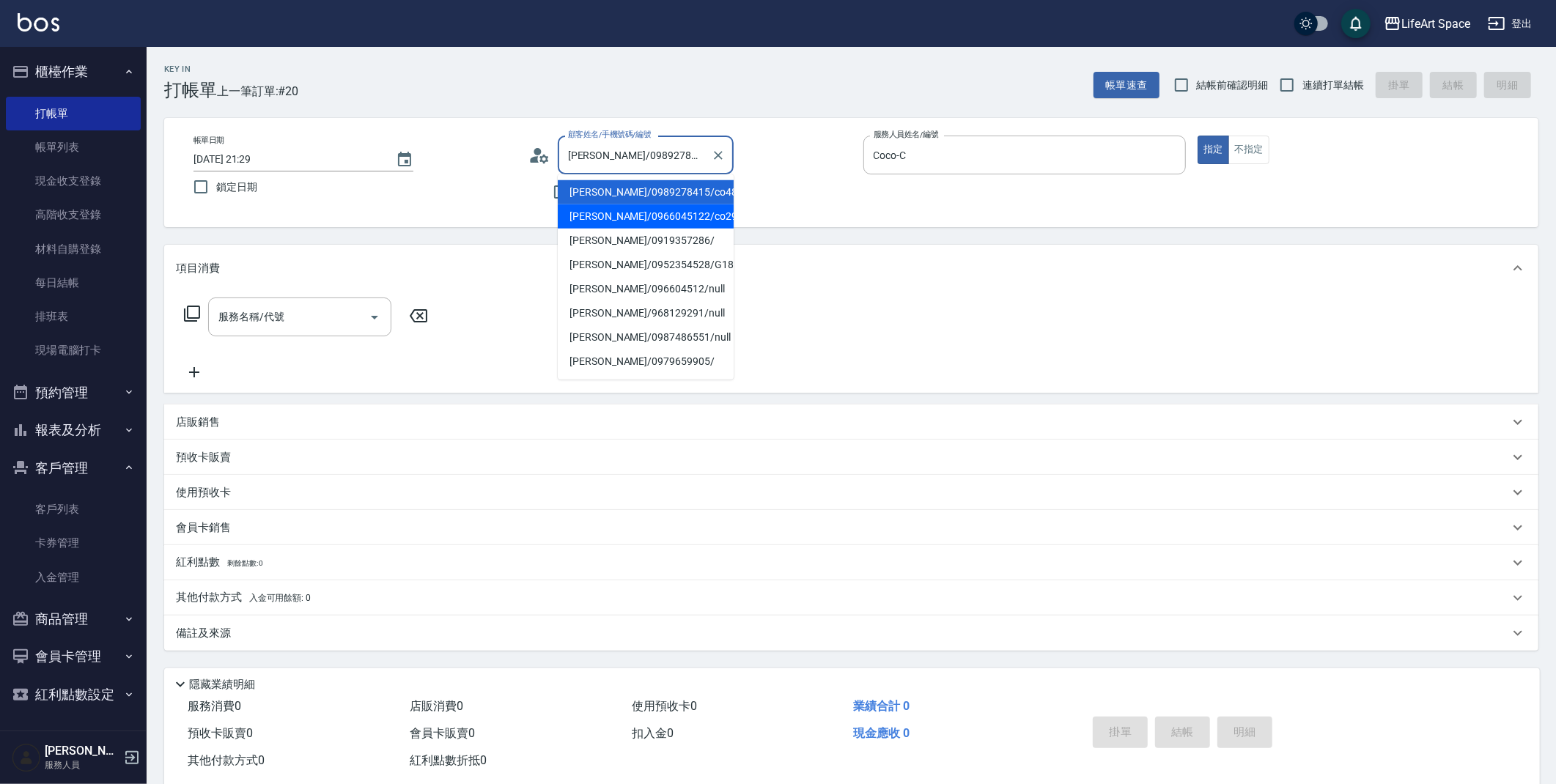
click at [615, 225] on li "[PERSON_NAME]/0966045122/co291*" at bounding box center [645, 216] width 176 height 24
type input "[PERSON_NAME]/0966045122/co291*"
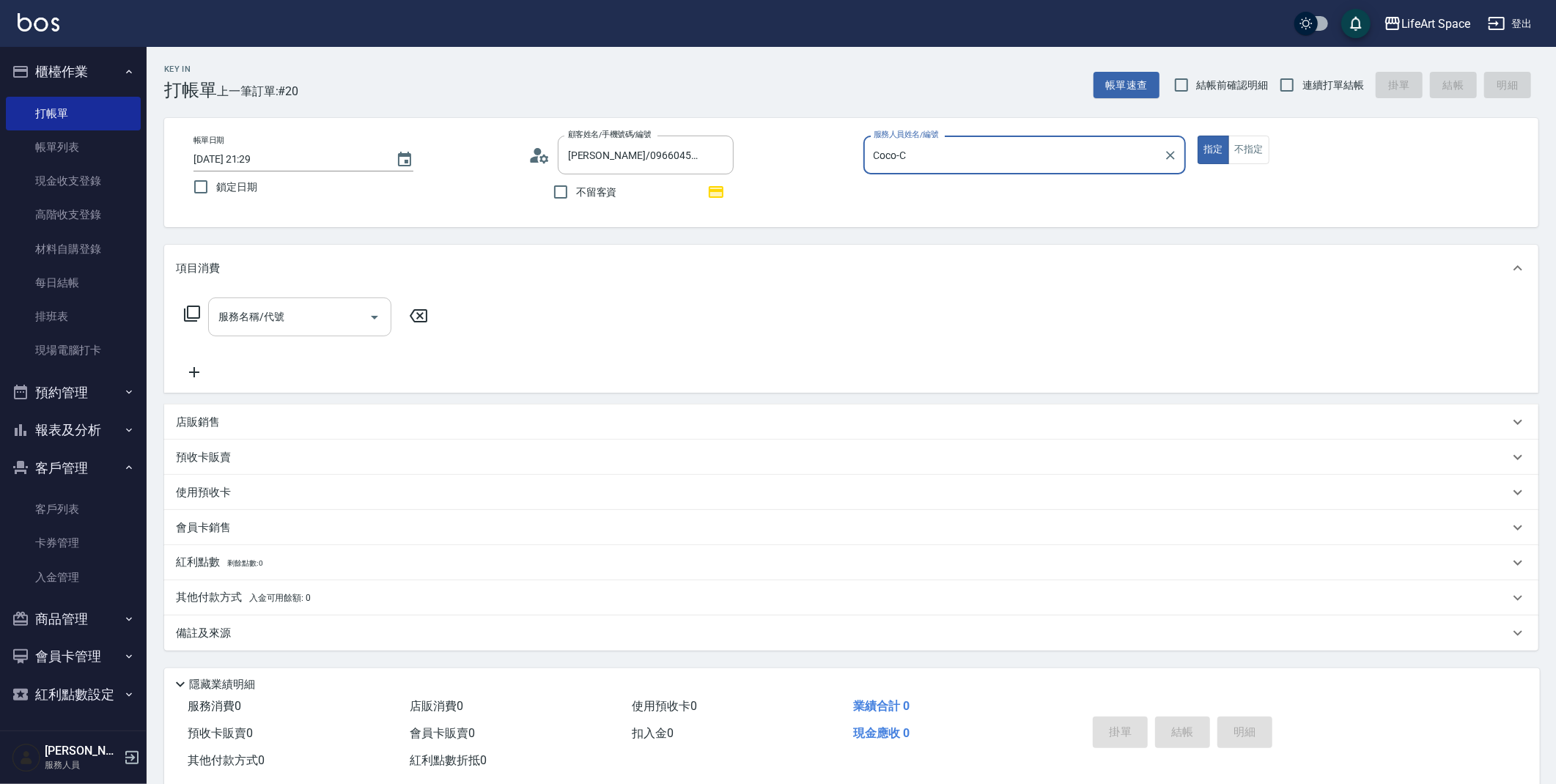
click at [275, 326] on input "服務名稱/代號" at bounding box center [288, 316] width 148 height 25
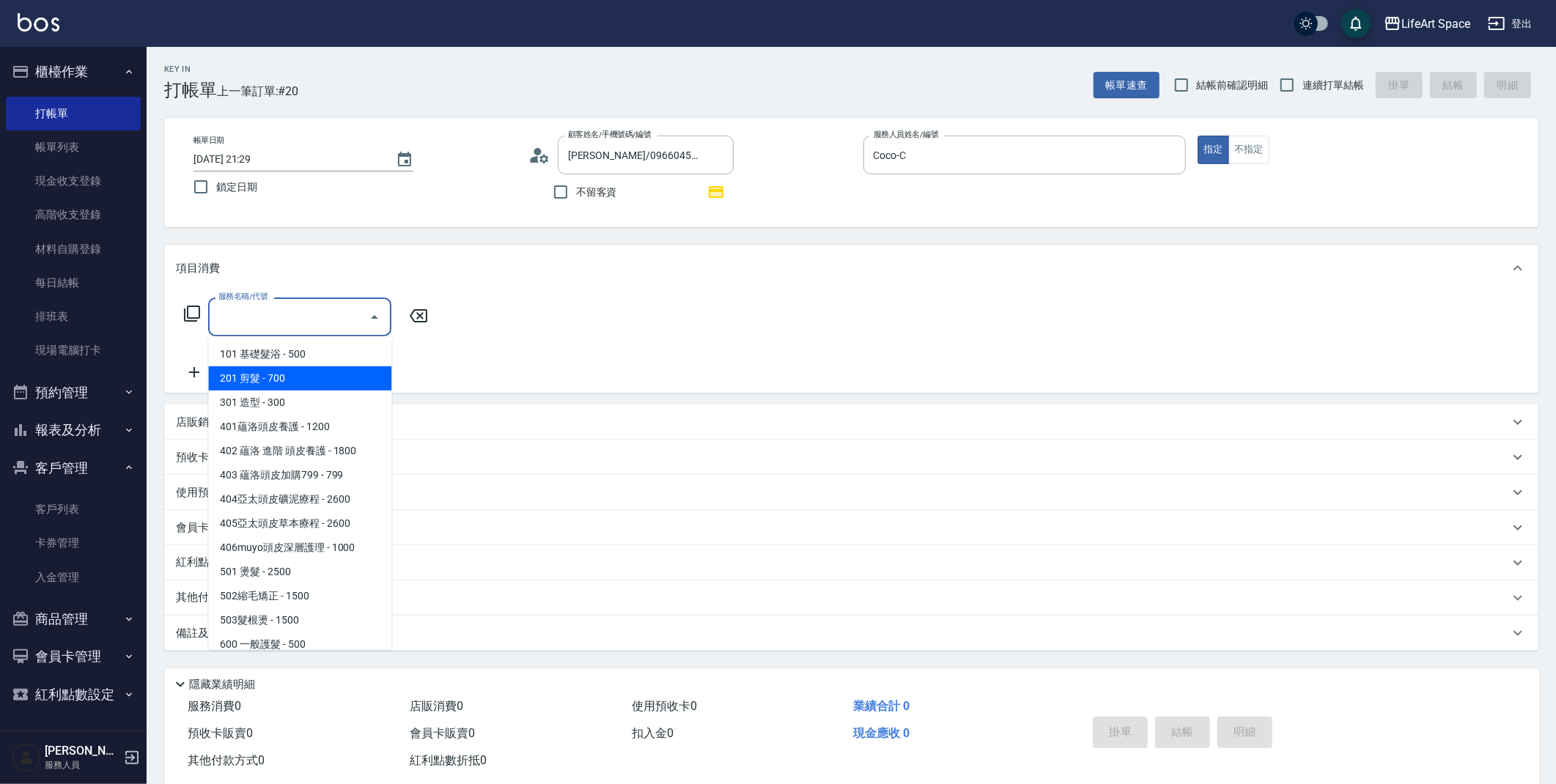
click at [288, 369] on span "201 剪髮 - 700" at bounding box center [300, 379] width 183 height 24
type input "201 剪髮(201)"
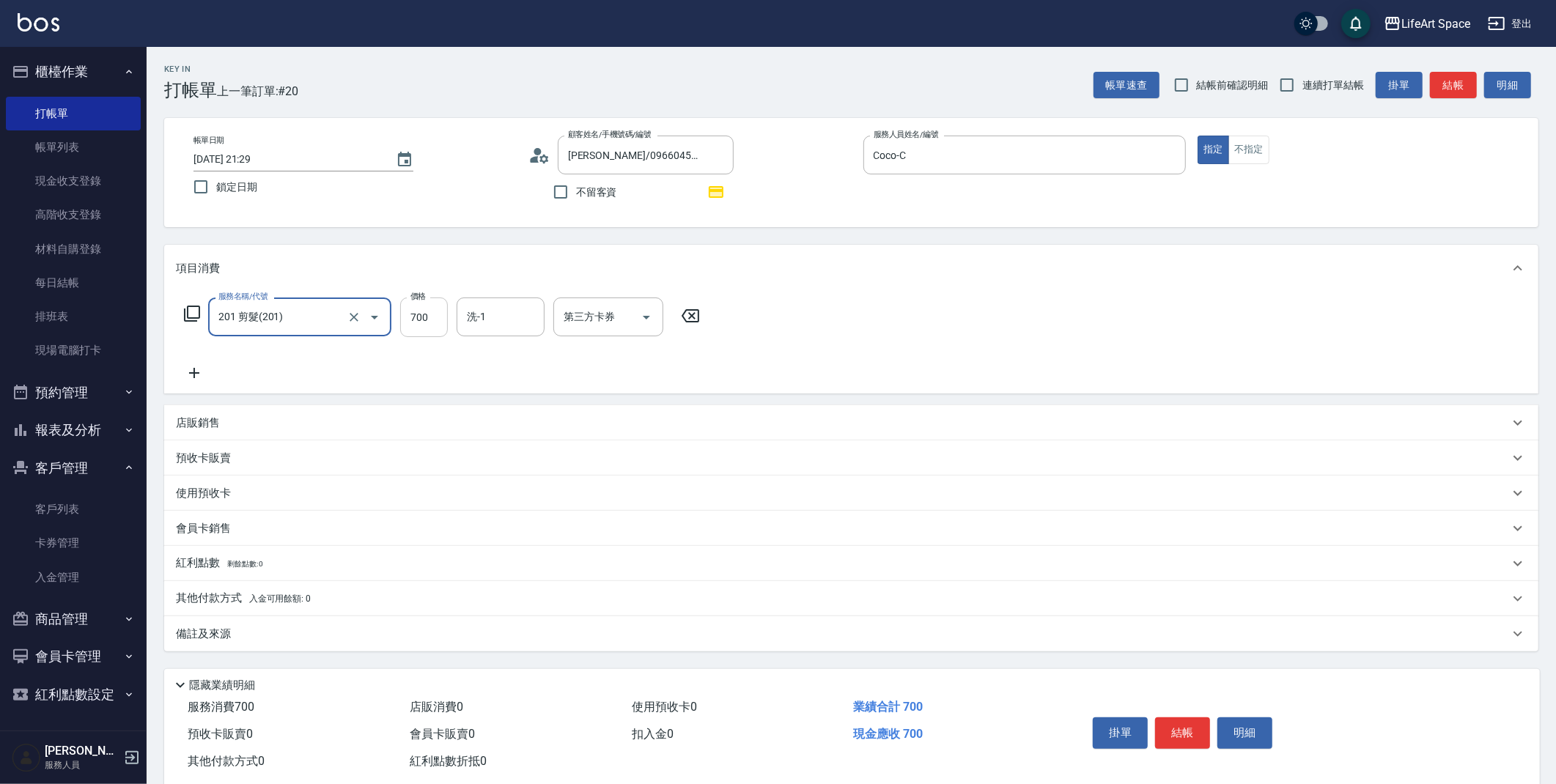
click at [435, 319] on input "700" at bounding box center [424, 317] width 47 height 39
type input "800"
click at [455, 632] on div "備註及來源" at bounding box center [842, 634] width 1333 height 16
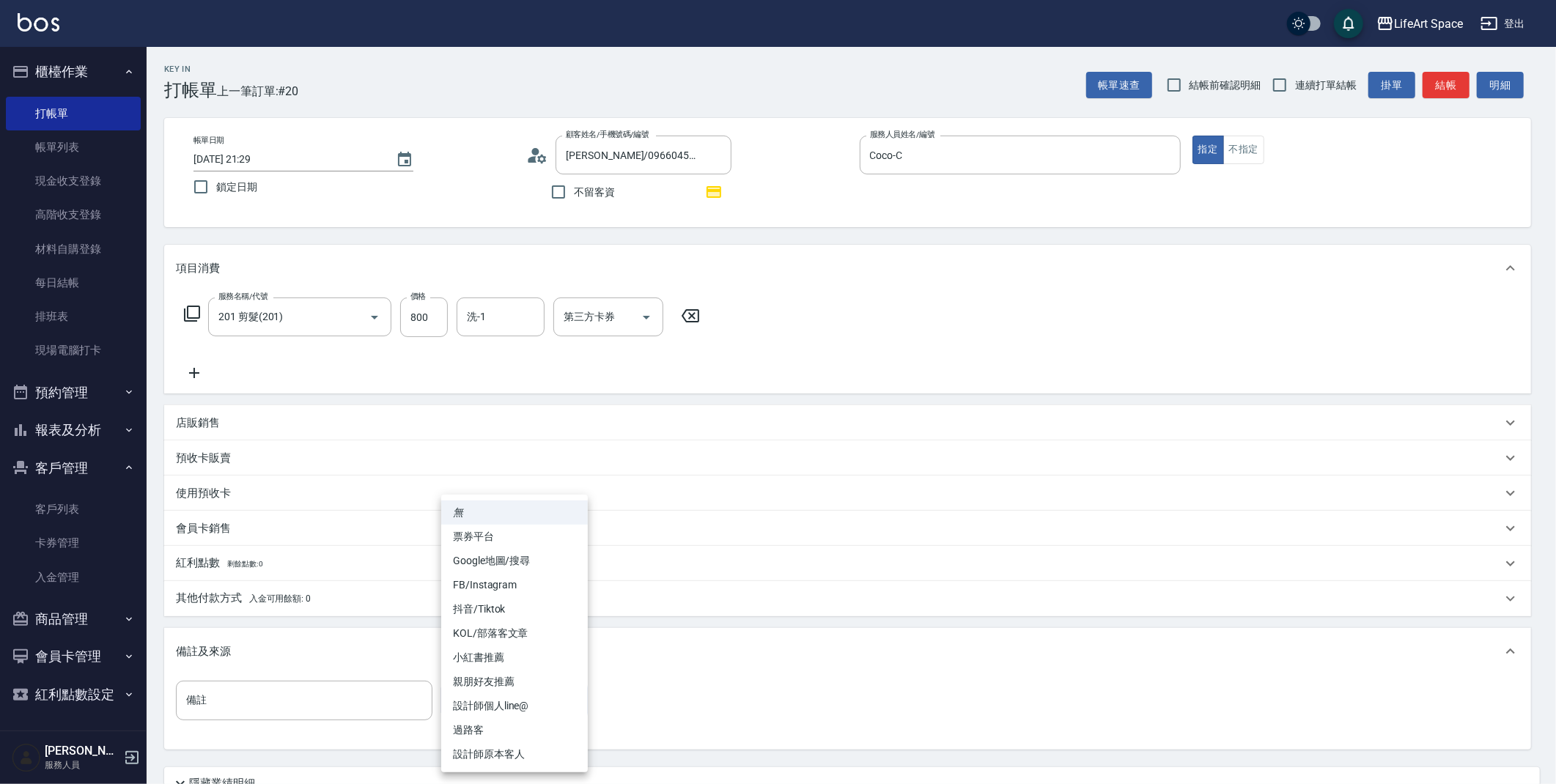
click at [528, 716] on body "LifeArt Space 登出 櫃檯作業 打帳單 帳單列表 現金收支登錄 高階收支登錄 材料自購登錄 每日結帳 排班表 現場電腦打卡 預約管理 預約管理 單…" at bounding box center [778, 454] width 1556 height 909
click at [524, 749] on li "設計師原本客人" at bounding box center [514, 755] width 146 height 24
type input "設計師原本客人"
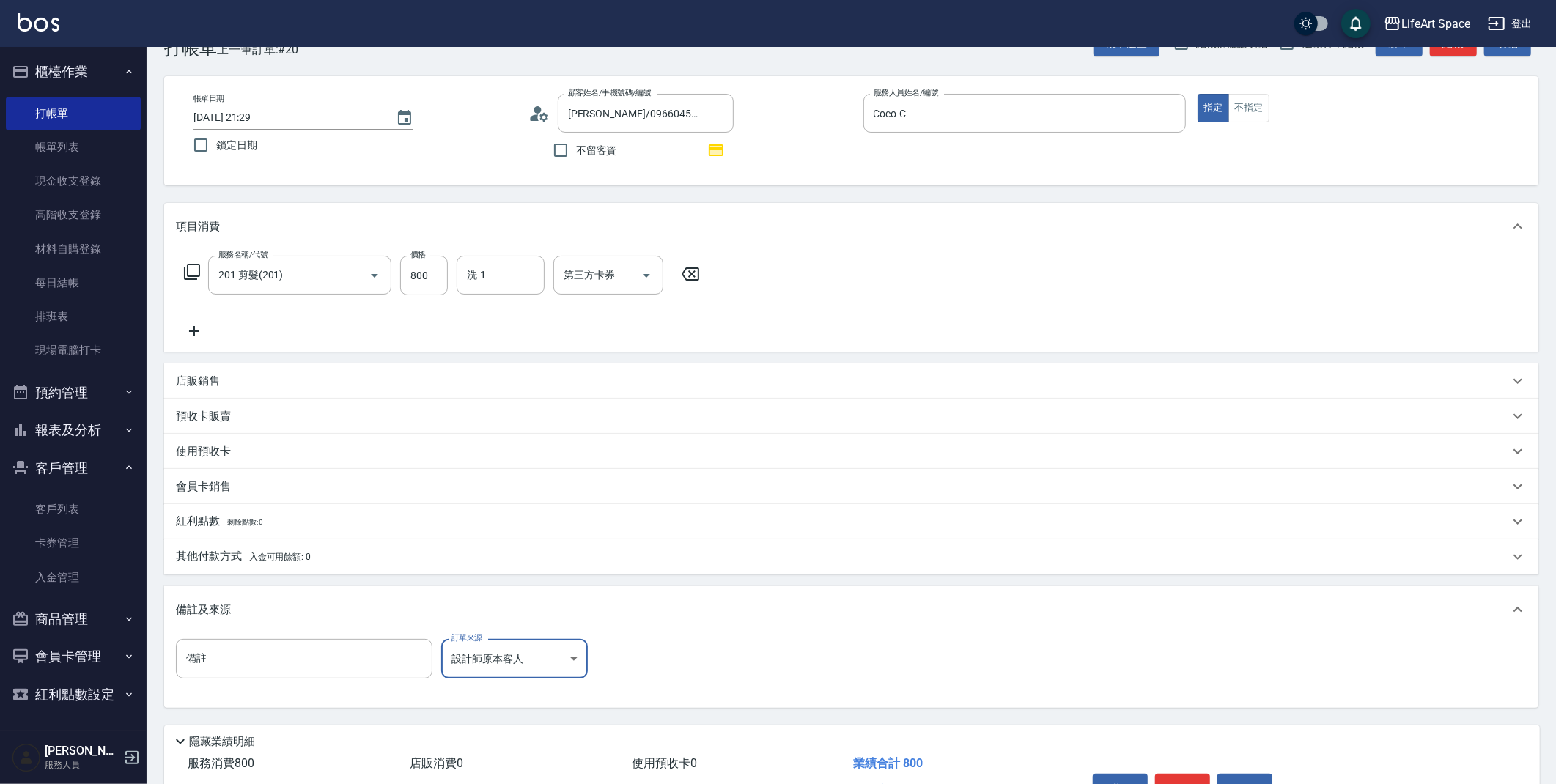
scroll to position [45, 0]
click at [1190, 782] on button "結帳" at bounding box center [1182, 786] width 55 height 31
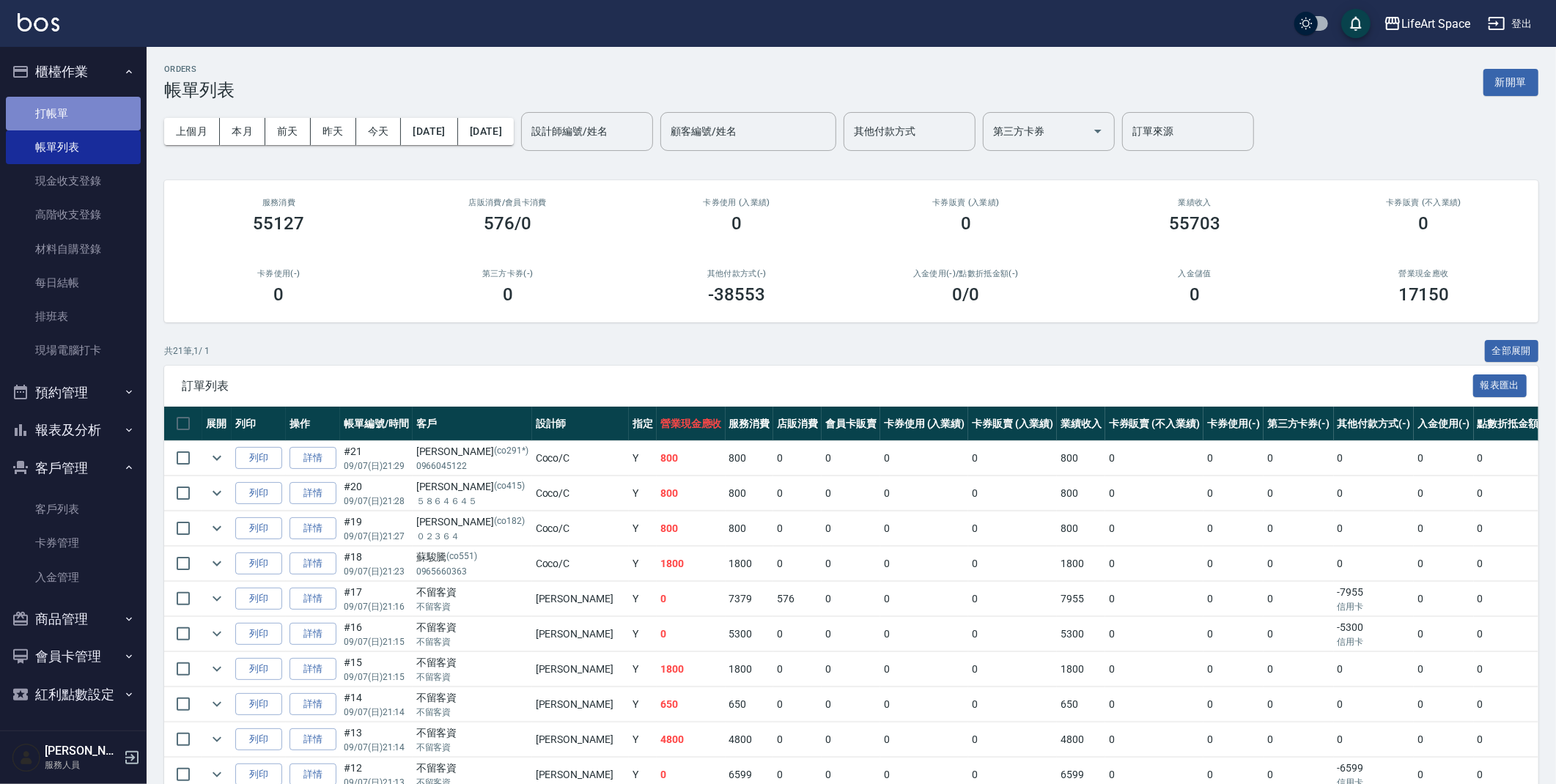
click at [44, 101] on link "打帳單" at bounding box center [73, 113] width 135 height 33
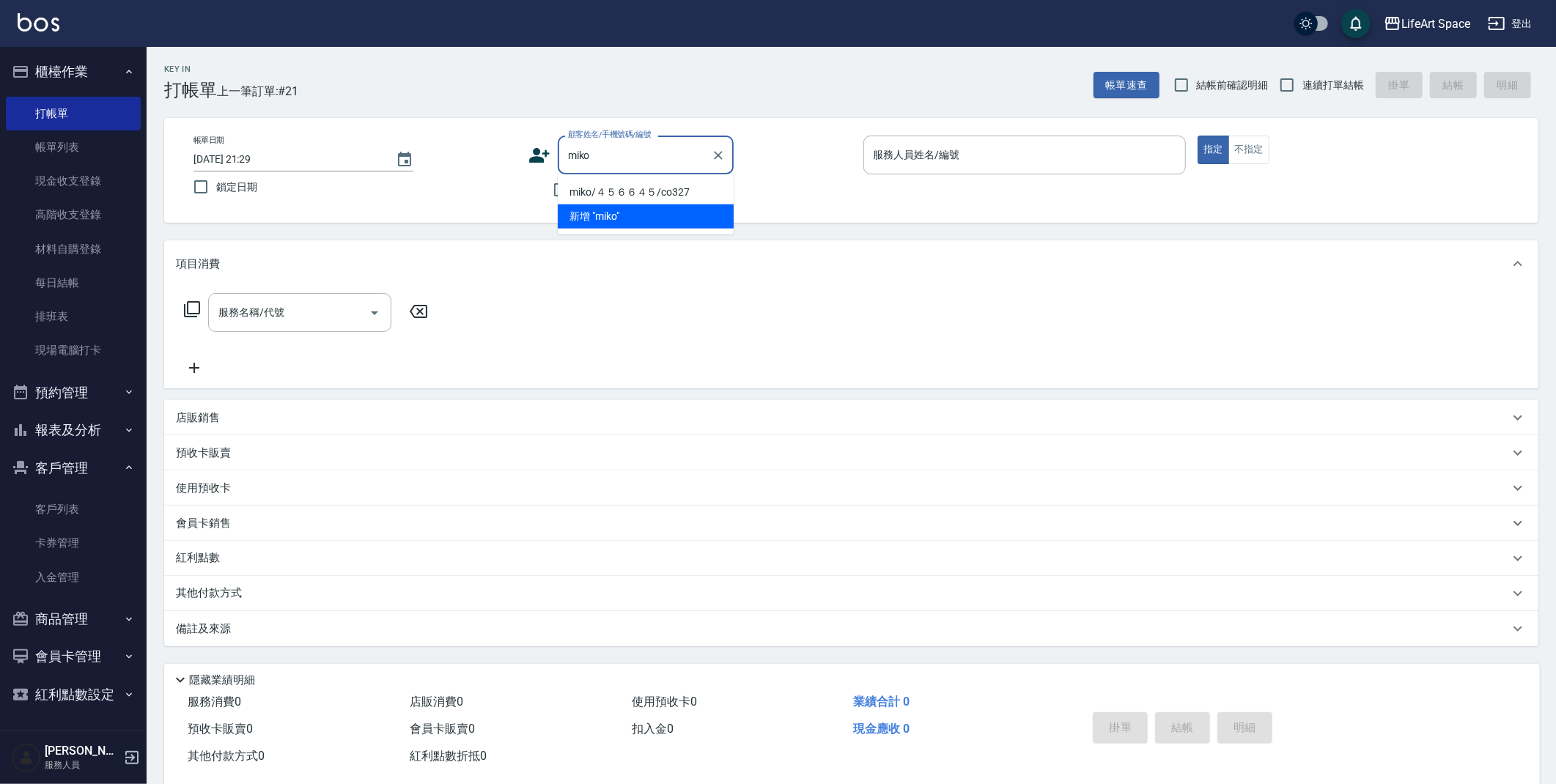
click at [631, 197] on li "miko/４５６６４５/co327" at bounding box center [645, 193] width 176 height 24
type input "miko/４５６６４５/co327"
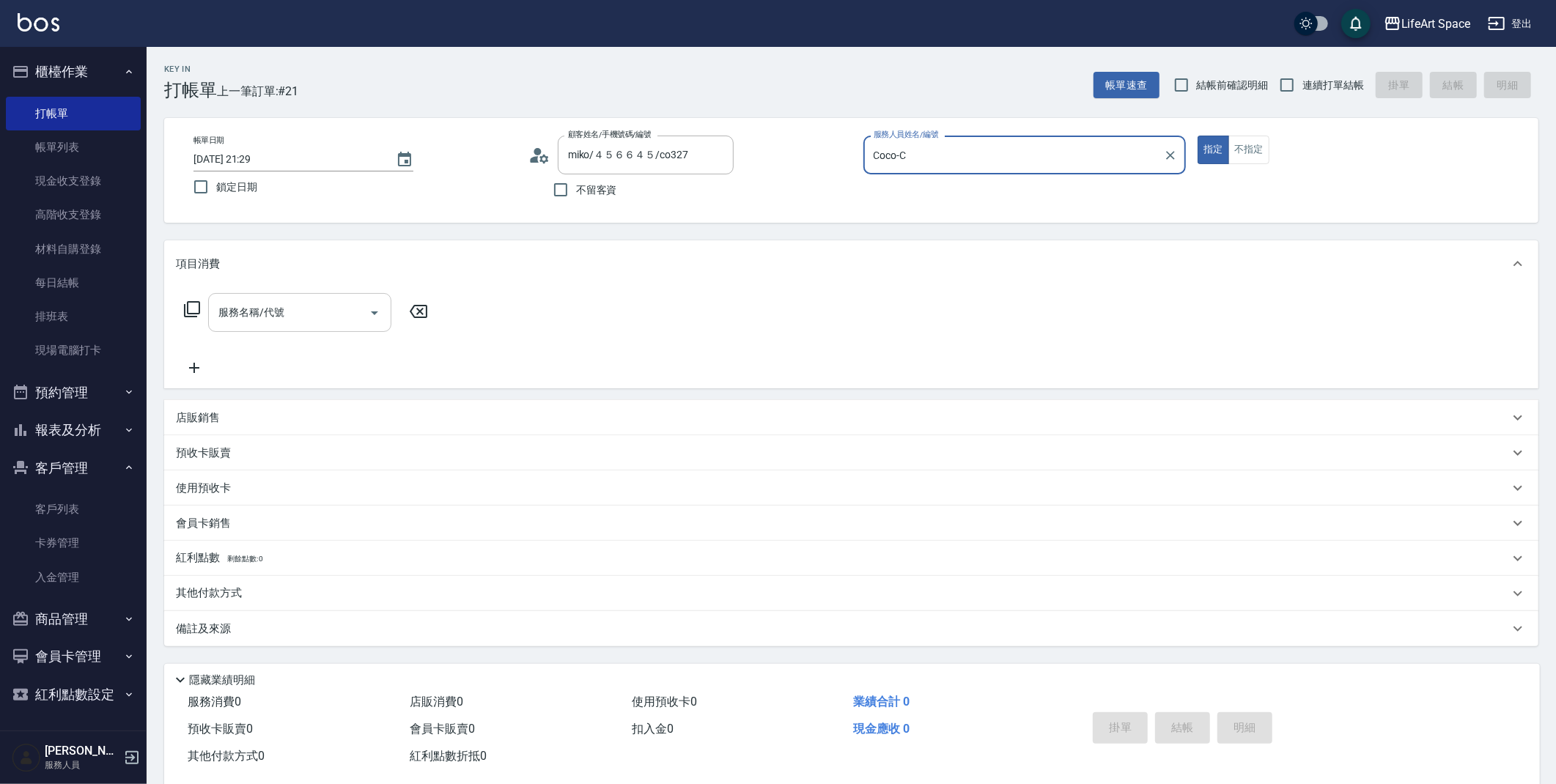
type input "Coco-C"
click at [325, 325] on div "服務名稱/代號" at bounding box center [300, 313] width 183 height 39
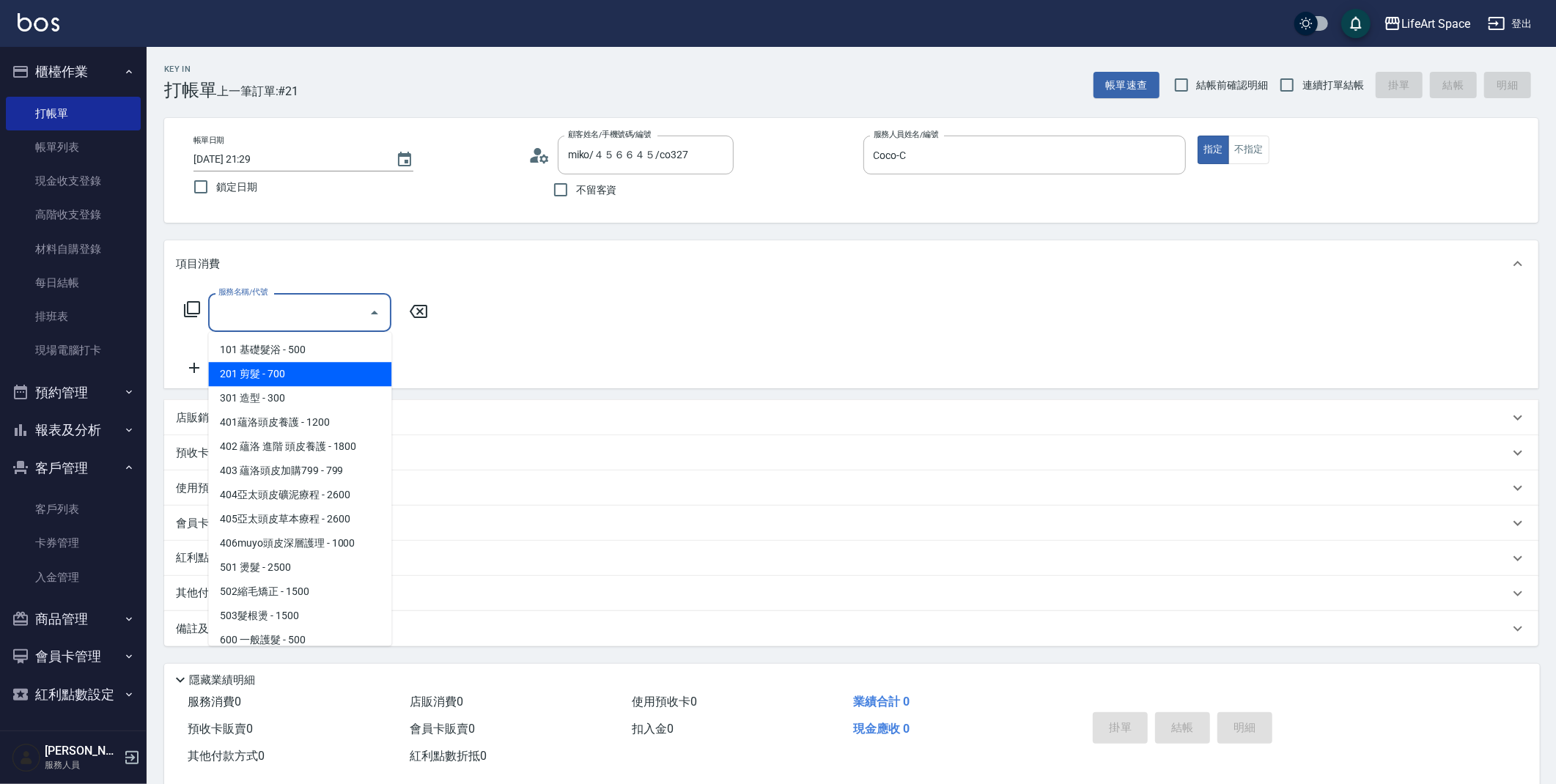
click at [302, 363] on span "201 剪髮 - 700" at bounding box center [300, 374] width 183 height 24
type input "201 剪髮(201)"
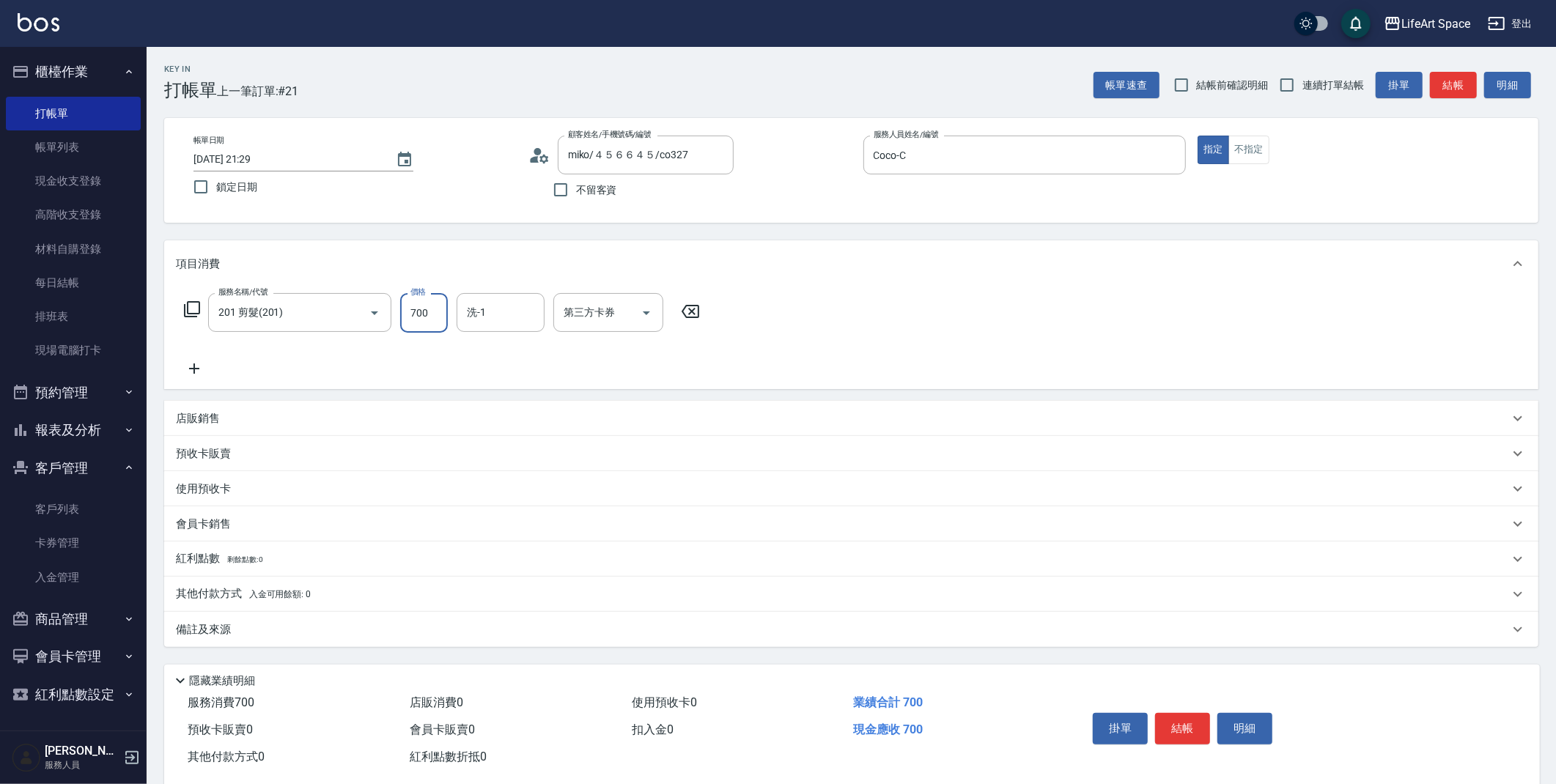
click at [425, 317] on input "700" at bounding box center [424, 313] width 47 height 39
type input "800"
click at [197, 366] on icon at bounding box center [194, 369] width 37 height 18
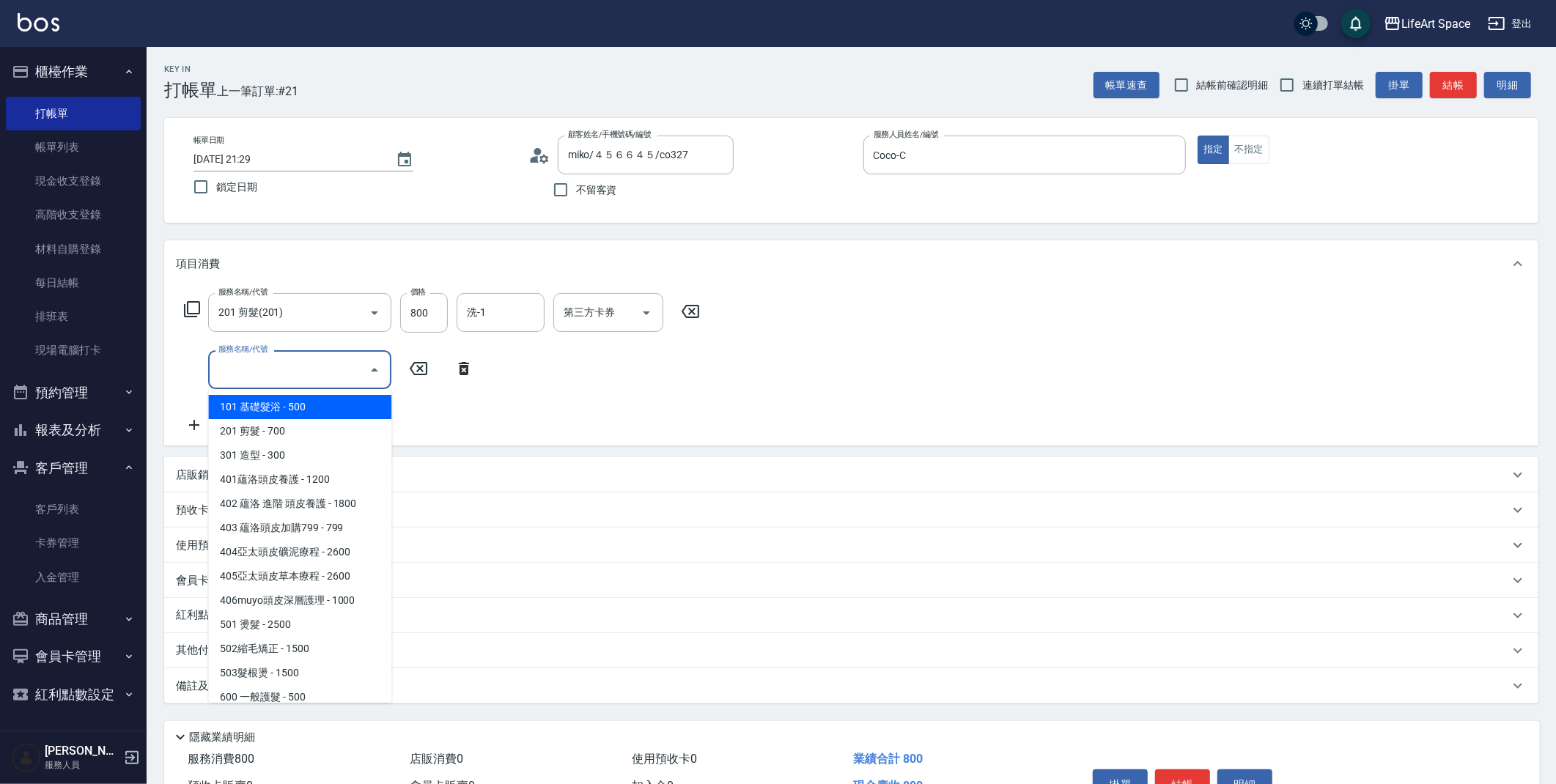
click at [254, 370] on input "服務名稱/代號" at bounding box center [288, 369] width 148 height 25
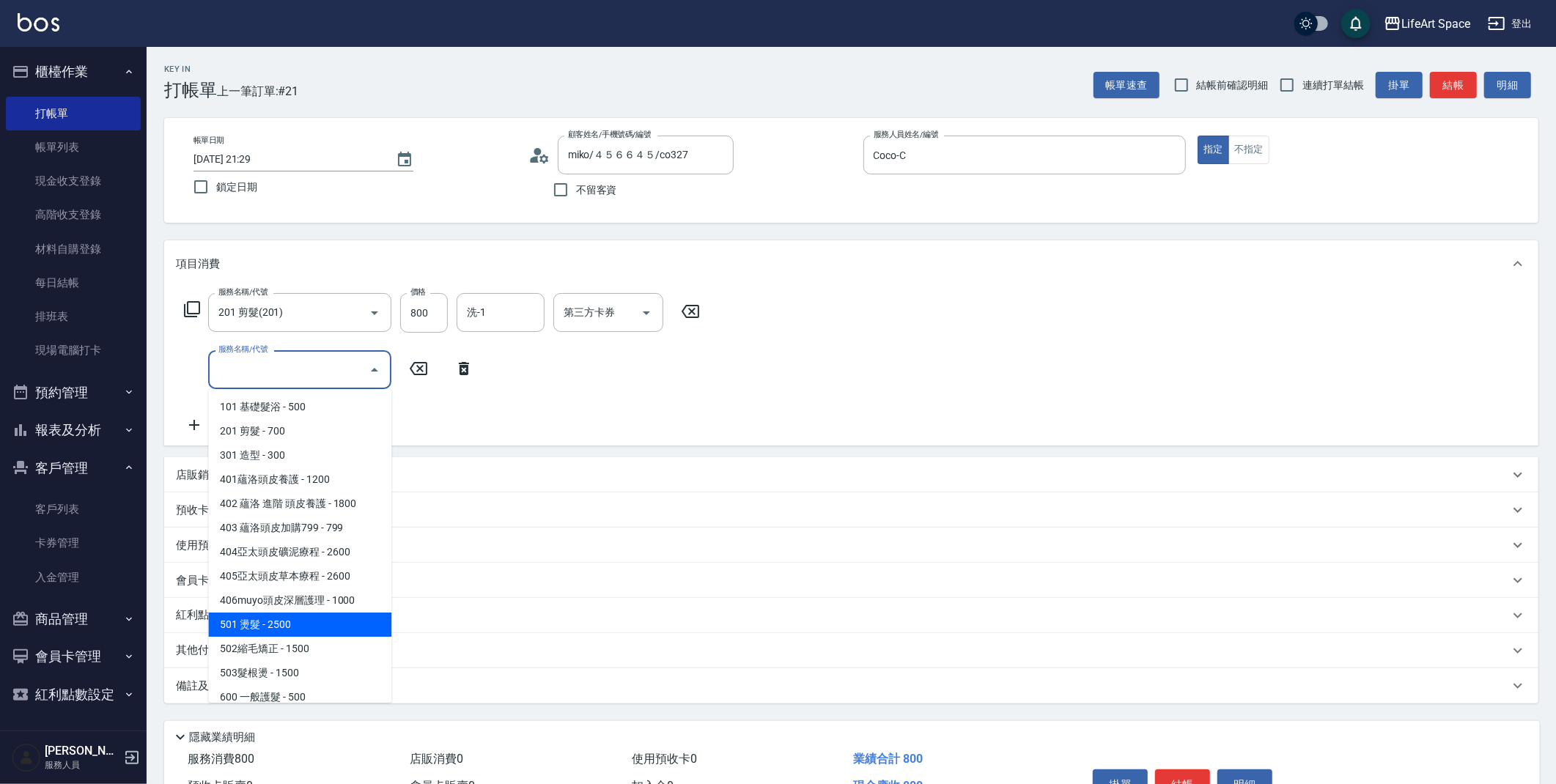
click at [287, 624] on span "501 燙髮 - 2500" at bounding box center [300, 625] width 183 height 24
click at [309, 364] on input "501 燙髮(501)" at bounding box center [279, 369] width 129 height 25
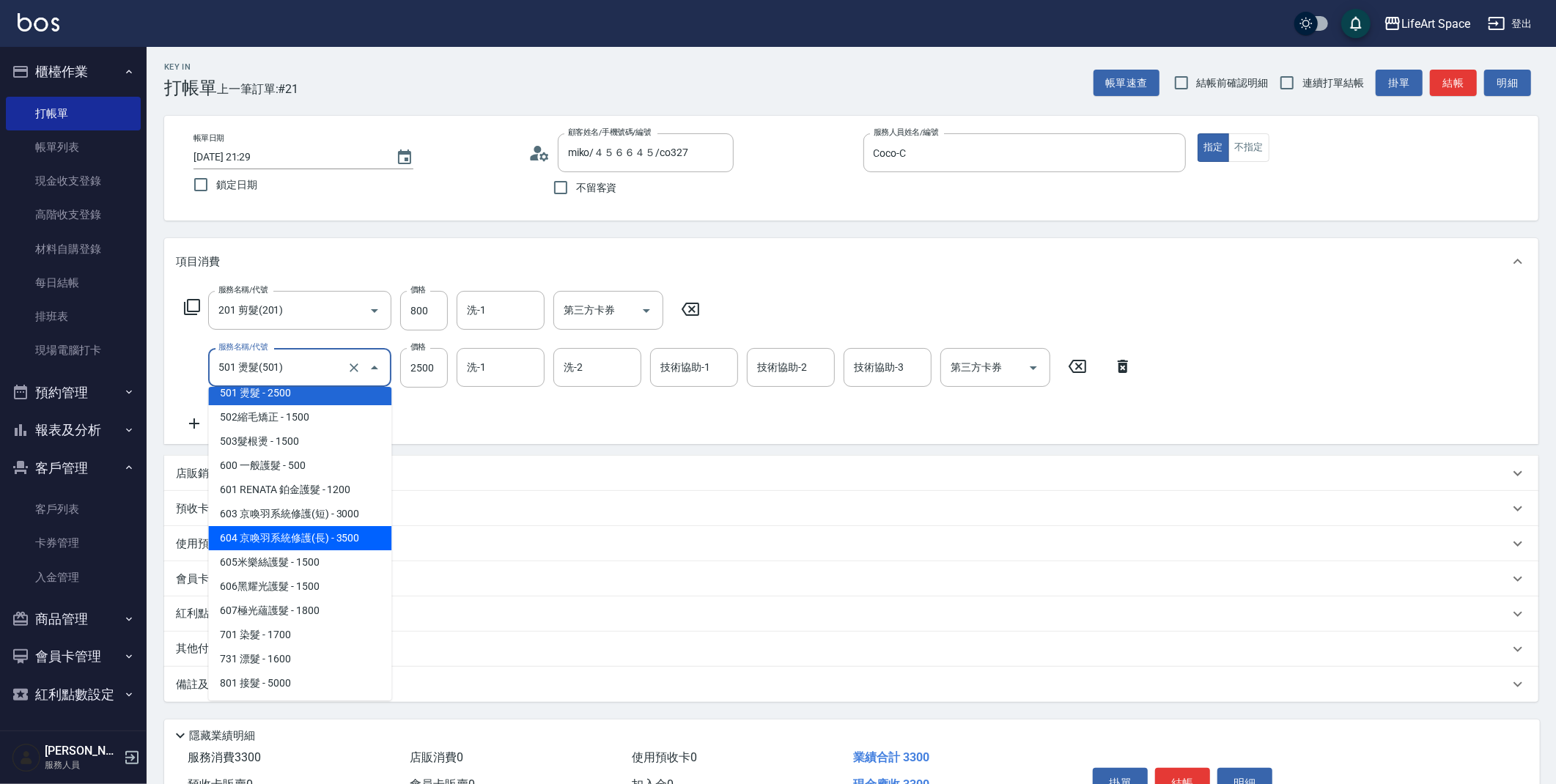
scroll to position [3, 0]
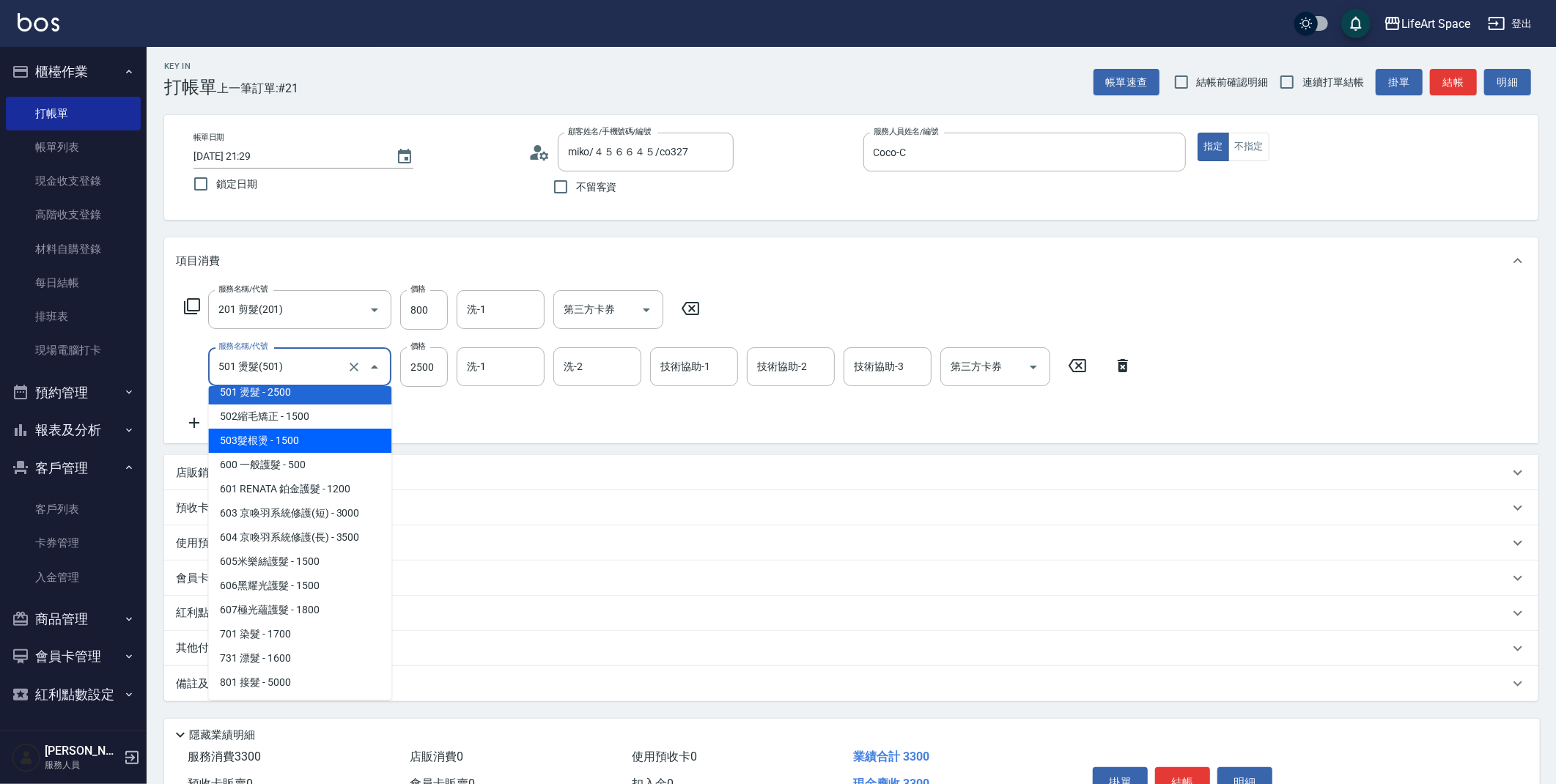
click at [277, 440] on span "503髮根燙 - 1500" at bounding box center [300, 441] width 183 height 24
type input "503髮根燙(503)"
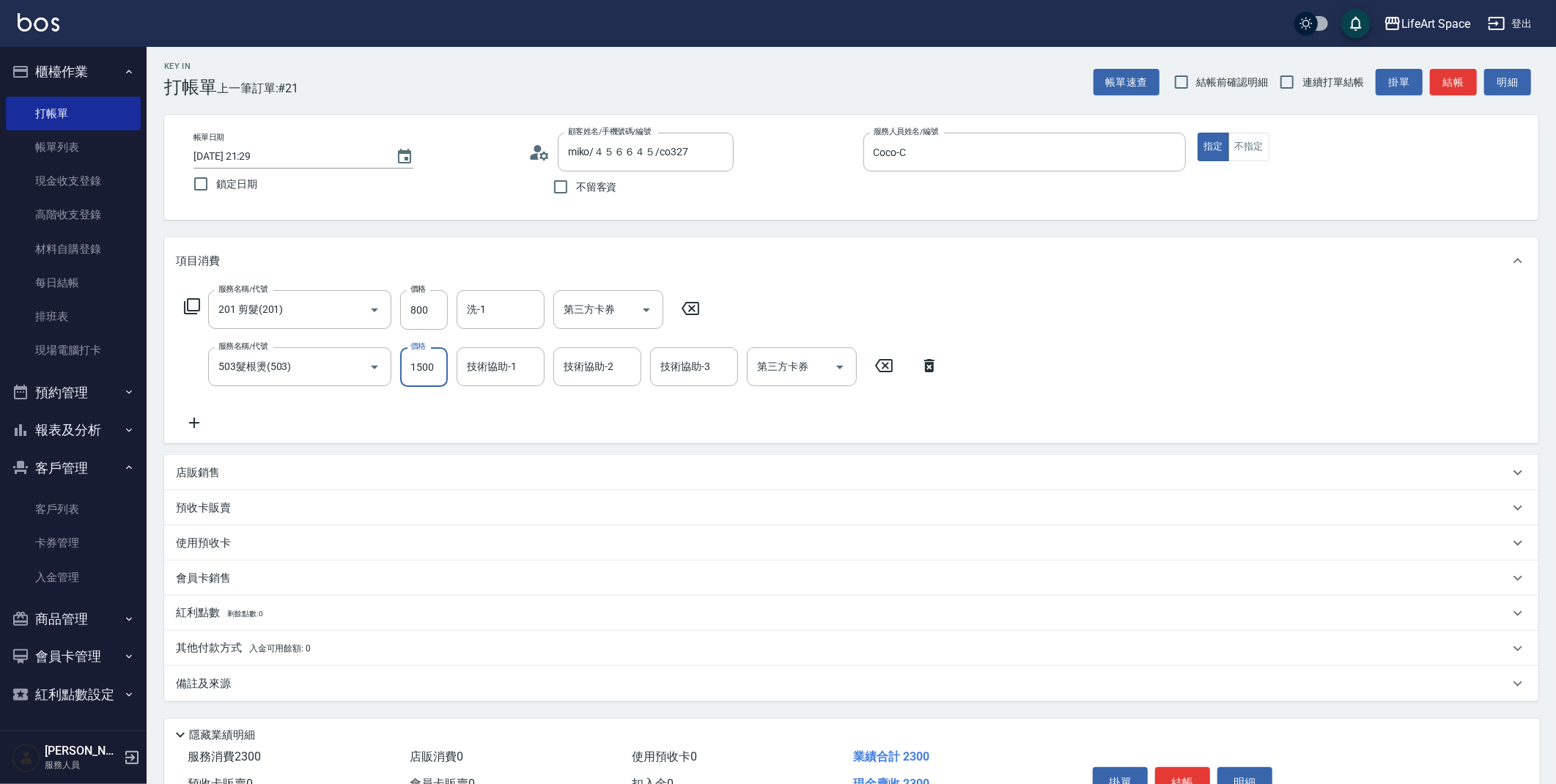
click at [434, 372] on input "1500" at bounding box center [424, 367] width 47 height 39
type input "2500"
click at [498, 373] on input "技術協助-1" at bounding box center [501, 366] width 75 height 25
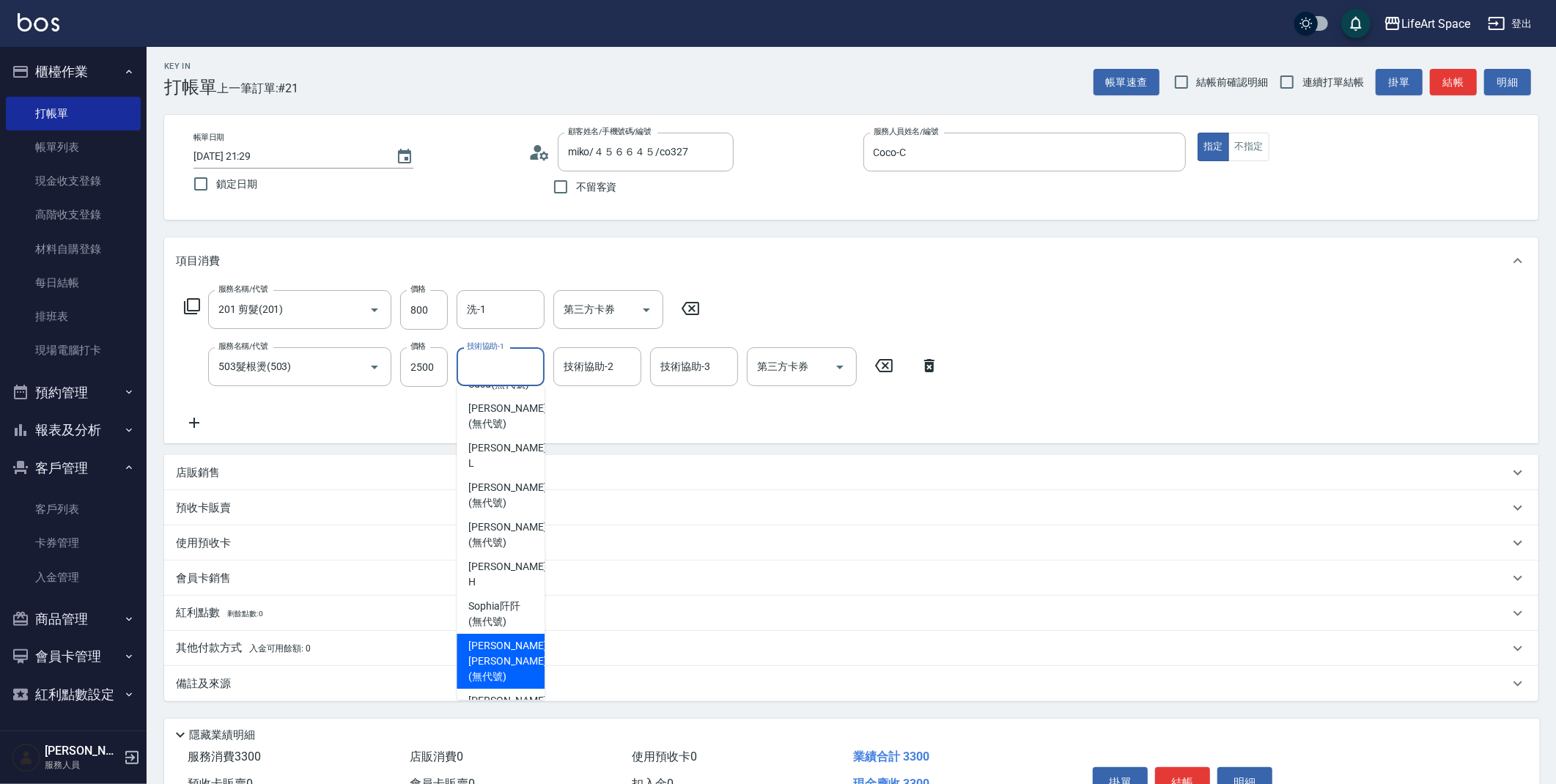
scroll to position [84, 0]
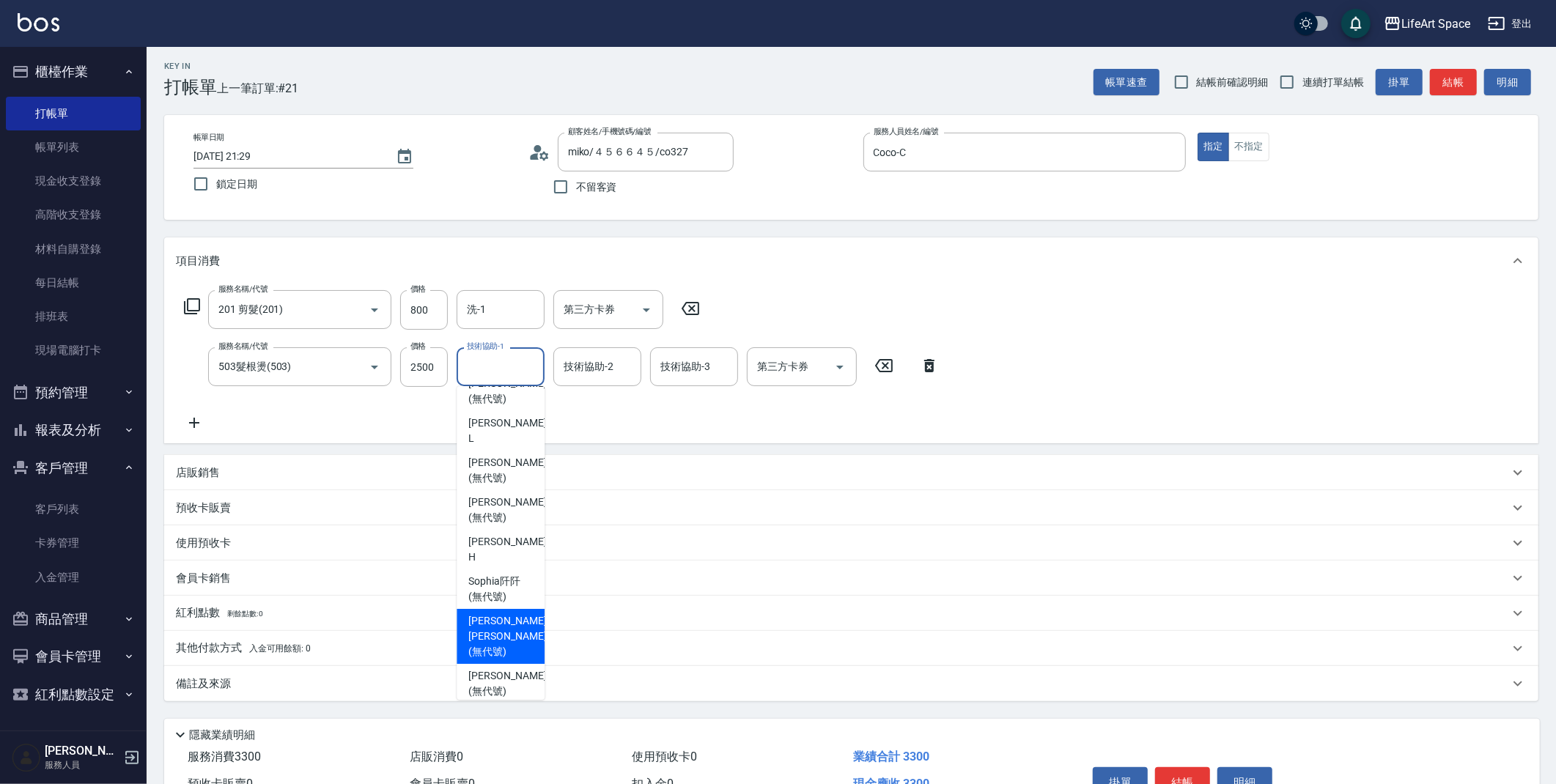
drag, startPoint x: 505, startPoint y: 601, endPoint x: 528, endPoint y: 541, distance: 64.3
click at [505, 613] on span "[PERSON_NAME] [PERSON_NAME] (無代號)" at bounding box center [506, 636] width 78 height 47
type input "[PERSON_NAME] [PERSON_NAME](無代號)"
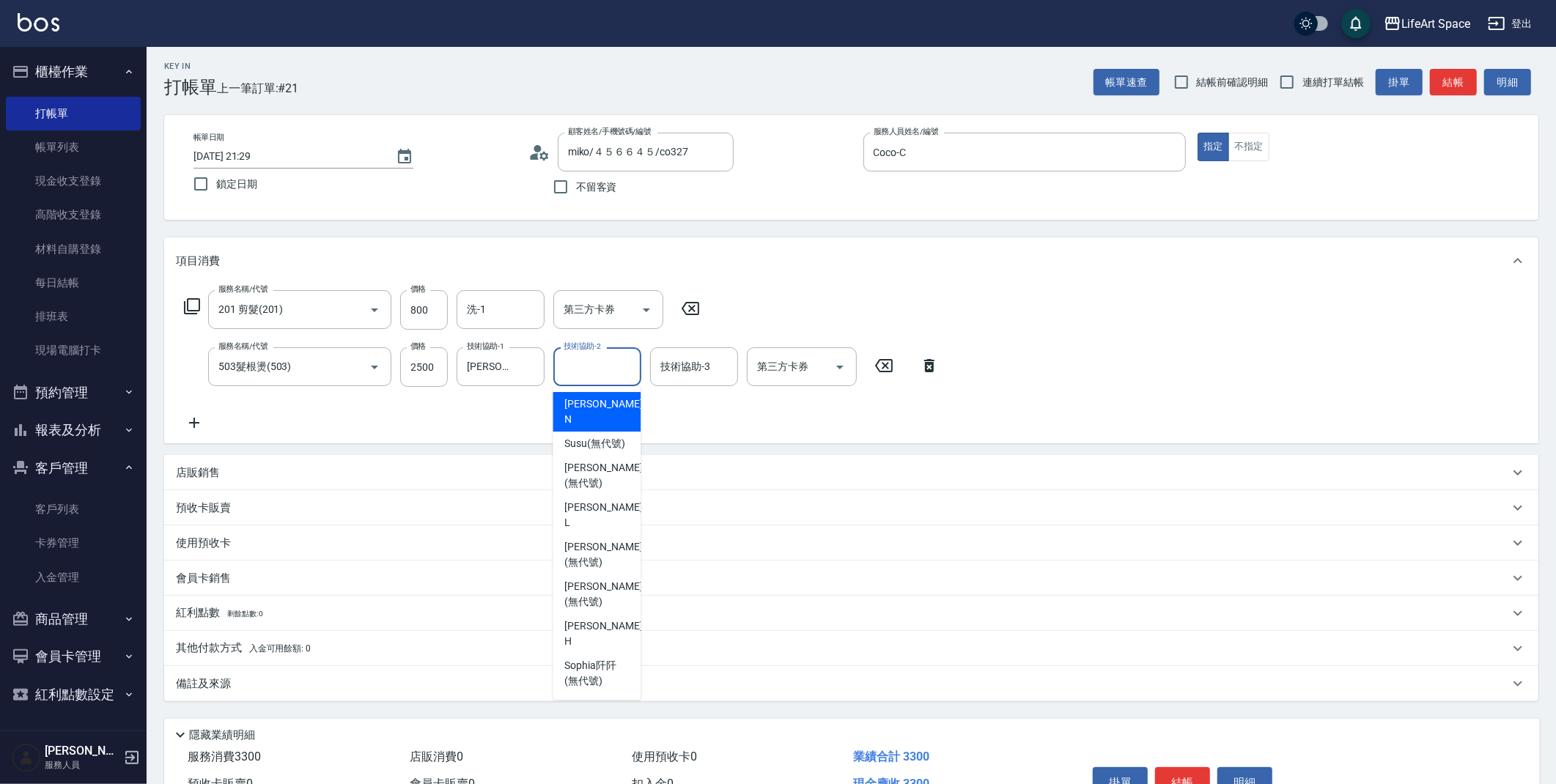
click at [597, 378] on input "技術協助-2" at bounding box center [598, 366] width 75 height 25
click at [482, 452] on div "項目消費 服務名稱/代號 201 剪髮(201) 服務名稱/代號 價格 800 價格 洗-1 洗-1 第三方卡券 第三方卡券 服務名稱/代號 503髮根燙(5…" at bounding box center [851, 470] width 1375 height 464
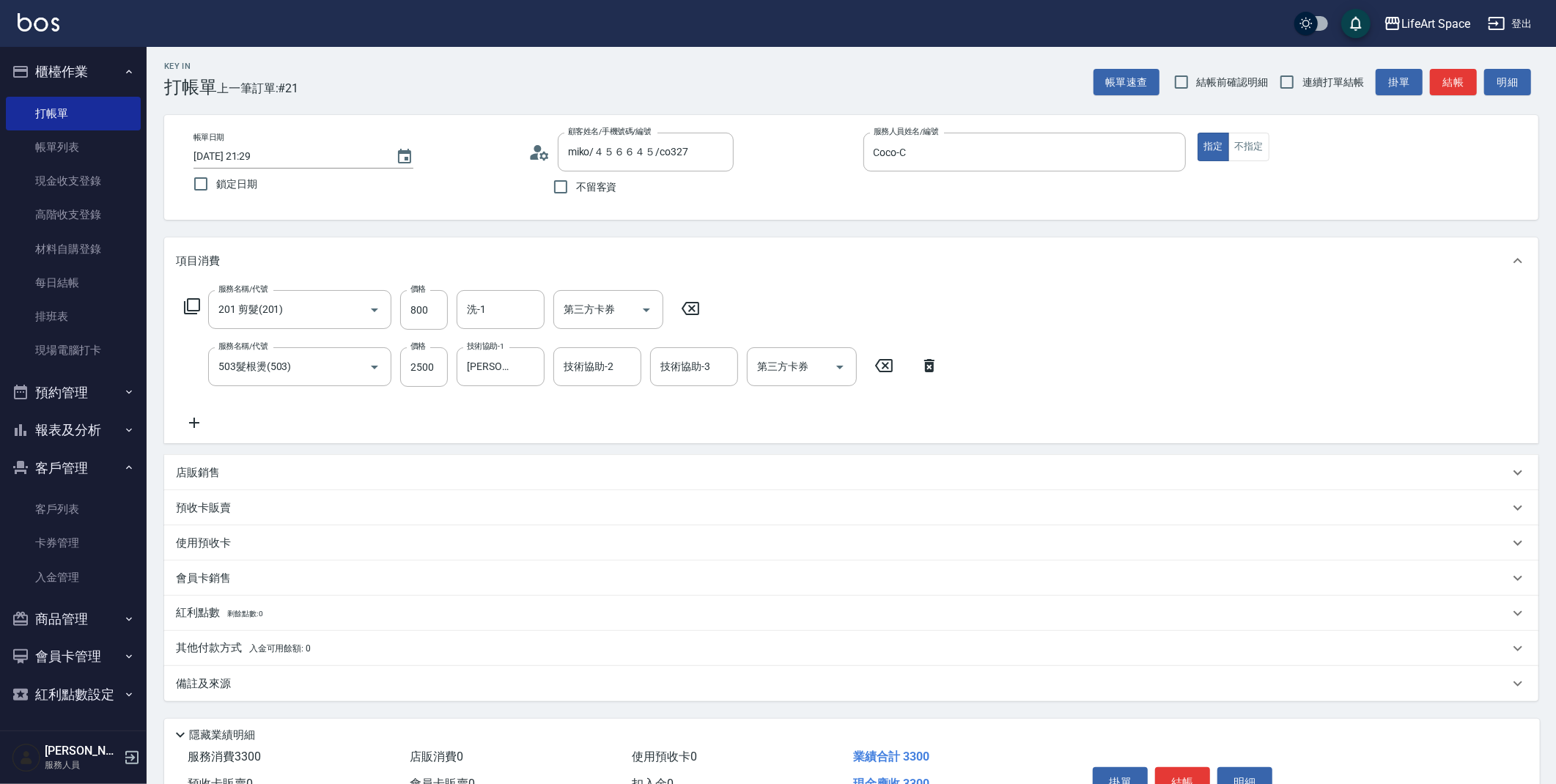
click at [361, 693] on div "備註及來源" at bounding box center [851, 684] width 1375 height 35
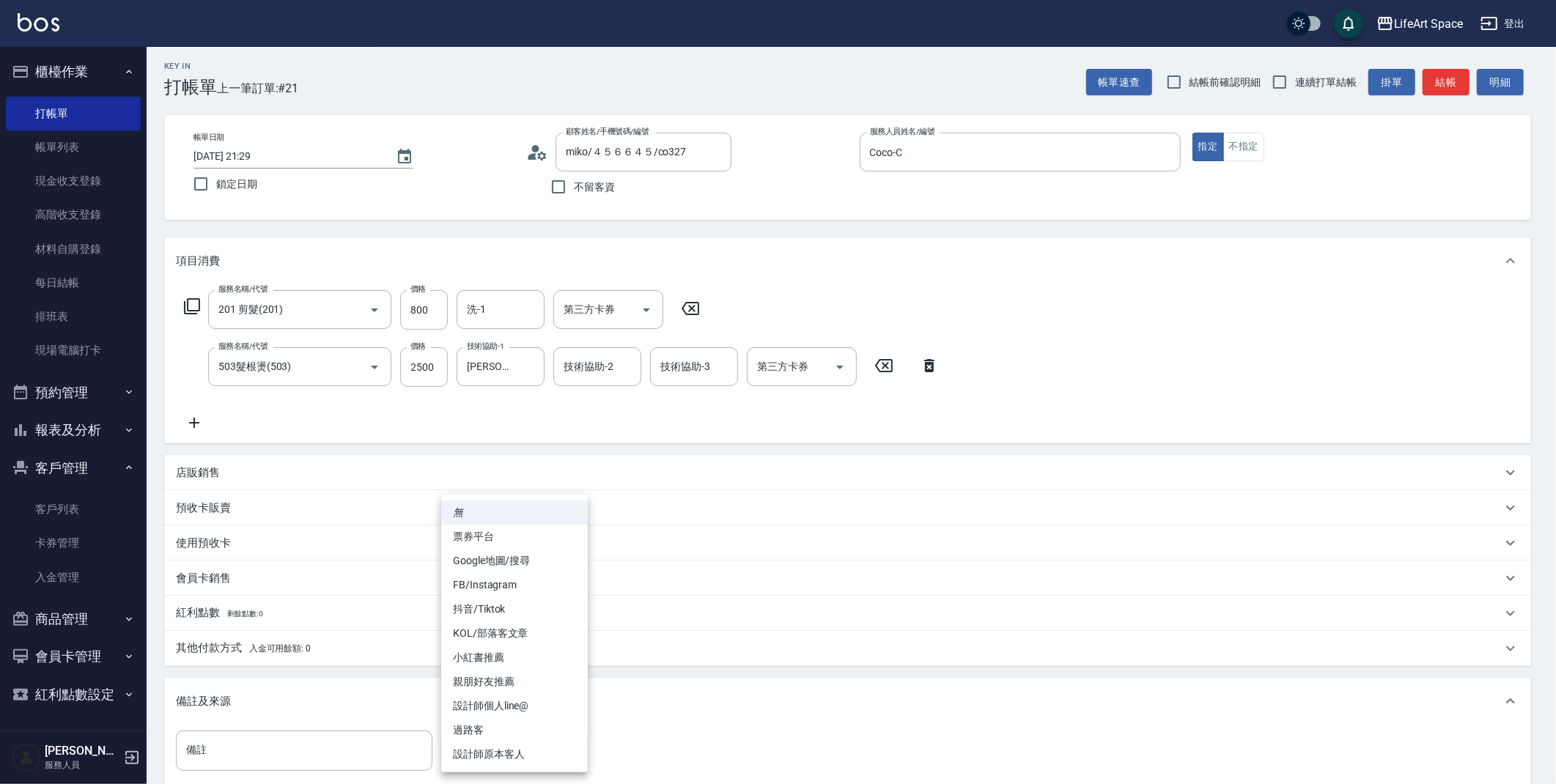
click at [478, 739] on body "LifeArt Space 登出 櫃檯作業 打帳單 帳單列表 現金收支登錄 高階收支登錄 材料自購登錄 每日結帳 排班表 現場電腦打卡 預約管理 預約管理 單…" at bounding box center [778, 478] width 1556 height 962
click at [502, 760] on li "設計師原本客人" at bounding box center [514, 755] width 146 height 24
type input "設計師原本客人"
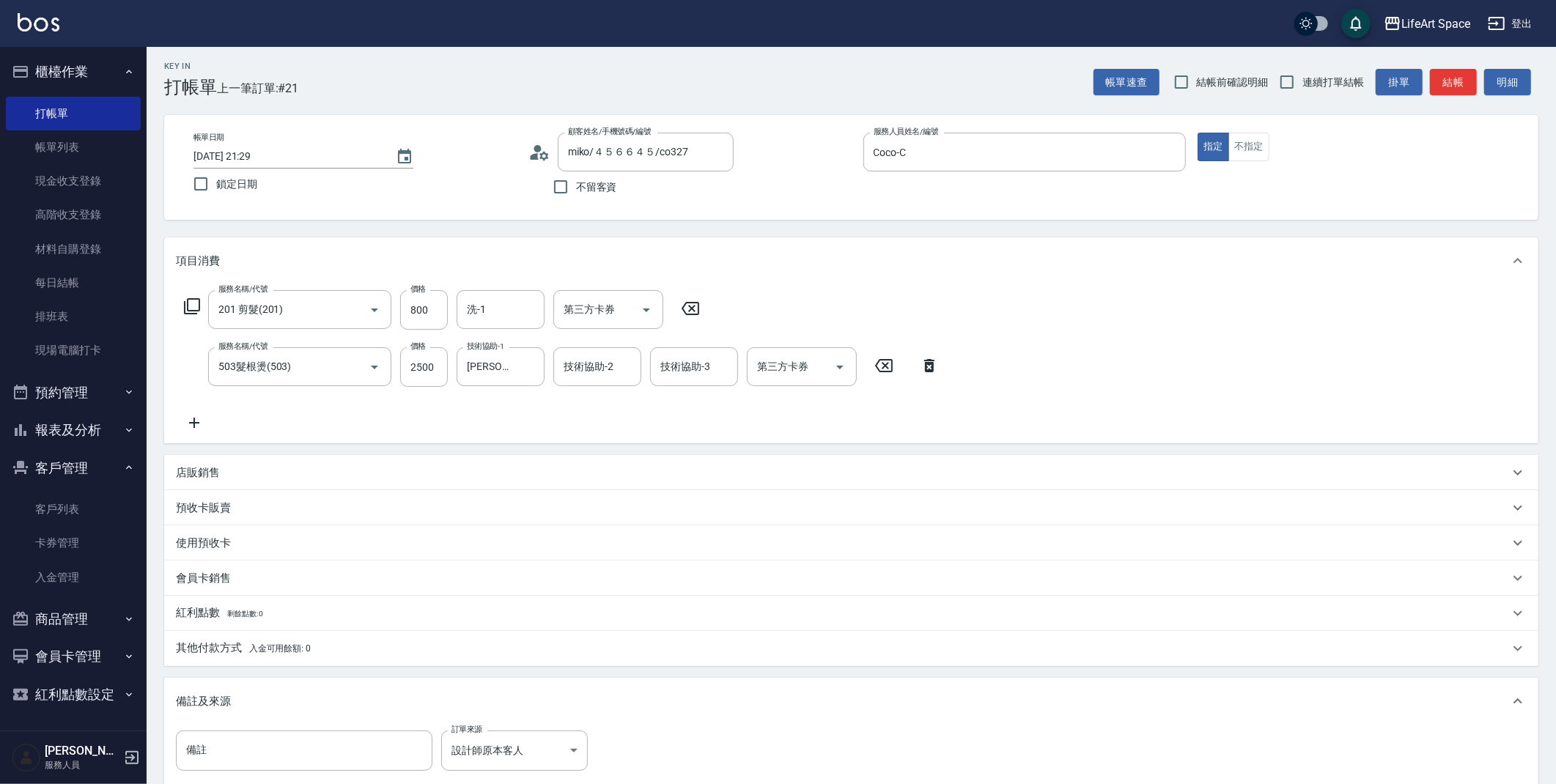
click at [284, 657] on div "其他付款方式 入金可用餘額: 0" at bounding box center [851, 648] width 1375 height 35
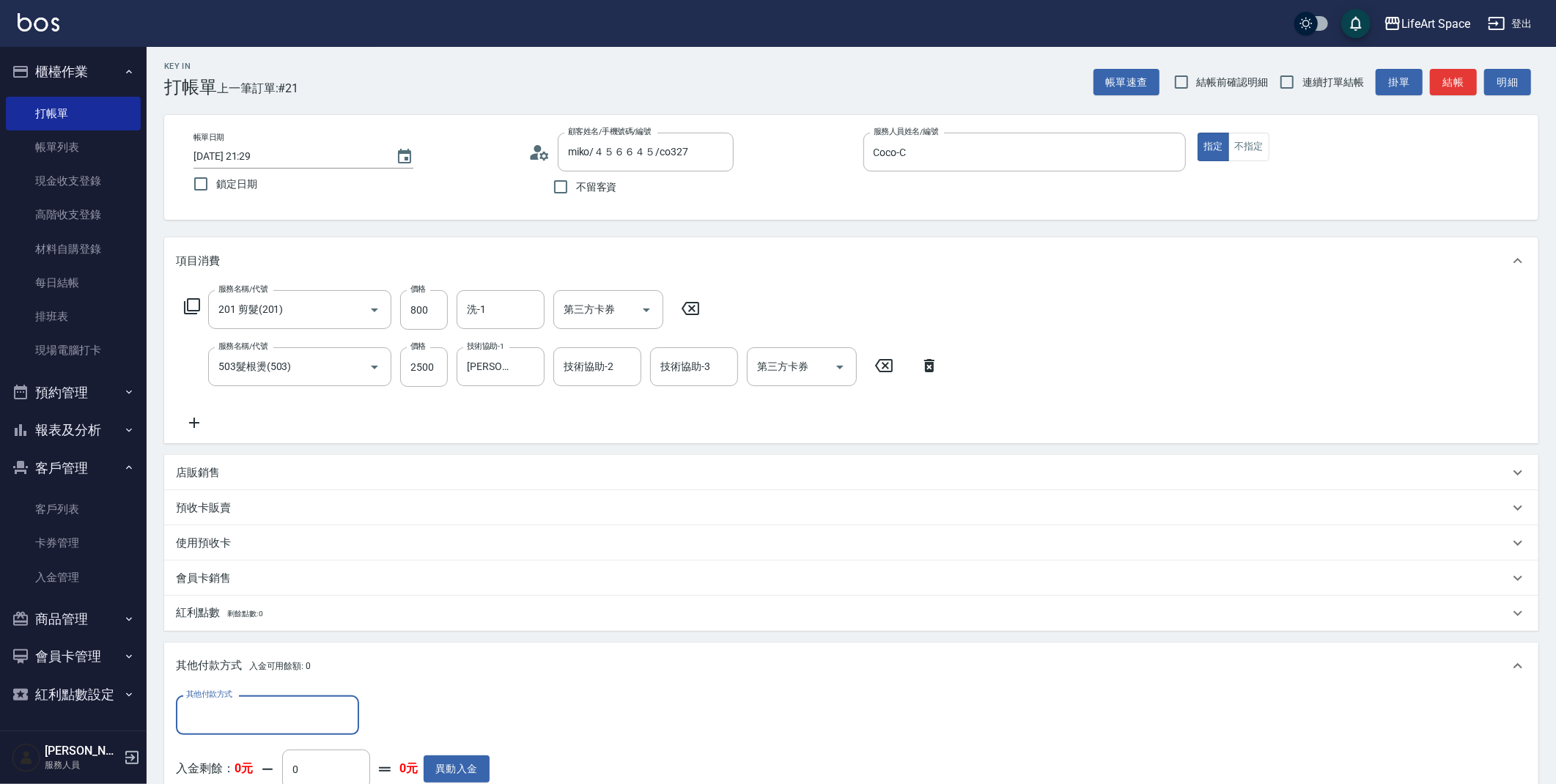
scroll to position [0, 0]
click at [284, 706] on input "其他付款方式" at bounding box center [267, 715] width 170 height 25
click at [248, 618] on span "Linepay" at bounding box center [267, 630] width 183 height 24
type input "Linepay"
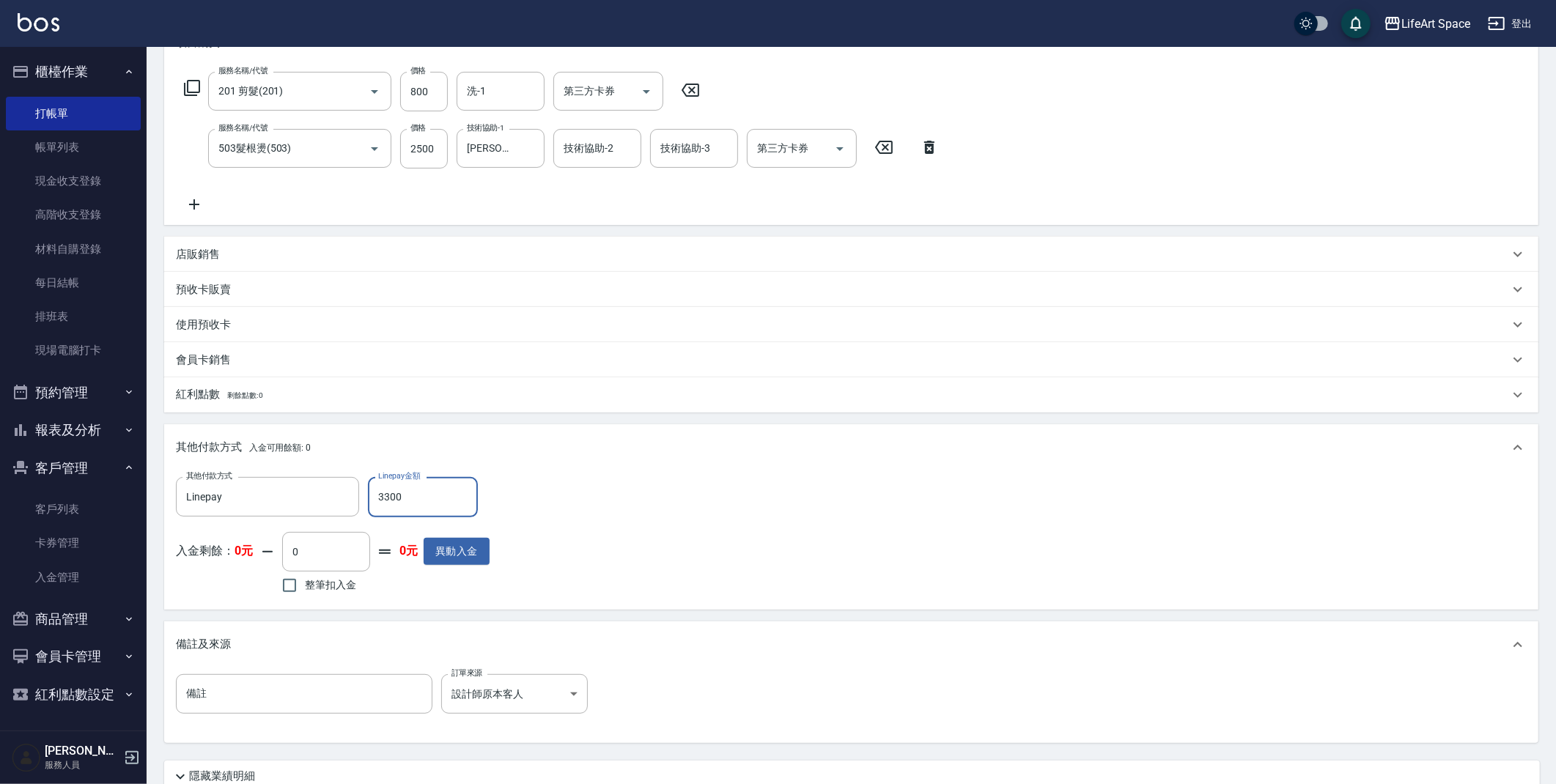
scroll to position [343, 0]
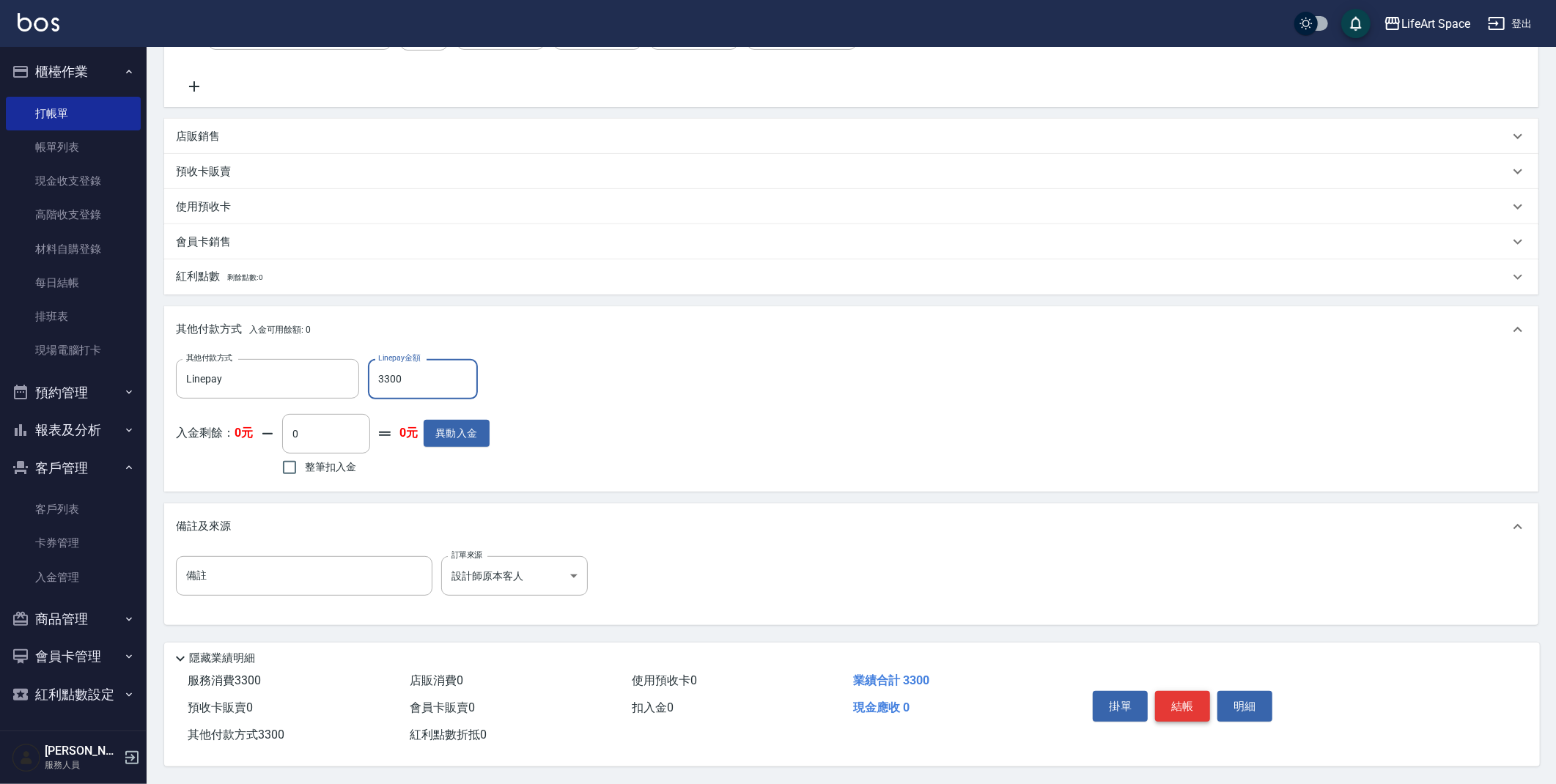
type input "3300"
click at [1196, 708] on button "結帳" at bounding box center [1182, 706] width 55 height 31
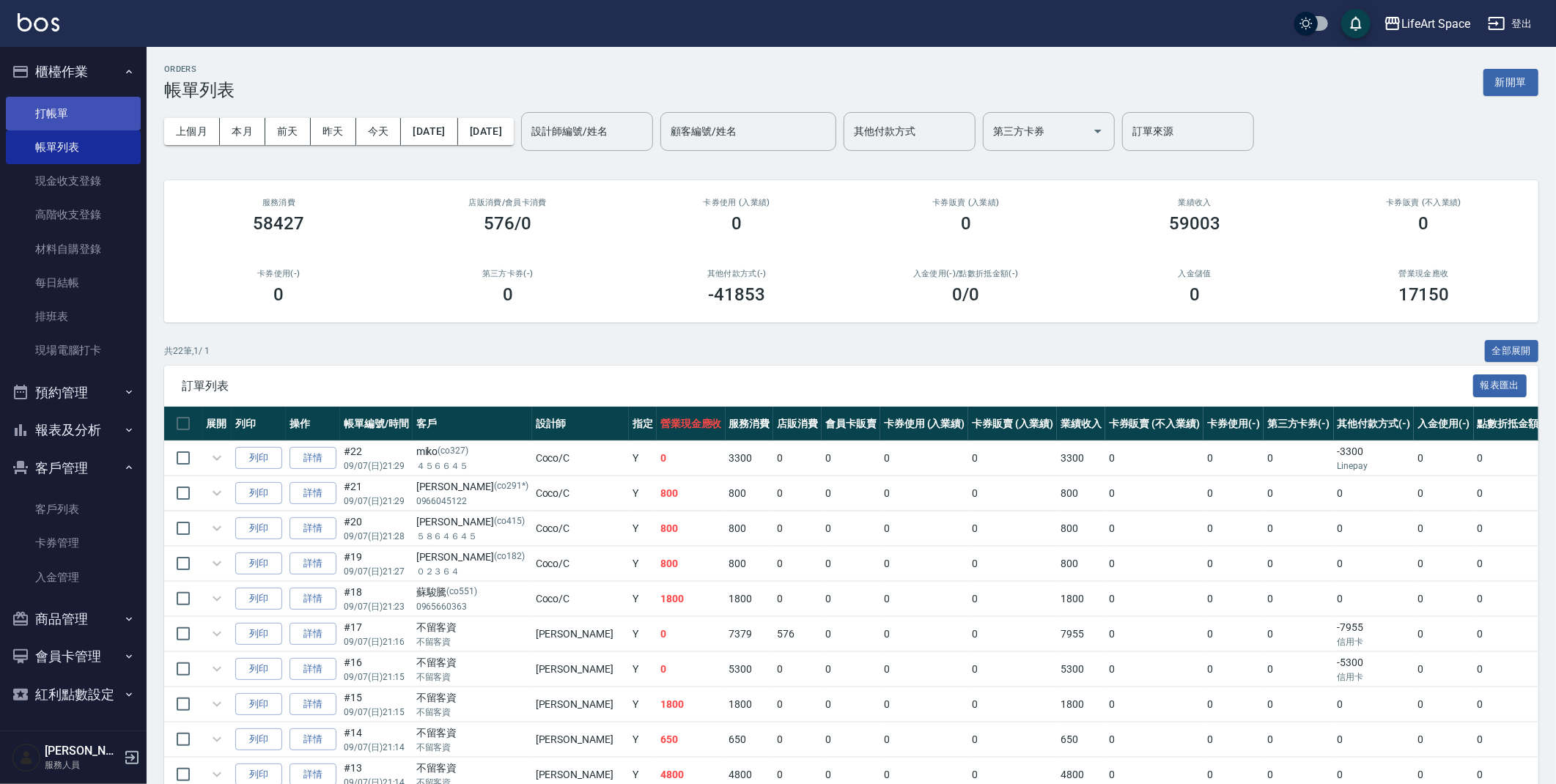
click at [33, 101] on link "打帳單" at bounding box center [73, 113] width 135 height 33
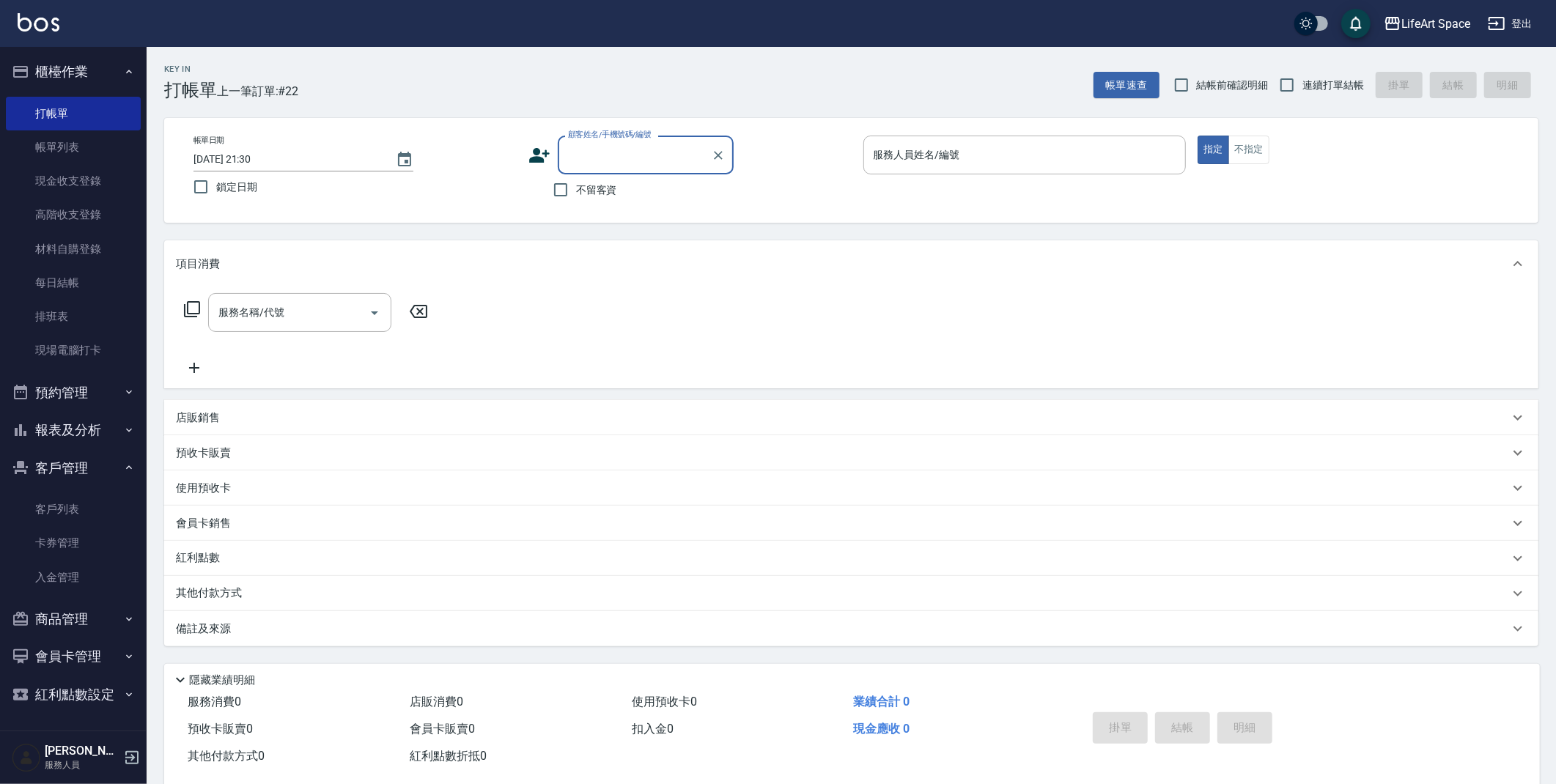
type input "d"
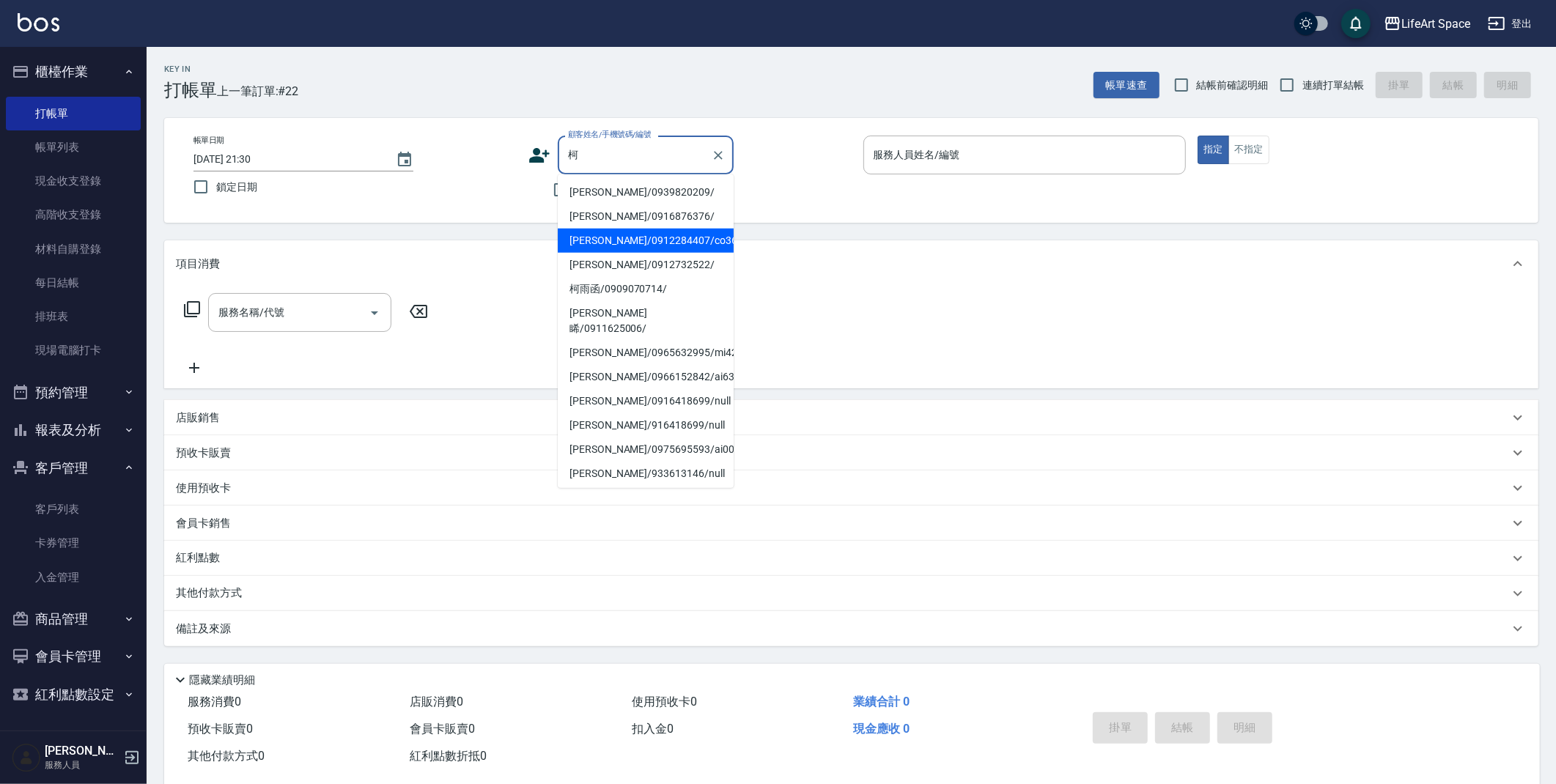
click at [653, 248] on li "[PERSON_NAME]/0912284407/co364*" at bounding box center [645, 241] width 176 height 24
type input "[PERSON_NAME]/0912284407/co364*"
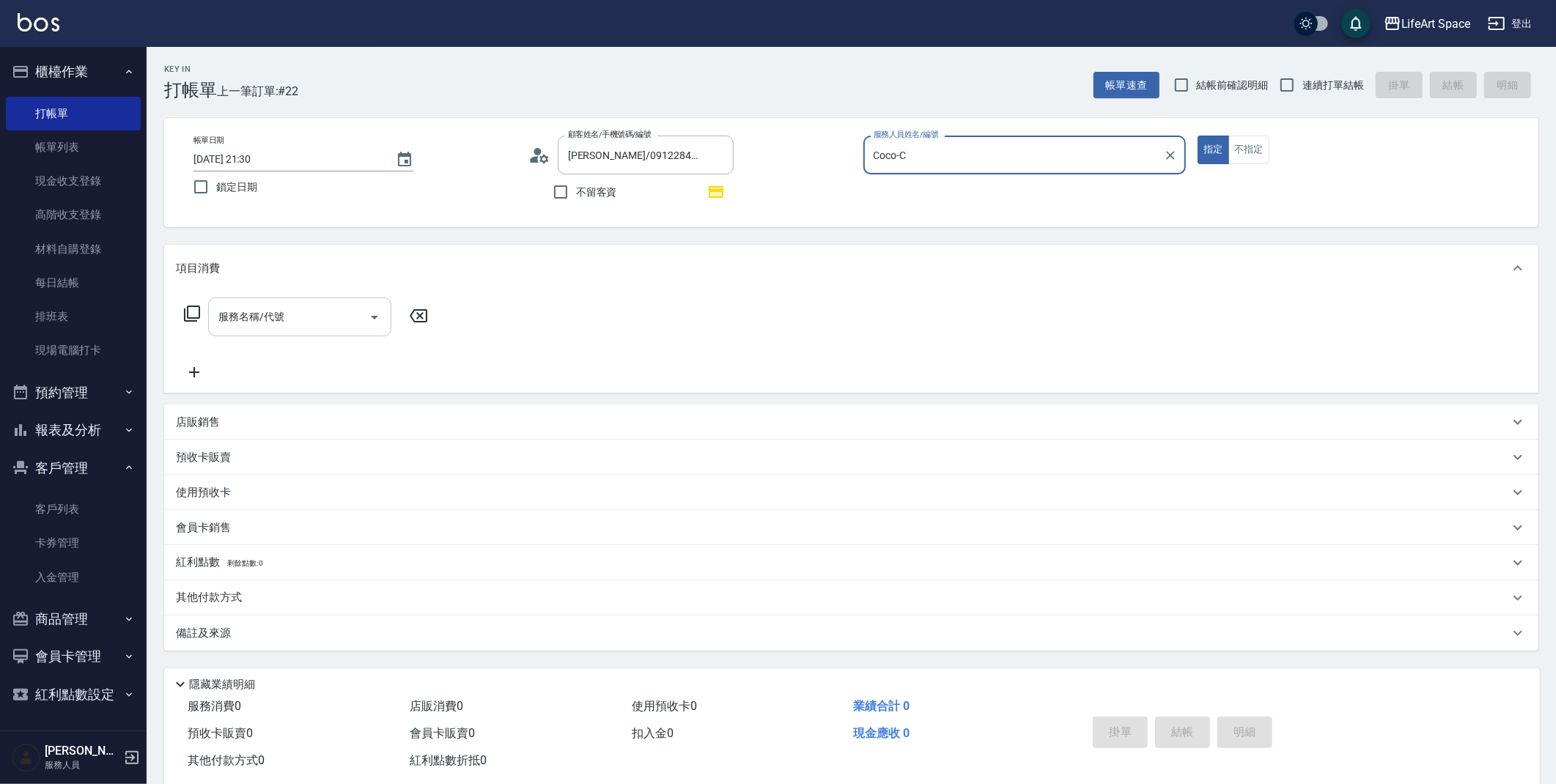
type input "Coco-C"
click at [289, 302] on div "服務名稱/代號" at bounding box center [300, 317] width 183 height 39
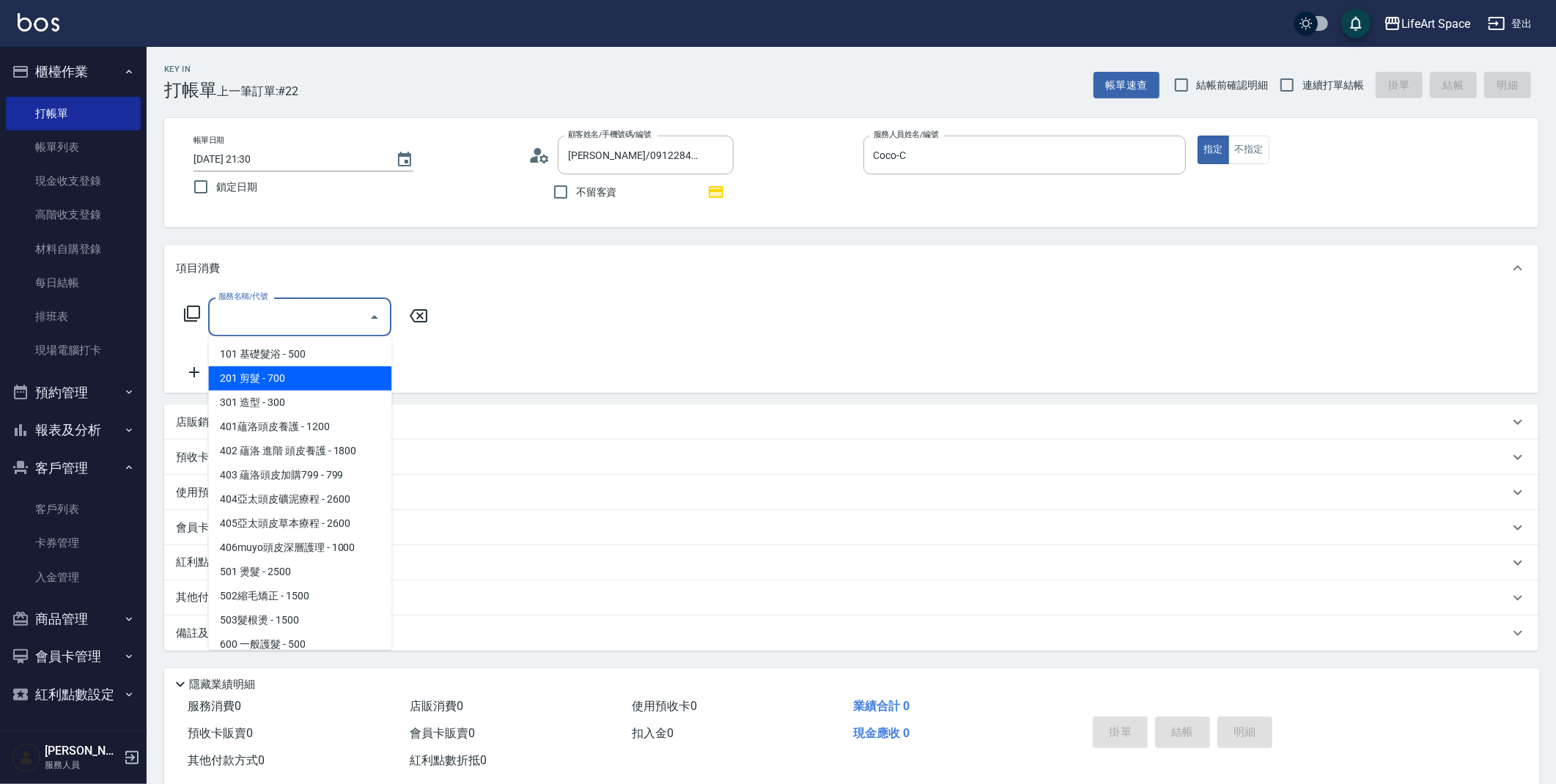
click at [286, 367] on span "201 剪髮 - 700" at bounding box center [300, 379] width 183 height 24
type input "201 剪髮(201)"
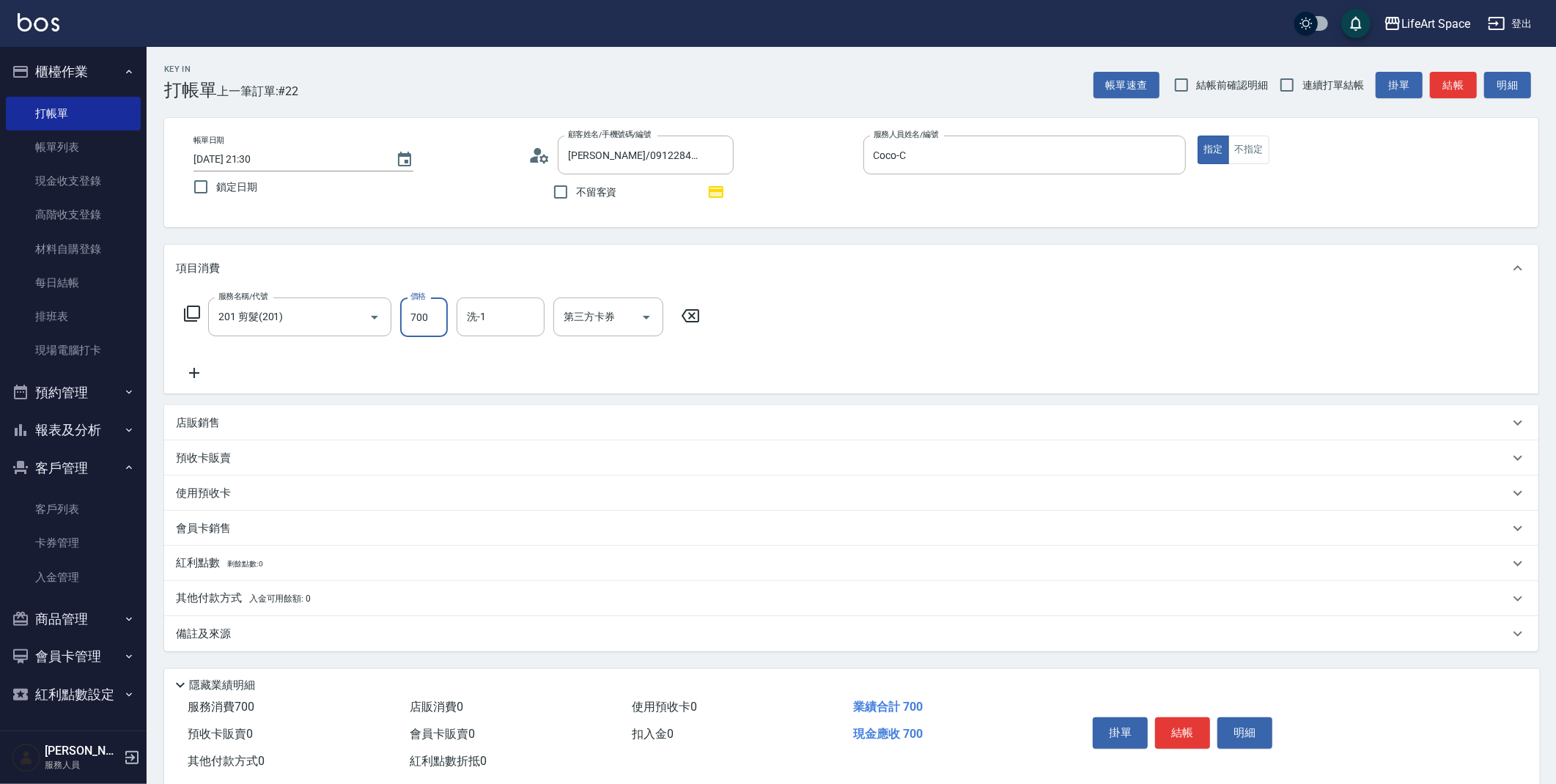
click at [435, 325] on input "700" at bounding box center [424, 317] width 47 height 39
type input "800"
click at [504, 307] on input "洗-1" at bounding box center [501, 316] width 75 height 25
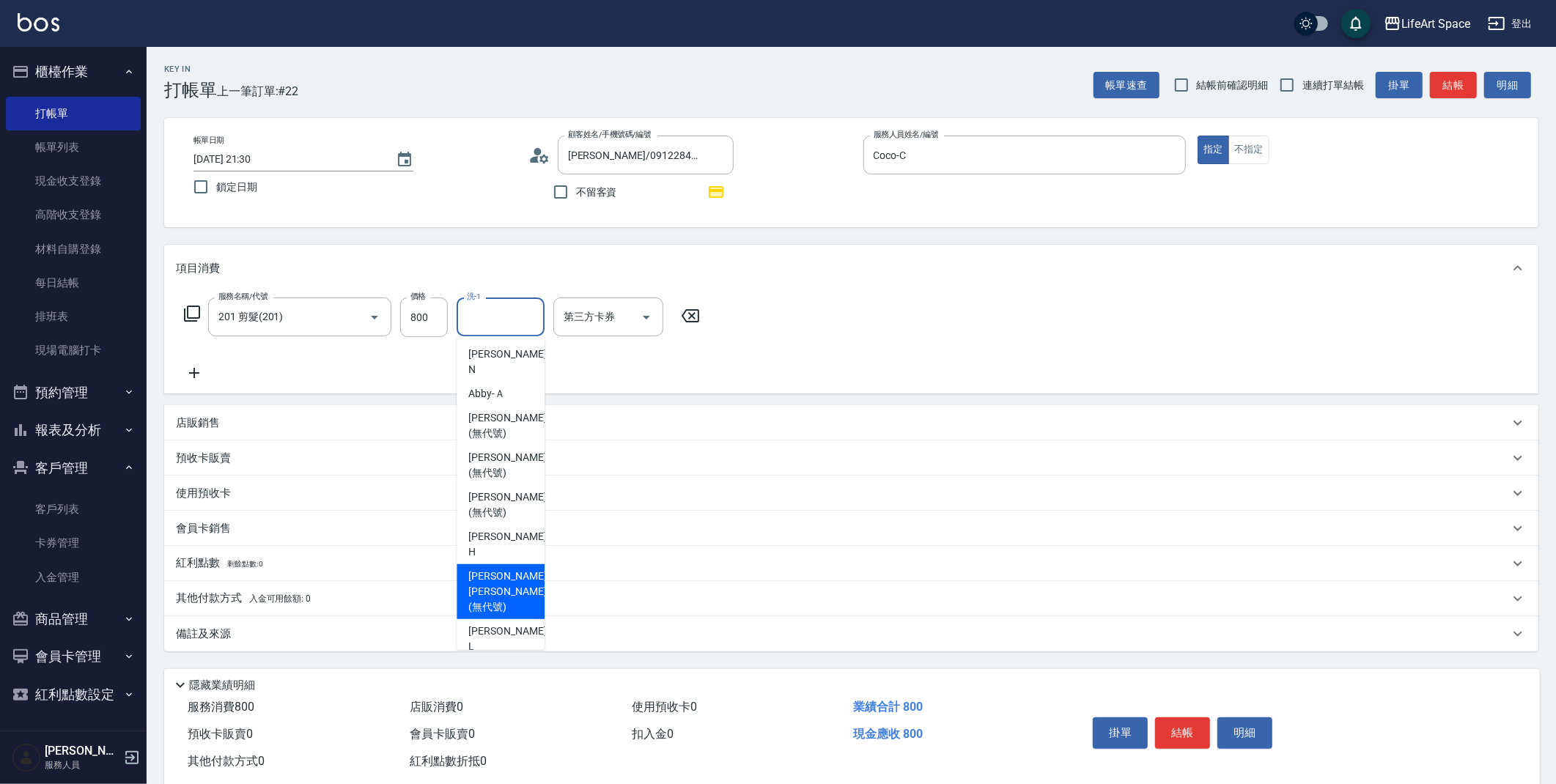
click at [510, 568] on span "[PERSON_NAME] [PERSON_NAME] (無代號)" at bounding box center [506, 591] width 78 height 47
type input "[PERSON_NAME] [PERSON_NAME](無代號)"
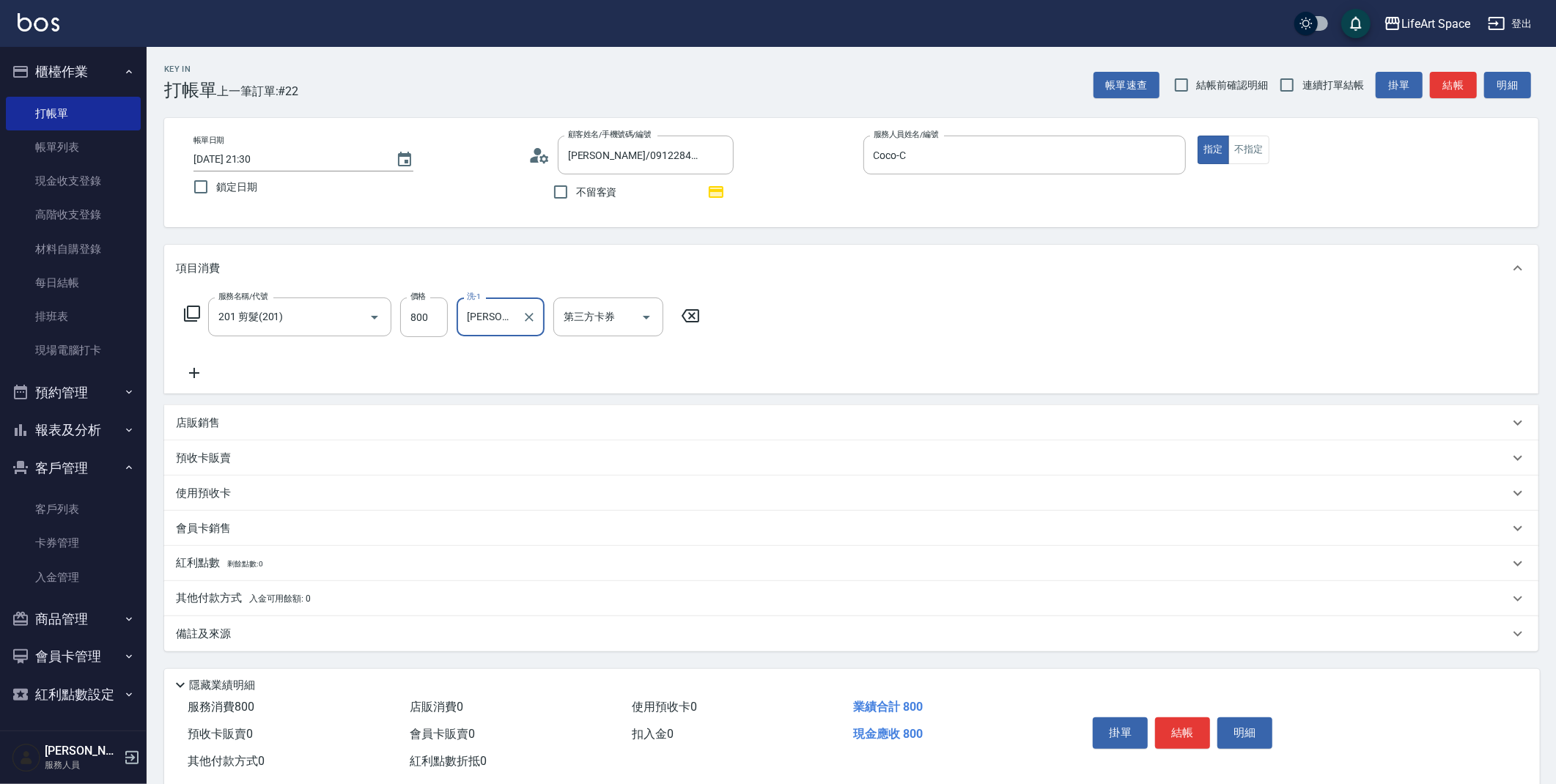
click at [386, 640] on div "備註及來源" at bounding box center [842, 634] width 1333 height 16
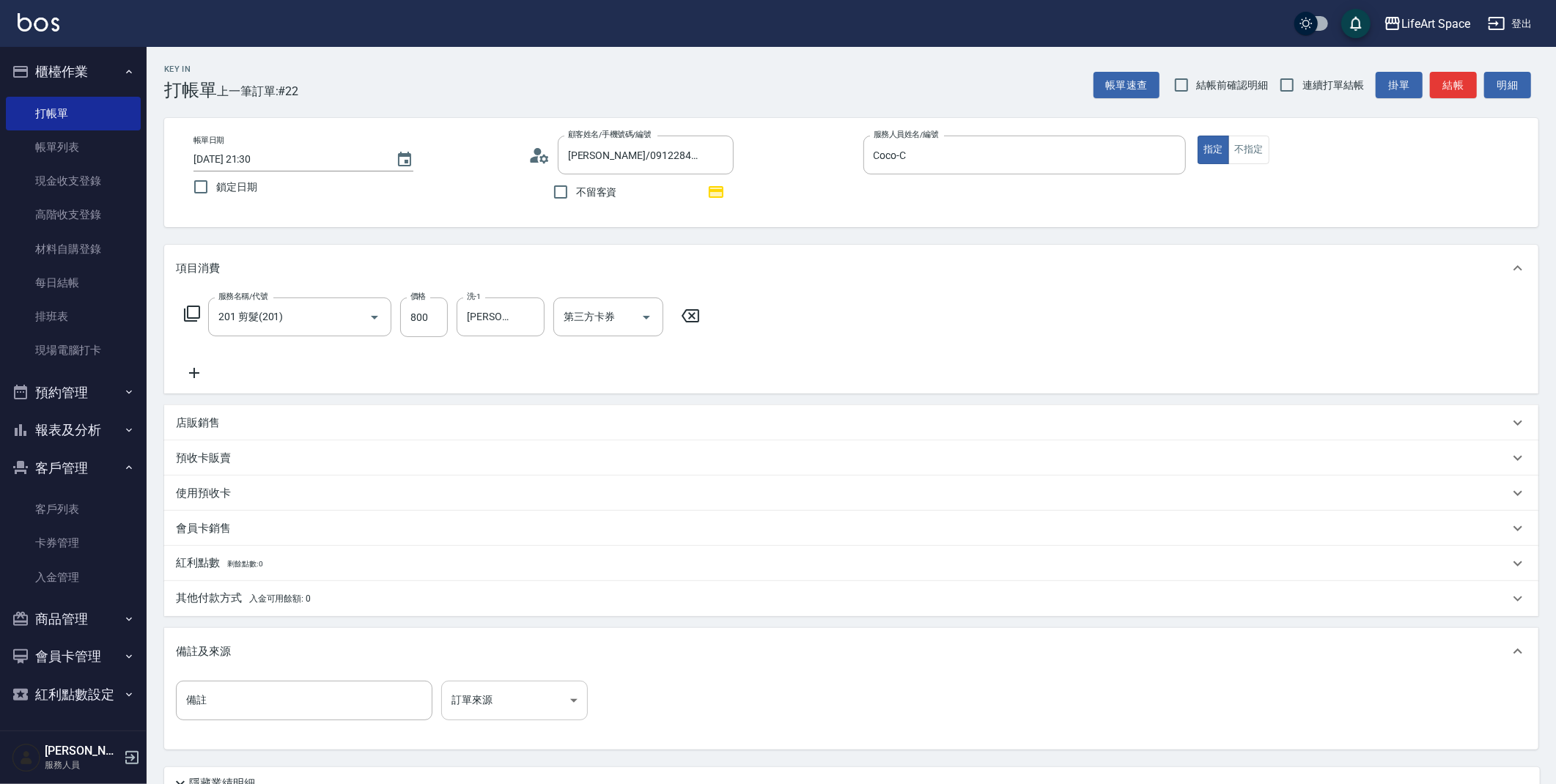
click at [480, 715] on body "LifeArt Space 登出 櫃檯作業 打帳單 帳單列表 現金收支登錄 高階收支登錄 材料自購登錄 每日結帳 排班表 現場電腦打卡 預約管理 預約管理 單…" at bounding box center [778, 454] width 1556 height 909
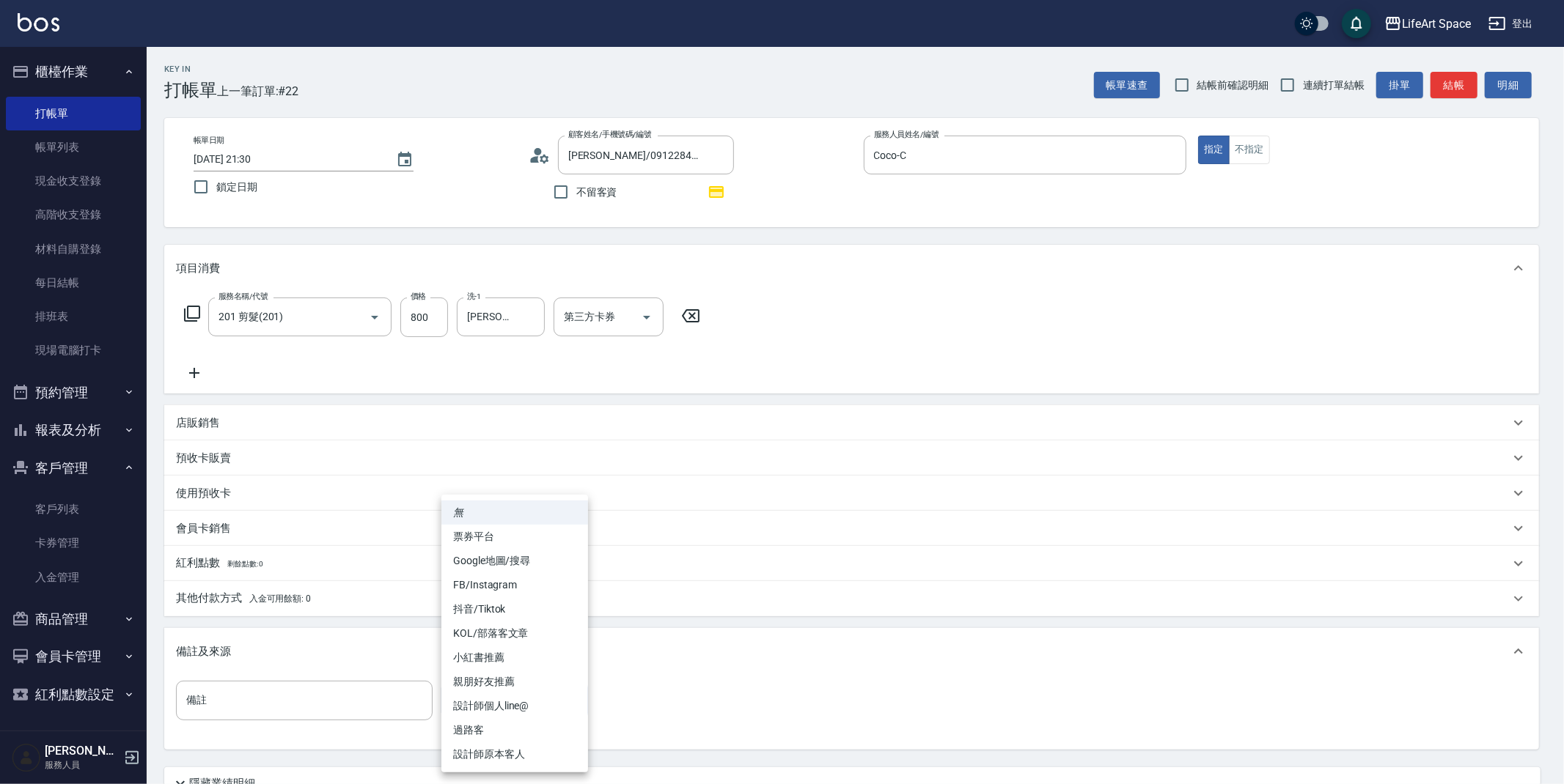
click at [506, 750] on li "設計師原本客人" at bounding box center [514, 755] width 146 height 24
type input "設計師原本客人"
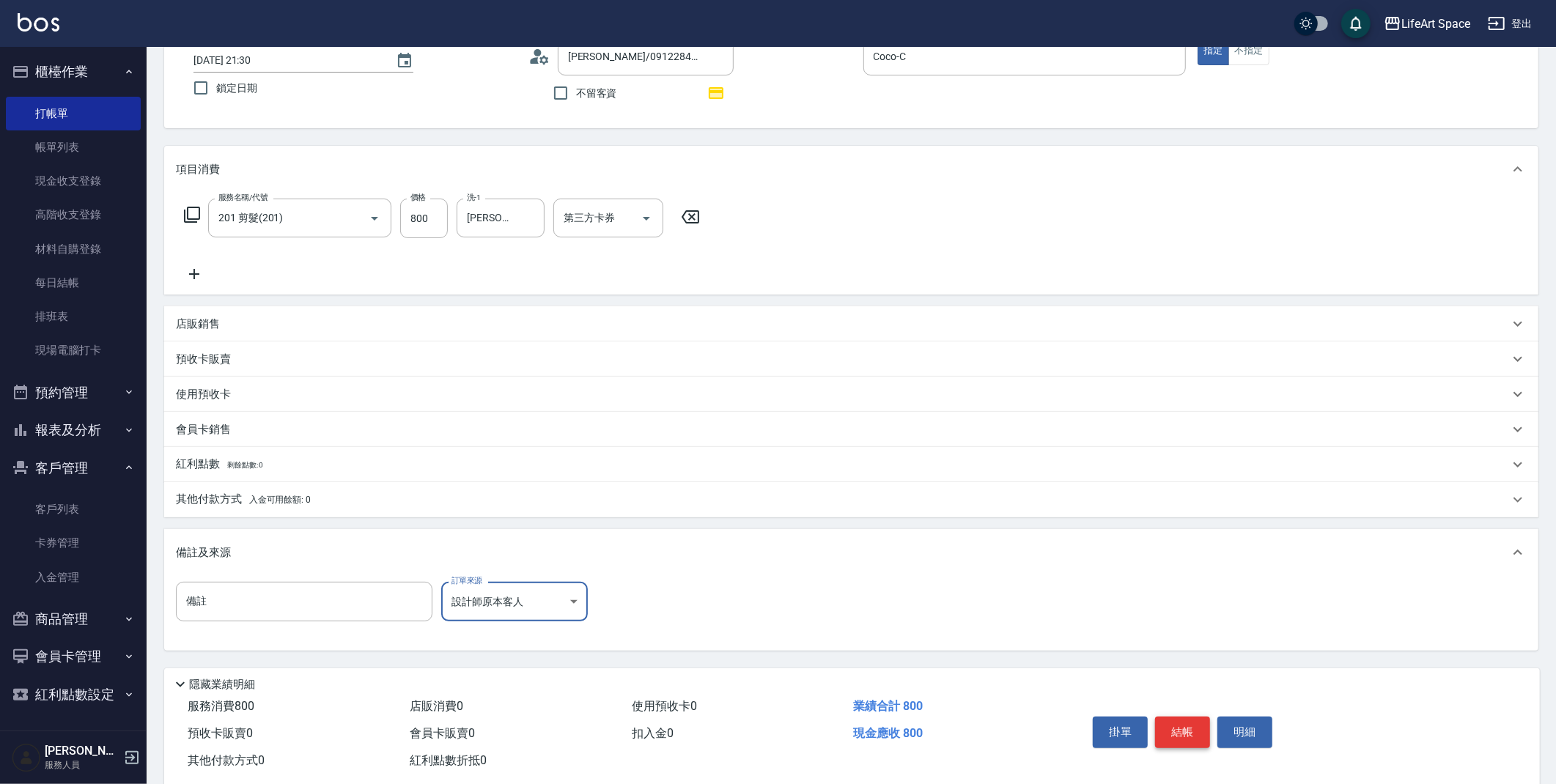
scroll to position [129, 0]
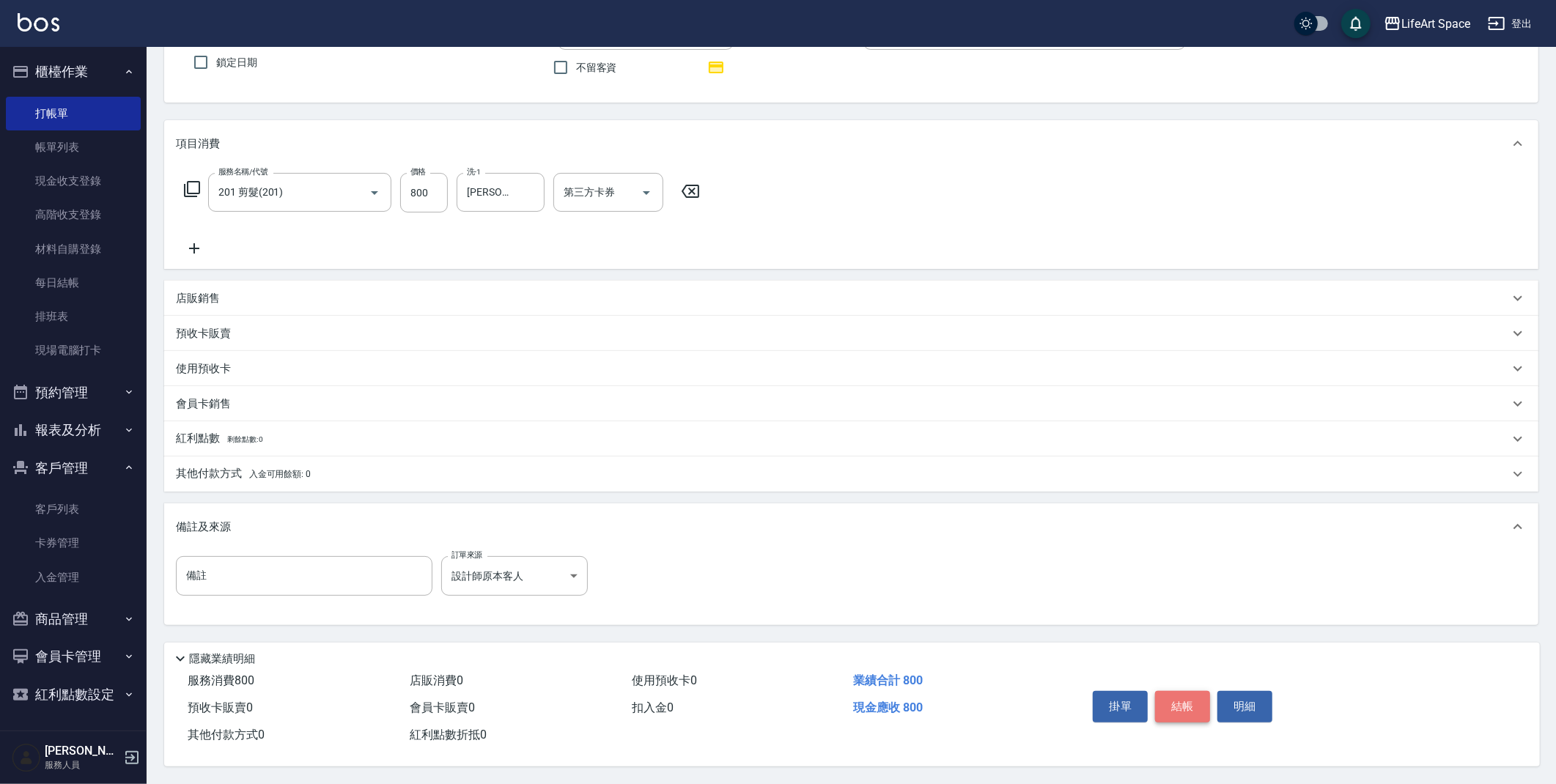
click at [1175, 700] on button "結帳" at bounding box center [1182, 706] width 55 height 31
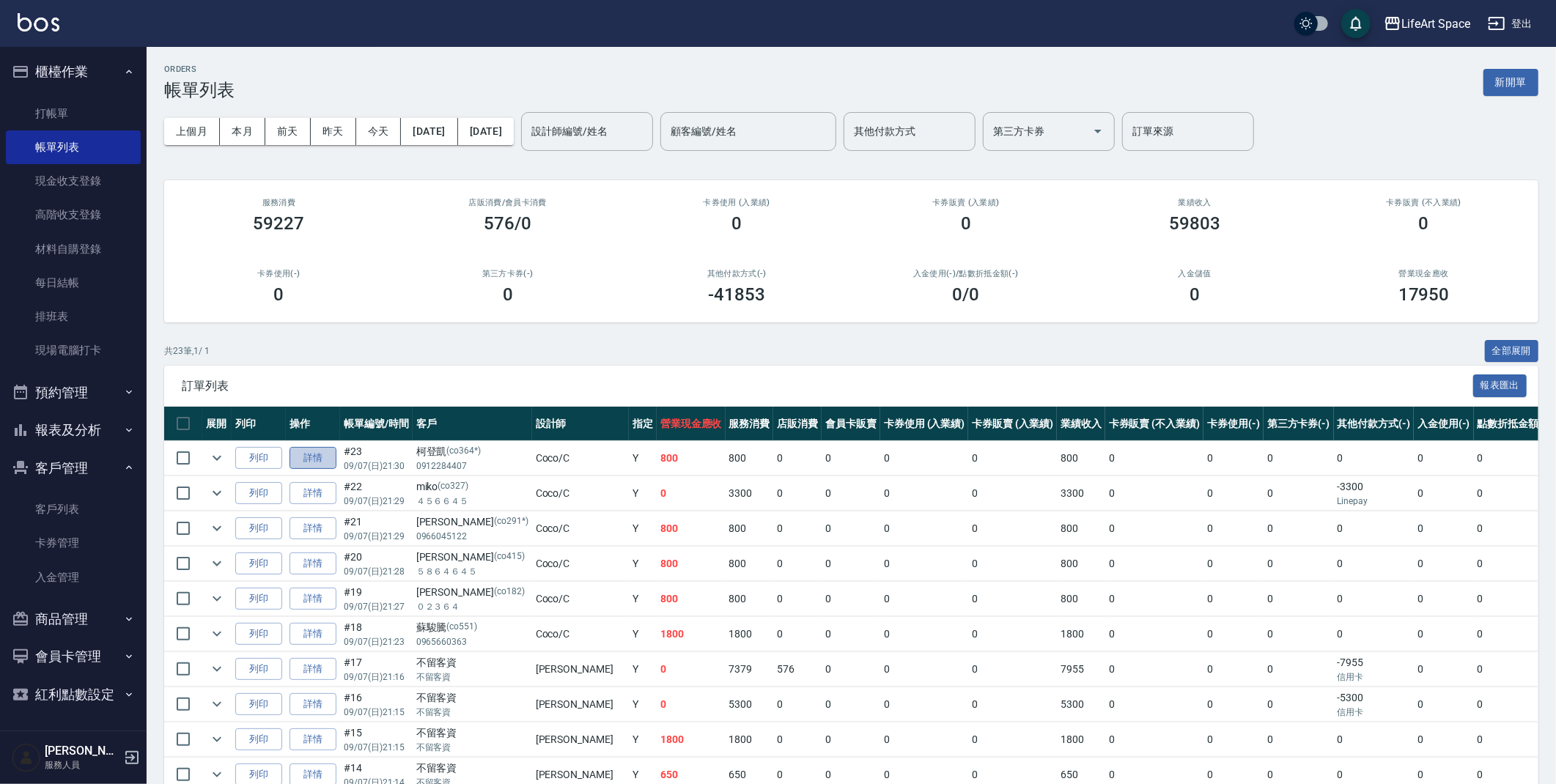
click at [325, 453] on link "詳情" at bounding box center [312, 458] width 47 height 23
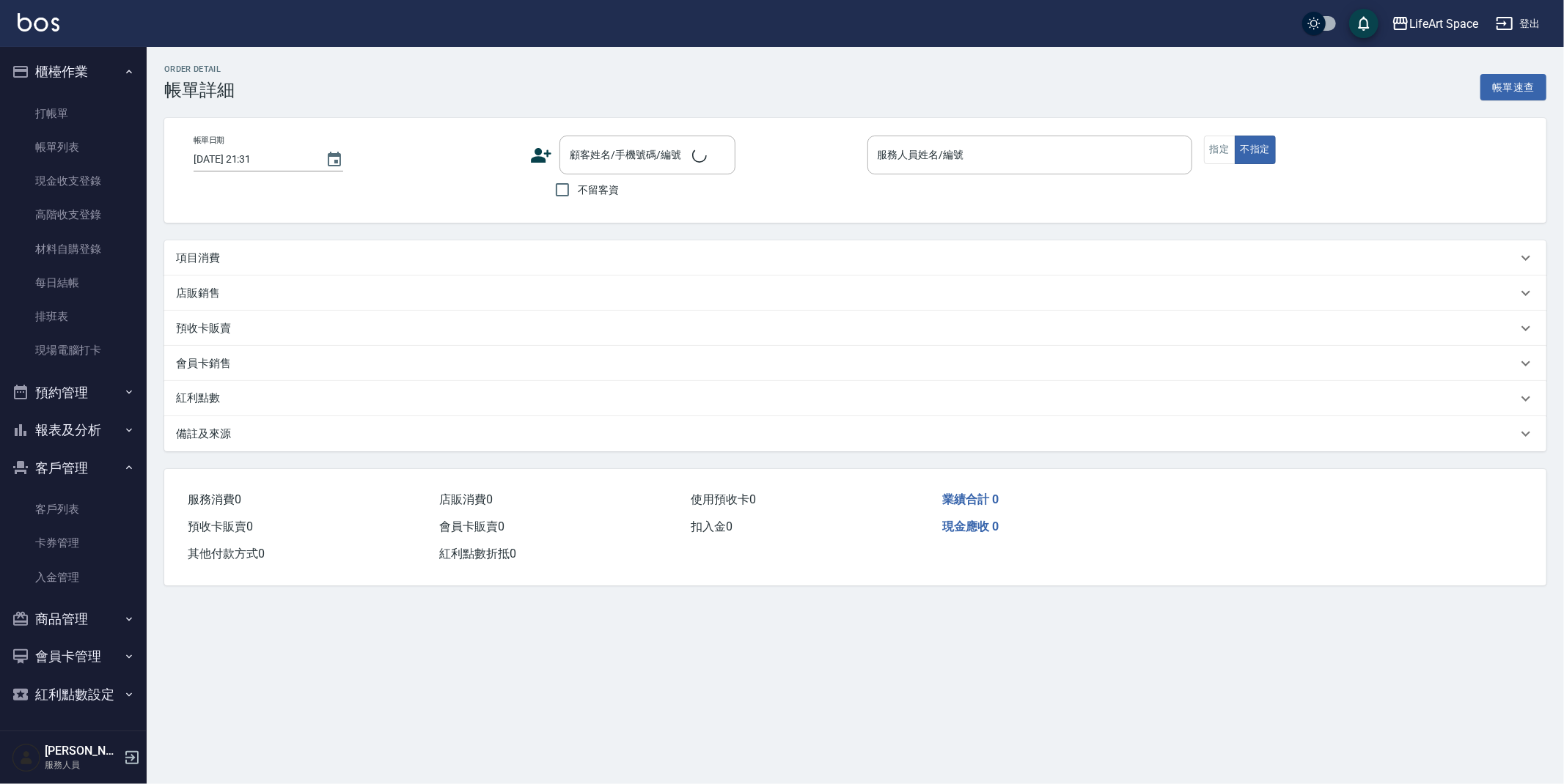
type input "[DATE] 21:30"
type input "Coco-C"
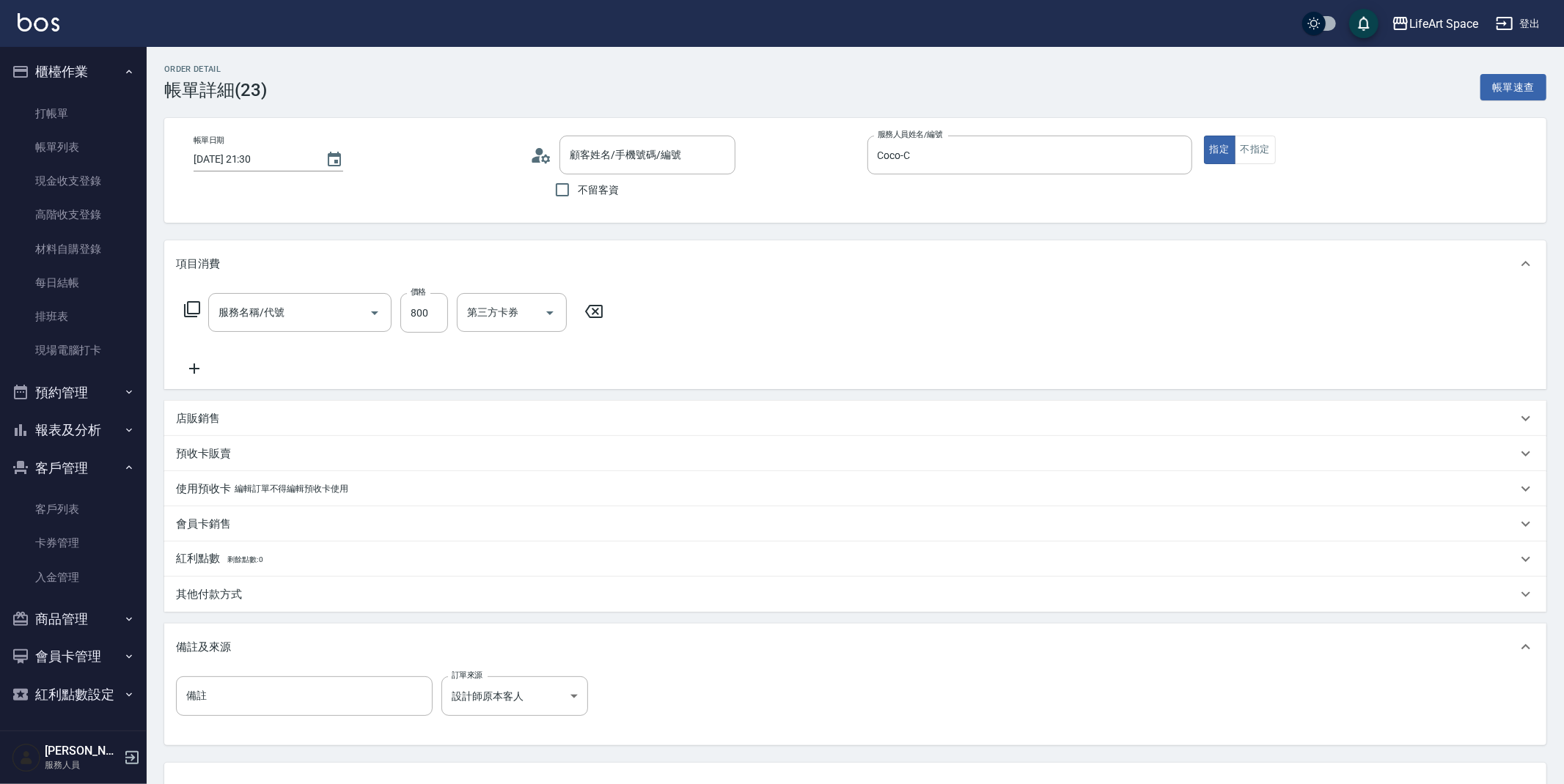
type input "[PERSON_NAME]/0912284407/co364*"
type input "201 剪髮(201)"
click at [275, 608] on div "其他付款方式" at bounding box center [851, 599] width 1375 height 35
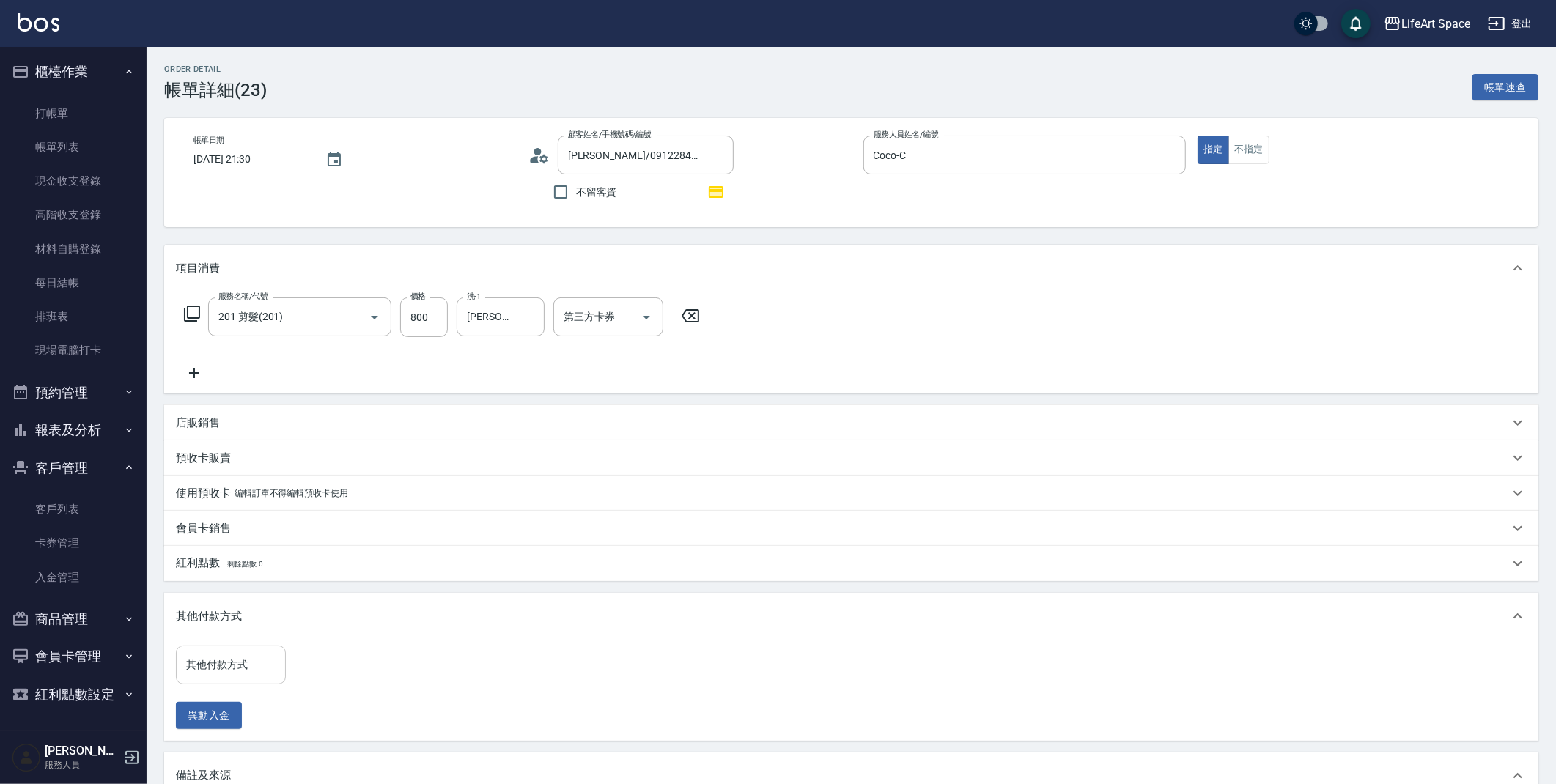
click at [269, 667] on input "其他付款方式" at bounding box center [230, 665] width 96 height 25
click at [242, 586] on span "Linepay" at bounding box center [230, 580] width 110 height 24
type input "Linepay"
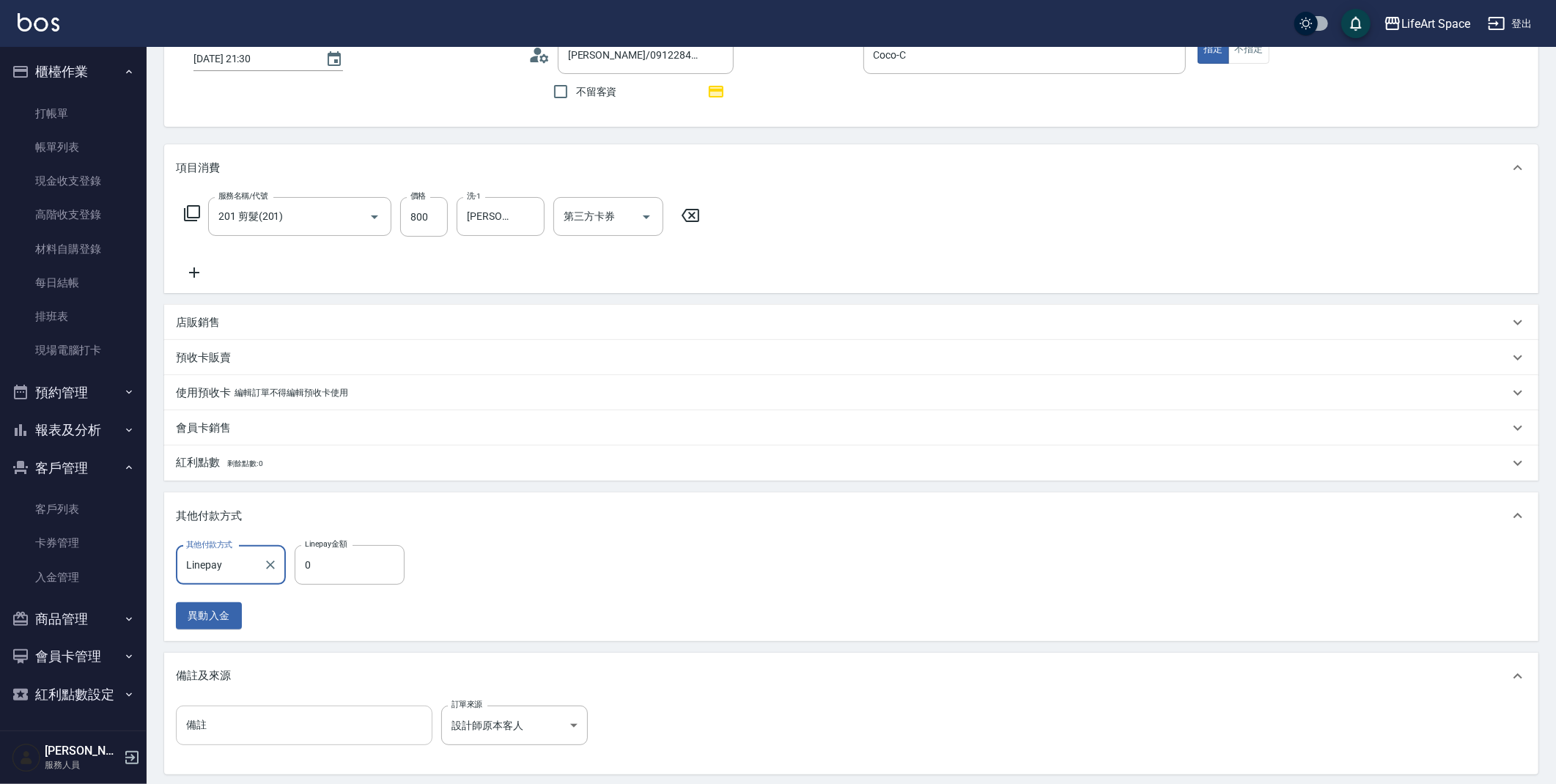
scroll to position [247, 0]
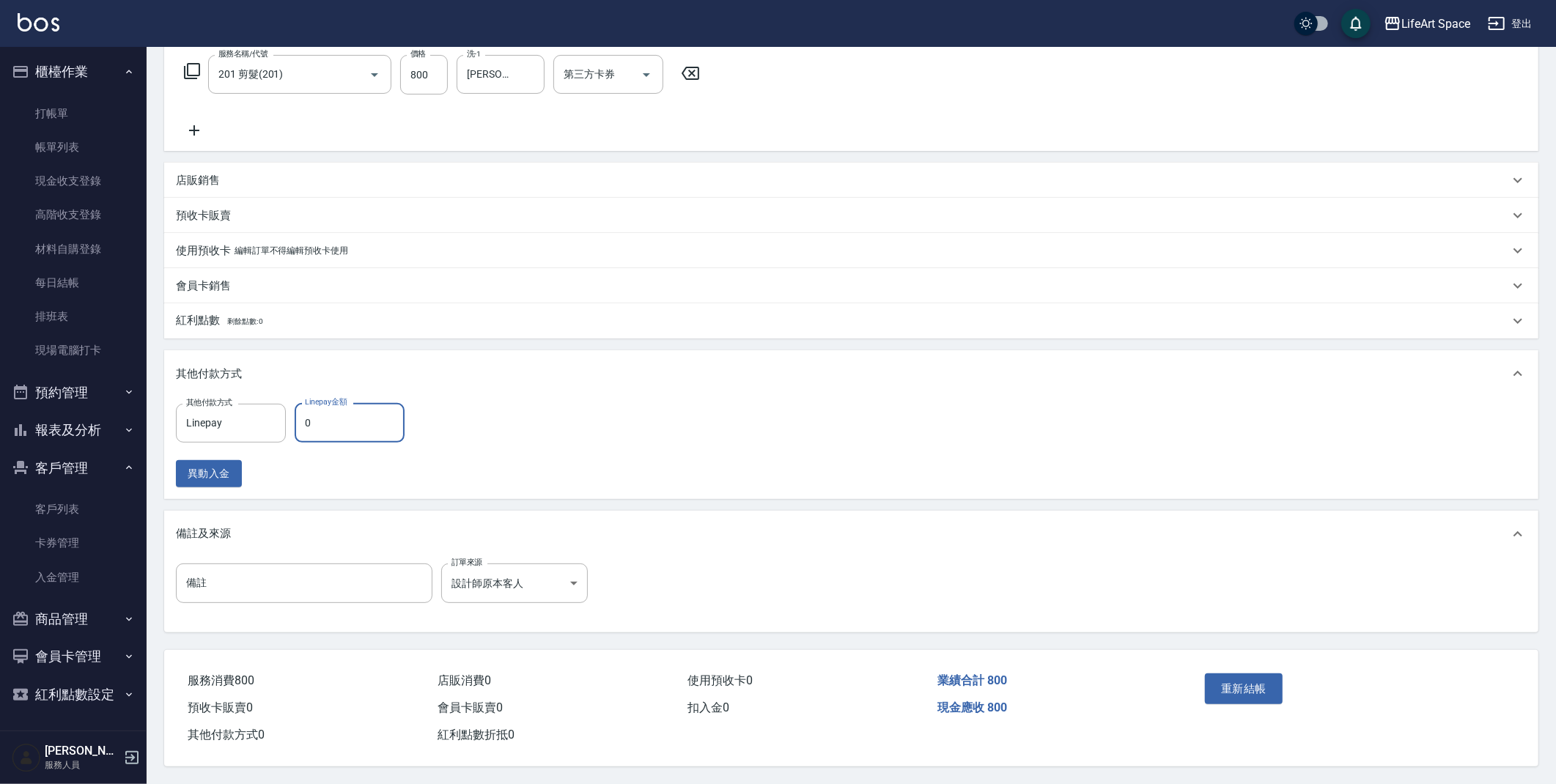
click at [343, 425] on input "0" at bounding box center [350, 423] width 110 height 39
type input "800"
click at [1228, 692] on button "重新結帳" at bounding box center [1243, 689] width 78 height 31
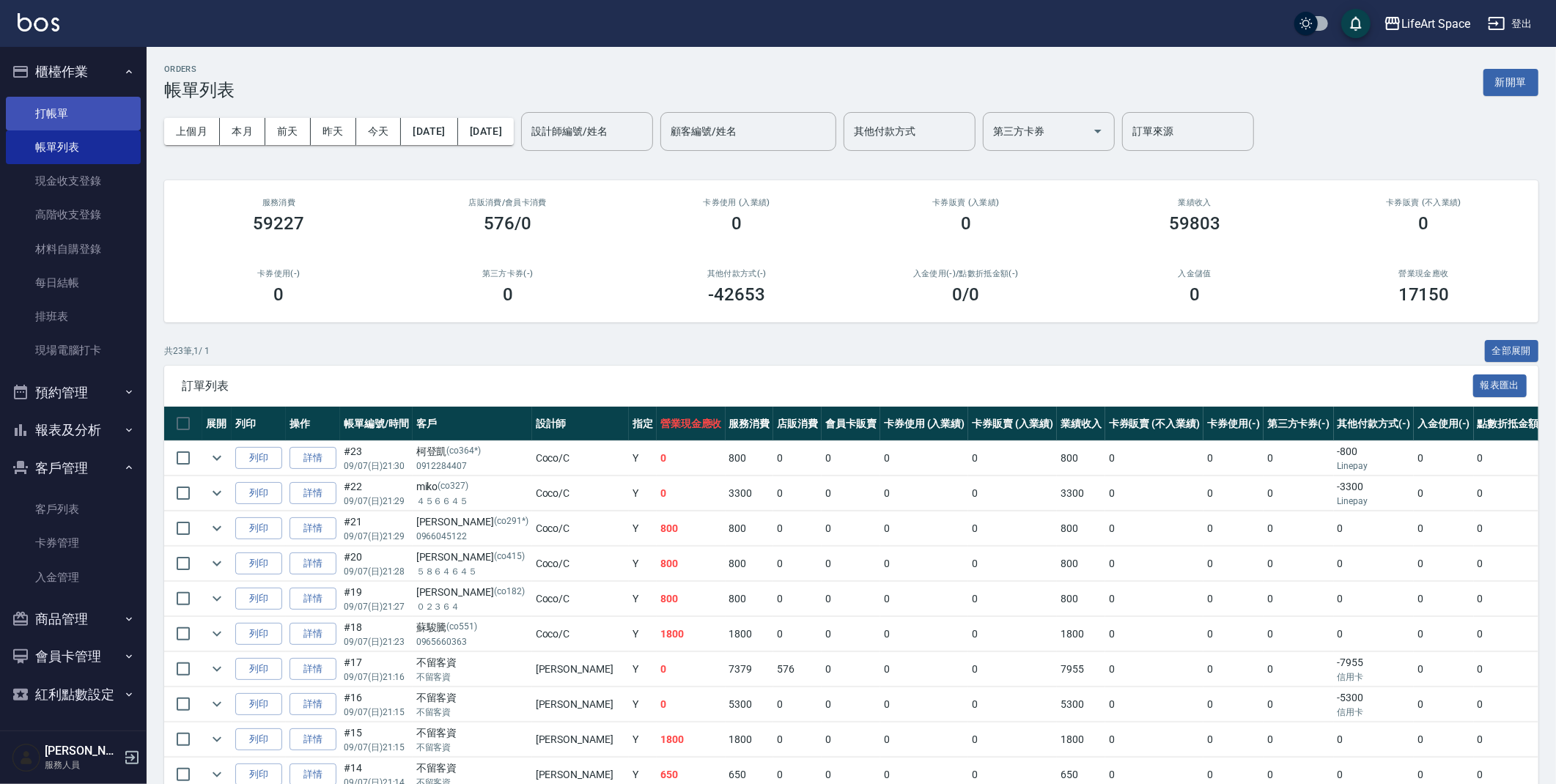
click at [94, 114] on link "打帳單" at bounding box center [73, 113] width 135 height 33
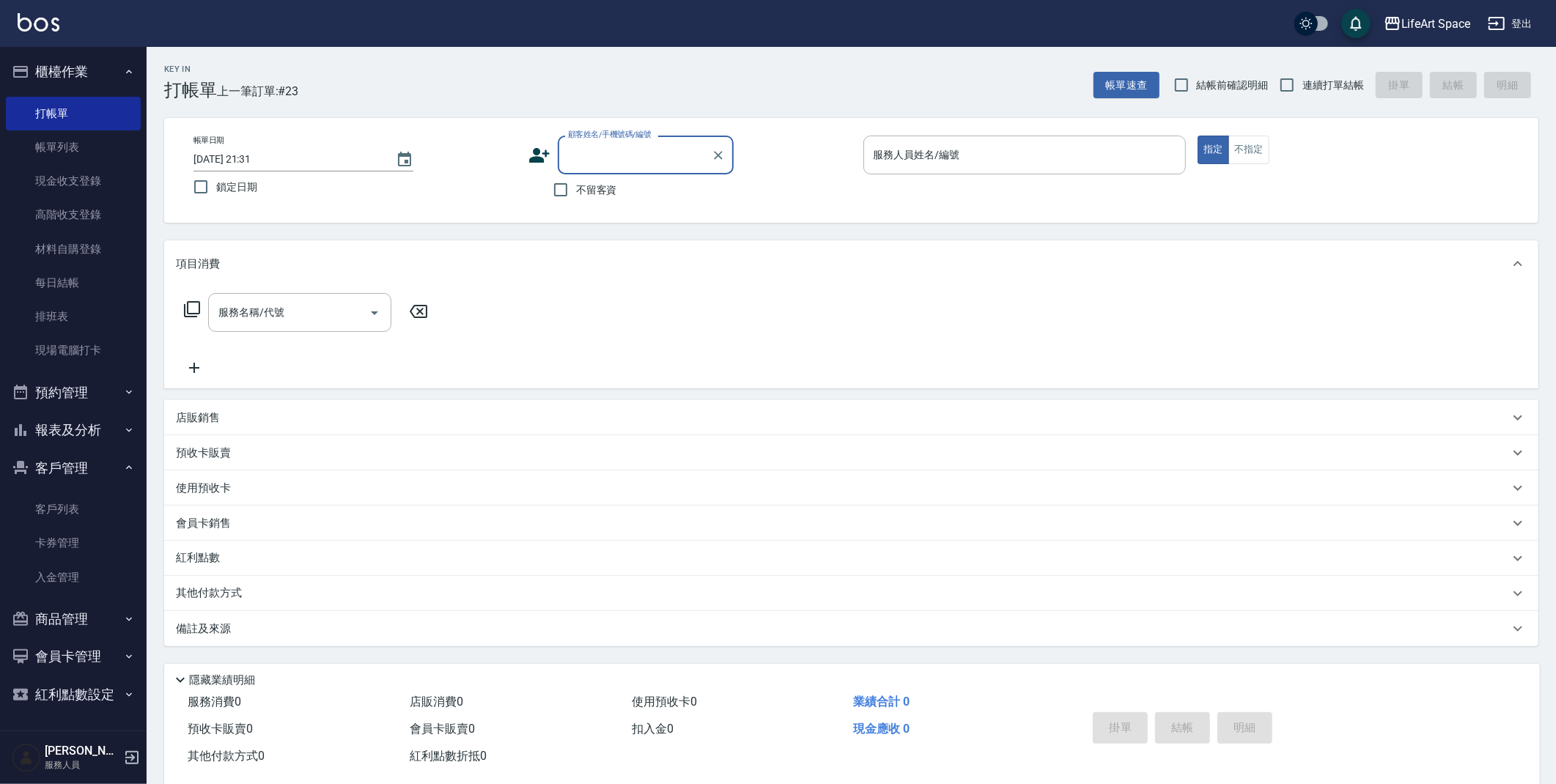
click at [604, 163] on input "顧客姓名/手機號碼/編號" at bounding box center [635, 154] width 140 height 25
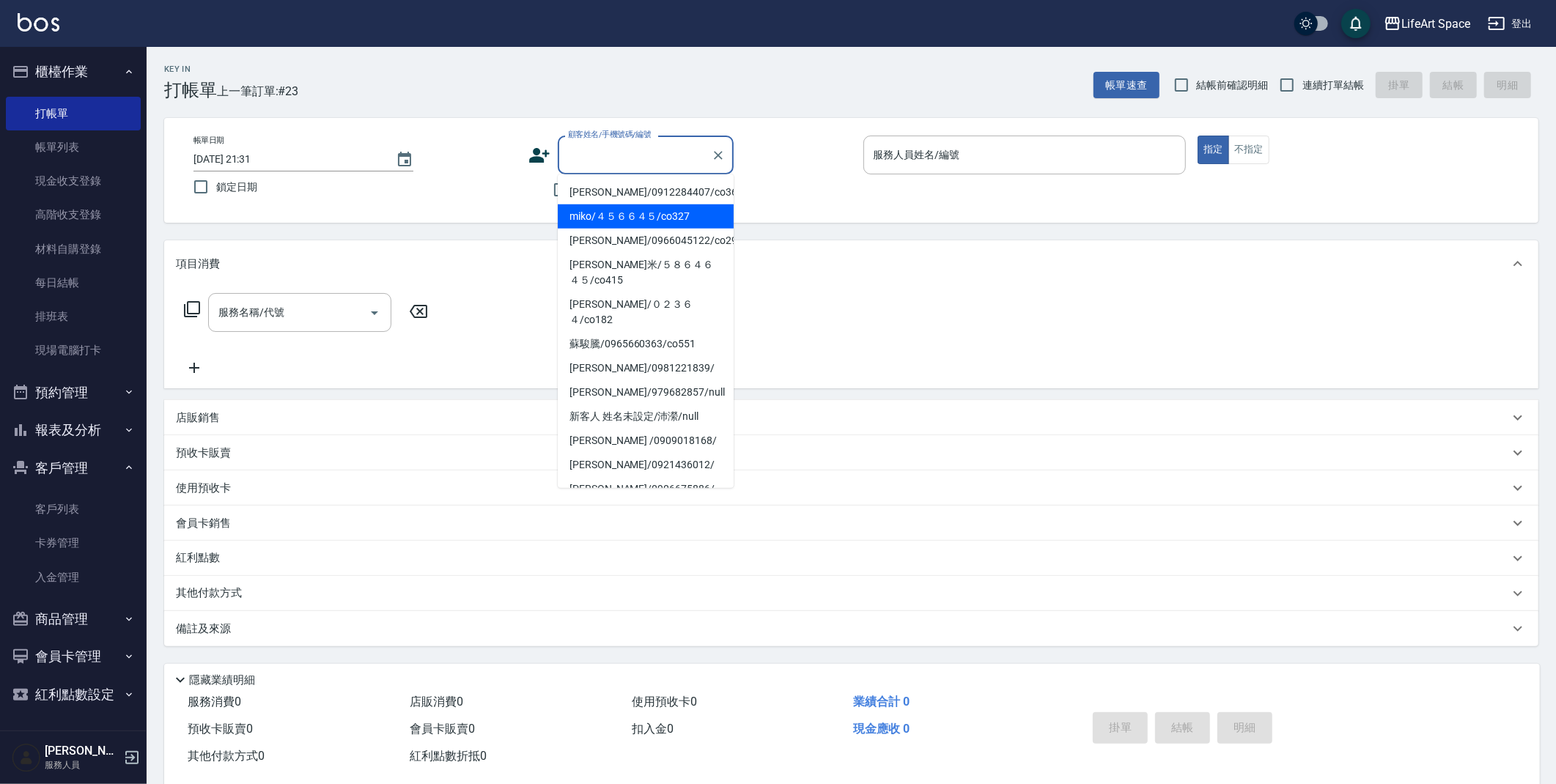
click at [519, 198] on div "帳單日期 [DATE] 21:31 鎖定日期 顧客姓名/手機號碼/編號 顧客姓名/手機號碼/編號 不留客資 服務人員姓名/編號 服務人員姓名/編號 指定 不指定" at bounding box center [852, 170] width 1340 height 69
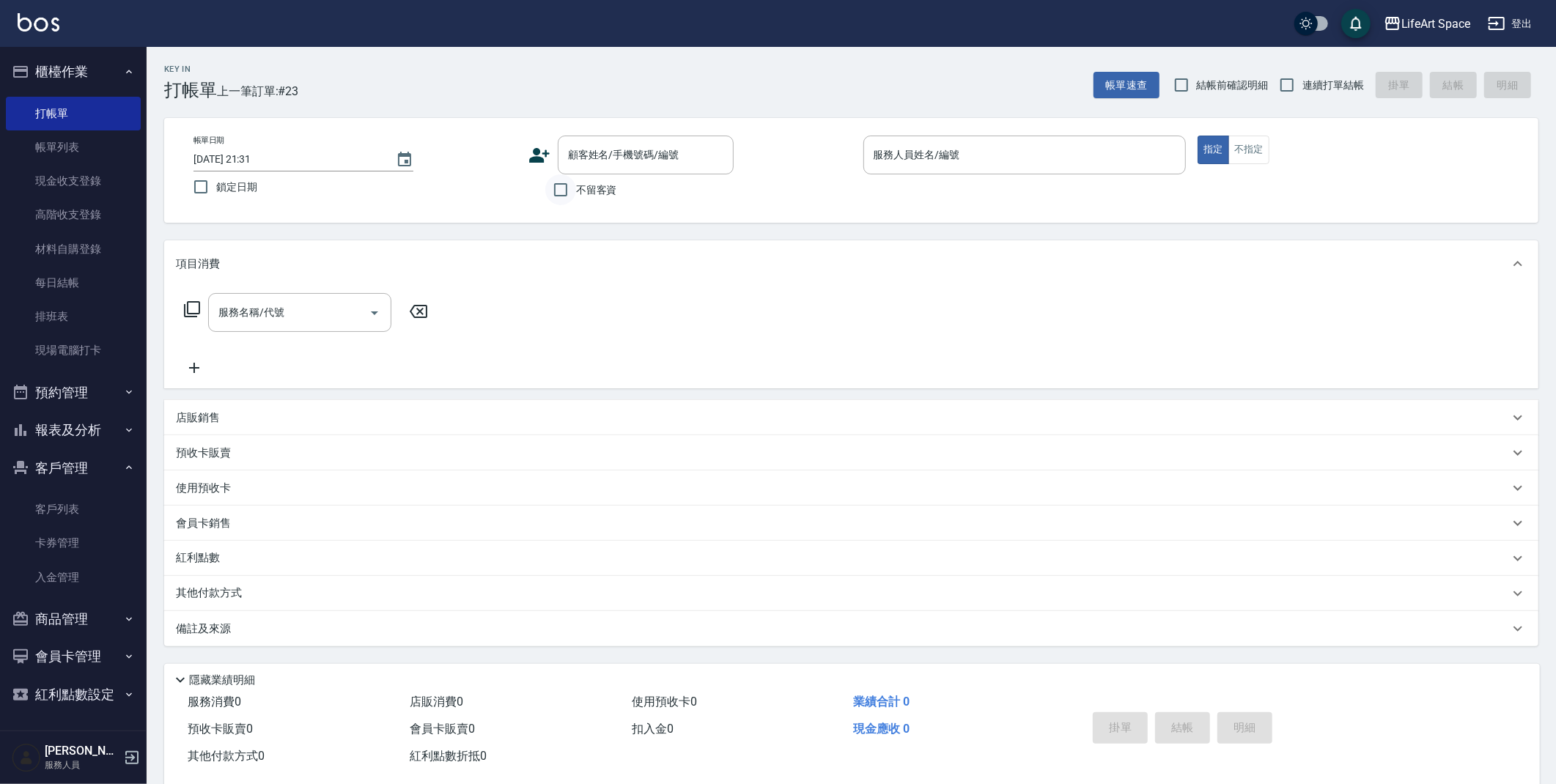
click at [554, 193] on input "不留客資" at bounding box center [561, 190] width 31 height 31
checkbox input "true"
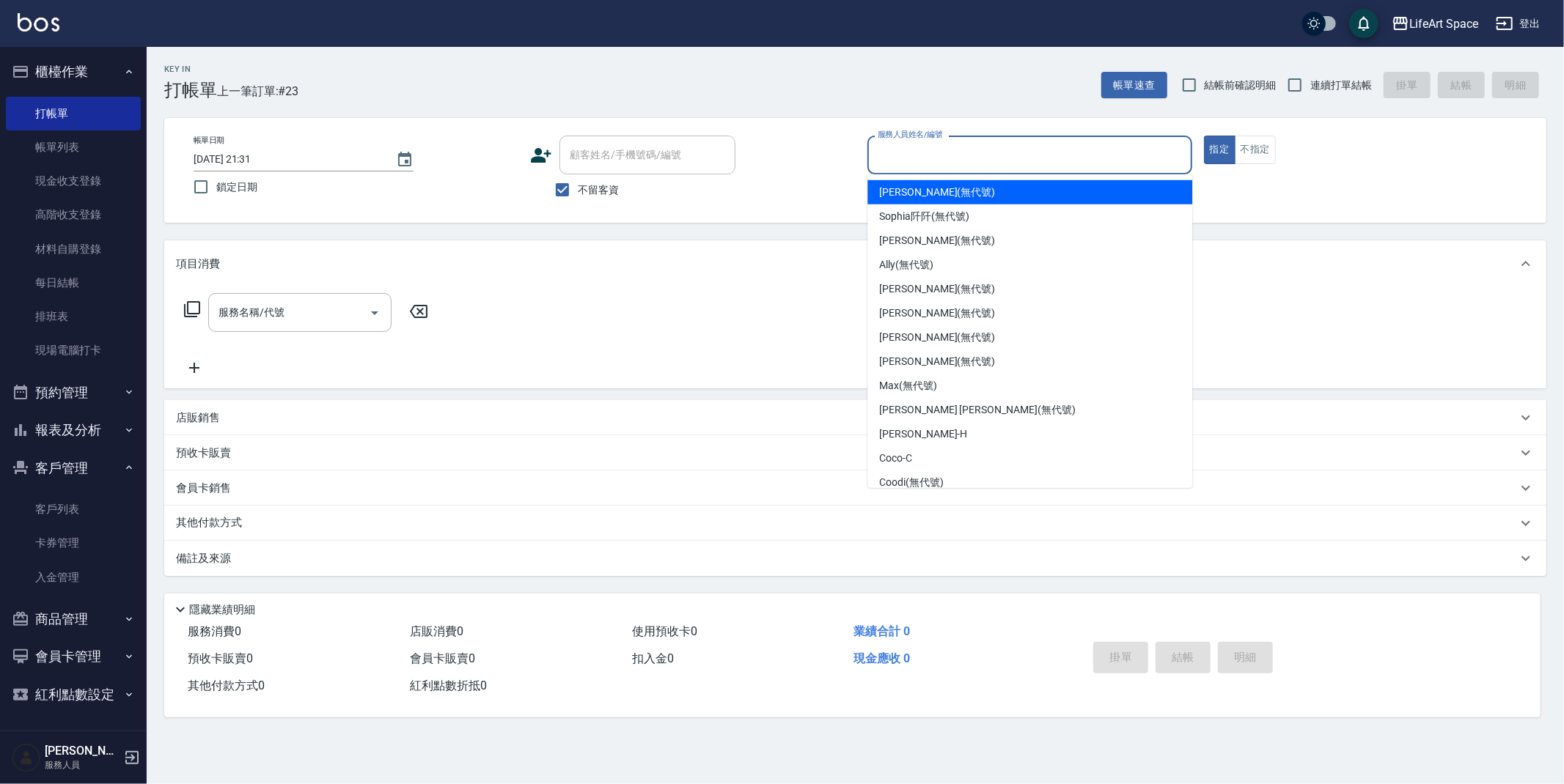
click at [897, 152] on input "服務人員姓名/編號" at bounding box center [1030, 154] width 311 height 25
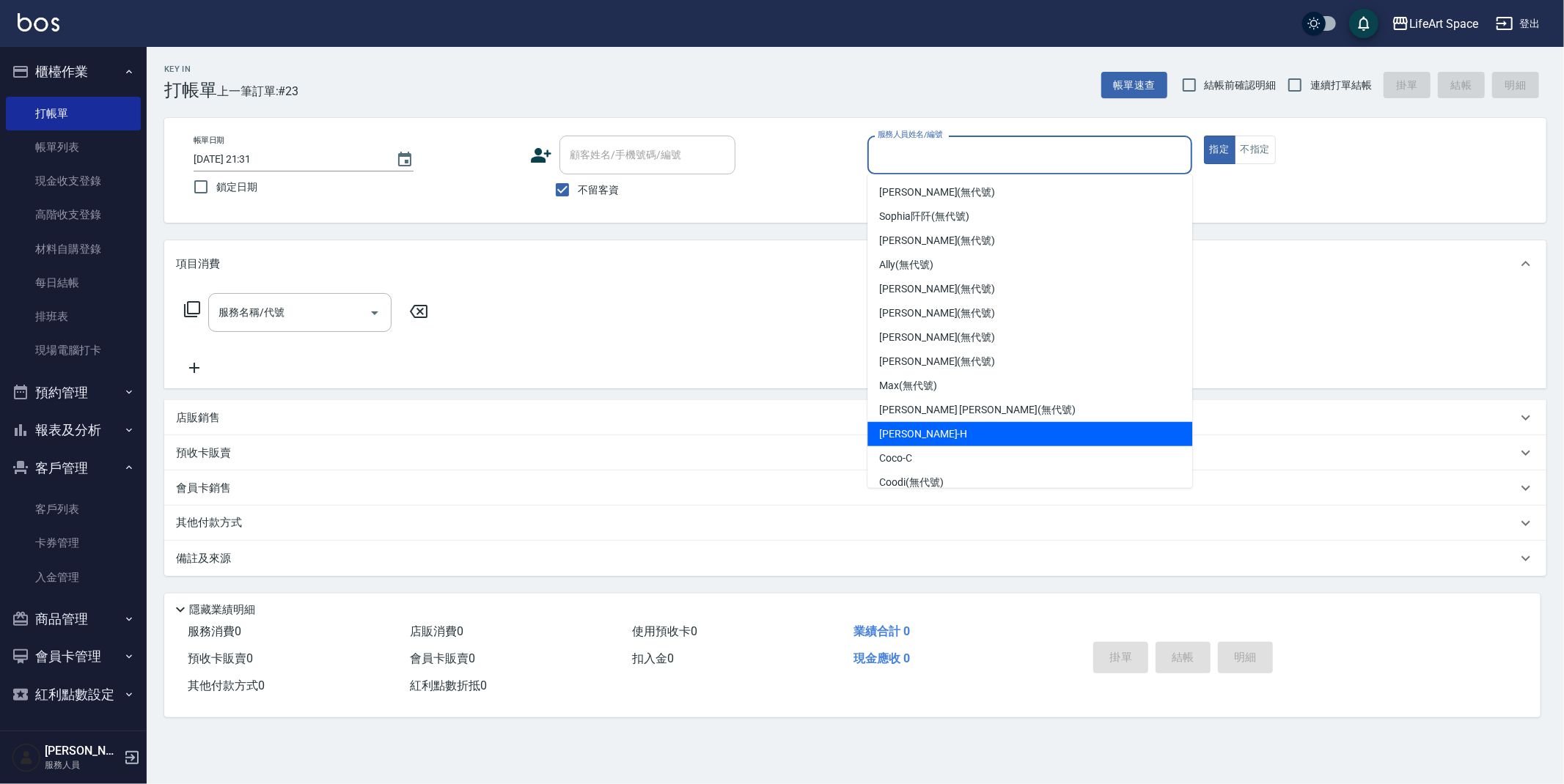
scroll to position [3, 0]
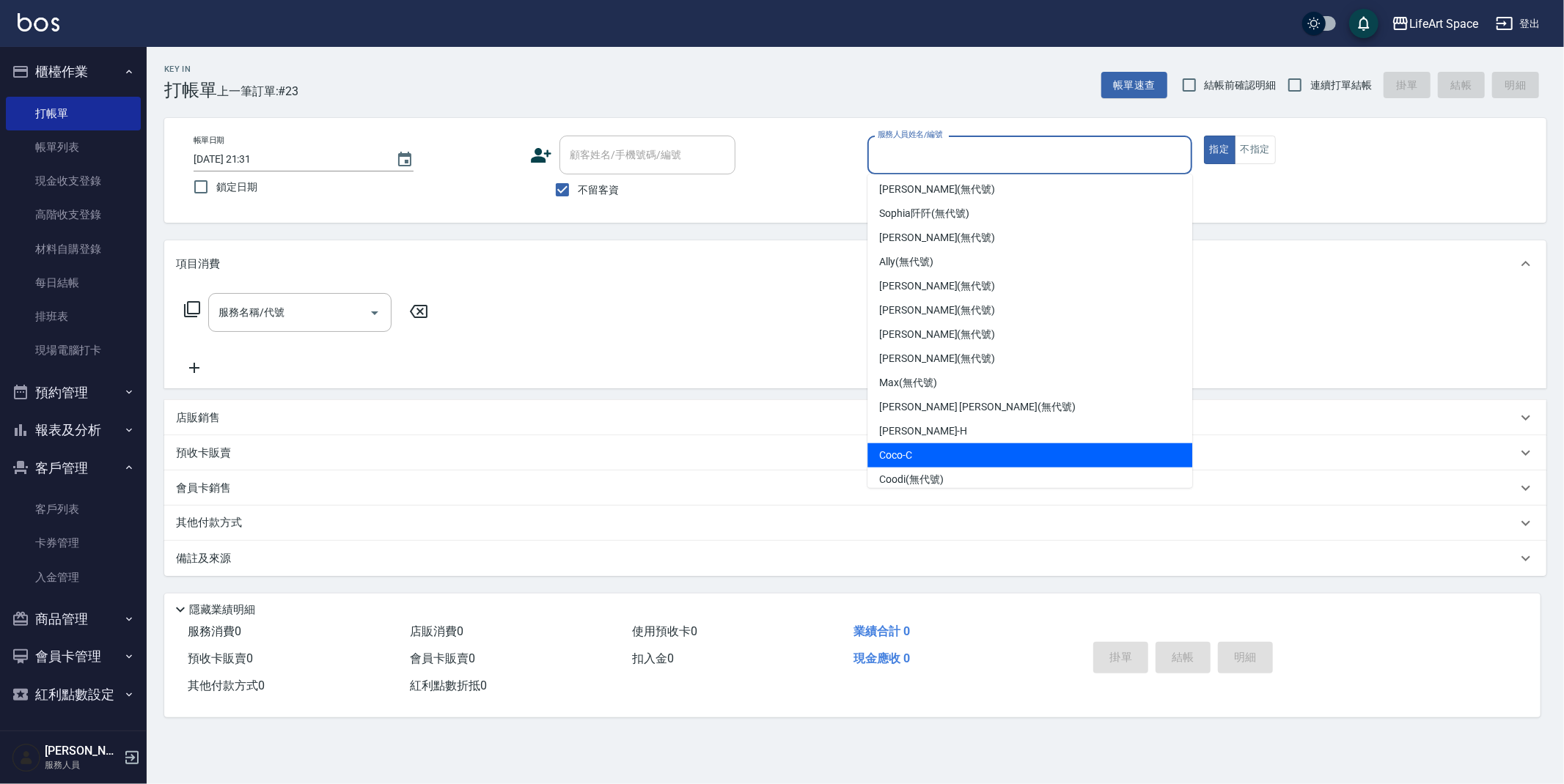
click at [918, 443] on div "Coco -C" at bounding box center [1030, 456] width 325 height 24
type input "Coco-C"
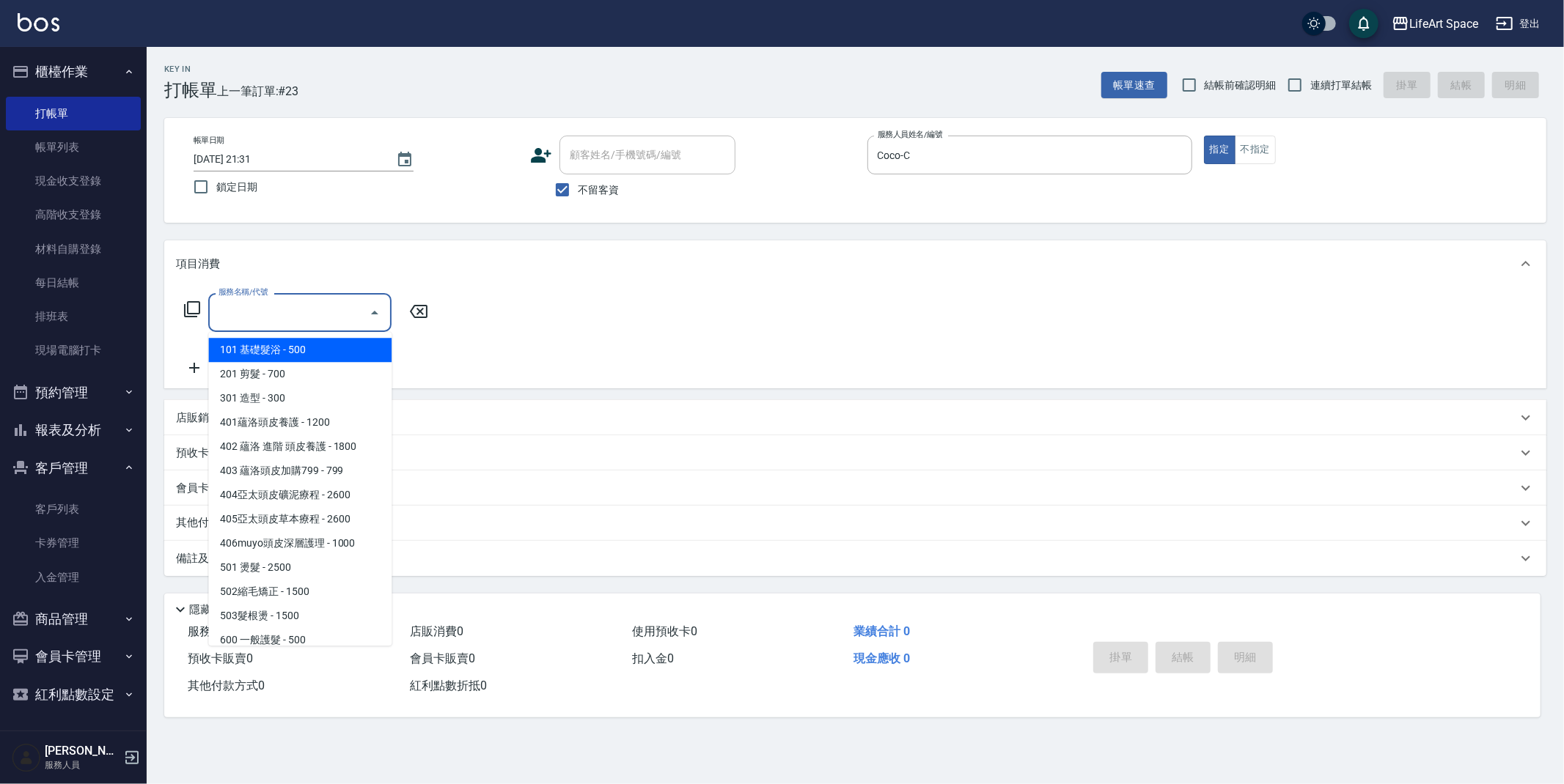
click at [302, 319] on input "服務名稱/代號" at bounding box center [288, 312] width 148 height 25
drag, startPoint x: 310, startPoint y: 354, endPoint x: 340, endPoint y: 358, distance: 30.3
click at [310, 354] on span "101 基礎髮浴 - 500" at bounding box center [300, 350] width 183 height 24
type input "101 基礎髮浴 (101)"
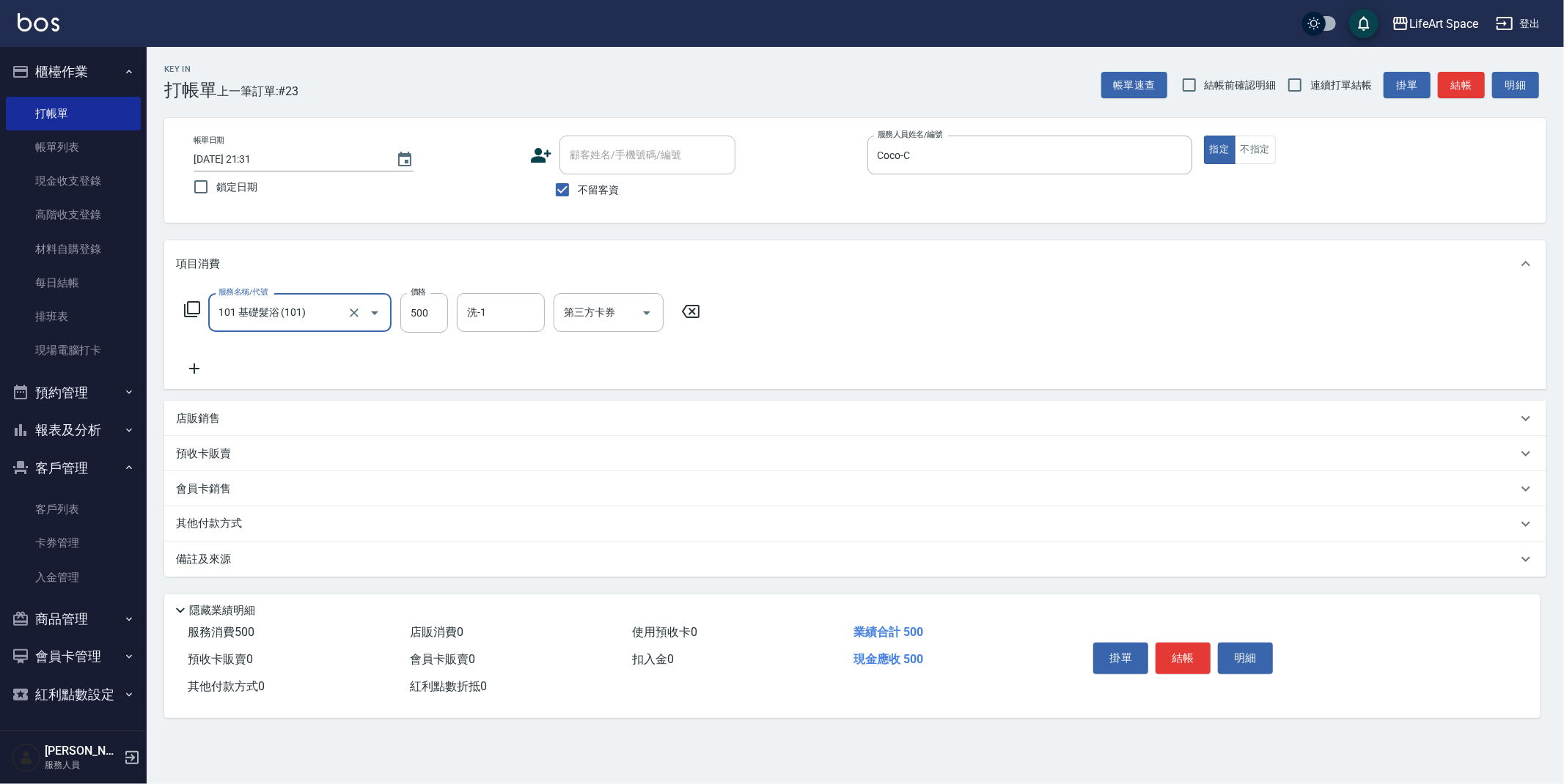
click at [470, 314] on input "洗-1" at bounding box center [501, 312] width 75 height 25
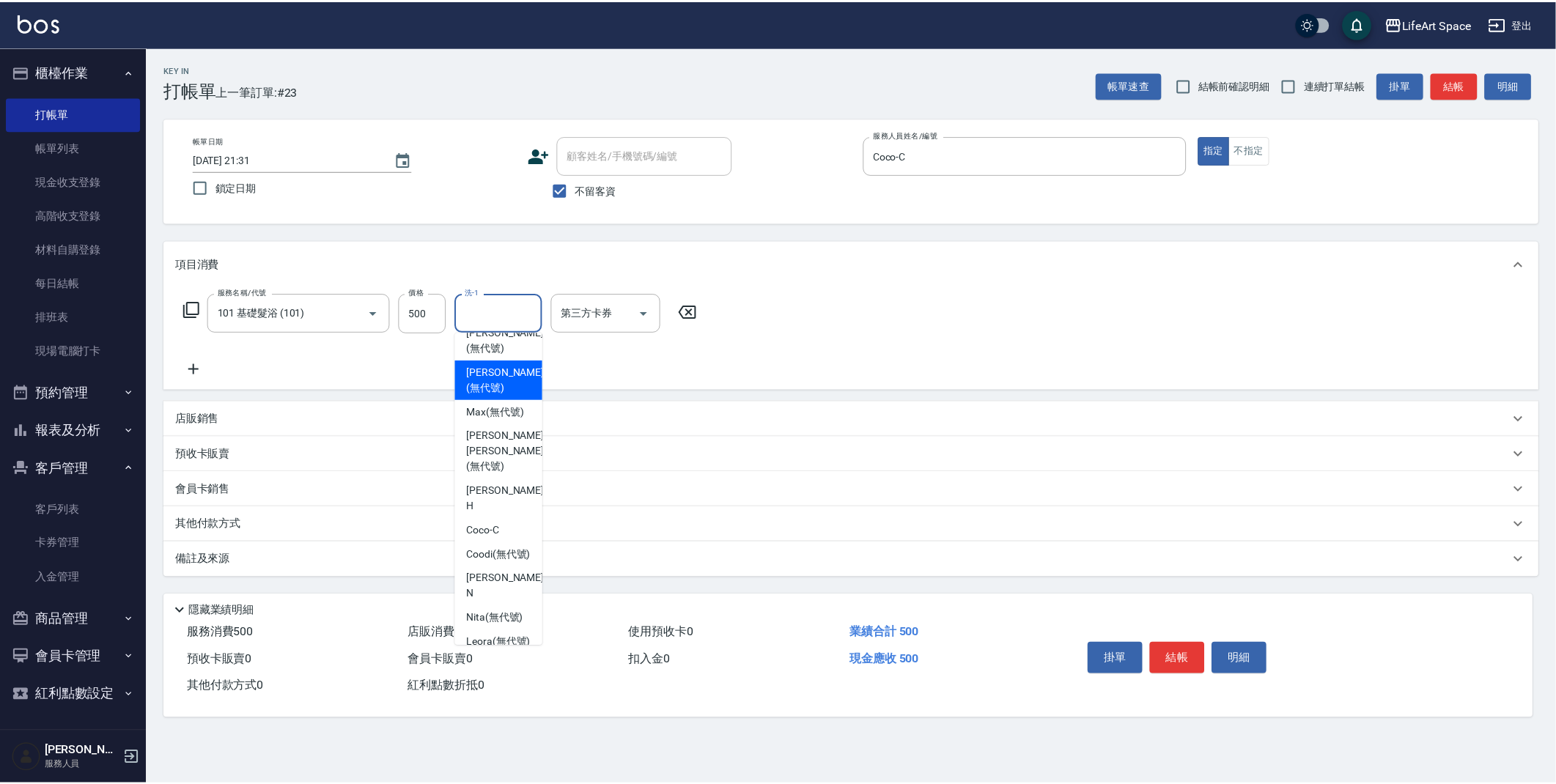
scroll to position [268, 0]
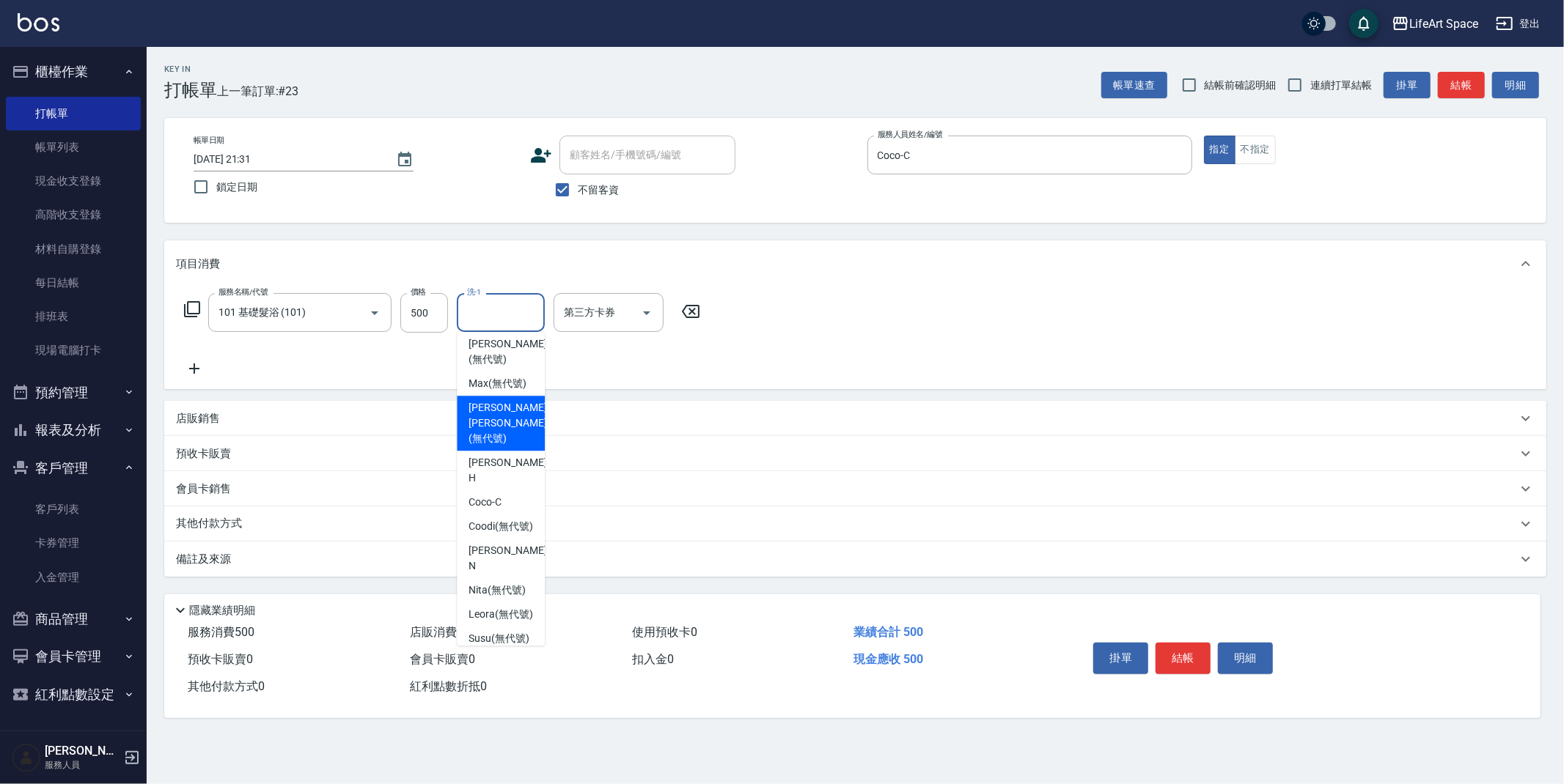
click at [503, 401] on span "[PERSON_NAME] [PERSON_NAME] (無代號)" at bounding box center [507, 423] width 78 height 47
type input "[PERSON_NAME] [PERSON_NAME](無代號)"
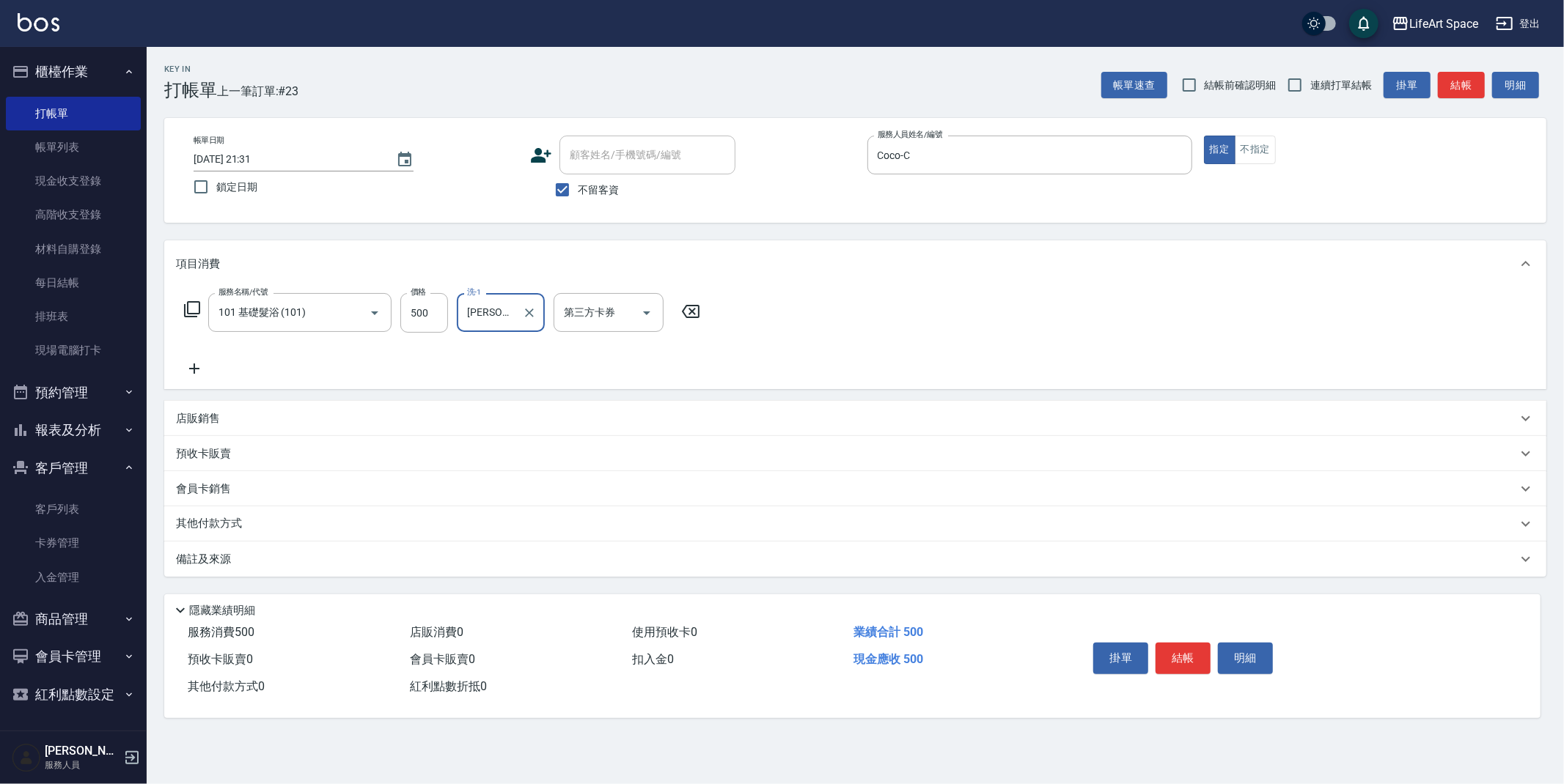
click at [337, 565] on div "備註及來源" at bounding box center [846, 559] width 1341 height 16
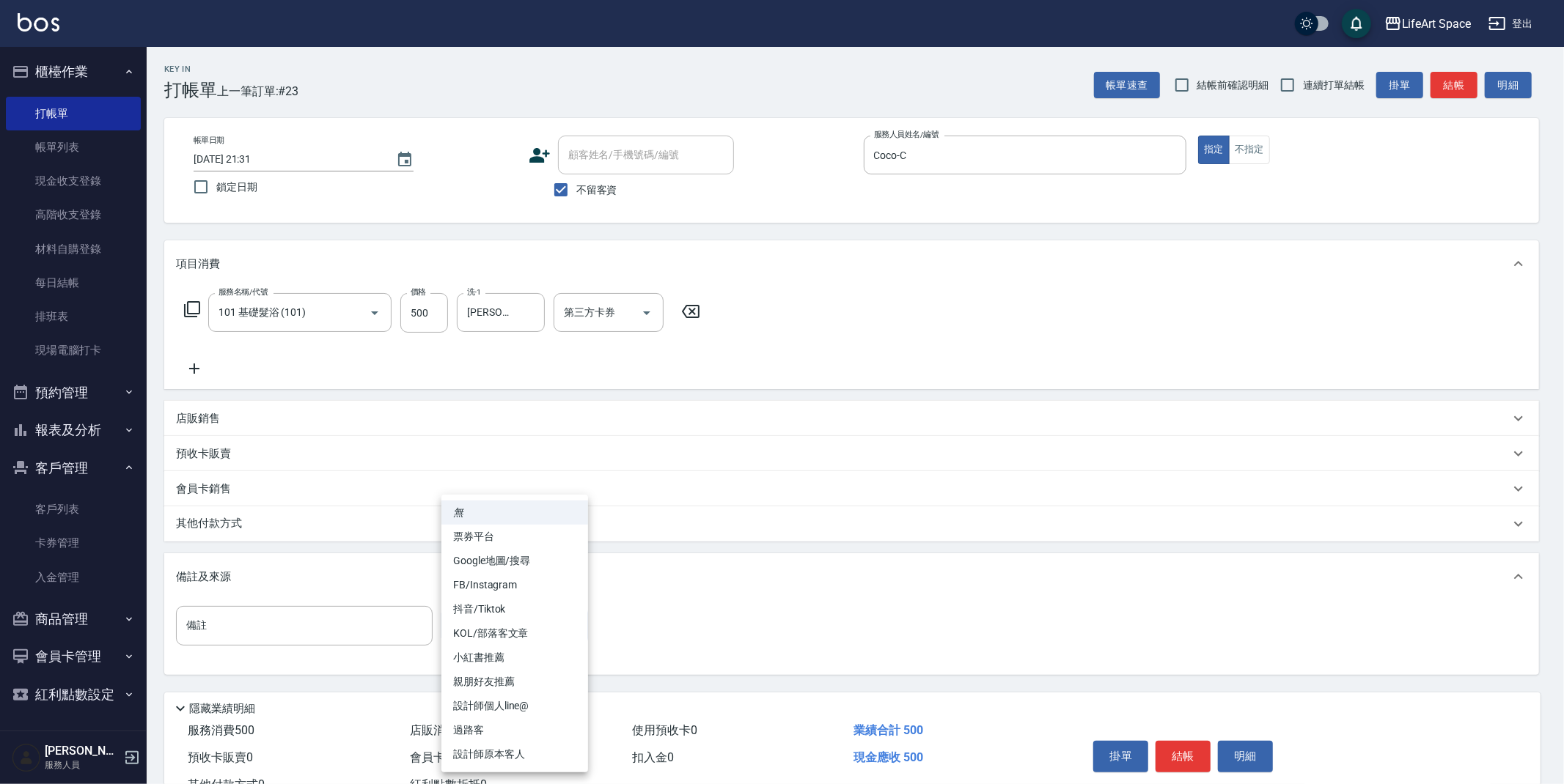
click at [462, 636] on body "LifeArt Space 登出 櫃檯作業 打帳單 帳單列表 現金收支登錄 高階收支登錄 材料自購登錄 每日結帳 排班表 現場電腦打卡 預約管理 預約管理 單…" at bounding box center [782, 416] width 1564 height 834
click at [505, 755] on li "設計師原本客人" at bounding box center [514, 755] width 146 height 24
type input "設計師原本客人"
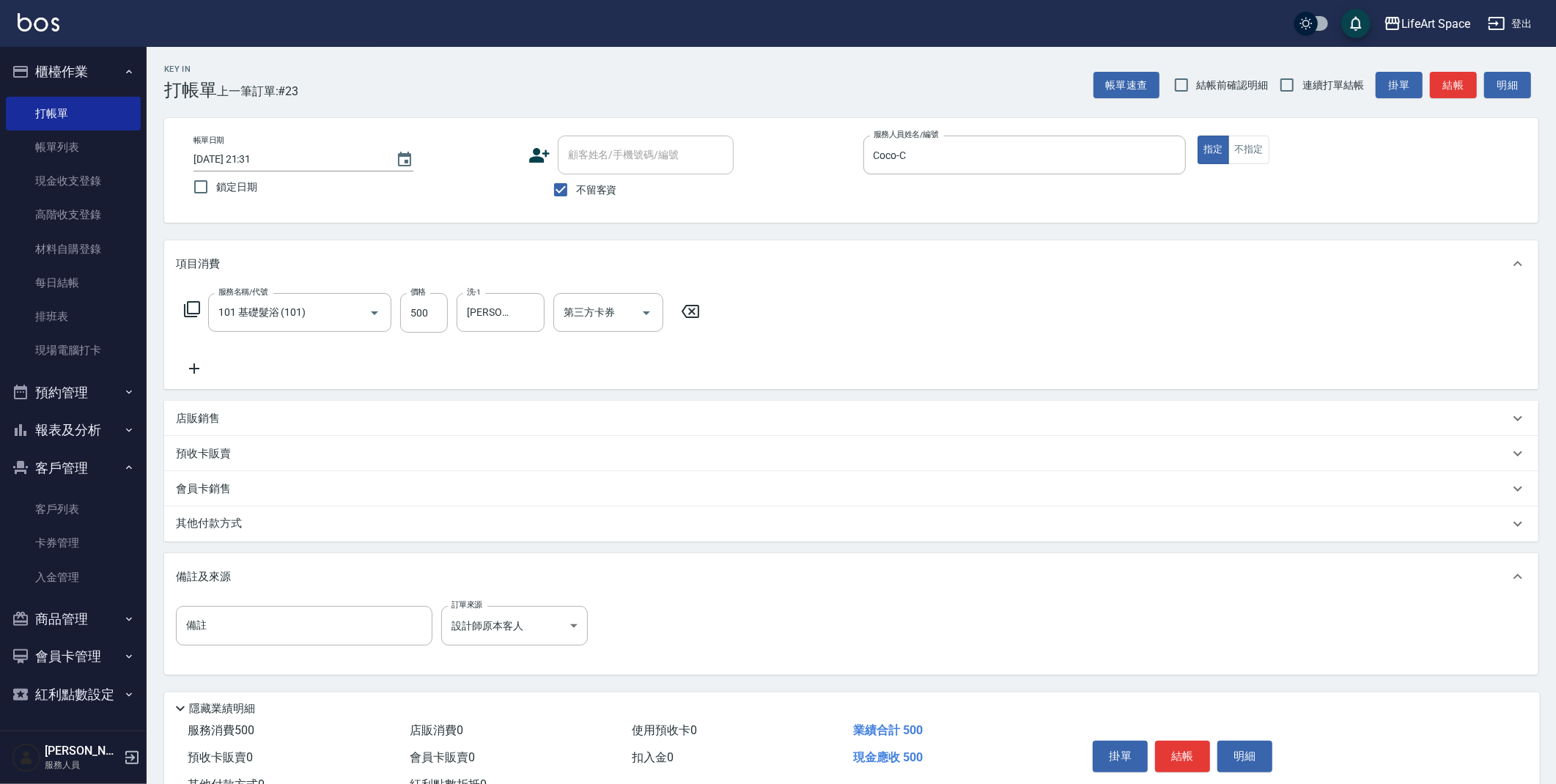
click at [207, 525] on p "其他付款方式" at bounding box center [212, 524] width 74 height 16
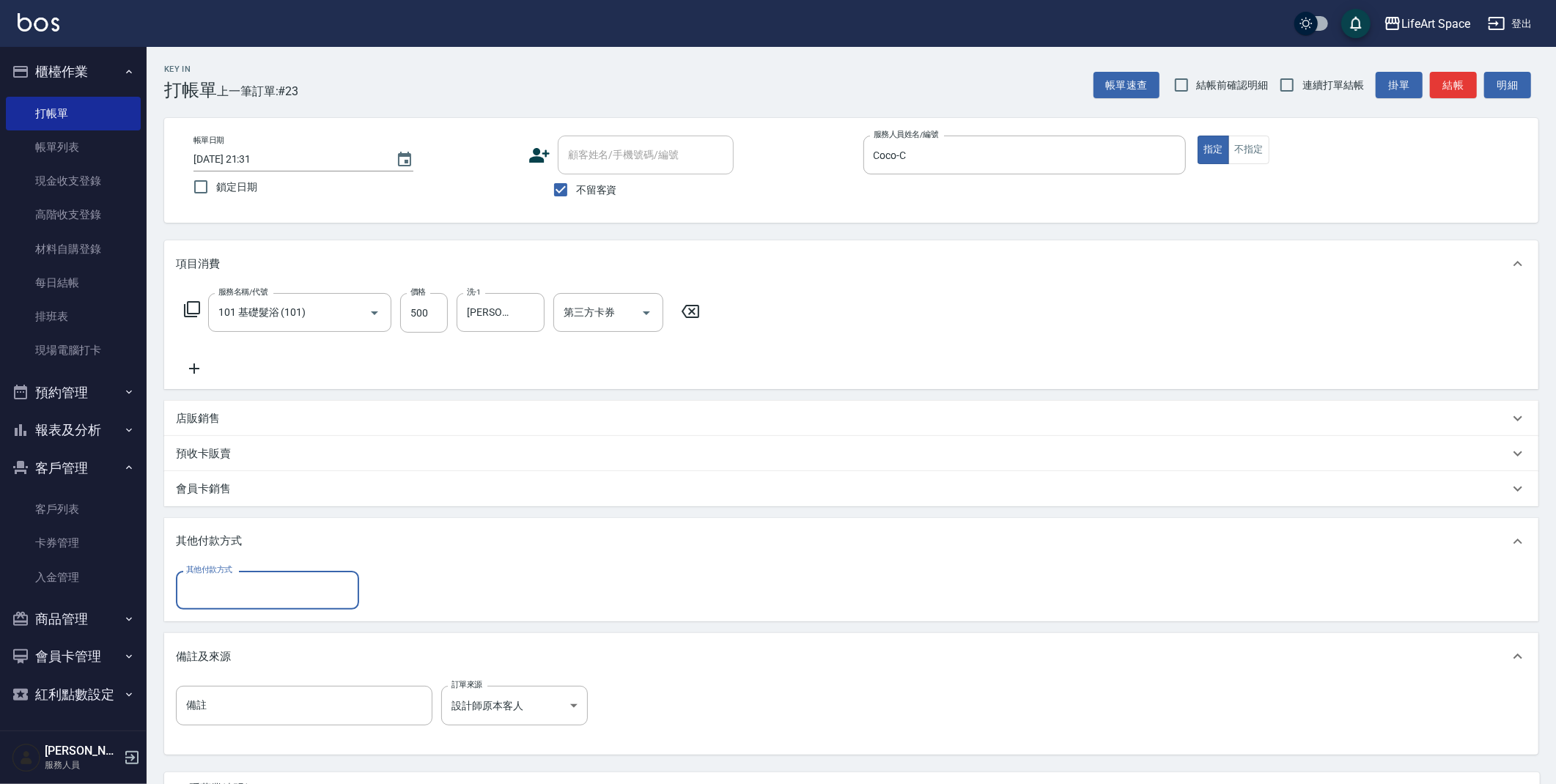
scroll to position [0, 0]
click at [203, 580] on input "其他付款方式" at bounding box center [267, 590] width 170 height 25
click at [220, 644] on span "Linepay" at bounding box center [267, 652] width 183 height 24
type input "Linepay"
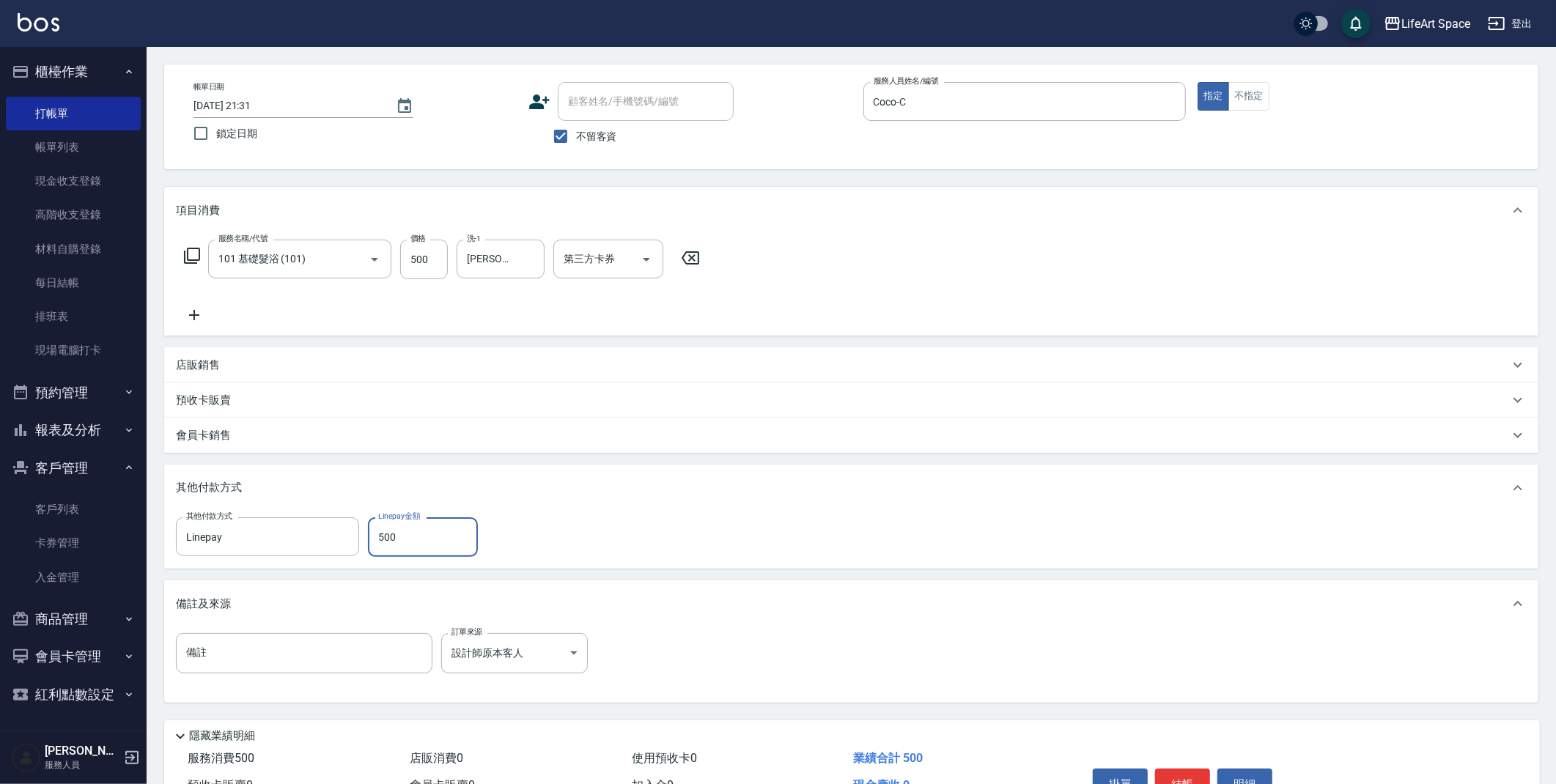
scroll to position [136, 0]
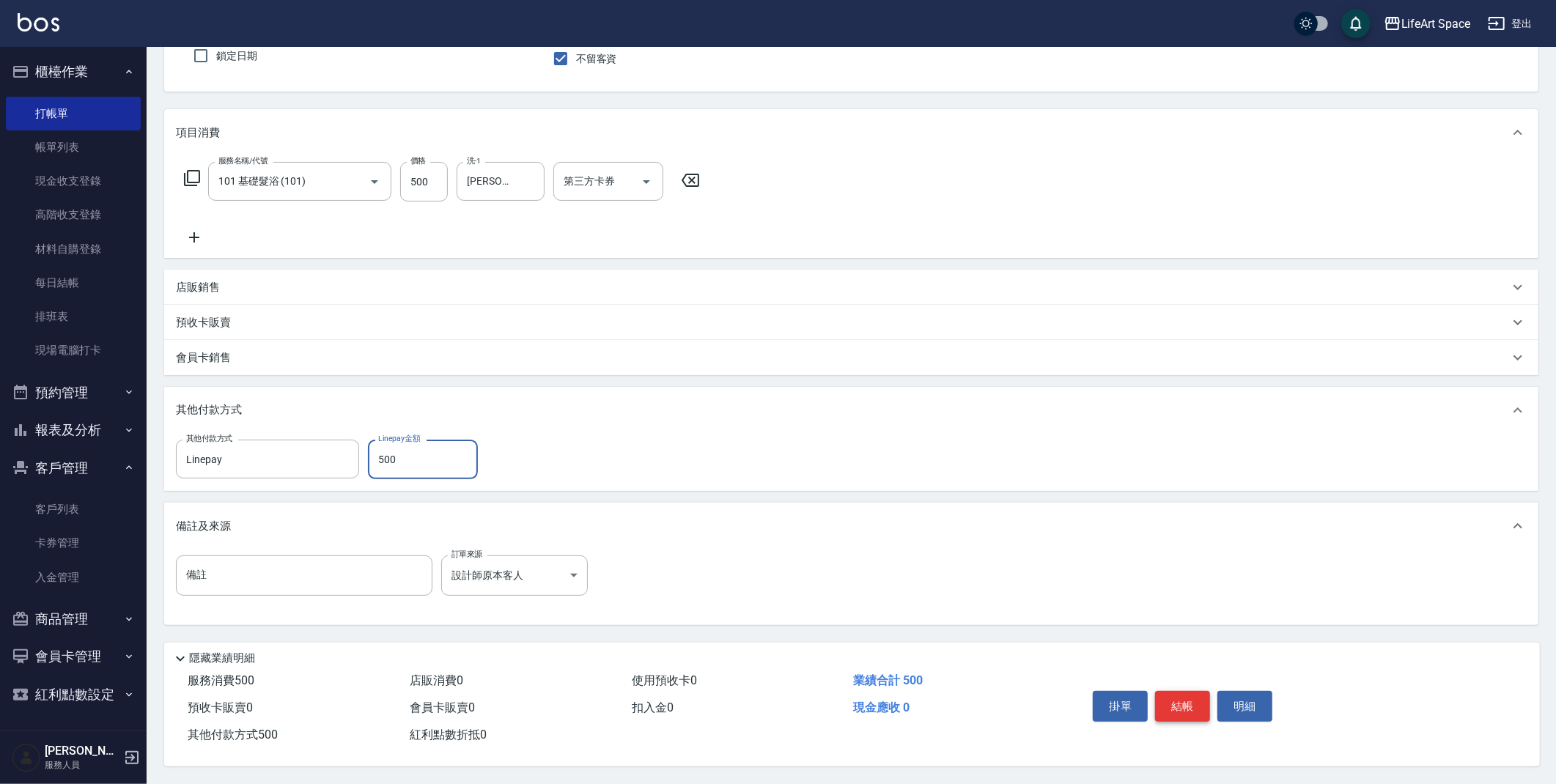
type input "500"
click at [1189, 708] on button "結帳" at bounding box center [1182, 706] width 55 height 31
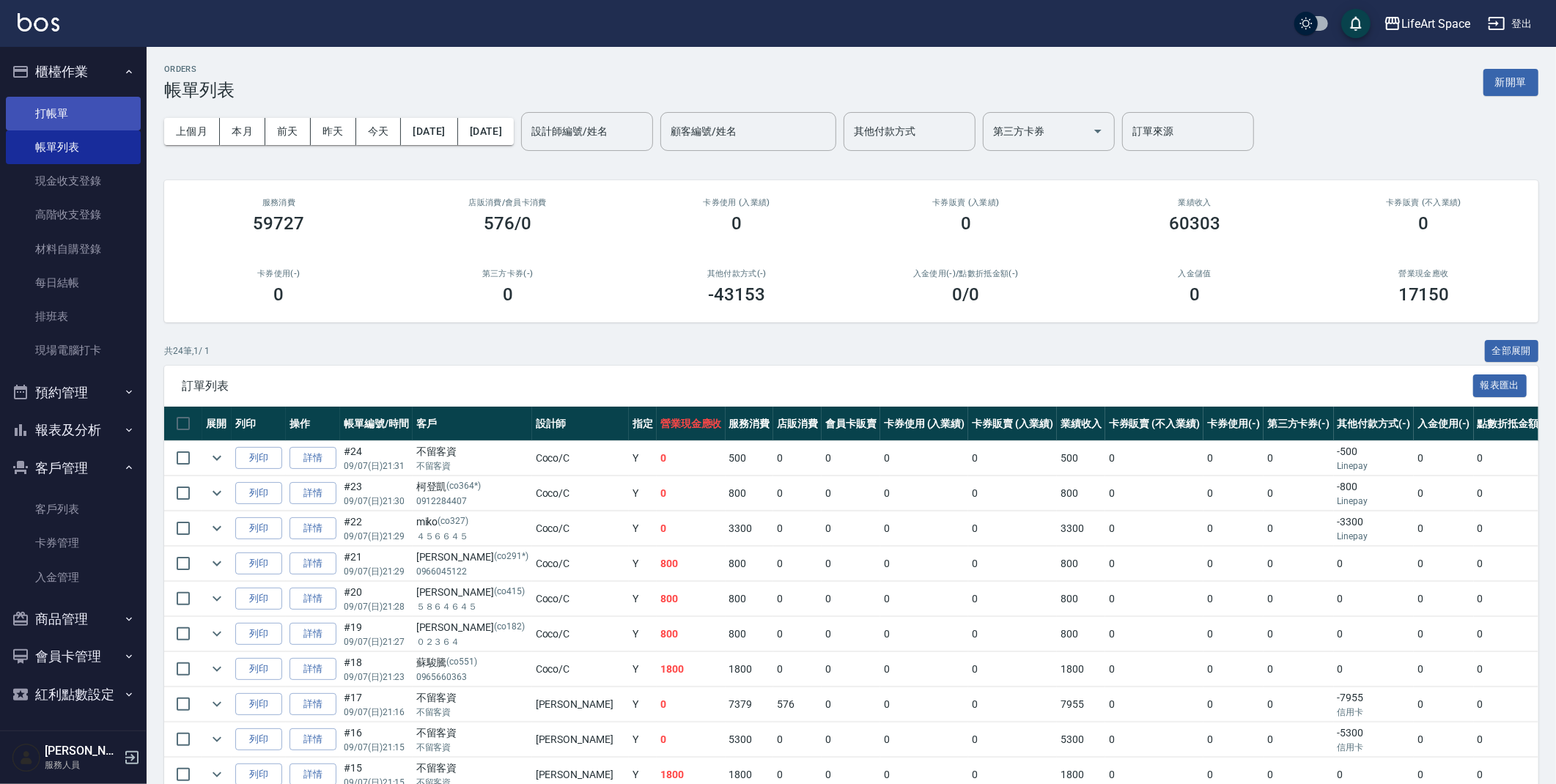
click at [74, 106] on link "打帳單" at bounding box center [73, 113] width 135 height 33
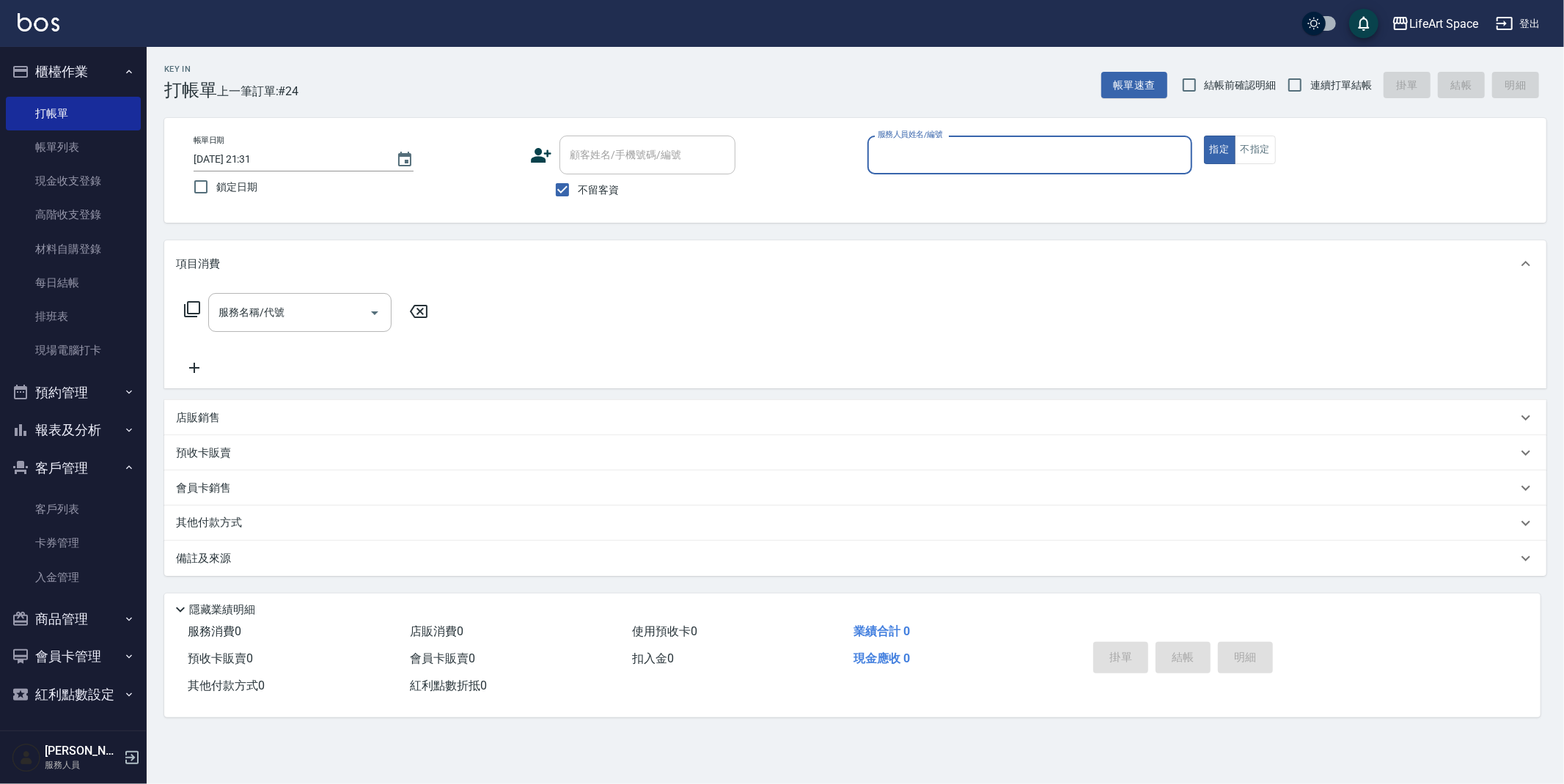
click at [965, 154] on input "服務人員姓名/編號" at bounding box center [1030, 154] width 311 height 25
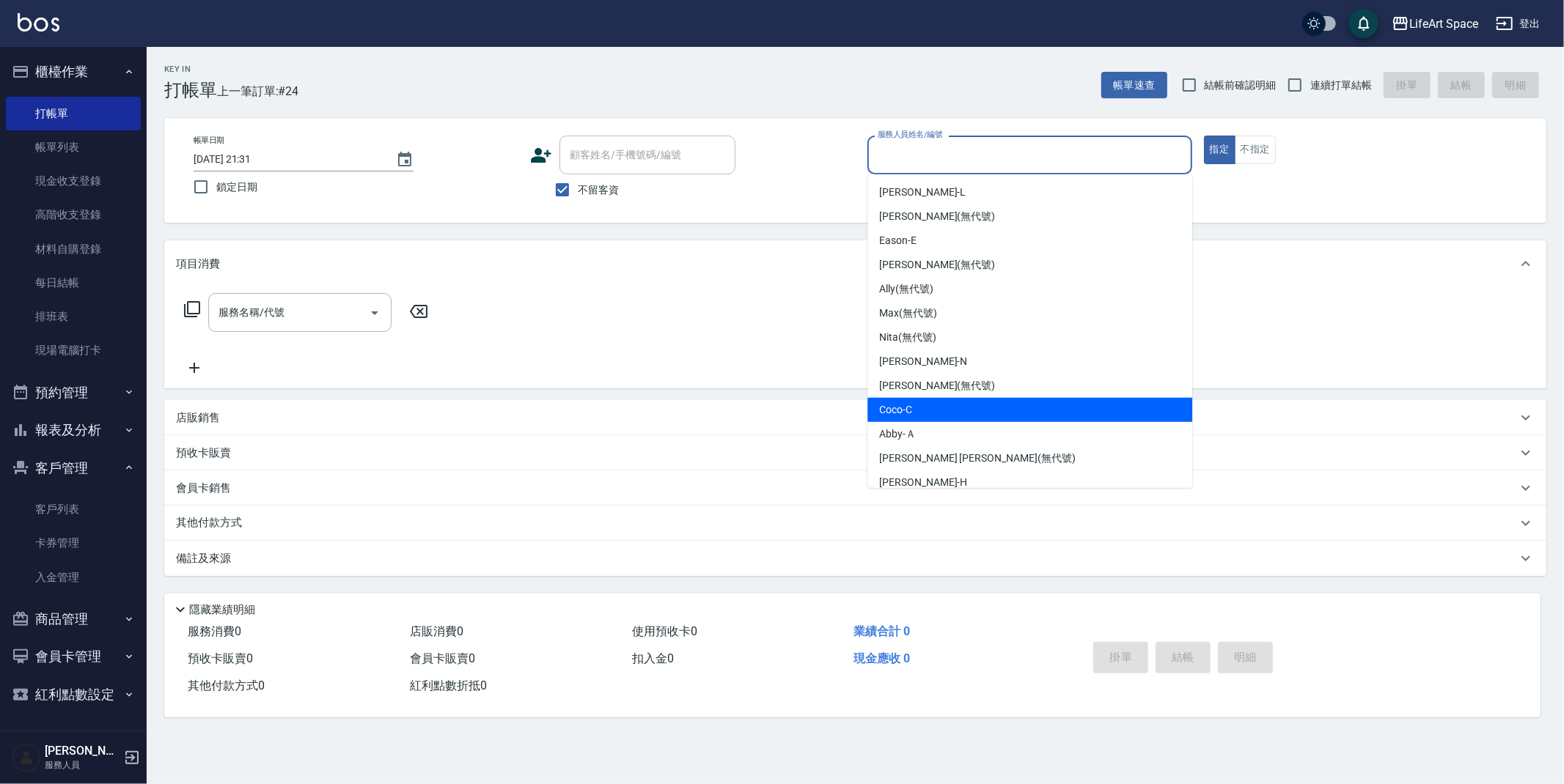
click at [917, 412] on div "Coco -C" at bounding box center [1030, 410] width 325 height 24
type input "Coco-C"
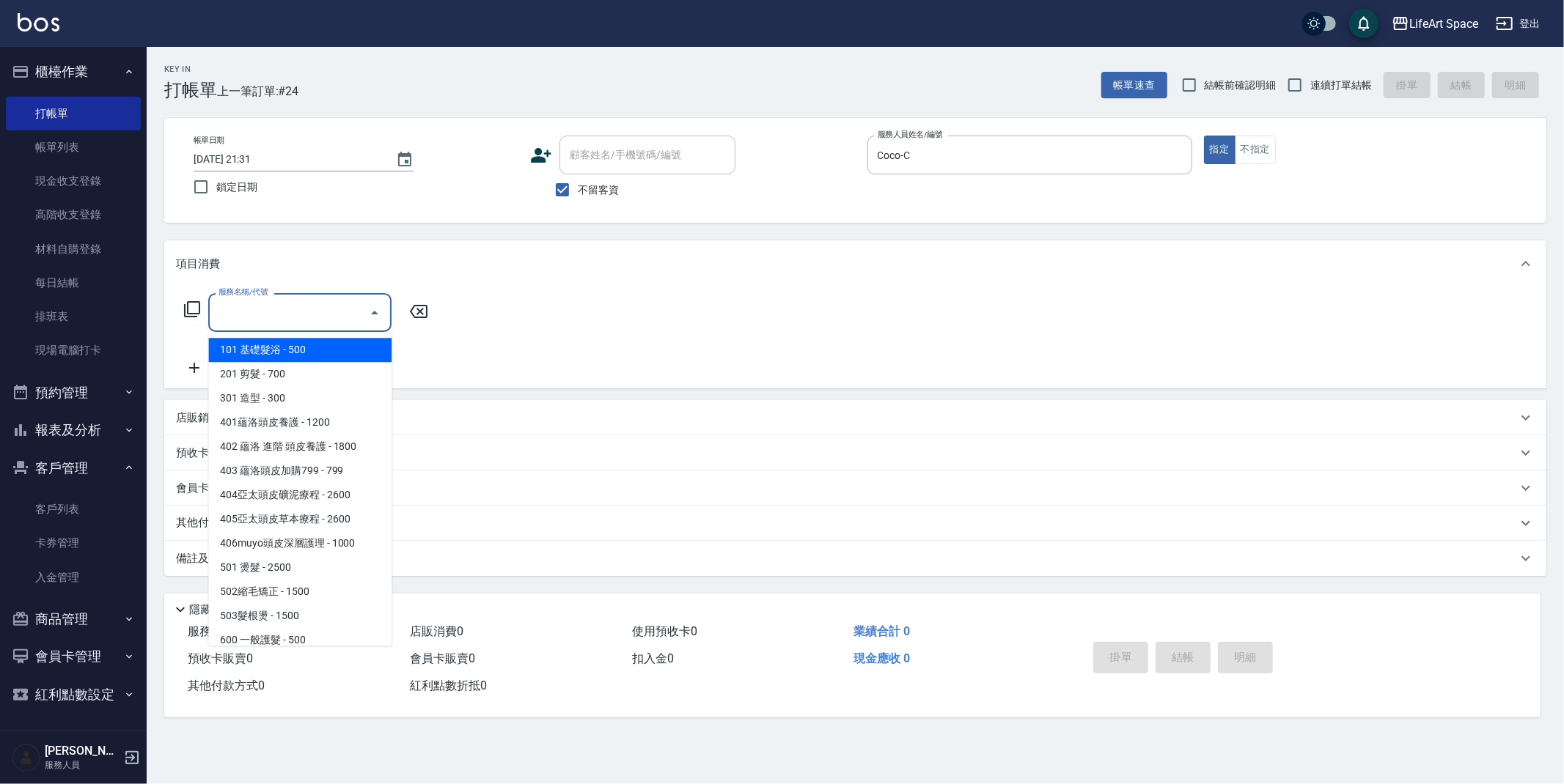
click at [312, 325] on input "服務名稱/代號" at bounding box center [288, 312] width 148 height 25
click at [307, 354] on span "101 基礎髮浴 - 500" at bounding box center [300, 350] width 183 height 24
type input "101 基礎髮浴 (101)"
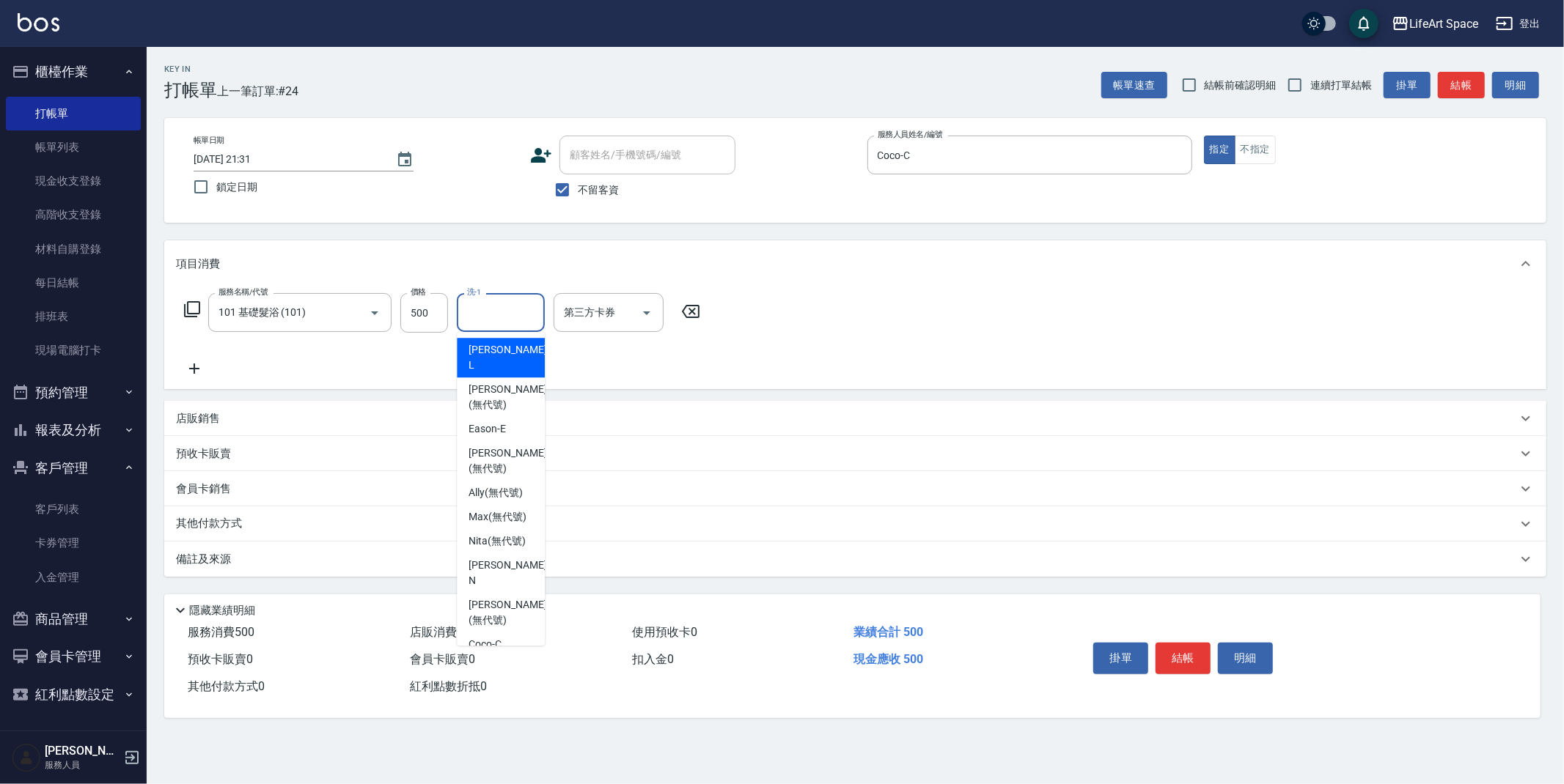
click at [516, 318] on input "洗-1" at bounding box center [501, 312] width 75 height 25
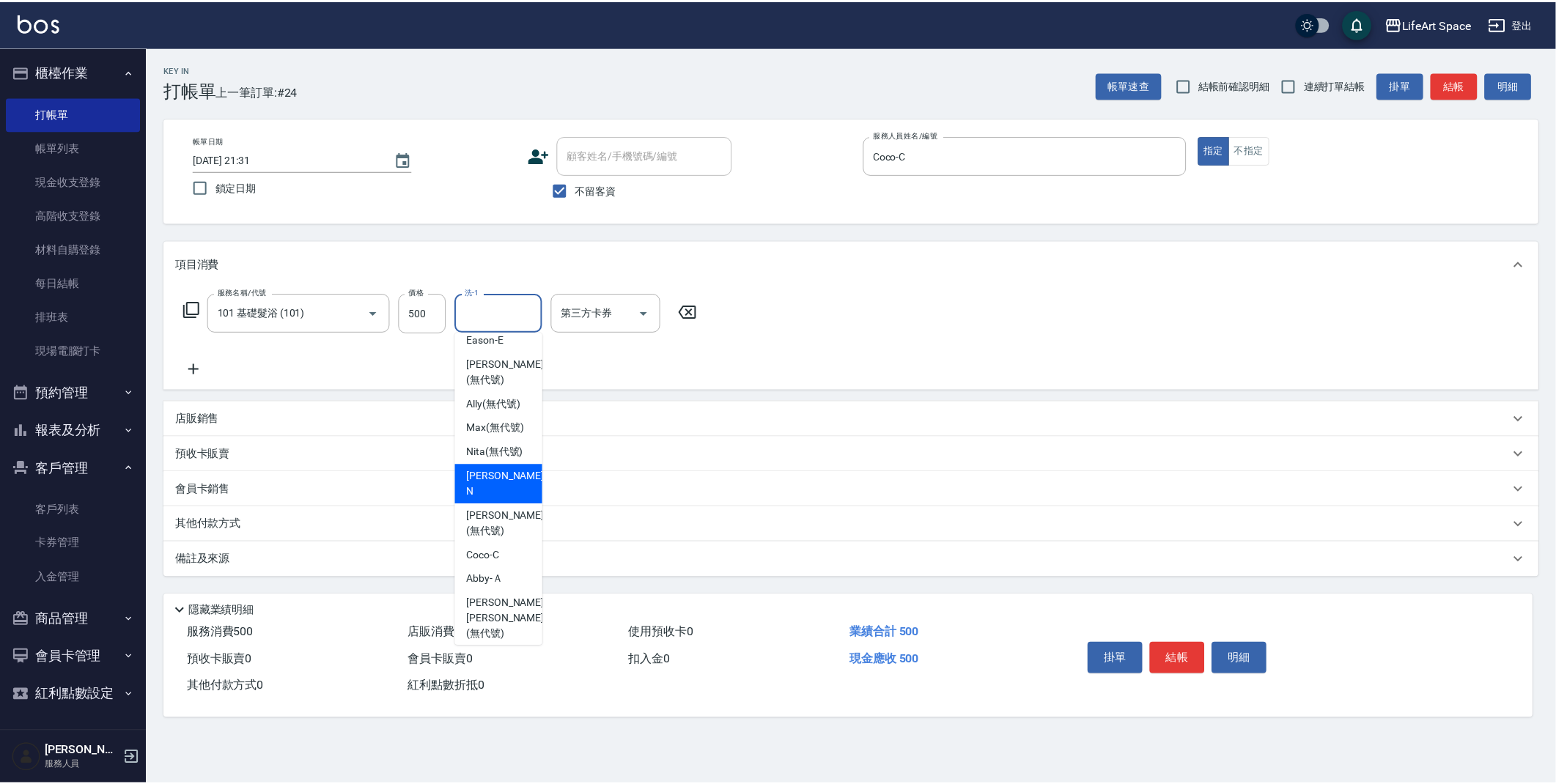
scroll to position [91, 0]
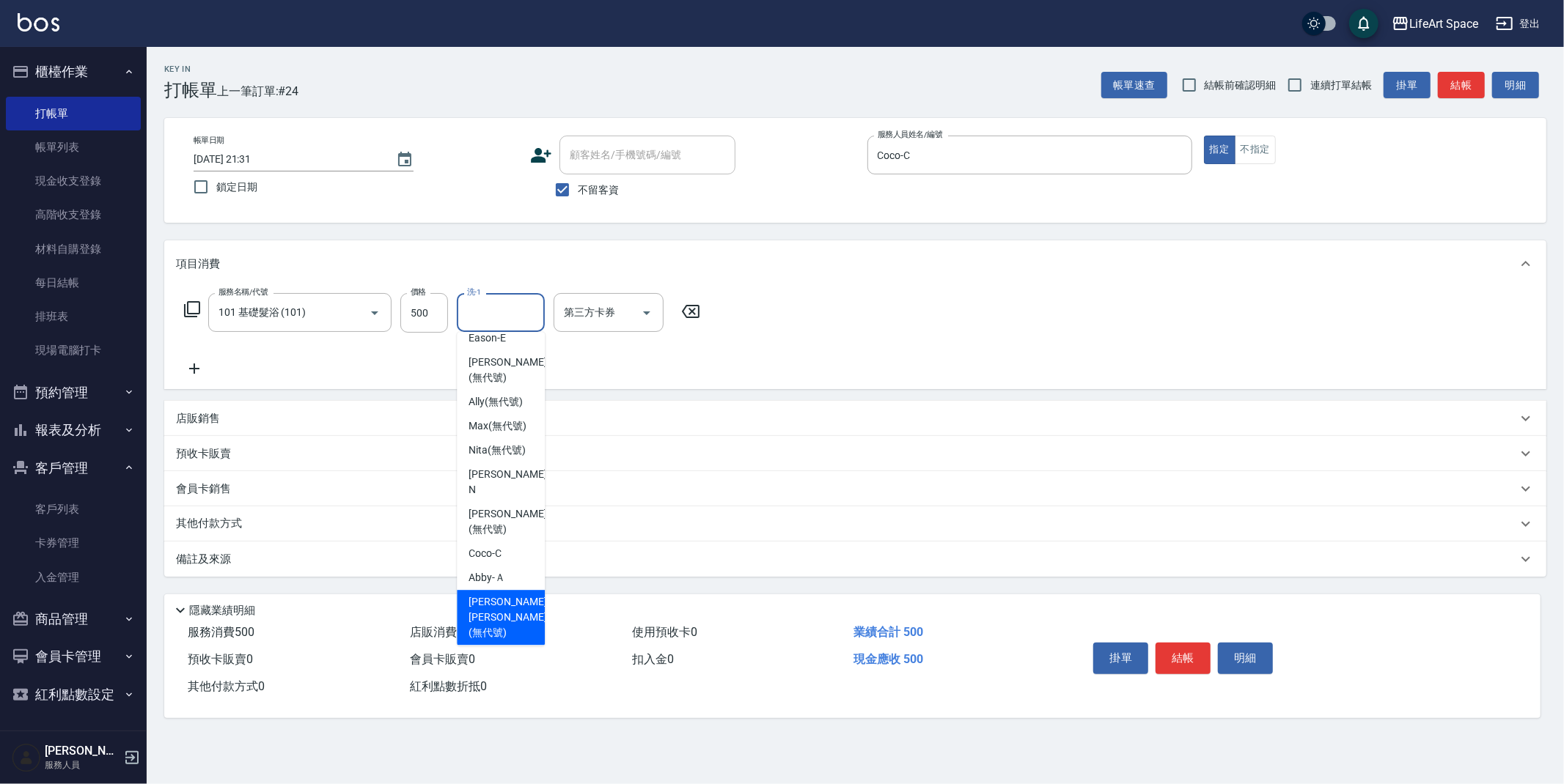
click at [487, 595] on span "[PERSON_NAME] [PERSON_NAME] (無代號)" at bounding box center [507, 617] width 78 height 47
type input "[PERSON_NAME] [PERSON_NAME](無代號)"
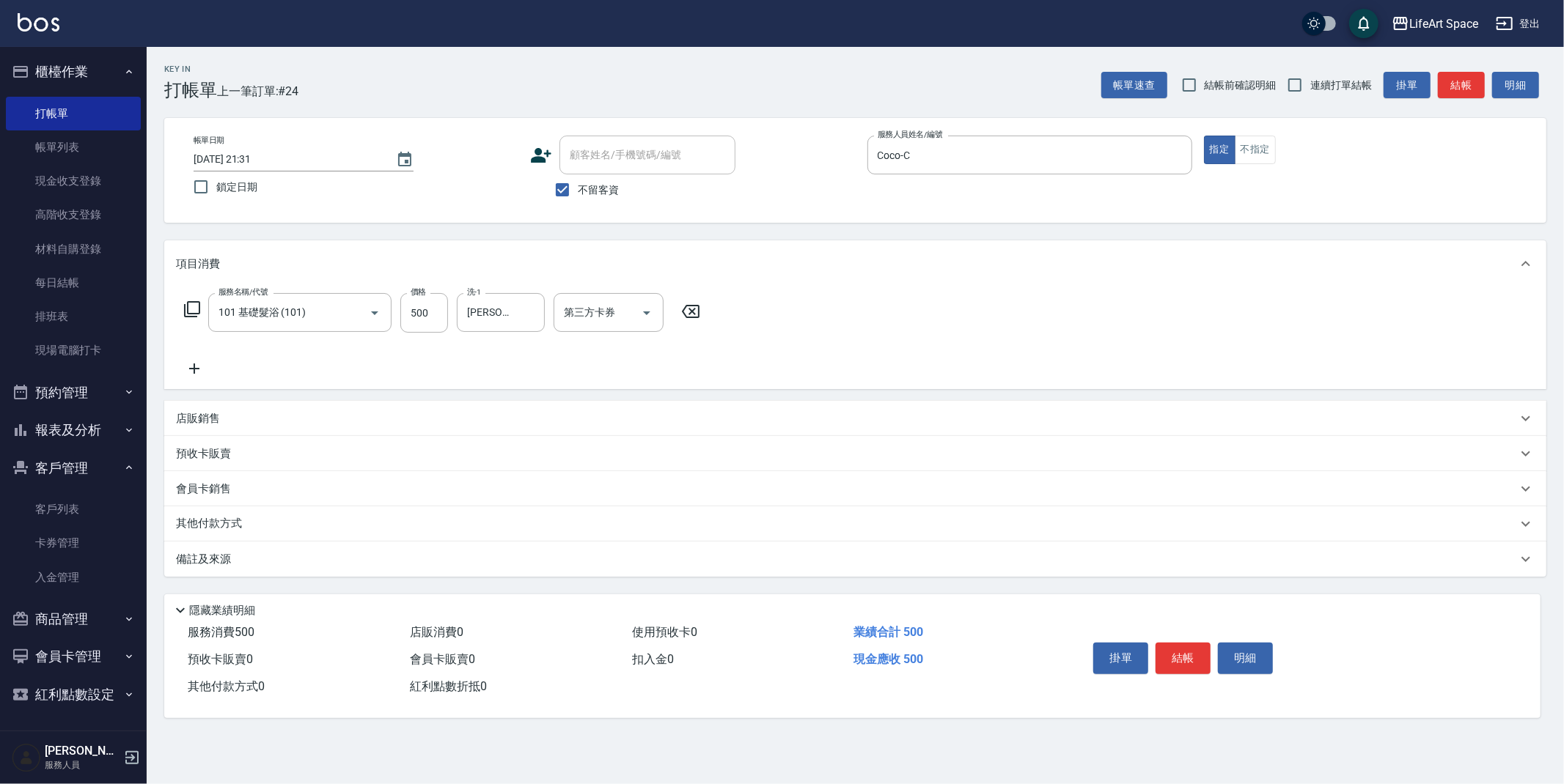
click at [390, 562] on div "備註及來源" at bounding box center [846, 559] width 1341 height 16
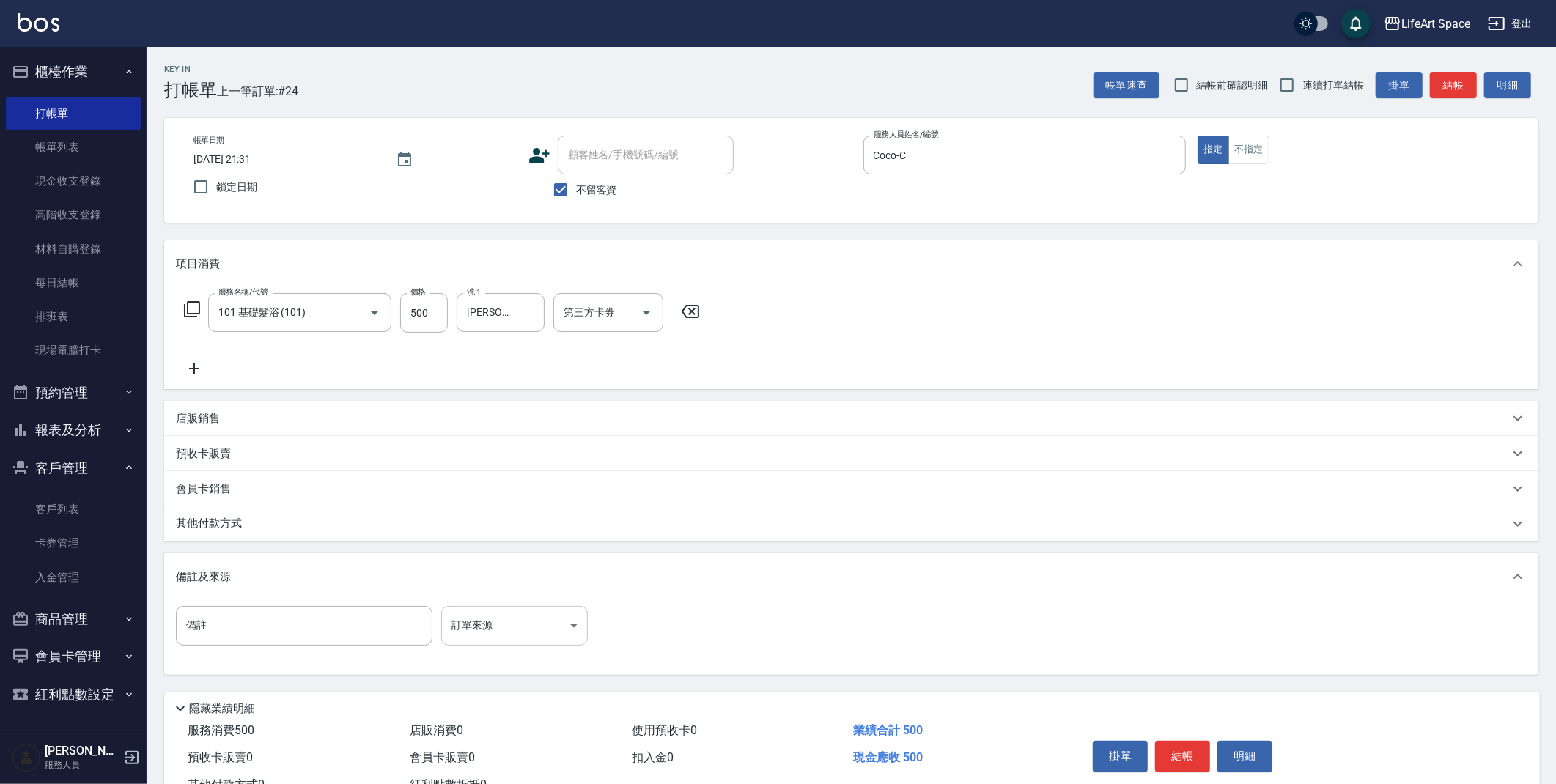
click at [458, 636] on body "LifeArt Space 登出 櫃檯作業 打帳單 帳單列表 現金收支登錄 高階收支登錄 材料自購登錄 每日結帳 排班表 現場電腦打卡 預約管理 預約管理 單…" at bounding box center [778, 416] width 1556 height 834
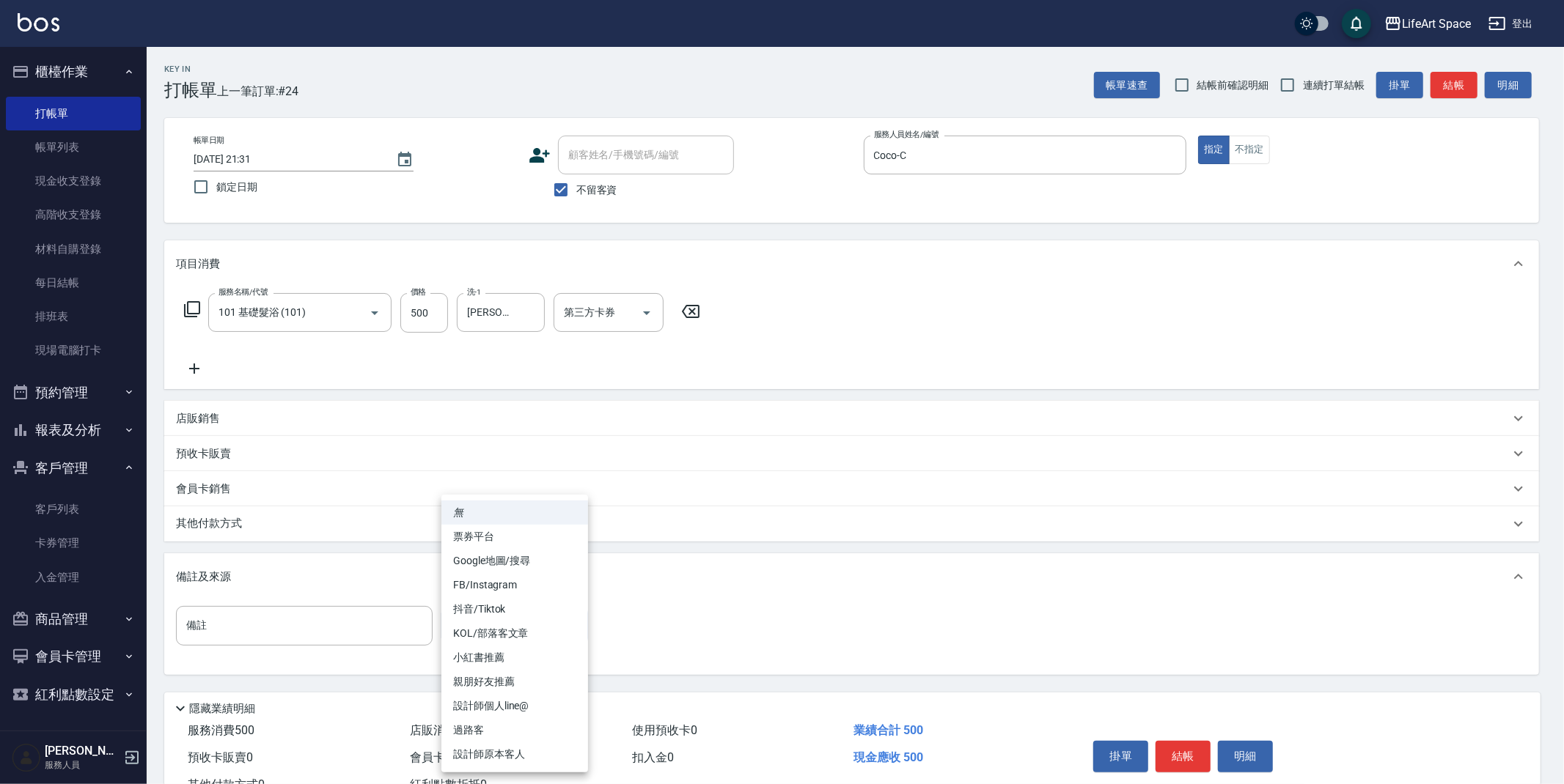
click at [485, 682] on li "親朋好友推薦" at bounding box center [514, 682] width 146 height 24
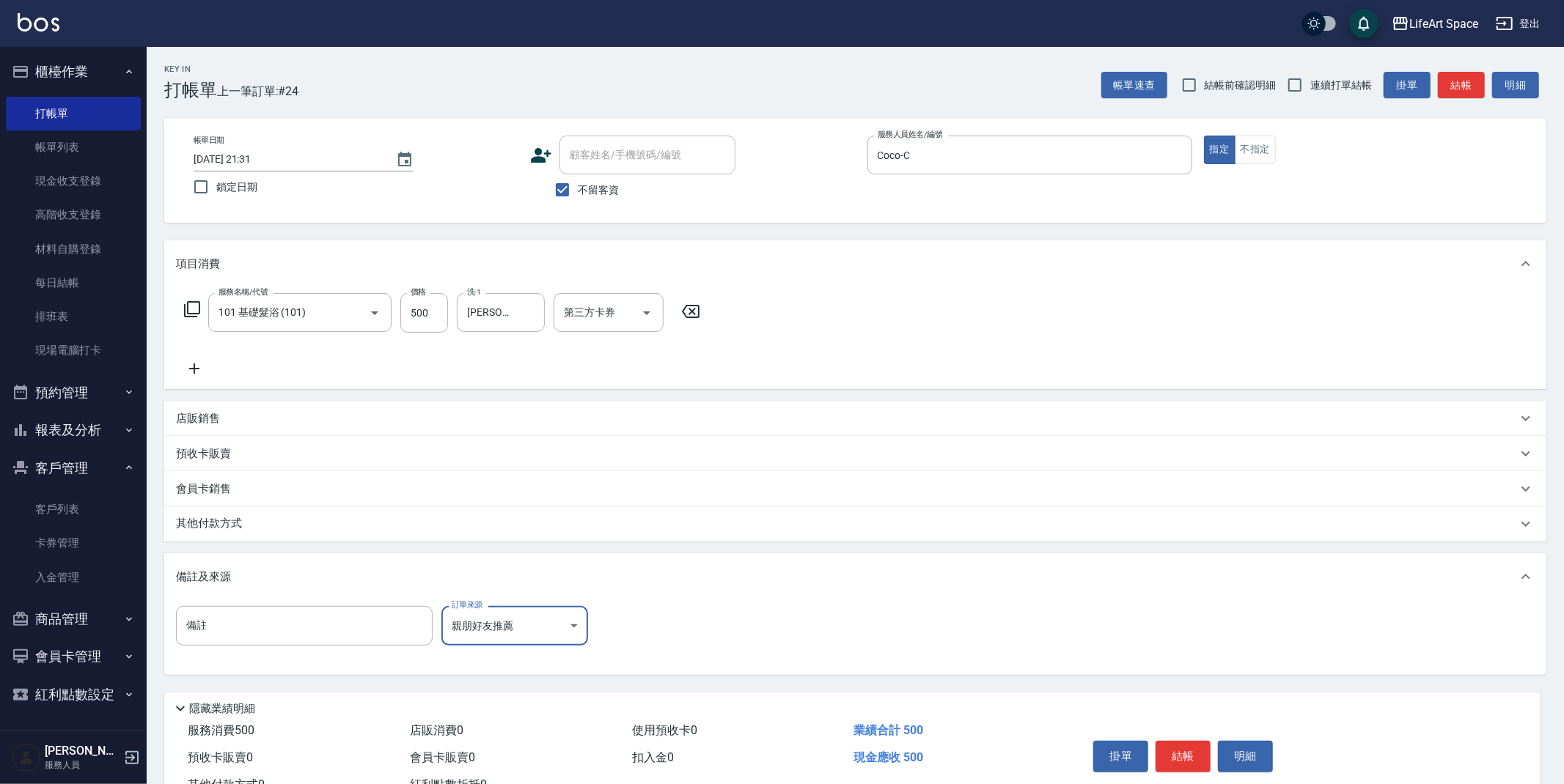
type input "親朋好友推薦"
click at [1166, 764] on button "結帳" at bounding box center [1182, 756] width 55 height 31
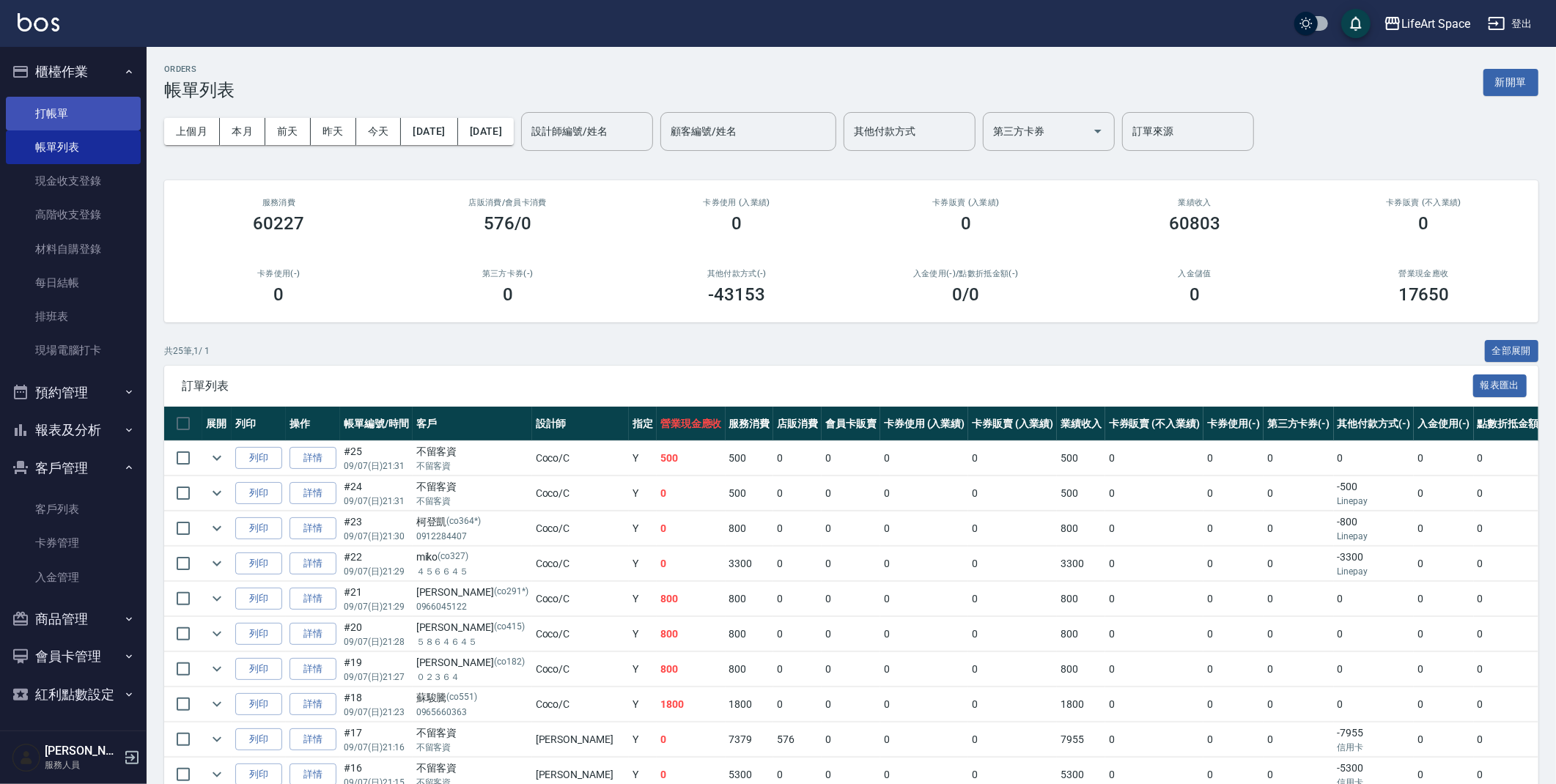
click at [29, 105] on link "打帳單" at bounding box center [73, 113] width 135 height 33
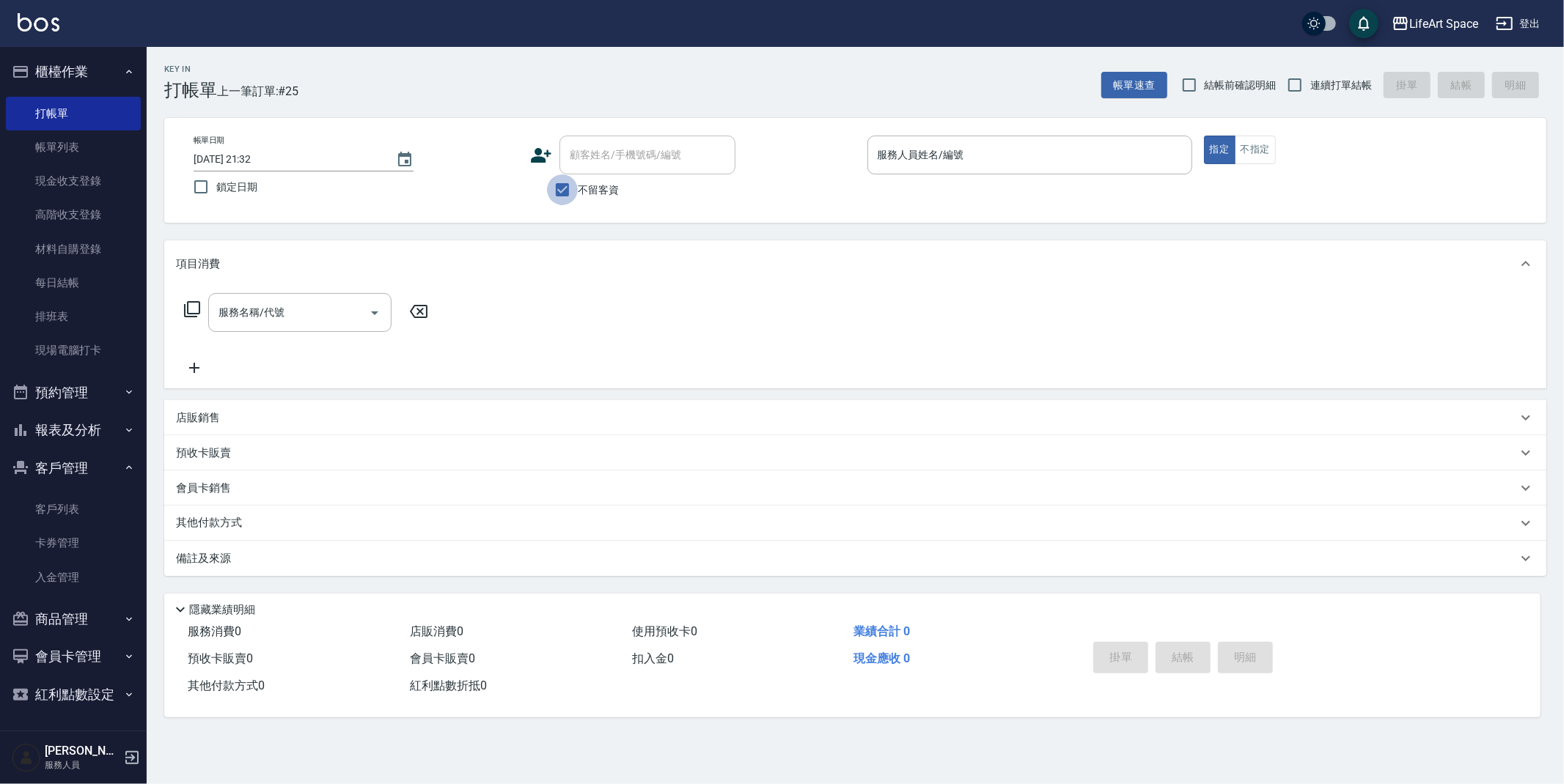
click at [566, 189] on input "不留客資" at bounding box center [562, 190] width 31 height 31
checkbox input "false"
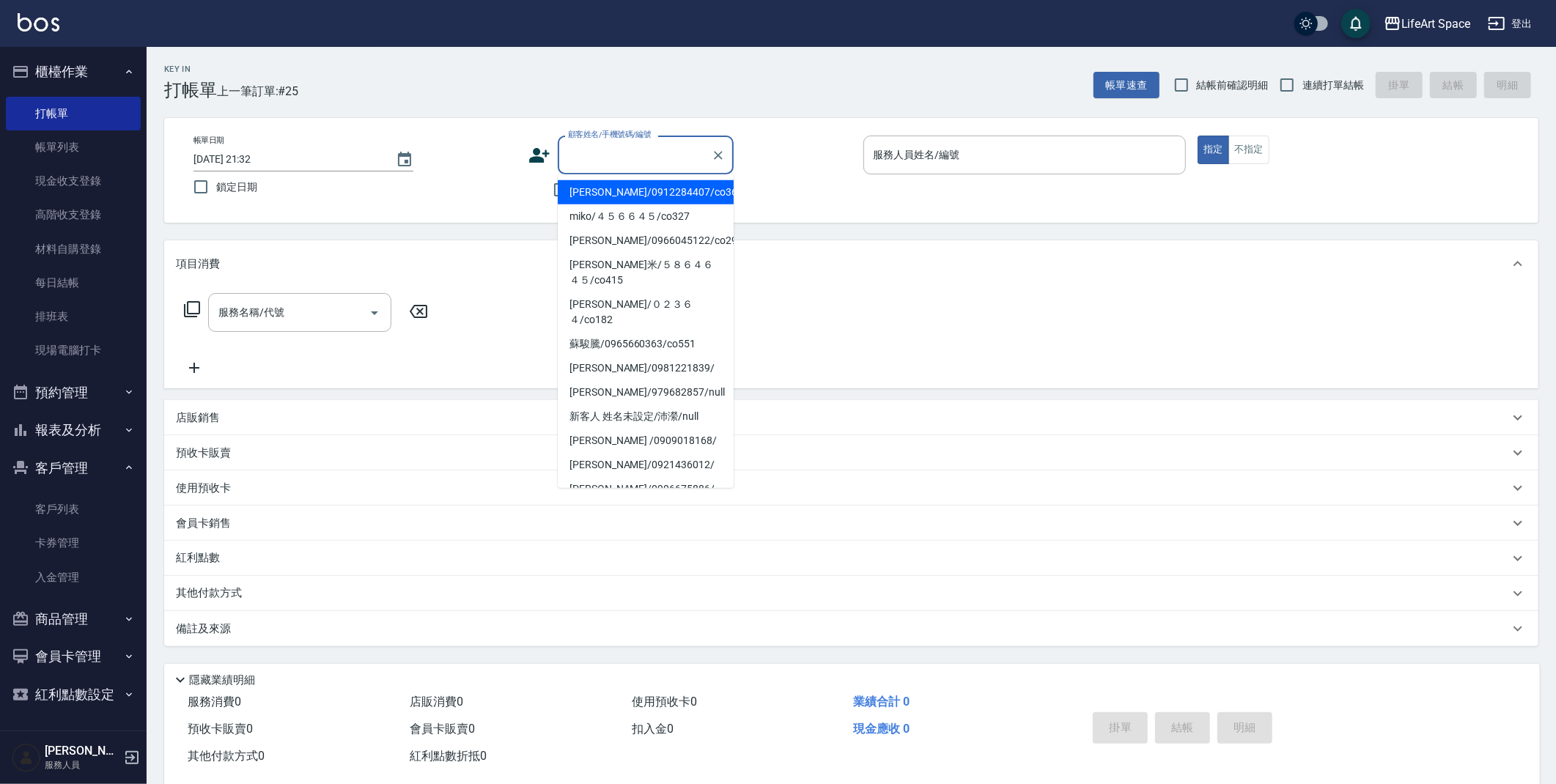
click at [600, 160] on input "顧客姓名/手機號碼/編號" at bounding box center [635, 154] width 140 height 25
type input "c"
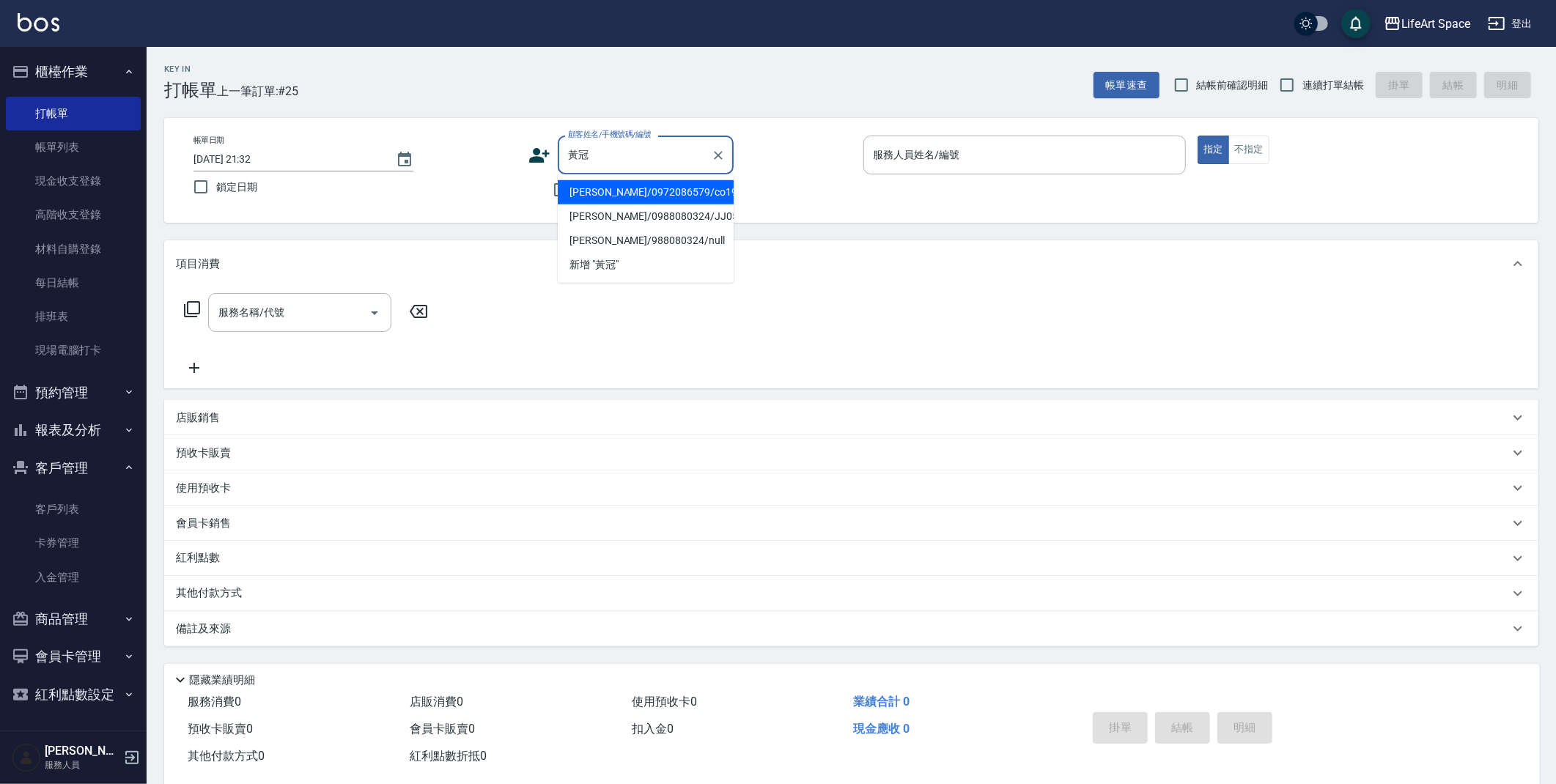
click at [612, 185] on li "[PERSON_NAME]/0972086579/co192*" at bounding box center [645, 193] width 176 height 24
type input "[PERSON_NAME]/0972086579/co192*"
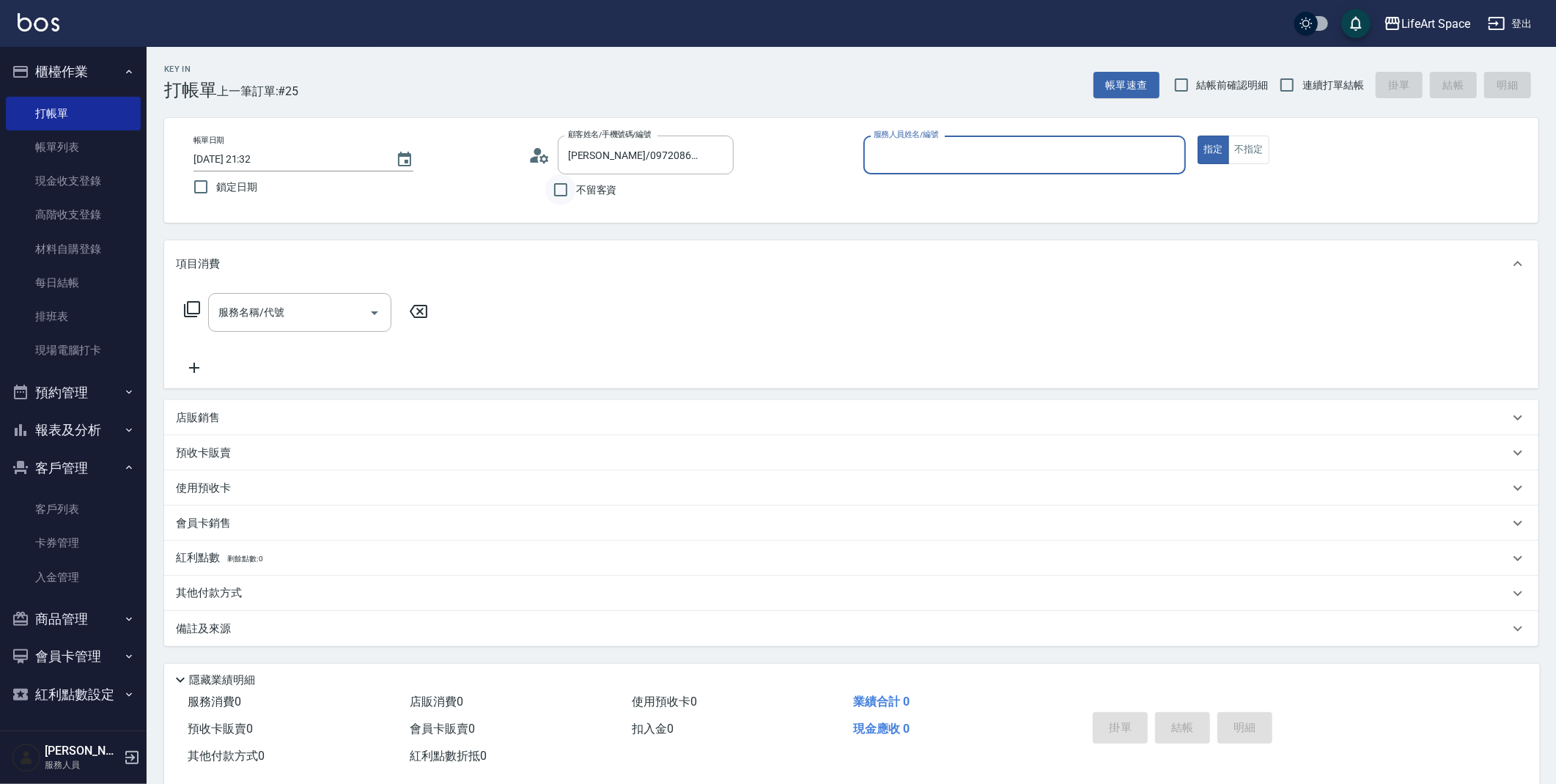
type input "Coco-C"
click at [546, 161] on icon at bounding box center [539, 155] width 22 height 22
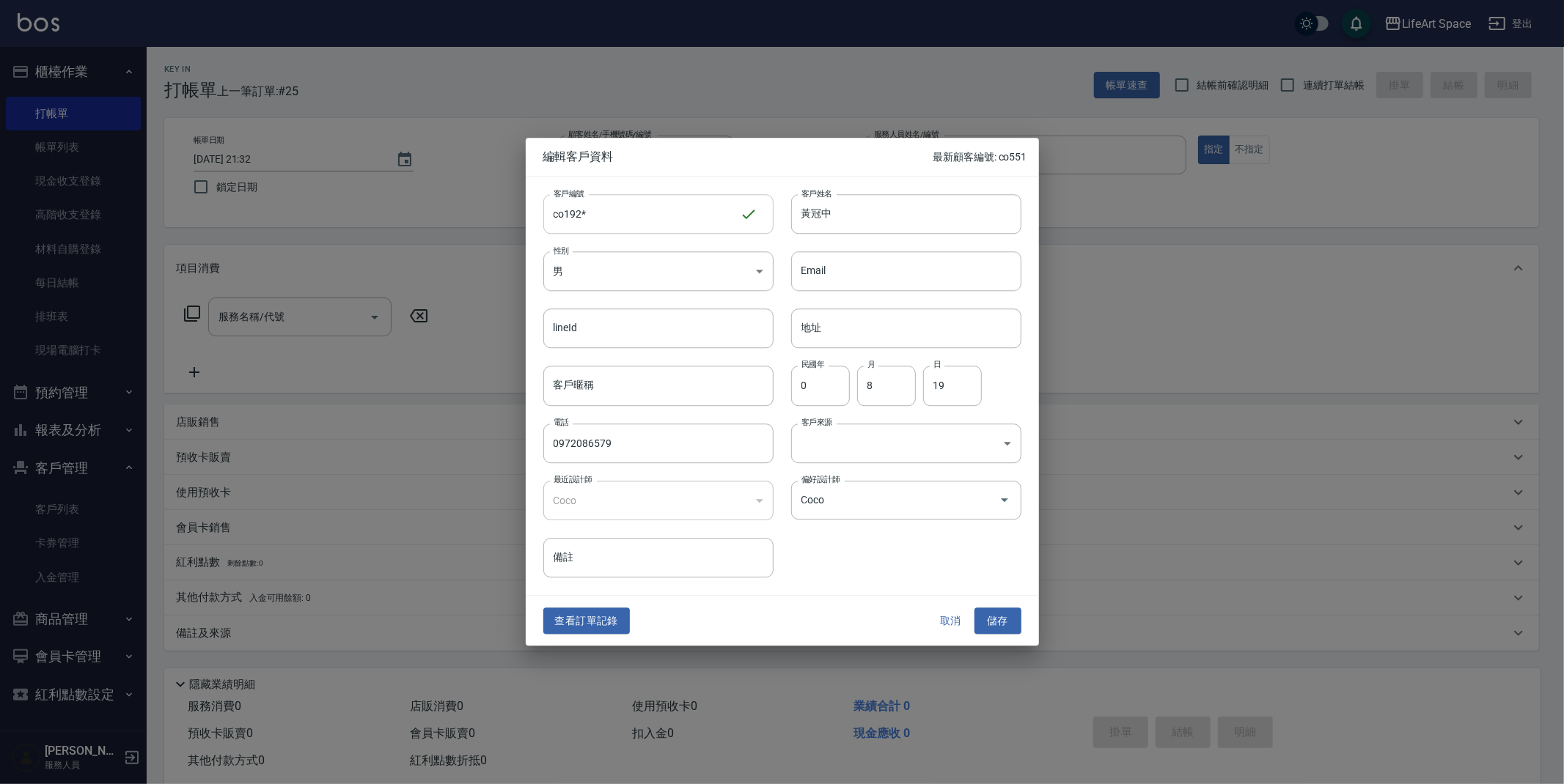
click at [634, 204] on input "co192*" at bounding box center [641, 214] width 197 height 39
click at [592, 210] on input "co192*" at bounding box center [641, 214] width 197 height 39
type input "co192"
click at [1012, 615] on button "儲存" at bounding box center [998, 621] width 47 height 27
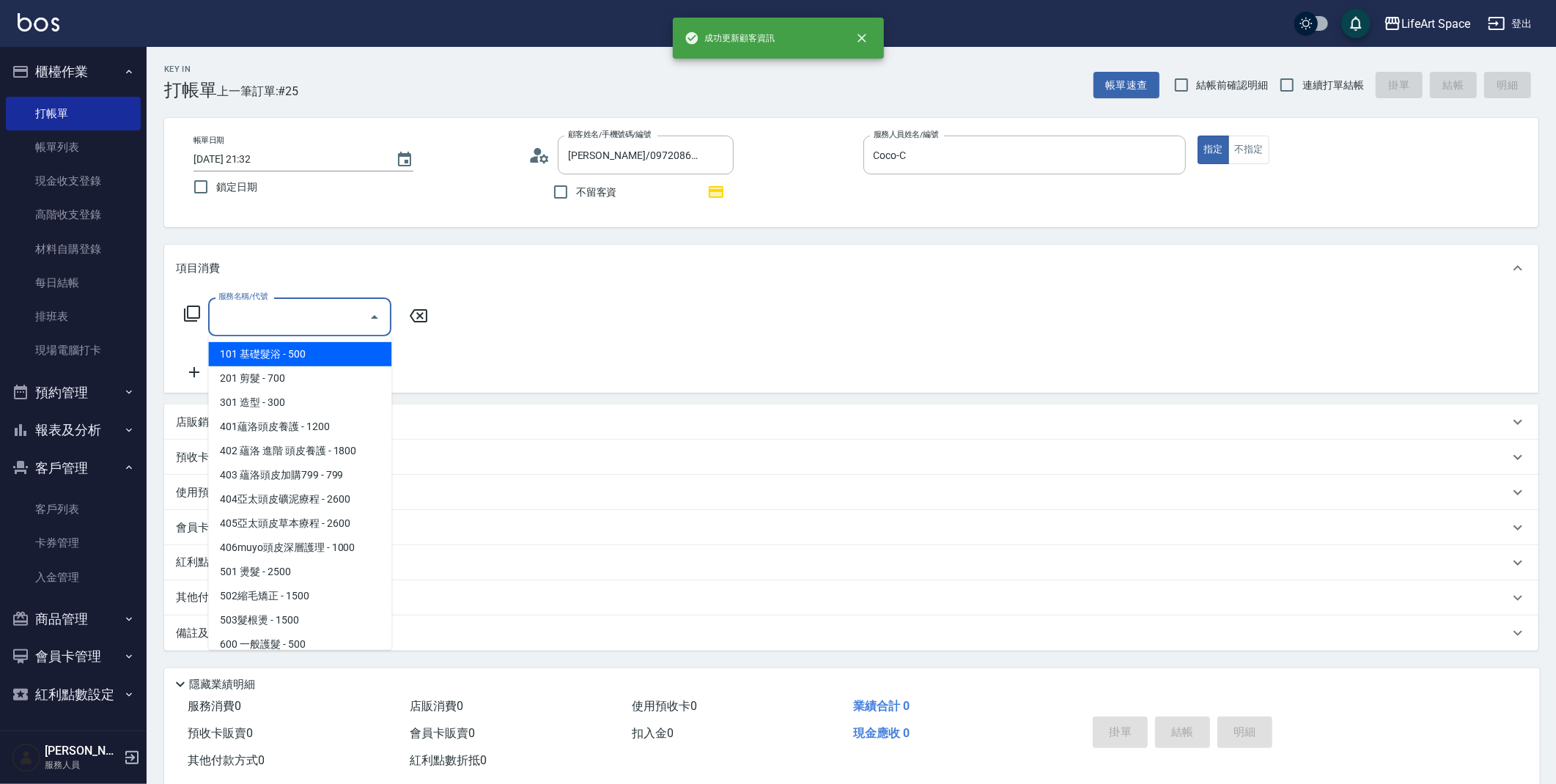
click at [314, 320] on input "服務名稱/代號" at bounding box center [288, 316] width 148 height 25
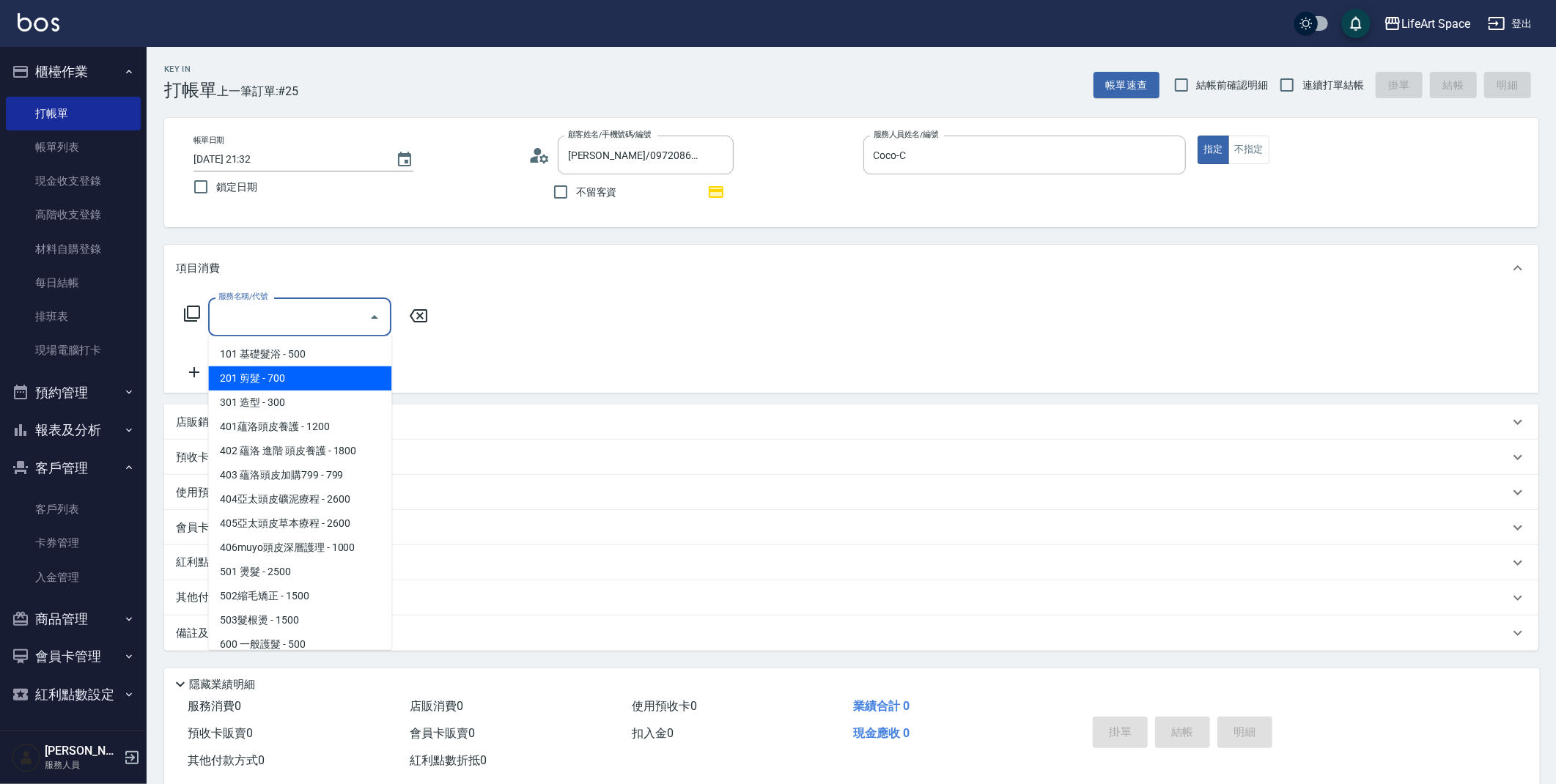
click at [319, 374] on span "201 剪髮 - 700" at bounding box center [300, 379] width 183 height 24
type input "201 剪髮(201)"
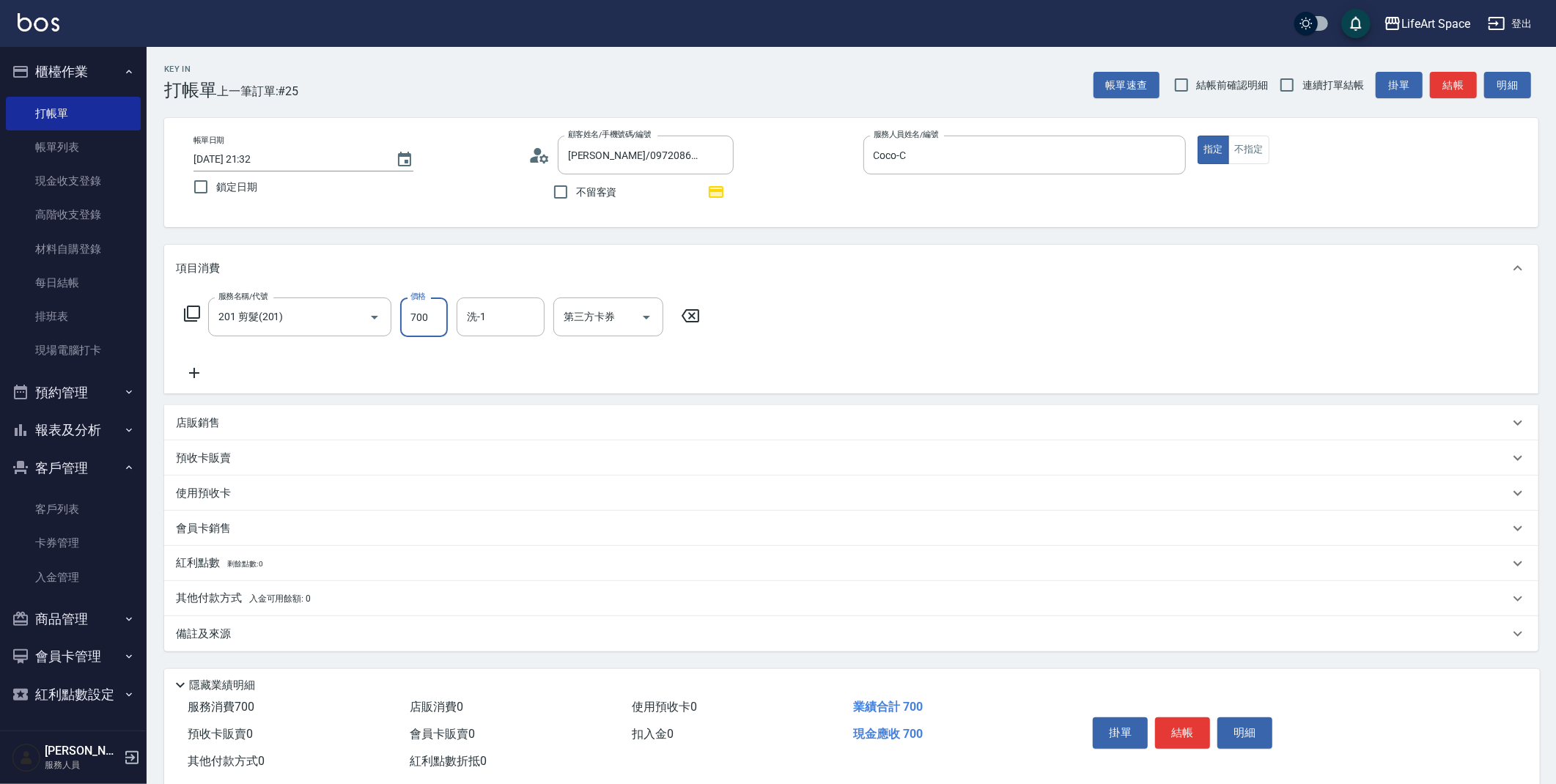
click at [426, 323] on input "700" at bounding box center [424, 317] width 47 height 39
type input "800"
click at [199, 369] on icon at bounding box center [194, 373] width 37 height 18
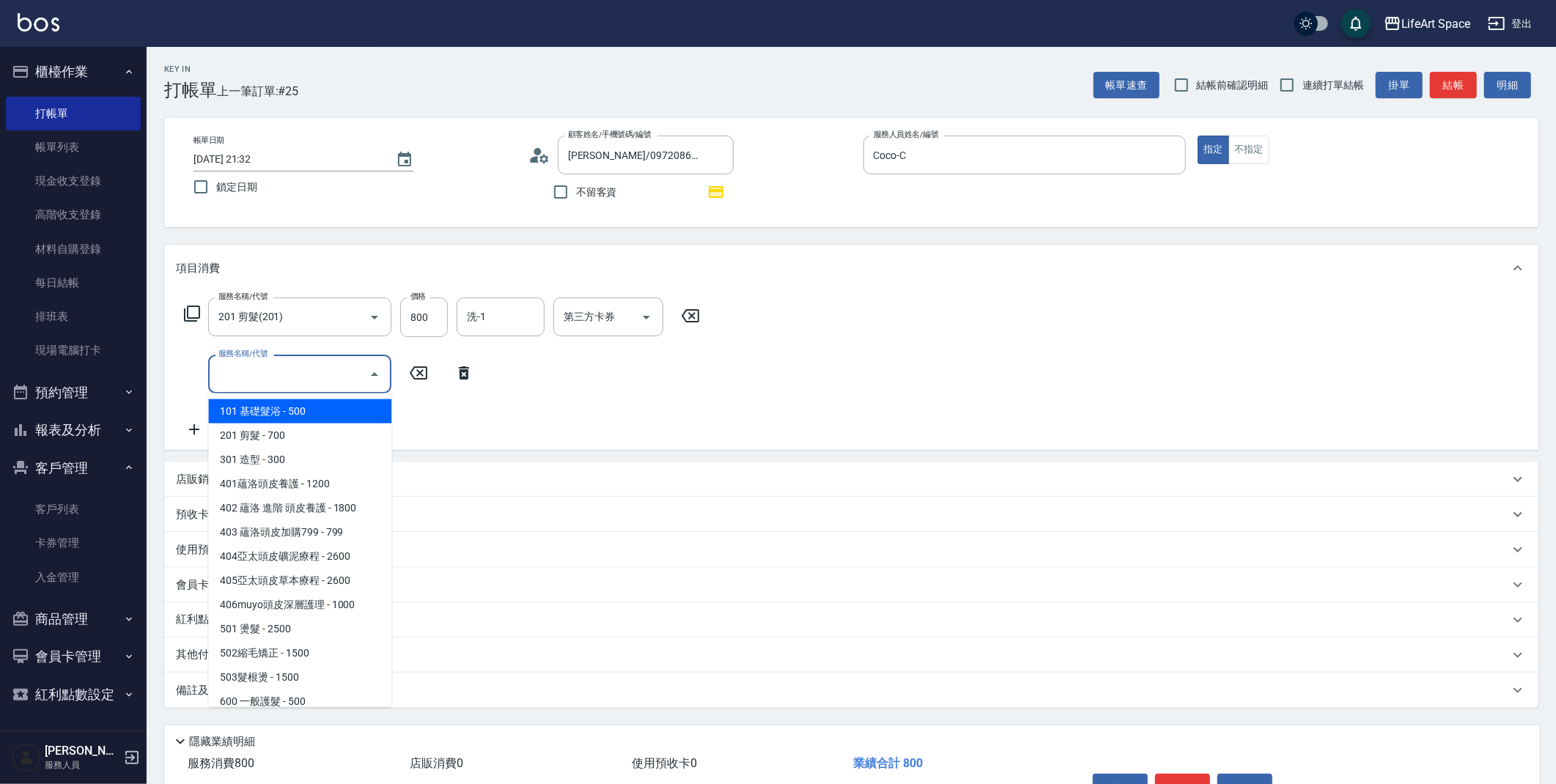
click at [265, 376] on input "服務名稱/代號" at bounding box center [288, 373] width 148 height 25
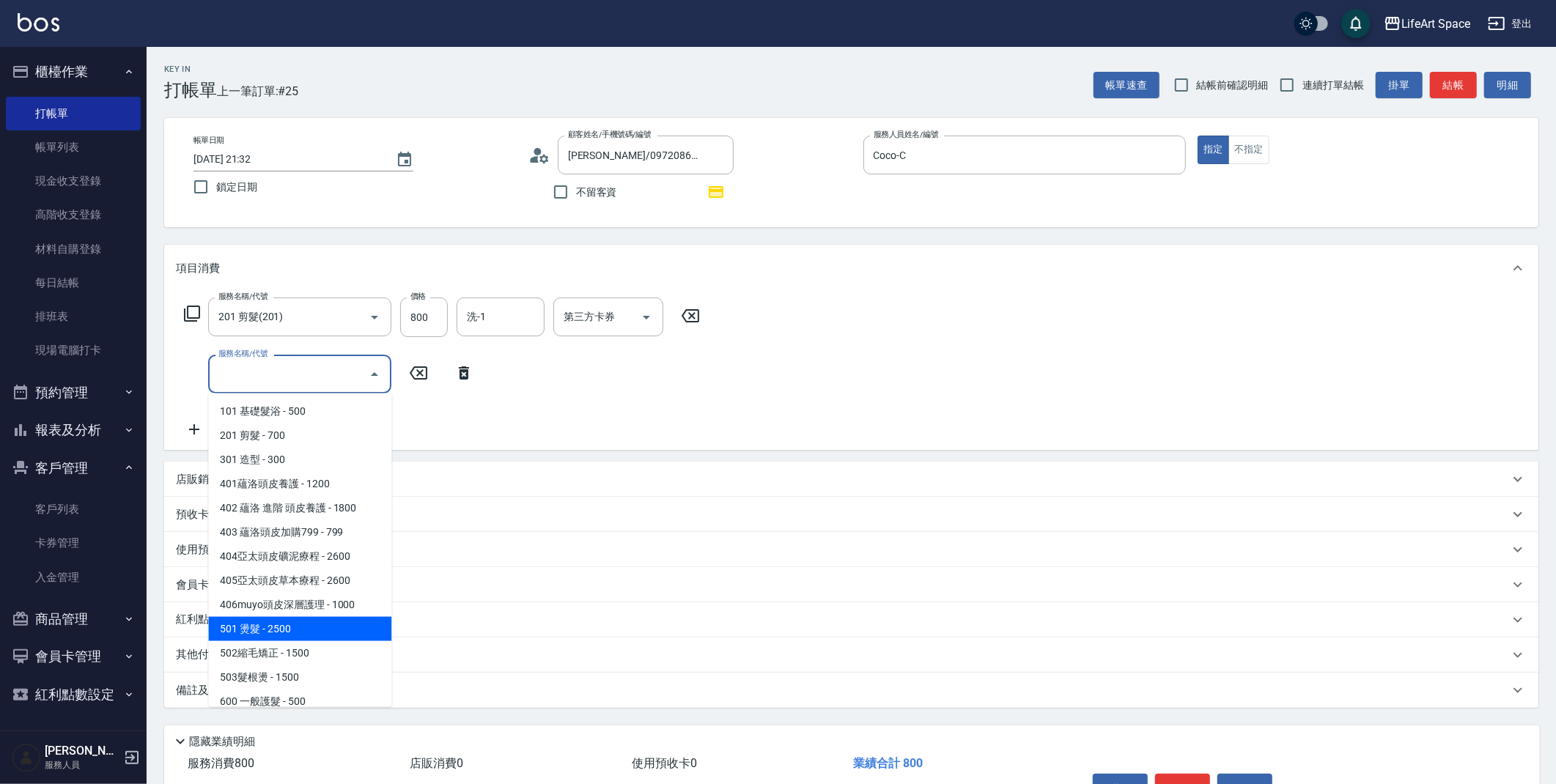
click at [299, 633] on span "501 燙髮 - 2500" at bounding box center [300, 630] width 183 height 24
type input "501 燙髮(501)"
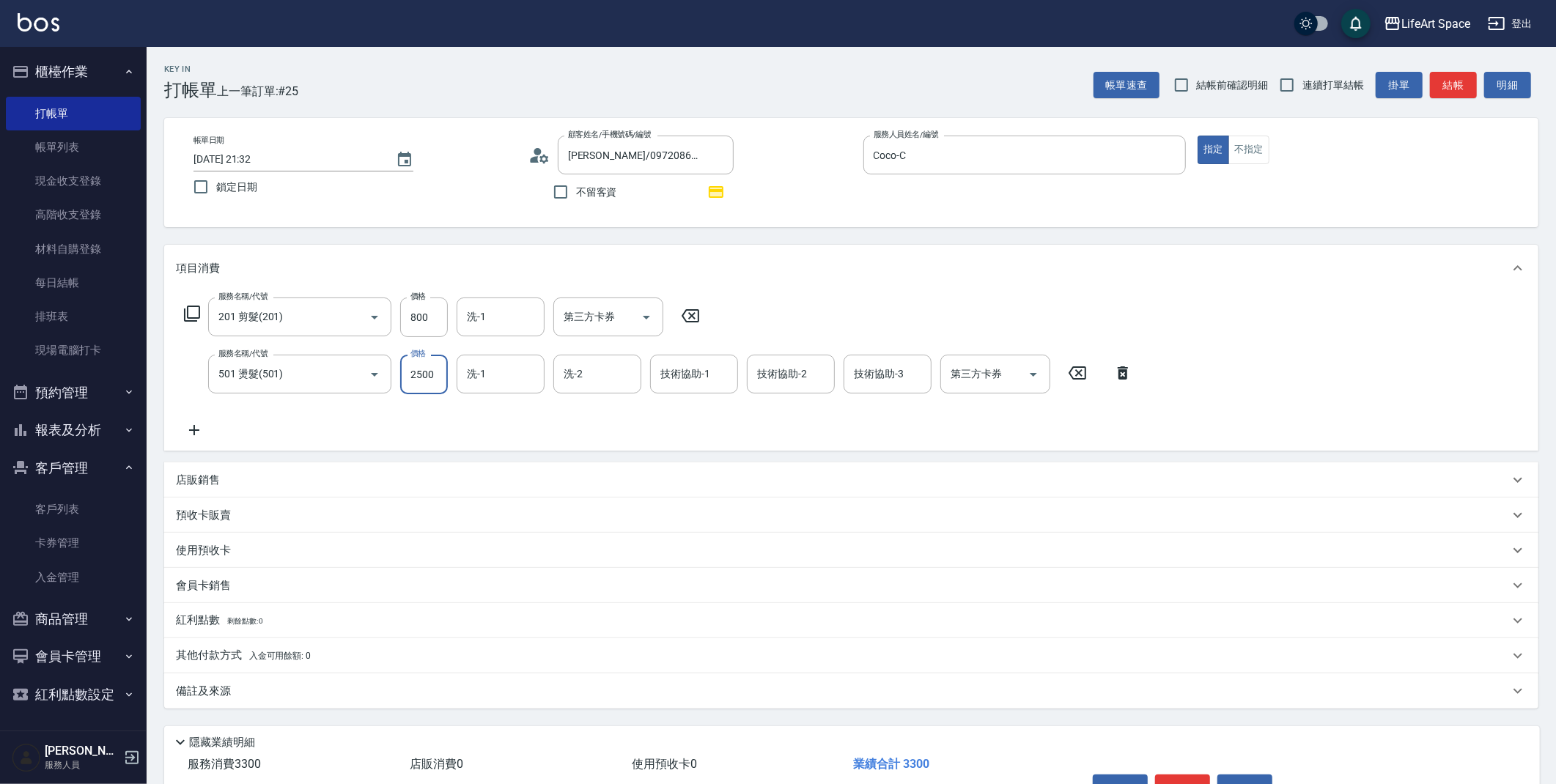
click at [435, 376] on input "2500" at bounding box center [424, 374] width 47 height 39
type input "500"
click at [482, 368] on div "洗-1 洗-1" at bounding box center [501, 374] width 88 height 39
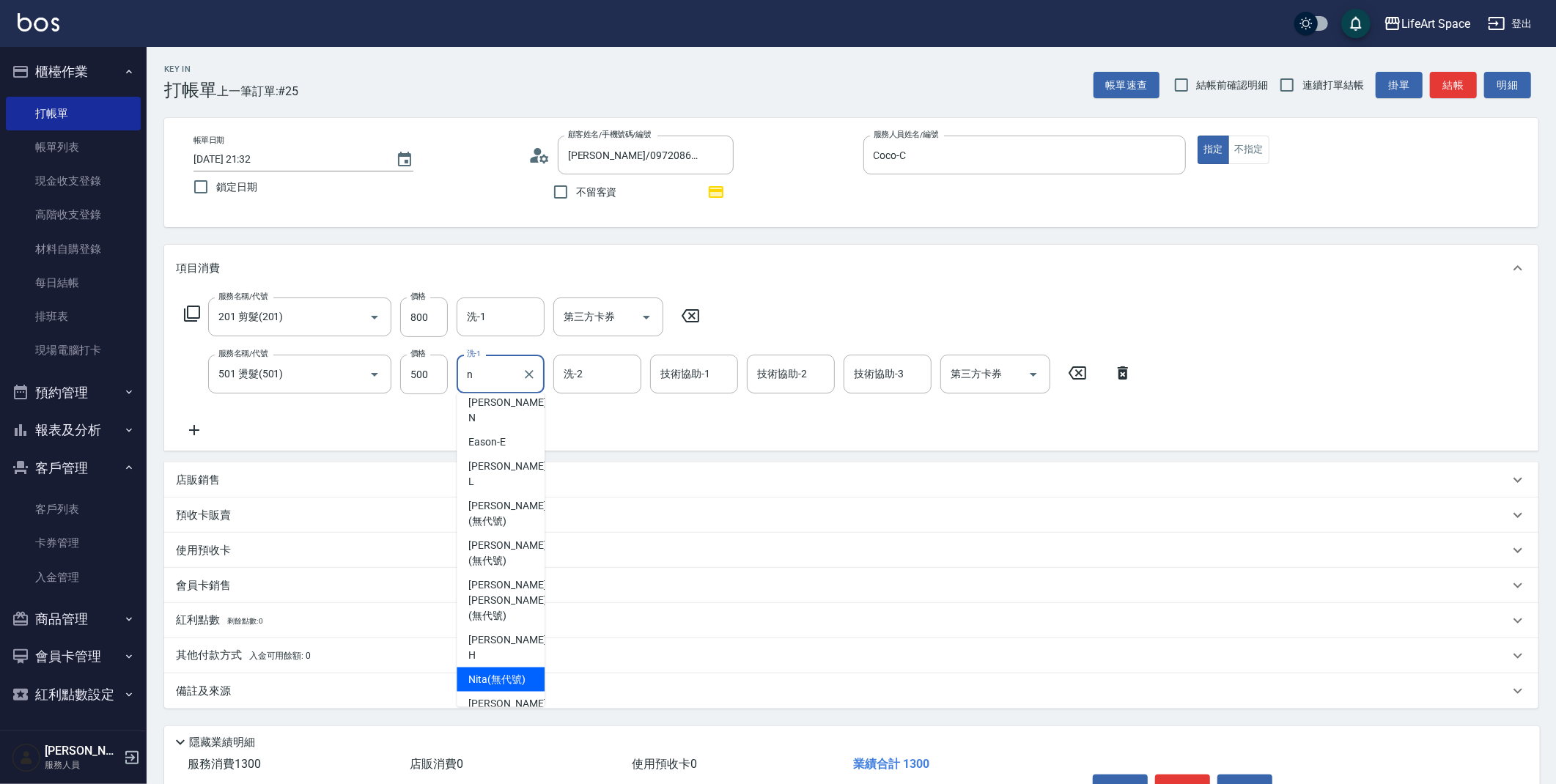
scroll to position [17, 0]
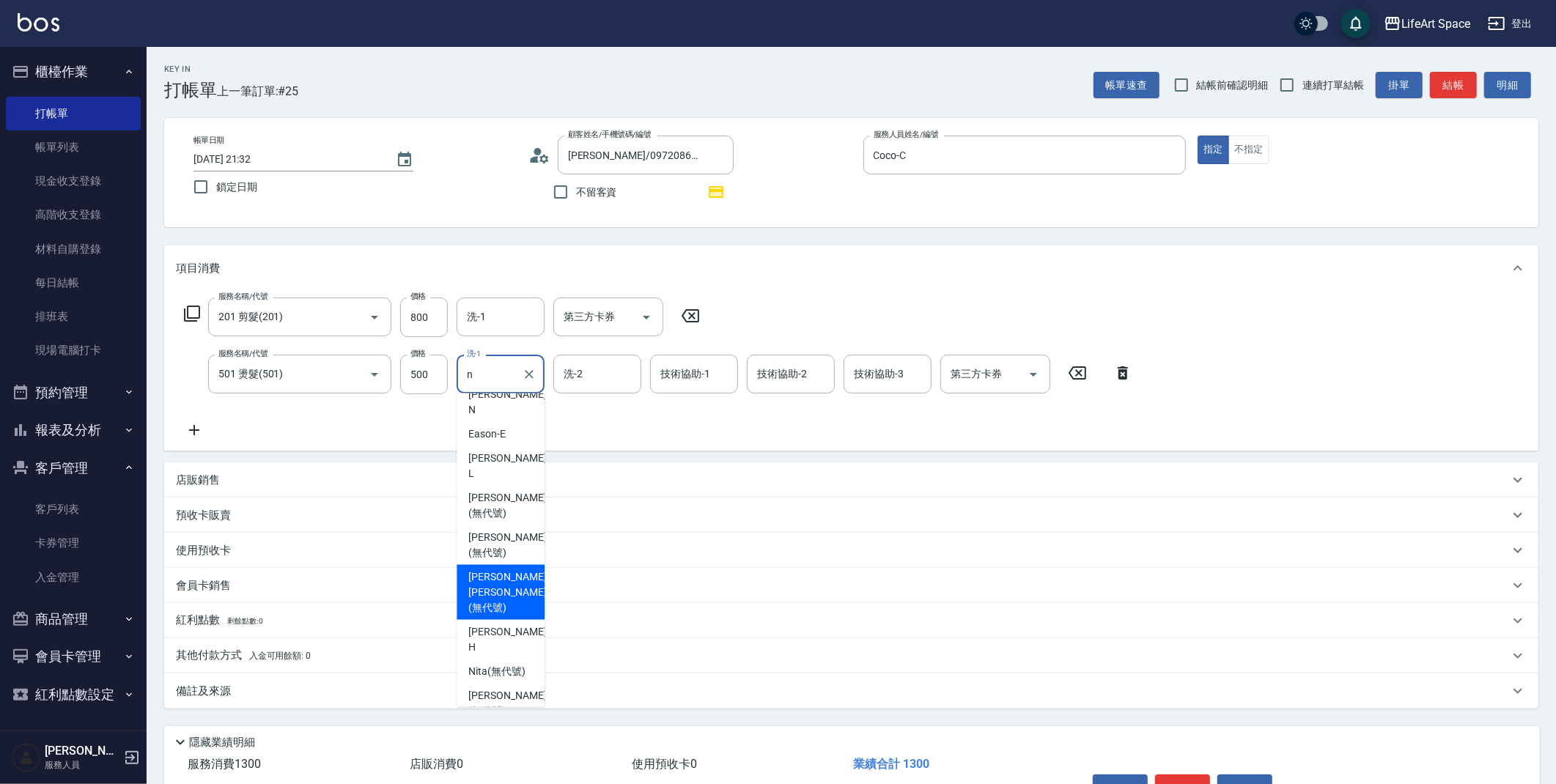
click at [493, 569] on span "[PERSON_NAME] [PERSON_NAME] (無代號)" at bounding box center [506, 592] width 78 height 47
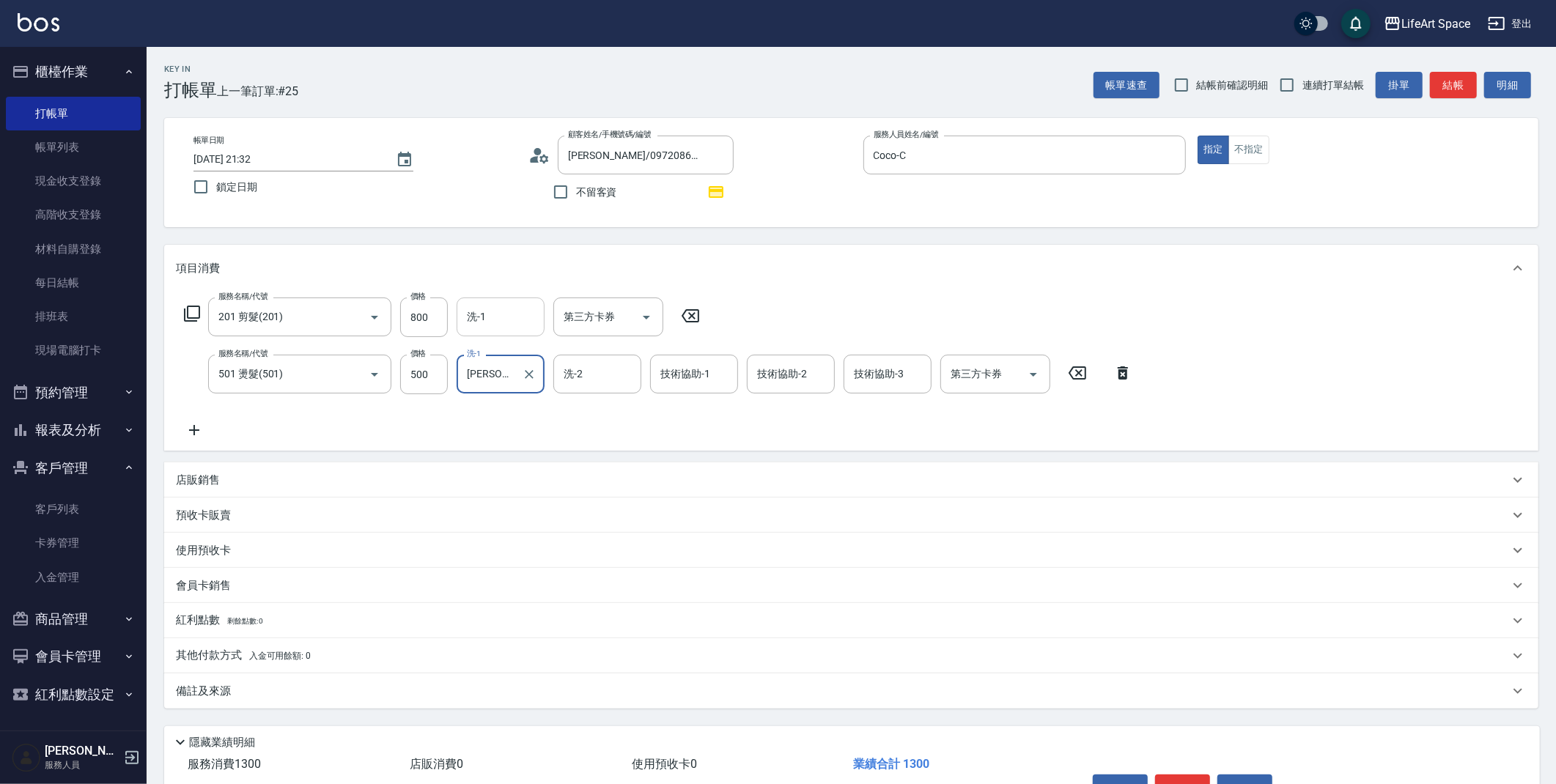
type input "[PERSON_NAME] [PERSON_NAME](無代號)"
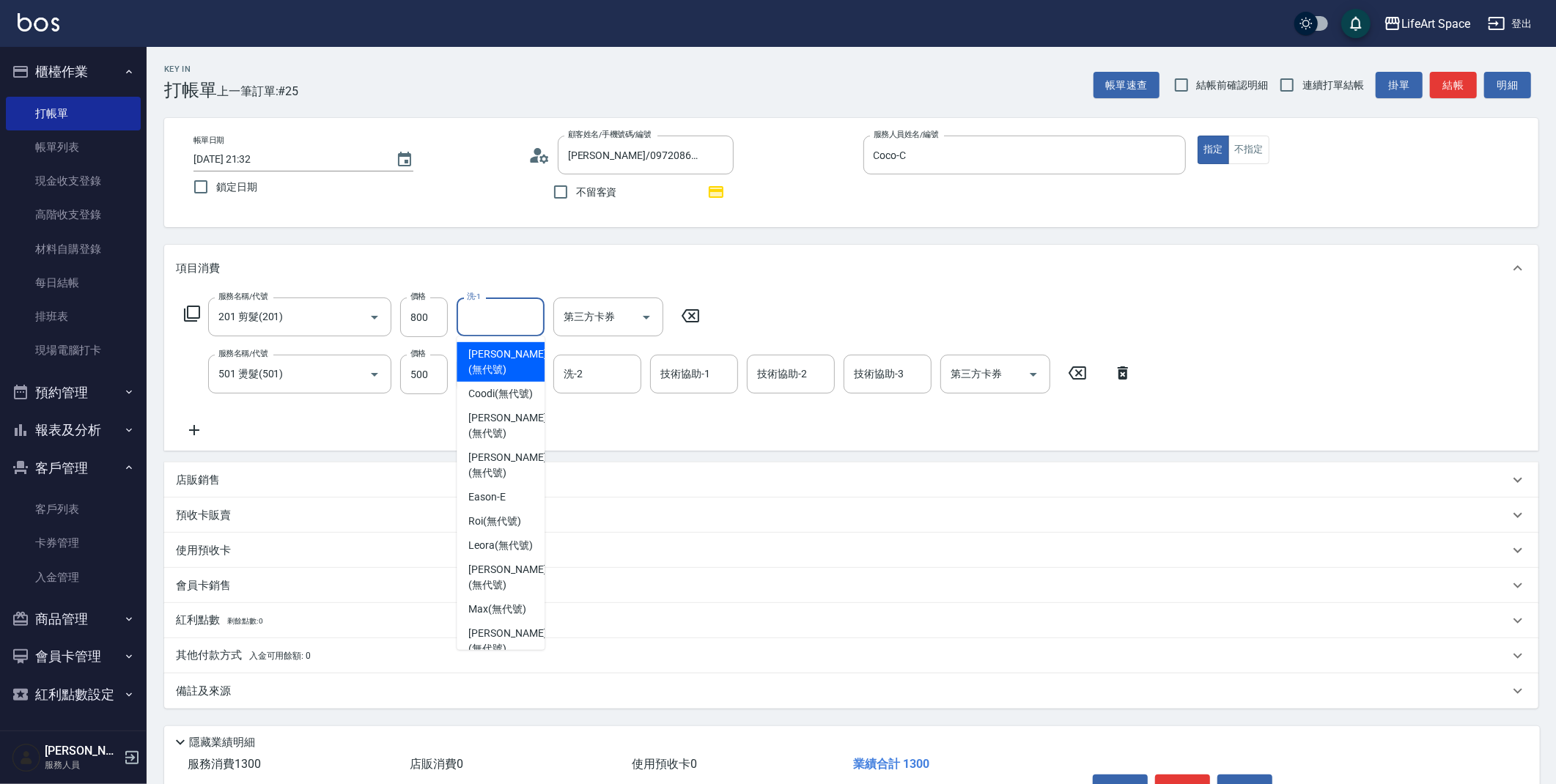
click at [488, 314] on input "洗-1" at bounding box center [501, 316] width 75 height 25
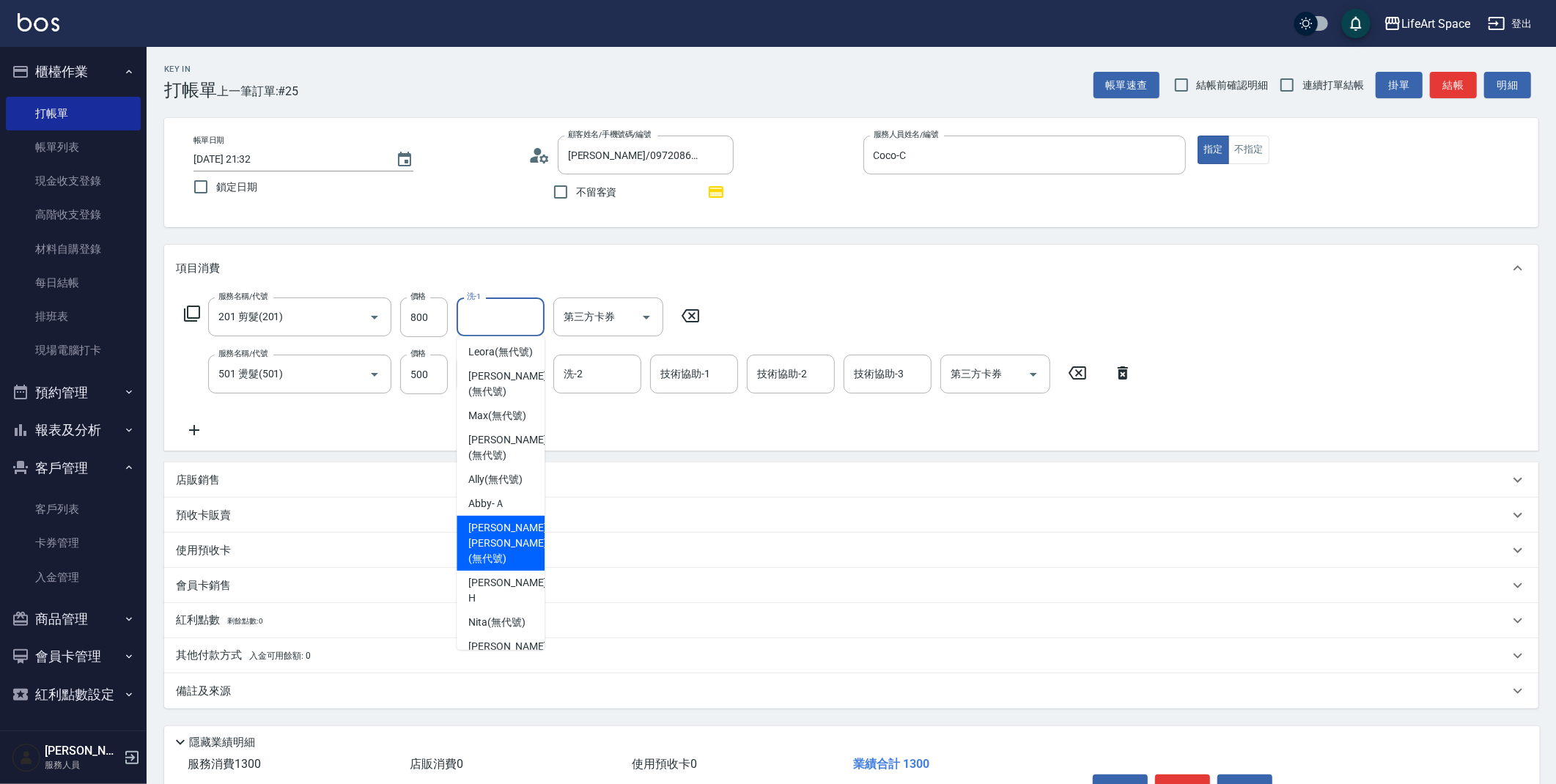
click at [495, 566] on span "[PERSON_NAME] [PERSON_NAME] (無代號)" at bounding box center [506, 543] width 78 height 47
type input "[PERSON_NAME] [PERSON_NAME](無代號)"
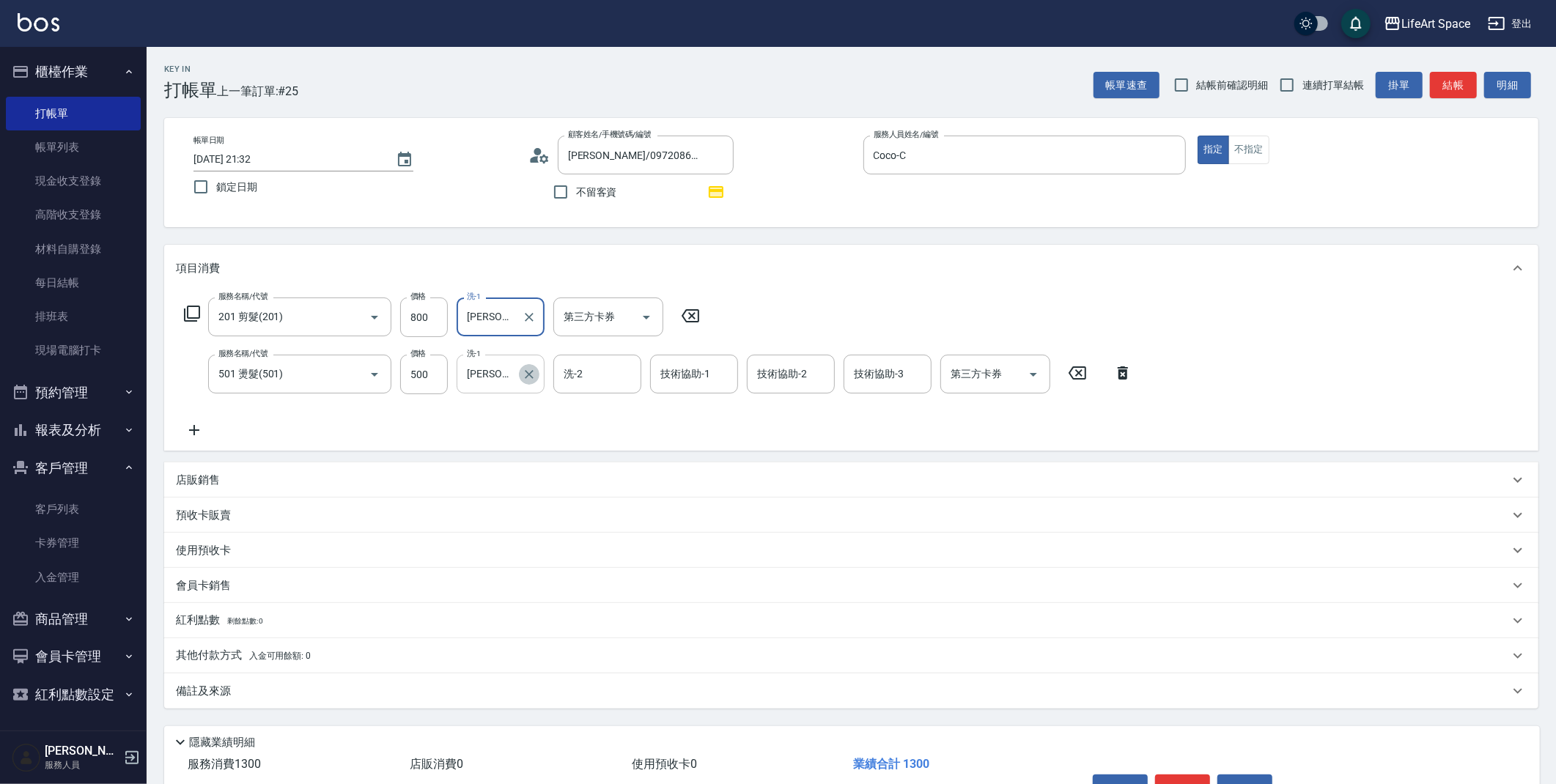
click at [533, 373] on icon "Clear" at bounding box center [529, 375] width 15 height 15
click at [388, 685] on div "備註及來源" at bounding box center [842, 691] width 1333 height 16
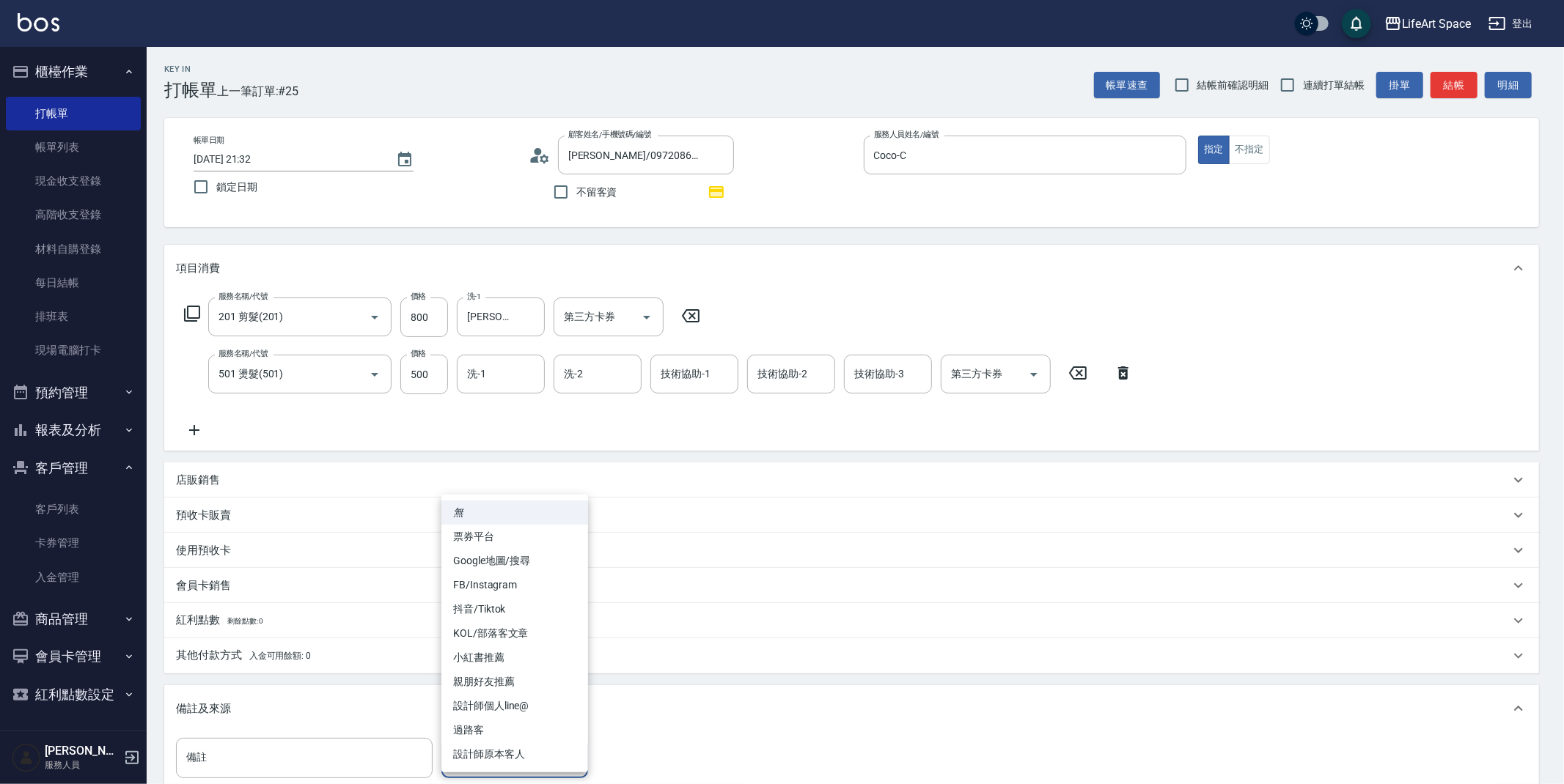
click at [489, 764] on body "LifeArt Space 登出 櫃檯作業 打帳單 帳單列表 現金收支登錄 高階收支登錄 材料自購登錄 每日結帳 排班表 現場電腦打卡 預約管理 預約管理 單…" at bounding box center [782, 483] width 1564 height 967
click at [496, 753] on li "設計師原本客人" at bounding box center [514, 755] width 146 height 24
type input "設計師原本客人"
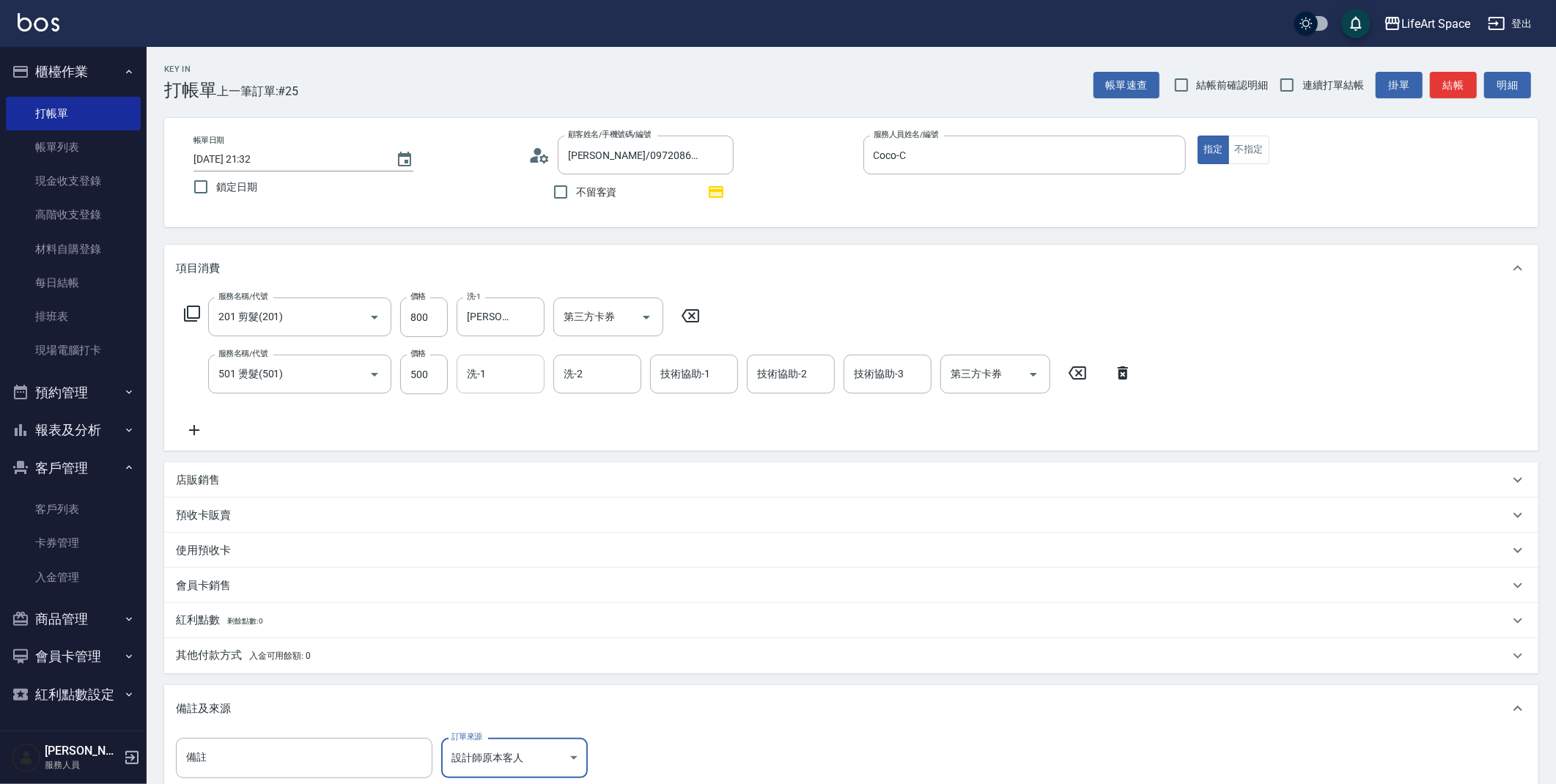
click at [497, 393] on div "洗-1" at bounding box center [501, 374] width 88 height 39
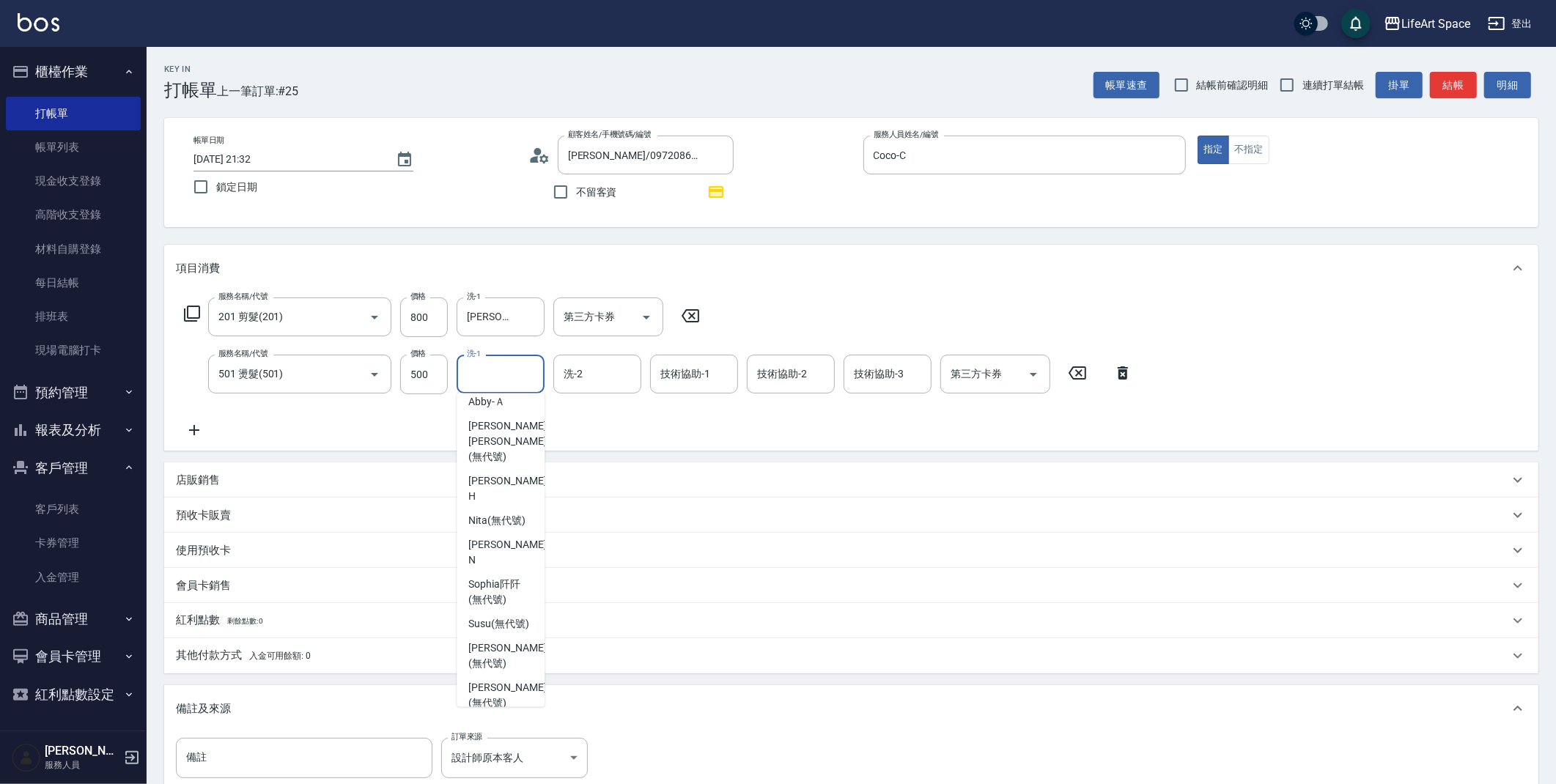
scroll to position [364, 0]
drag, startPoint x: 497, startPoint y: 459, endPoint x: 540, endPoint y: 492, distance: 54.2
click at [497, 453] on span "[PERSON_NAME] [PERSON_NAME] (無代號)" at bounding box center [506, 430] width 78 height 47
type input "[PERSON_NAME] [PERSON_NAME](無代號)"
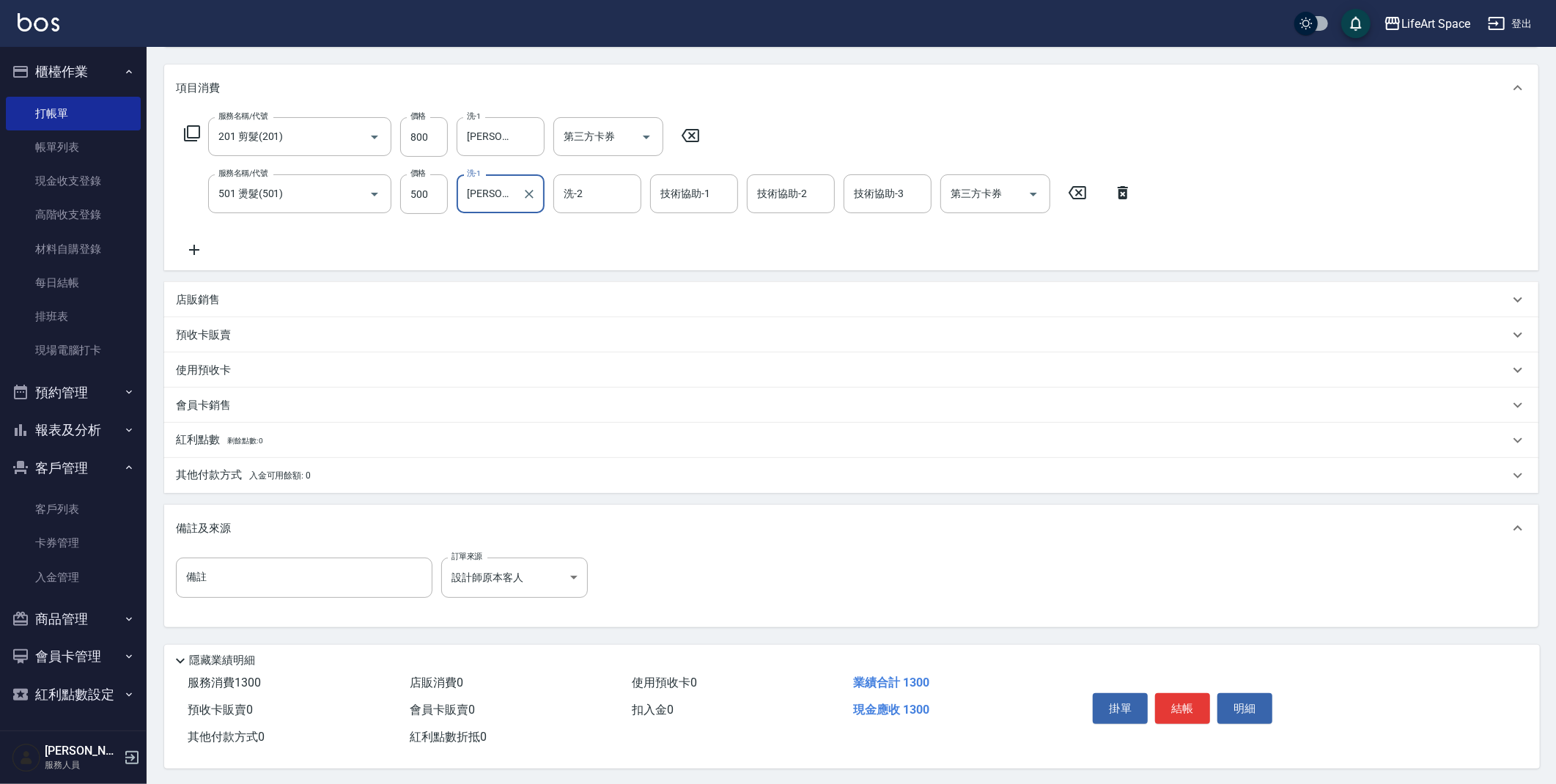
scroll to position [187, 0]
click at [1166, 699] on button "結帳" at bounding box center [1182, 706] width 55 height 31
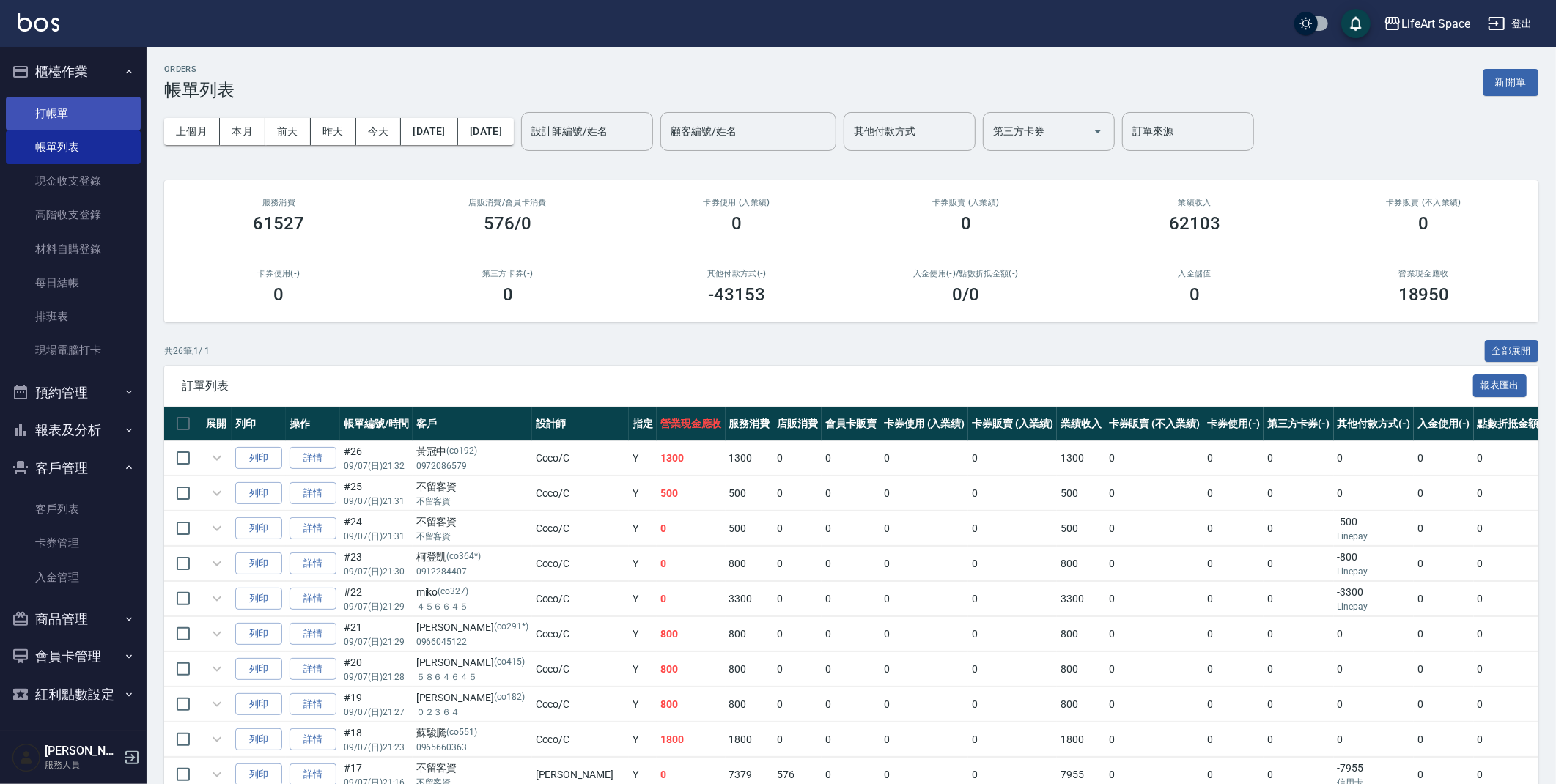
click at [111, 120] on link "打帳單" at bounding box center [73, 113] width 135 height 33
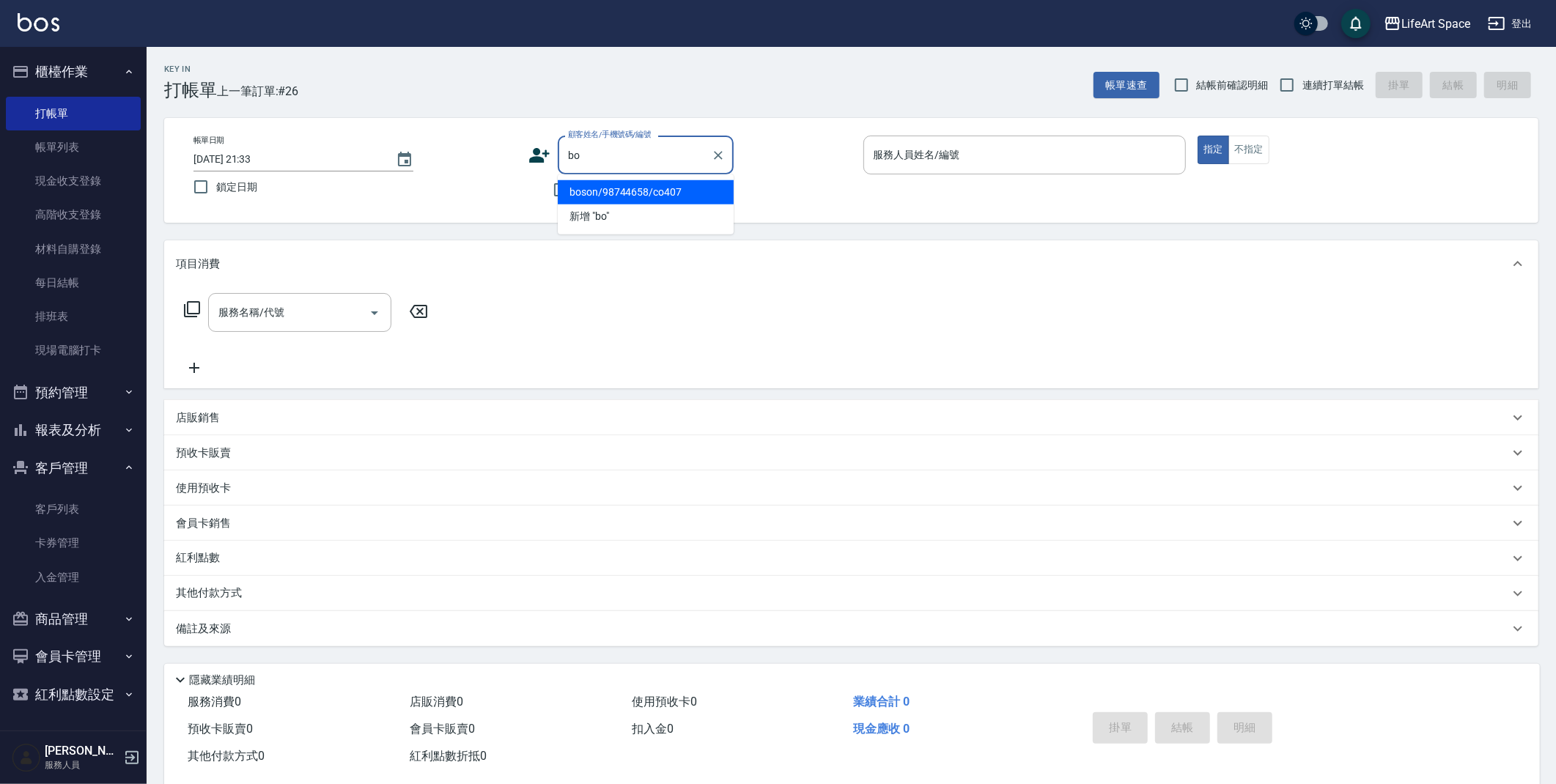
drag, startPoint x: 612, startPoint y: 197, endPoint x: 348, endPoint y: 288, distance: 279.2
click at [612, 197] on li "boson/98744658/co407" at bounding box center [645, 193] width 176 height 24
type input "boson/98744658/co407"
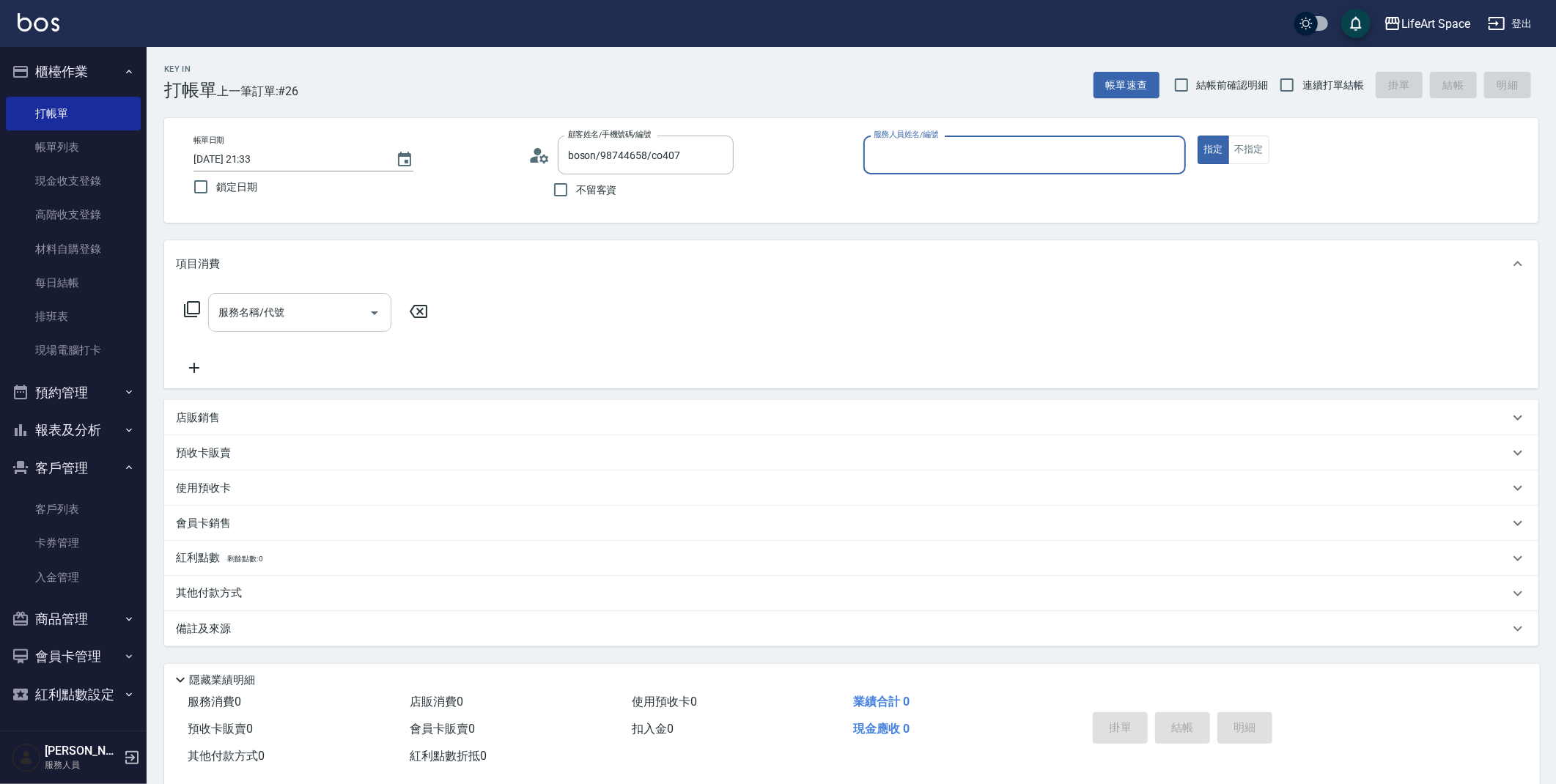
click at [309, 313] on input "服務名稱/代號" at bounding box center [288, 312] width 148 height 25
type input "Coco-C"
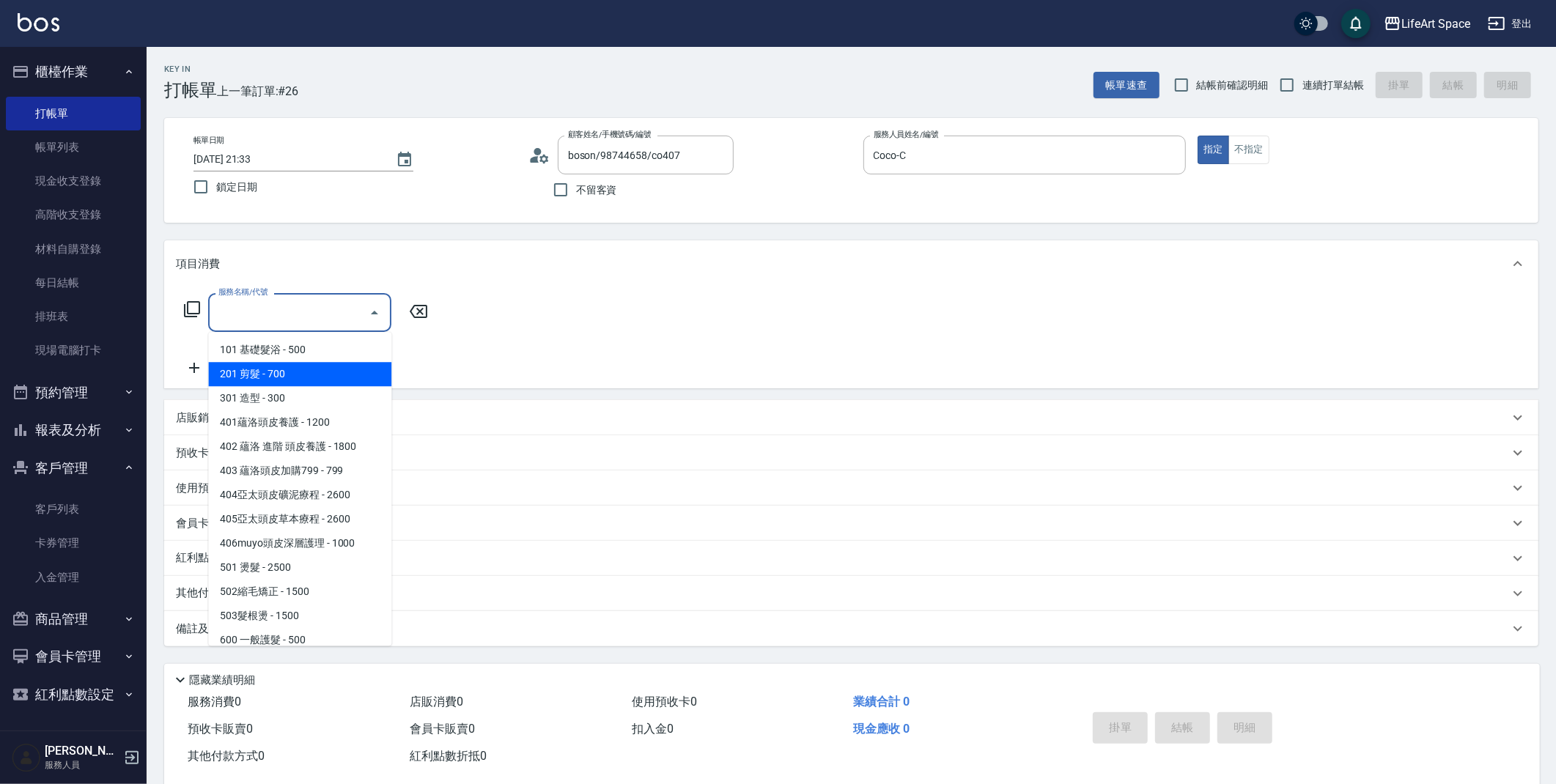
click at [305, 376] on span "201 剪髮 - 700" at bounding box center [300, 374] width 183 height 24
type input "201 剪髮(201)"
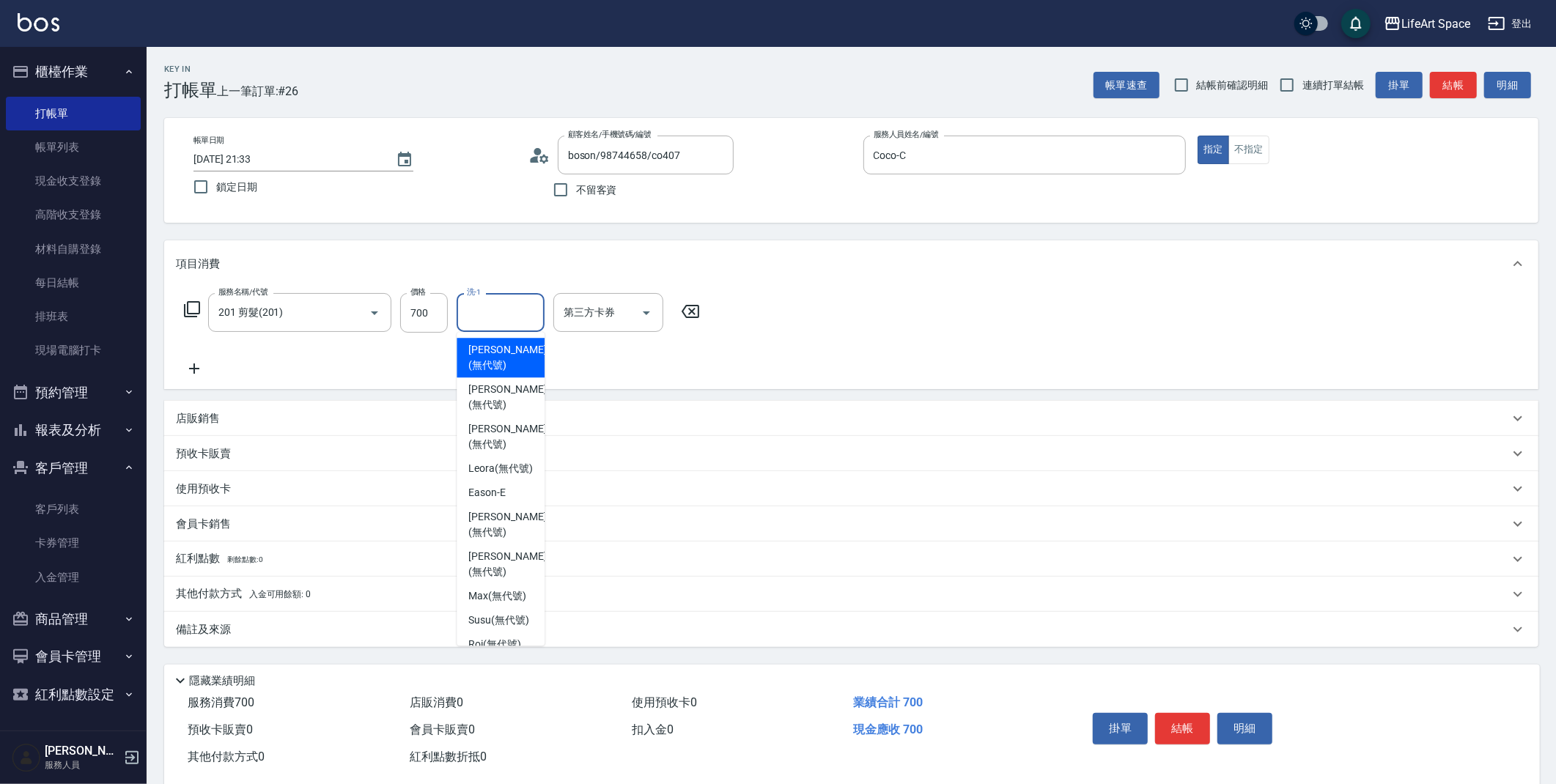
click at [498, 321] on input "洗-1" at bounding box center [501, 312] width 75 height 25
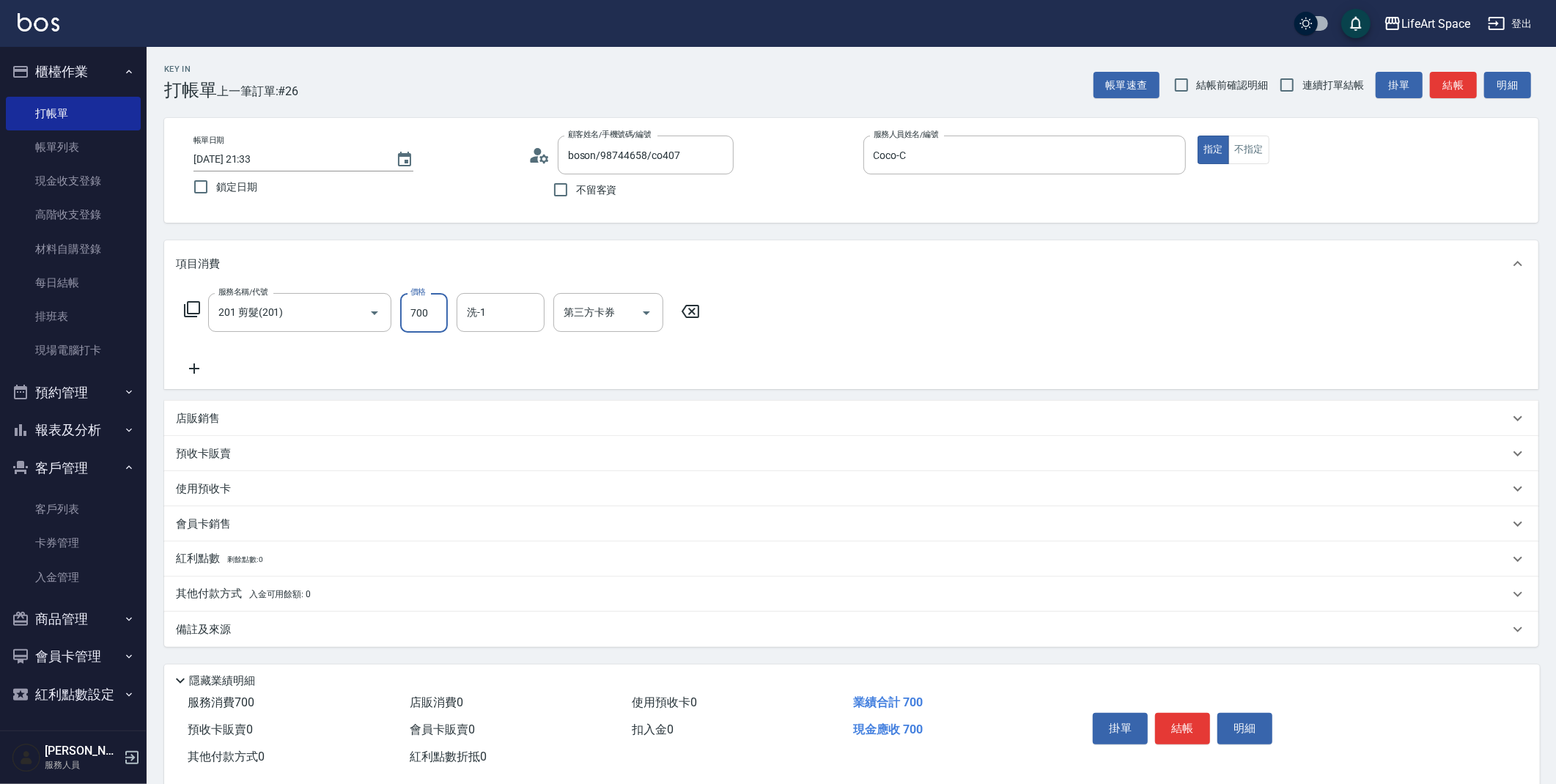
click at [439, 318] on input "700" at bounding box center [424, 313] width 47 height 39
type input "800"
click at [470, 315] on div "洗-1 洗-1" at bounding box center [501, 313] width 88 height 39
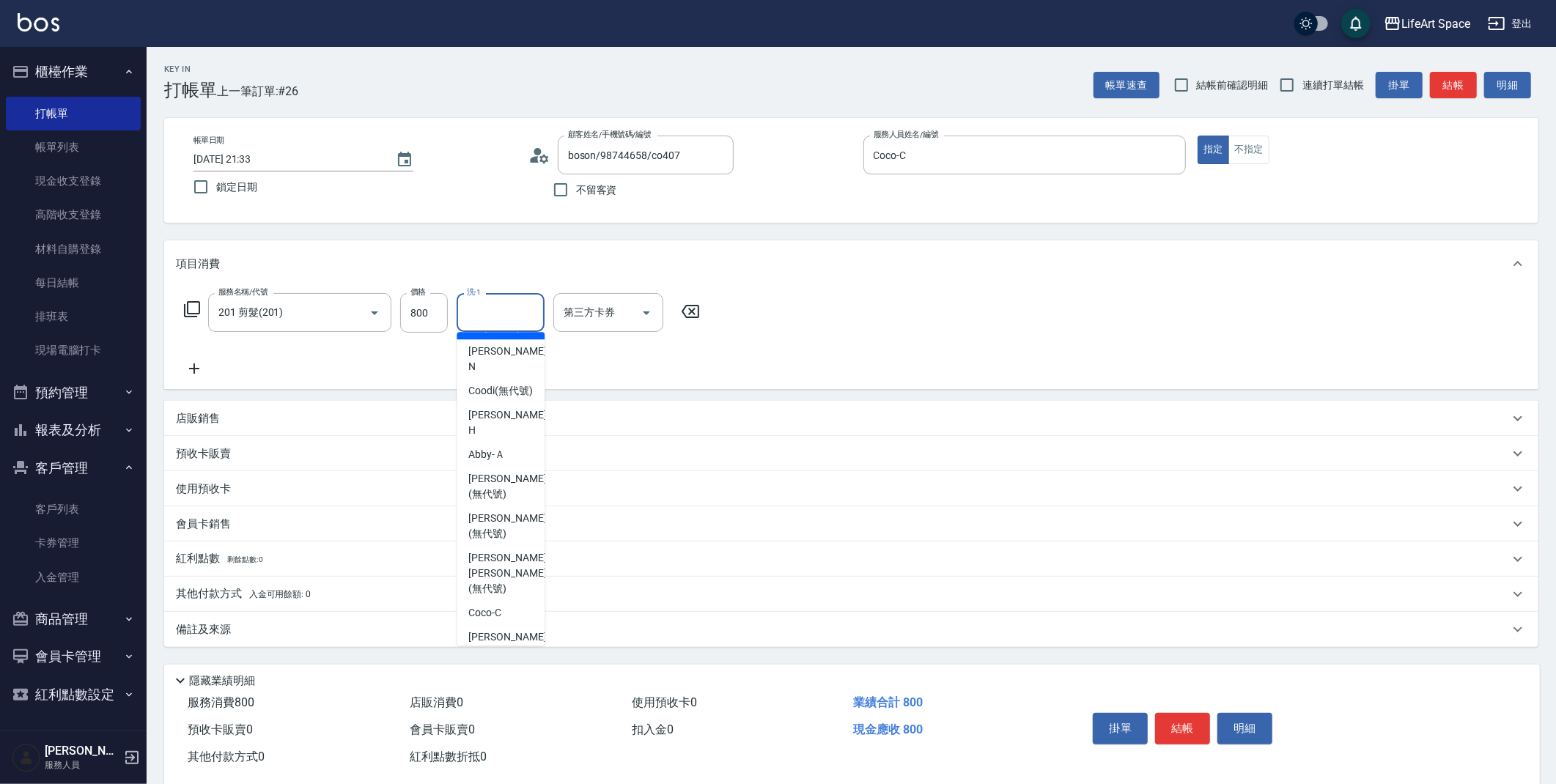
scroll to position [364, 0]
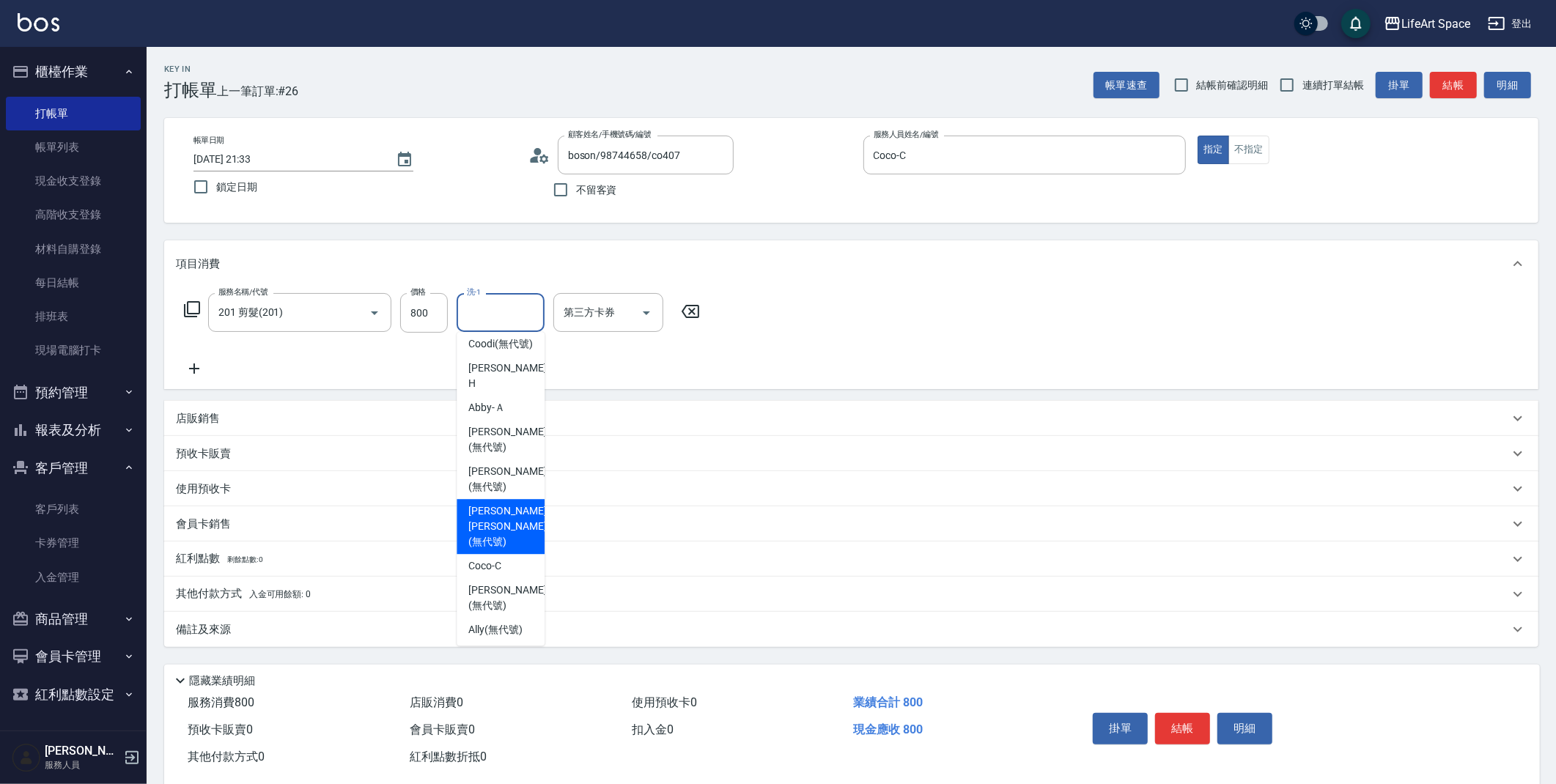
click at [502, 527] on span "[PERSON_NAME] [PERSON_NAME] (無代號)" at bounding box center [506, 527] width 78 height 47
type input "[PERSON_NAME] [PERSON_NAME](無代號)"
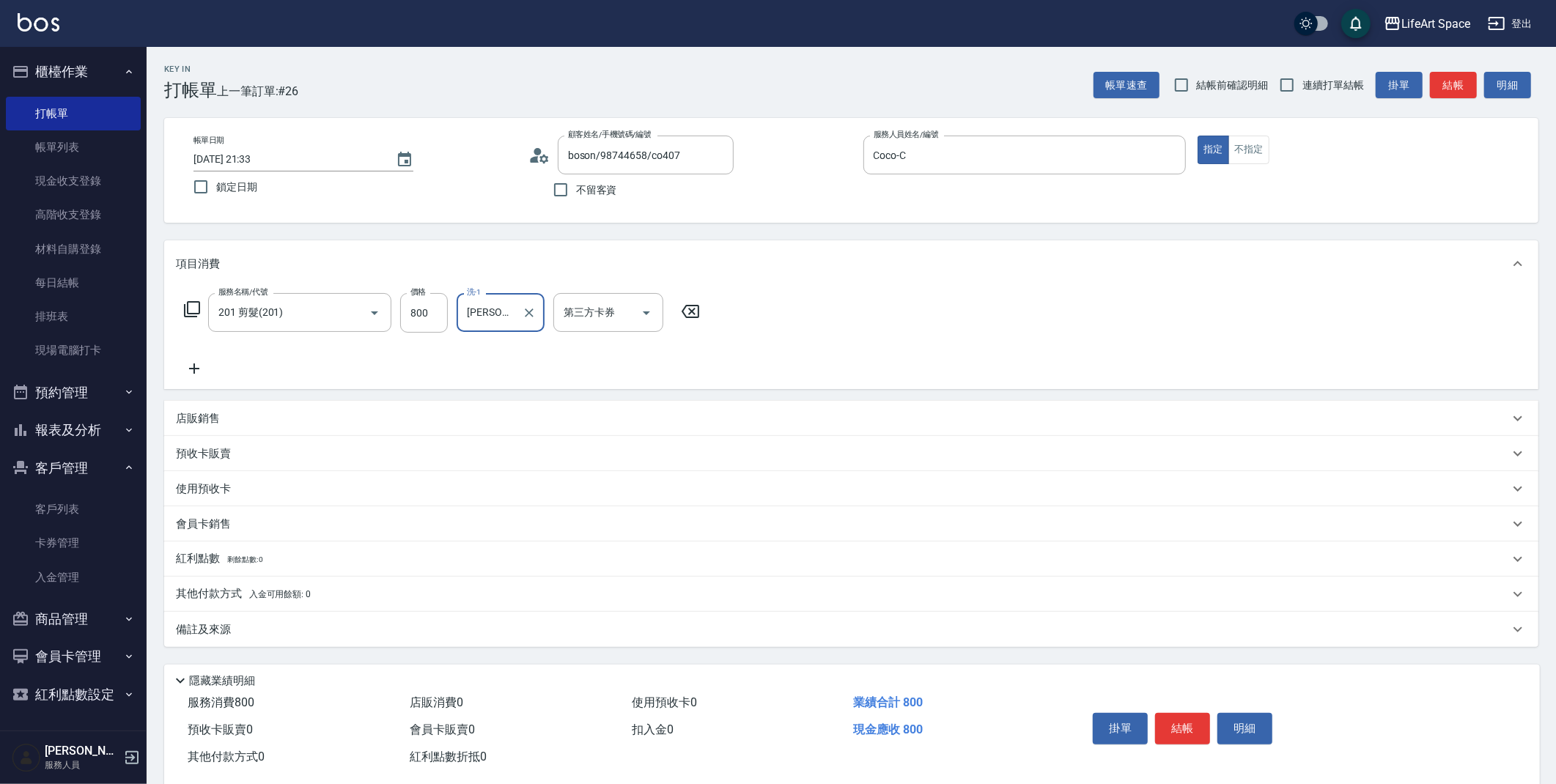
click at [368, 634] on div "備註及來源" at bounding box center [842, 630] width 1333 height 16
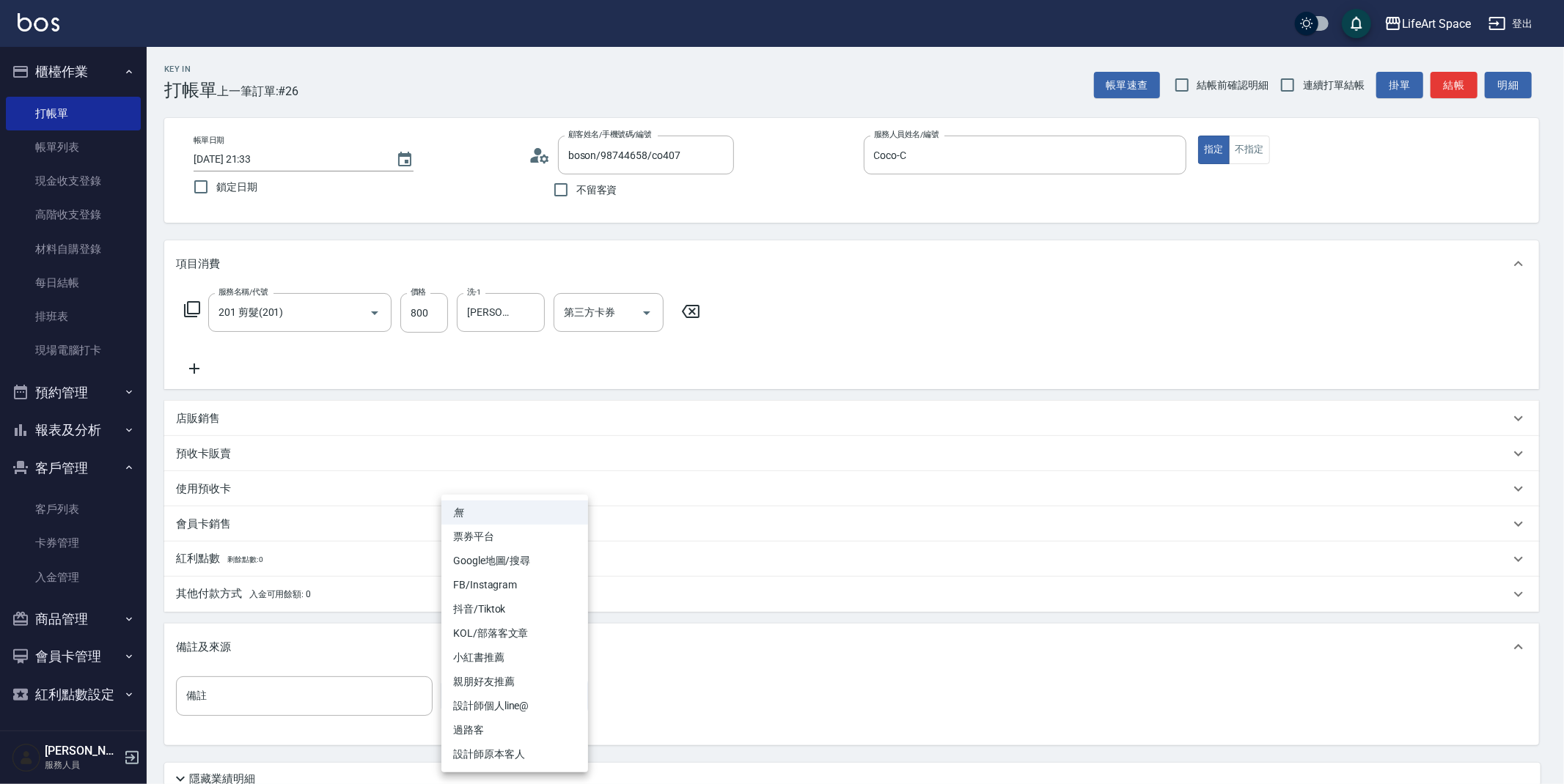
click at [462, 689] on body "LifeArt Space 登出 櫃檯作業 打帳單 帳單列表 現金收支登錄 高階收支登錄 材料自購登錄 每日結帳 排班表 現場電腦打卡 預約管理 預約管理 單…" at bounding box center [782, 452] width 1564 height 904
click at [503, 749] on li "設計師原本客人" at bounding box center [514, 755] width 146 height 24
type input "設計師原本客人"
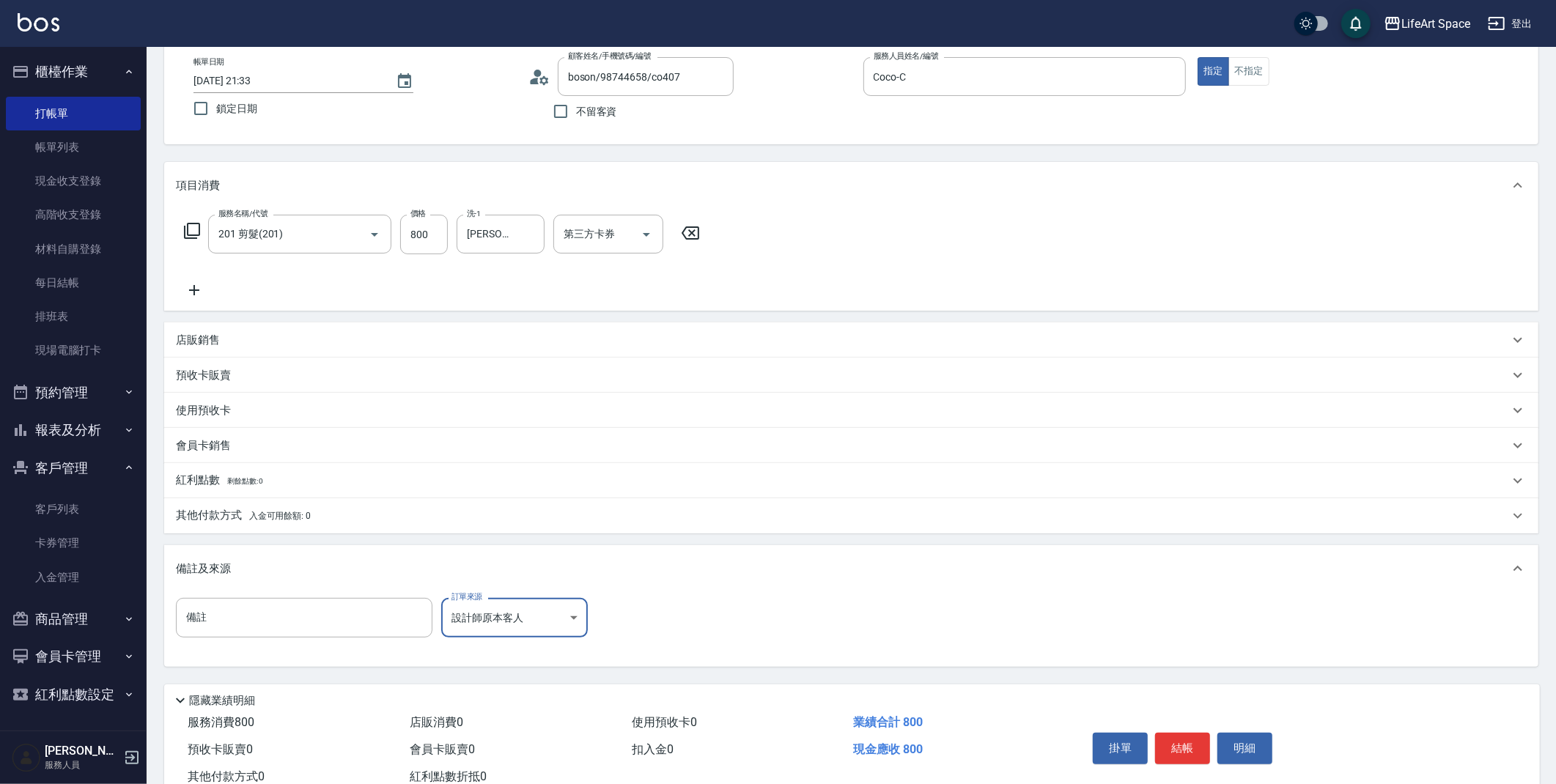
scroll to position [125, 0]
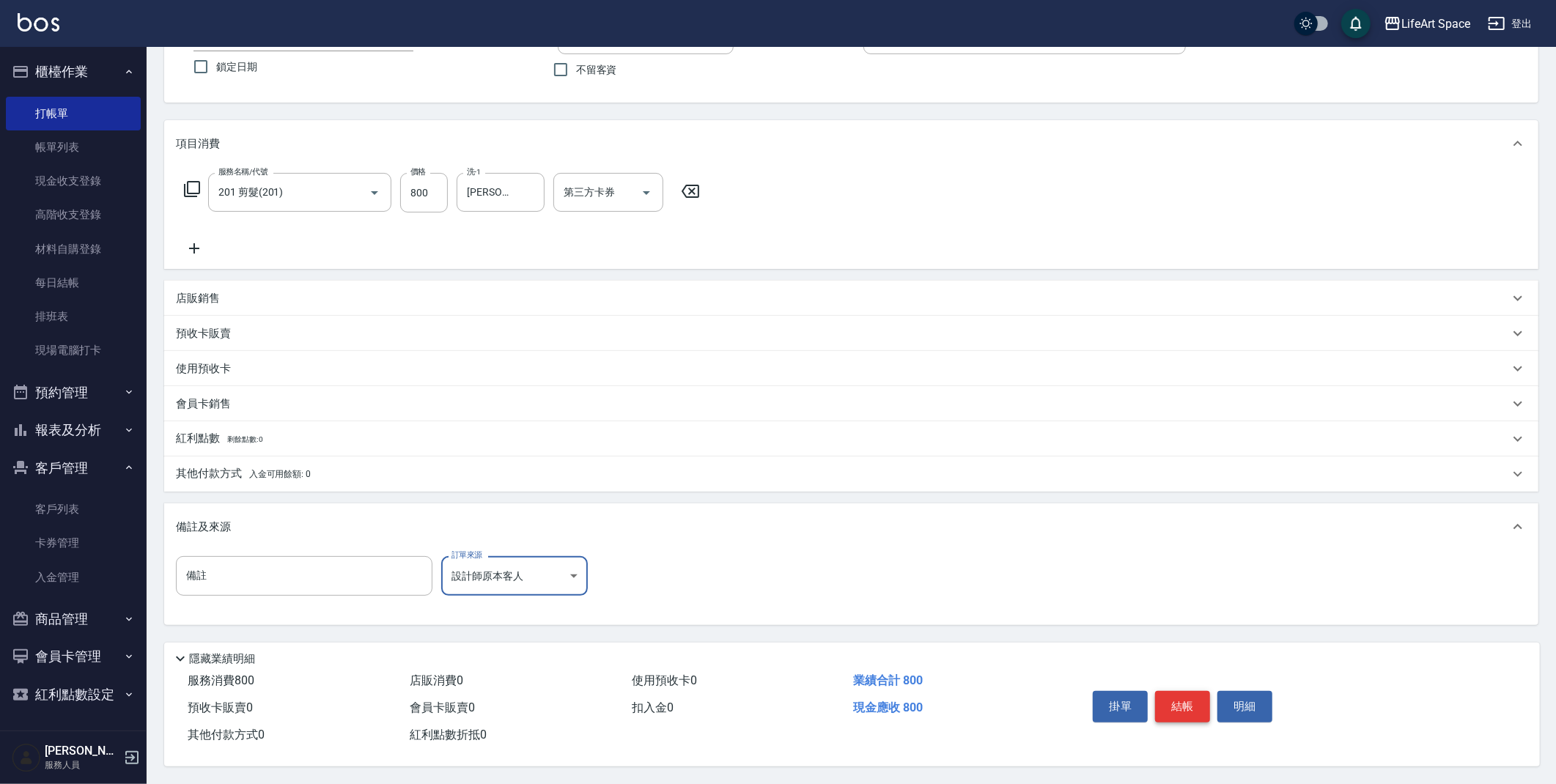
click at [1173, 701] on button "結帳" at bounding box center [1182, 706] width 55 height 31
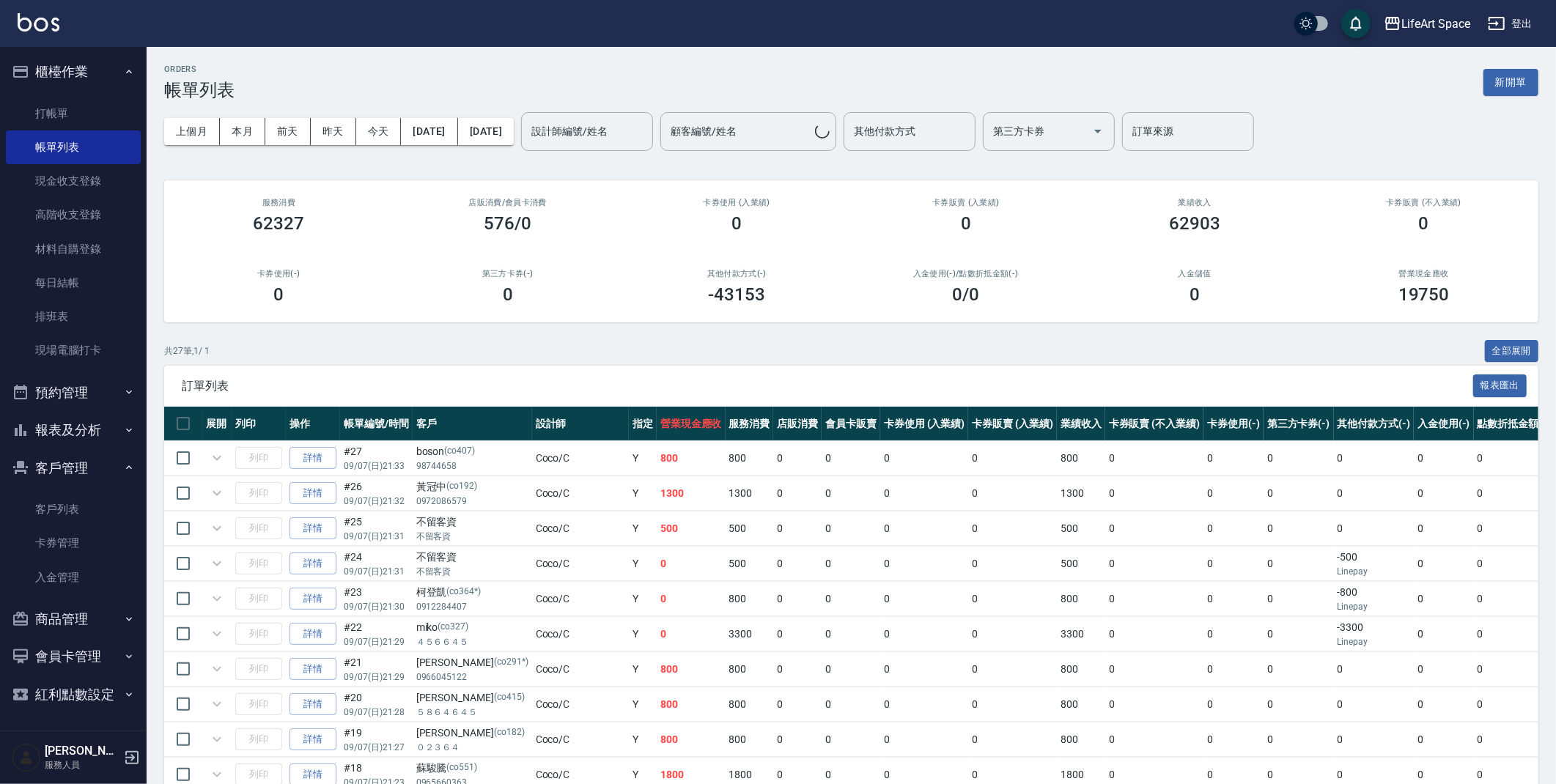
click at [102, 480] on button "客戶管理" at bounding box center [73, 468] width 135 height 38
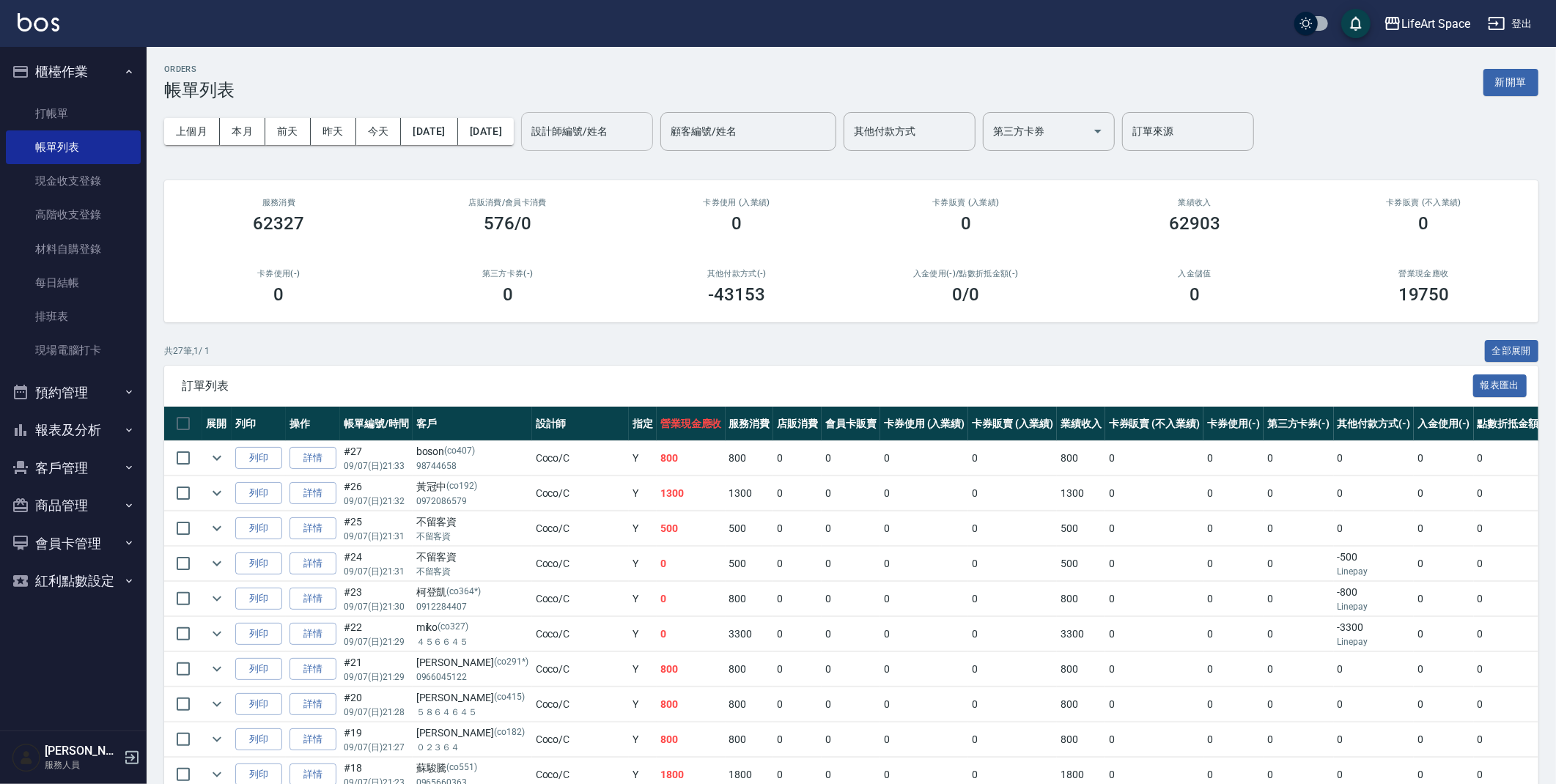
click at [590, 137] on input "設計師編號/姓名" at bounding box center [586, 131] width 118 height 25
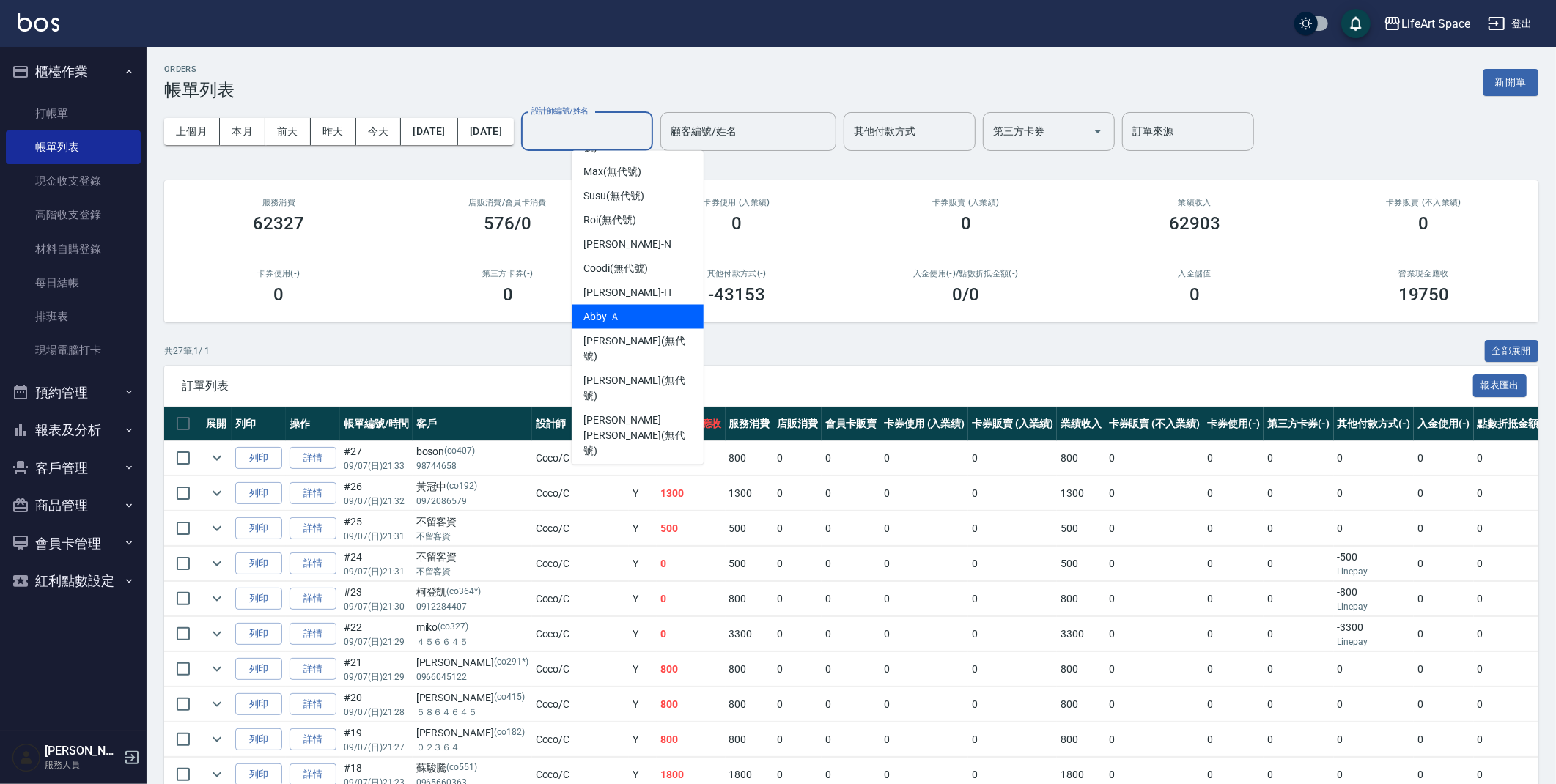
scroll to position [254, 0]
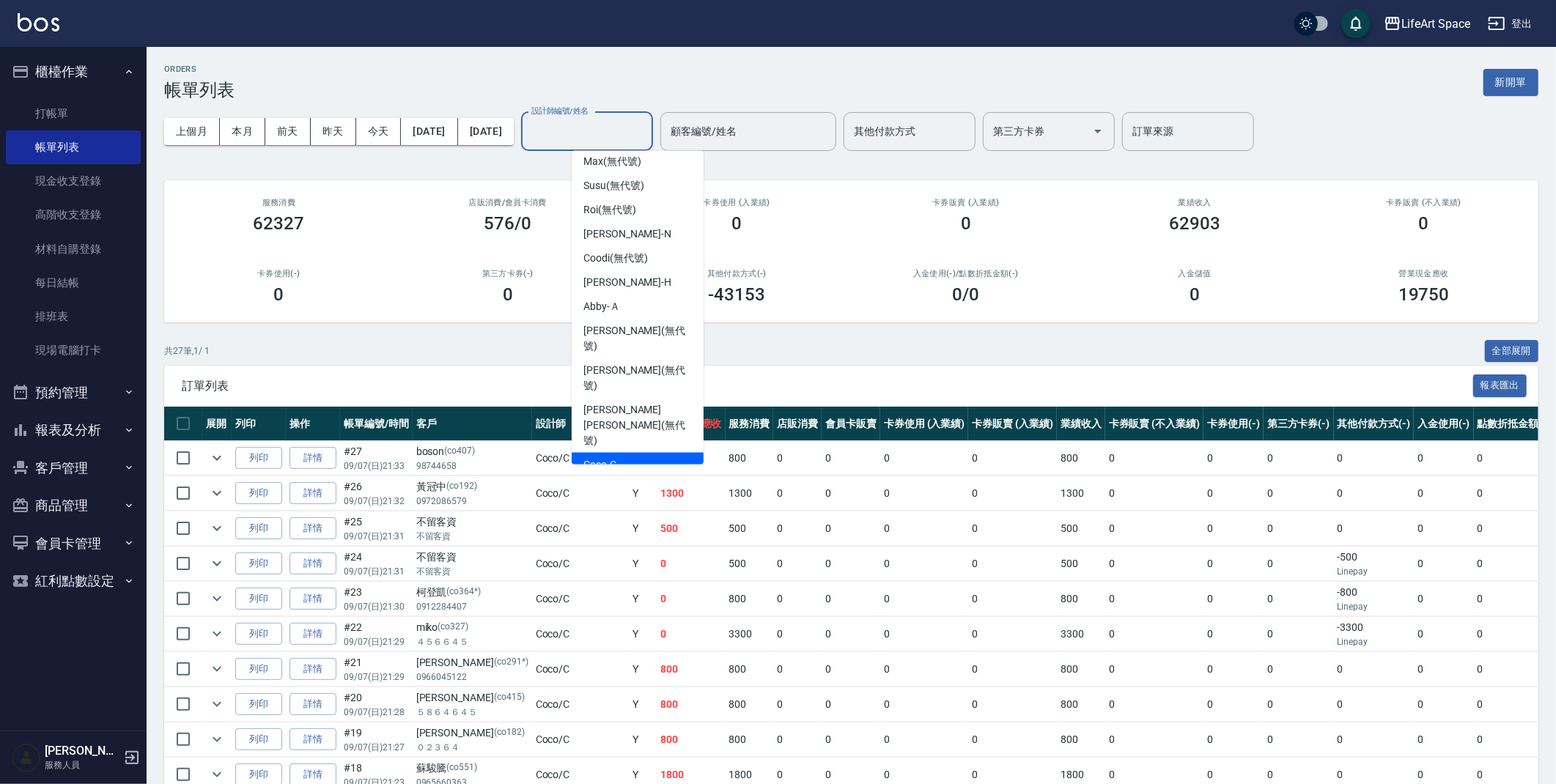
click at [625, 332] on ul "[PERSON_NAME] (無代號) [PERSON_NAME] (無代號) [PERSON_NAME] (無代號) [PERSON_NAME] (無代號)…" at bounding box center [638, 308] width 132 height 314
click at [625, 453] on div "Coco -C" at bounding box center [638, 466] width 132 height 24
type input "Coco-C"
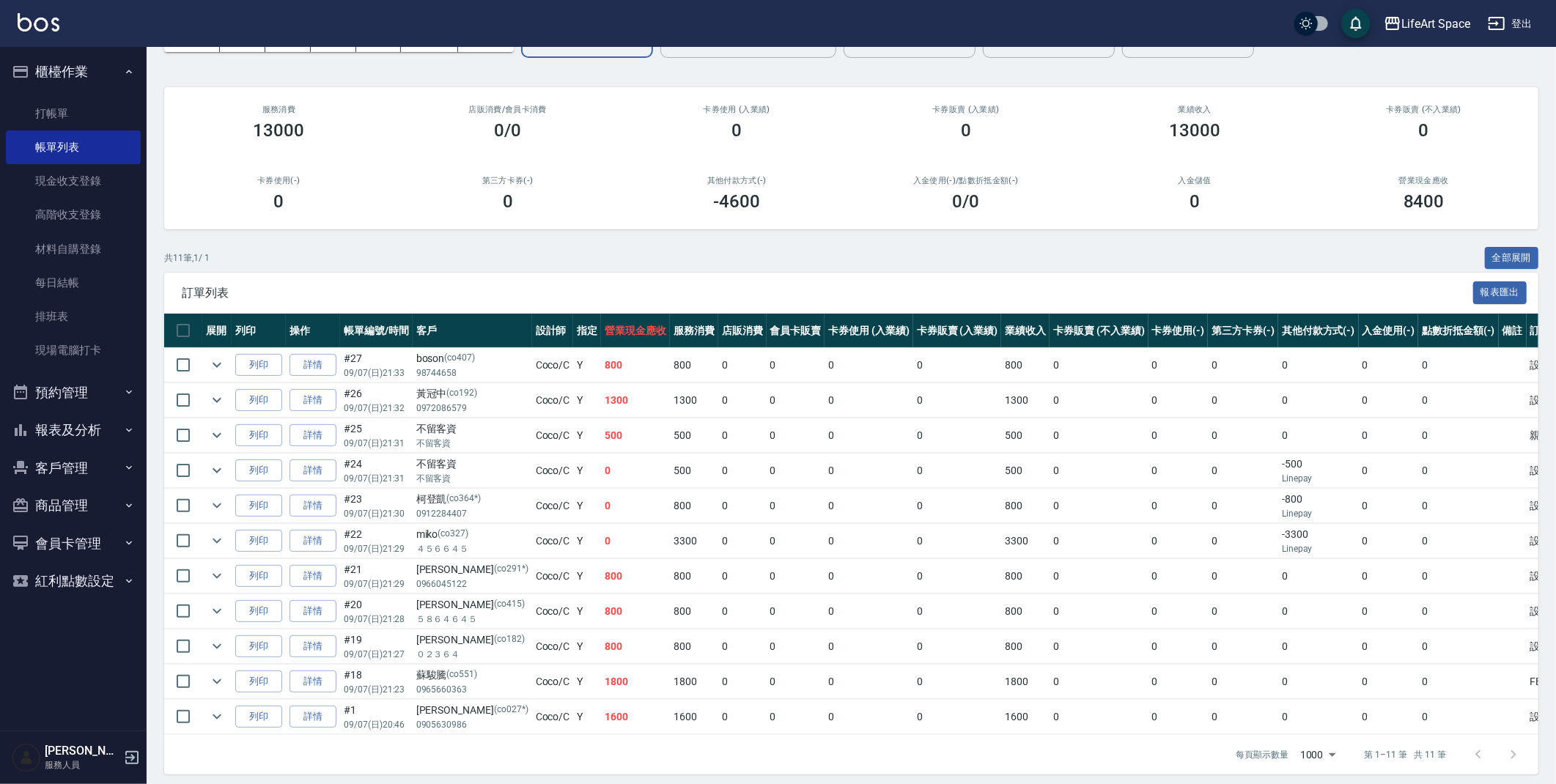
scroll to position [114, 0]
